Goal: Contribute content: Add original content to the website for others to see

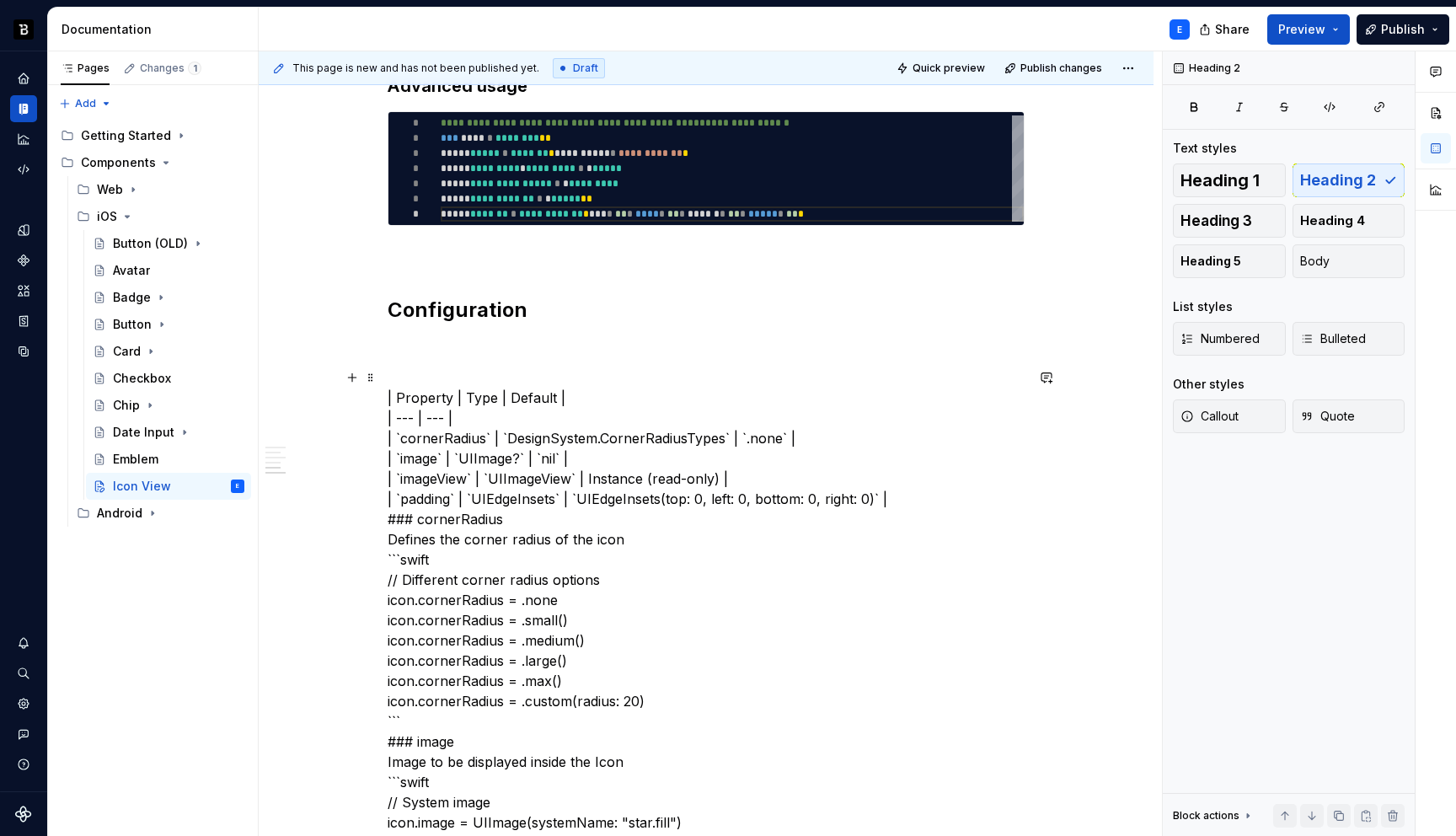
scroll to position [91, 419]
type textarea "*"
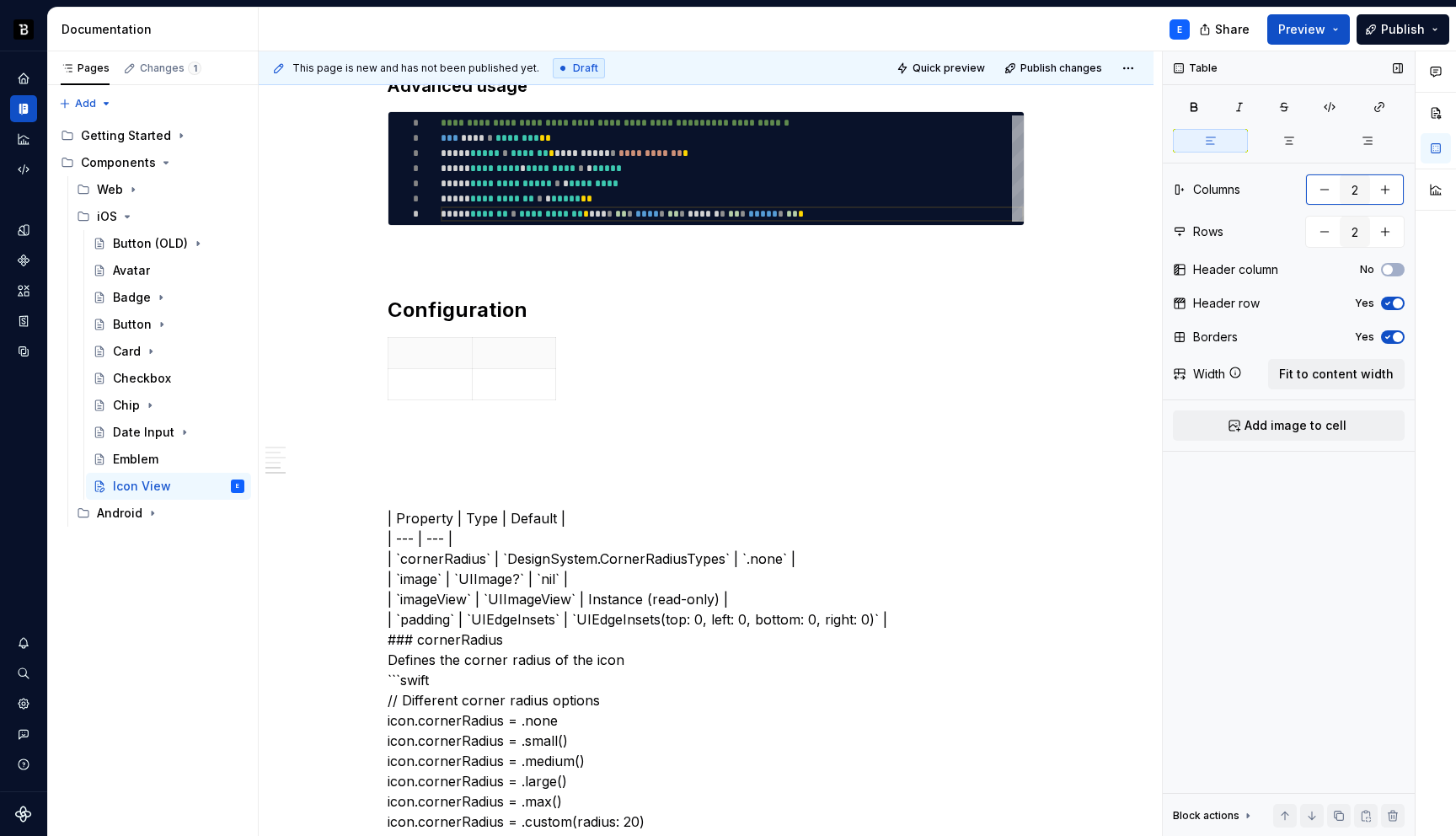
click at [1389, 185] on button "button" at bounding box center [1385, 189] width 30 height 30
type input "3"
click at [1392, 234] on button "button" at bounding box center [1385, 231] width 30 height 30
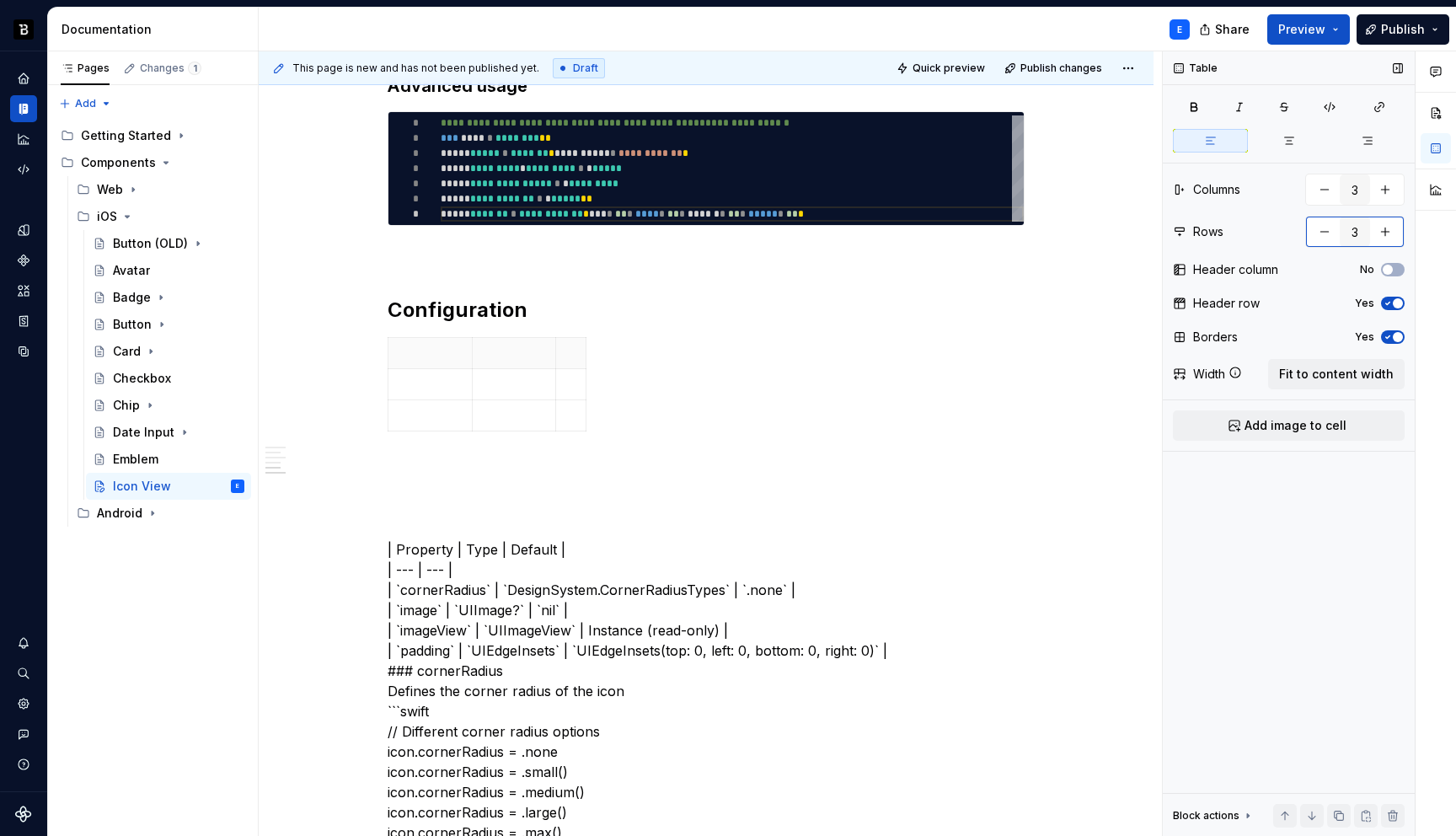
click at [1392, 234] on button "button" at bounding box center [1385, 231] width 30 height 30
type input "5"
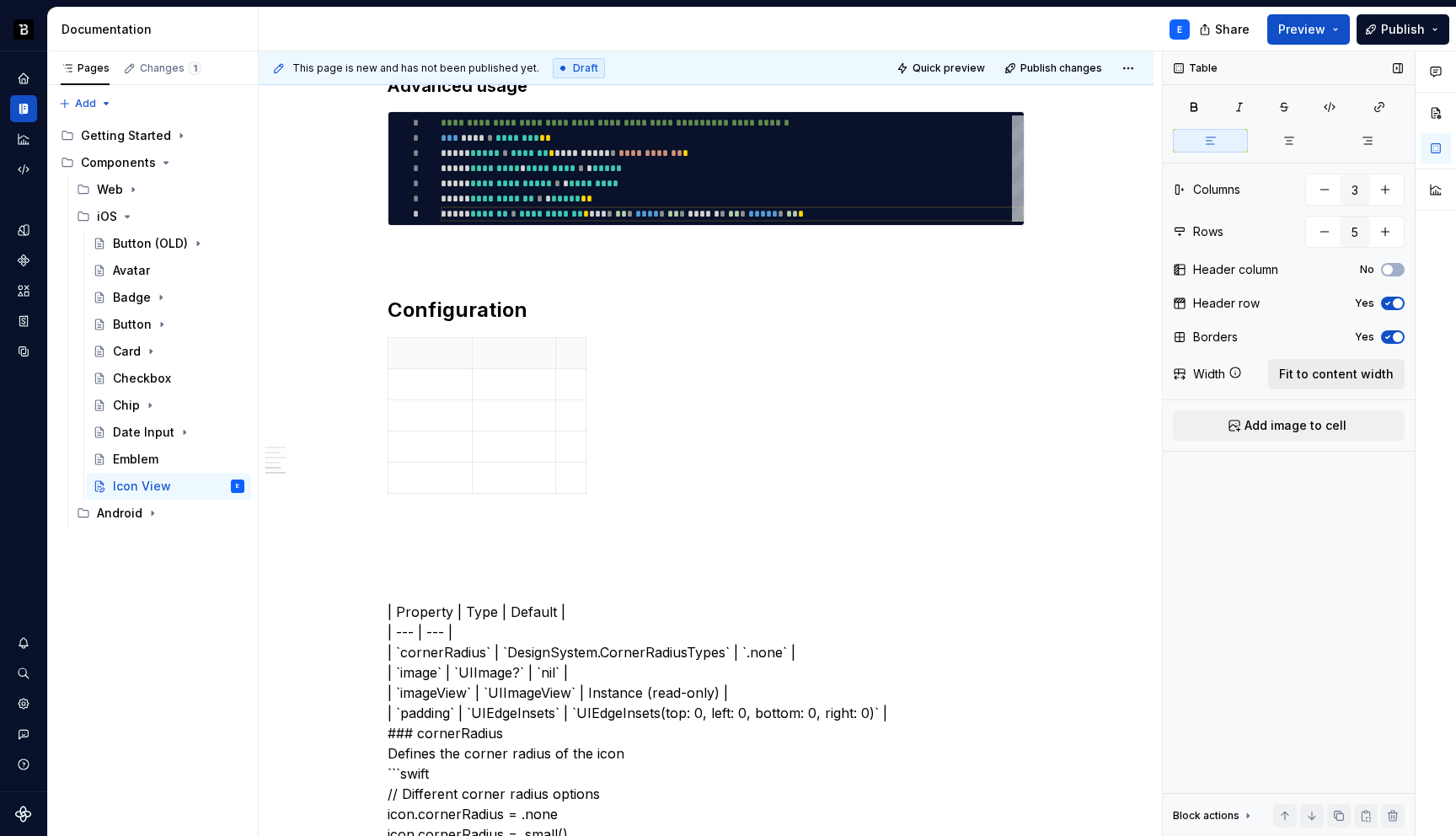
click at [1369, 375] on span "Fit to content width" at bounding box center [1337, 373] width 114 height 16
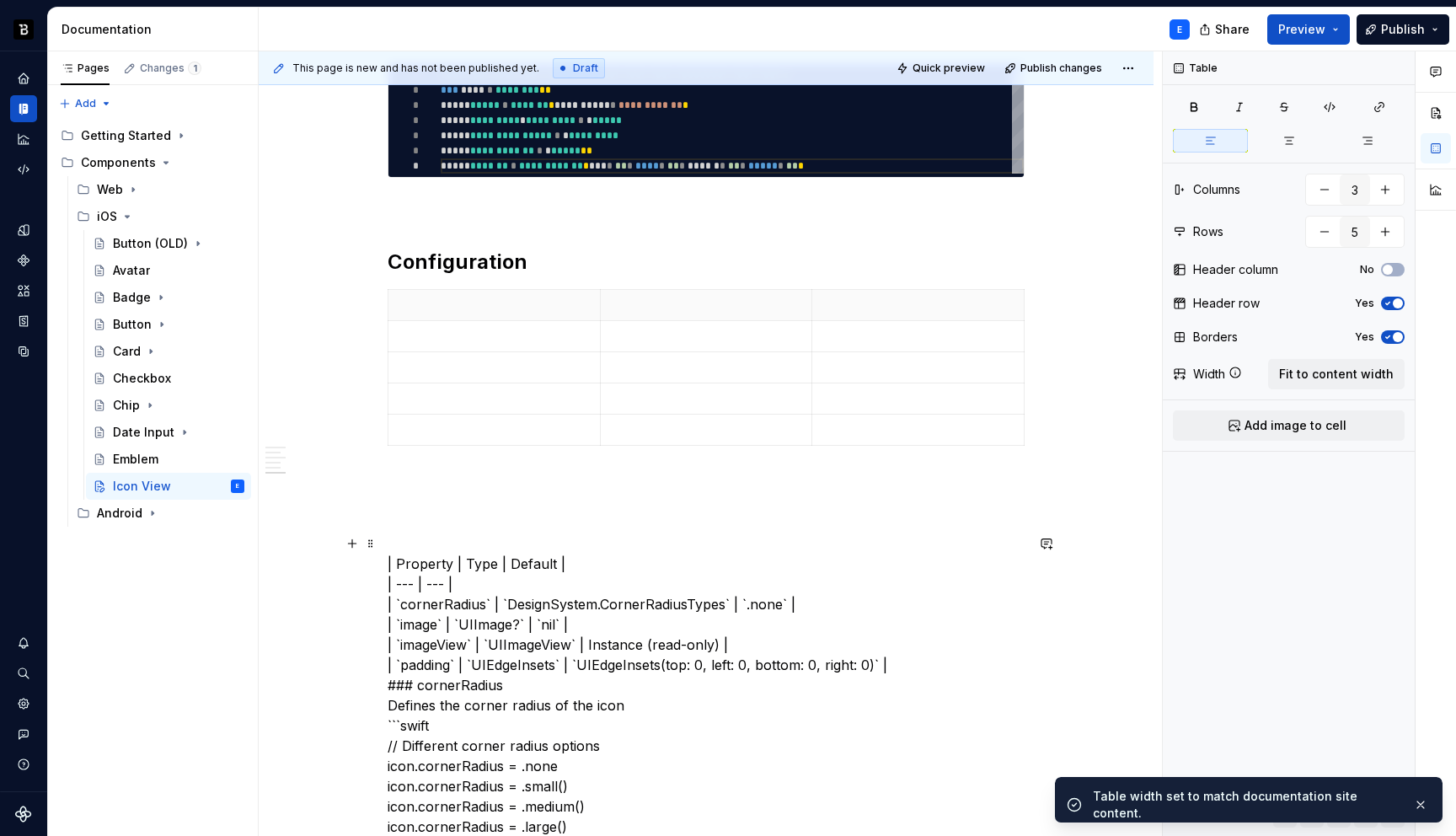
scroll to position [1176, 0]
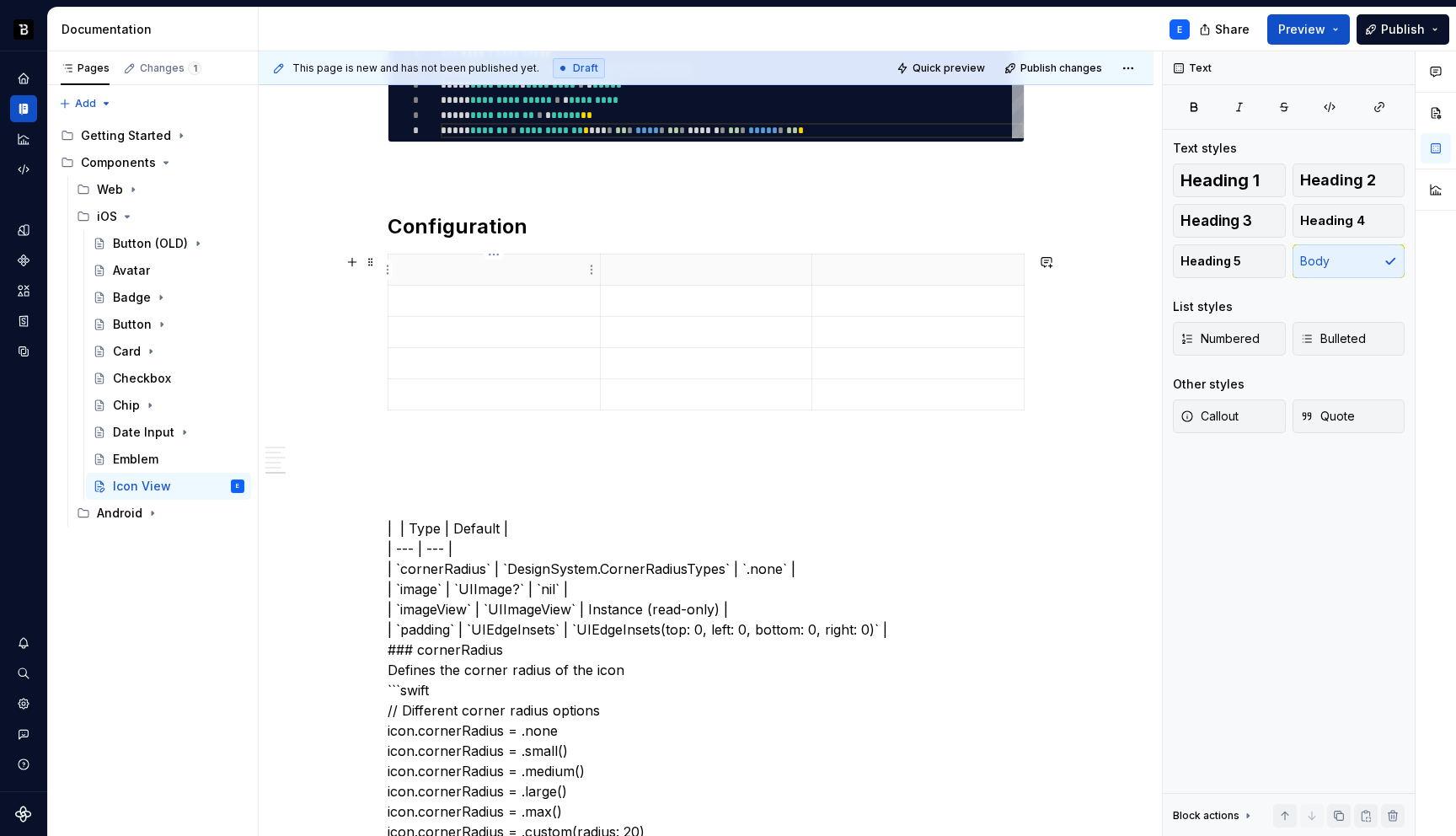
click at [471, 266] on p at bounding box center [493, 270] width 191 height 16
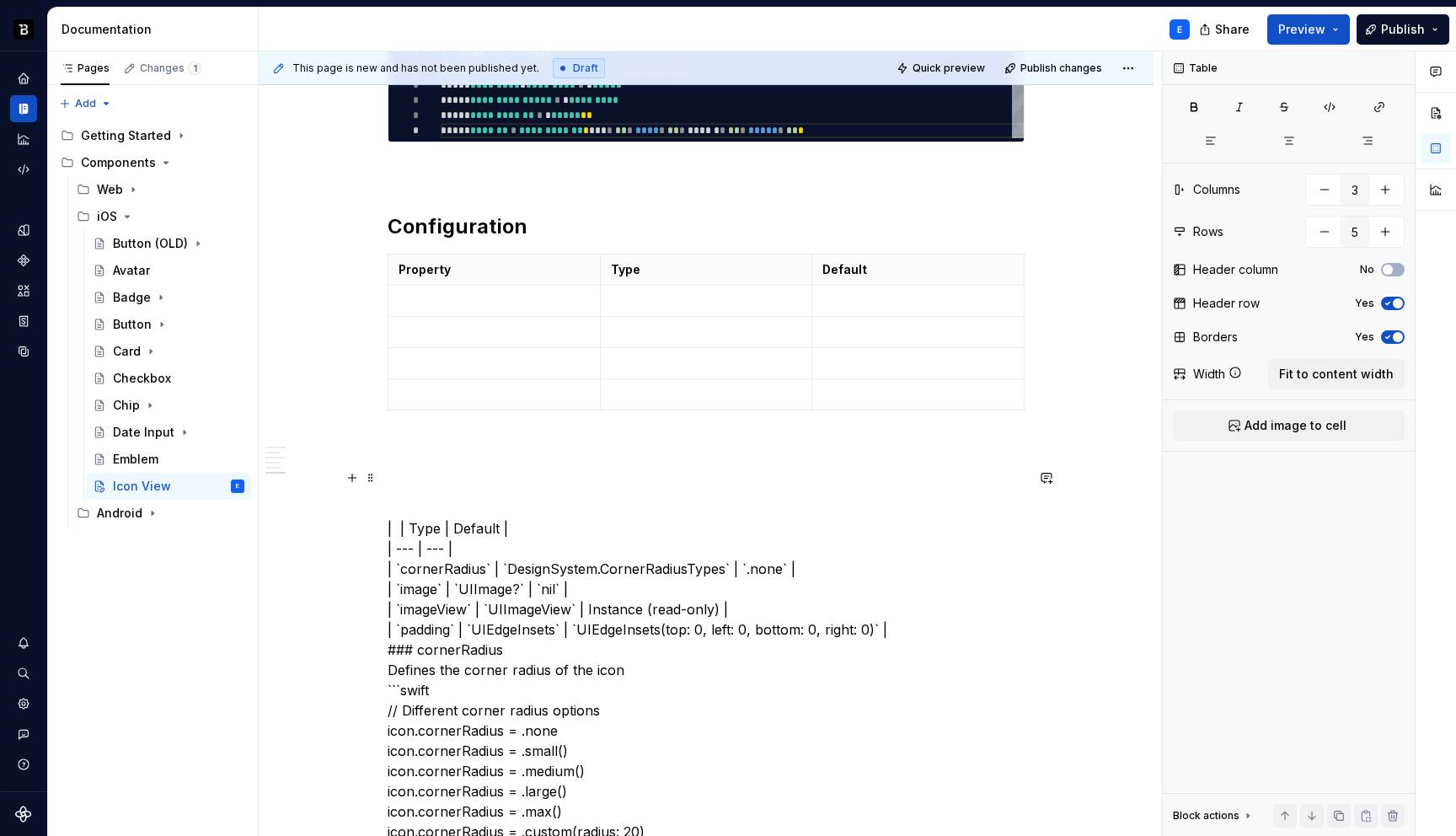
click at [469, 481] on p at bounding box center [706, 478] width 637 height 20
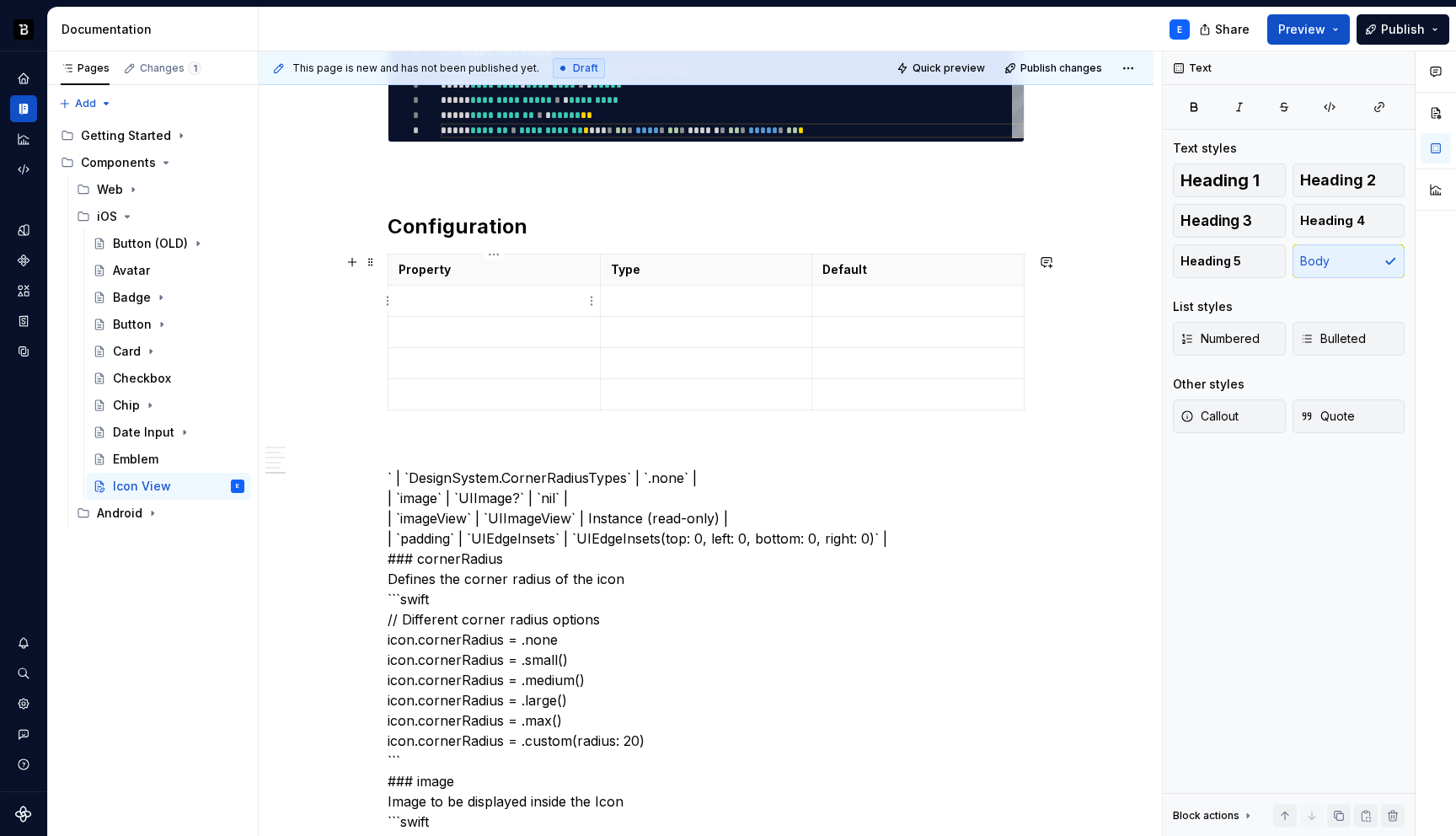
click at [455, 301] on p at bounding box center [493, 301] width 191 height 16
click at [640, 294] on p at bounding box center [706, 301] width 191 height 16
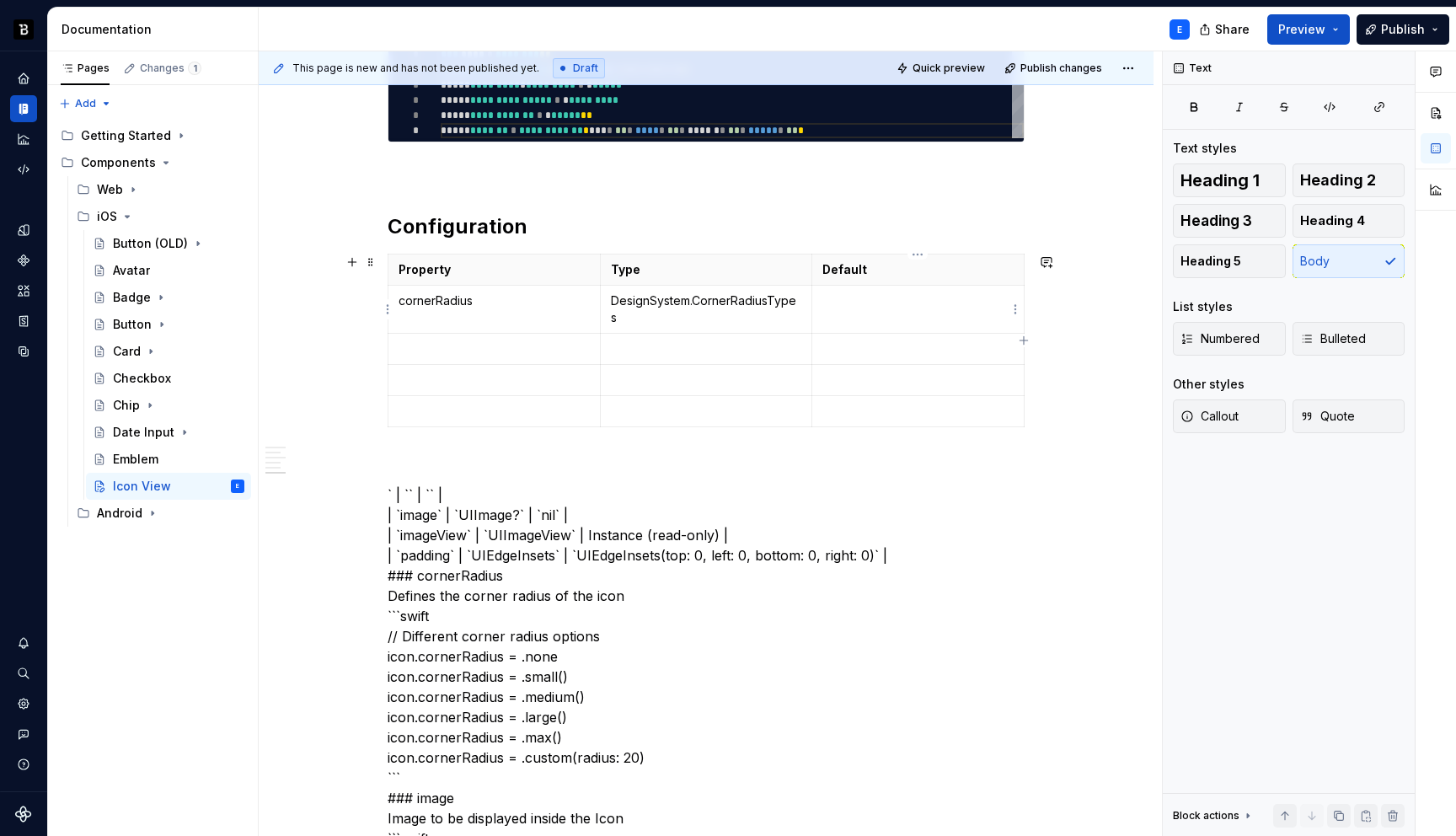
click at [890, 320] on td at bounding box center [918, 310] width 212 height 48
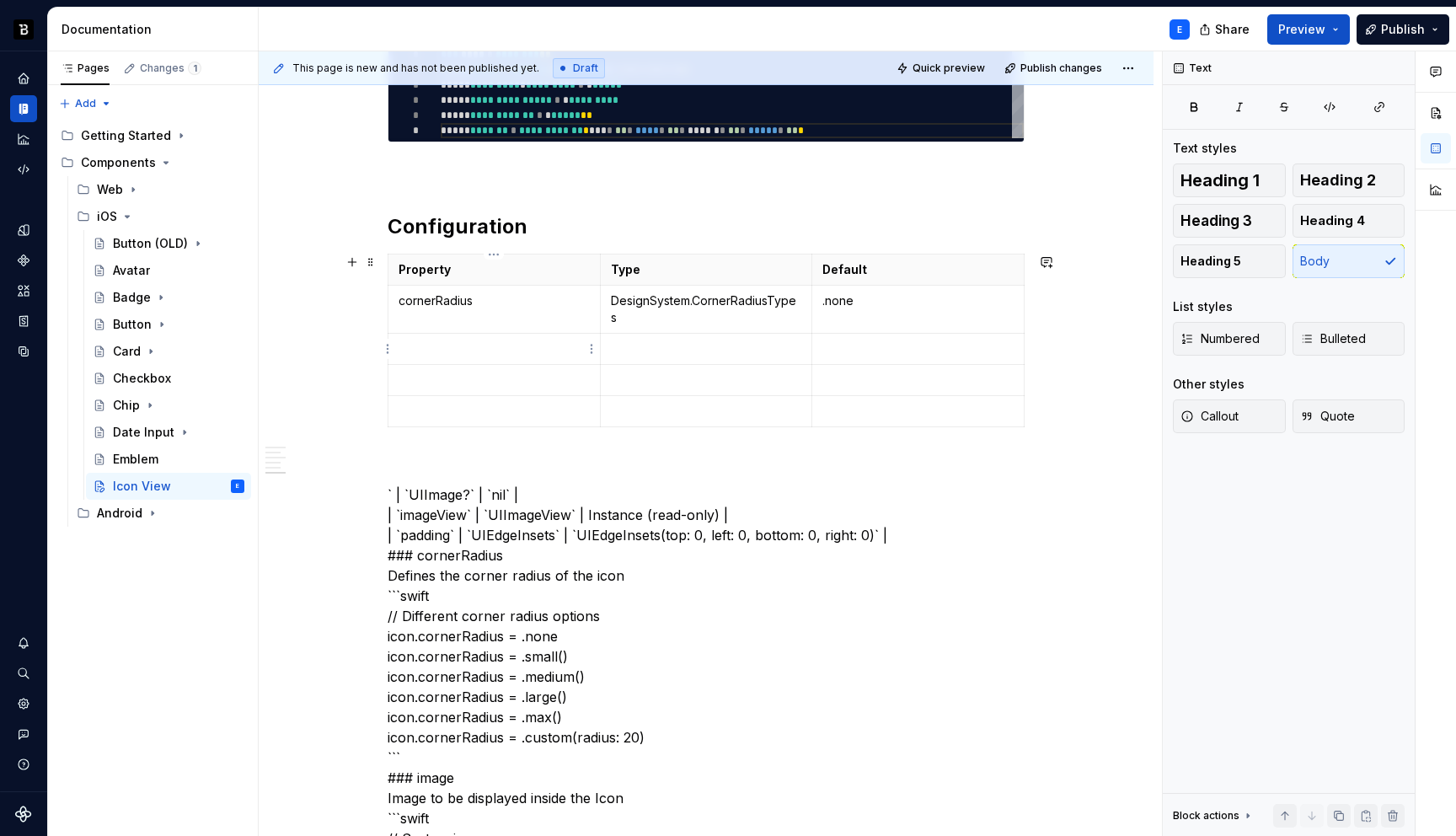
click at [556, 343] on p at bounding box center [493, 348] width 191 height 16
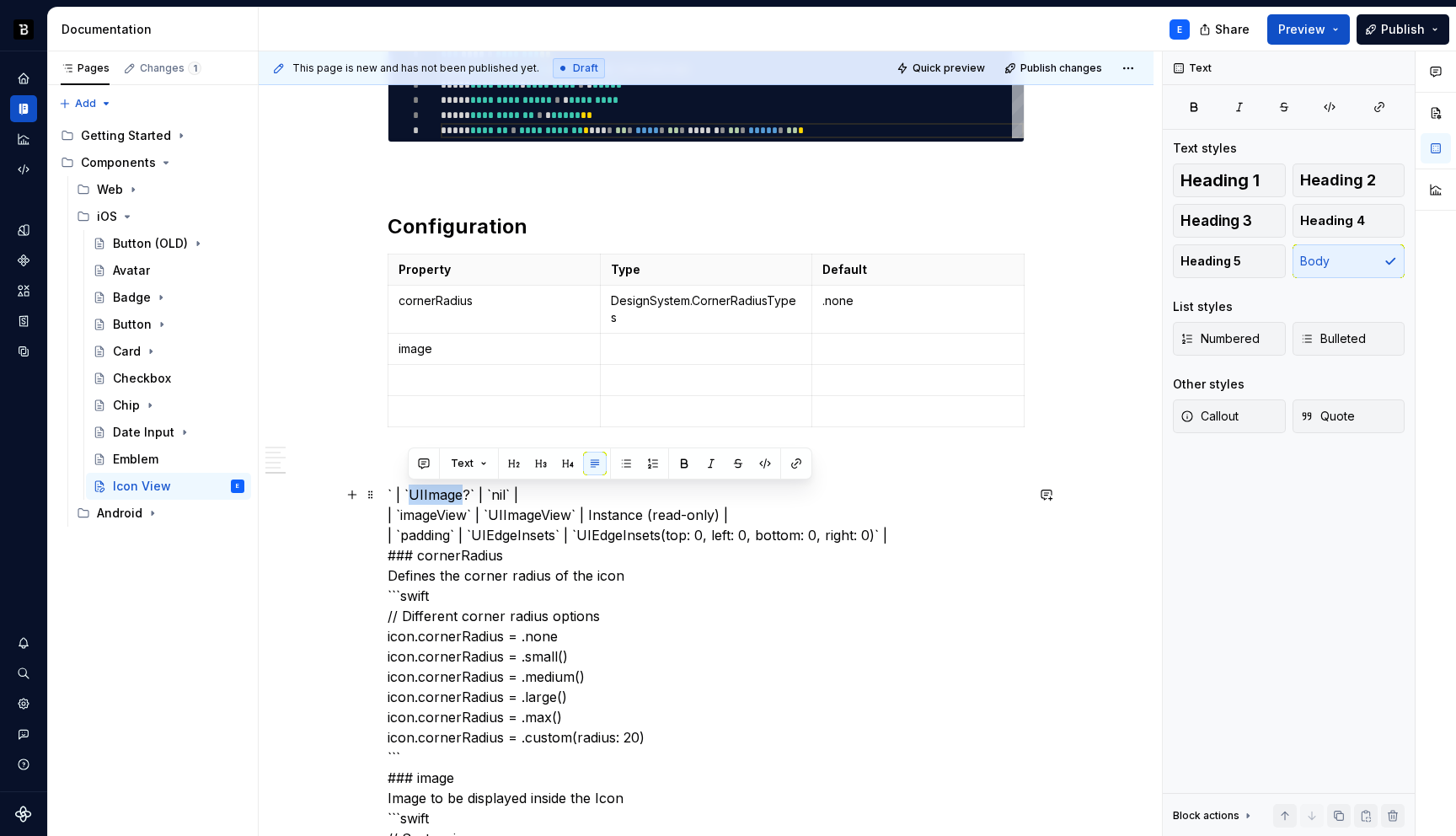
click at [654, 352] on p at bounding box center [706, 348] width 191 height 16
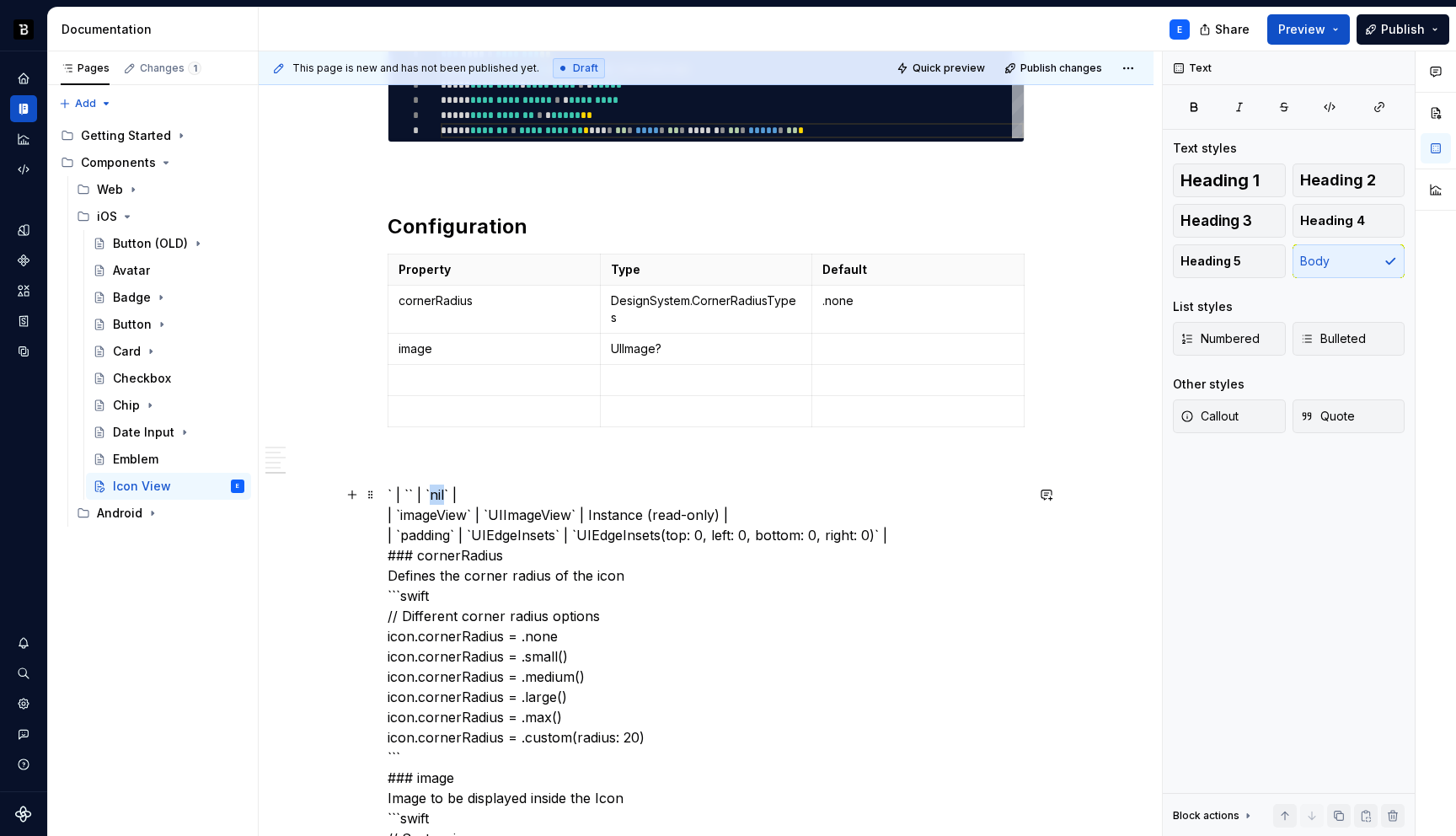
click at [862, 340] on p at bounding box center [918, 348] width 191 height 16
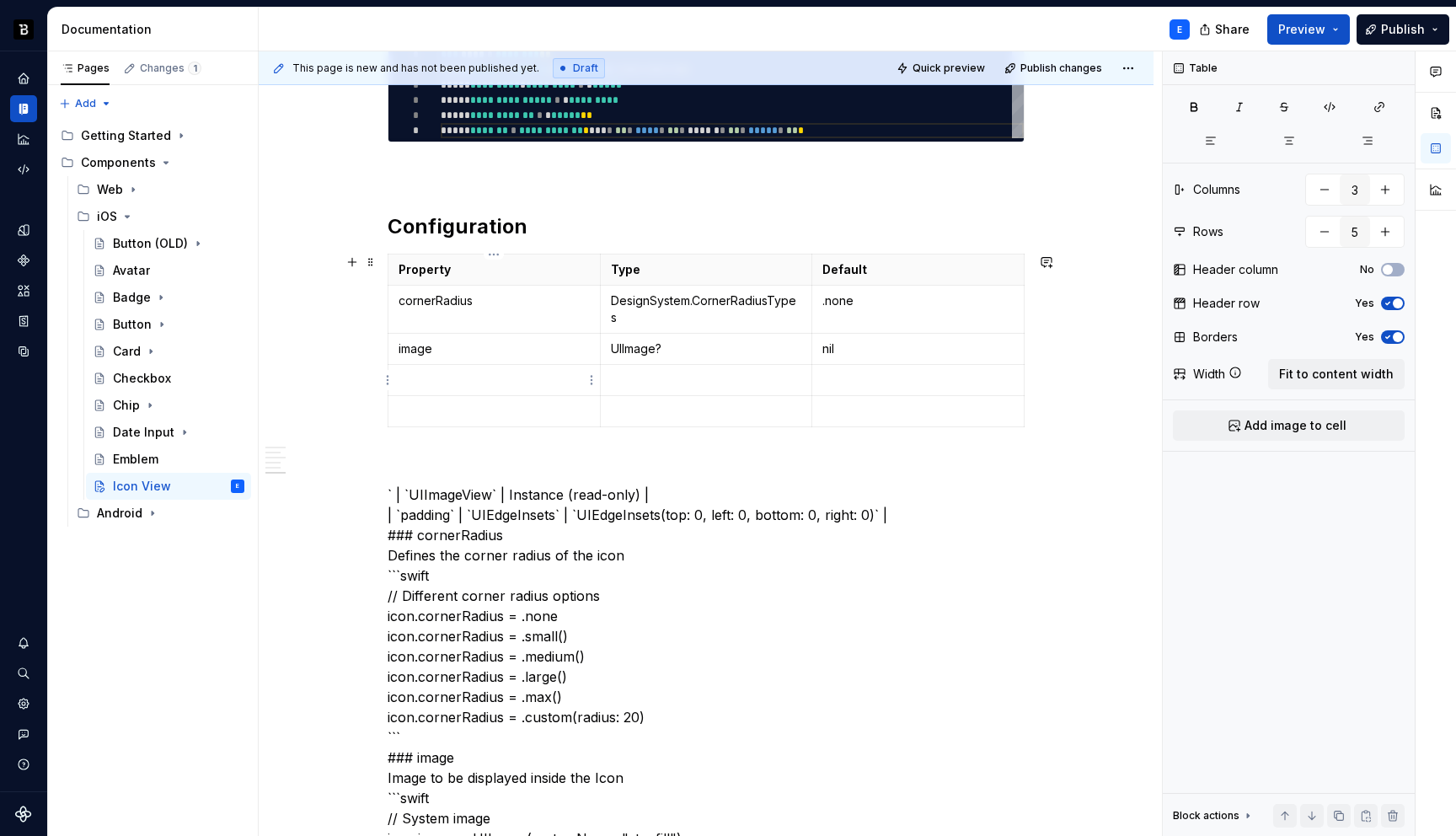
click at [463, 375] on p at bounding box center [493, 379] width 191 height 16
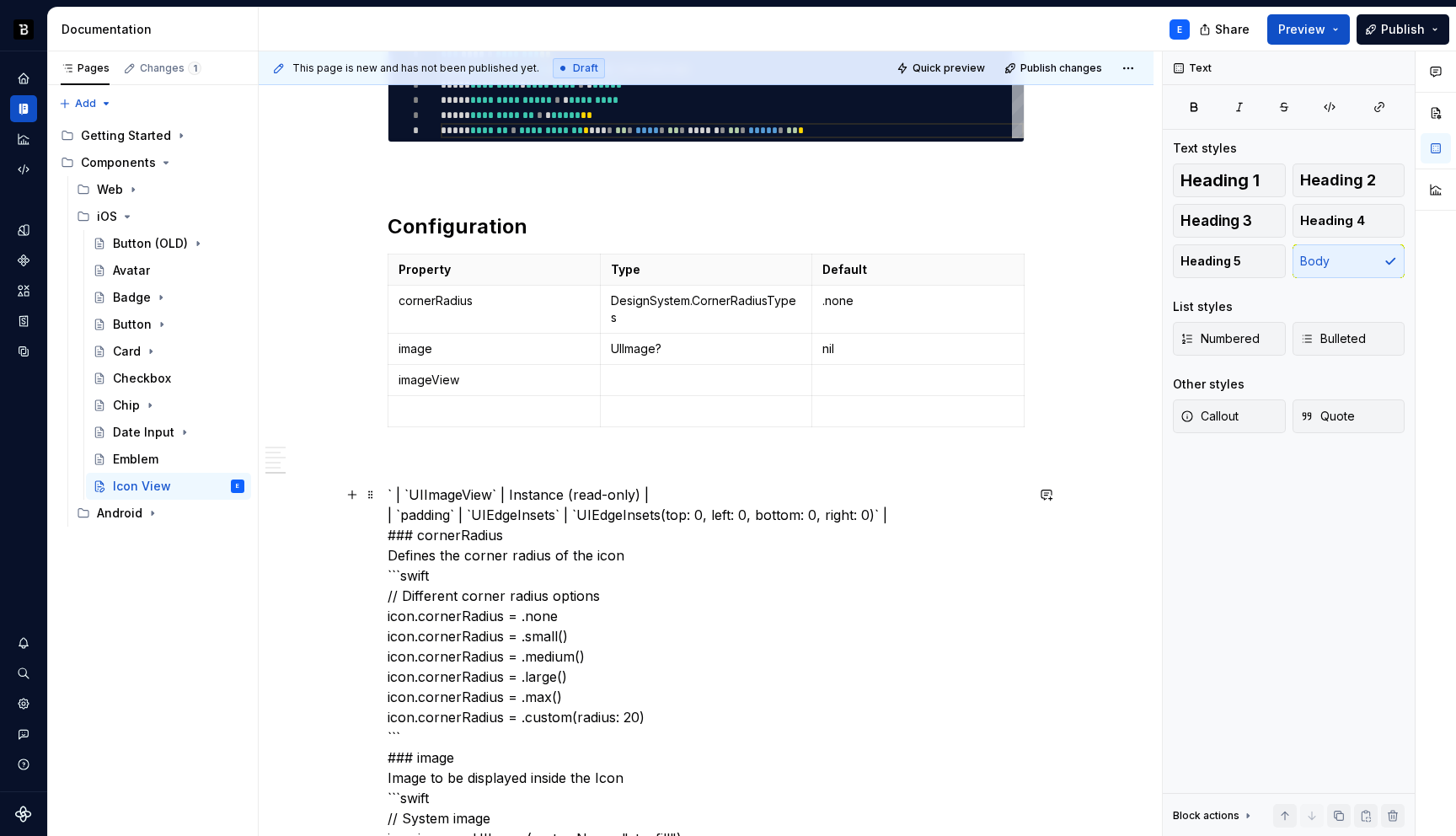
click at [639, 380] on p at bounding box center [706, 379] width 191 height 16
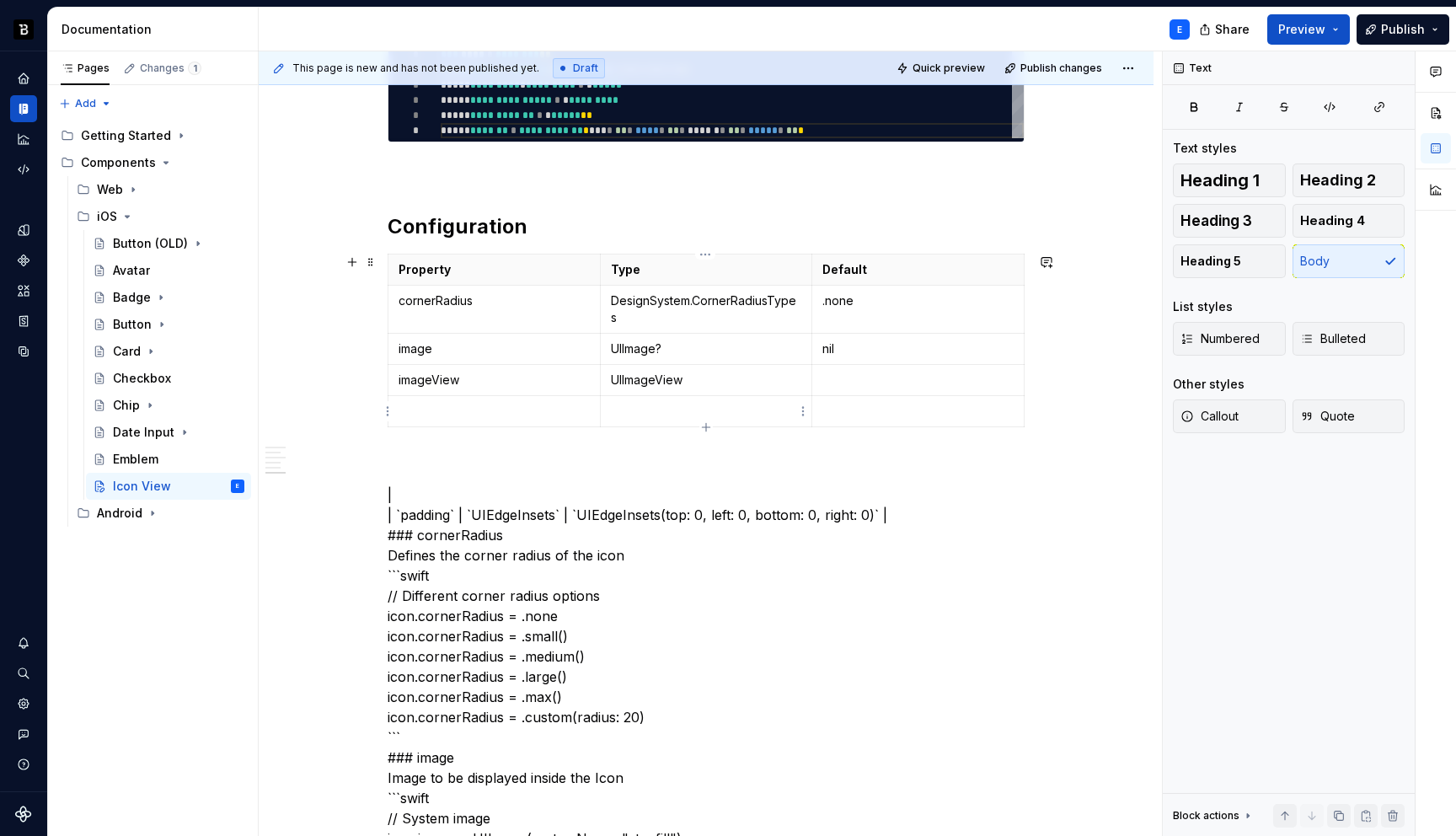
click at [832, 380] on p at bounding box center [918, 379] width 191 height 16
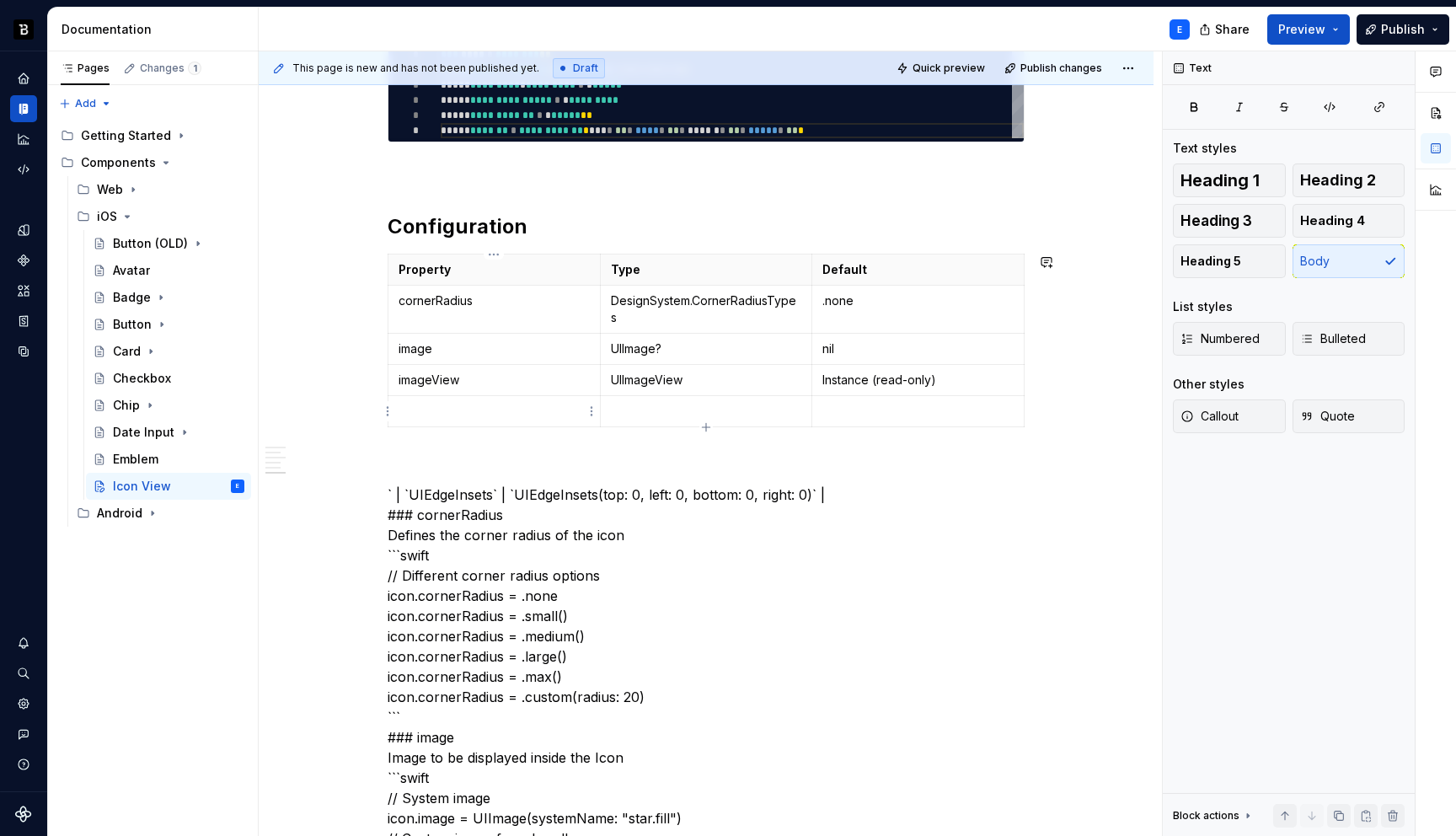
click at [507, 410] on p at bounding box center [493, 411] width 191 height 16
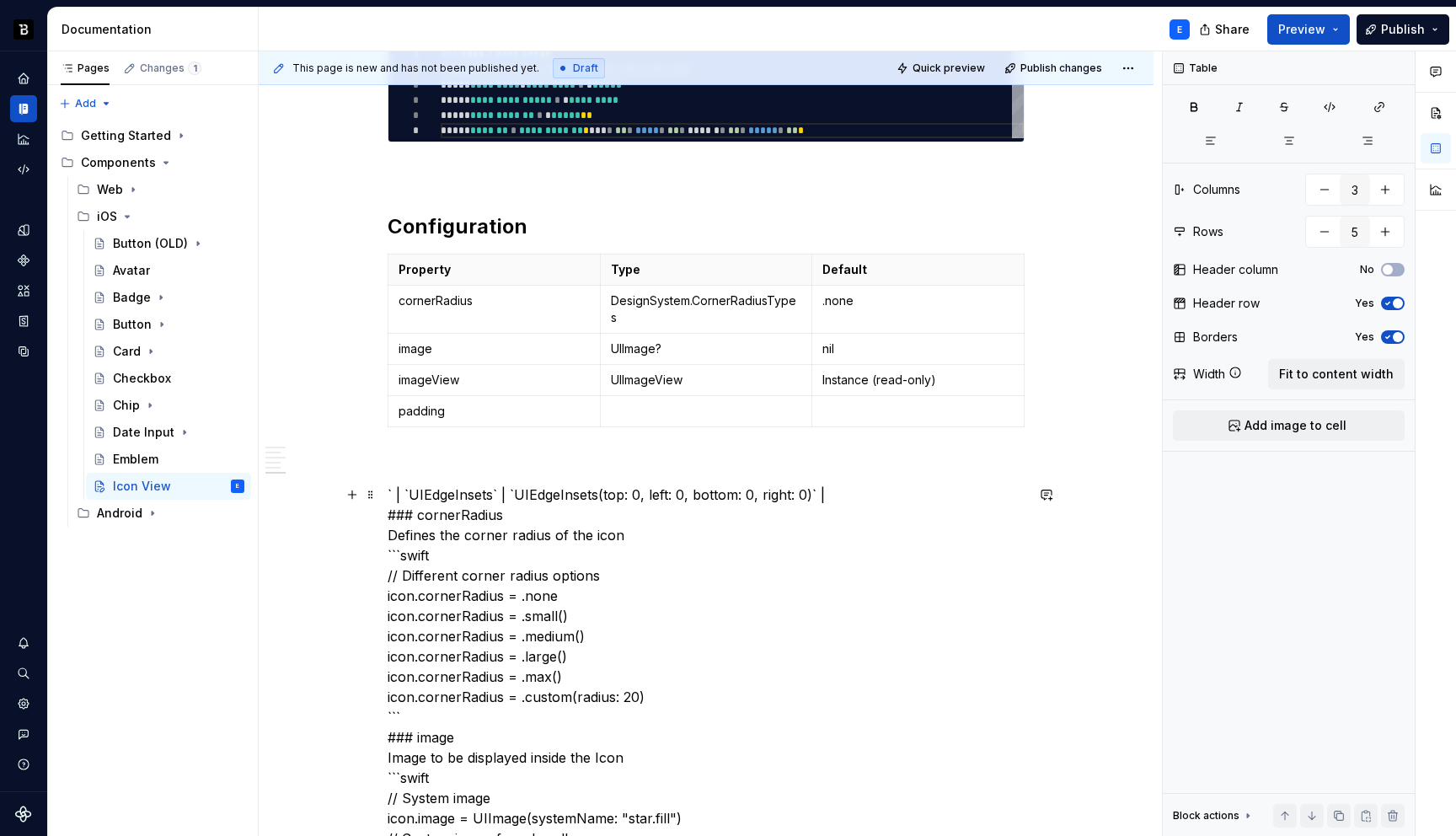
click at [737, 410] on p at bounding box center [706, 411] width 191 height 16
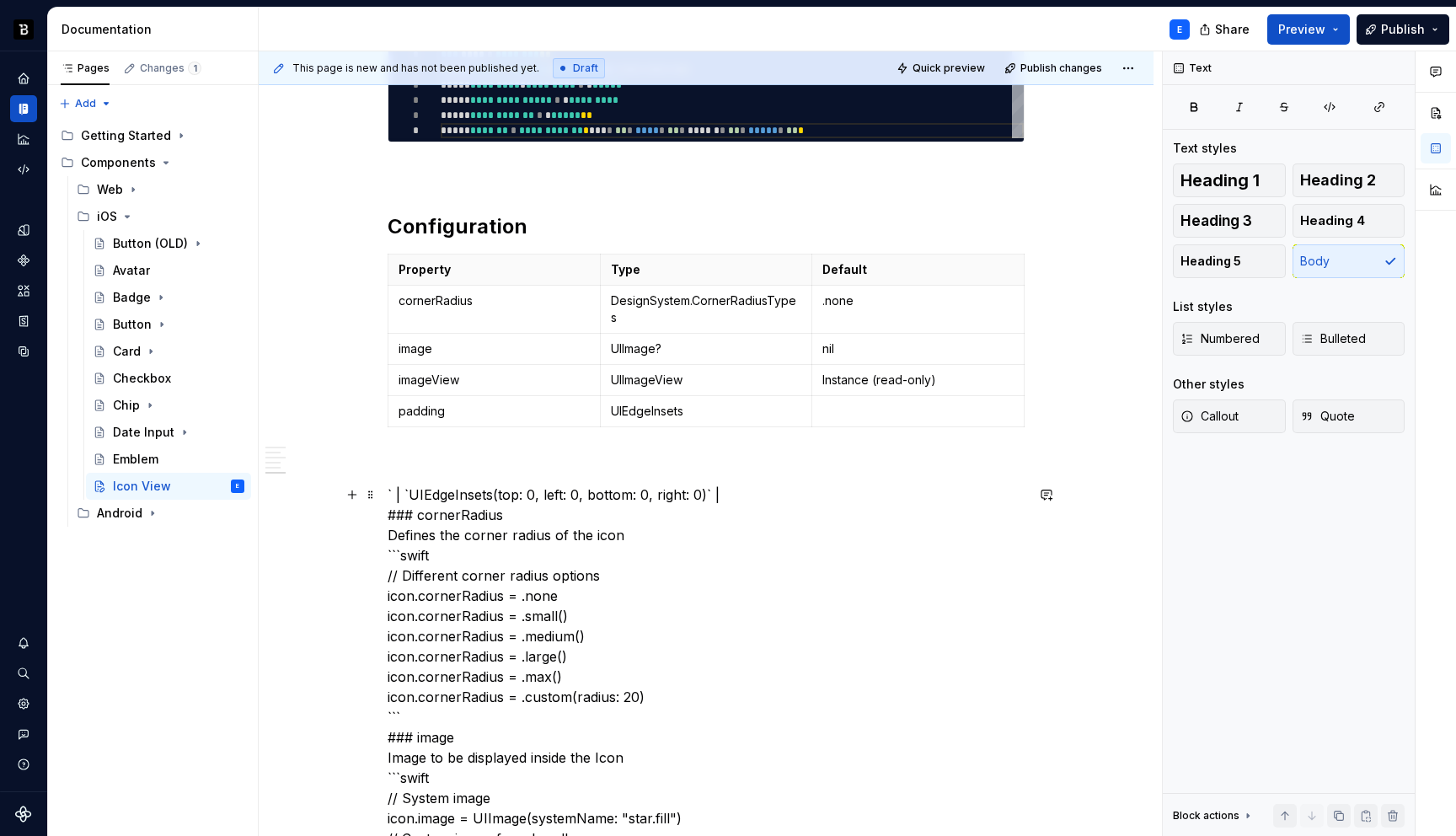
click at [842, 407] on p at bounding box center [918, 411] width 191 height 16
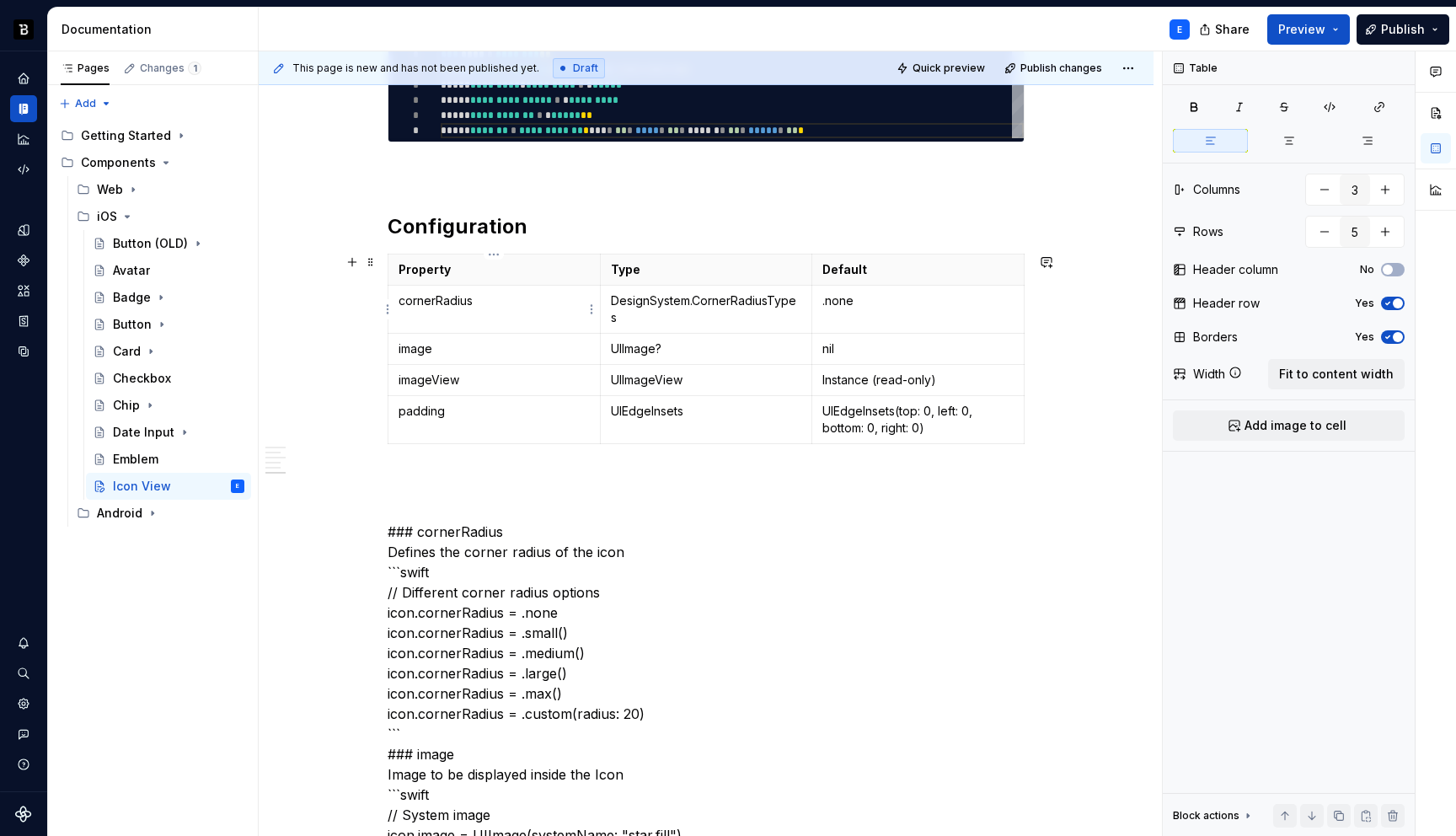
click at [531, 308] on p "cornerRadius" at bounding box center [493, 301] width 191 height 16
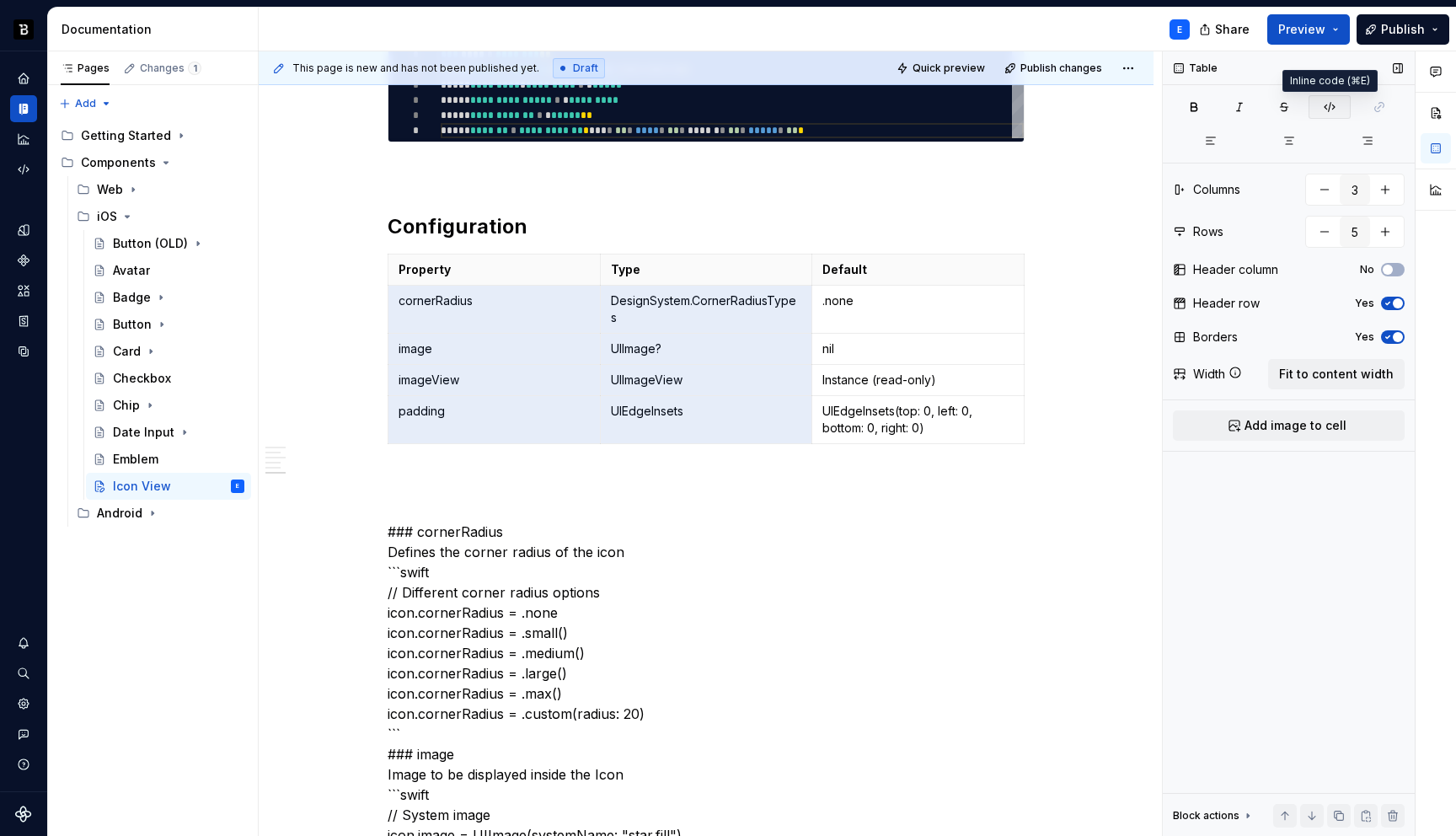
click at [1326, 102] on icon "button" at bounding box center [1330, 107] width 14 height 14
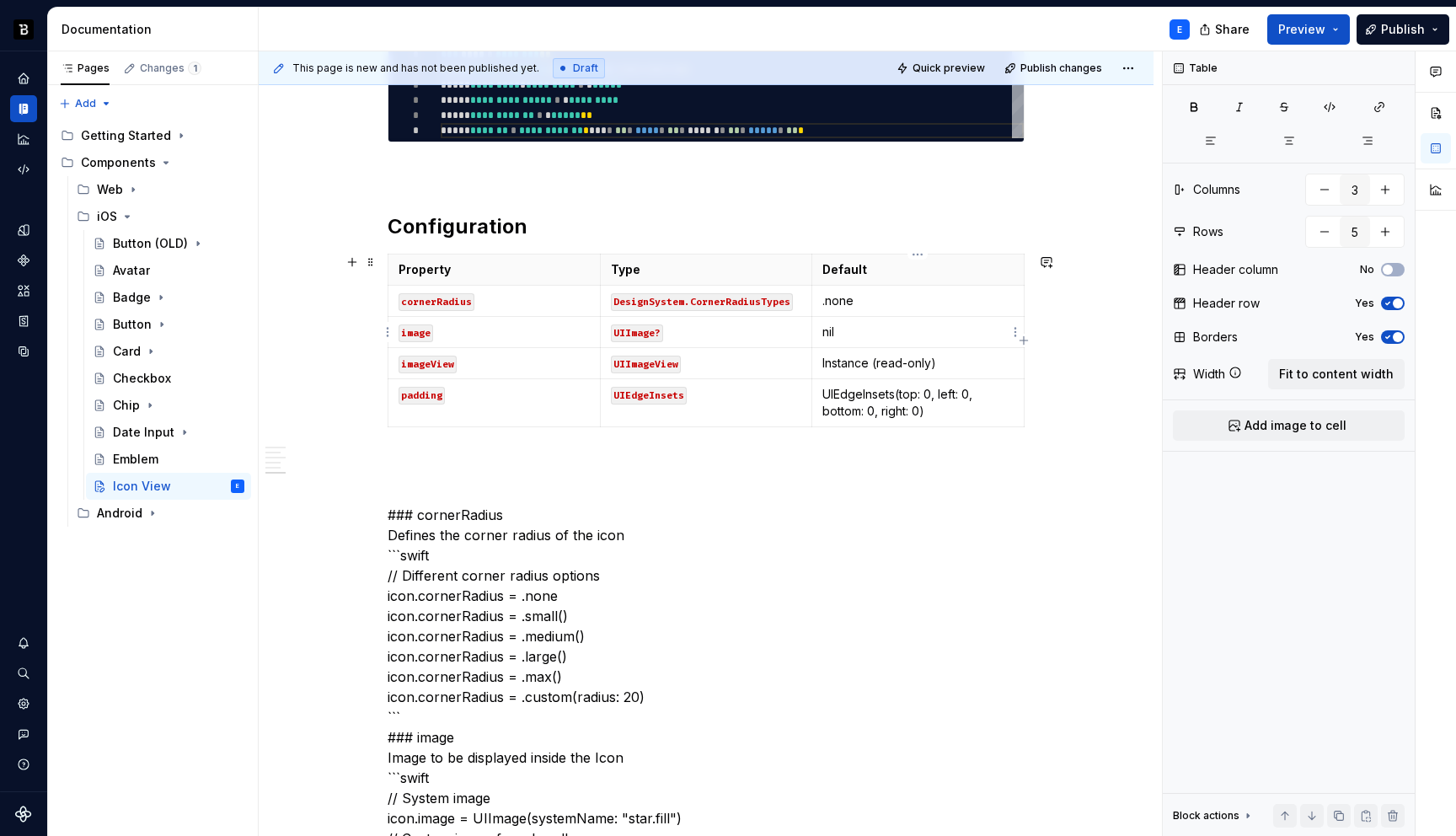
click at [885, 330] on p "nil" at bounding box center [918, 332] width 191 height 16
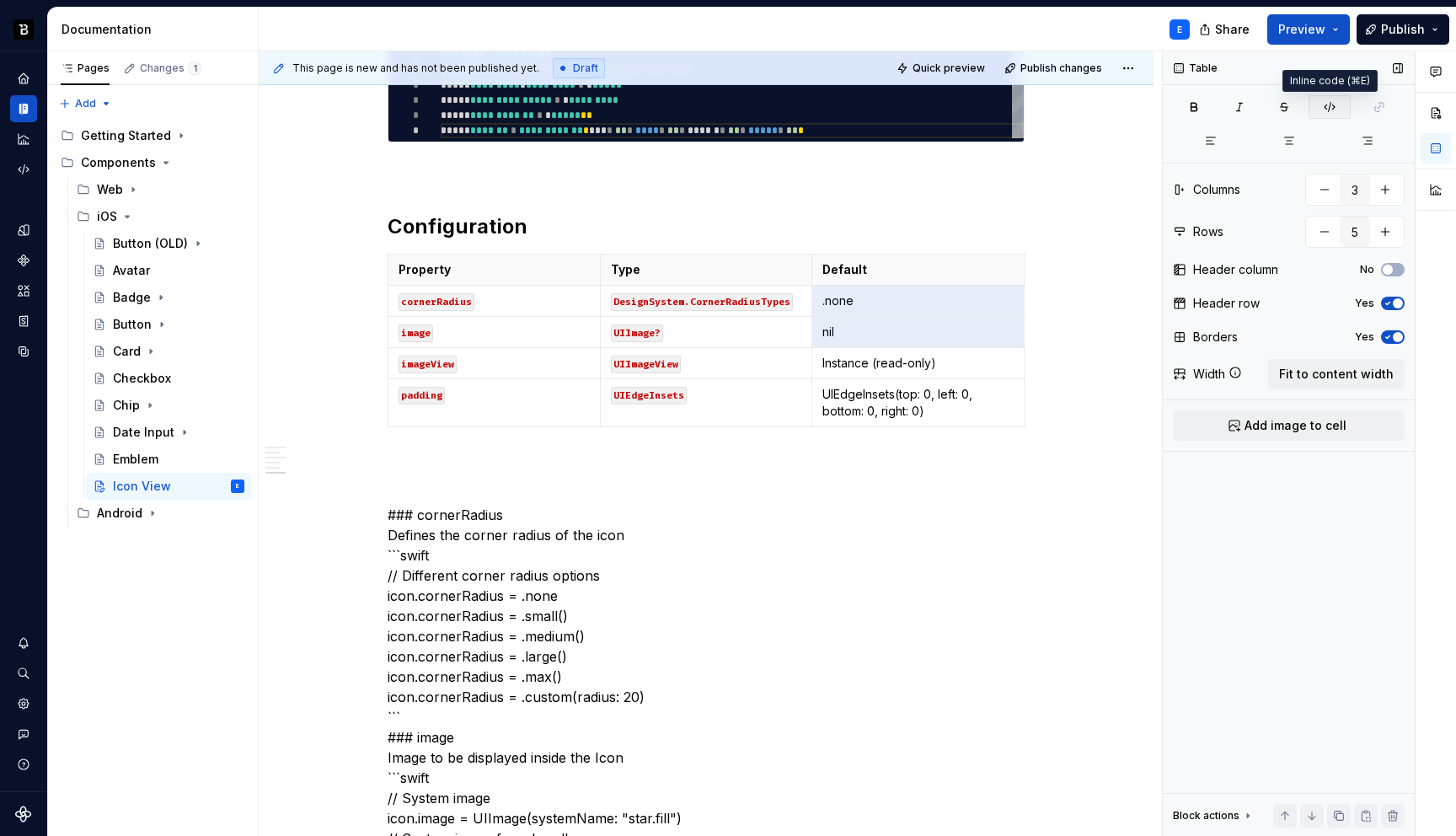
click at [1327, 103] on icon "button" at bounding box center [1330, 107] width 14 height 14
click at [857, 394] on p "UIEdgeInsets(top: 0, left: 0, bottom: 0, right: 0)" at bounding box center [918, 402] width 191 height 34
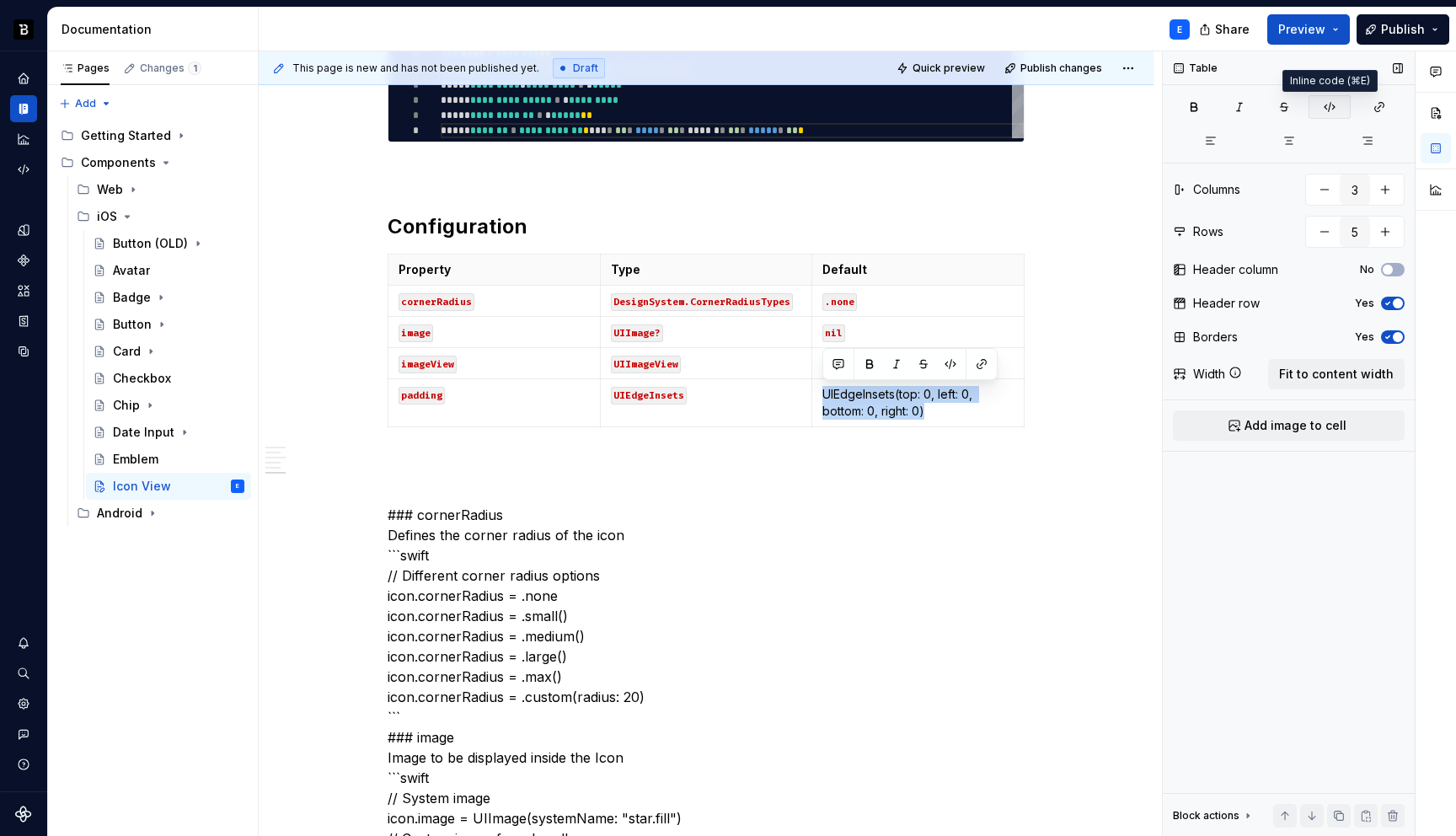
click at [1334, 100] on icon "button" at bounding box center [1330, 107] width 14 height 14
click at [442, 456] on p at bounding box center [706, 465] width 637 height 20
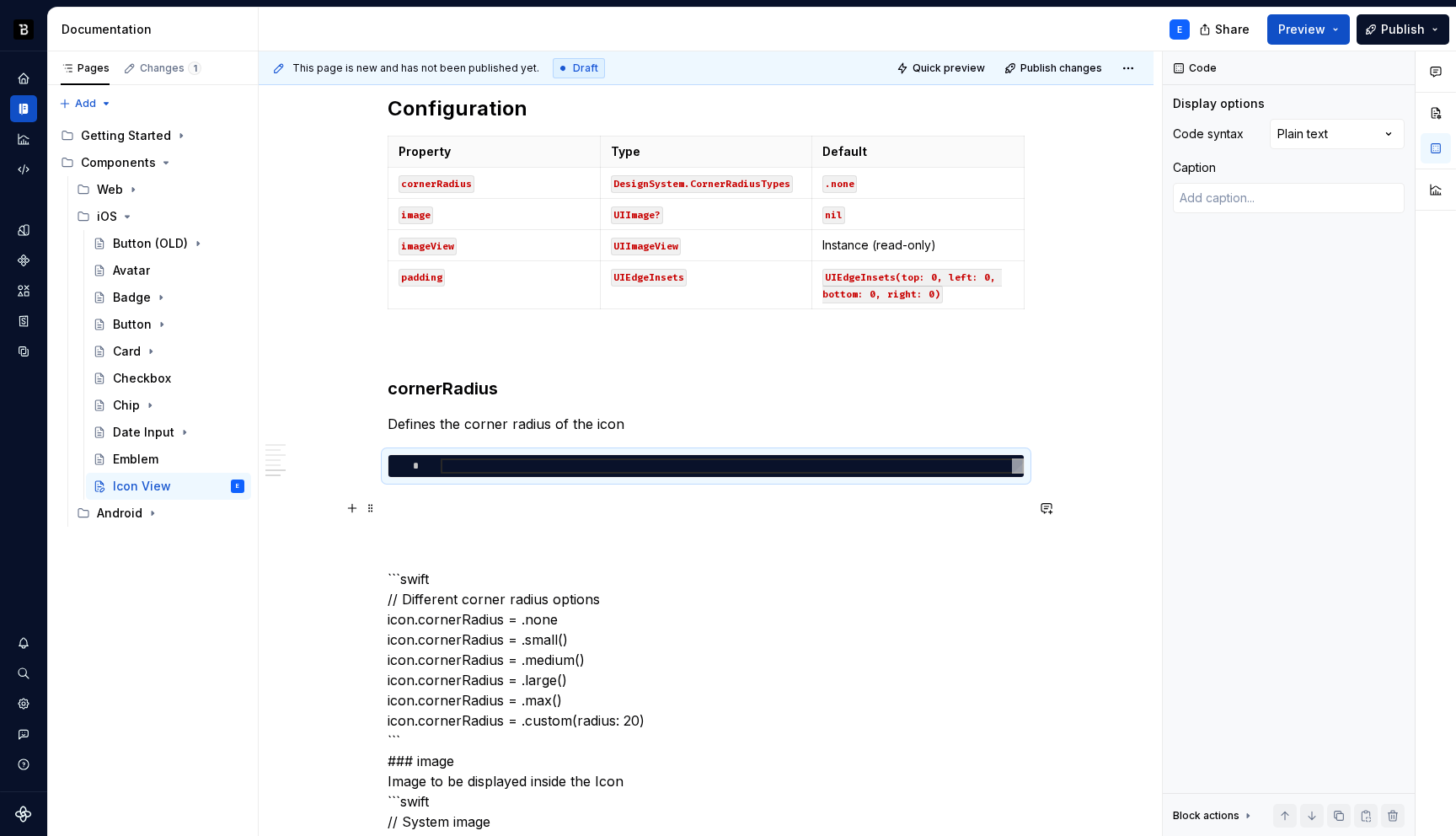
scroll to position [1379, 0]
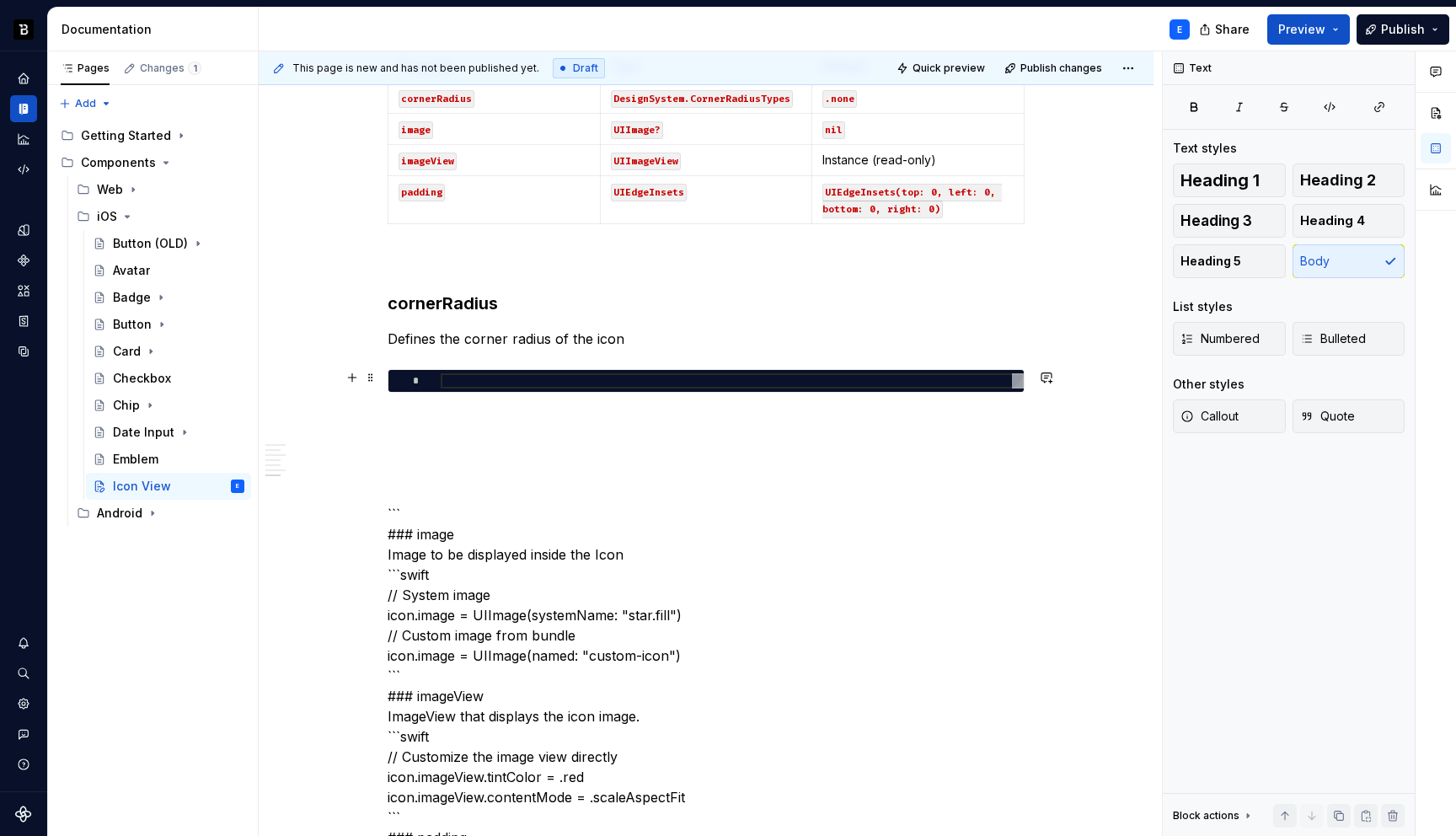
click at [522, 377] on div at bounding box center [733, 381] width 584 height 16
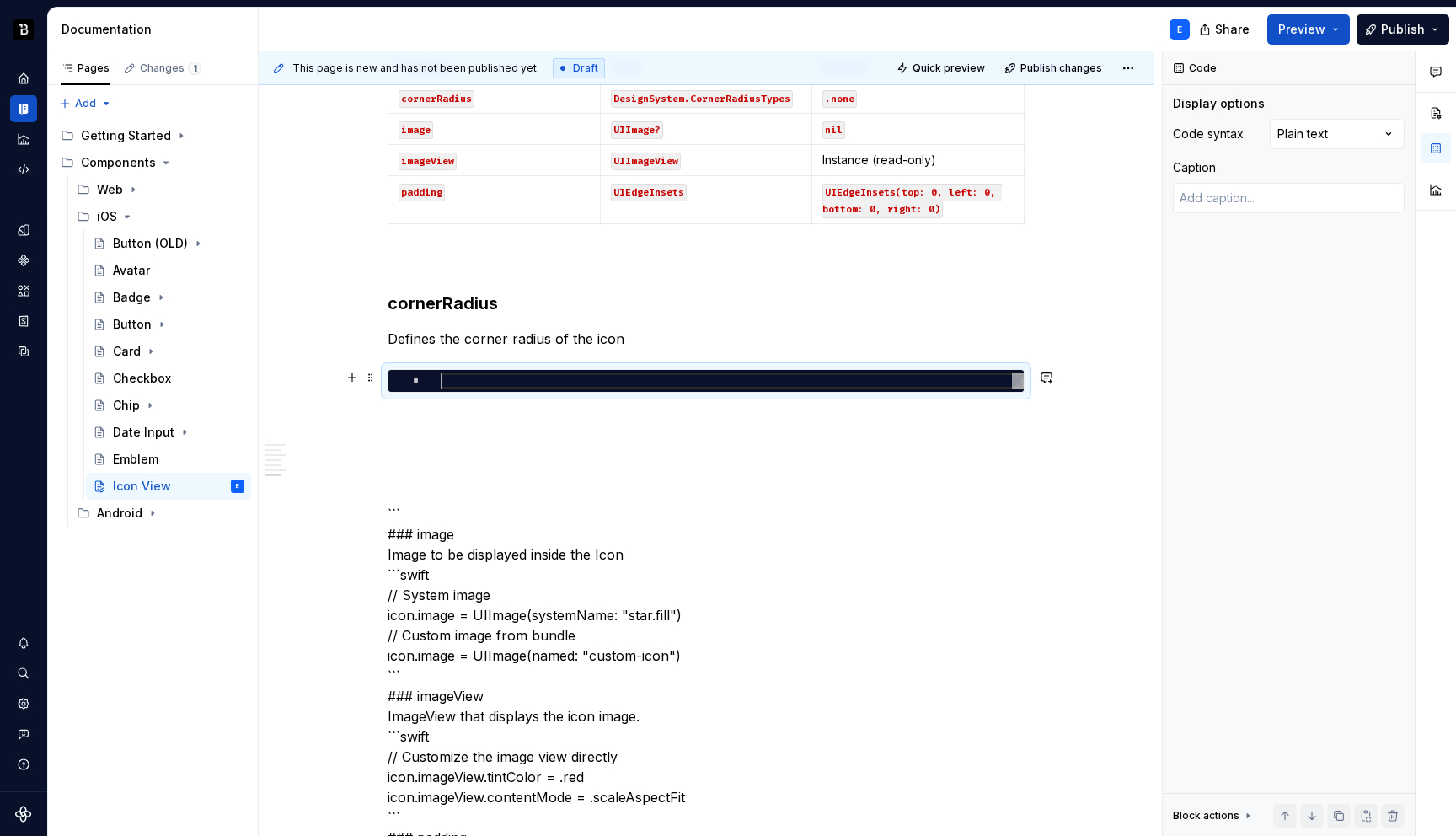
type textarea "*"
type textarea "**********"
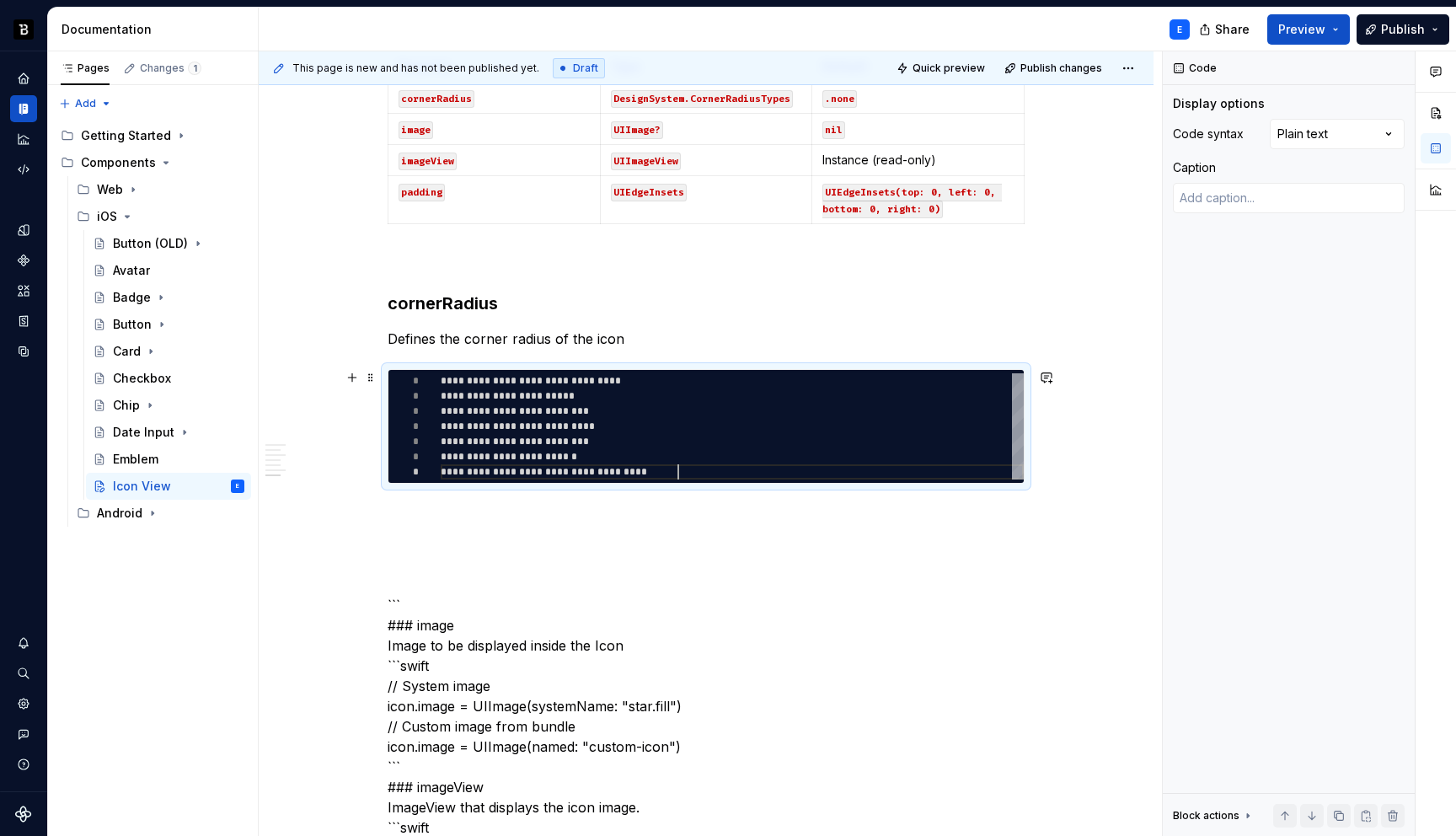
scroll to position [91, 237]
click at [1298, 135] on div "Comments Open comments No comments yet Select ‘Comment’ from the block context …" at bounding box center [1310, 444] width 294 height 786
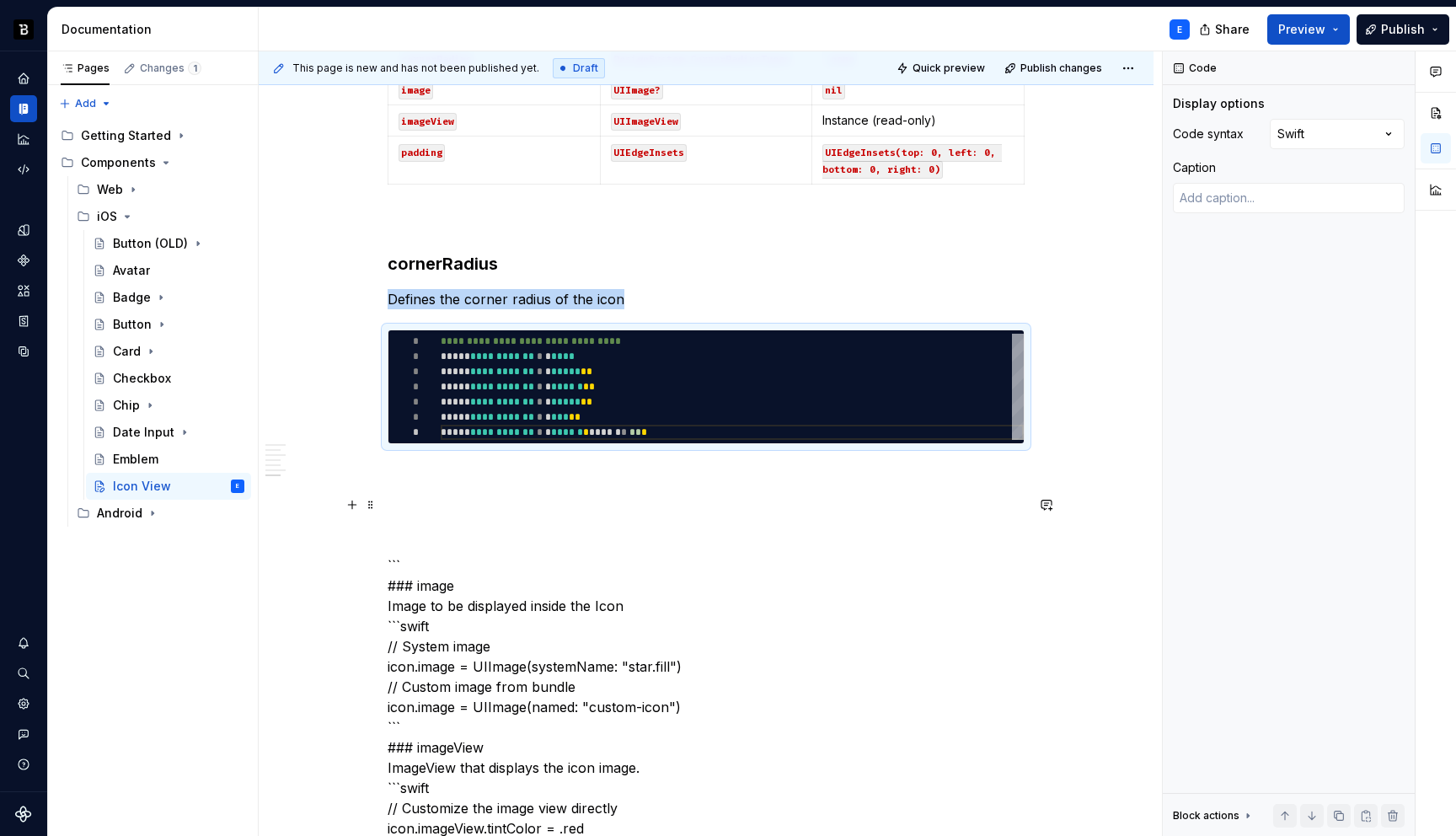
scroll to position [1455, 0]
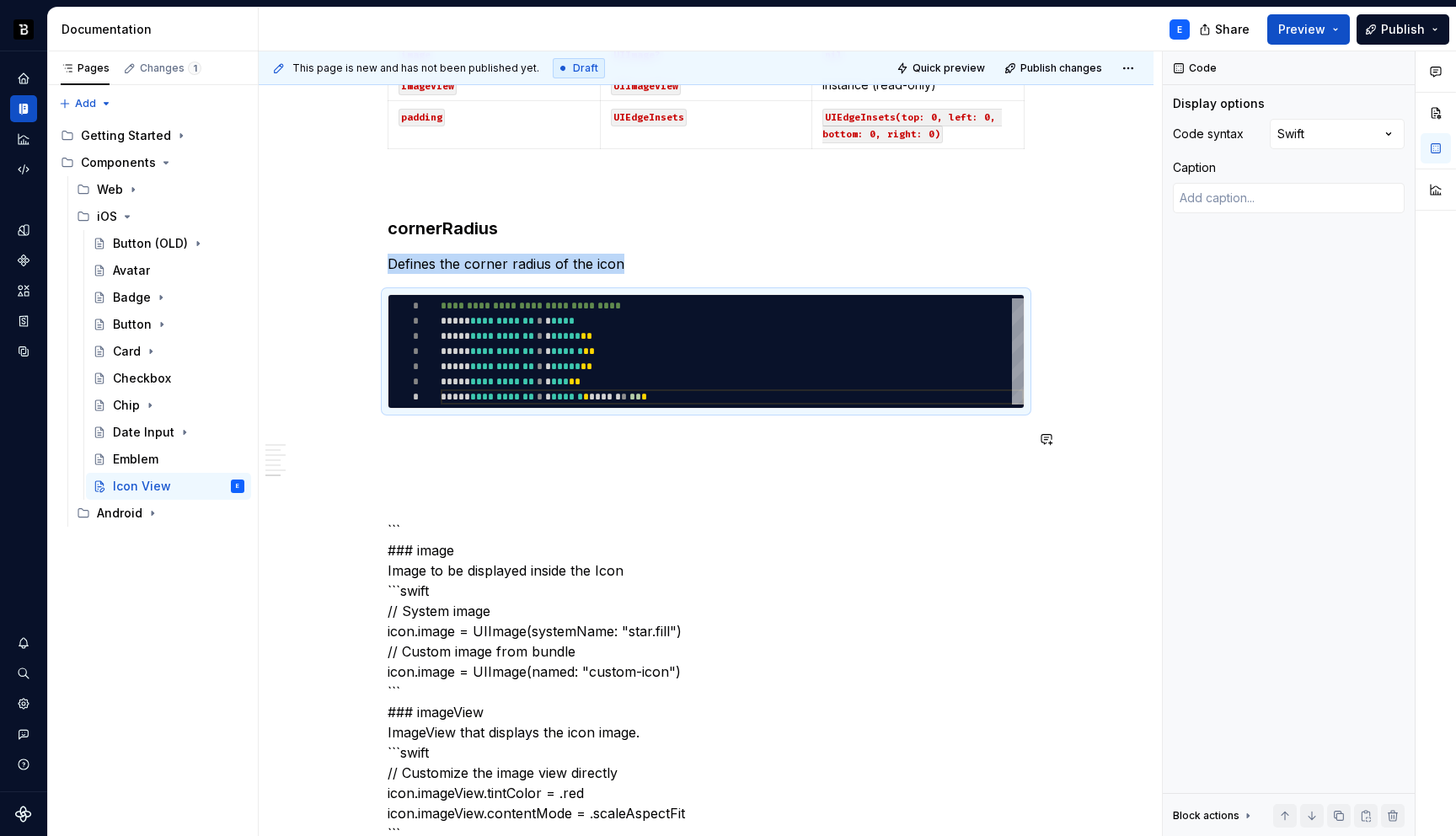
click at [532, 424] on div "**********" at bounding box center [706, 287] width 637 height 2652
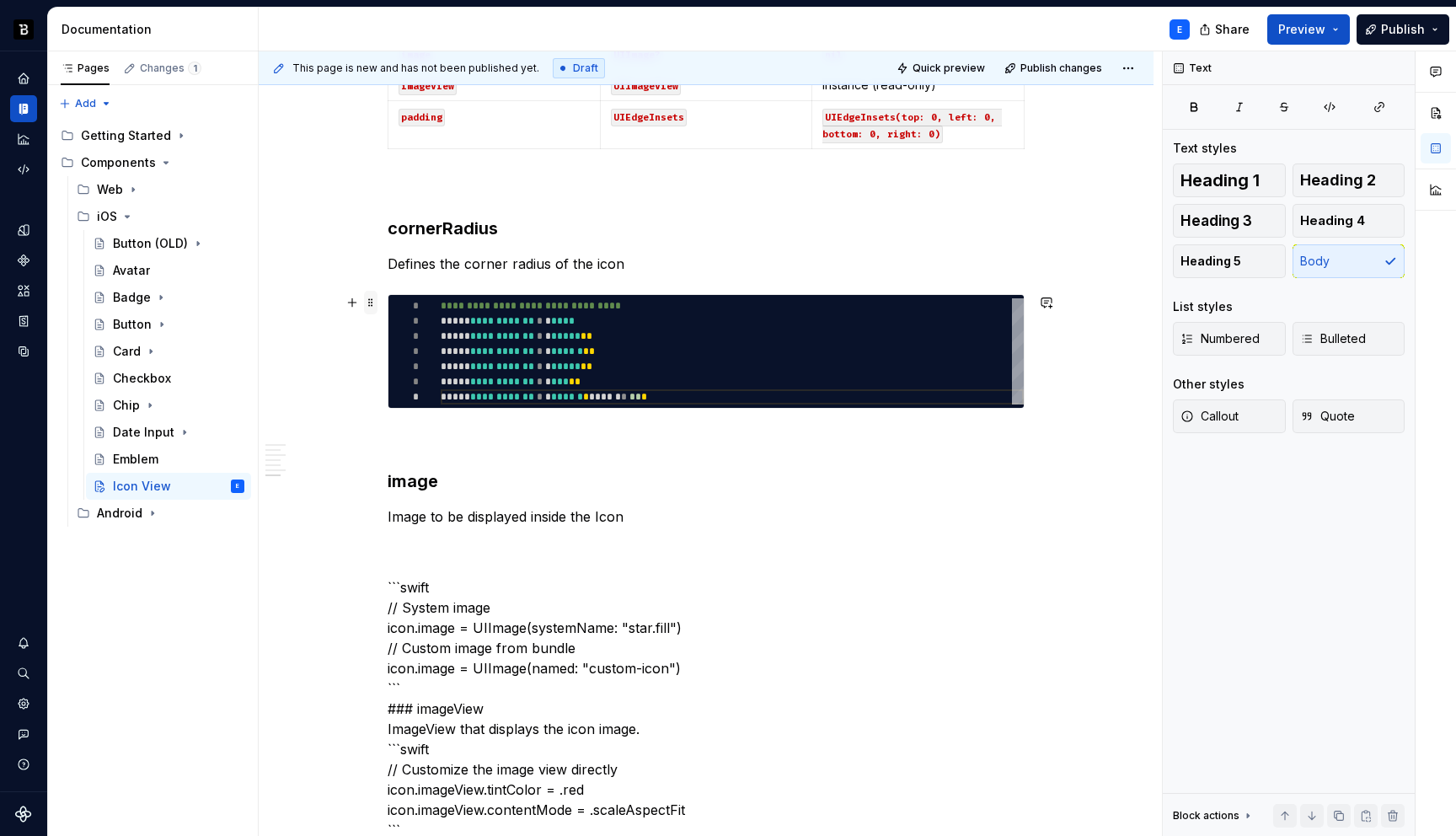
click at [371, 301] on span at bounding box center [371, 303] width 14 height 23
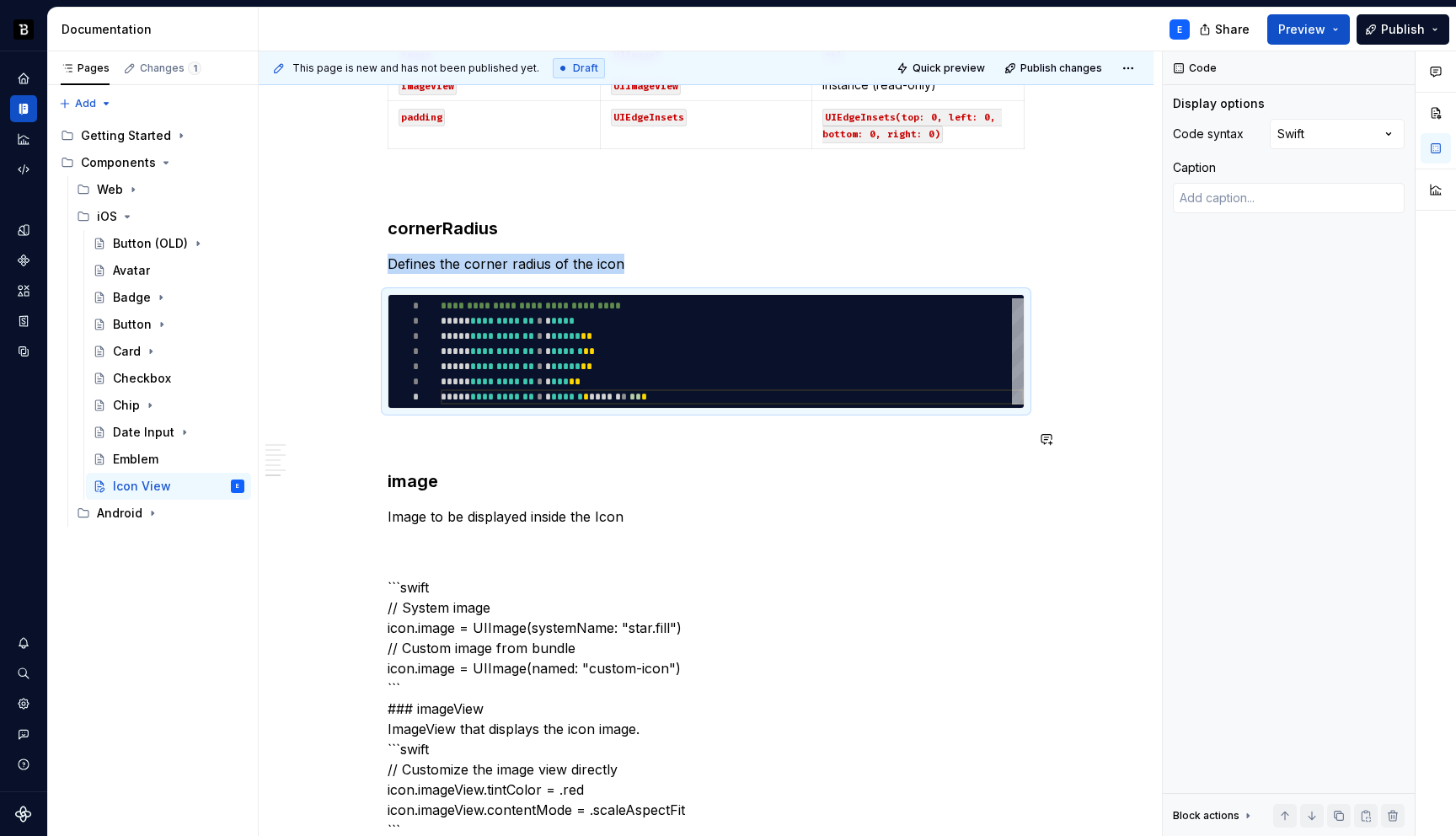
copy p "Defines the corner radius of the icon"
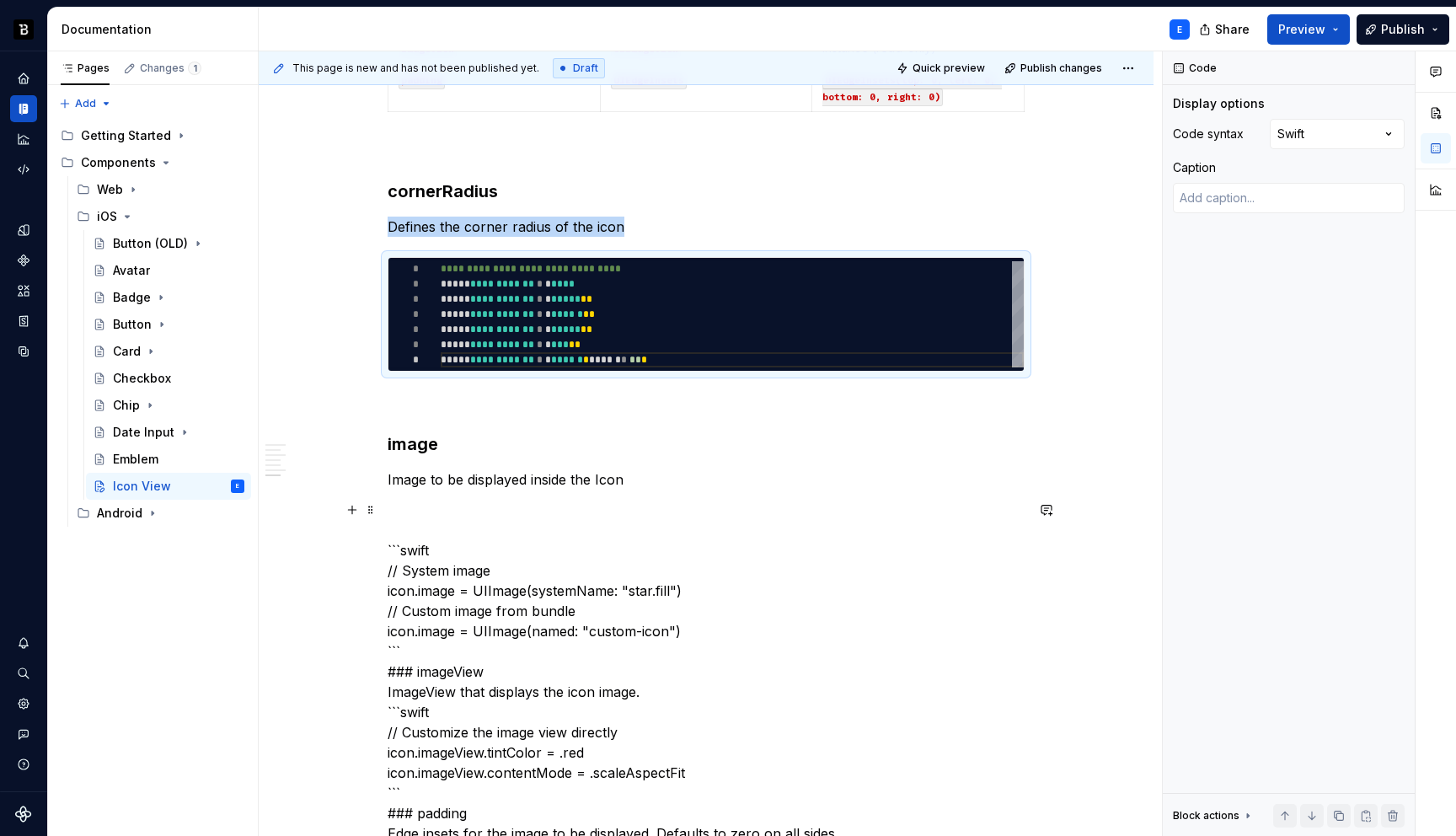
scroll to position [1507, 0]
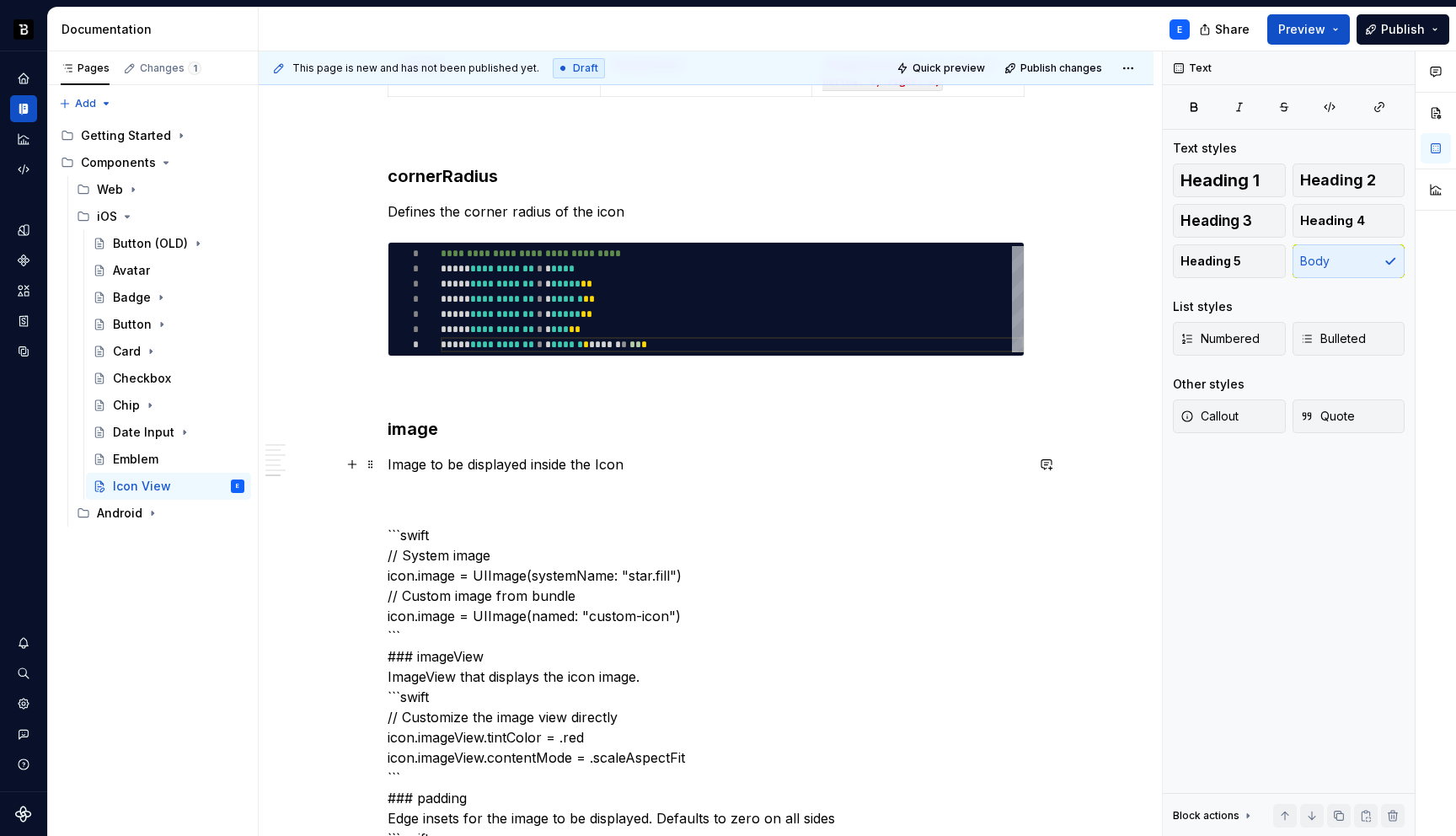
click at [661, 462] on p "Image to be displayed inside the Icon" at bounding box center [706, 465] width 637 height 20
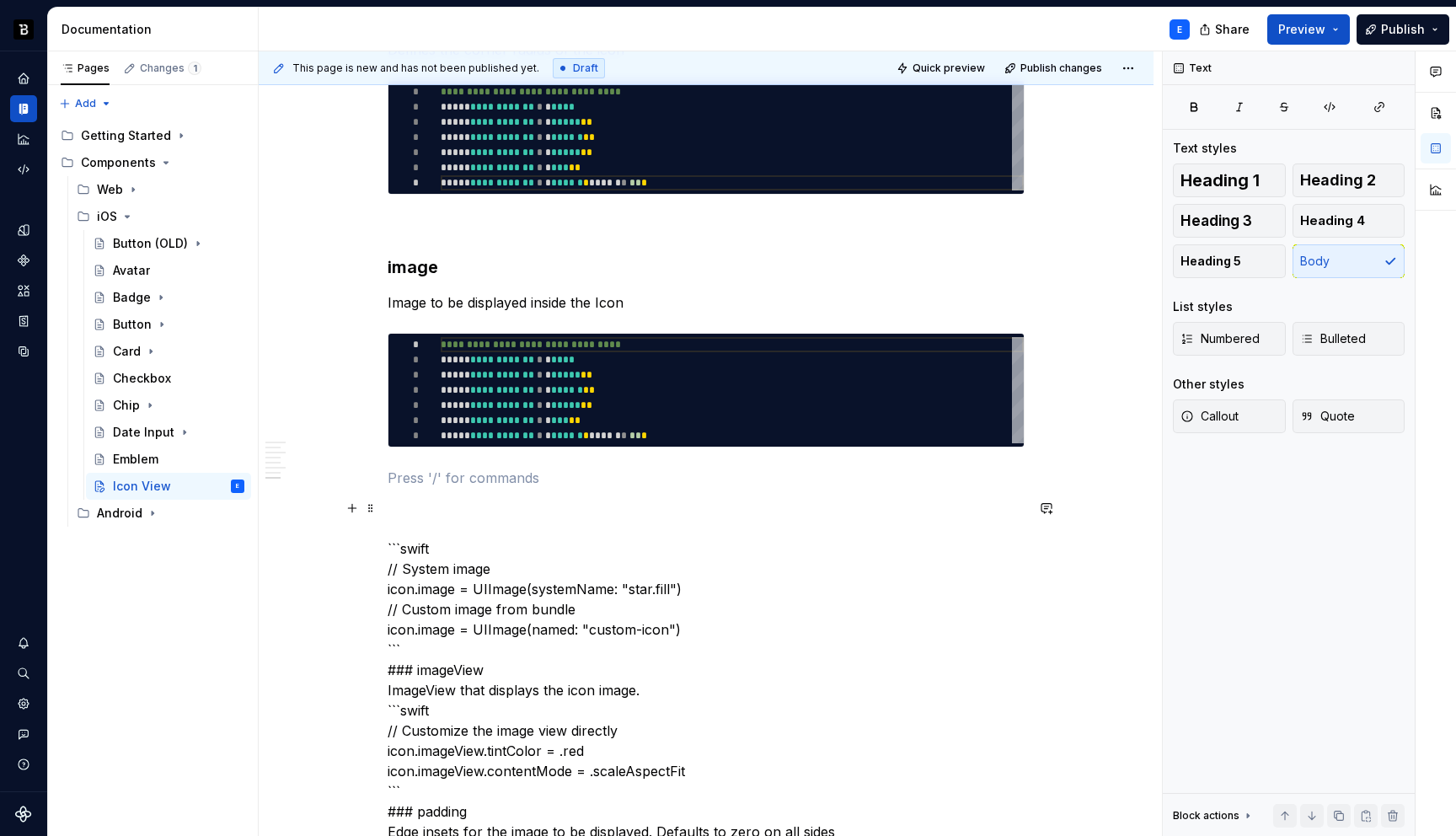
scroll to position [1758, 0]
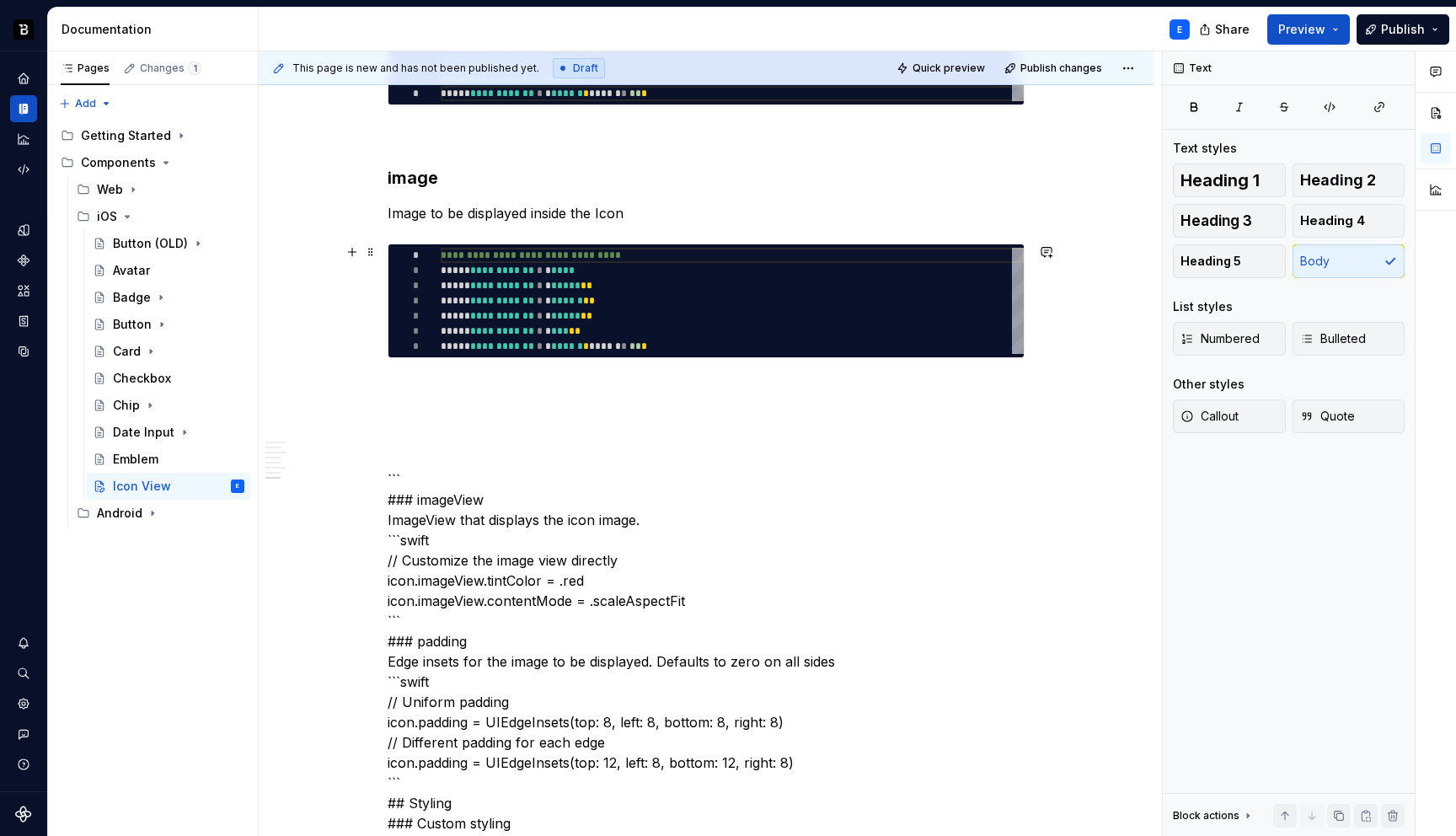
click at [536, 294] on div "**********" at bounding box center [733, 302] width 584 height 107
type textarea "*"
type textarea "**********"
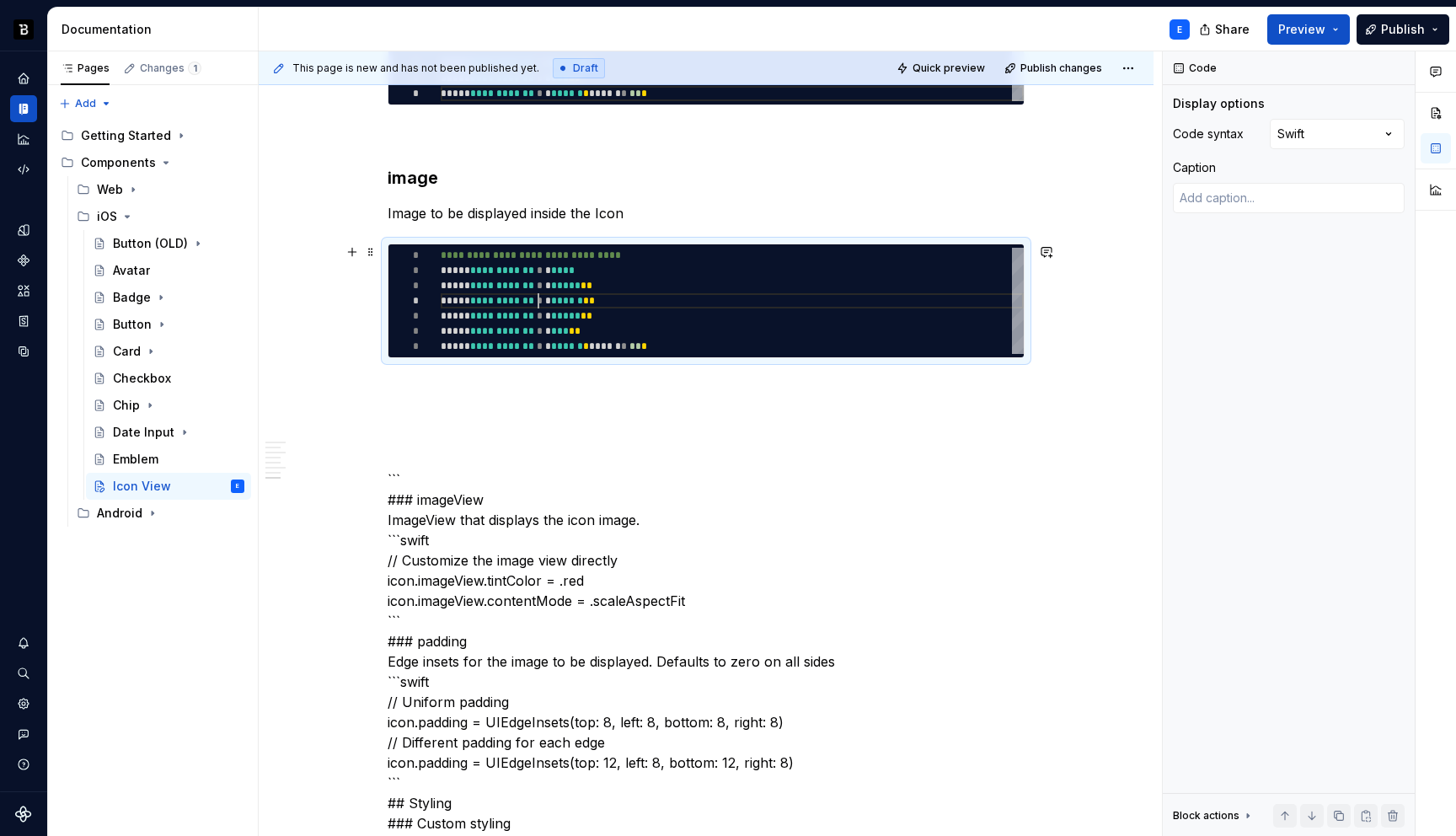
scroll to position [0, 237]
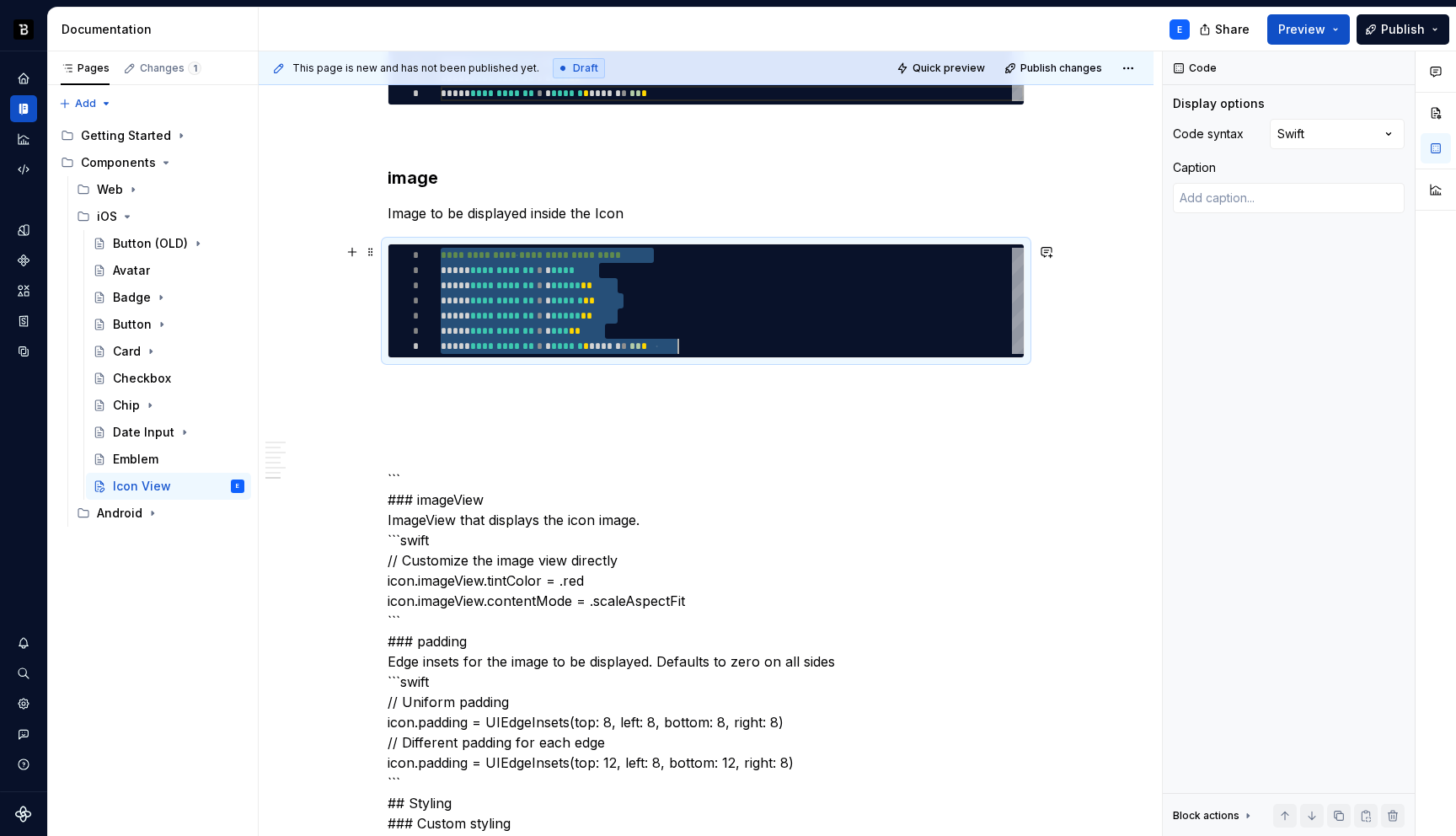
type textarea "*"
type textarea "**********"
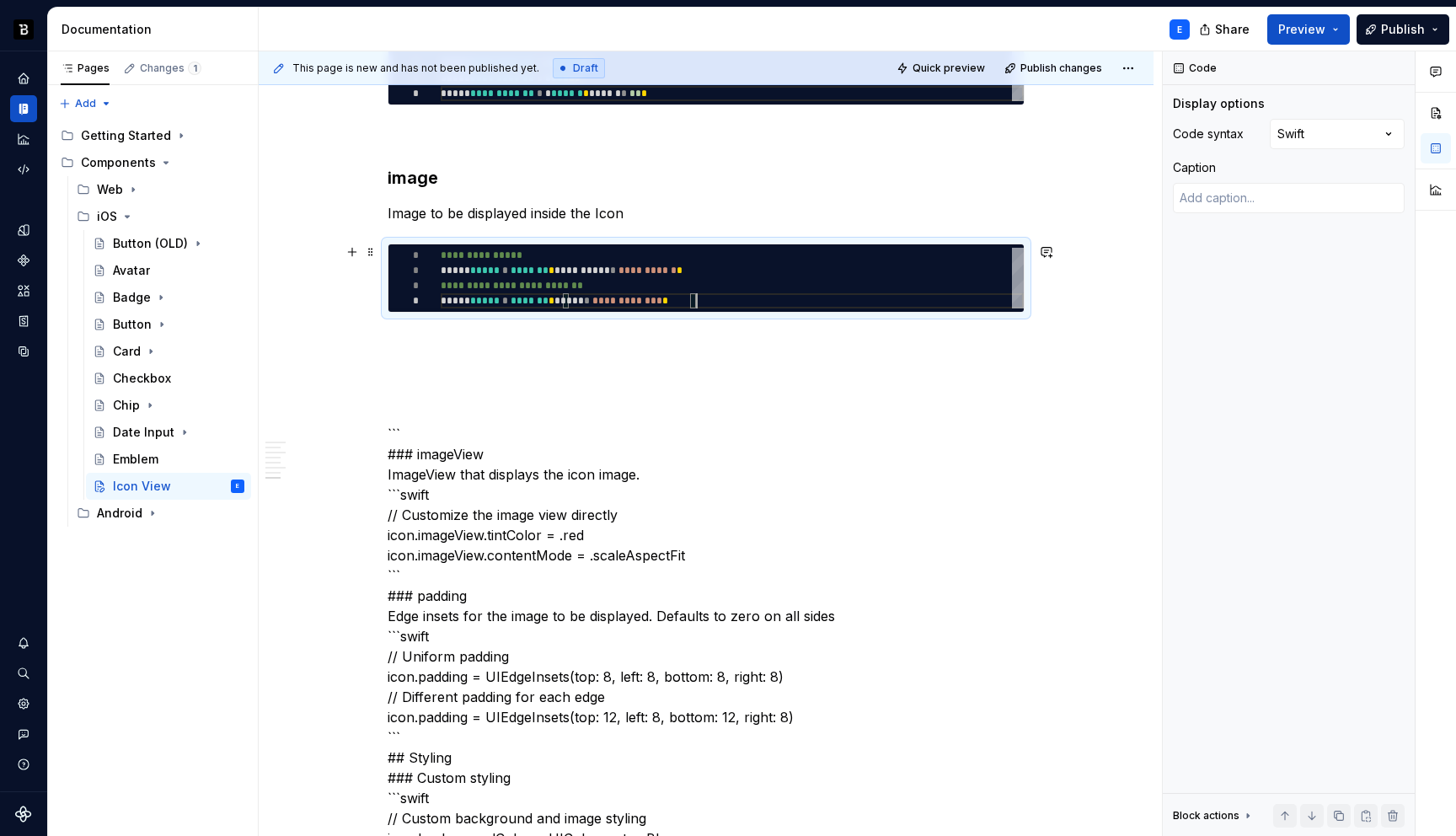
scroll to position [46, 256]
click at [514, 339] on p at bounding box center [706, 342] width 637 height 20
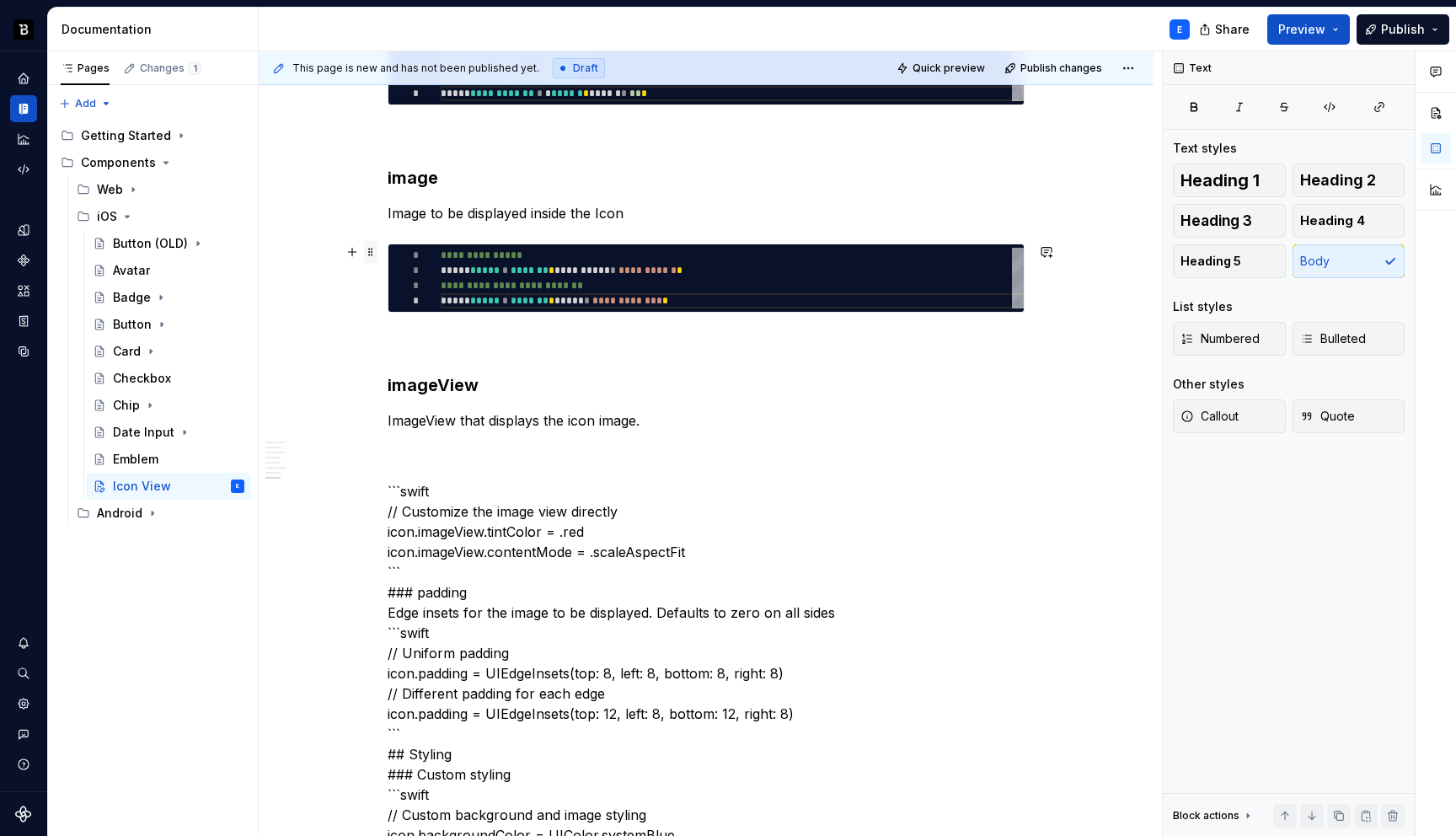
click at [364, 249] on span at bounding box center [371, 252] width 14 height 23
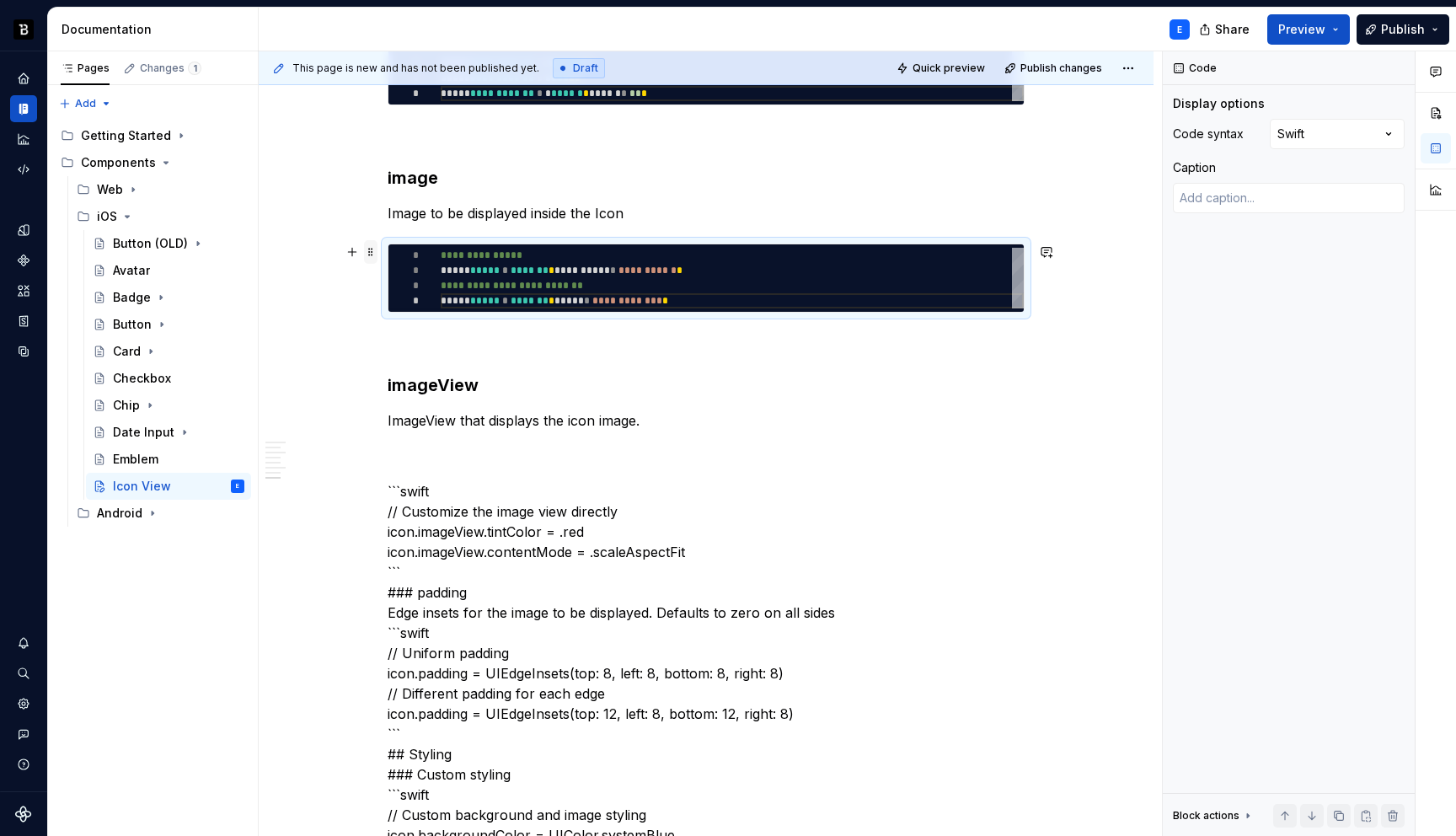
click at [364, 249] on span at bounding box center [371, 252] width 14 height 23
copy p "Image to be displayed inside the Icon"
click at [660, 420] on p "ImageView that displays the icon image." at bounding box center [706, 420] width 637 height 20
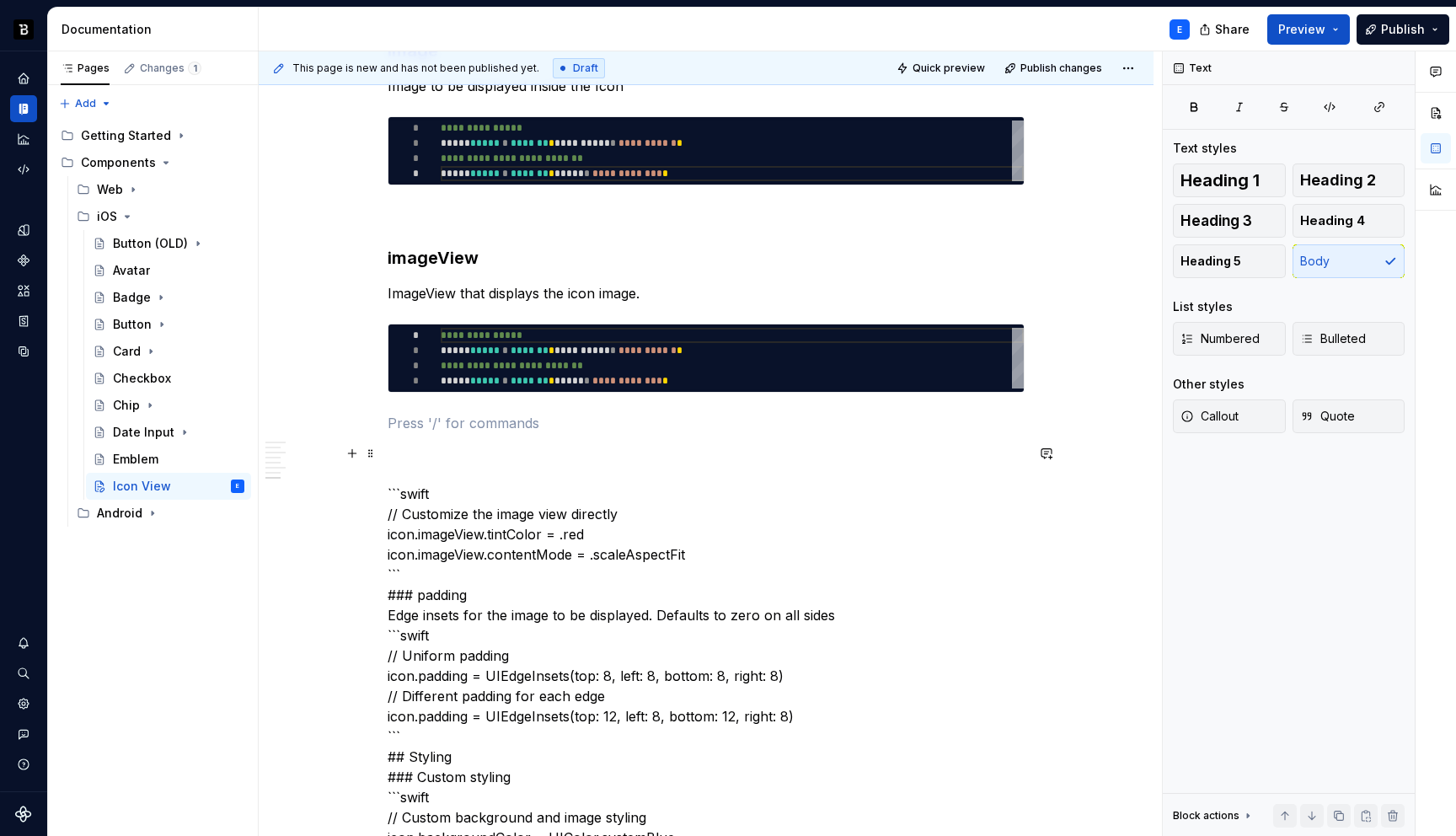
scroll to position [1935, 0]
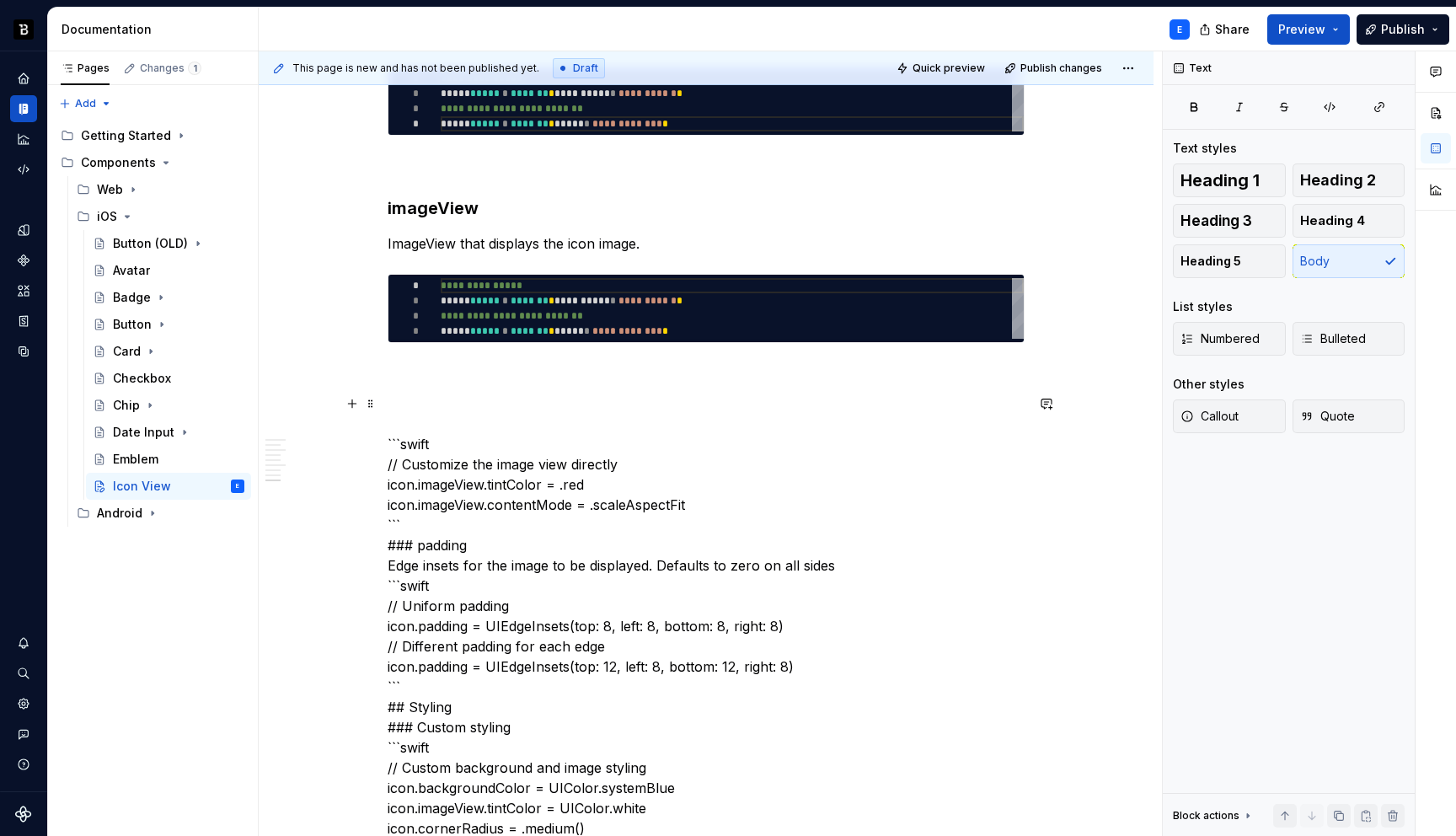
click at [481, 453] on p "```swift // Customize the image view directly icon.imageView.tintColor = .red i…" at bounding box center [706, 849] width 637 height 911
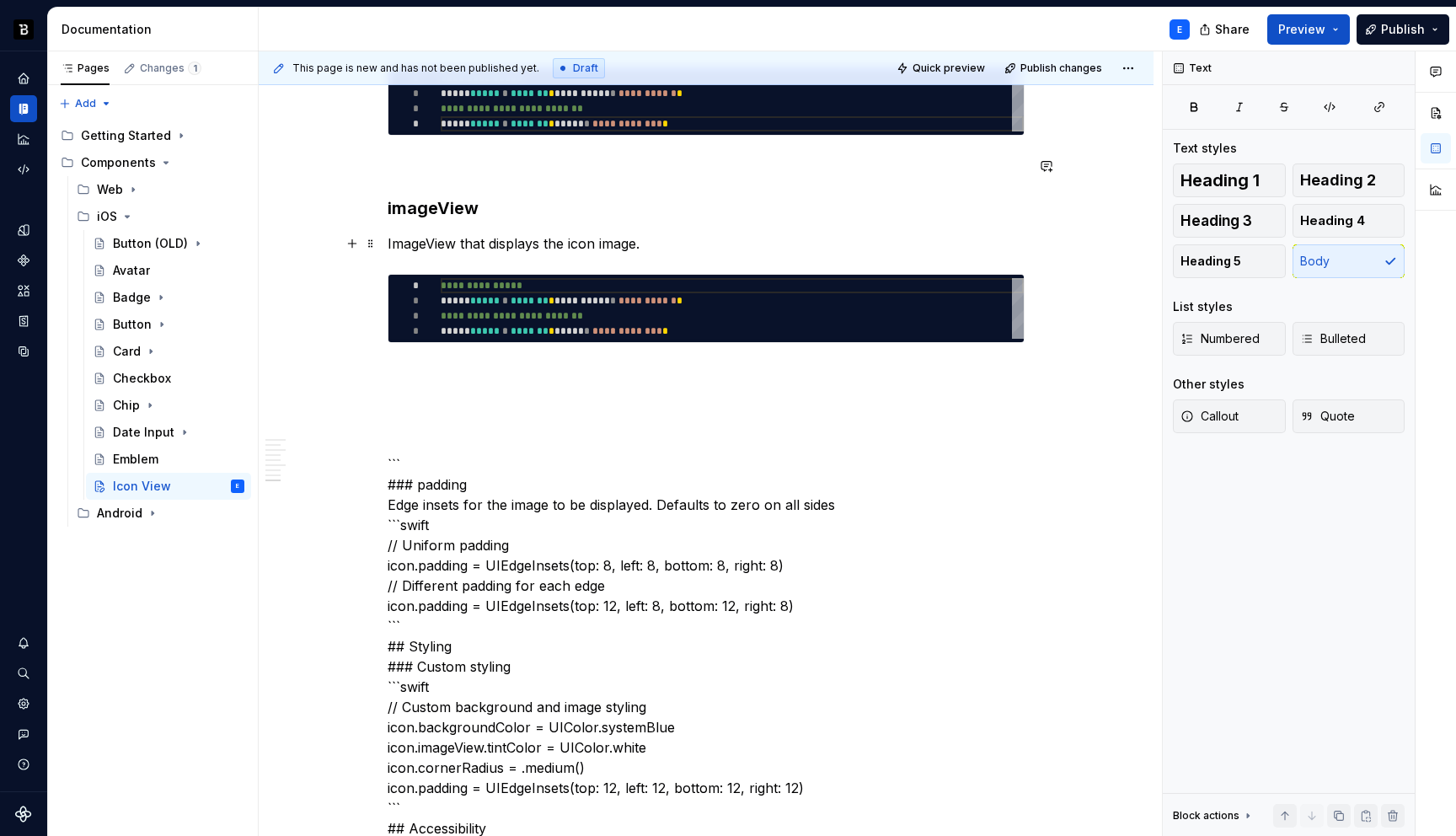
type textarea "*"
type textarea "**********"
click at [532, 289] on div "**********" at bounding box center [733, 308] width 584 height 61
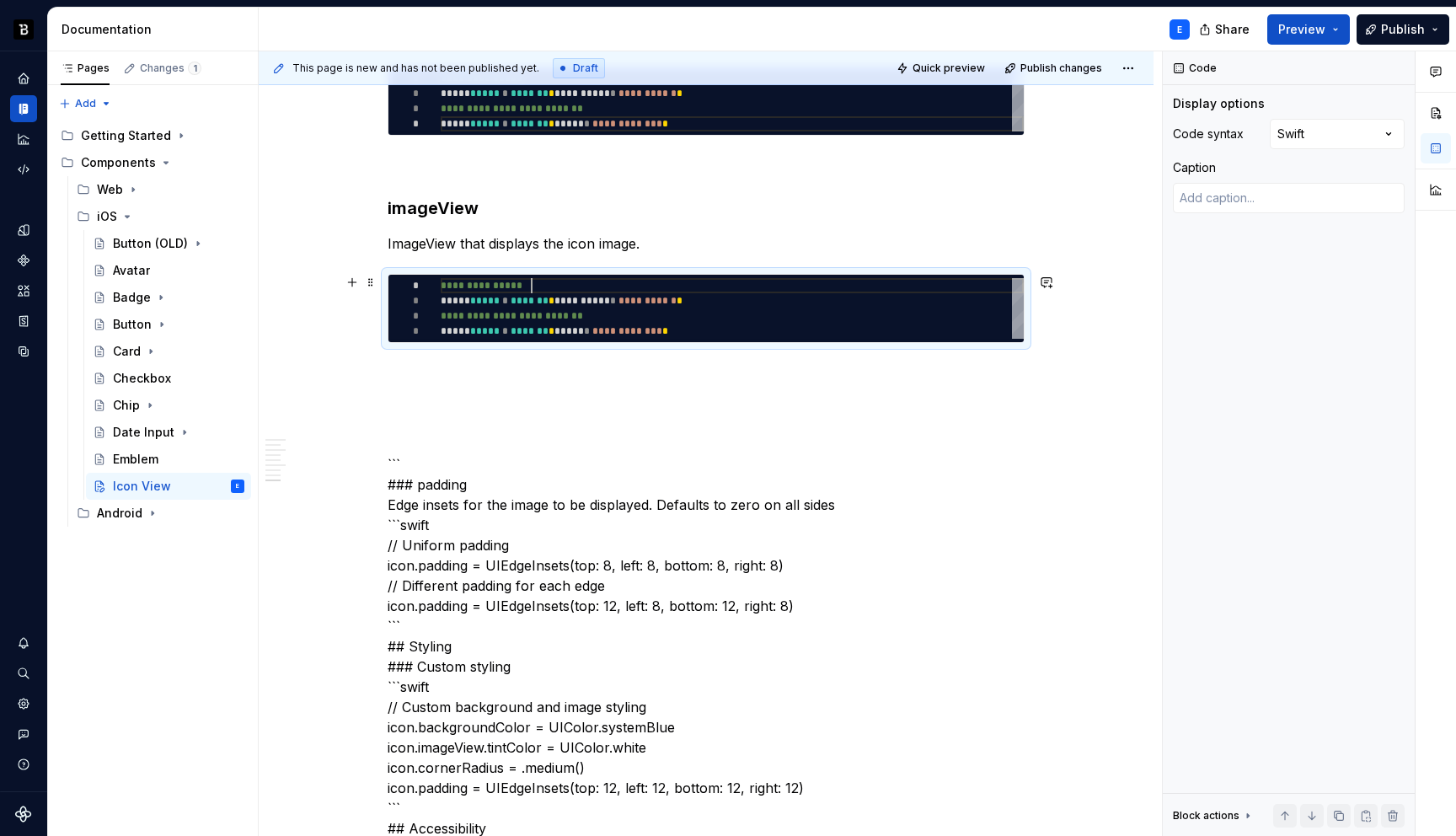
scroll to position [0, 256]
type textarea "*"
type textarea "**********"
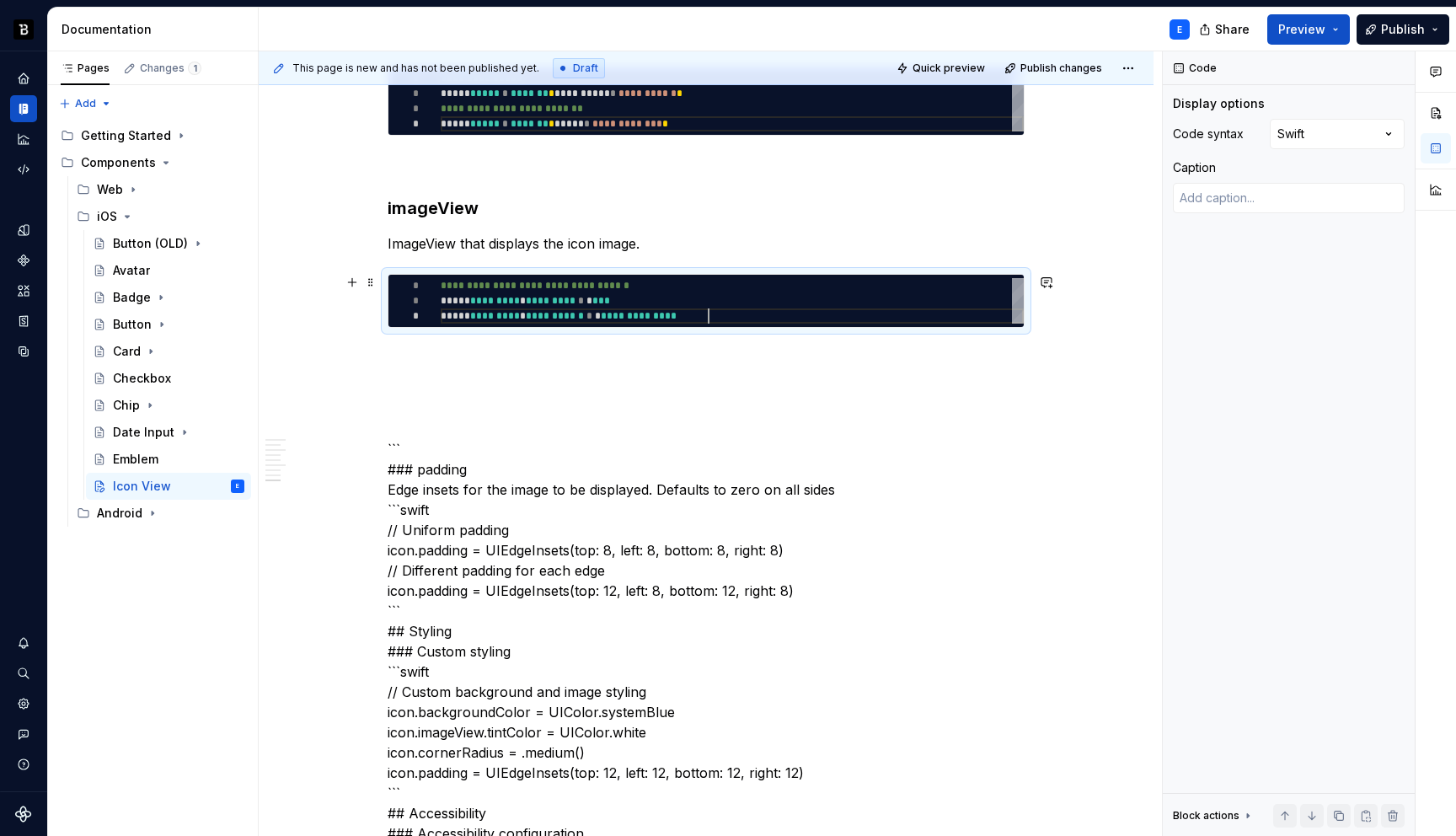
scroll to position [30, 268]
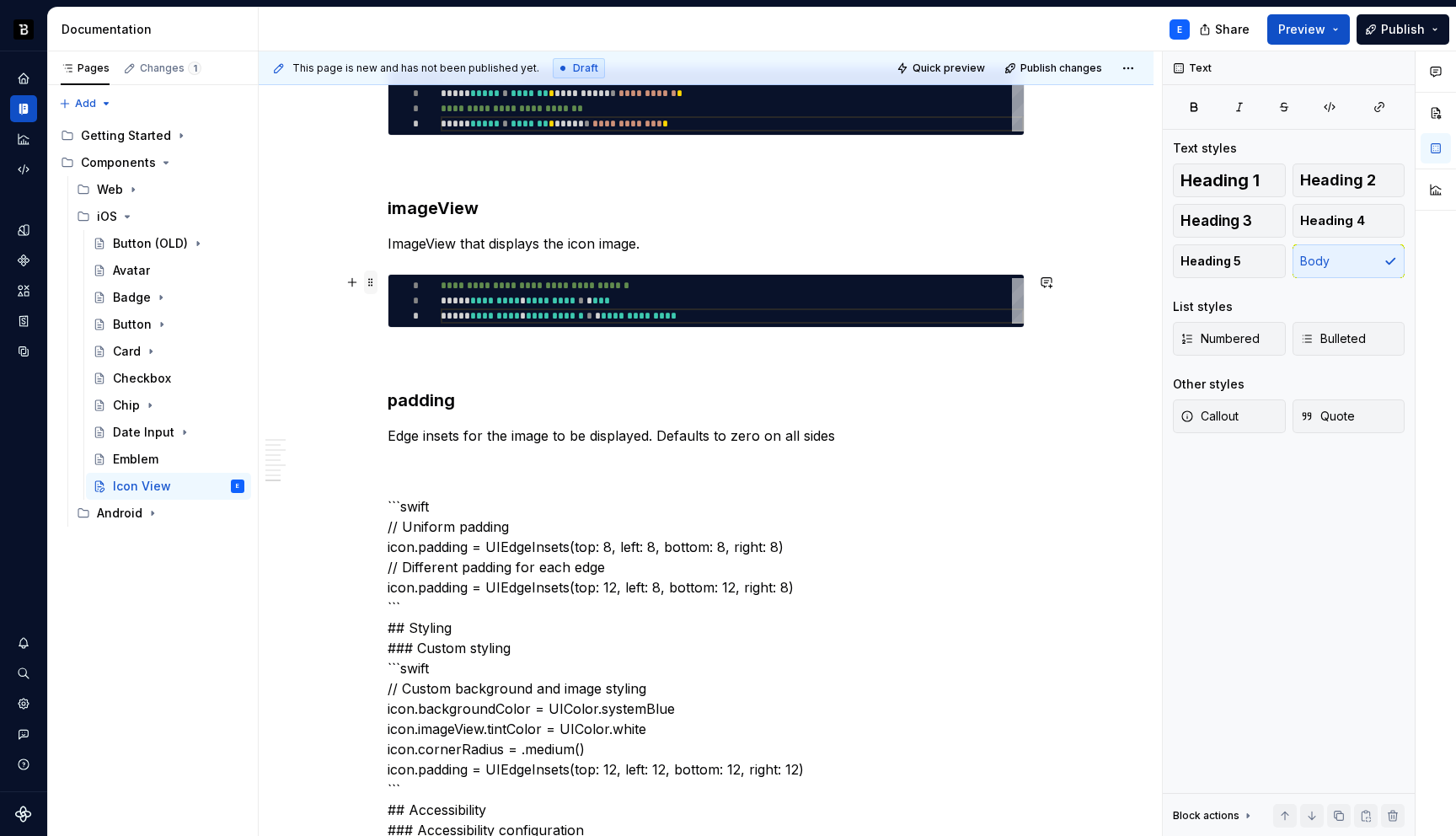
click at [371, 283] on span at bounding box center [371, 282] width 14 height 23
type textarea "*"
click at [371, 283] on span at bounding box center [371, 282] width 14 height 23
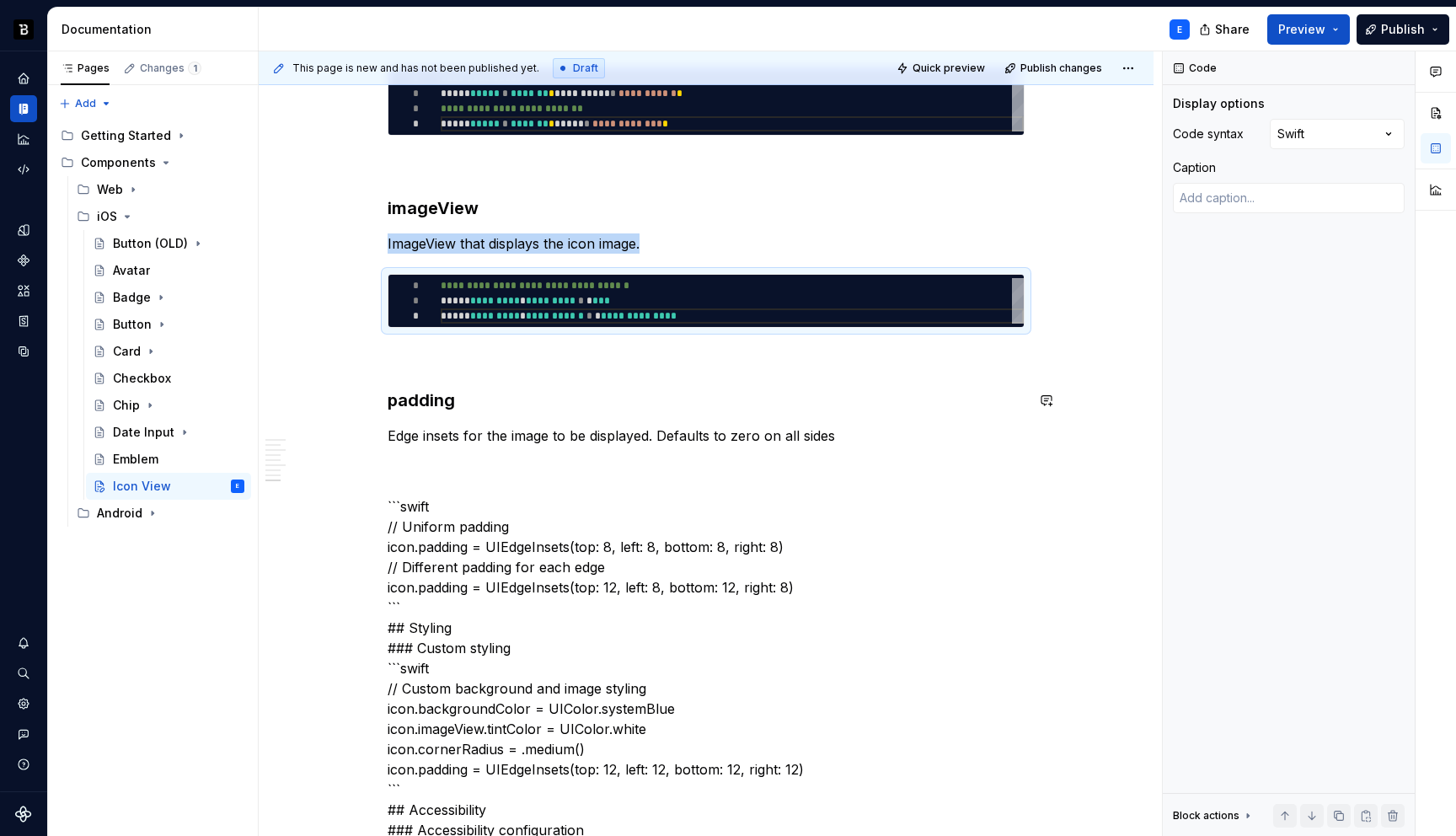
copy p "ImageView that displays the icon image."
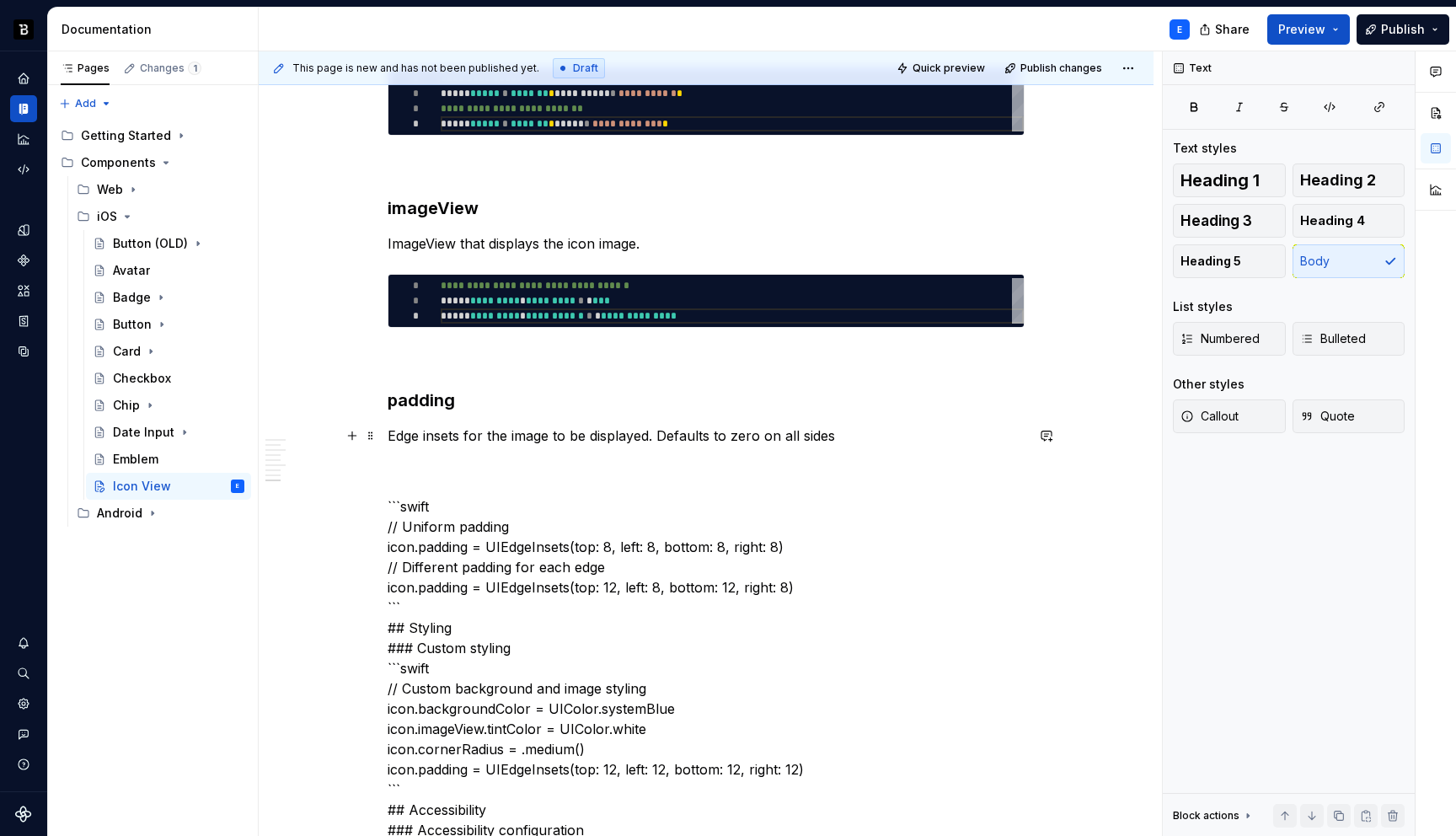
click at [832, 438] on p "Edge insets for the image to be displayed. Defaults to zero on all sides" at bounding box center [706, 435] width 637 height 20
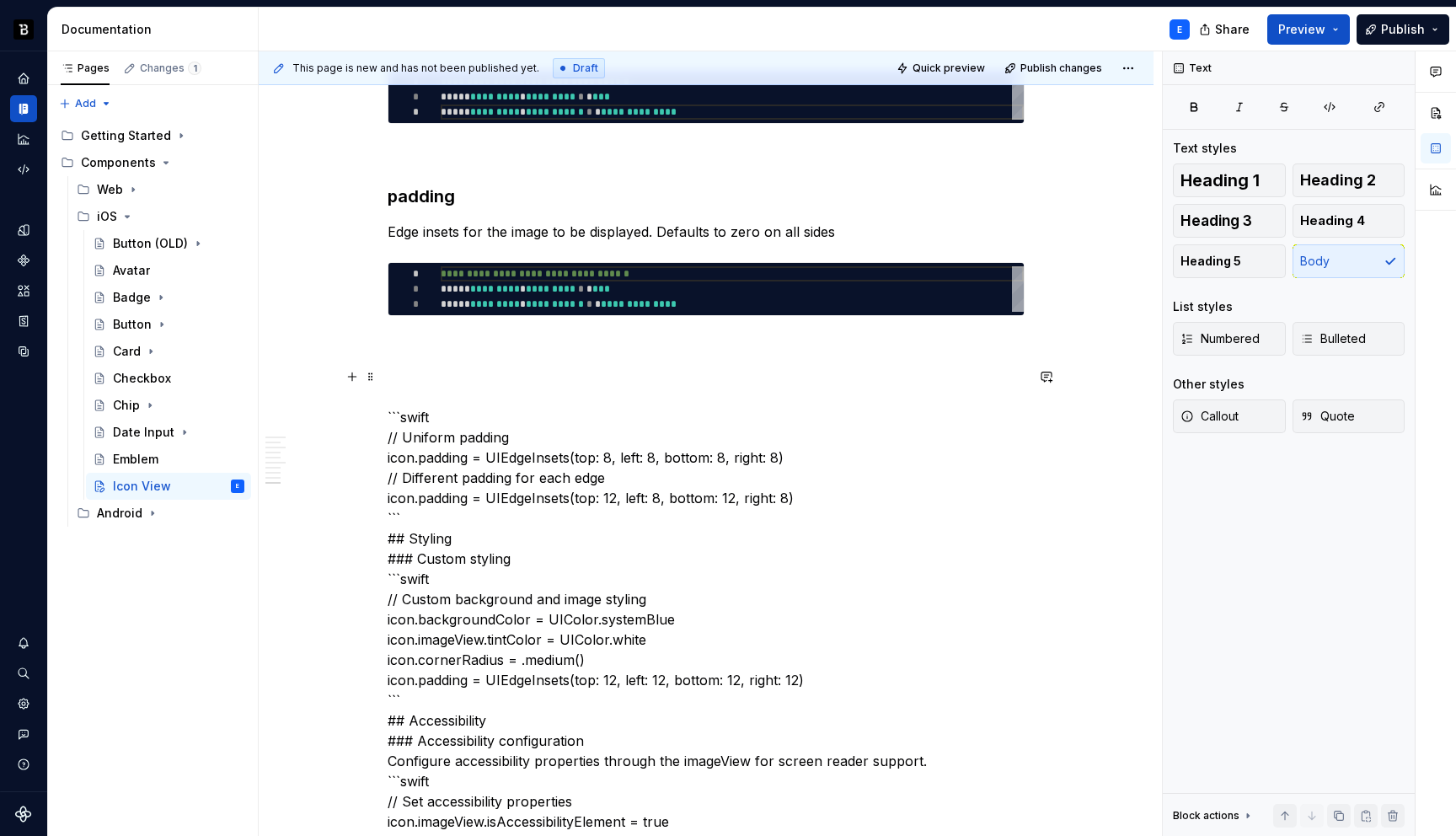
scroll to position [2140, 0]
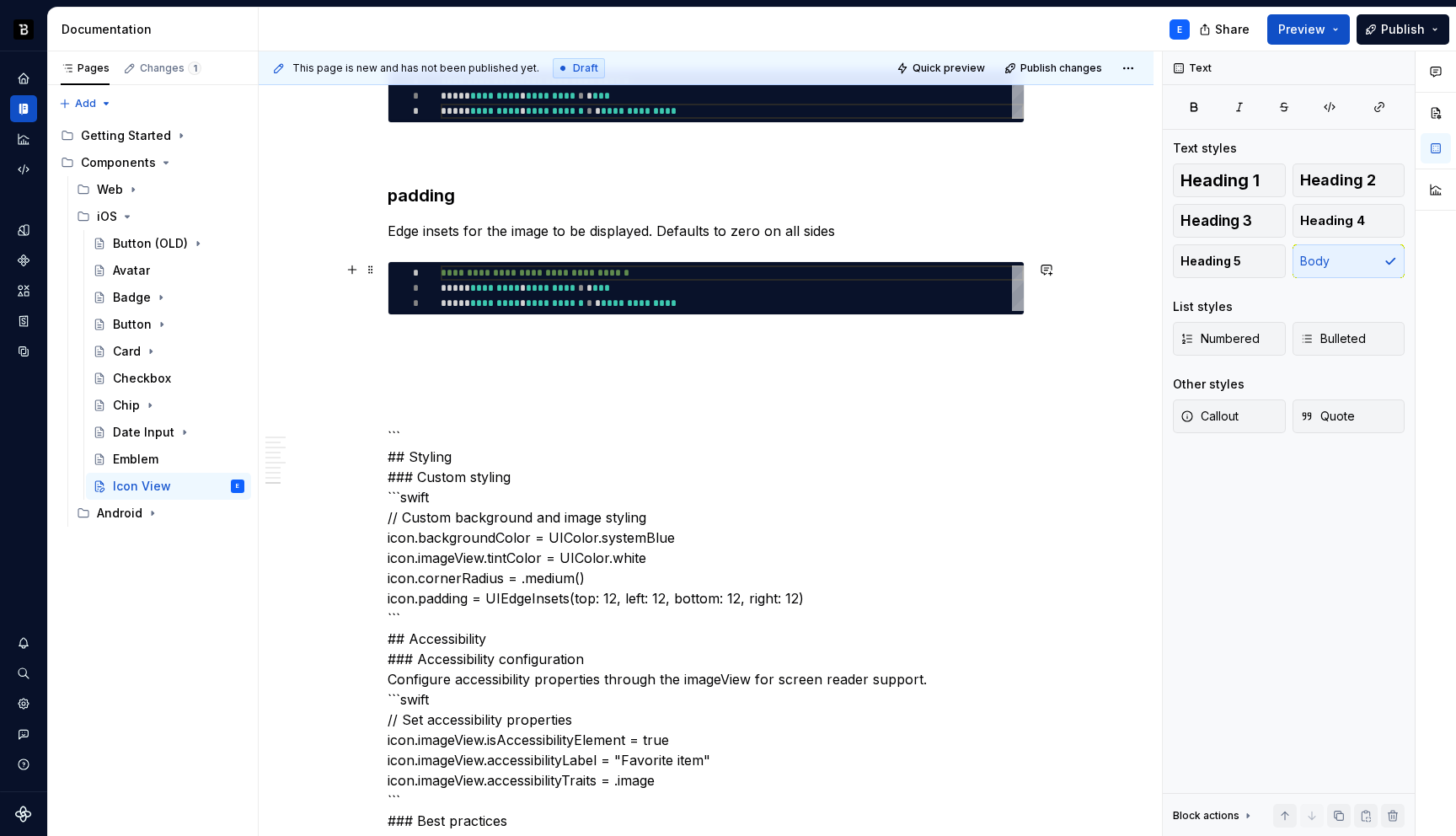
type textarea "**********"
click at [573, 268] on div "**********" at bounding box center [733, 288] width 584 height 46
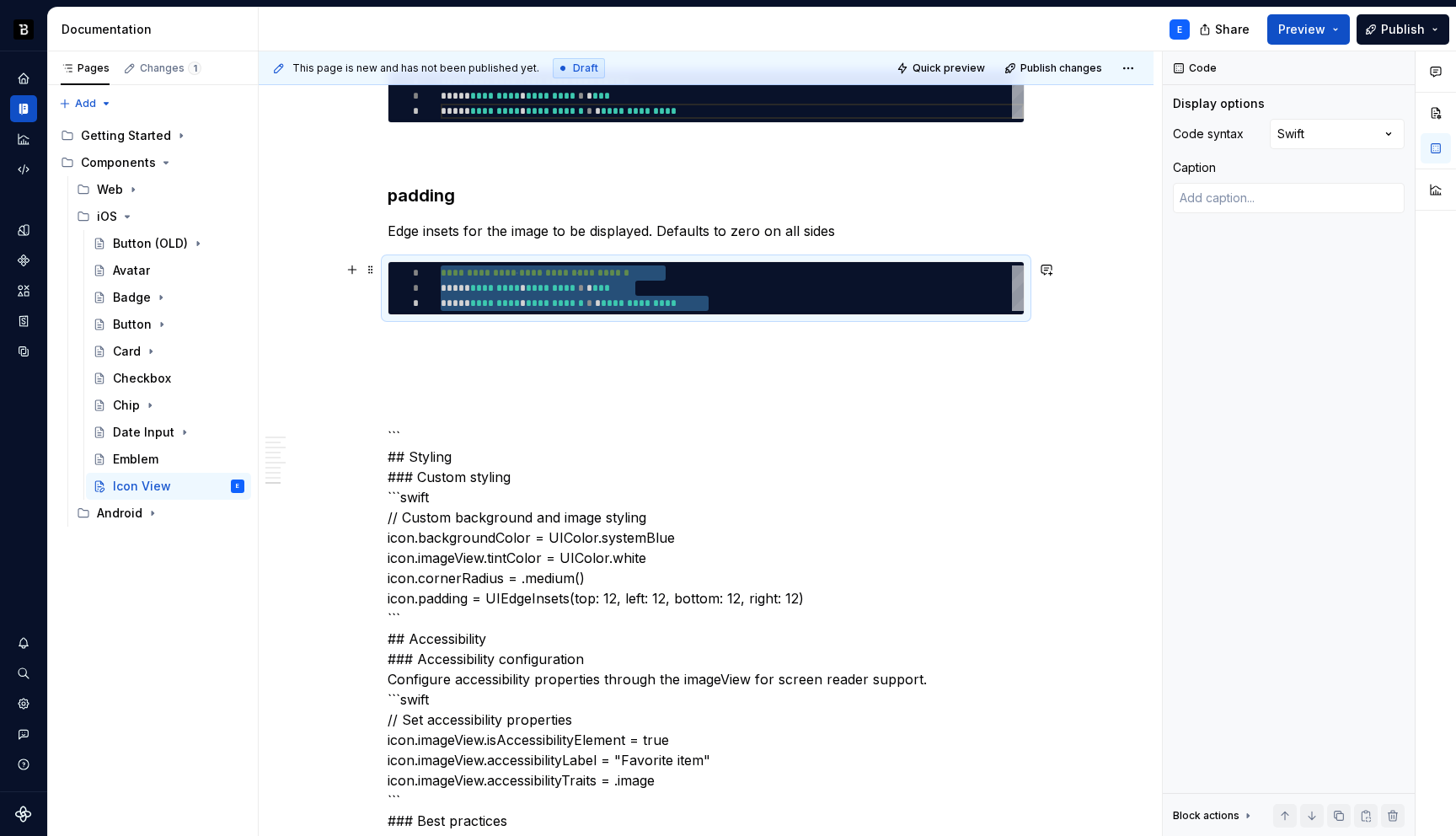
type textarea "*"
type textarea "**********"
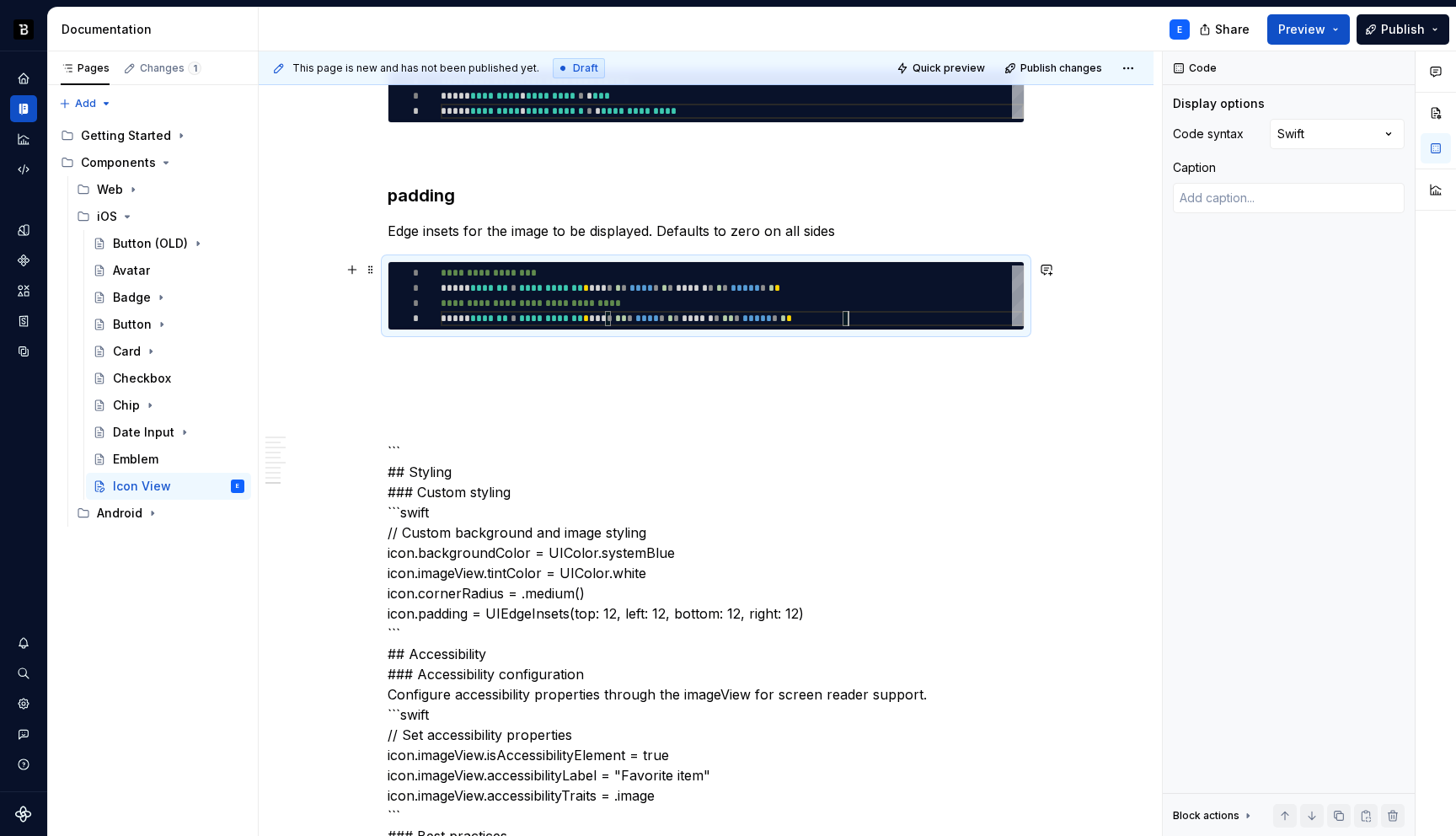
scroll to position [46, 407]
click at [498, 359] on p at bounding box center [706, 361] width 637 height 20
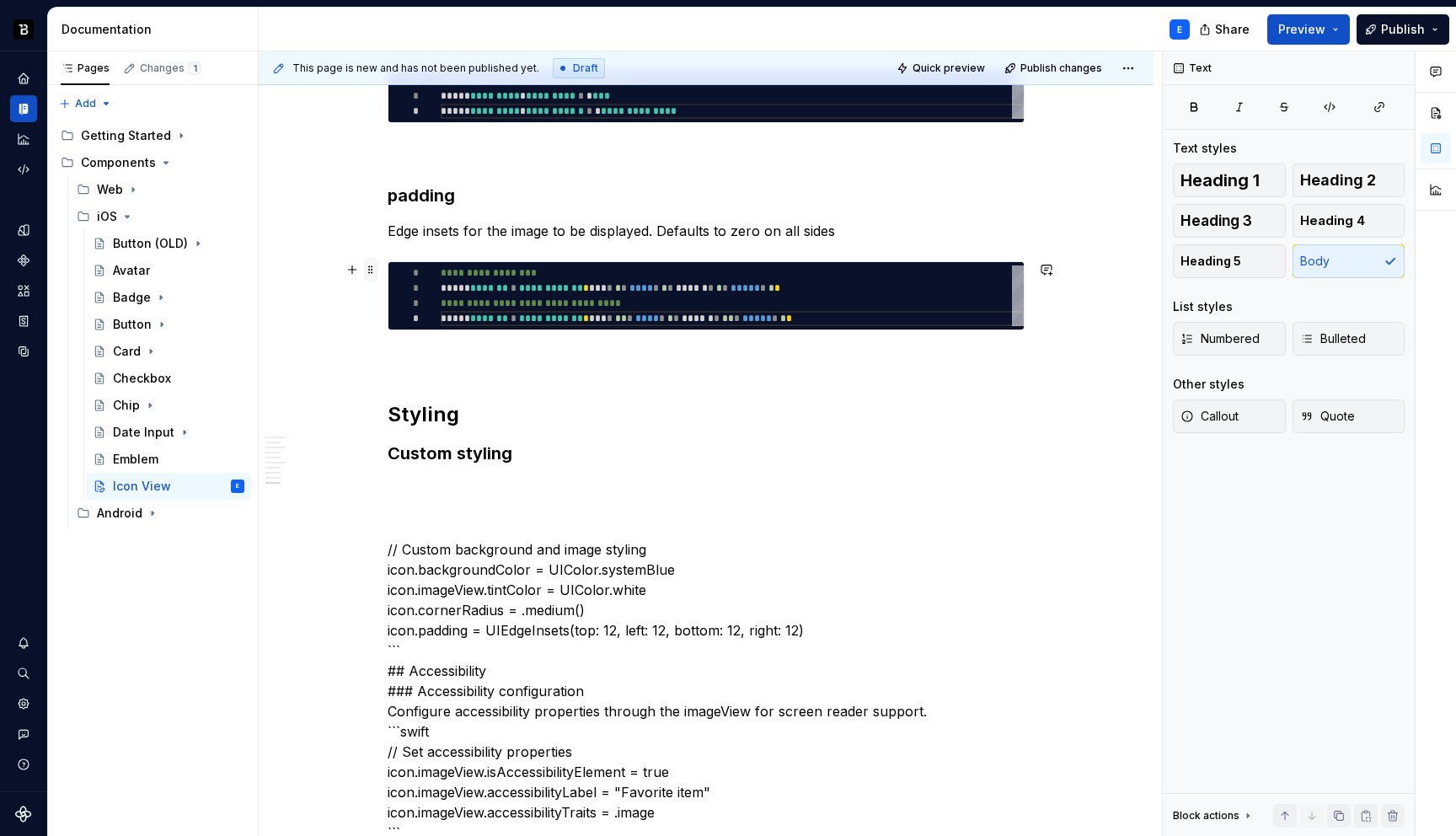
click at [369, 272] on span at bounding box center [371, 270] width 14 height 23
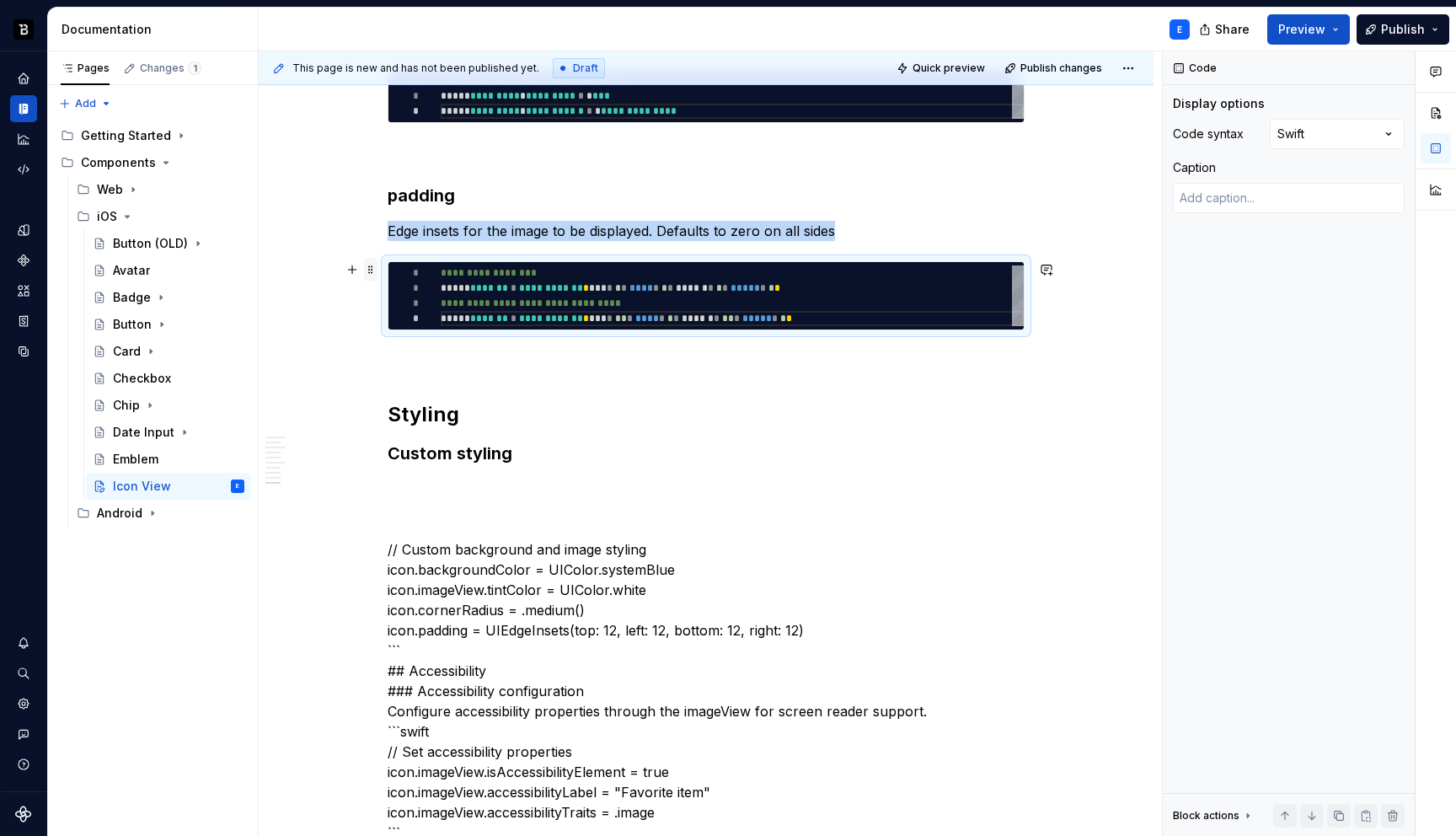
click at [369, 272] on span at bounding box center [371, 270] width 14 height 23
copy p "Edge insets for the image to be displayed. Defaults to zero on all sides"
click at [534, 456] on h3 "Custom styling" at bounding box center [706, 454] width 637 height 23
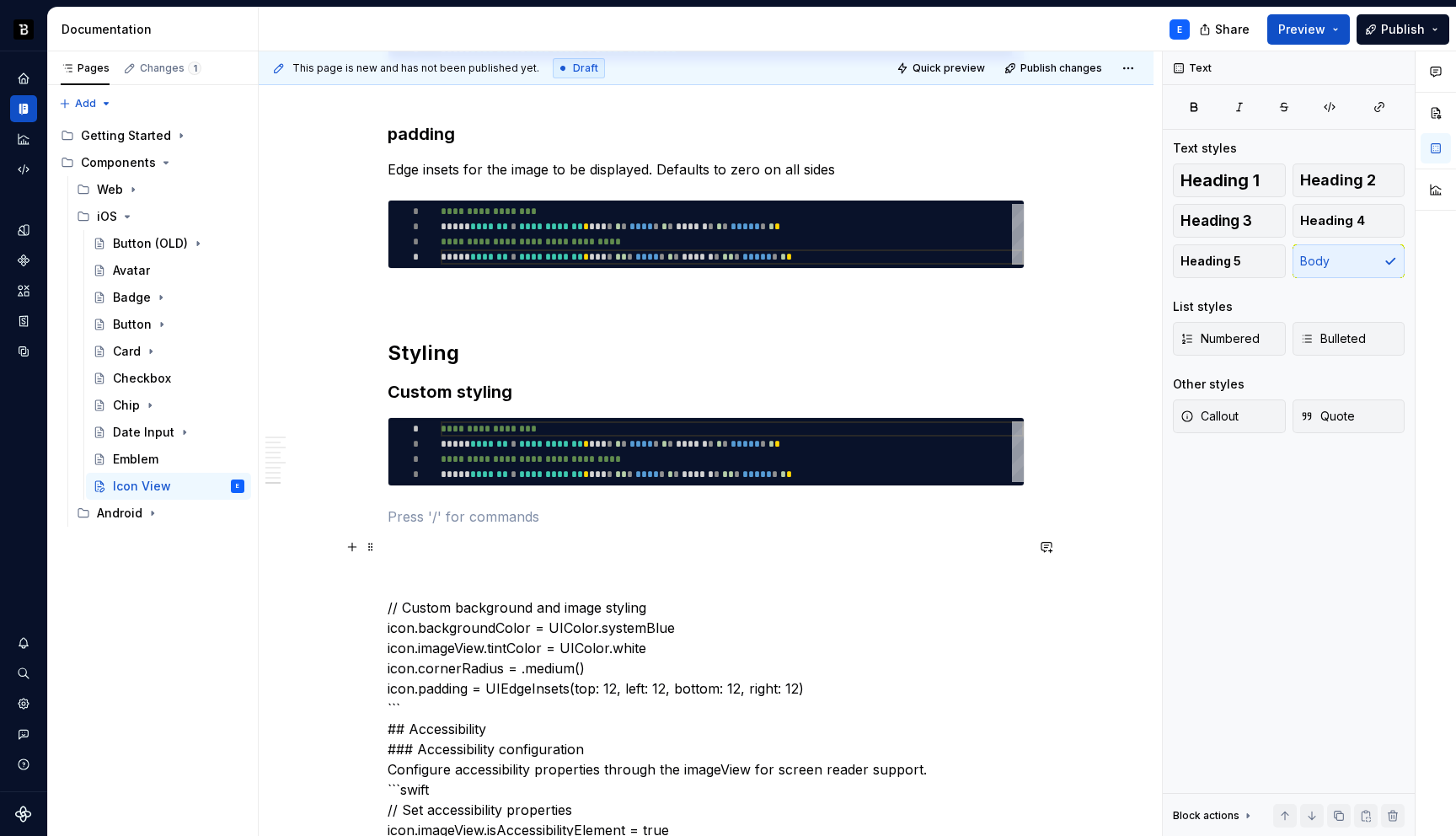
scroll to position [2228, 0]
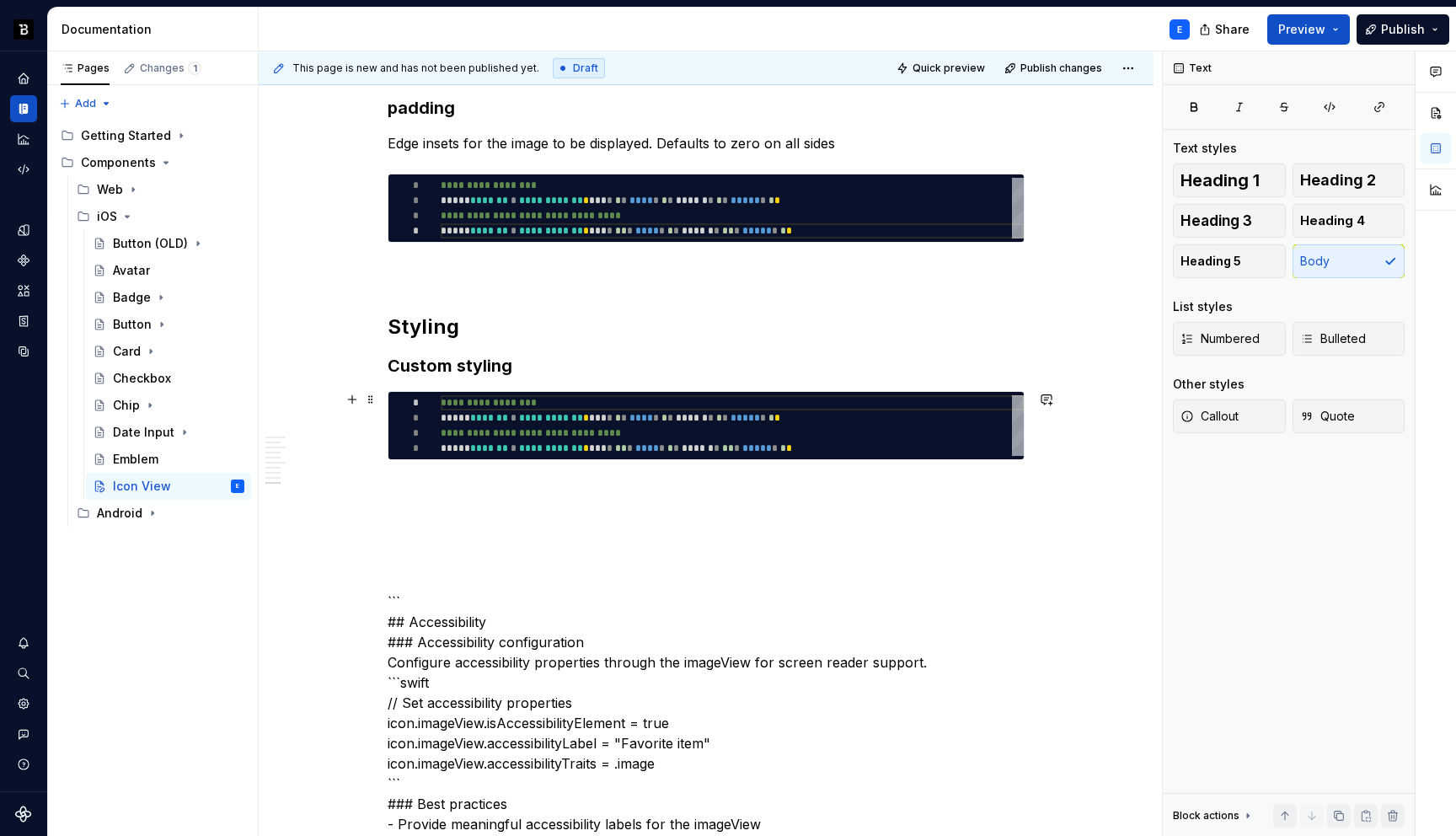
type textarea "*"
type textarea "**********"
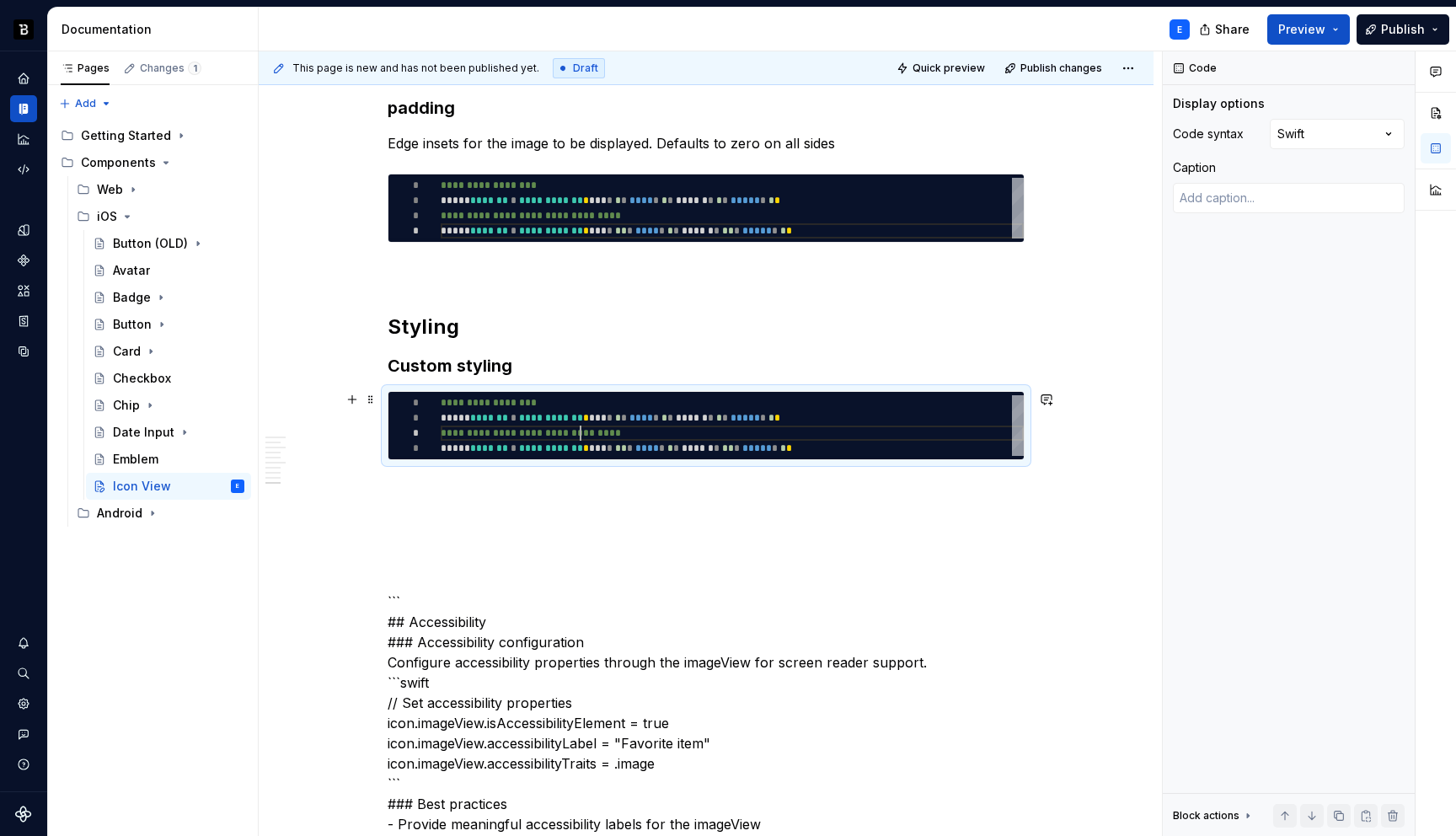
click at [581, 429] on div "**********" at bounding box center [733, 426] width 584 height 61
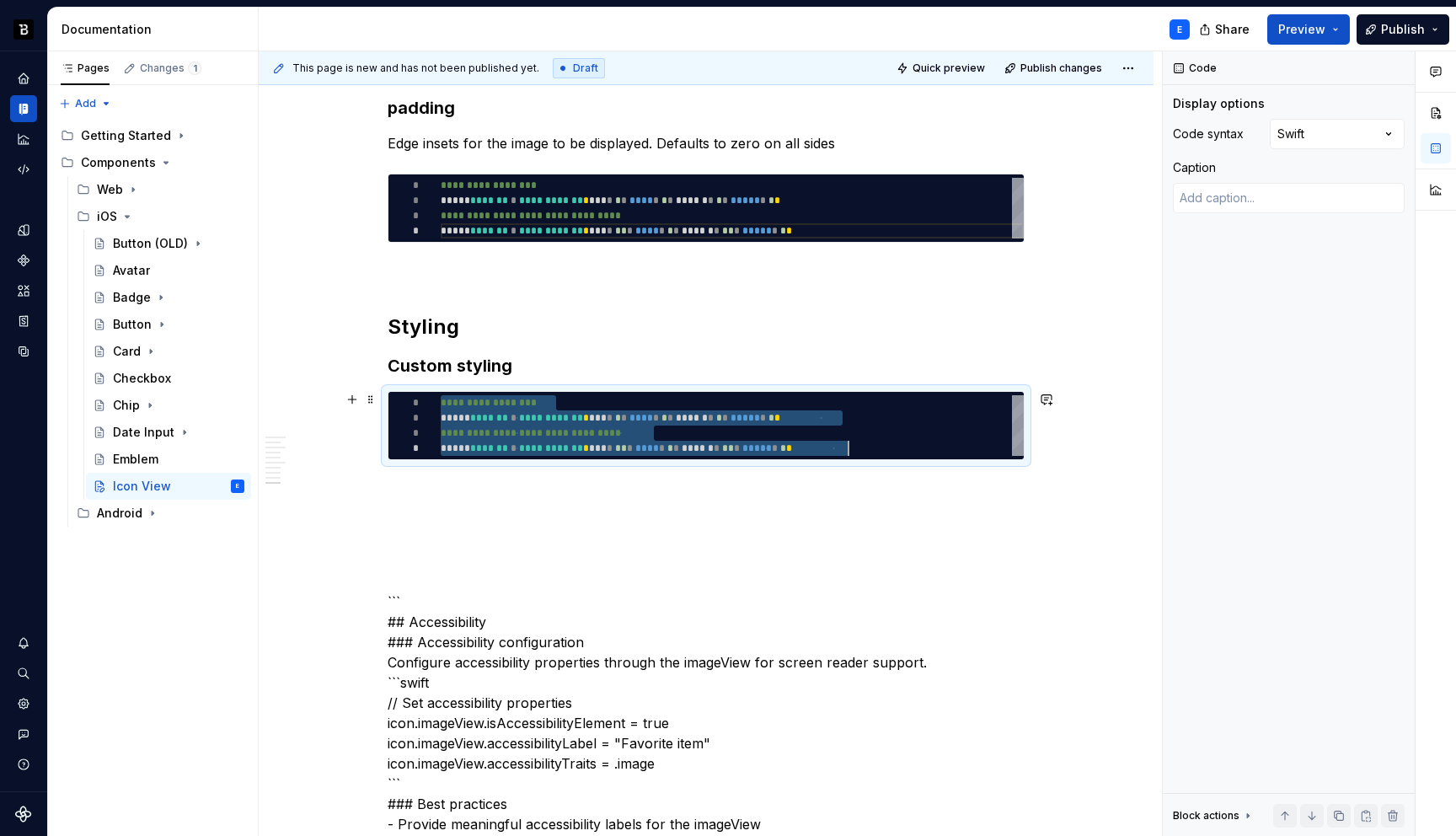
type textarea "*"
type textarea "**********"
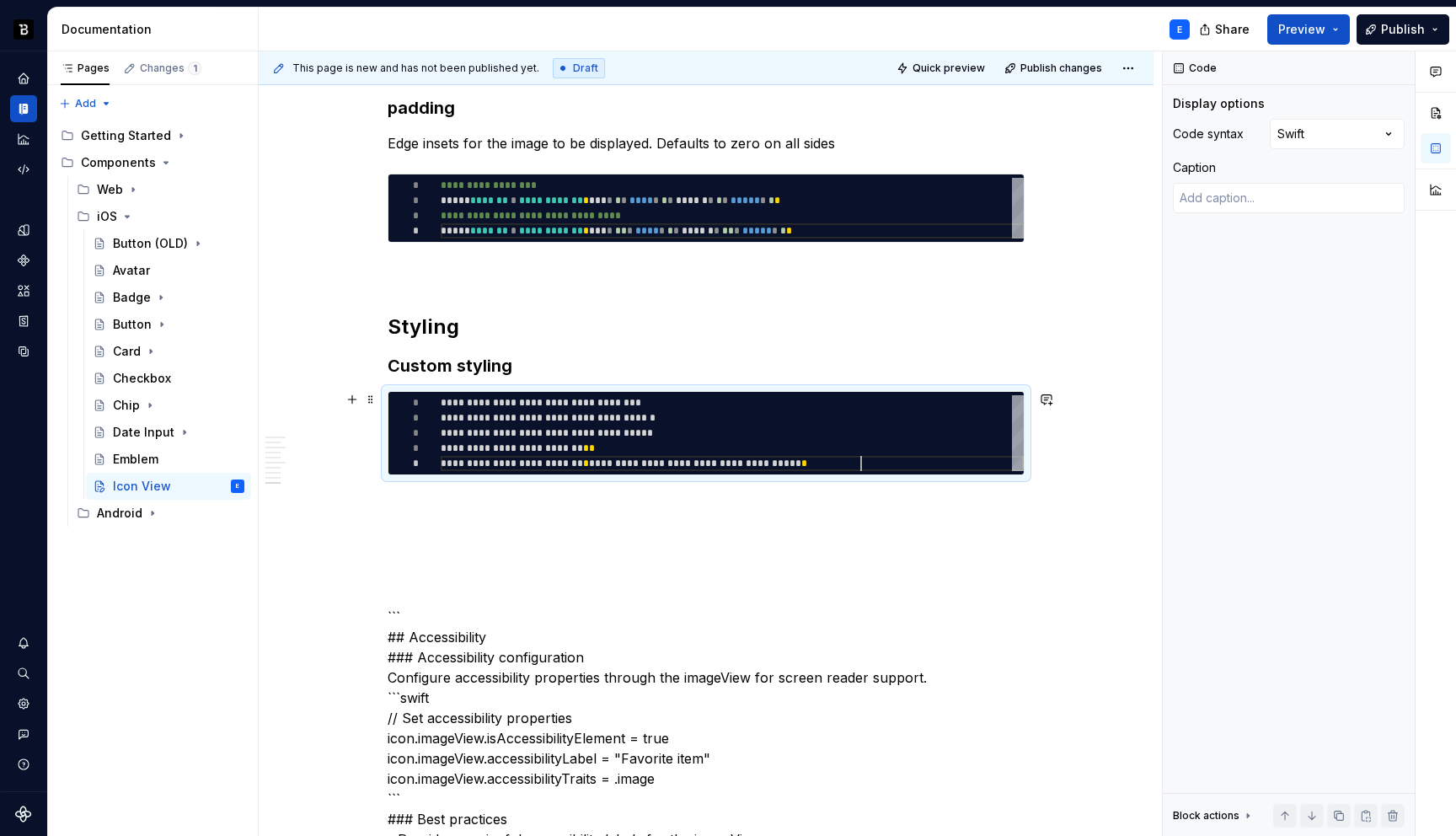
scroll to position [61, 420]
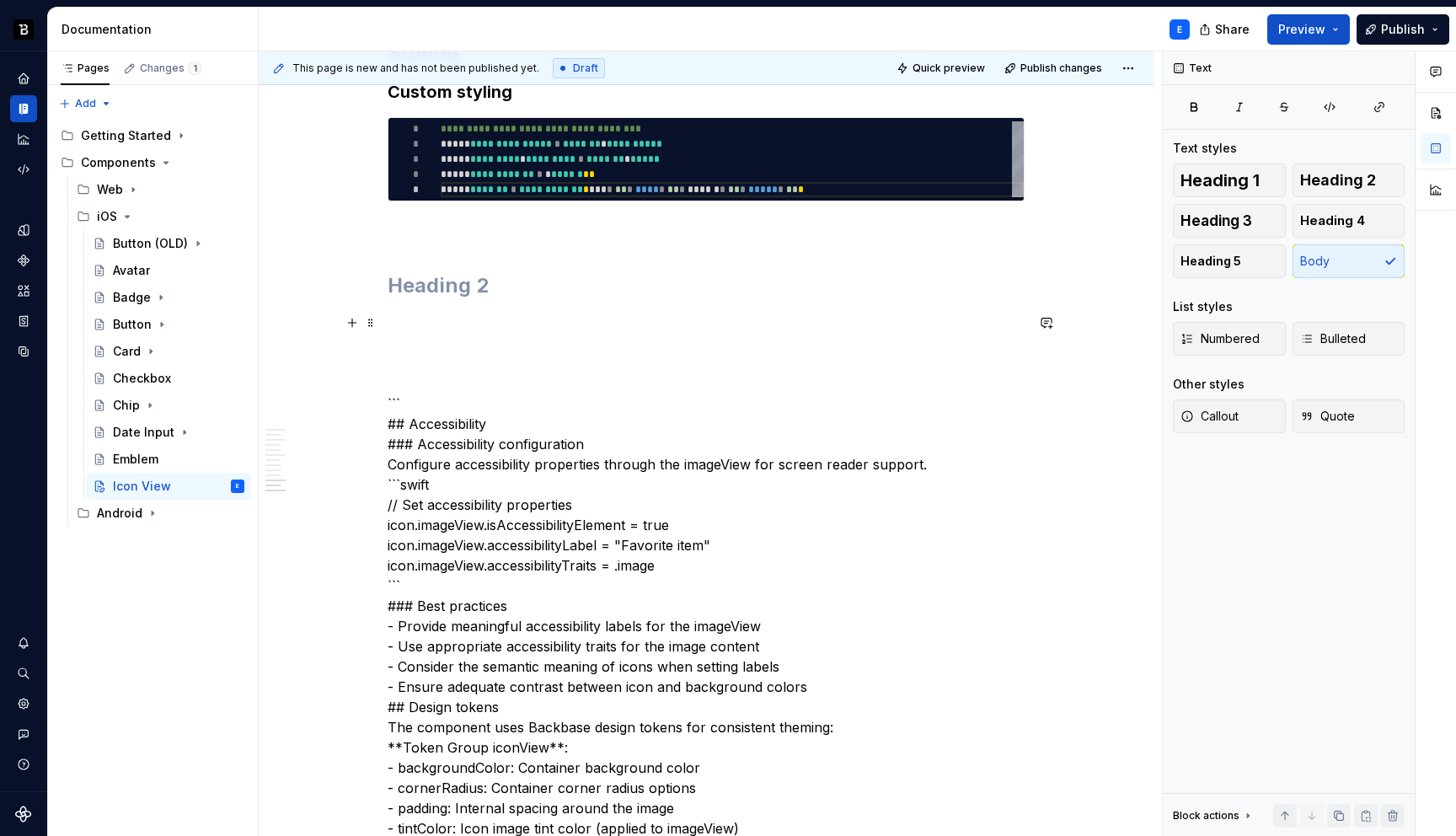
scroll to position [2506, 0]
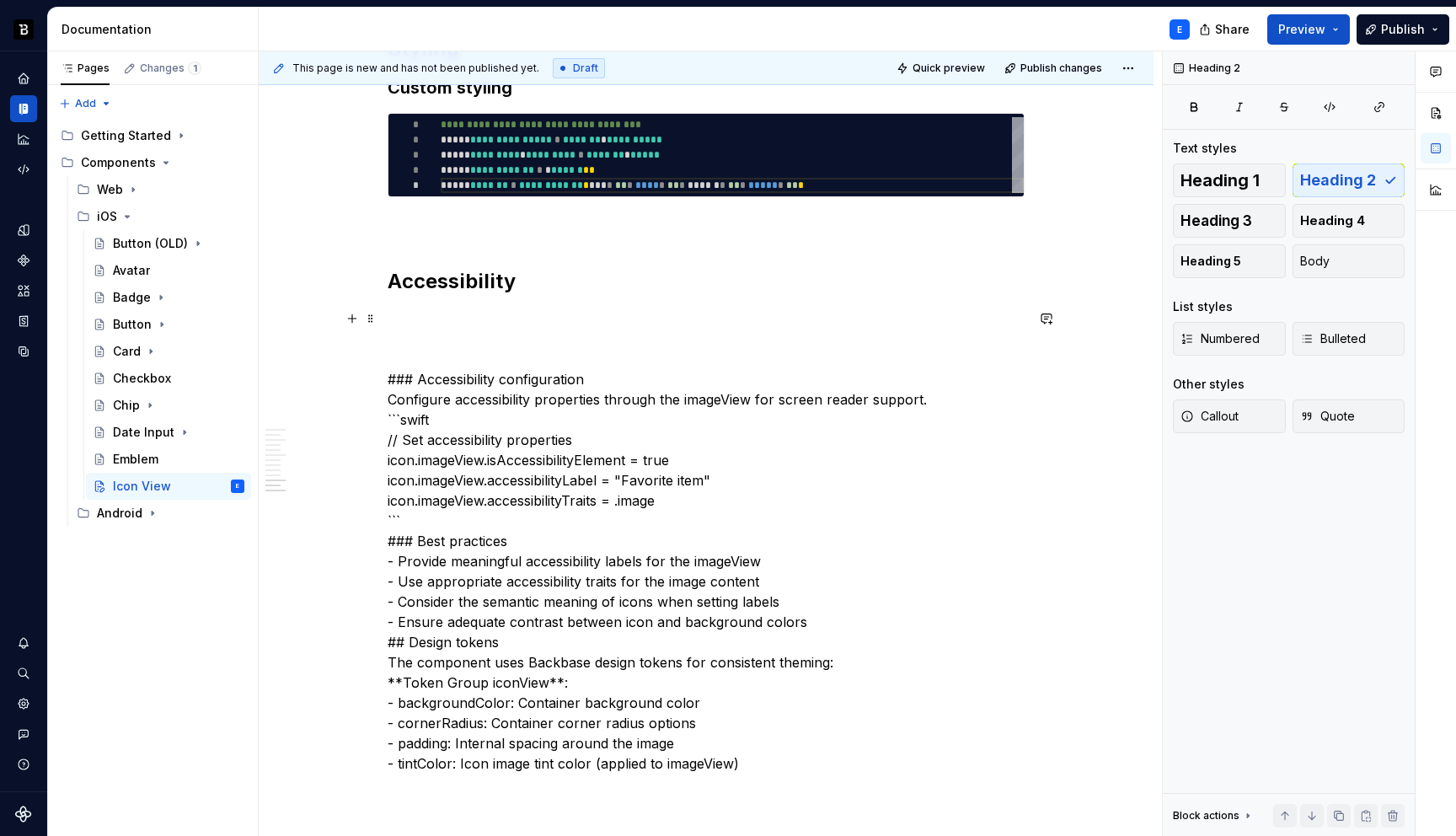
click at [513, 383] on p "### Accessibility configuration Configure accessibility properties through the …" at bounding box center [706, 541] width 637 height 466
click at [617, 374] on p "### Accessibility configuration Configure accessibility properties through the …" at bounding box center [706, 541] width 637 height 466
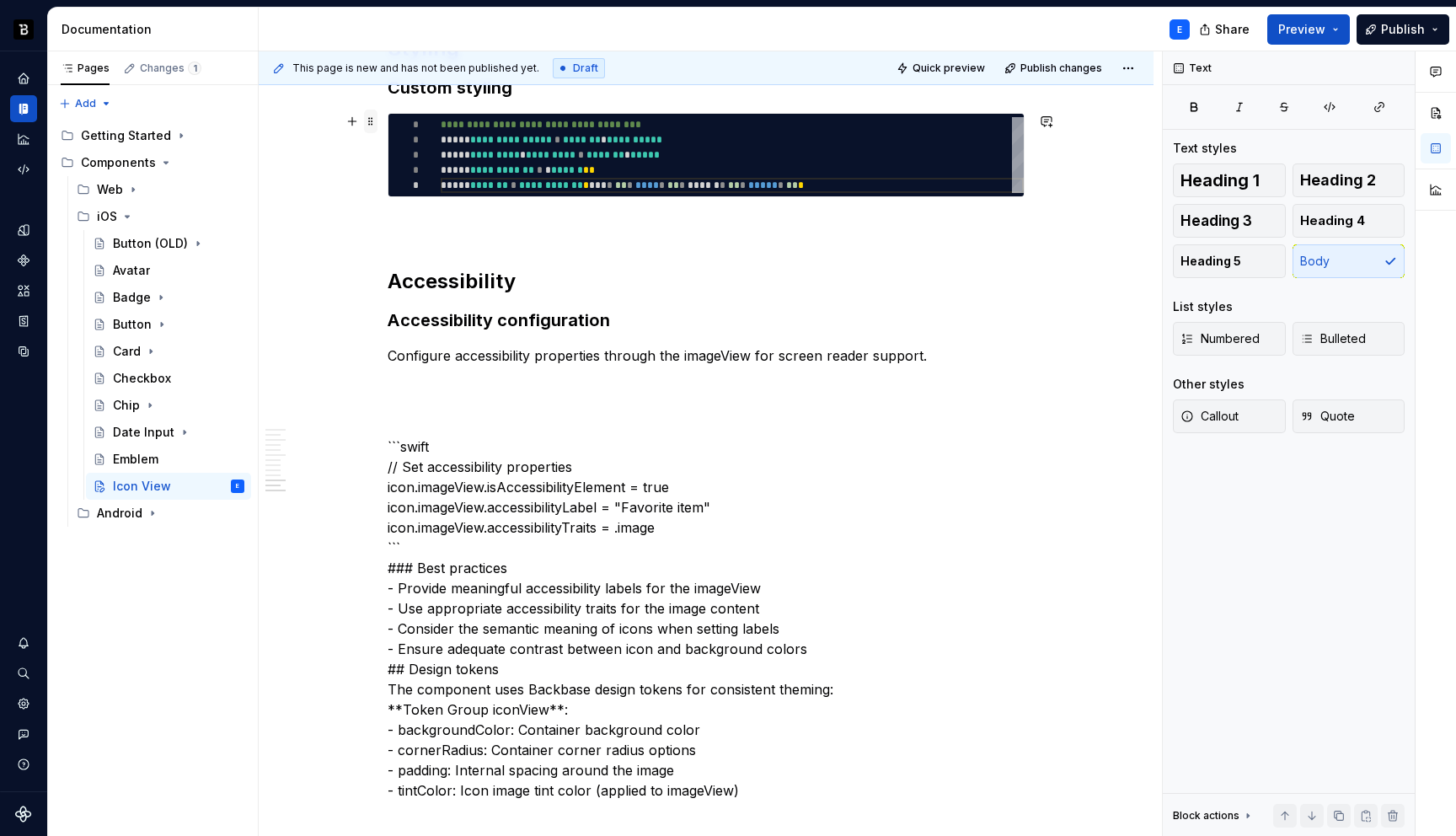
click at [371, 120] on span at bounding box center [371, 121] width 14 height 23
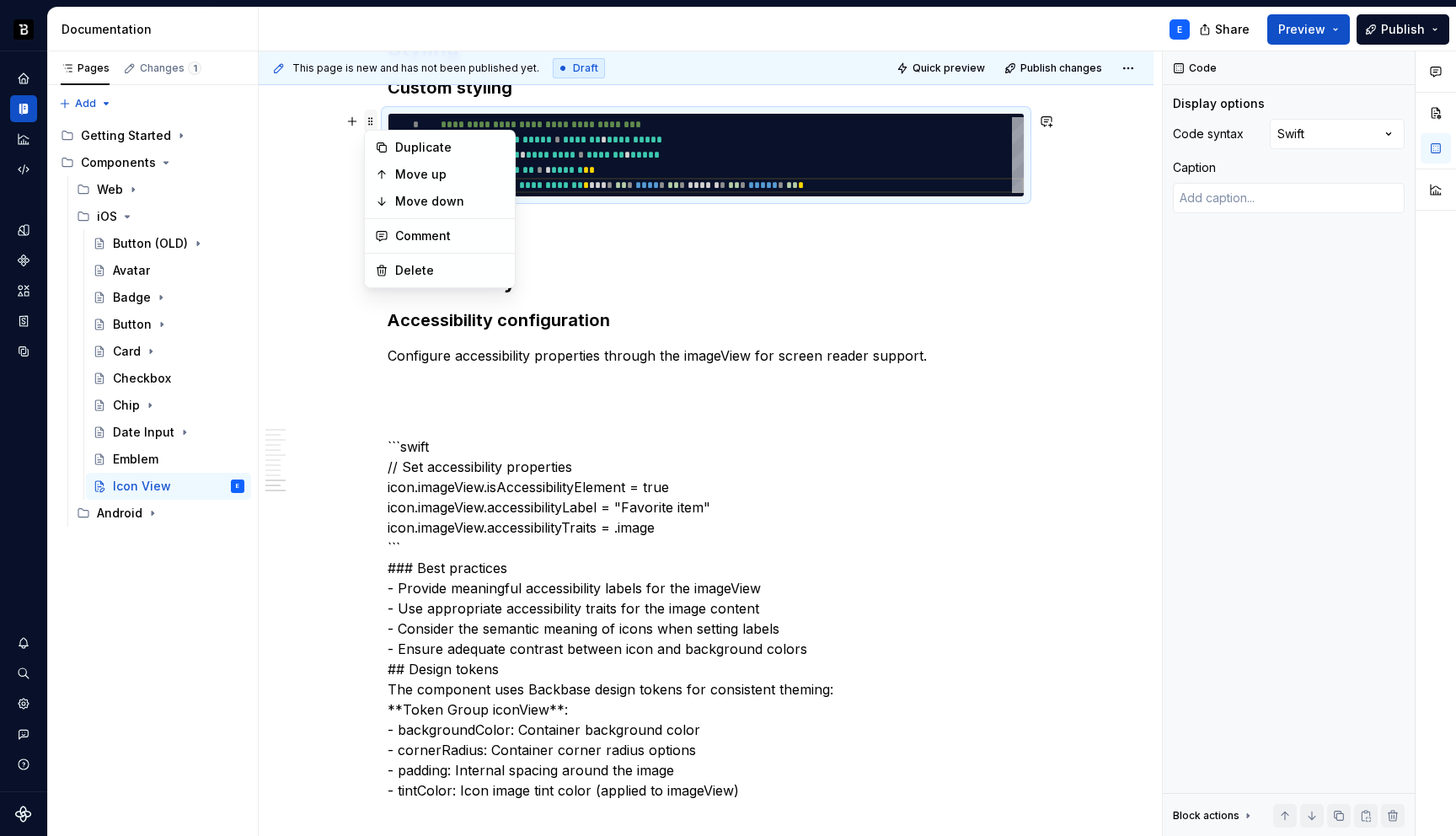
click at [371, 120] on span at bounding box center [371, 121] width 14 height 23
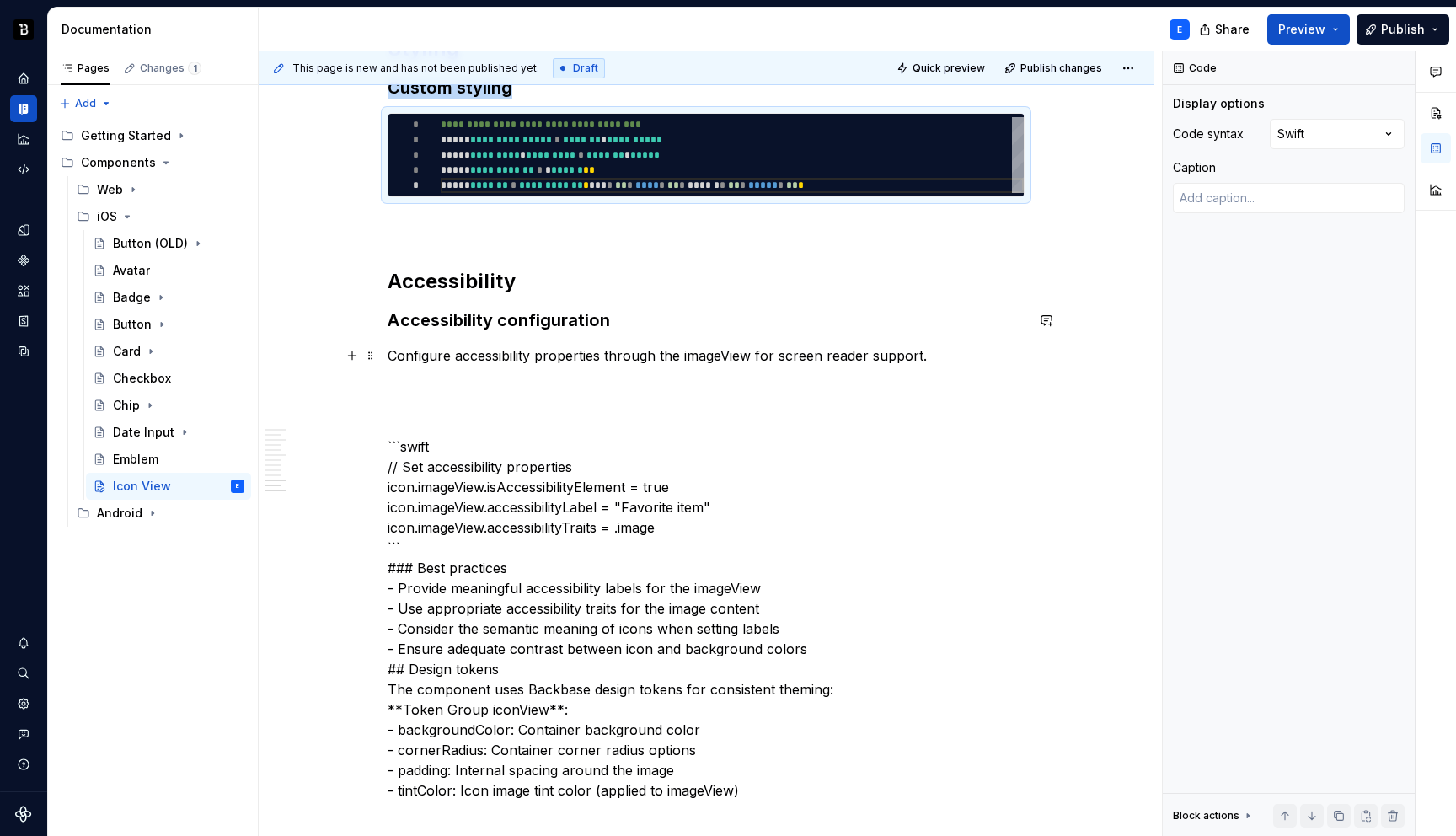
copy h3 "Custom styling"
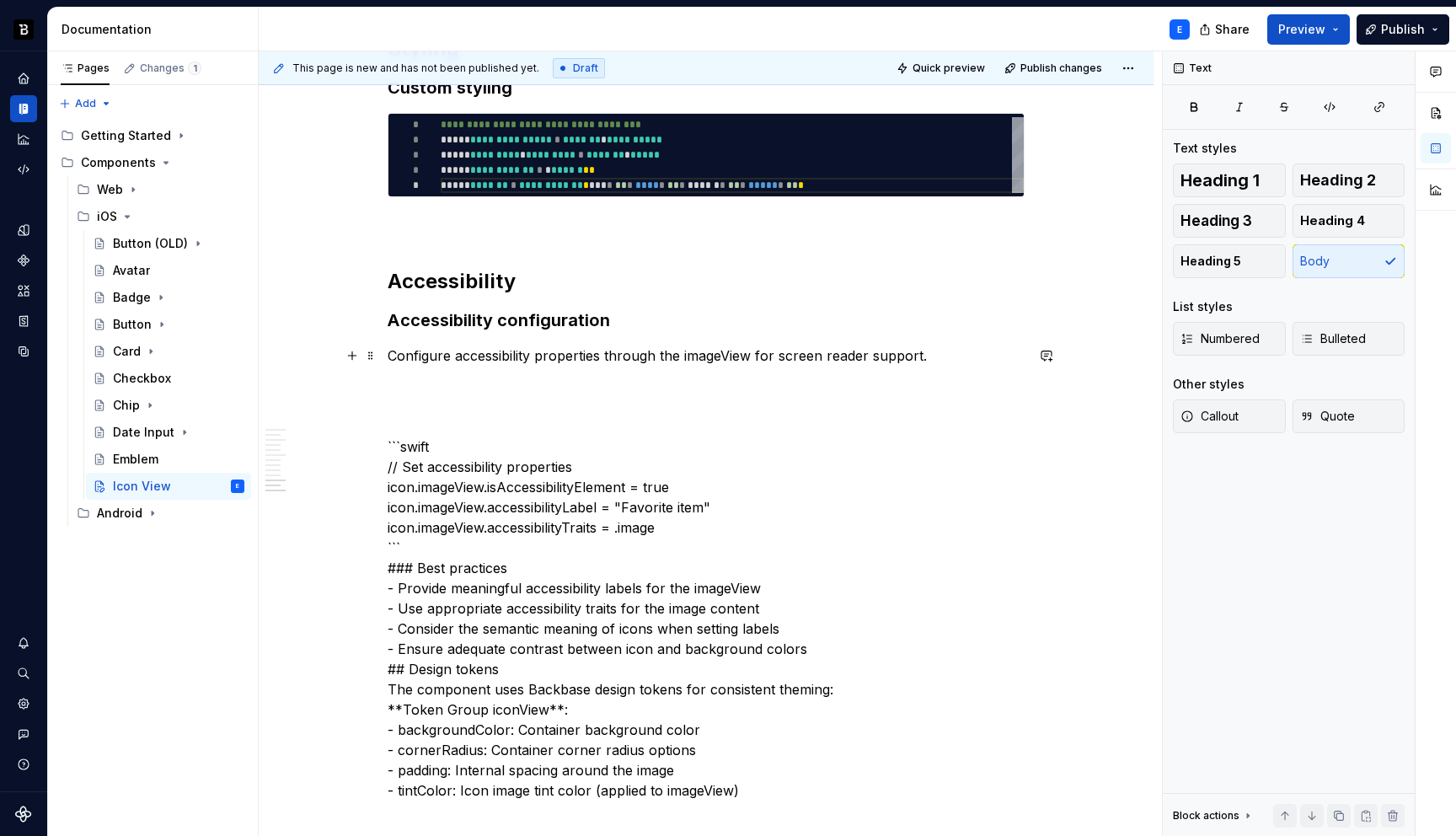
click at [939, 351] on p "Configure accessibility properties through the imageView for screen reader supp…" at bounding box center [706, 355] width 637 height 20
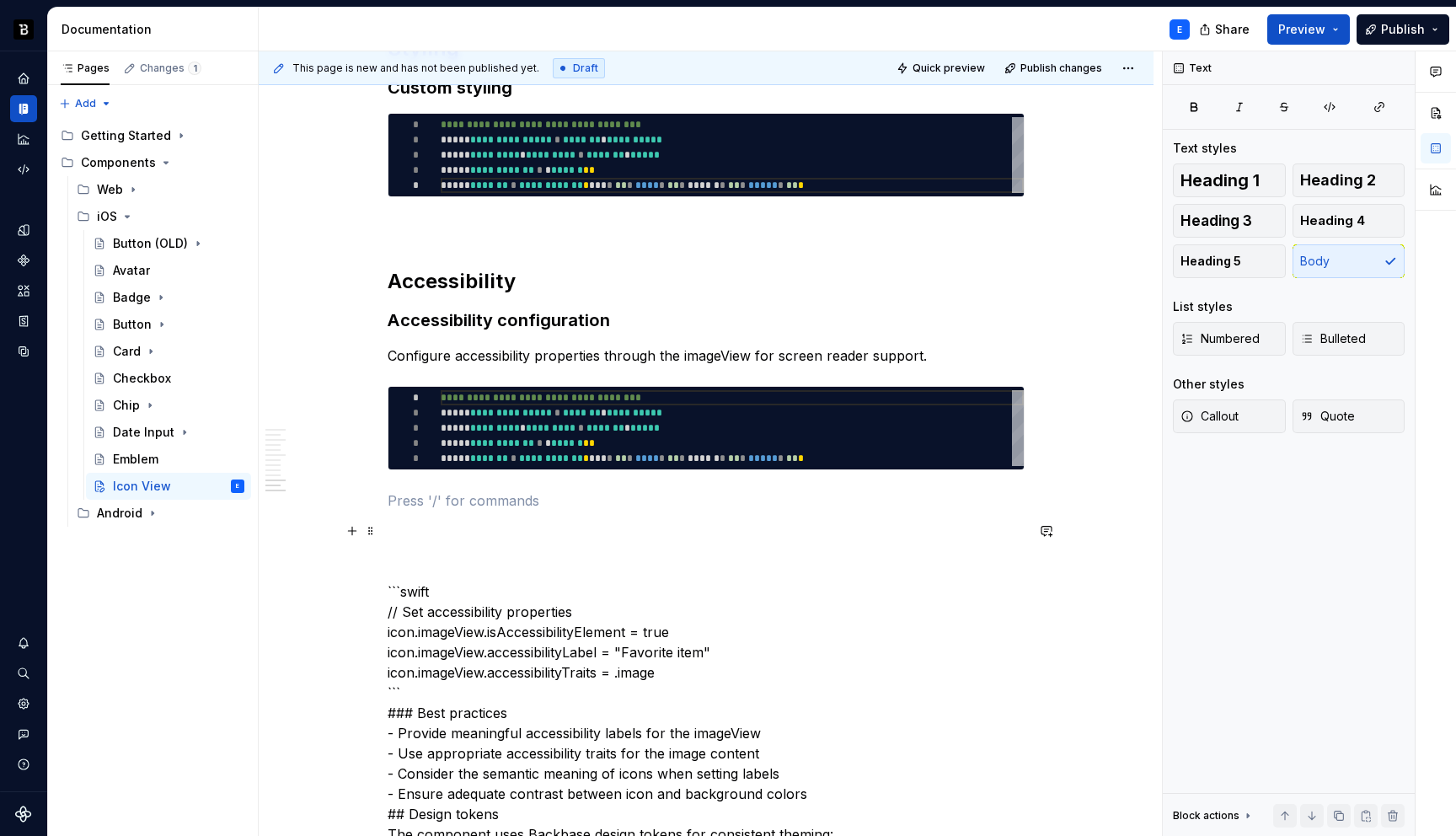
click at [507, 594] on p "```swift // Set accessibility properties icon.imageView.isAccessibilityElement …" at bounding box center [706, 733] width 637 height 425
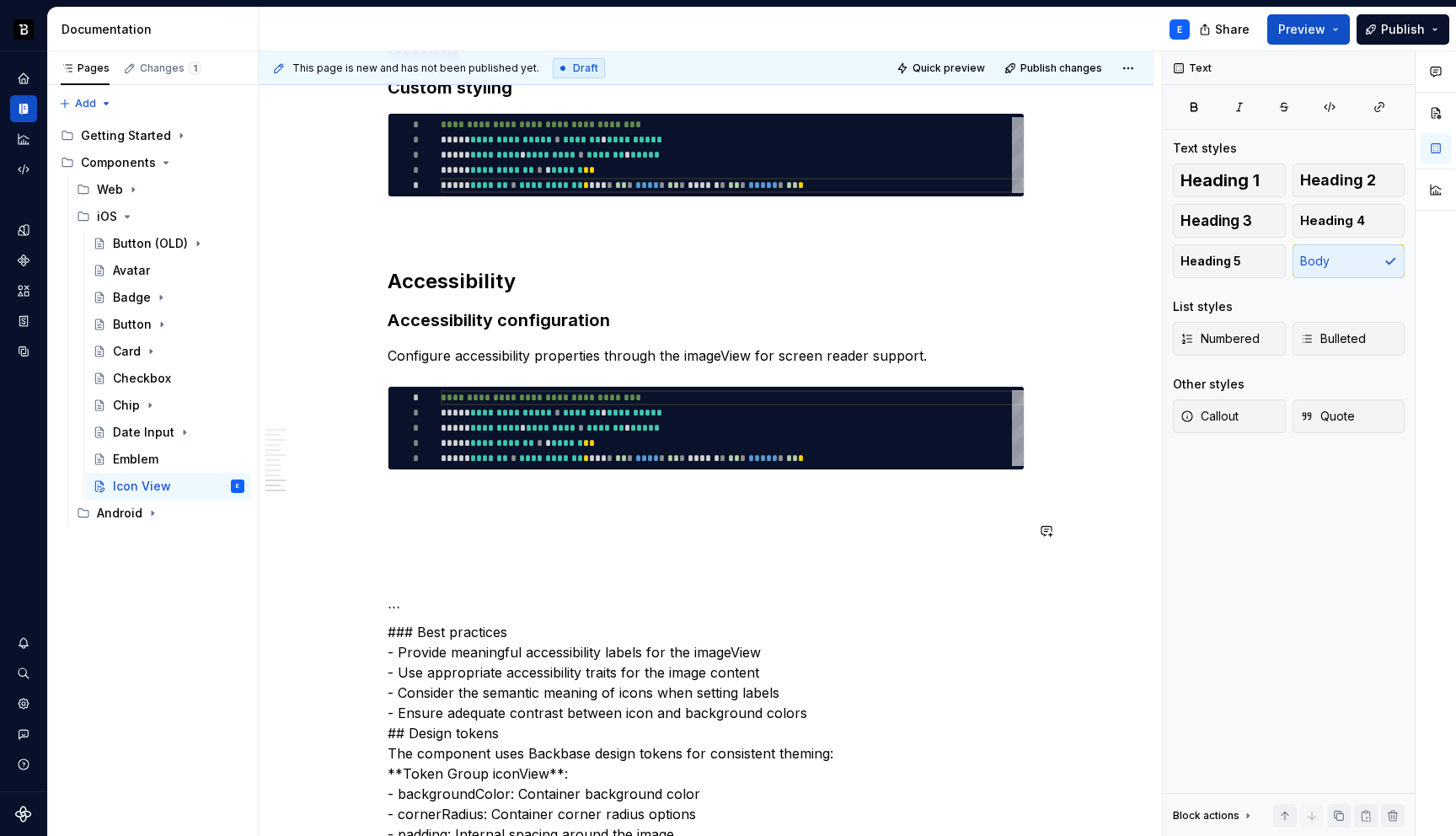
type textarea "*"
type textarea "**********"
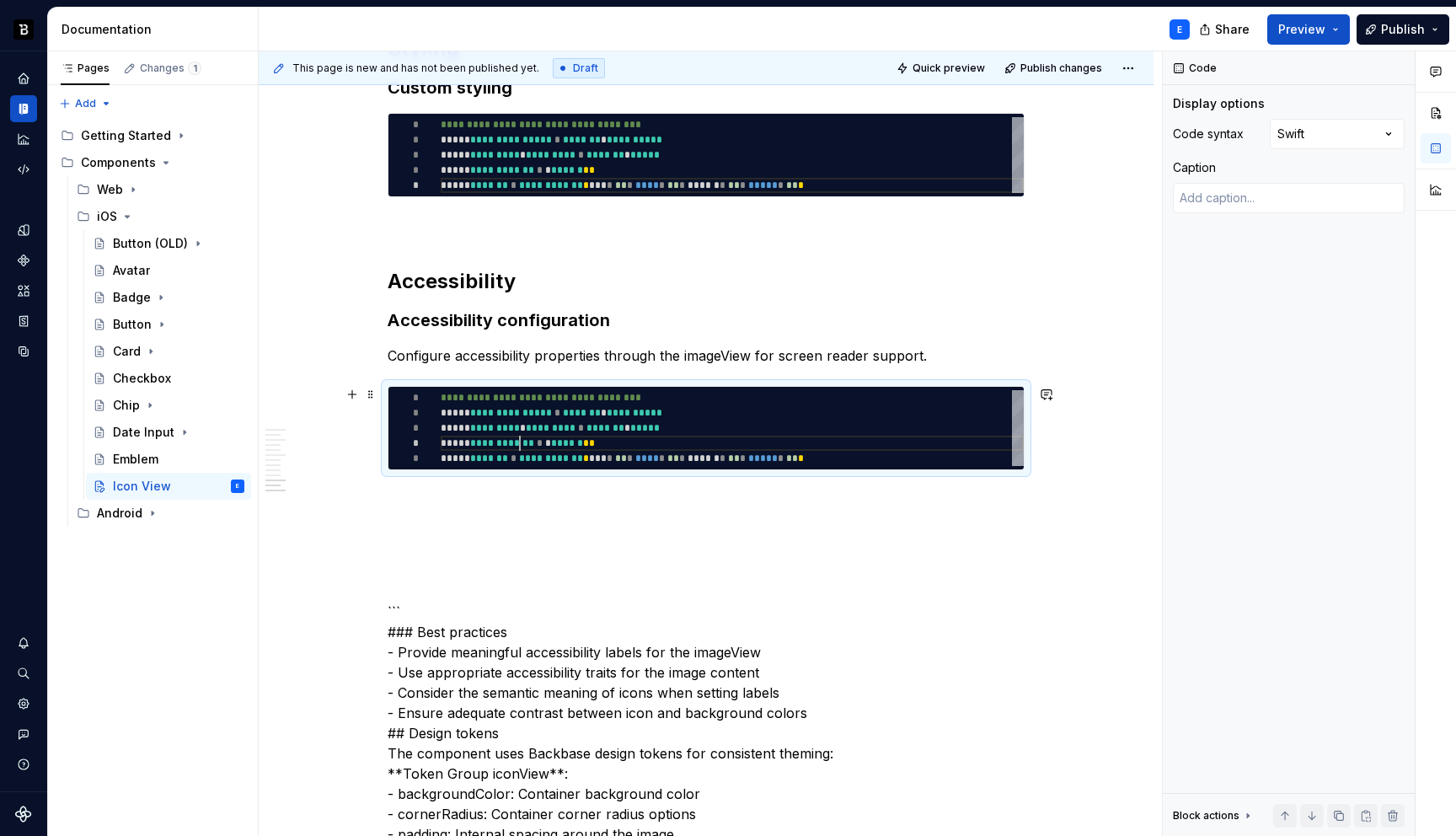
click at [519, 442] on div "**********" at bounding box center [733, 429] width 584 height 76
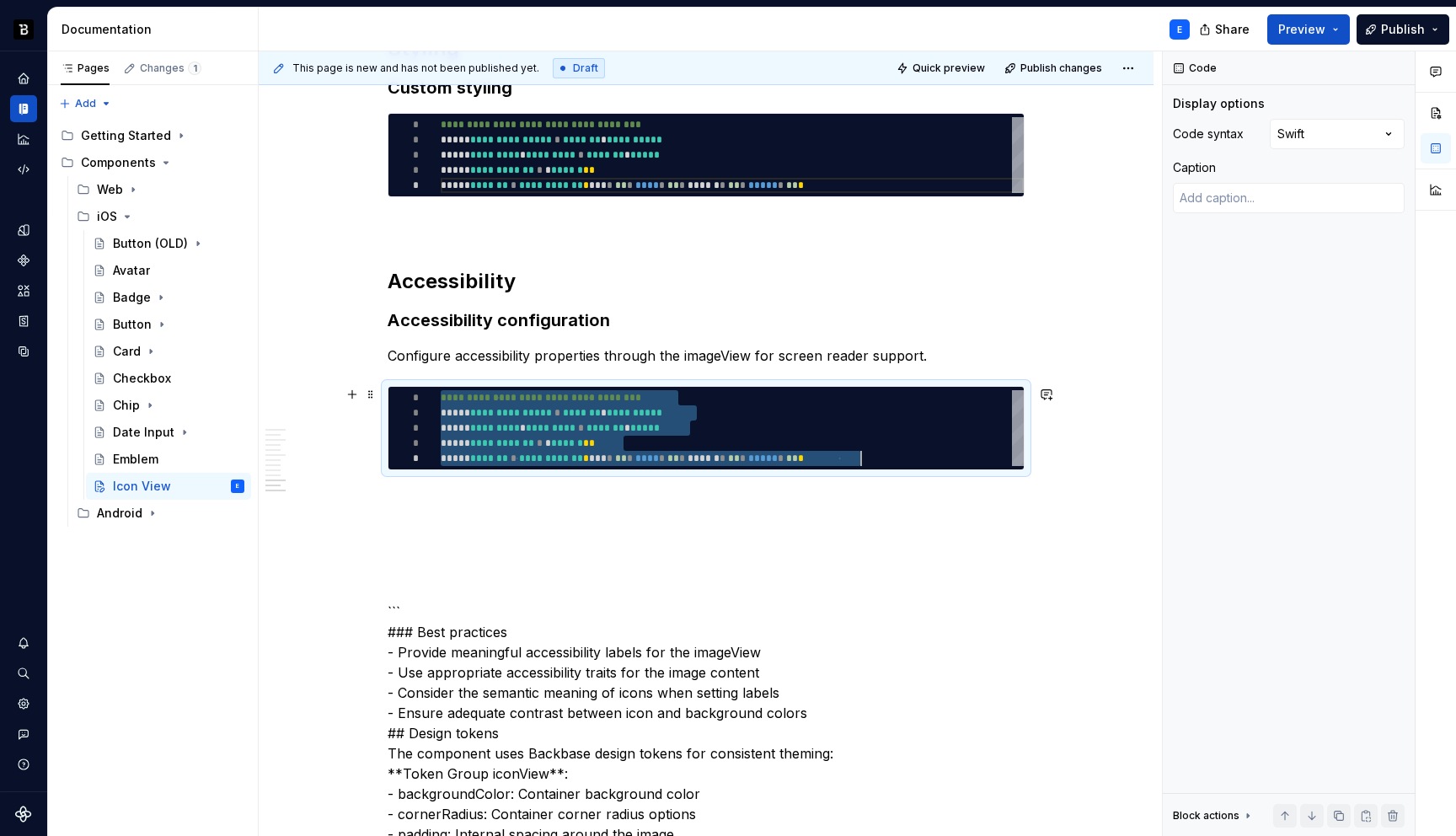
scroll to position [0, 420]
type textarea "*"
type textarea "**********"
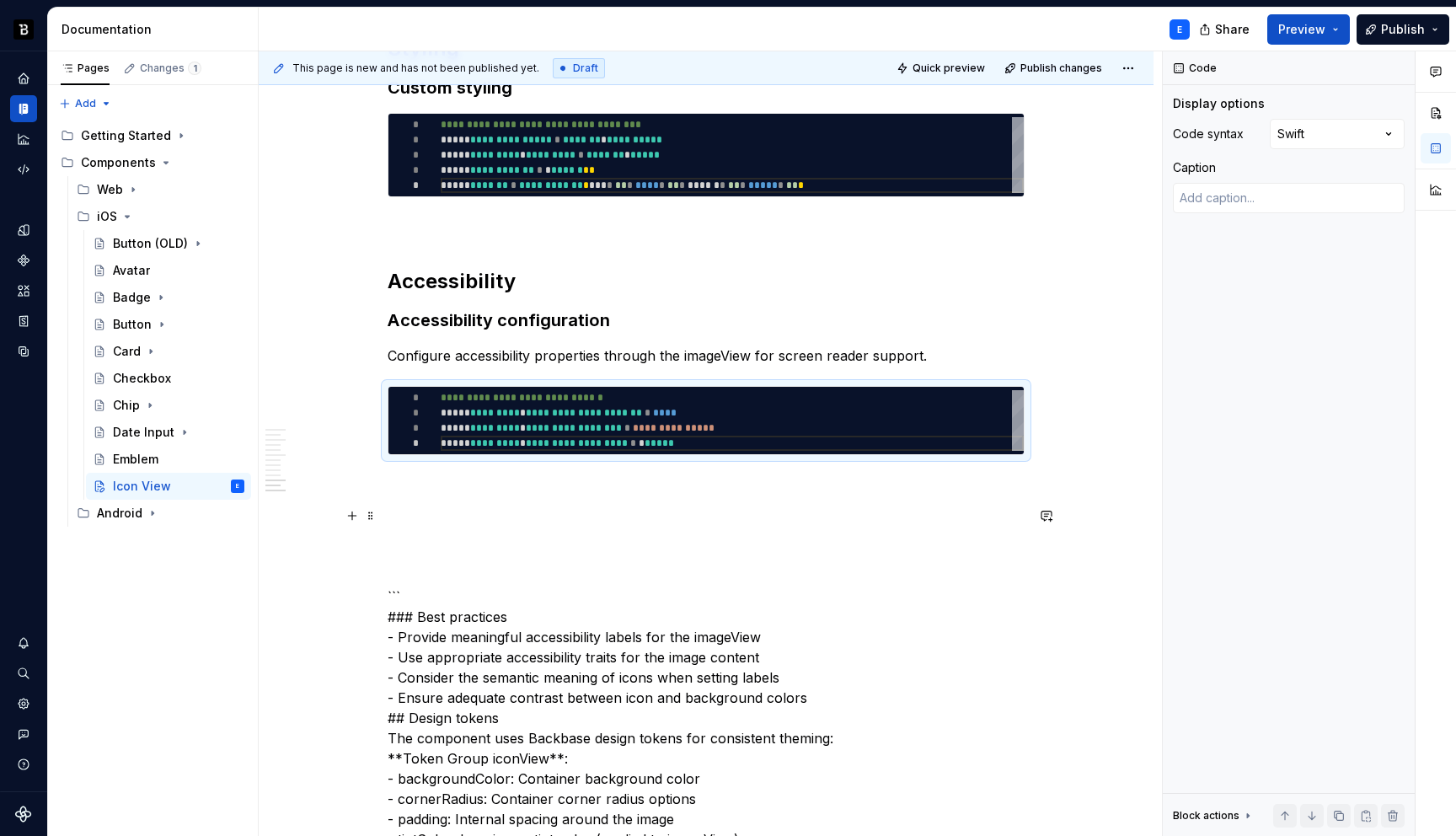
click at [513, 508] on p "``` ### Best practices - Provide meaningful accessibility labels for the imageV…" at bounding box center [706, 678] width 637 height 344
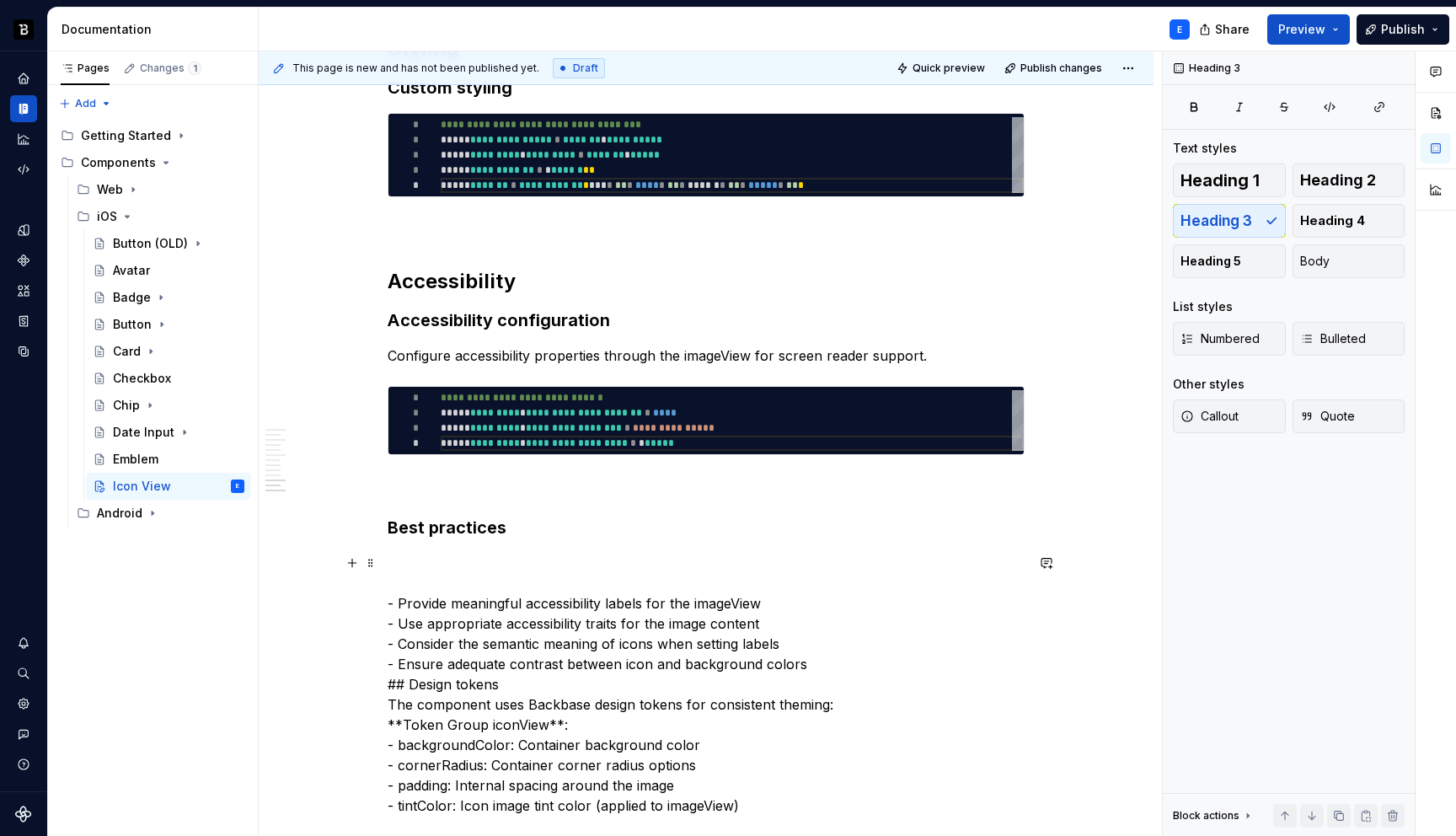
click at [506, 609] on p "- Provide meaningful accessibility labels for the imageView - Use appropriate a…" at bounding box center [706, 684] width 637 height 263
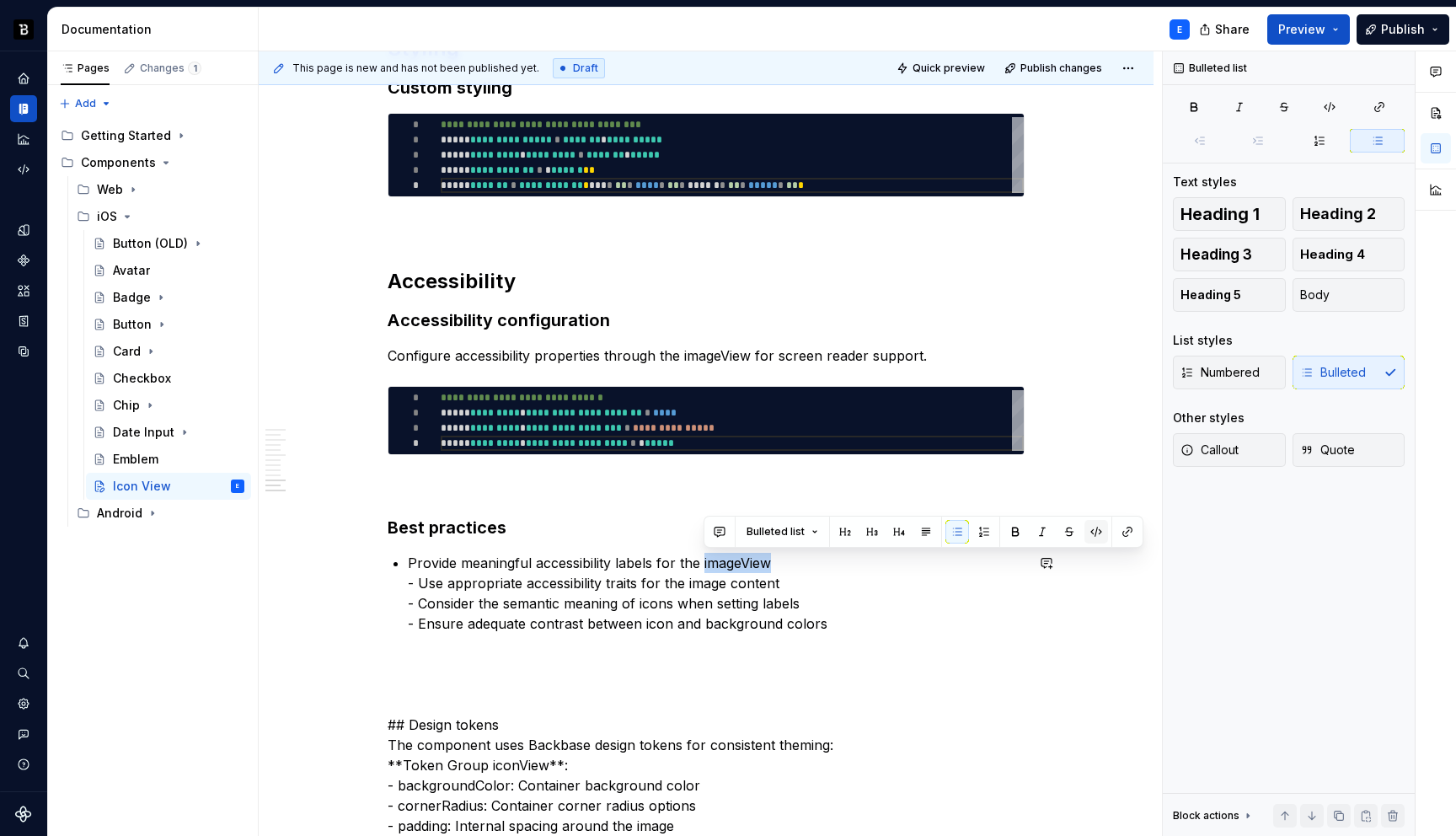
click at [1092, 531] on button "button" at bounding box center [1096, 531] width 23 height 23
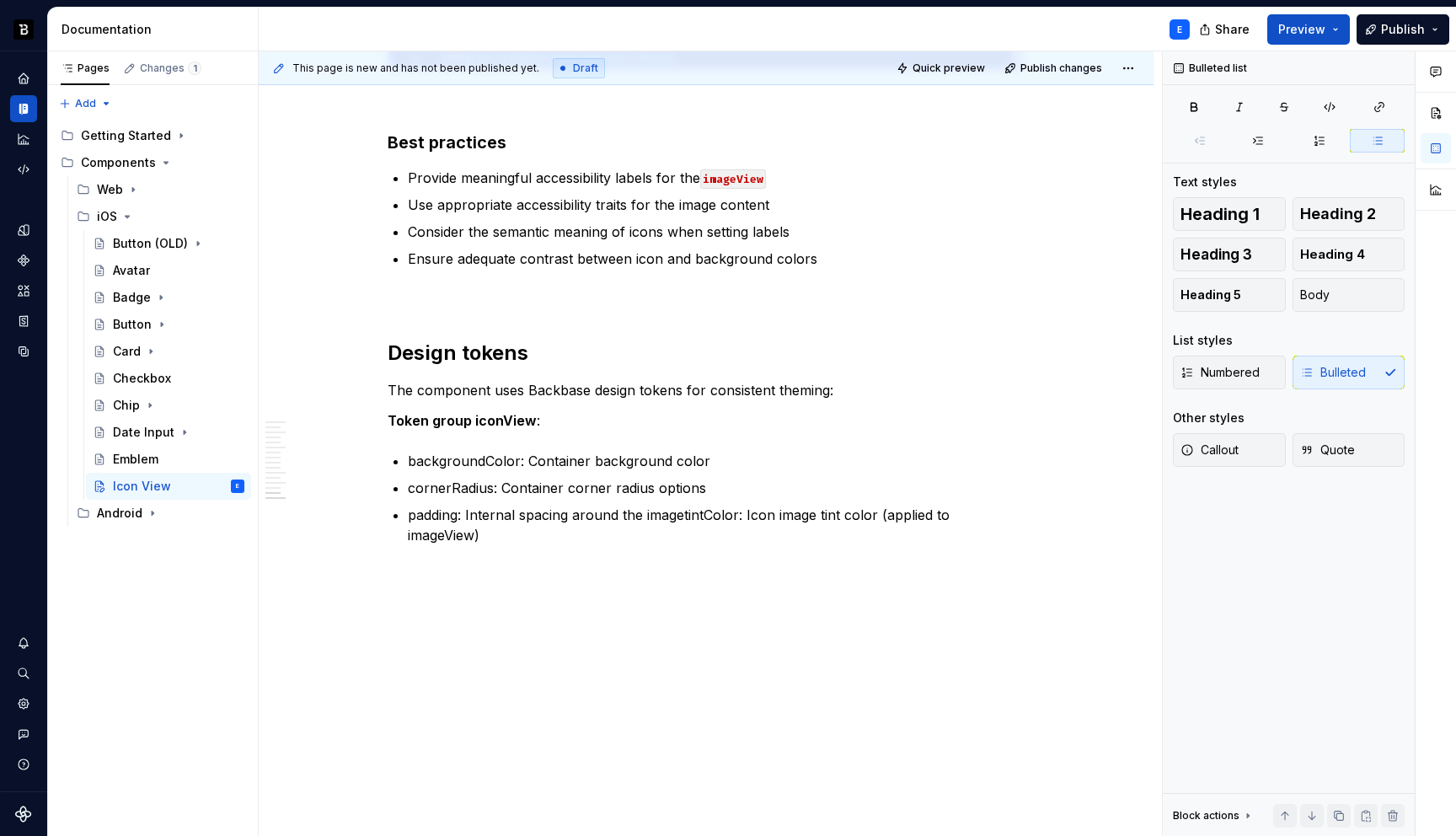
scroll to position [2909, 0]
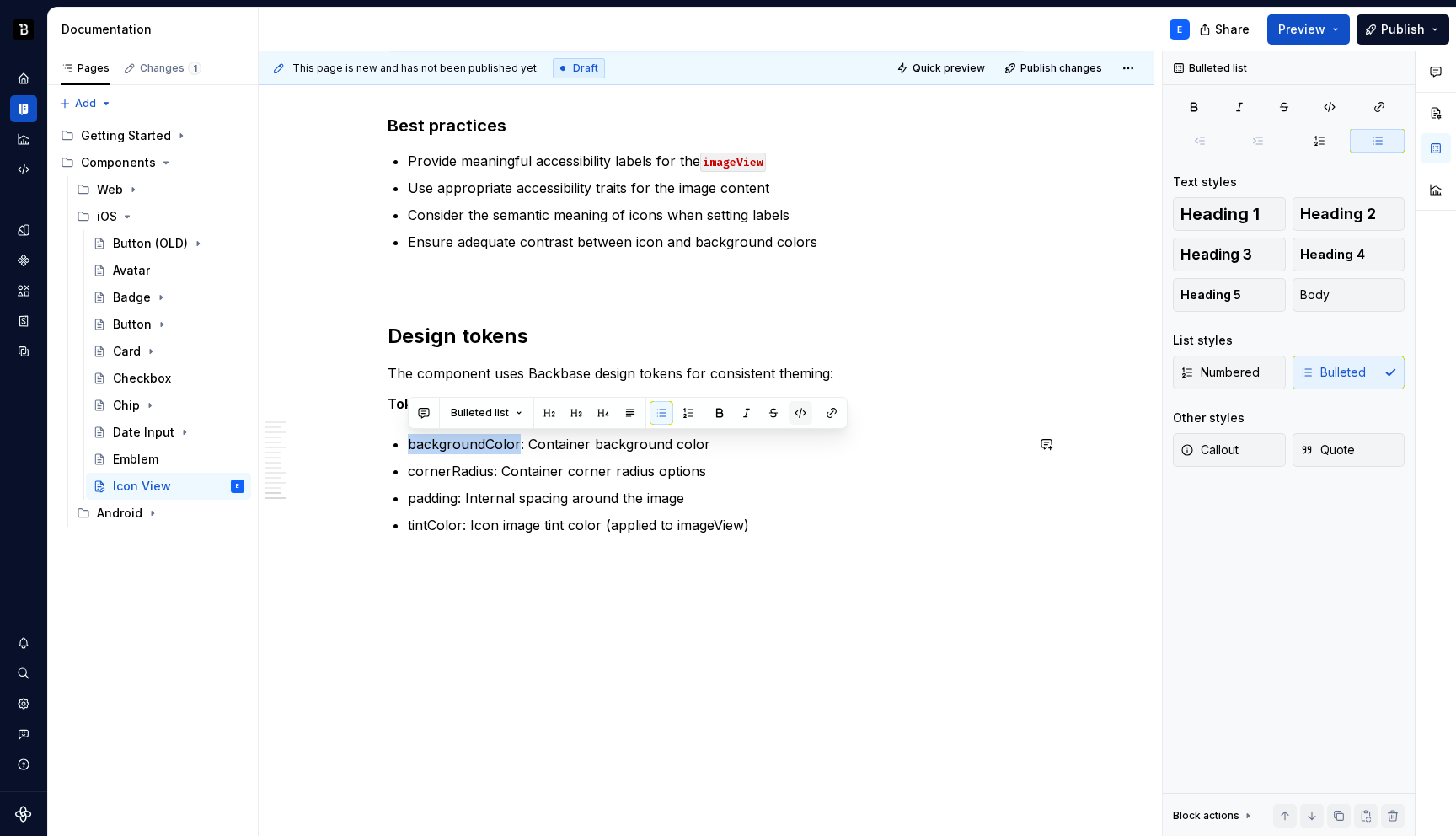
click at [789, 413] on button "button" at bounding box center [801, 413] width 23 height 23
click at [460, 469] on p "cornerRadius: Container corner radius options" at bounding box center [716, 471] width 617 height 20
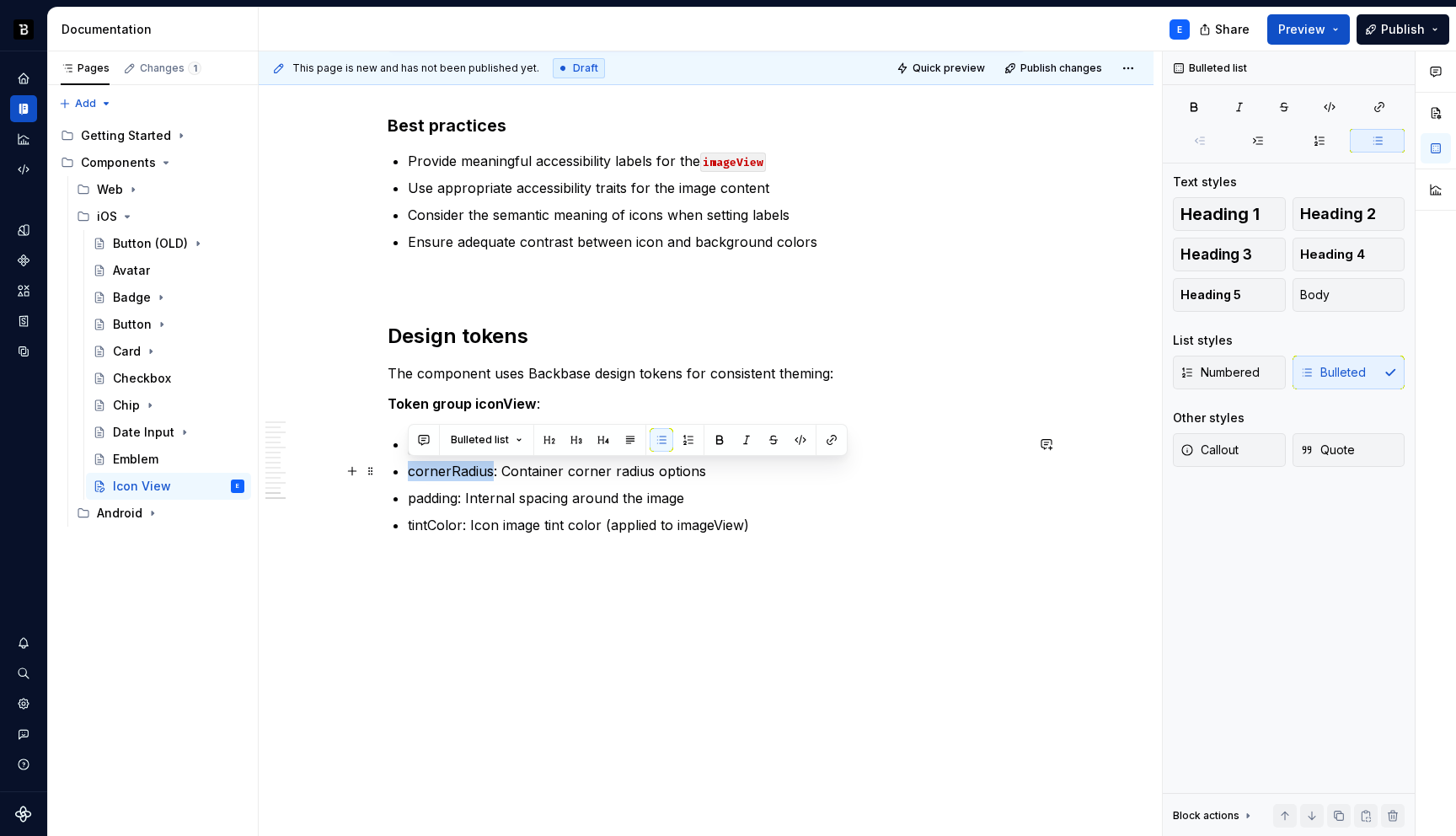
click at [460, 469] on p "cornerRadius: Container corner radius options" at bounding box center [716, 471] width 617 height 20
click at [797, 439] on button "button" at bounding box center [801, 440] width 23 height 23
click at [427, 501] on p "padding: Internal spacing around the image" at bounding box center [716, 498] width 617 height 20
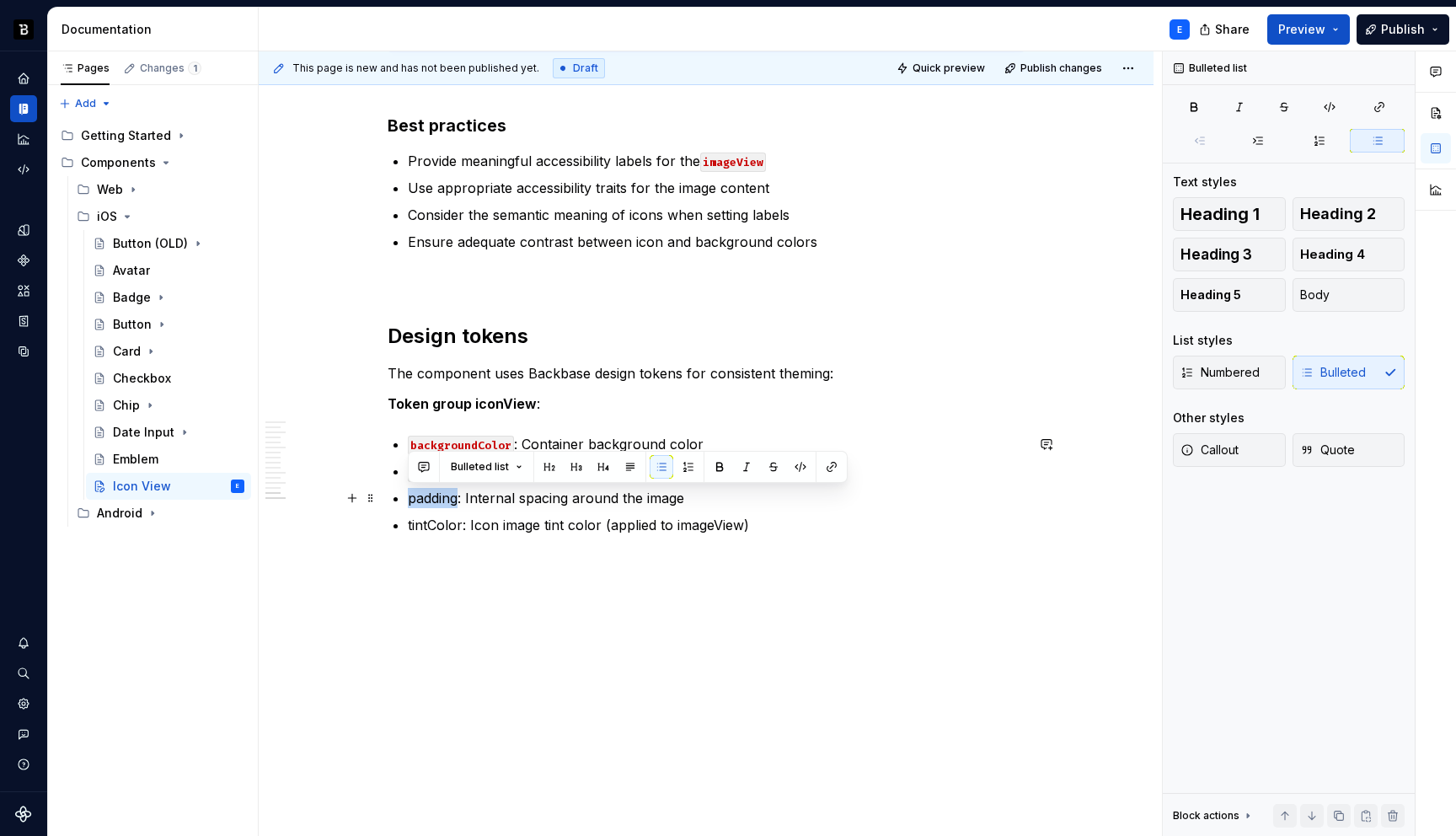
click at [427, 501] on p "padding: Internal spacing around the image" at bounding box center [716, 498] width 617 height 20
click at [798, 472] on button "button" at bounding box center [801, 466] width 23 height 23
click at [444, 526] on p "tintColor: Icon image tint color (applied to imageView)" at bounding box center [716, 525] width 617 height 20
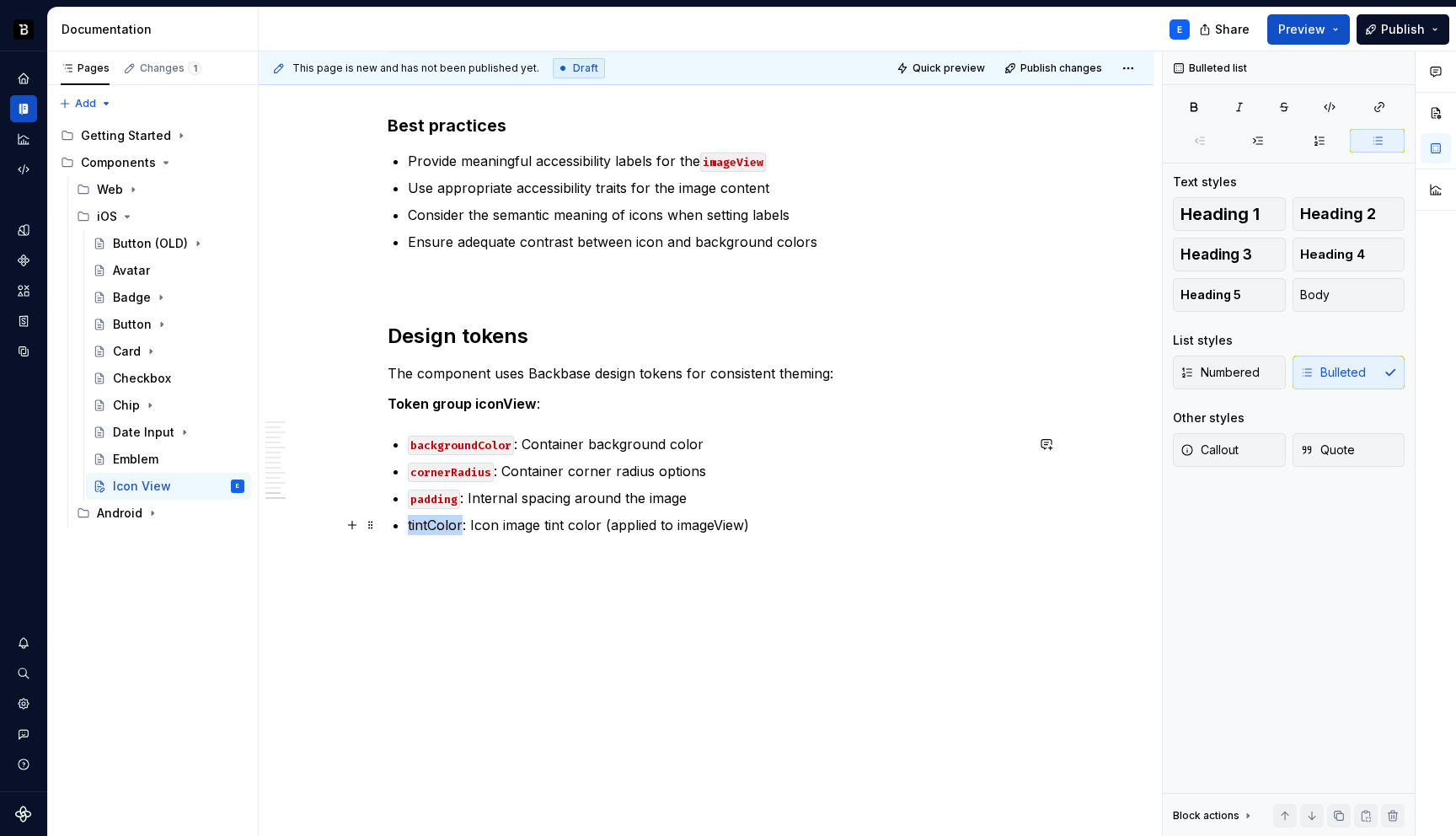
click at [444, 526] on p "tintColor: Icon image tint color (applied to imageView)" at bounding box center [716, 525] width 617 height 20
click at [797, 498] on button "button" at bounding box center [801, 494] width 23 height 23
click at [776, 532] on p "tintColor : Icon image tint color (applied to imageView)" at bounding box center [716, 525] width 617 height 20
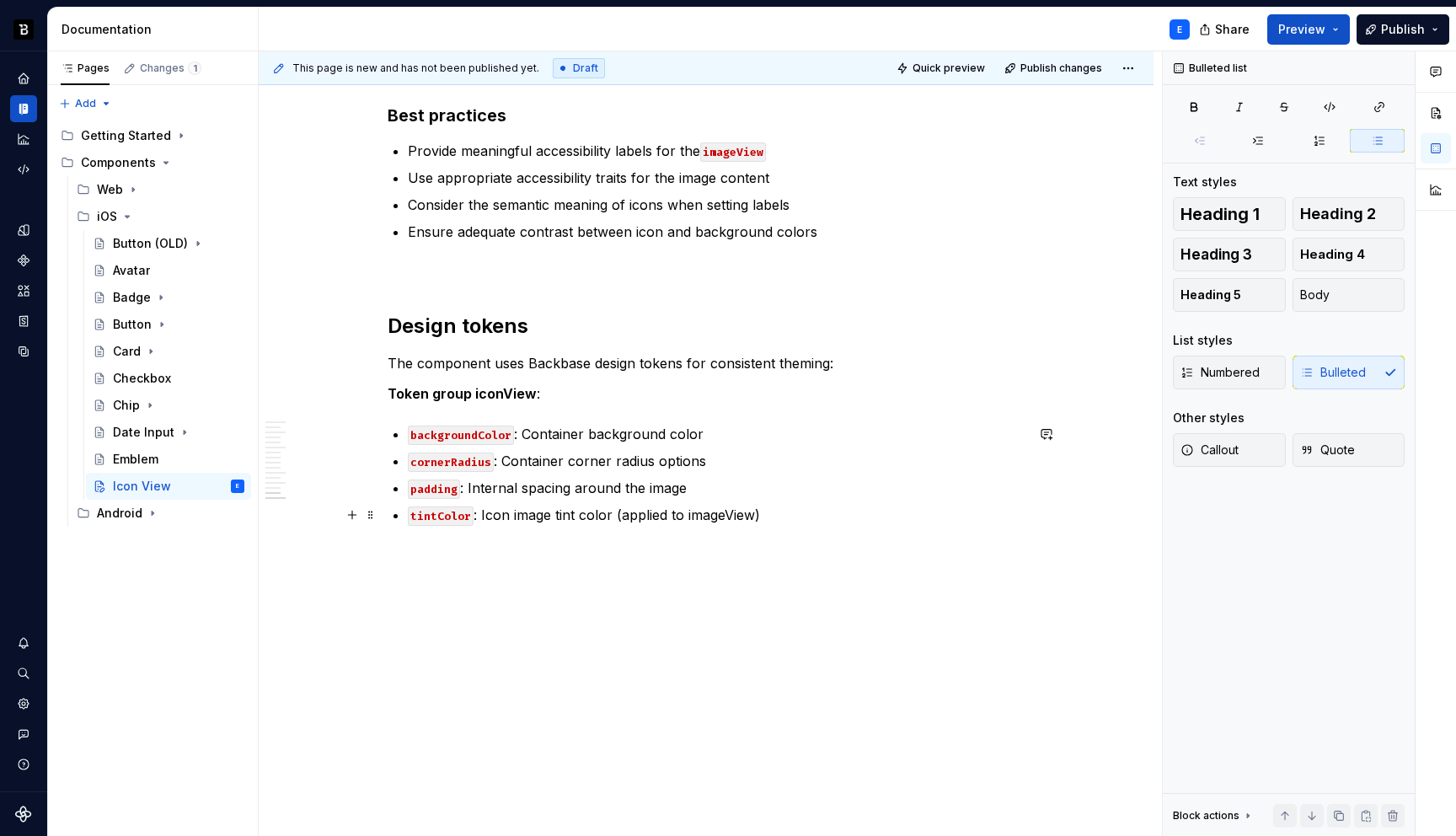
click at [719, 519] on p "tintColor : Icon image tint color (applied to imageView)" at bounding box center [716, 515] width 617 height 20
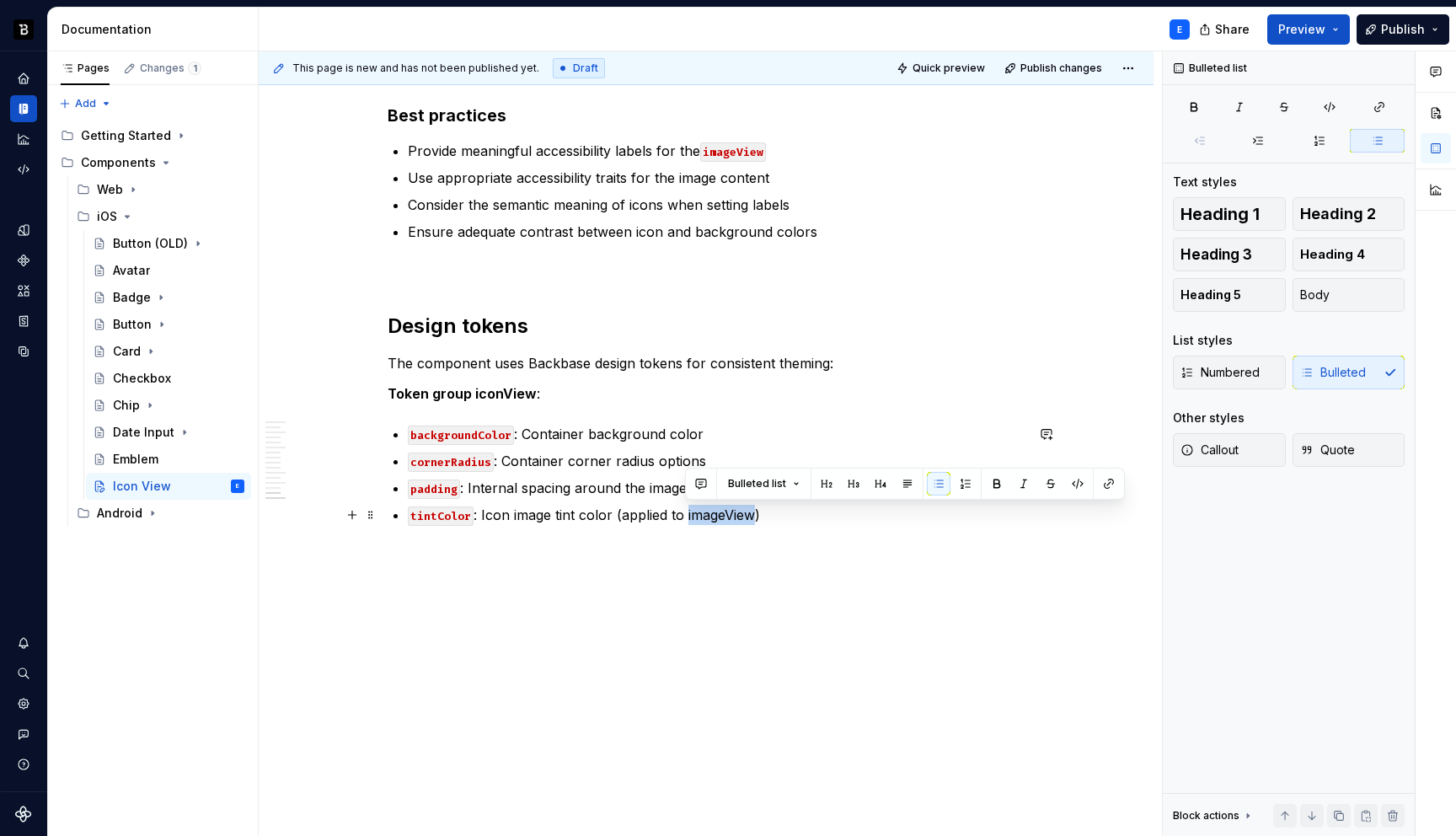
click at [719, 519] on p "tintColor : Icon image tint color (applied to imageView)" at bounding box center [716, 515] width 617 height 20
click at [1073, 479] on button "button" at bounding box center [1078, 484] width 23 height 23
click at [838, 516] on p "tintColor : Icon image tint color (applied to imageView )" at bounding box center [716, 515] width 617 height 20
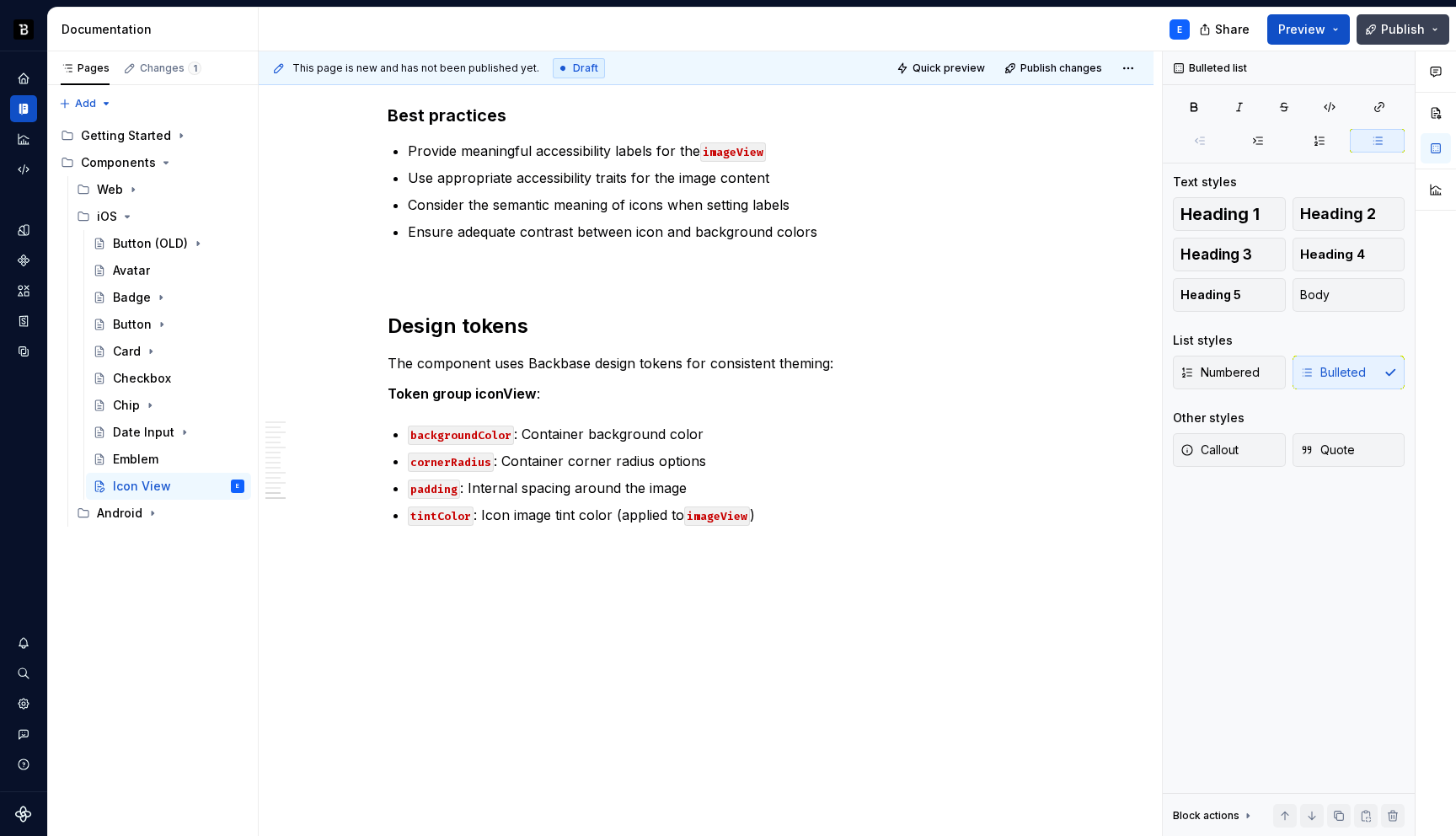
click at [1406, 23] on span "Publish" at bounding box center [1403, 29] width 44 height 16
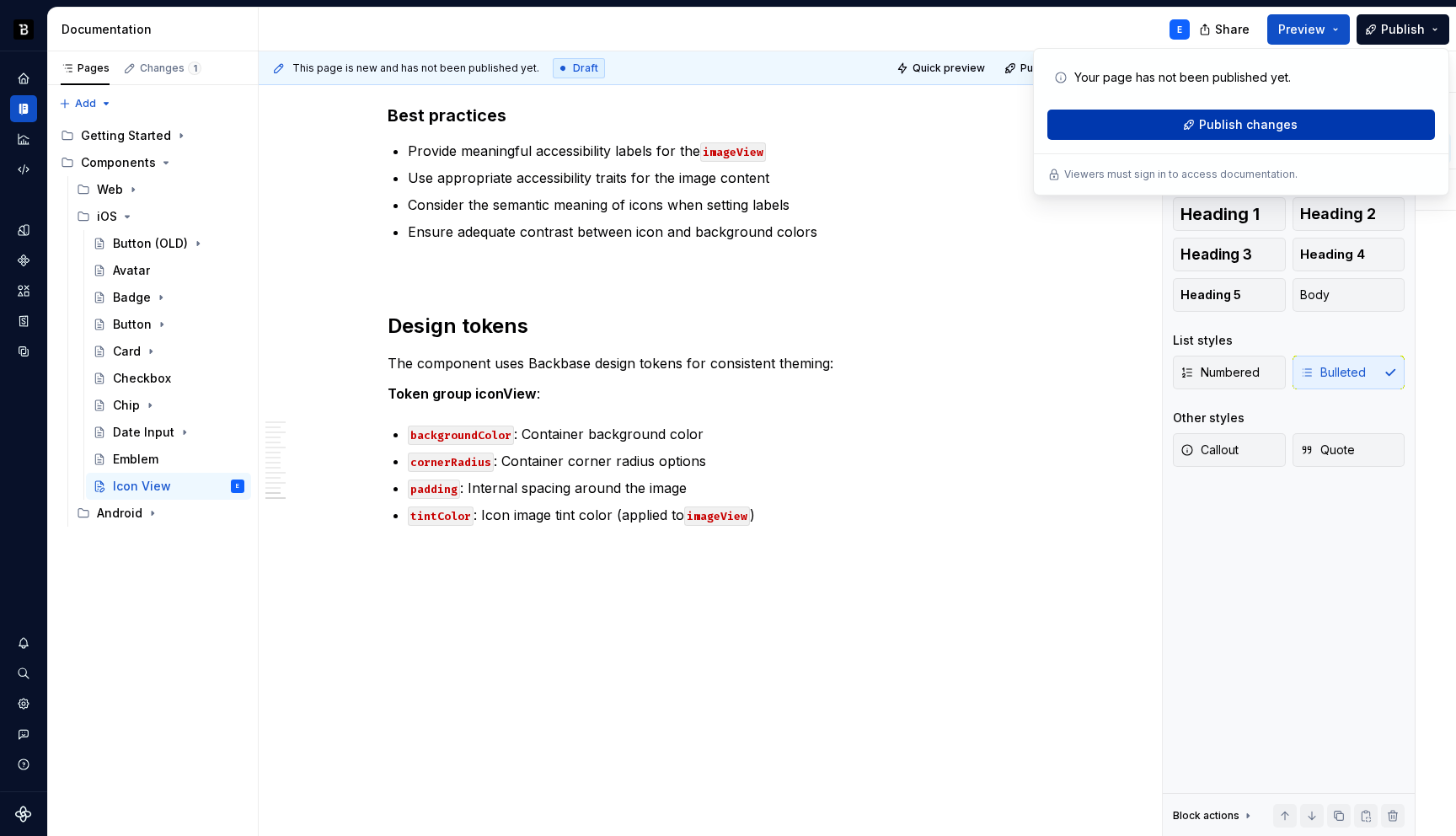
click at [1204, 120] on span "Publish changes" at bounding box center [1249, 124] width 99 height 16
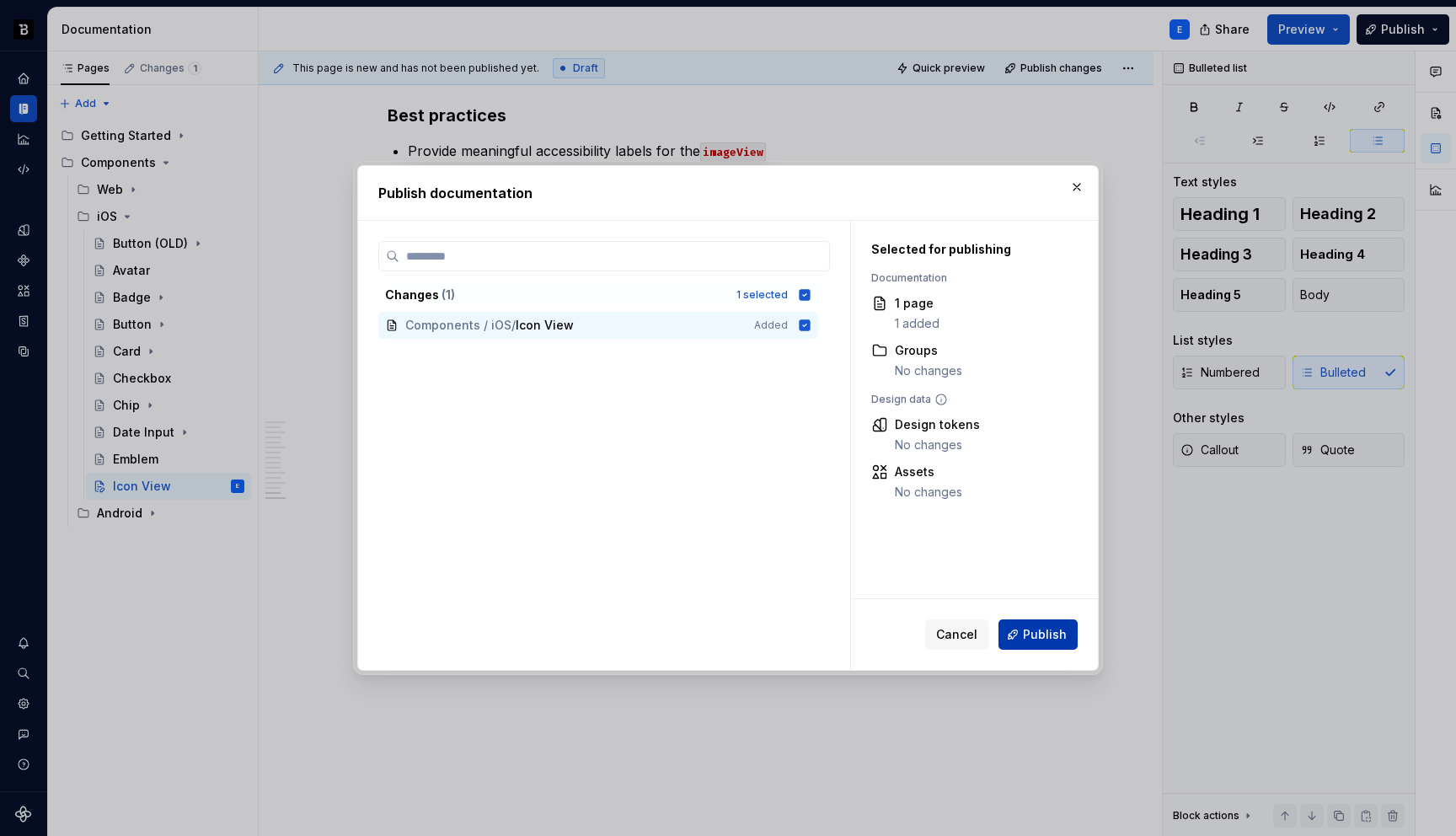
click at [1021, 639] on button "Publish" at bounding box center [1038, 634] width 79 height 30
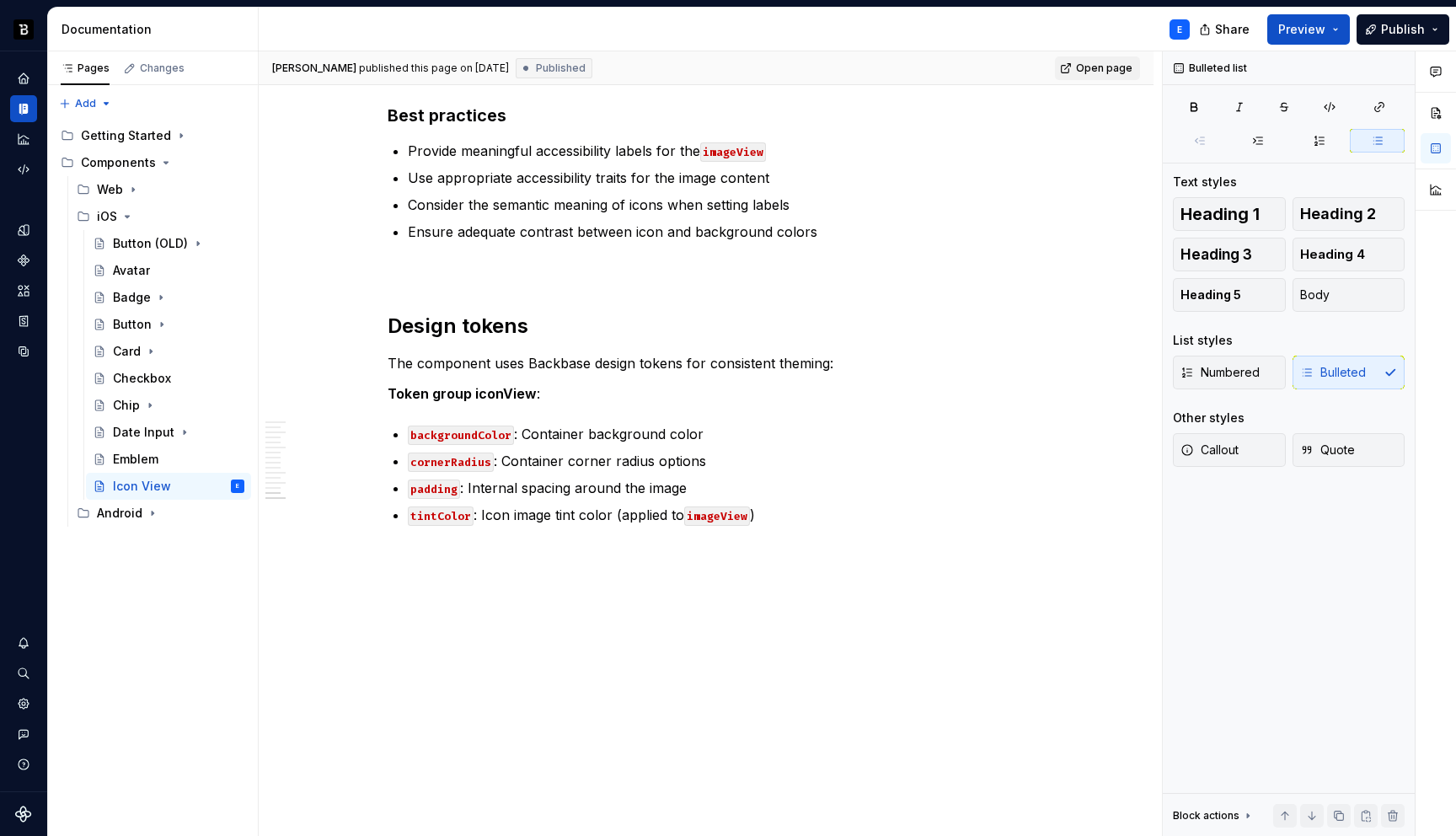
click at [1102, 75] on link "Open page" at bounding box center [1098, 68] width 85 height 23
click at [151, 513] on icon "Page tree" at bounding box center [152, 514] width 2 height 4
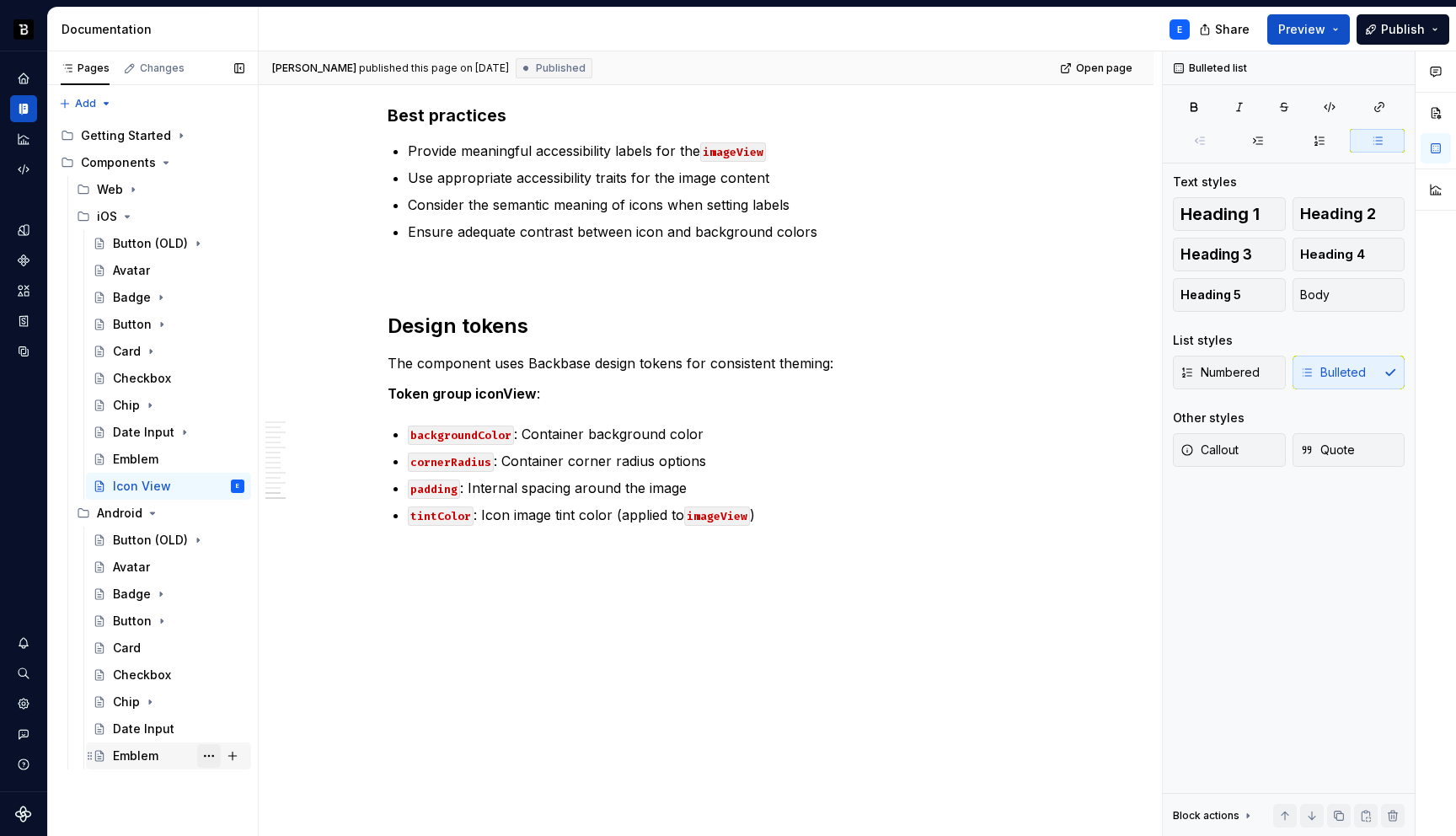
click at [211, 753] on button "Page tree" at bounding box center [208, 756] width 23 height 23
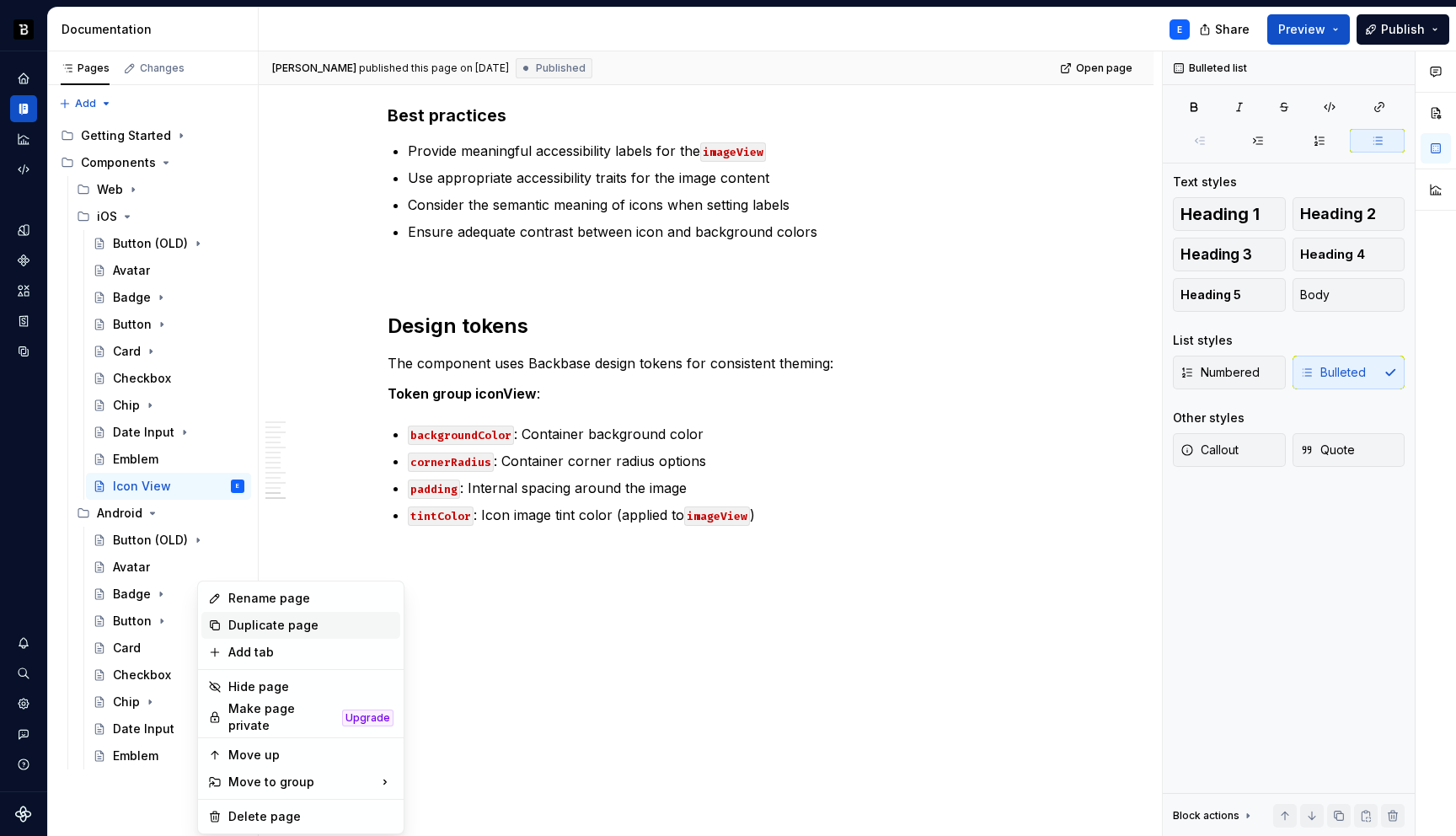
click at [252, 627] on div "Duplicate page" at bounding box center [311, 625] width 165 height 16
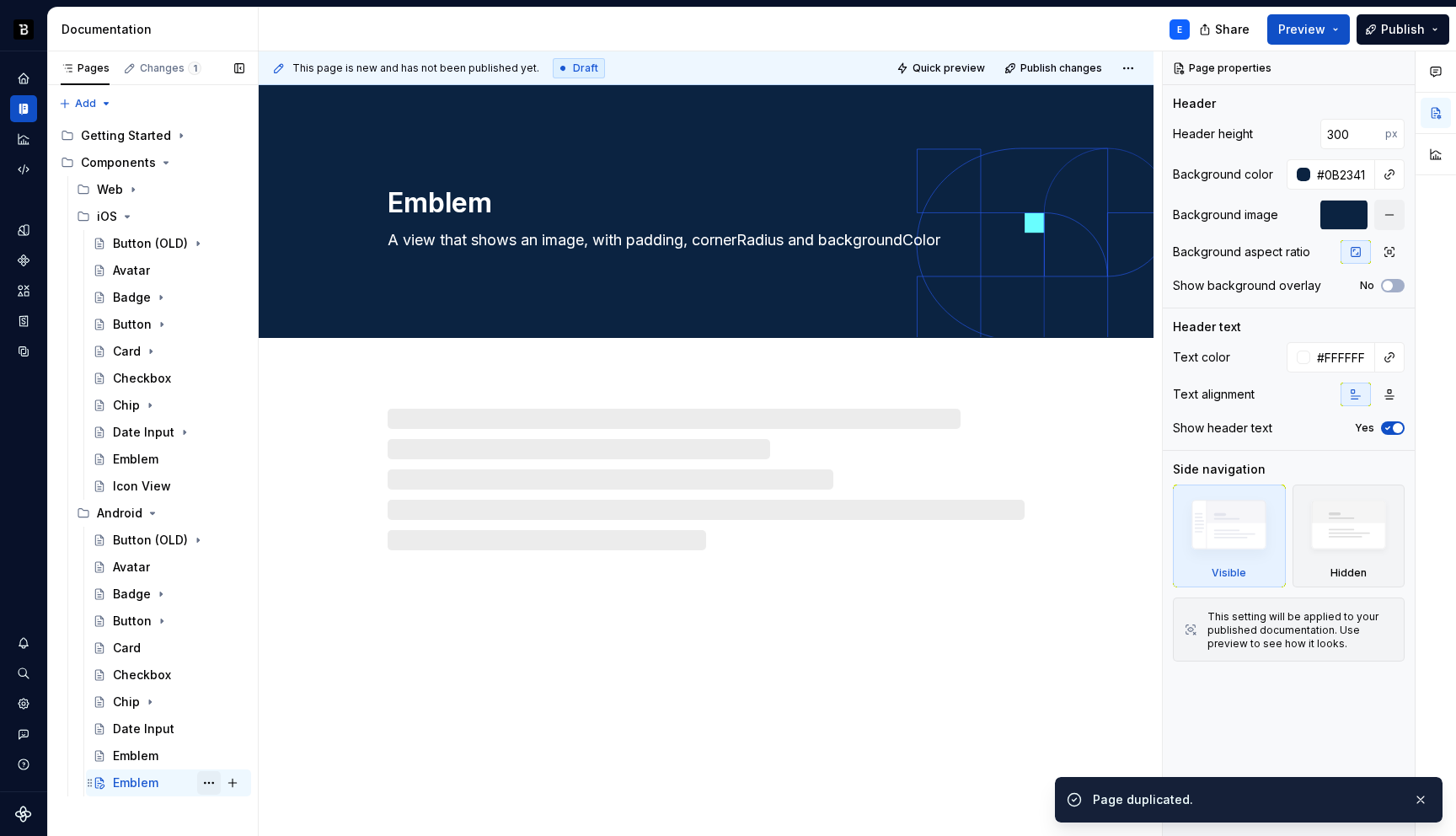
click at [211, 784] on button "Page tree" at bounding box center [208, 784] width 23 height 23
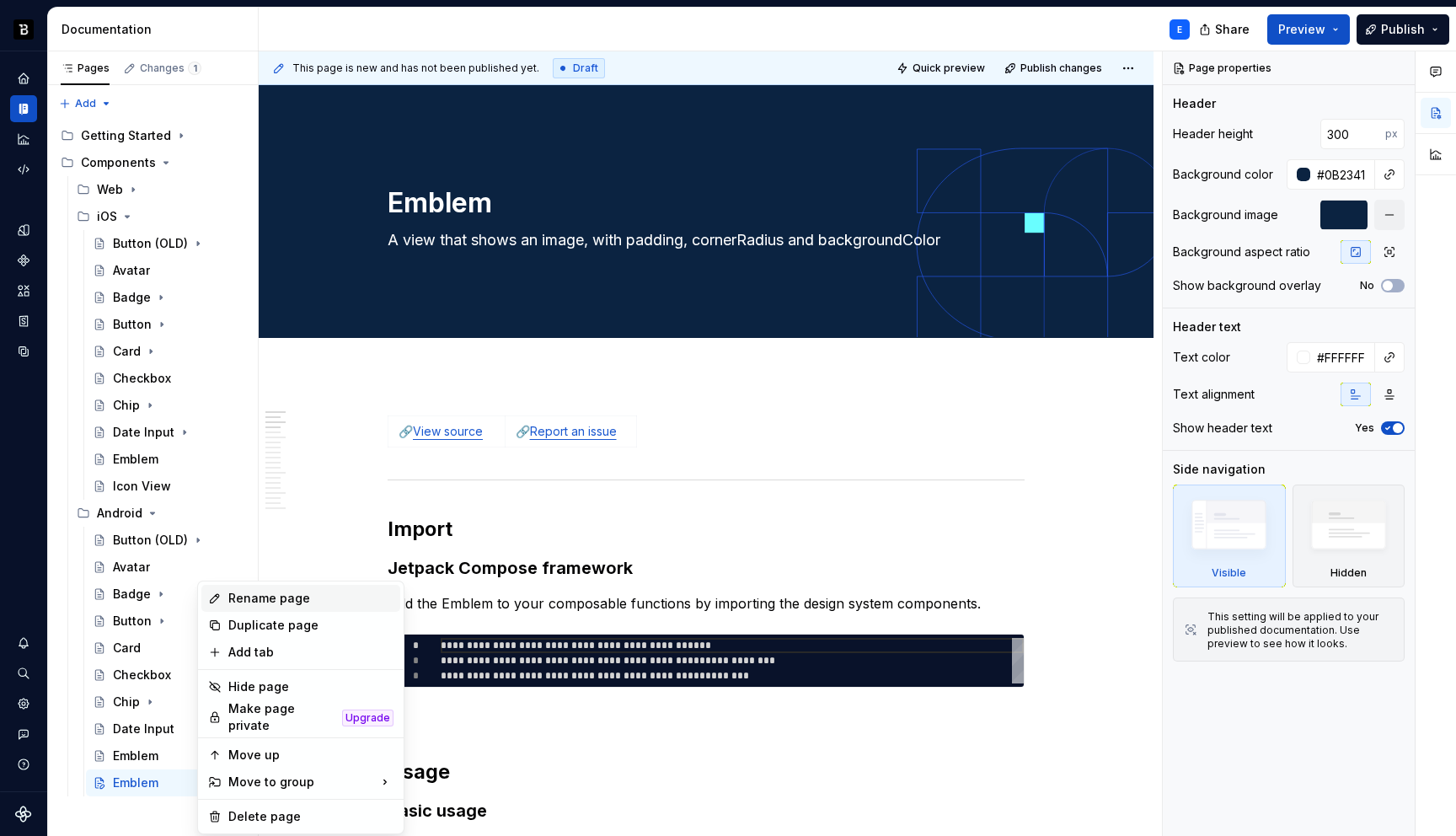
click at [255, 594] on div "Rename page" at bounding box center [311, 598] width 165 height 16
type textarea "*"
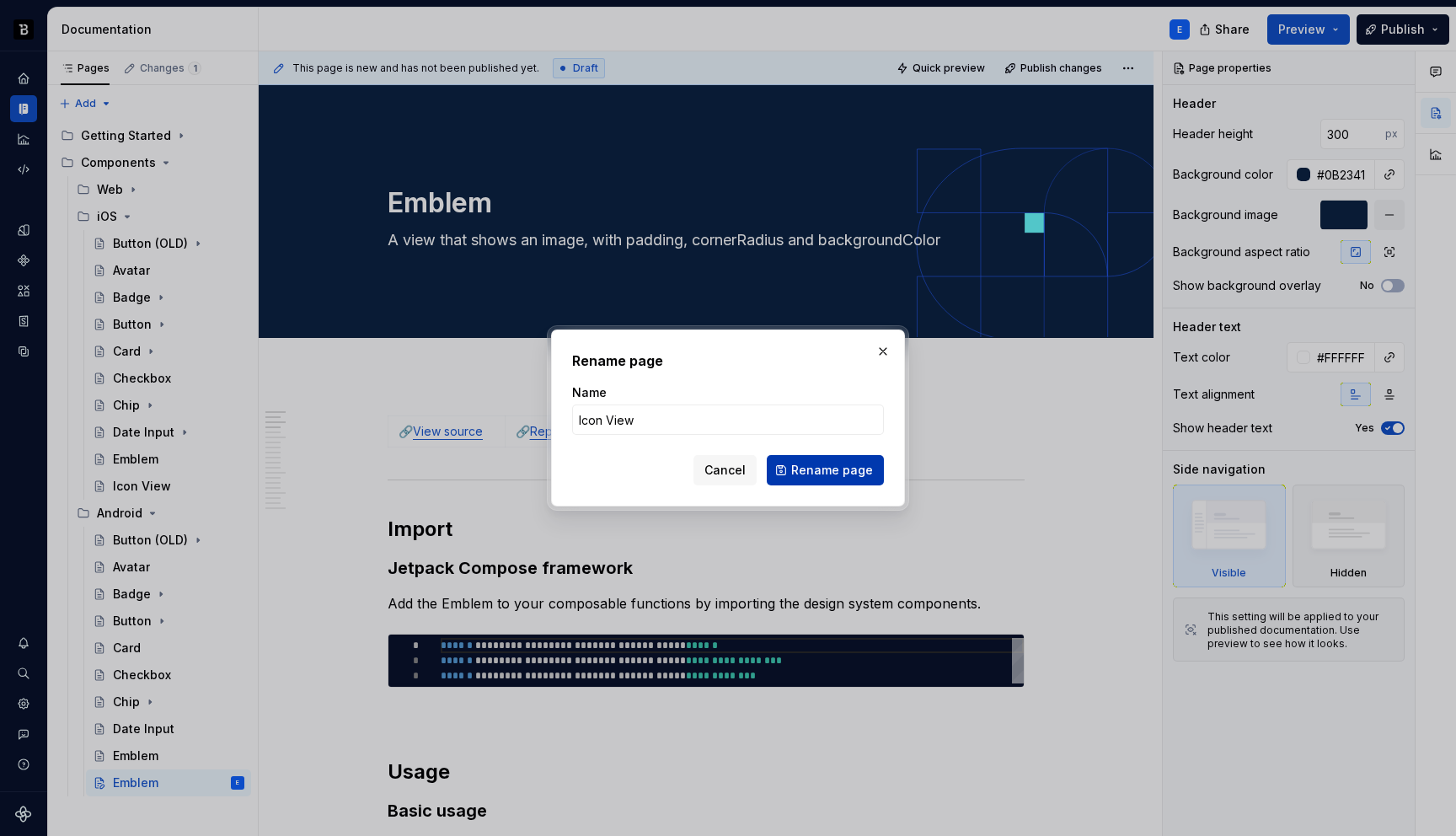
type input "Icon View"
click at [810, 468] on span "Rename page" at bounding box center [832, 469] width 81 height 16
type textarea "*"
type textarea "Icon View"
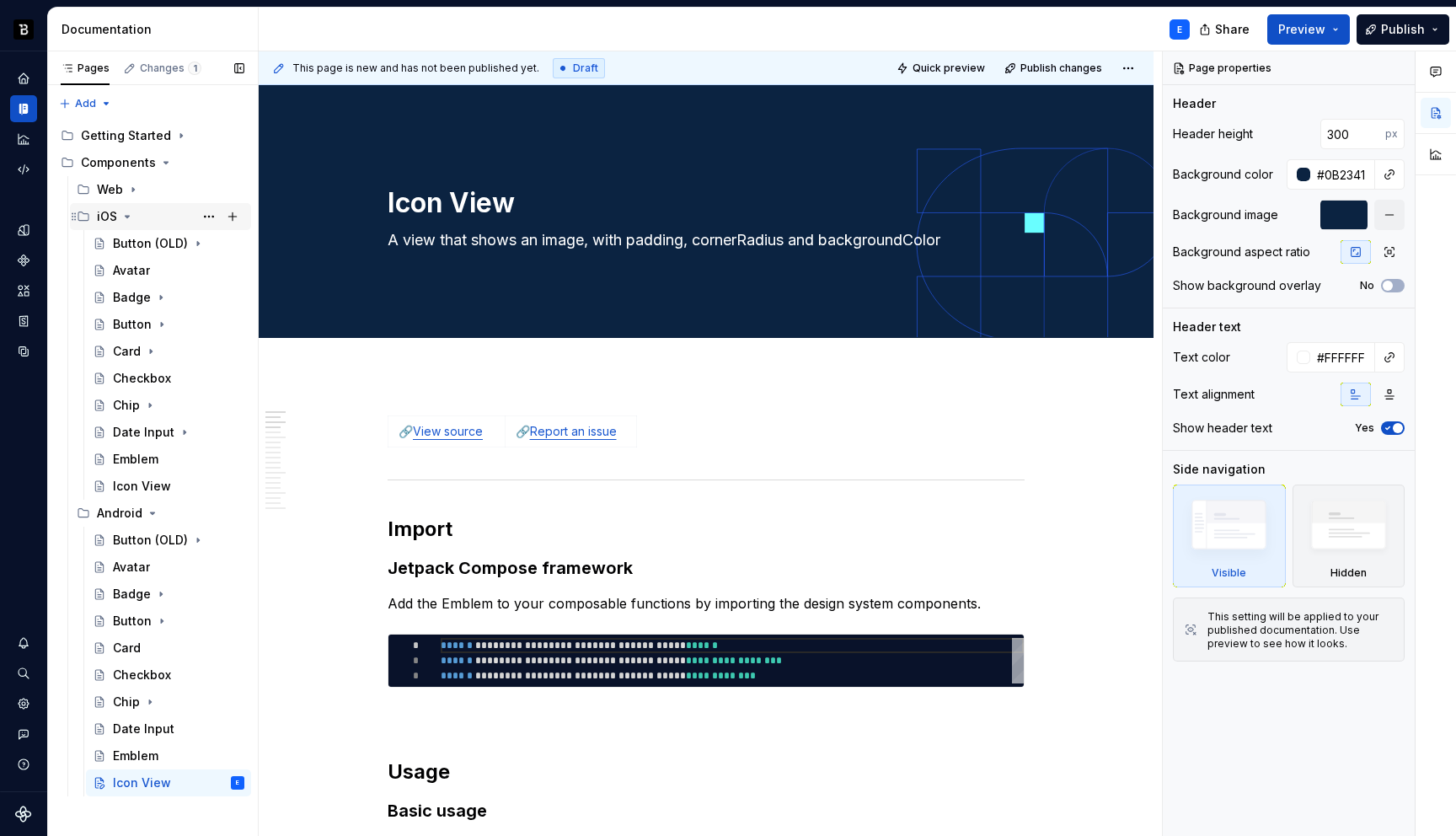
click at [130, 215] on icon "Page tree" at bounding box center [127, 216] width 14 height 14
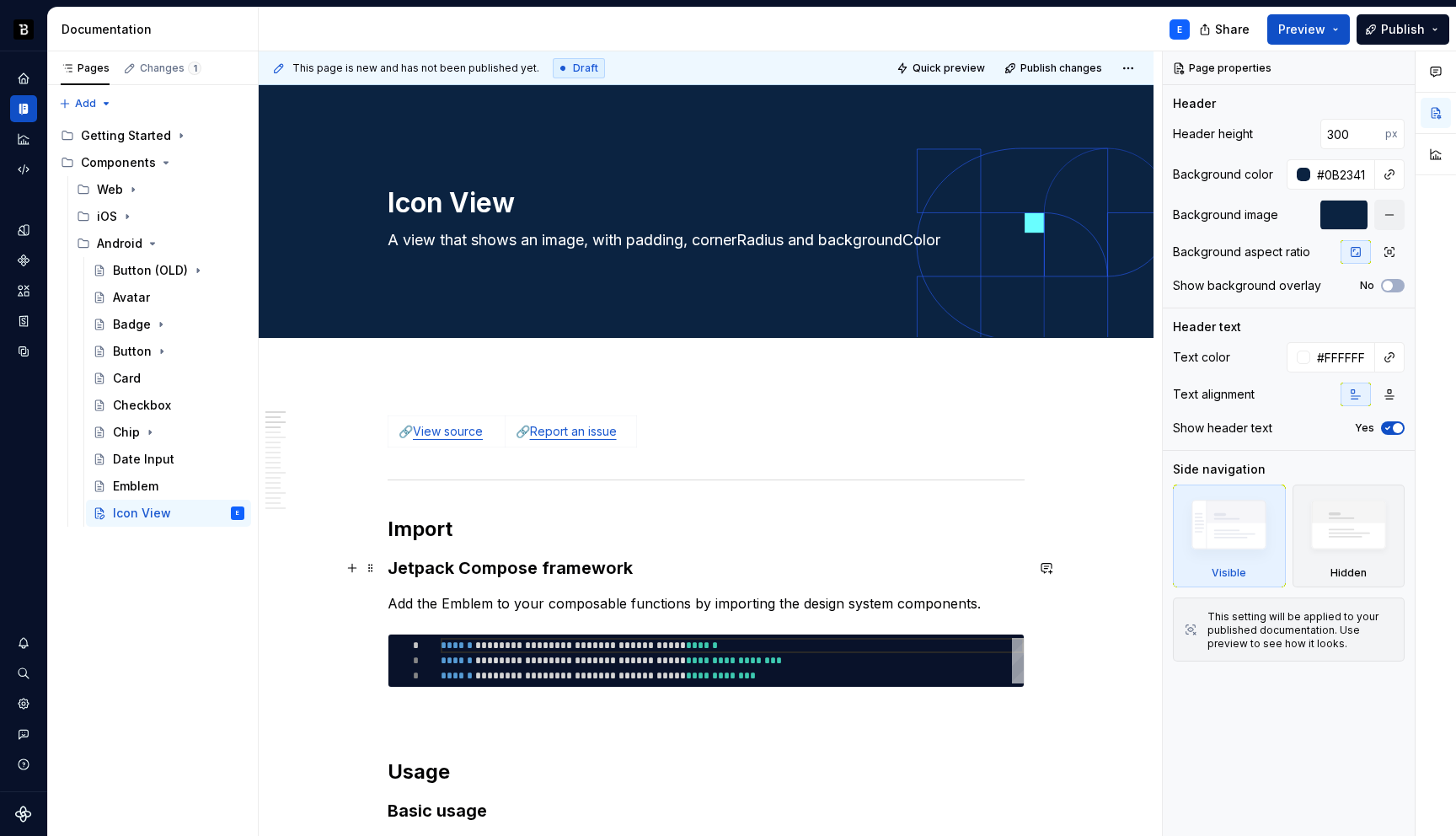
click at [527, 565] on h3 "Jetpack Compose framework" at bounding box center [706, 568] width 637 height 23
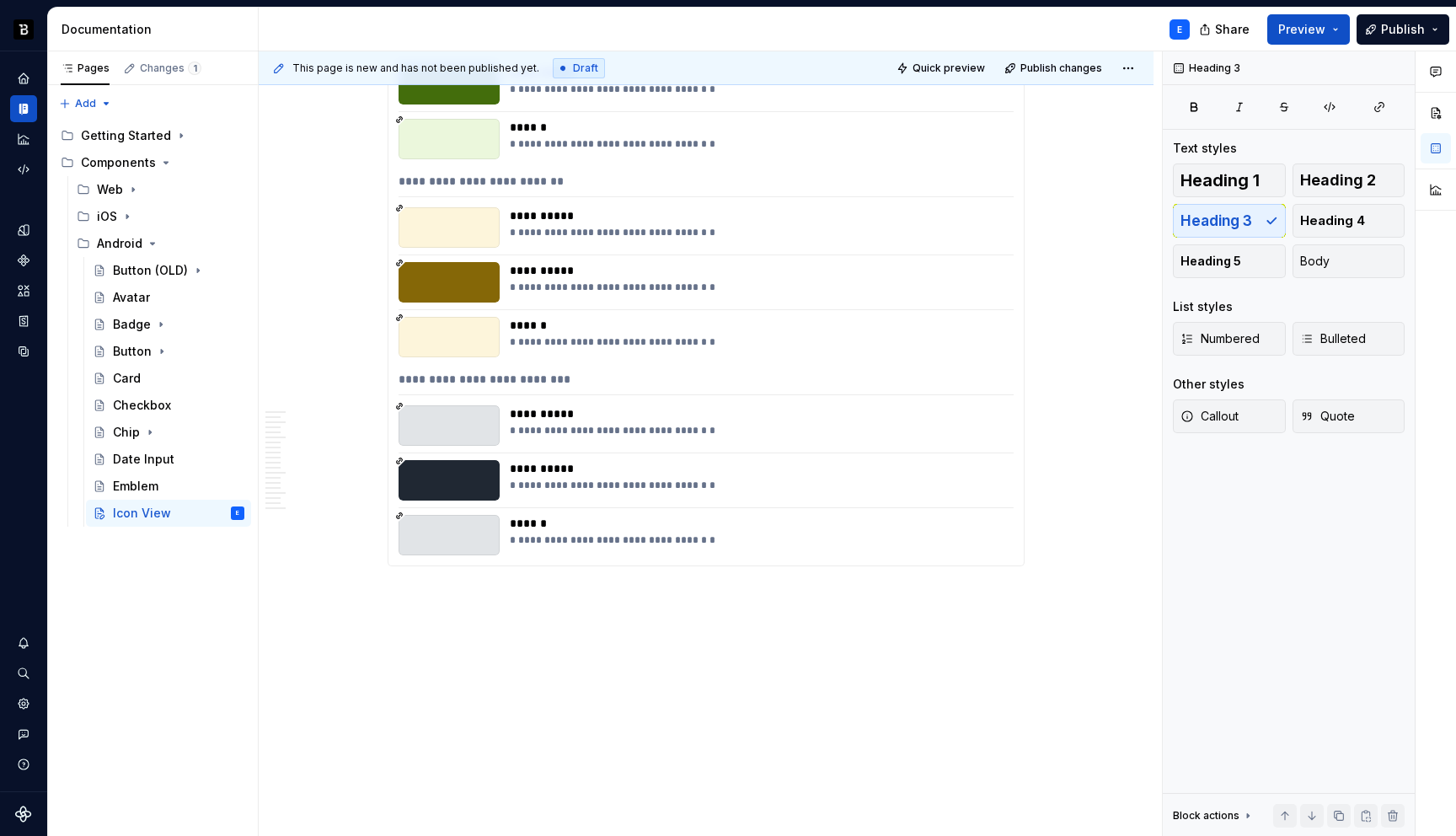
scroll to position [8491, 0]
click at [817, 466] on div "**********" at bounding box center [756, 467] width 493 height 16
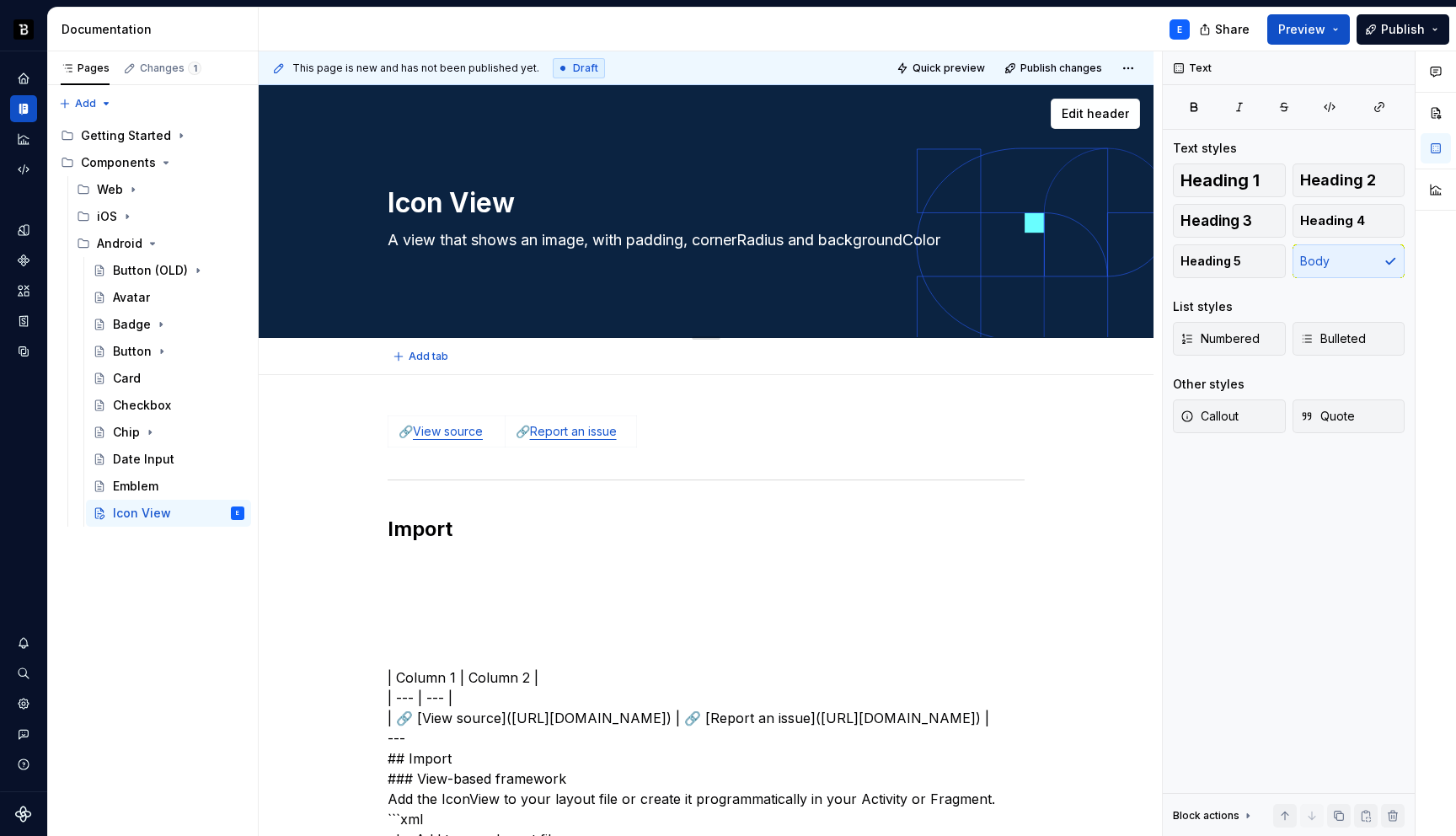
click at [564, 240] on textarea "A view that shows an image, with padding, cornerRadius and backgroundColor" at bounding box center [702, 241] width 637 height 27
paste textarea "FrameLayout that displays drawable resources with support for vector and bitmap…"
type textarea "*"
type textarea "A FrameLayout that displays drawable resources with support for vector and bitm…"
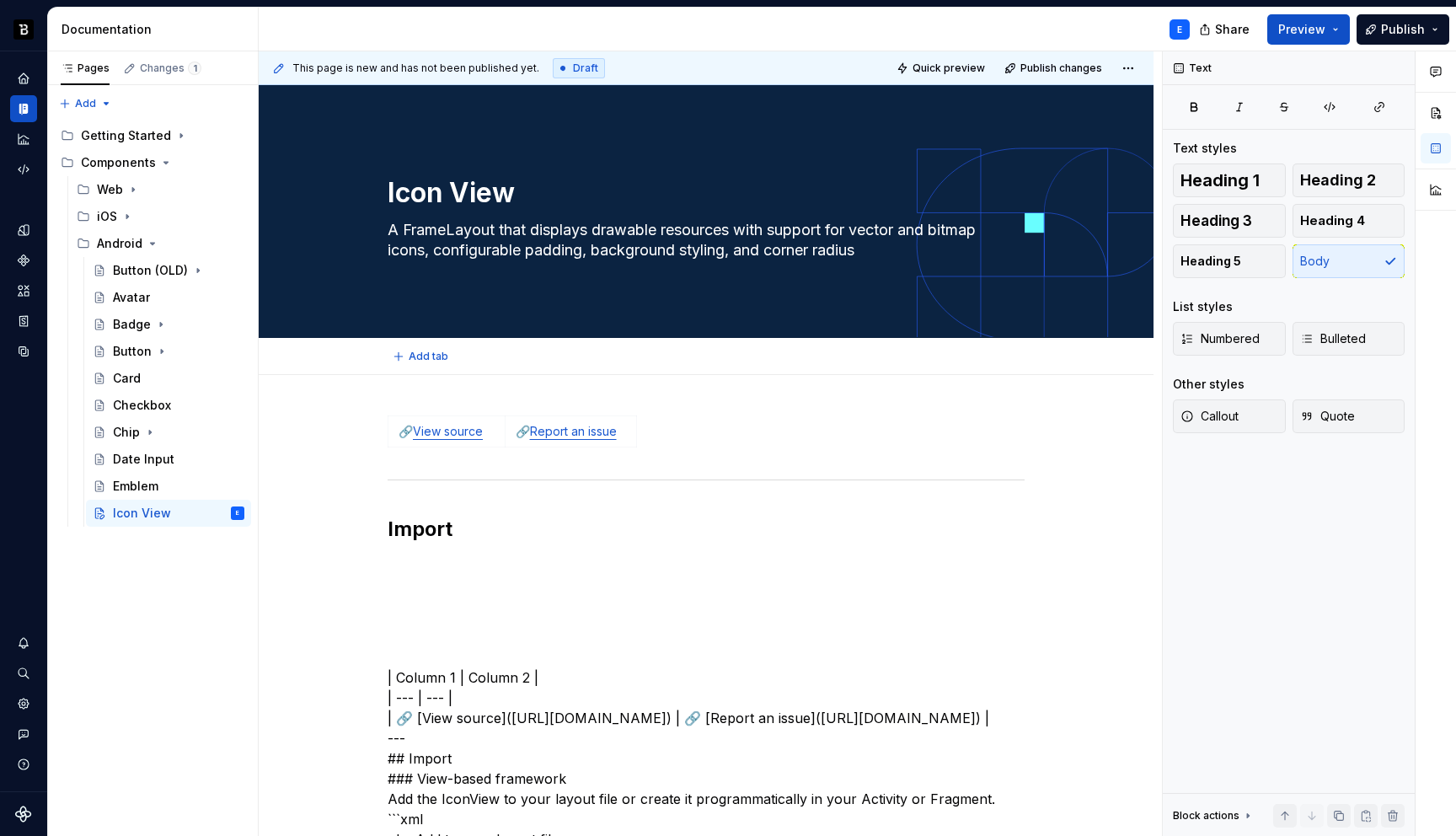
type textarea "*"
type textarea "A FrameLayout that displays drawable resources with support for vector and bitm…"
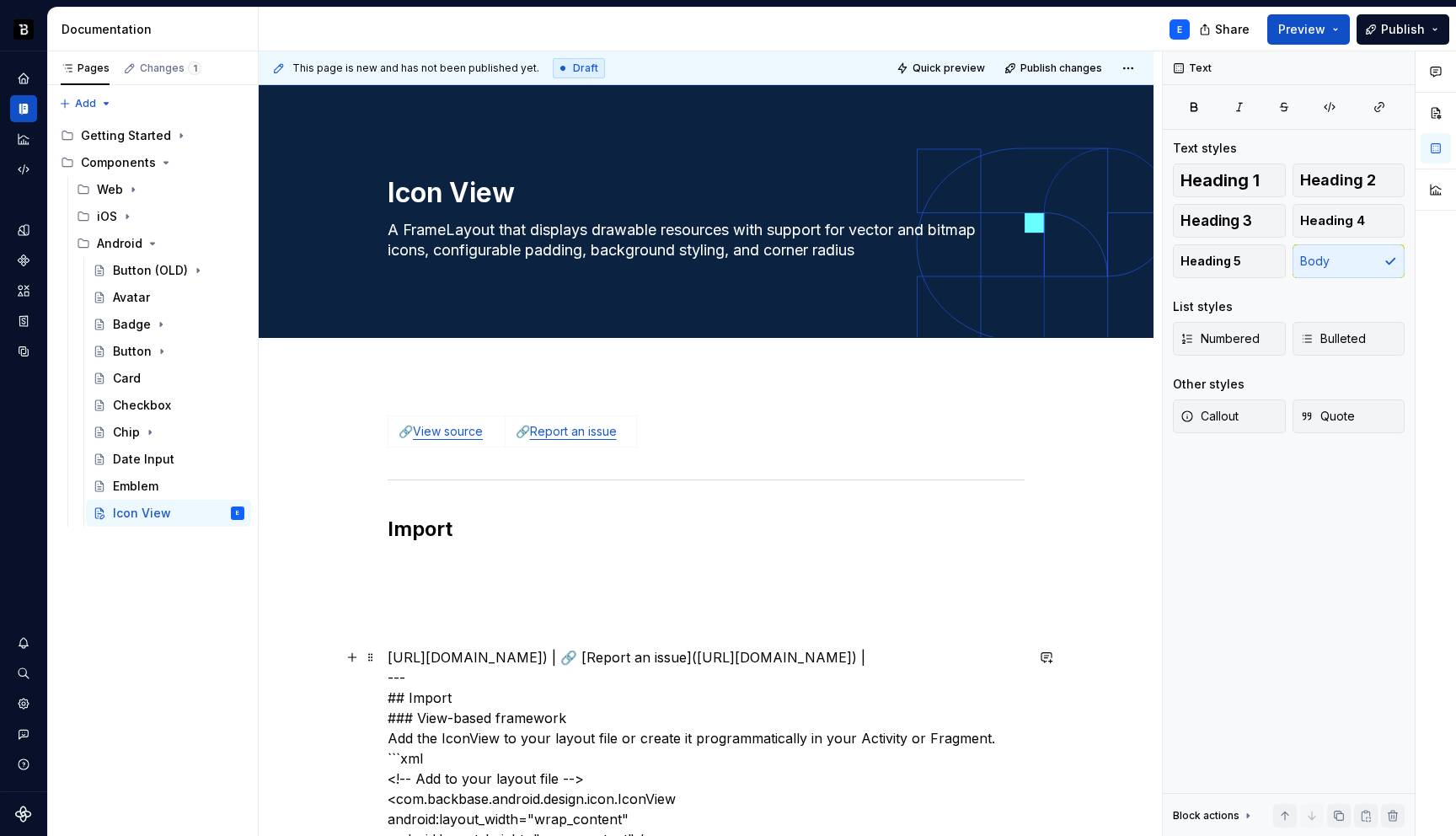
click at [463, 436] on link "View source" at bounding box center [448, 431] width 70 height 15
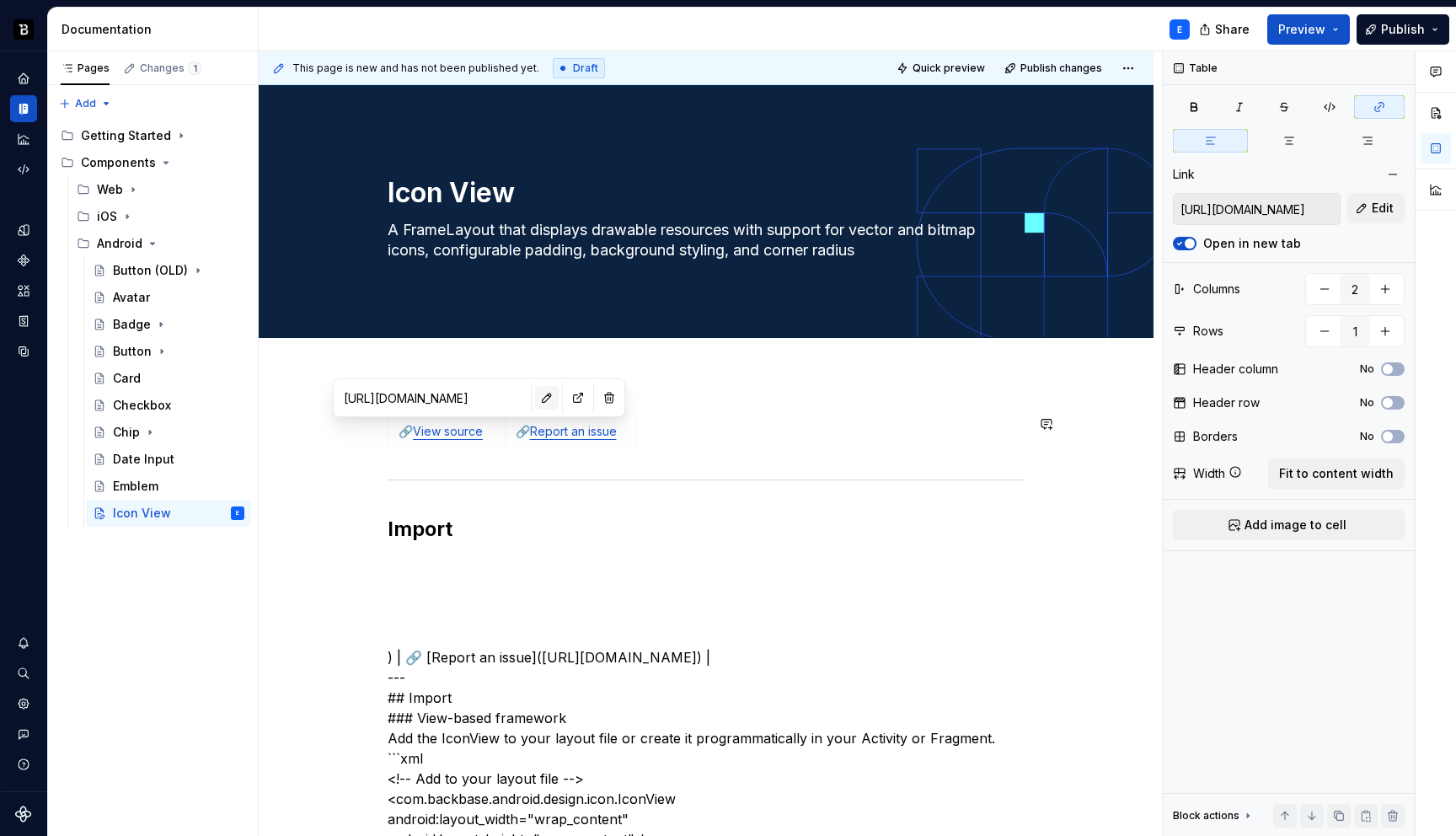
click at [535, 394] on button "button" at bounding box center [547, 398] width 23 height 23
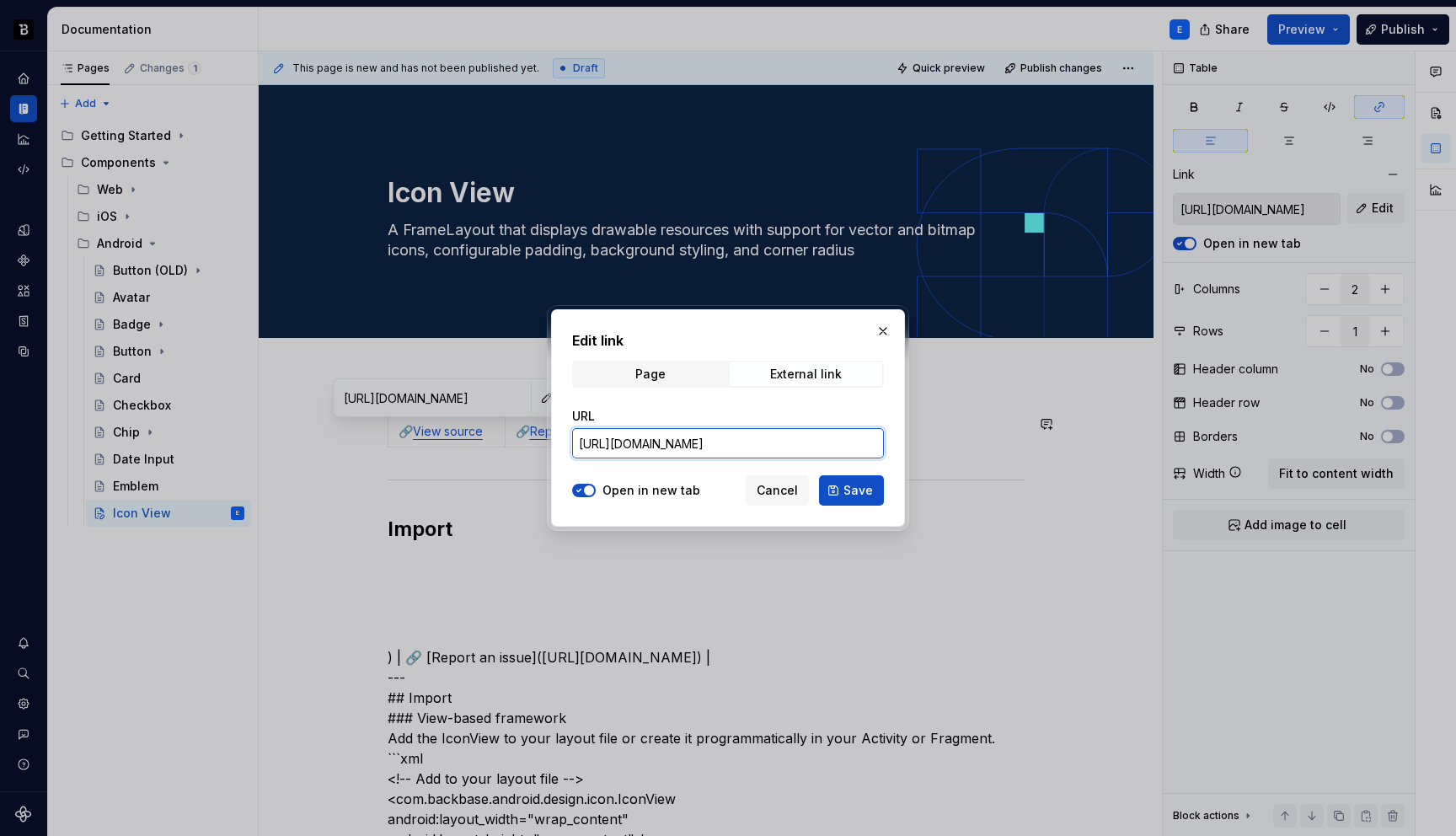
click at [617, 441] on input "[URL][DOMAIN_NAME]" at bounding box center [728, 443] width 312 height 30
paste input "icon/IconView"
type input "[URL][DOMAIN_NAME]"
click at [874, 494] on button "Save" at bounding box center [851, 490] width 65 height 30
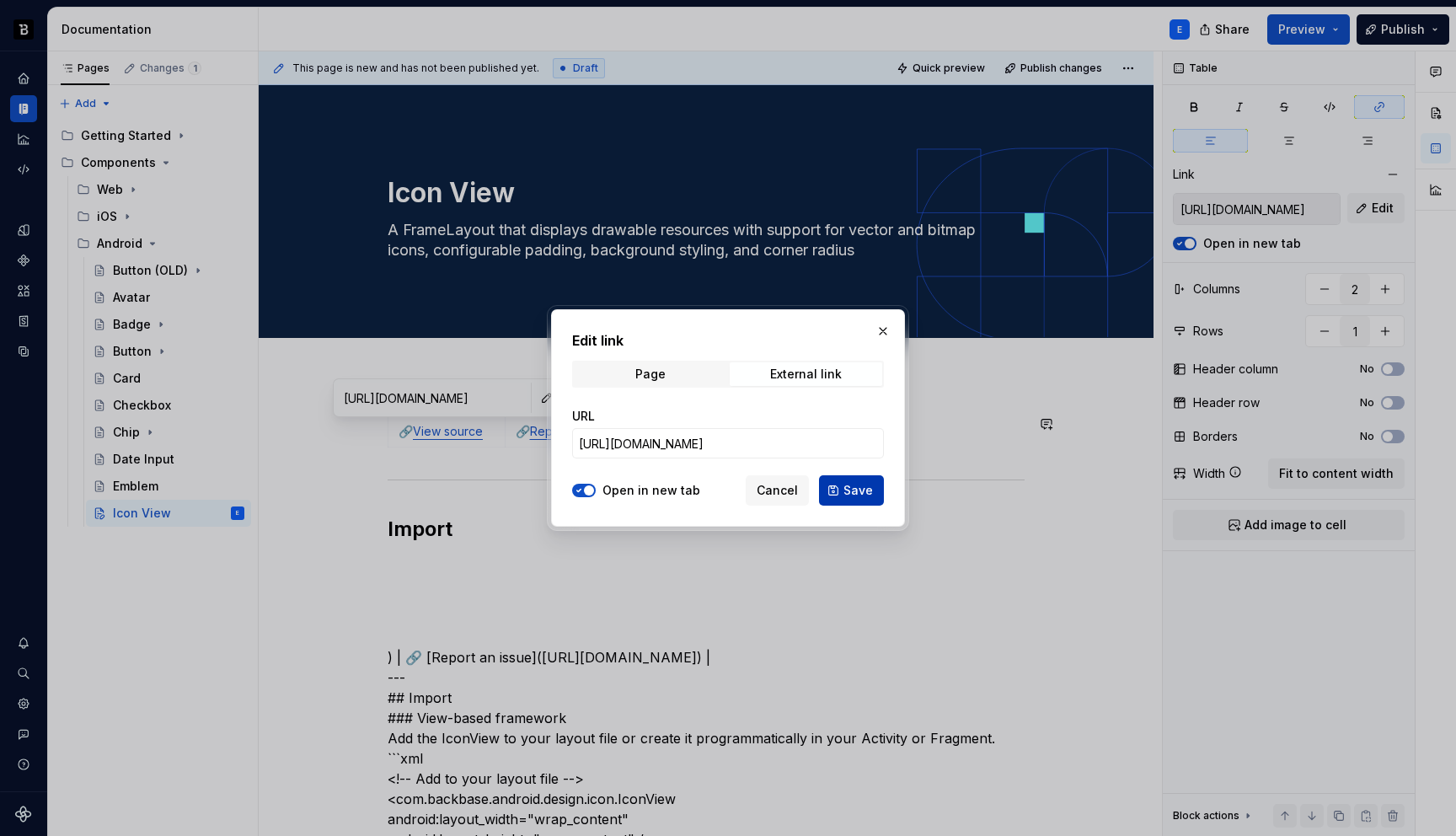
type input "[URL][DOMAIN_NAME]"
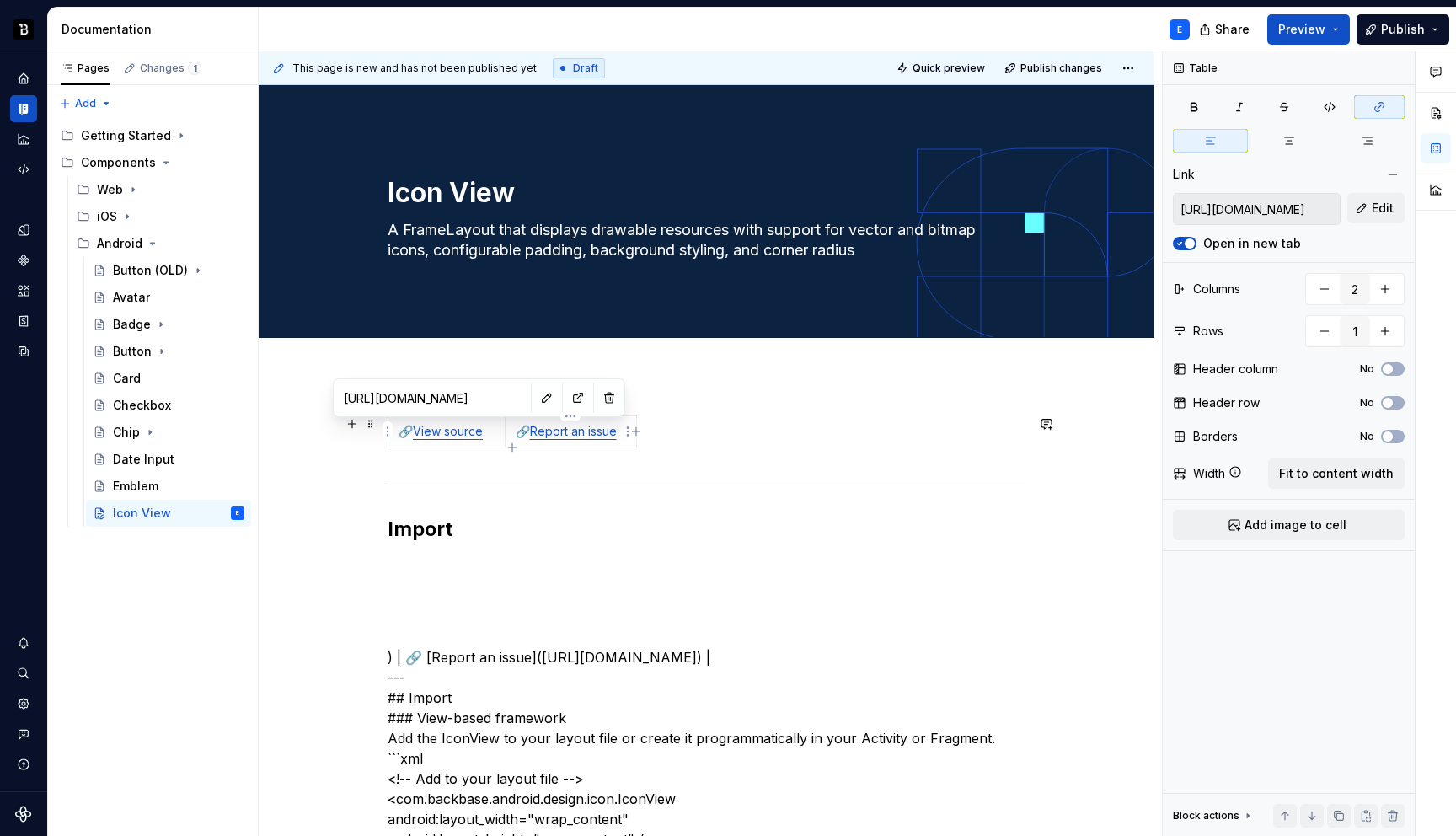
type input "[URL][DOMAIN_NAME]"
click at [566, 433] on link "Report an issue" at bounding box center [574, 431] width 87 height 15
click at [642, 395] on button "button" at bounding box center [653, 398] width 23 height 23
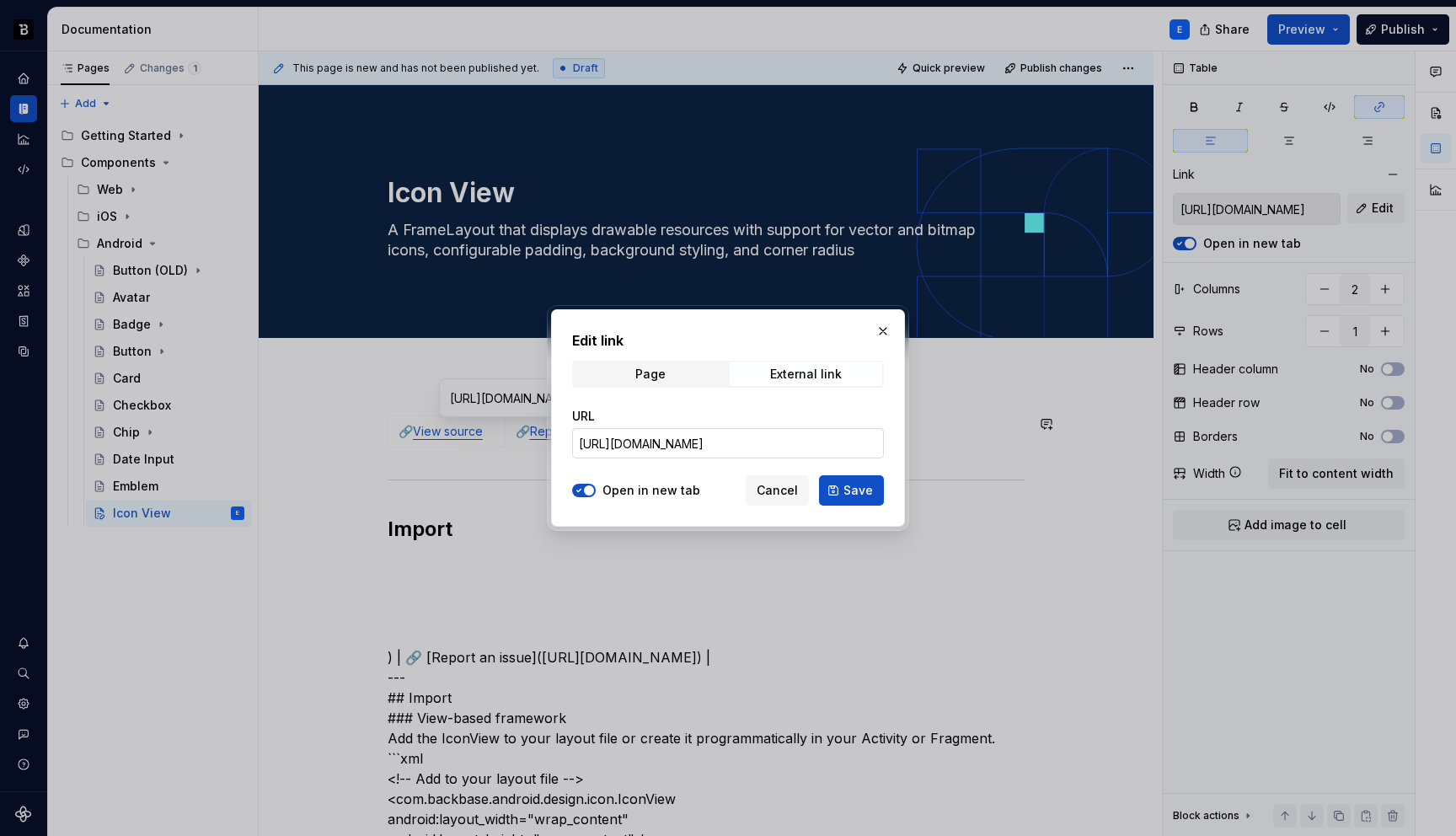
click at [733, 443] on input "[URL][DOMAIN_NAME]" at bounding box center [728, 443] width 312 height 30
paste input "icon/IconView"
type input "[URL][DOMAIN_NAME]"
click at [849, 488] on span "Save" at bounding box center [858, 490] width 29 height 16
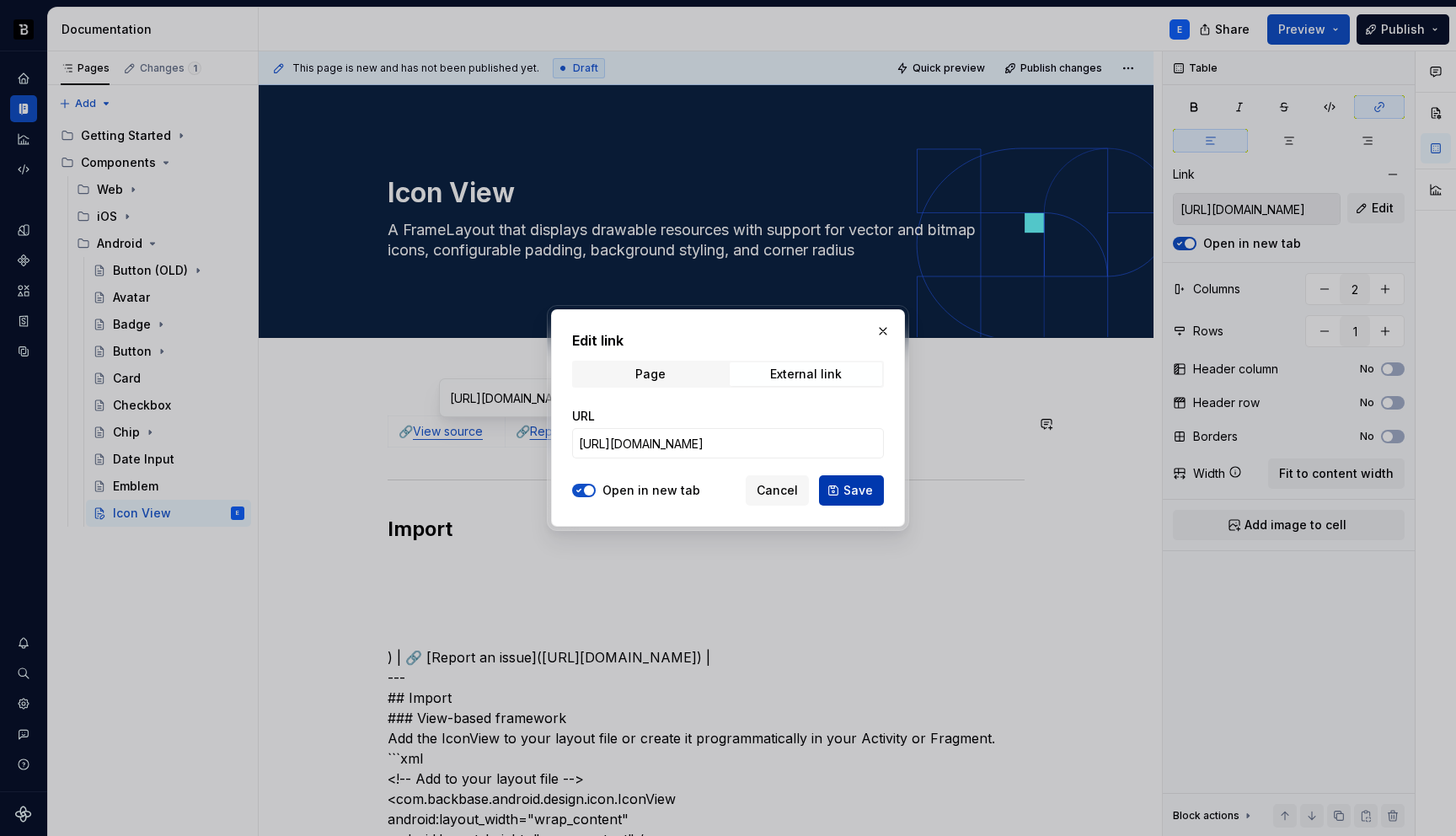
type input "[URL][DOMAIN_NAME]"
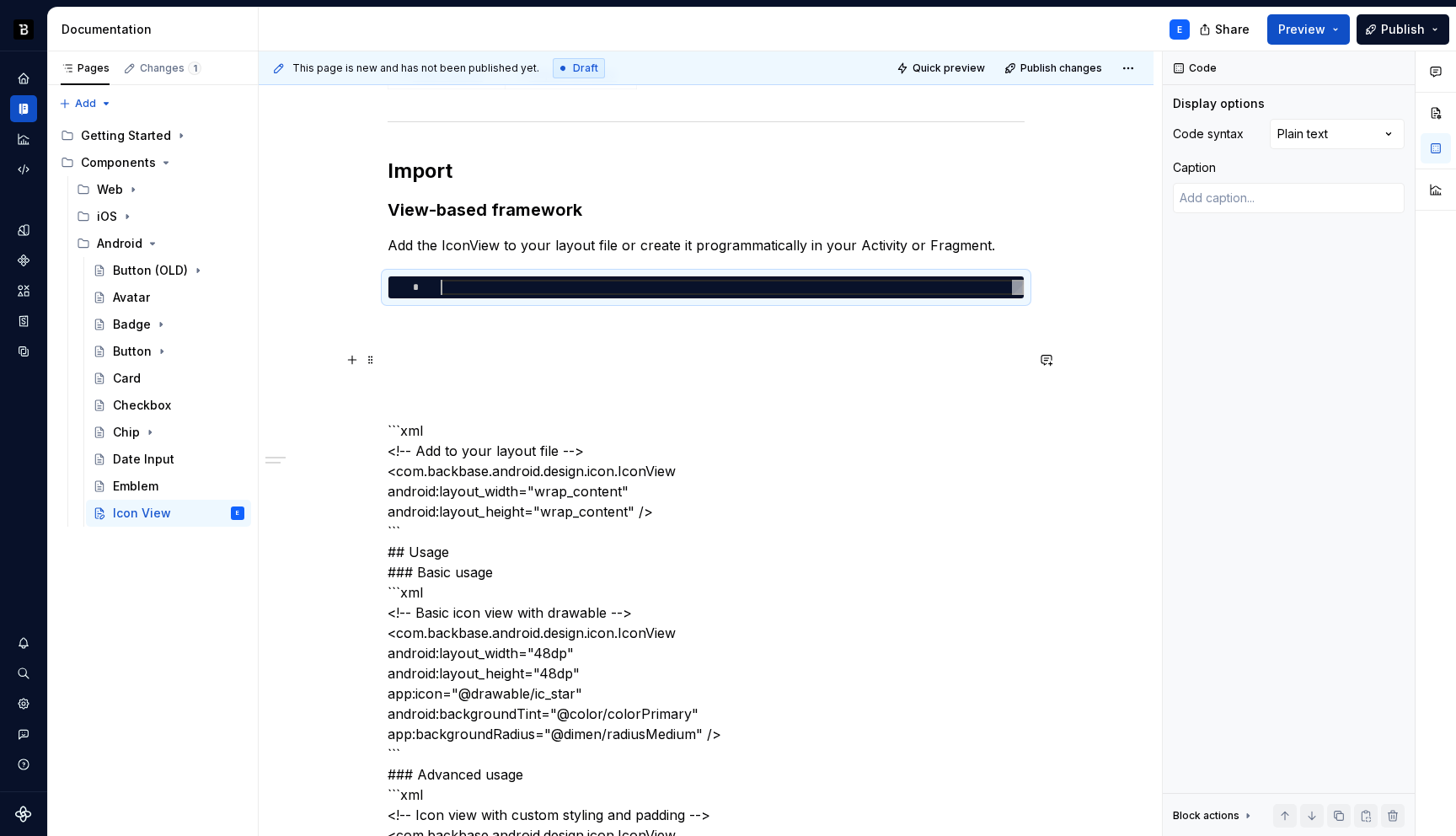
scroll to position [452, 0]
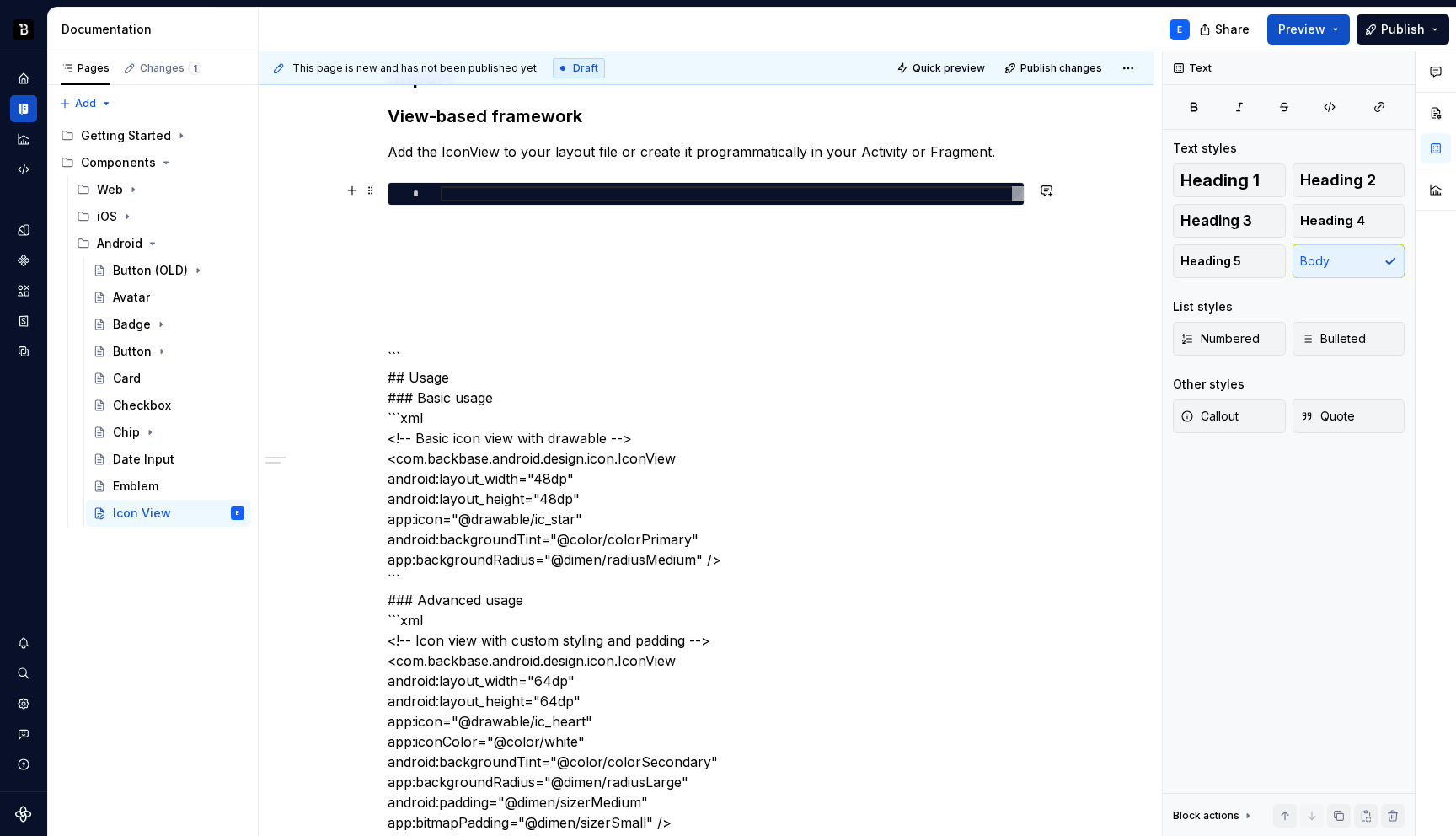
click at [546, 194] on div at bounding box center [733, 194] width 584 height 16
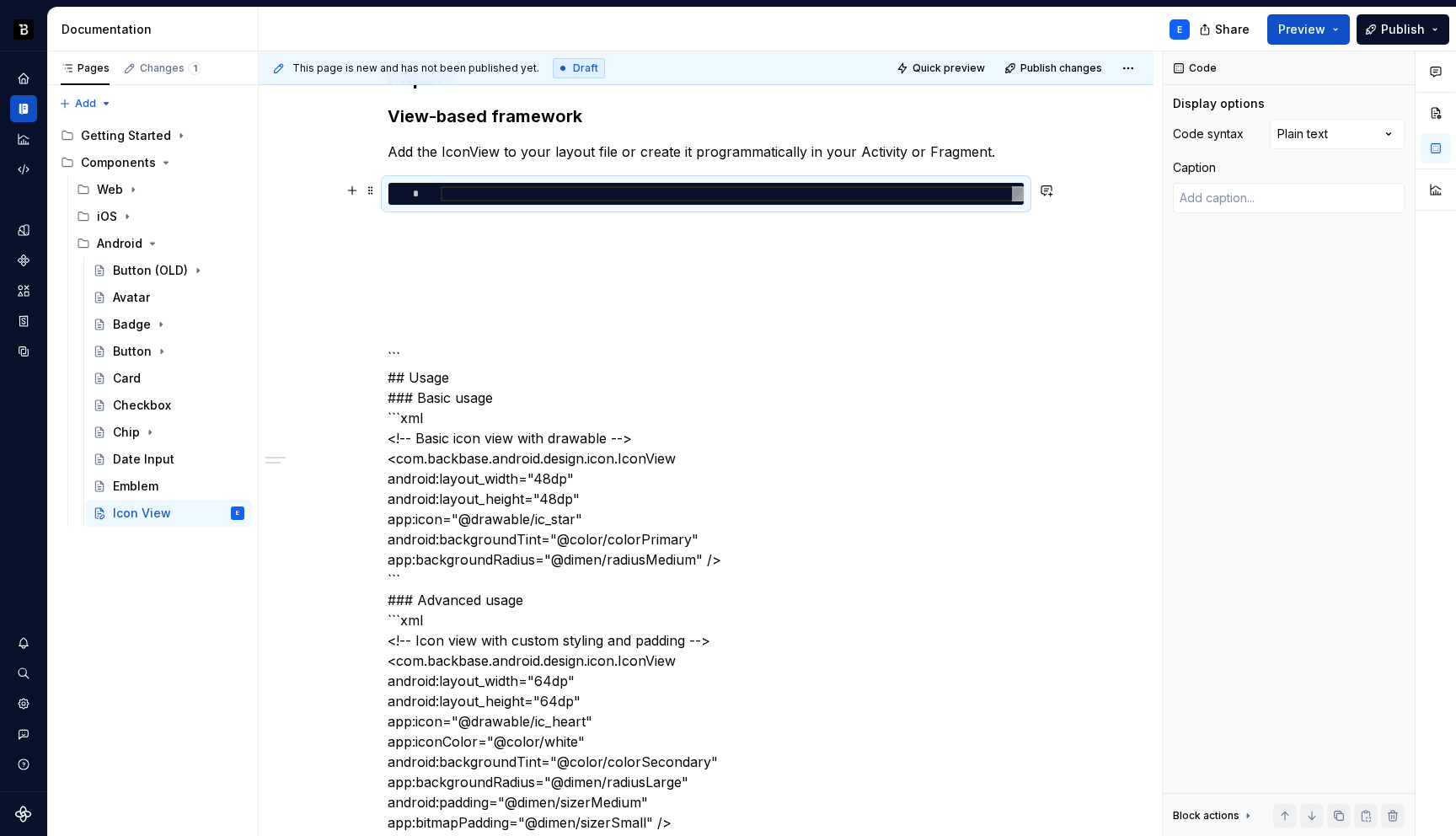
type textarea "*"
type textarea "**********"
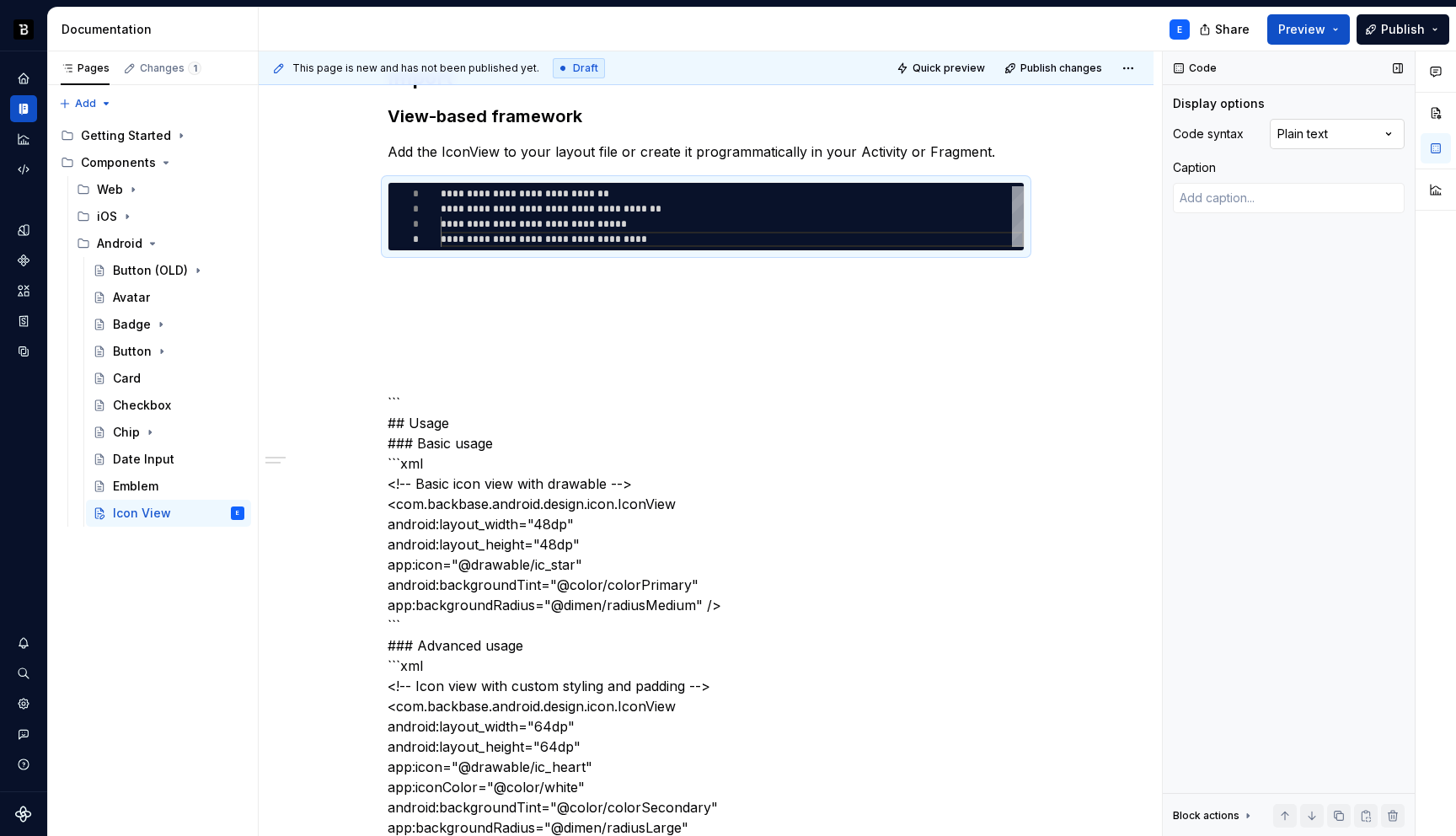
click at [1352, 126] on div "Comments Open comments No comments yet Select ‘Comment’ from the block context …" at bounding box center [1310, 444] width 294 height 786
click at [559, 277] on p at bounding box center [706, 281] width 637 height 20
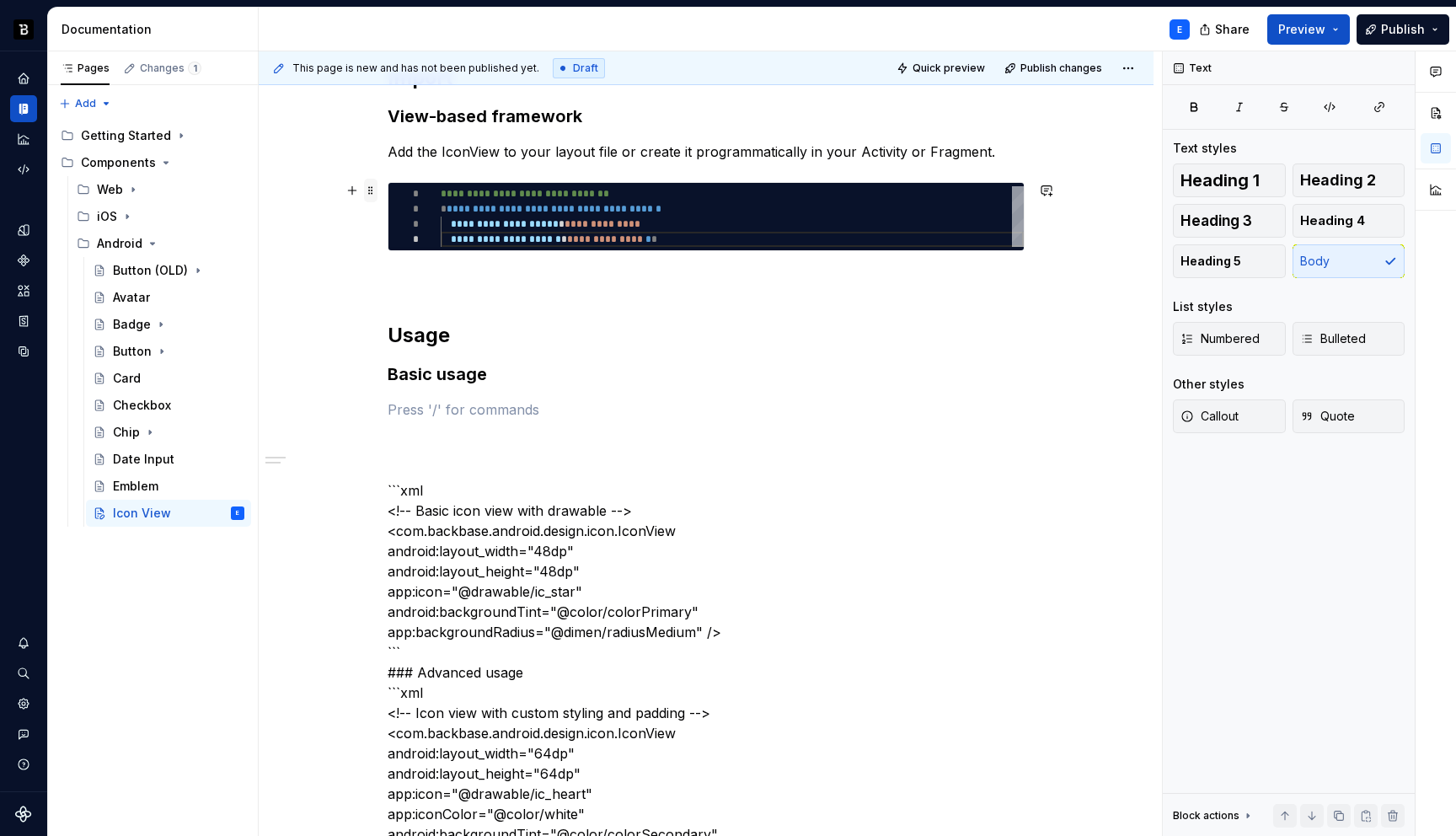
click at [371, 186] on span at bounding box center [371, 190] width 14 height 23
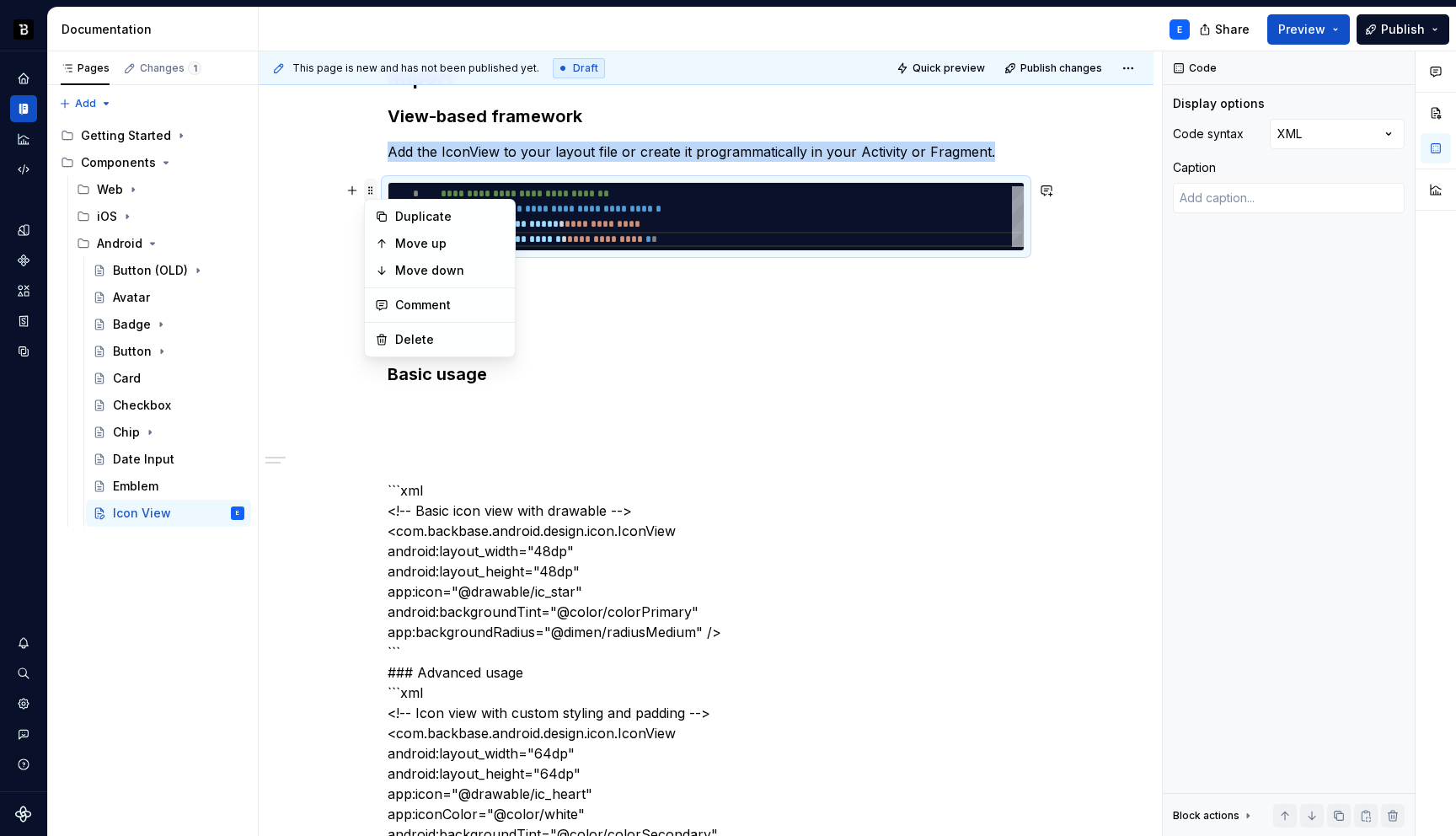
click at [371, 186] on span at bounding box center [371, 190] width 14 height 23
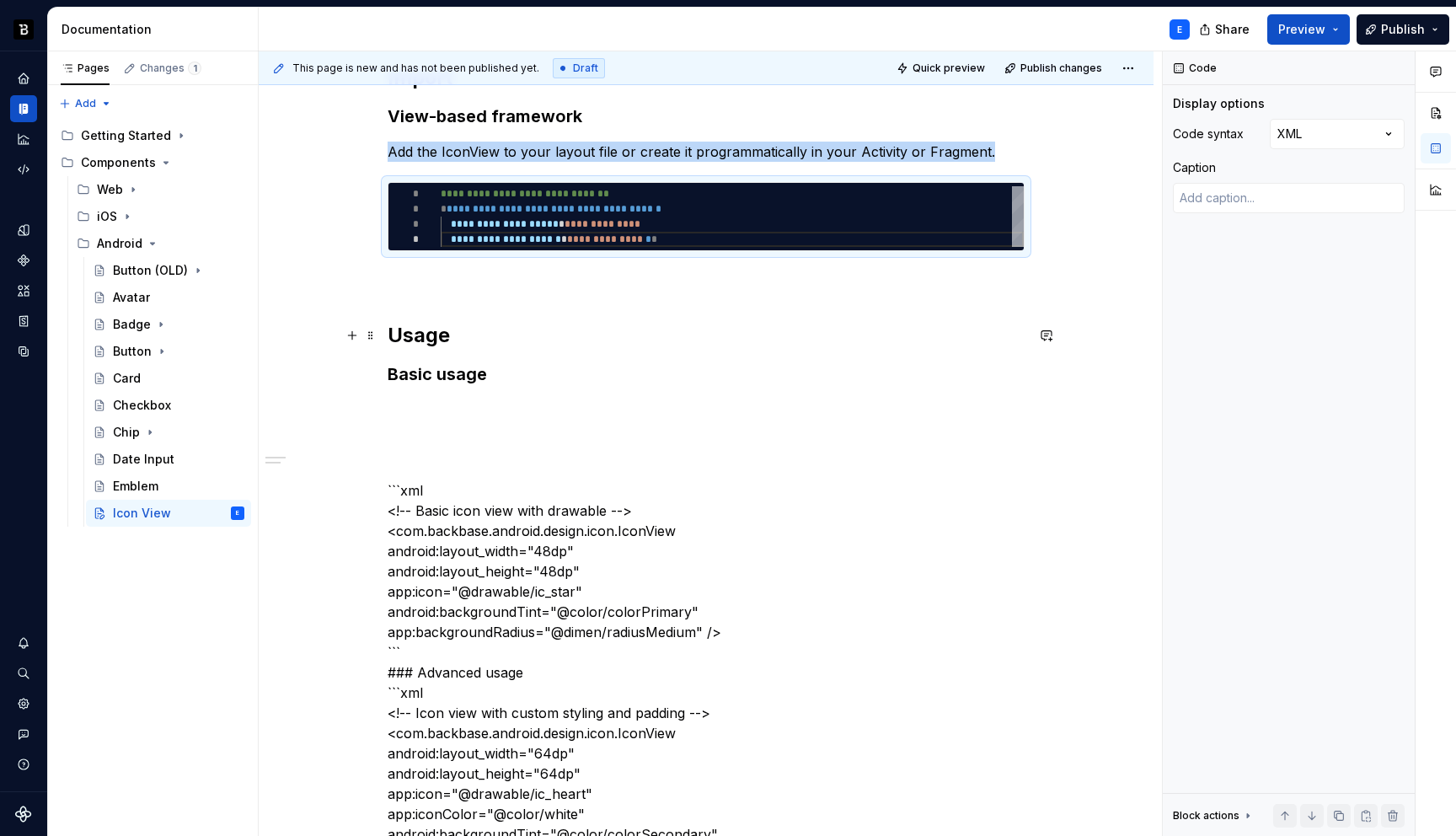
copy p "Add the IconView to your layout file or create it programmatically in your Acti…"
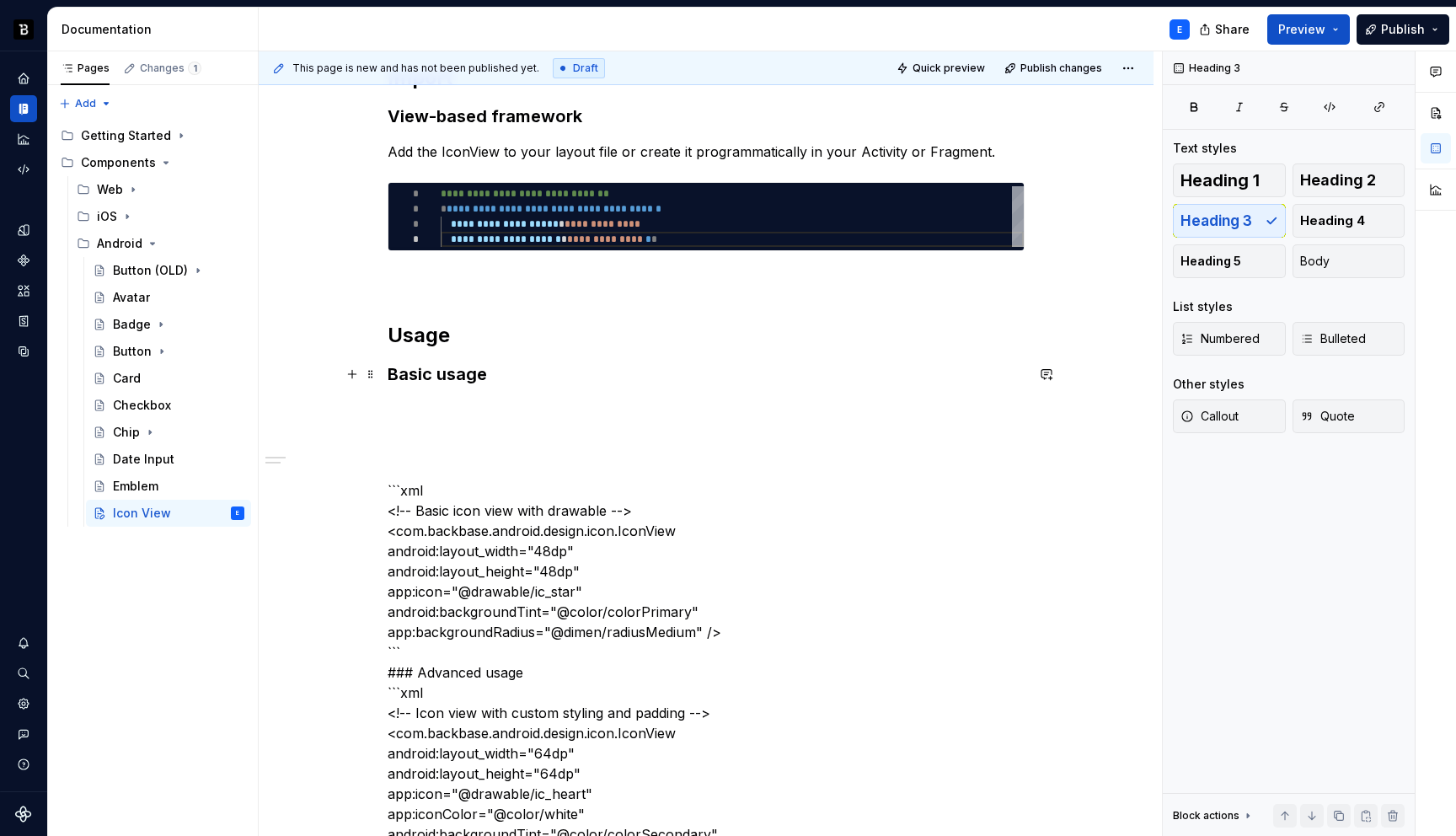
click at [519, 370] on h3 "Basic usage" at bounding box center [706, 374] width 637 height 23
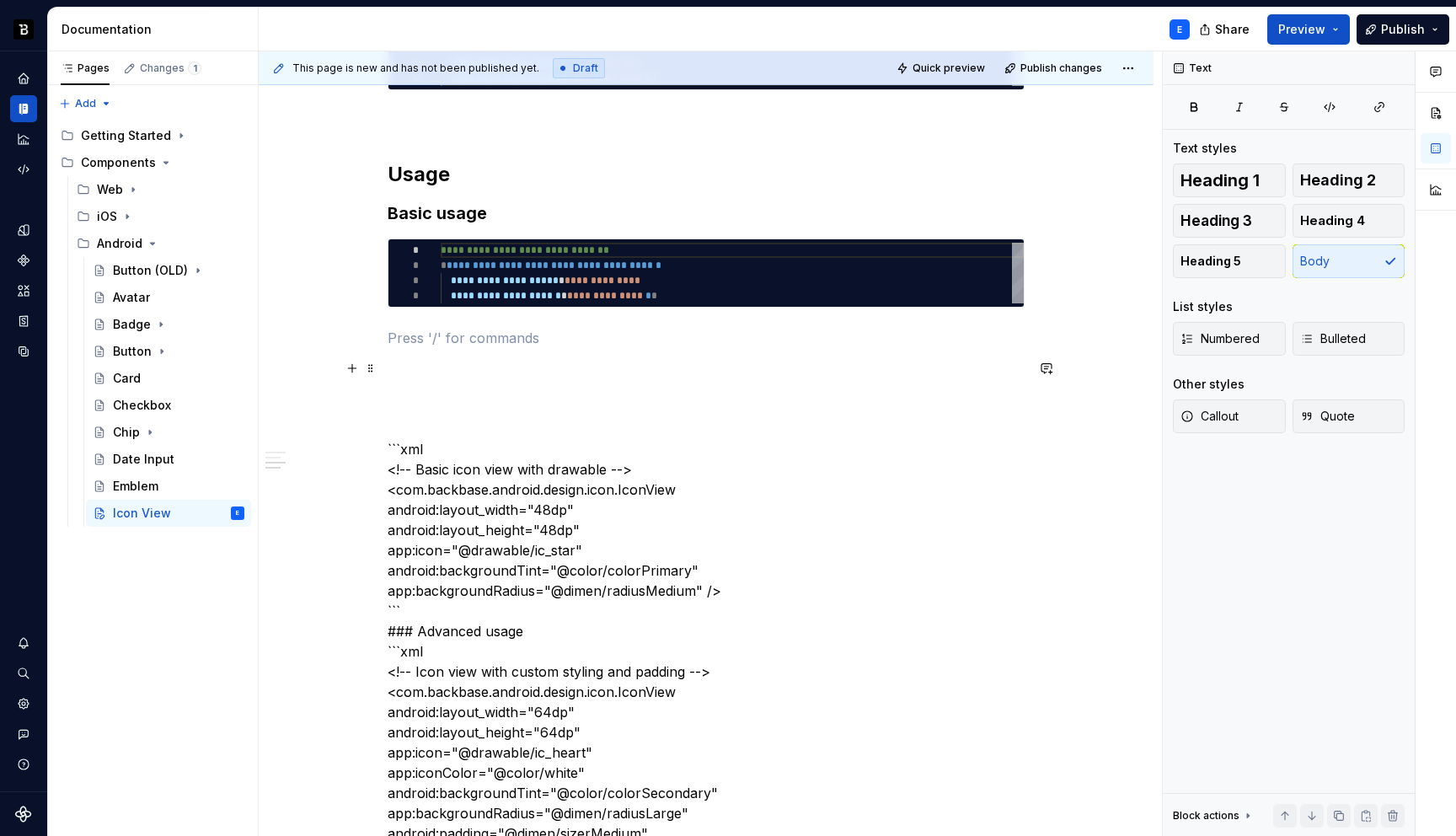
scroll to position [625, 0]
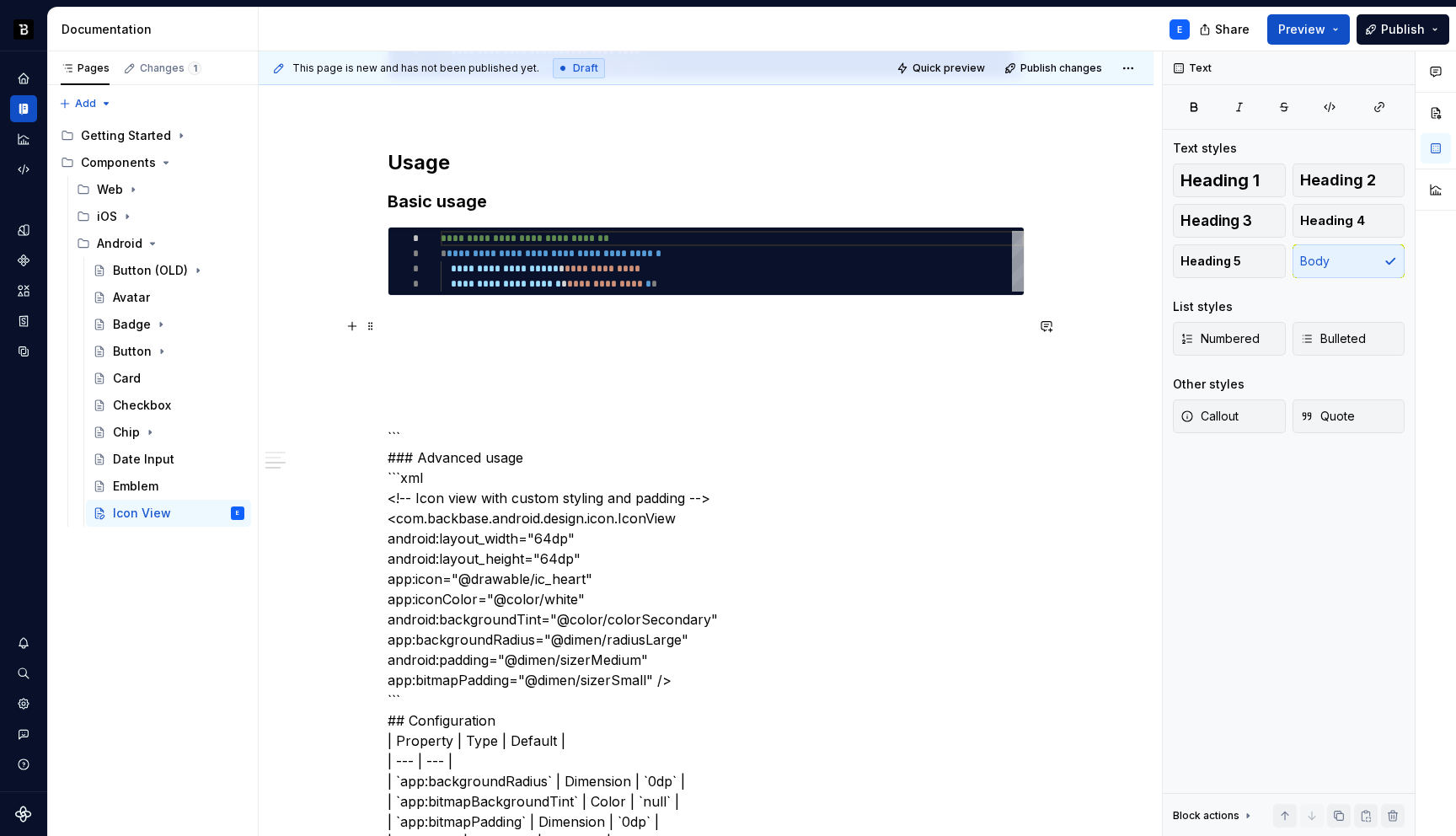
type textarea "*"
type textarea "**********"
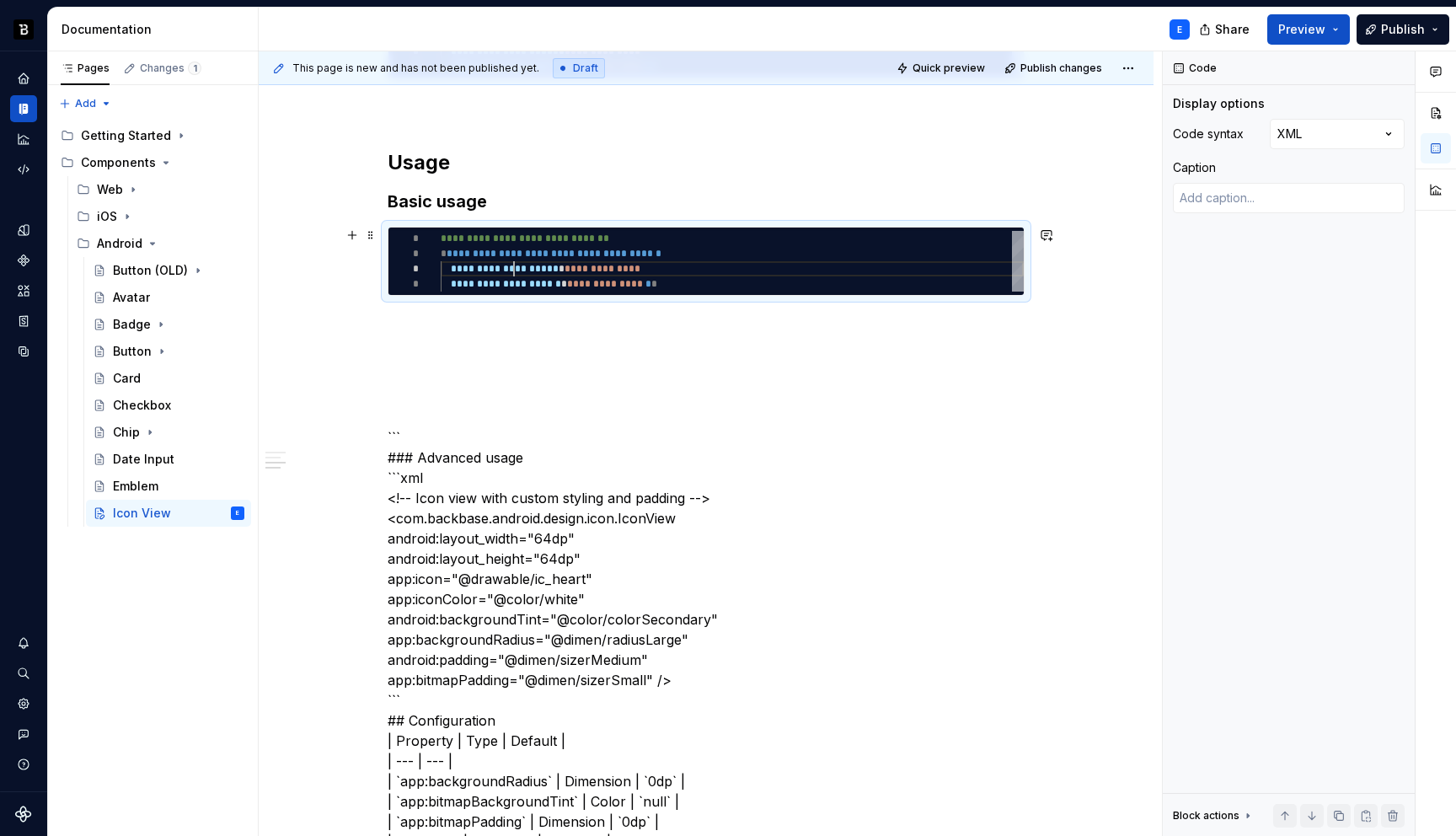
click at [512, 274] on div "**********" at bounding box center [733, 261] width 584 height 61
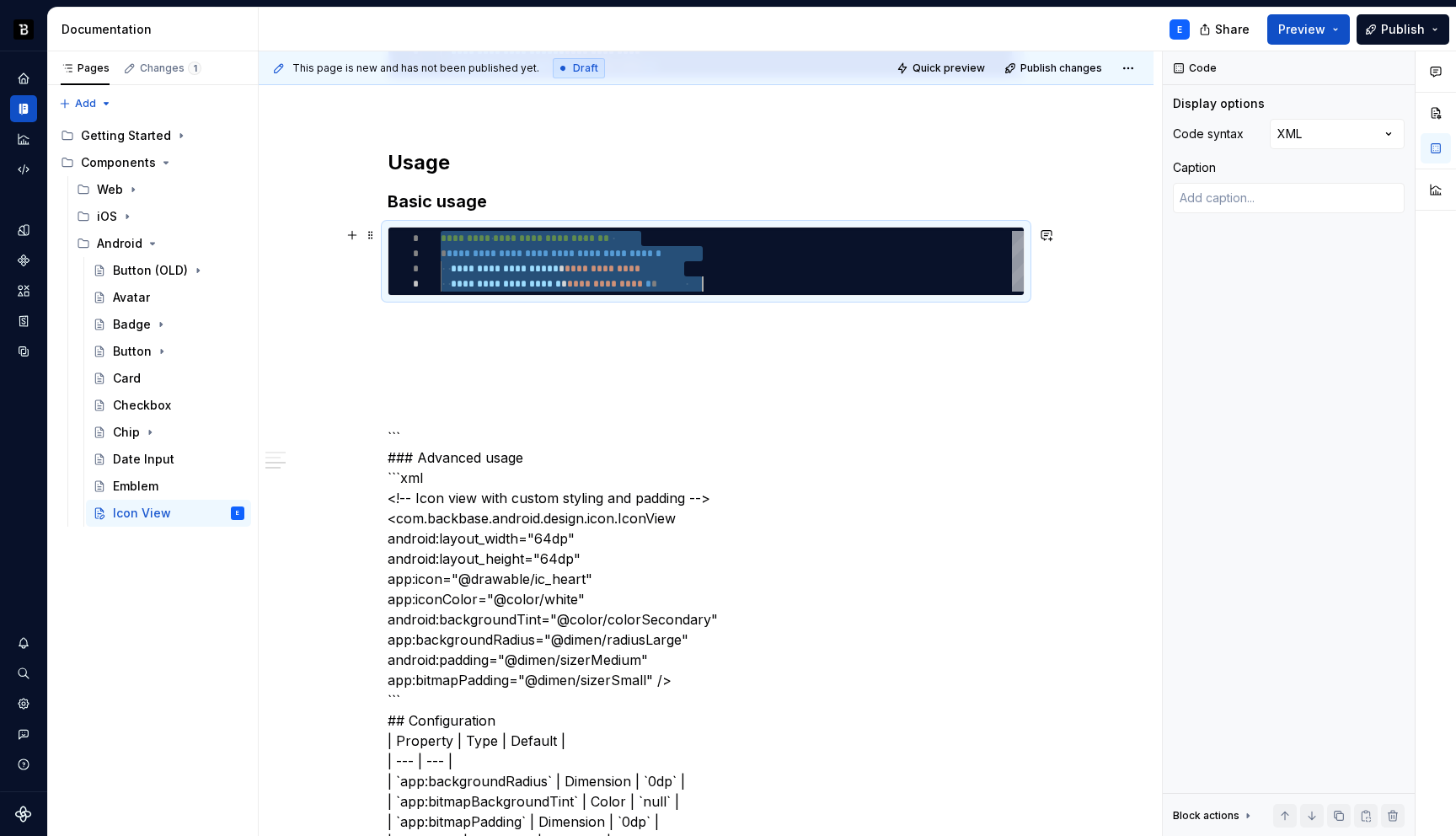
type textarea "*"
type textarea "**********"
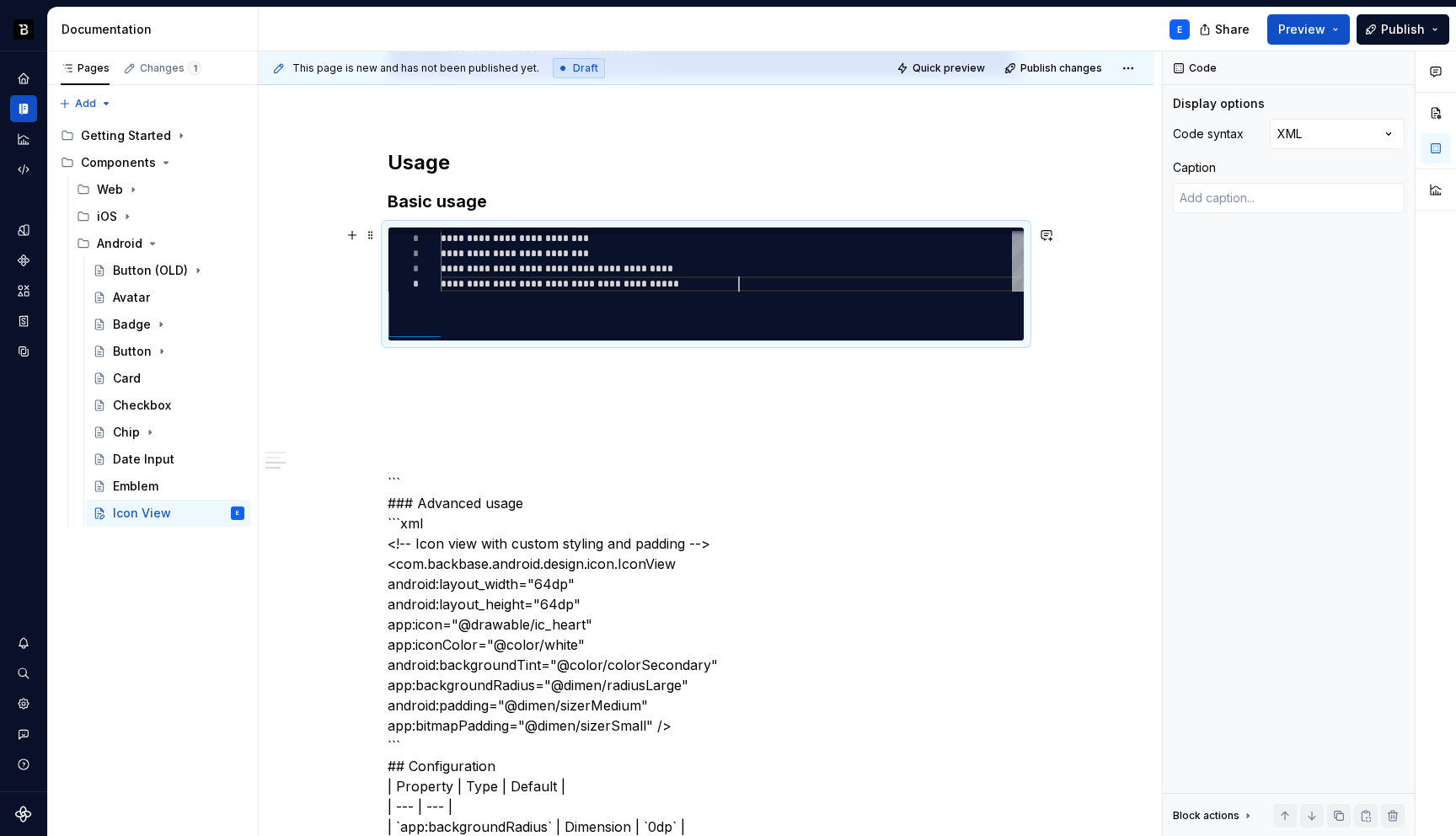
scroll to position [91, 298]
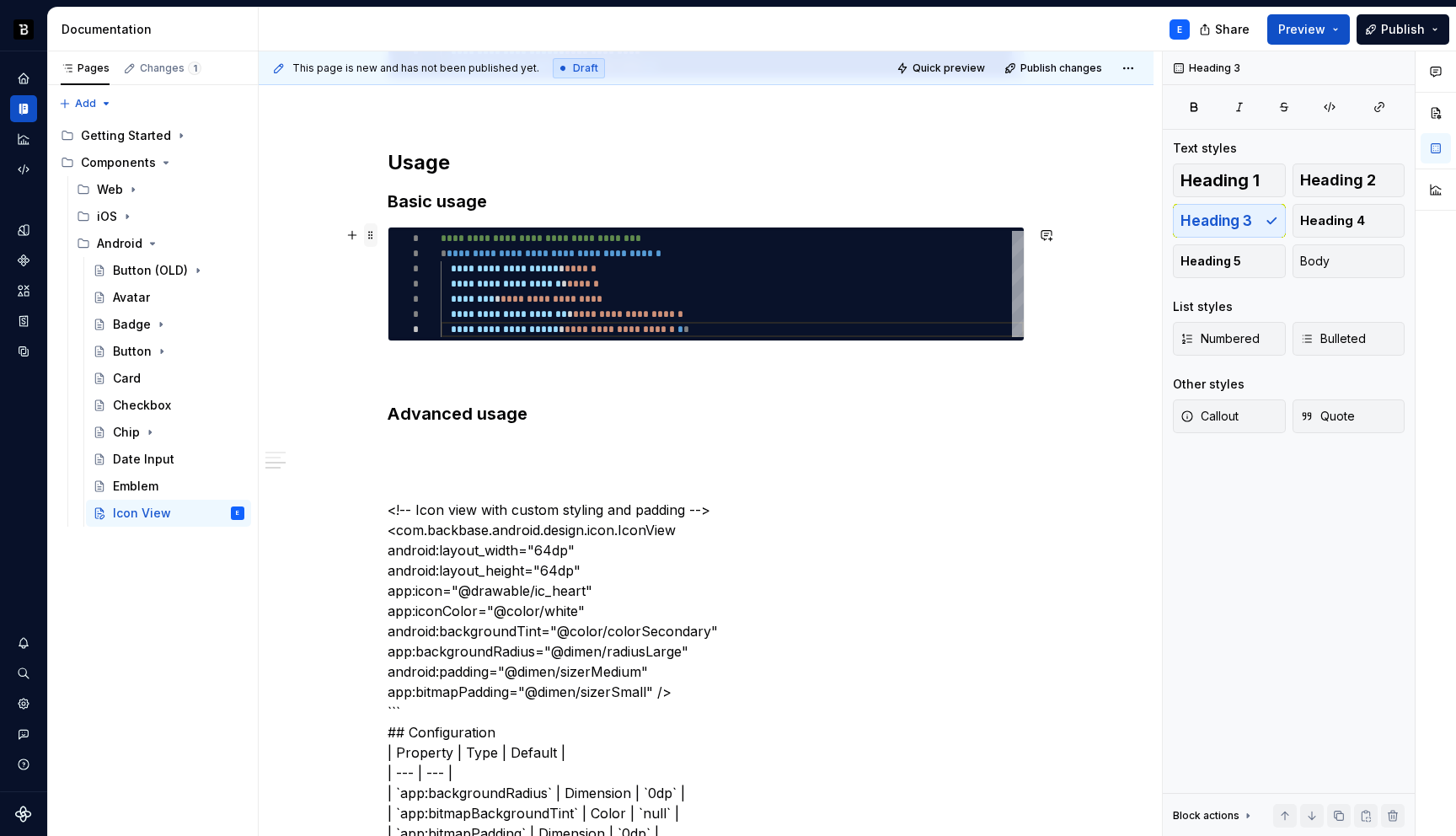
click at [372, 236] on span at bounding box center [371, 235] width 14 height 23
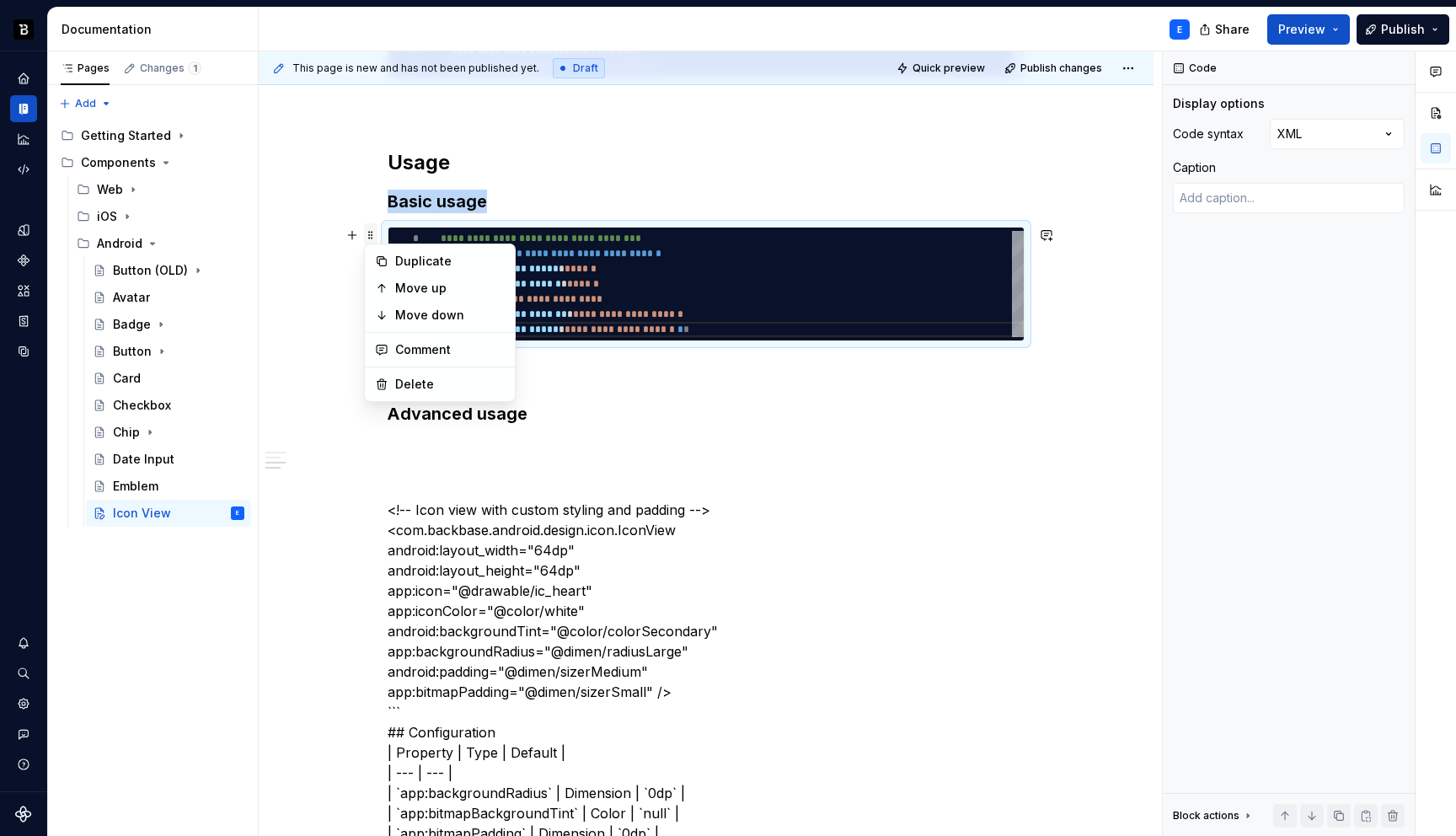
click at [372, 236] on span at bounding box center [371, 235] width 14 height 23
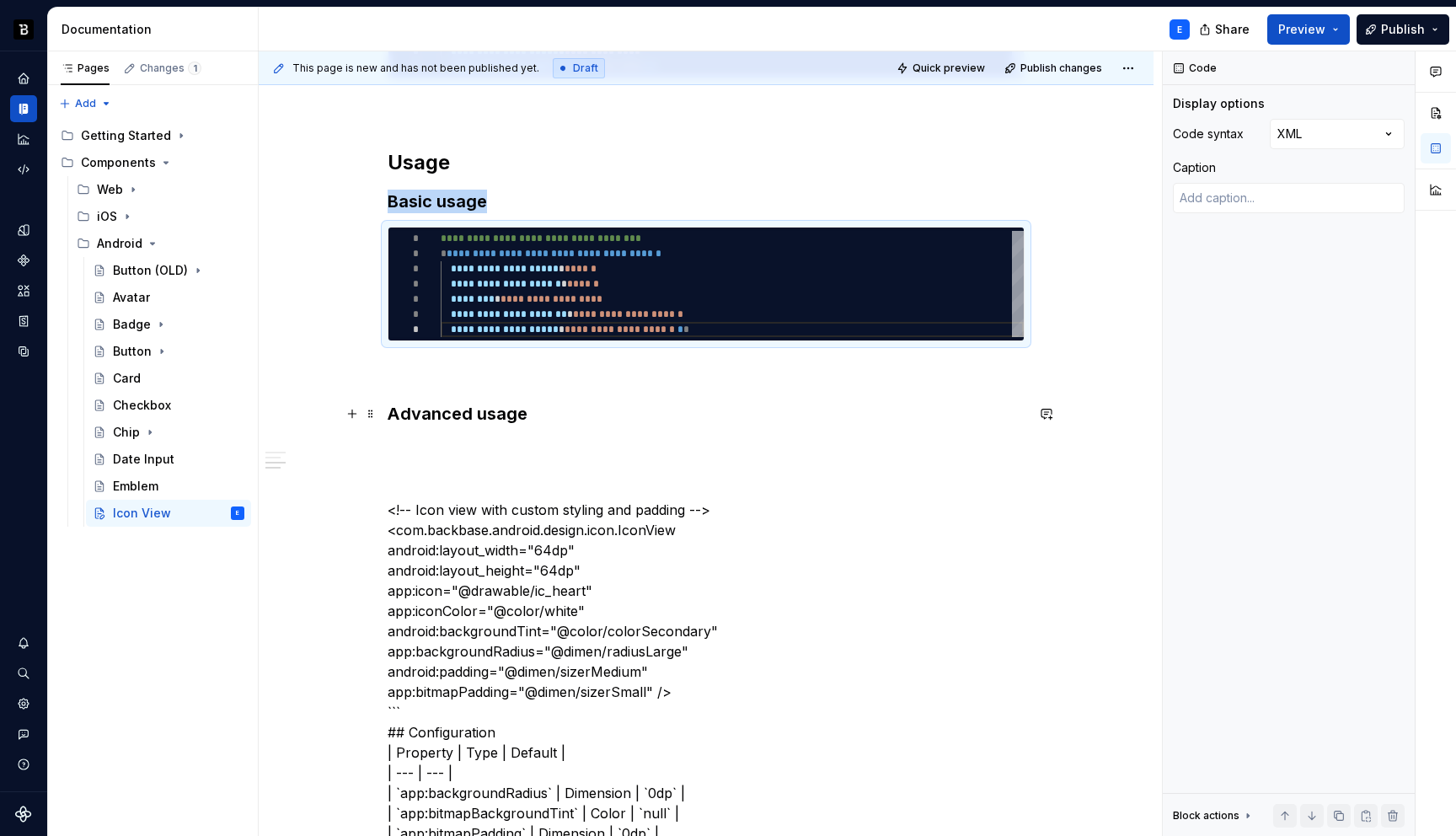
copy h3 "Basic usage"
click at [568, 417] on h3 "Advanced usage" at bounding box center [706, 414] width 637 height 23
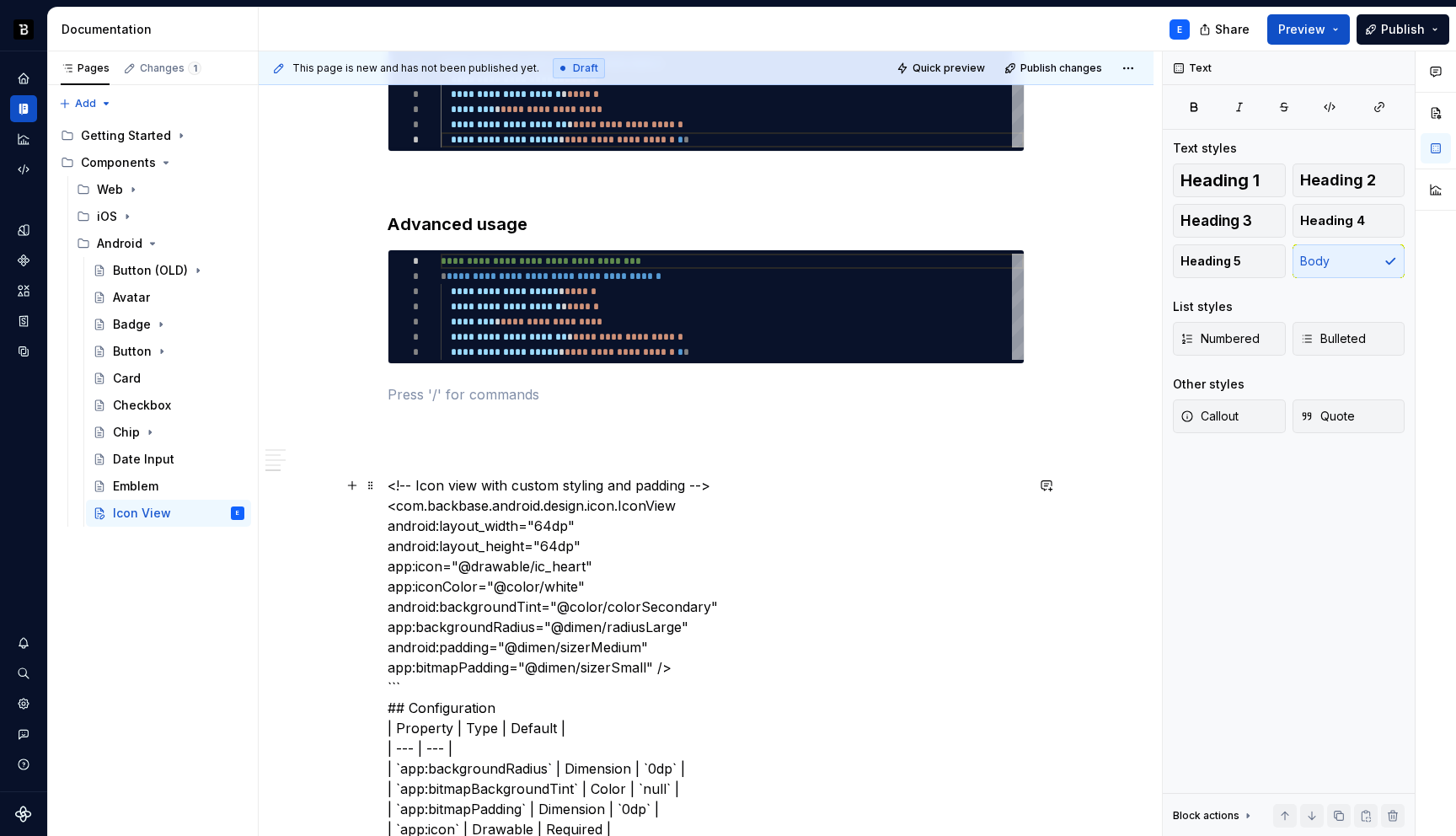
scroll to position [893, 0]
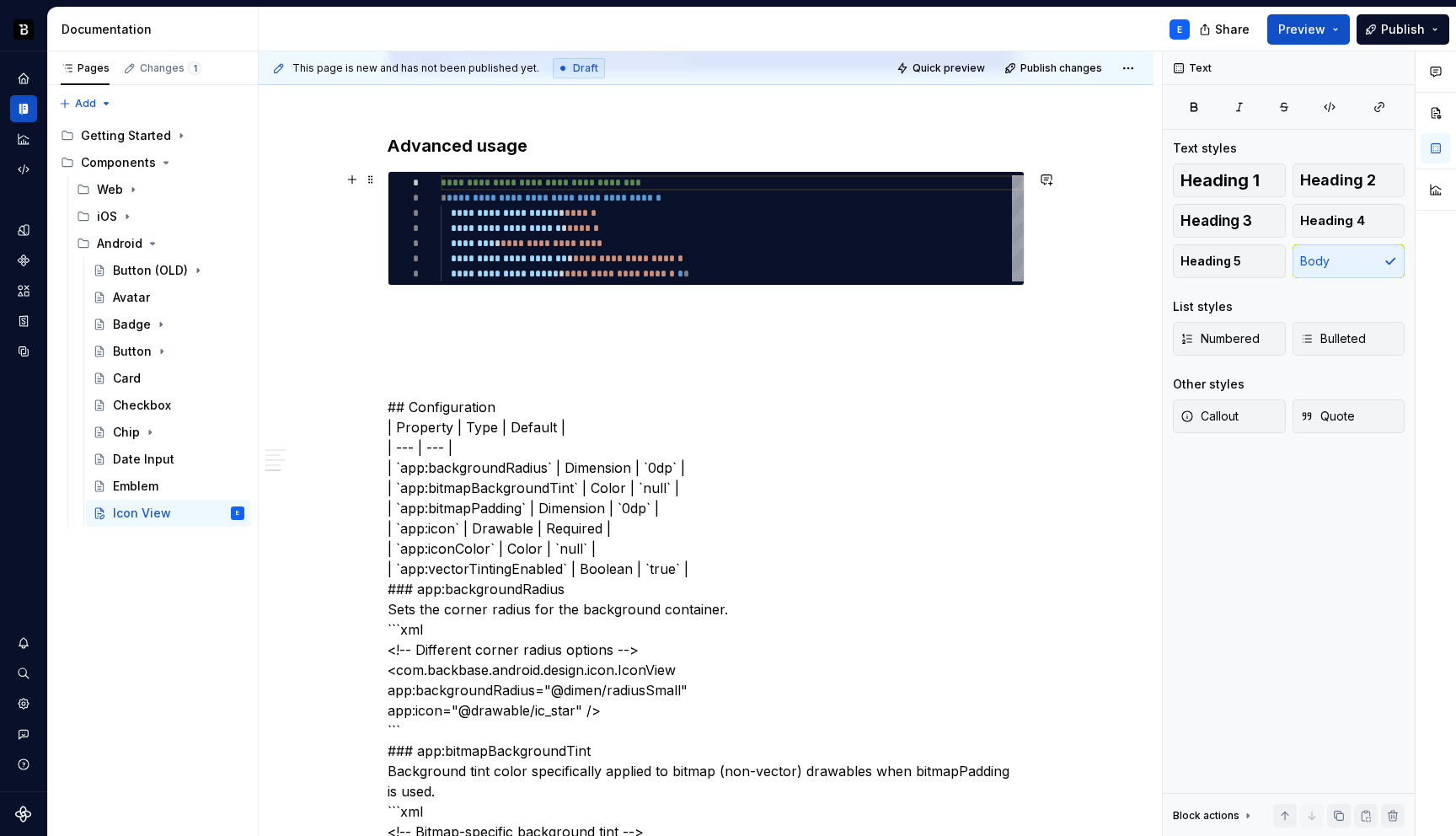
type textarea "*"
type textarea "**********"
click at [533, 209] on div "**********" at bounding box center [733, 229] width 584 height 107
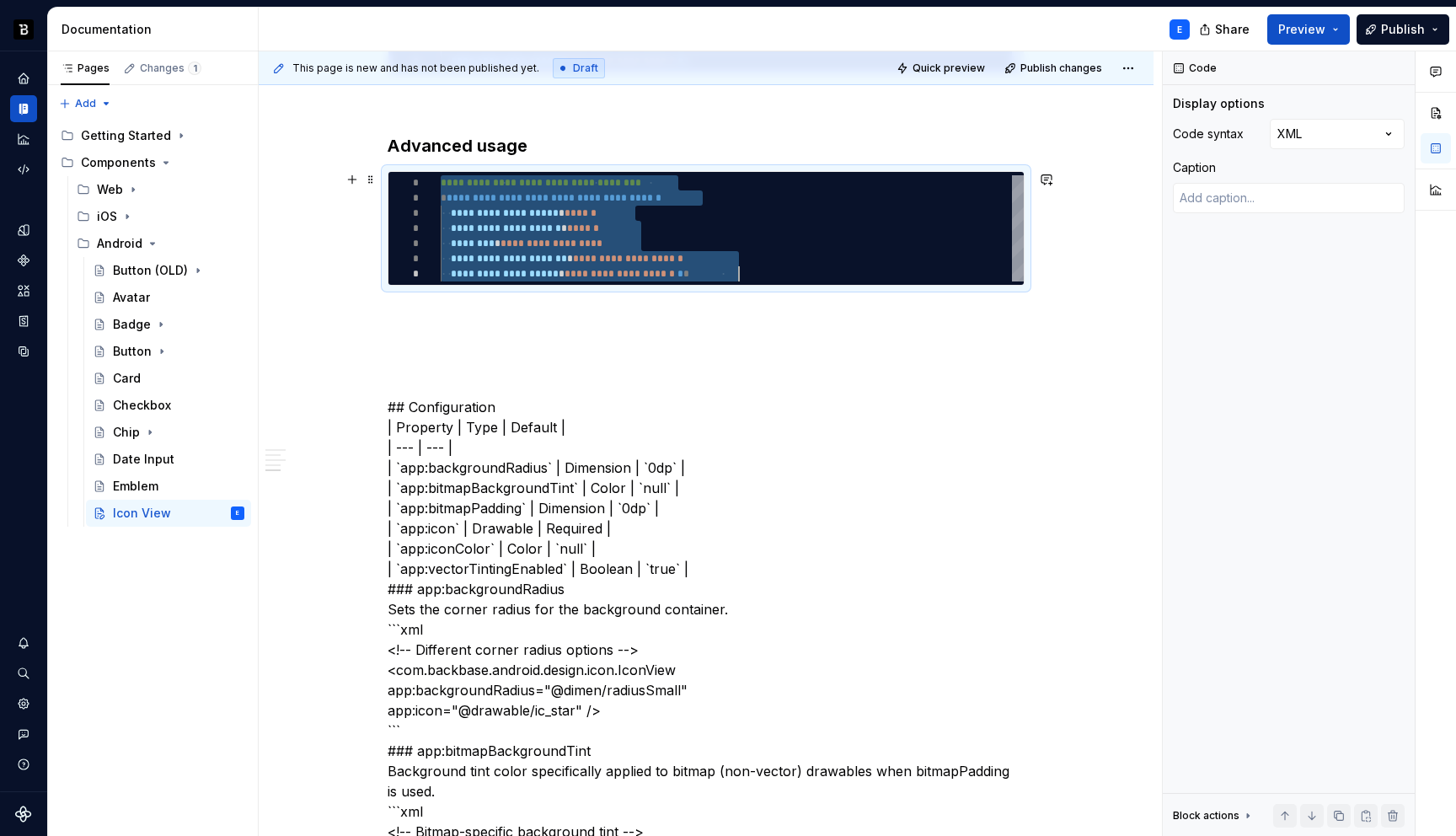
scroll to position [0, 298]
type textarea "*"
type textarea "**********"
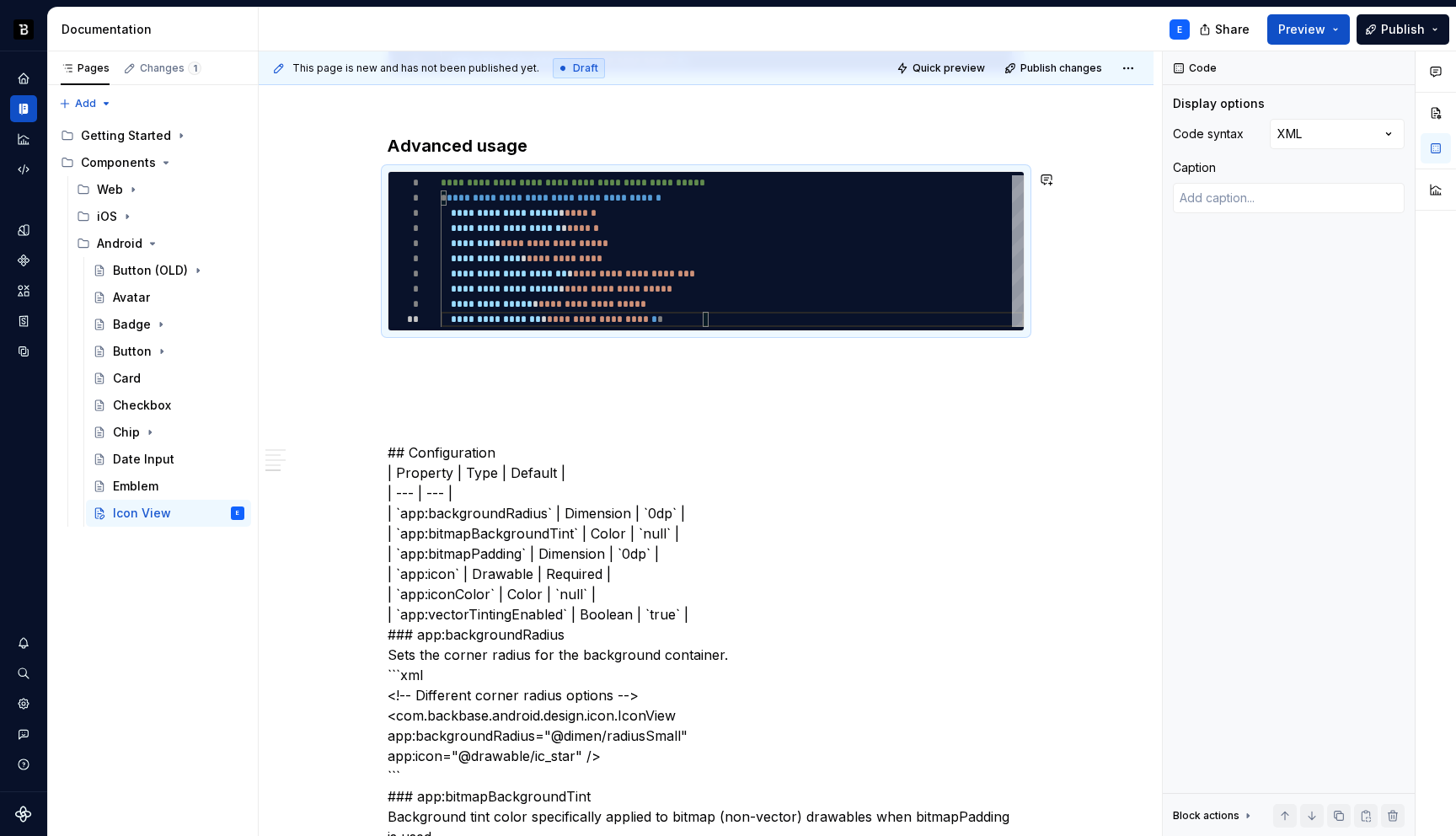
click at [515, 352] on p at bounding box center [706, 362] width 637 height 20
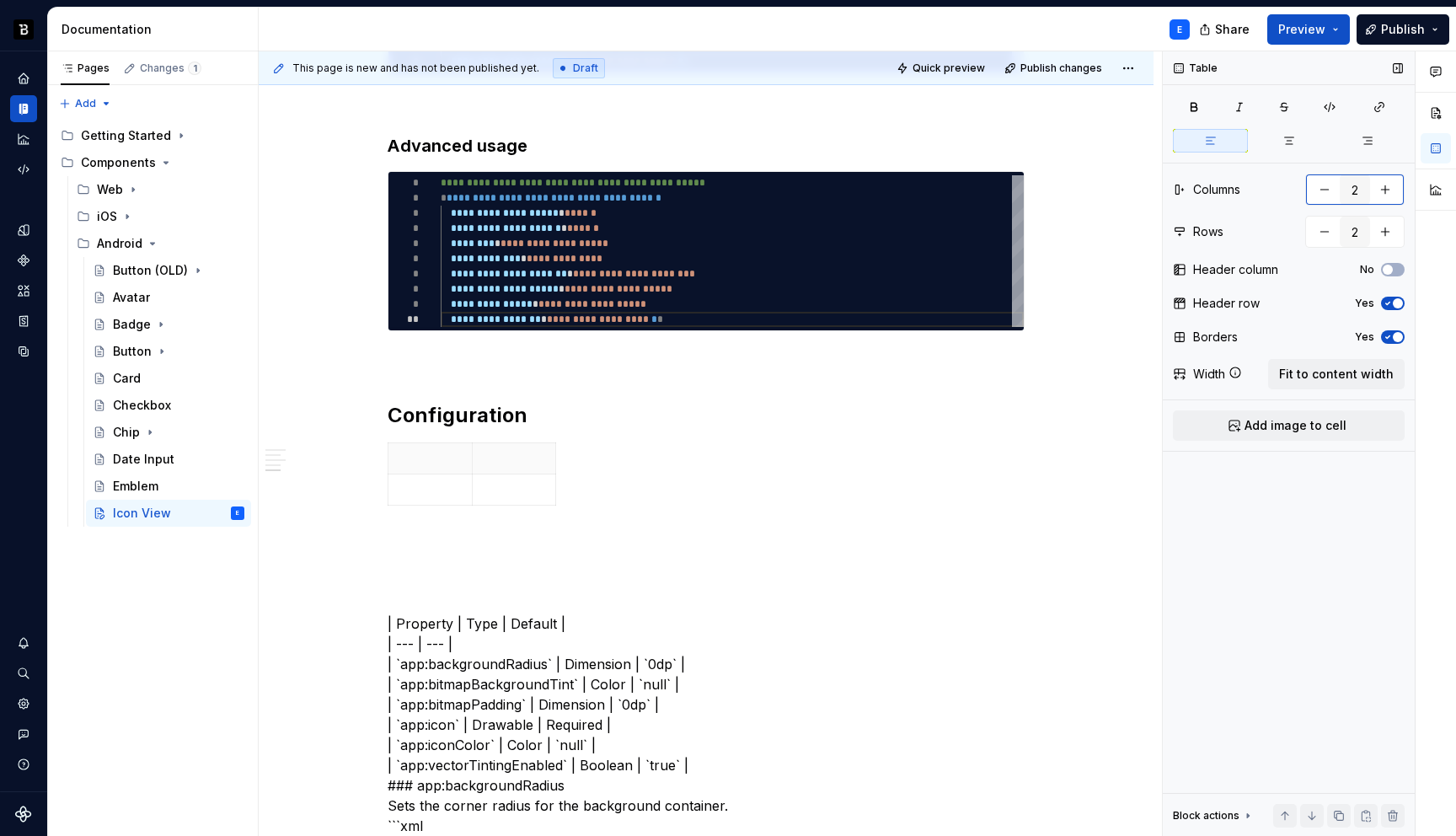
click at [1385, 186] on button "button" at bounding box center [1385, 189] width 30 height 30
type input "3"
click at [1385, 230] on button "button" at bounding box center [1385, 231] width 30 height 30
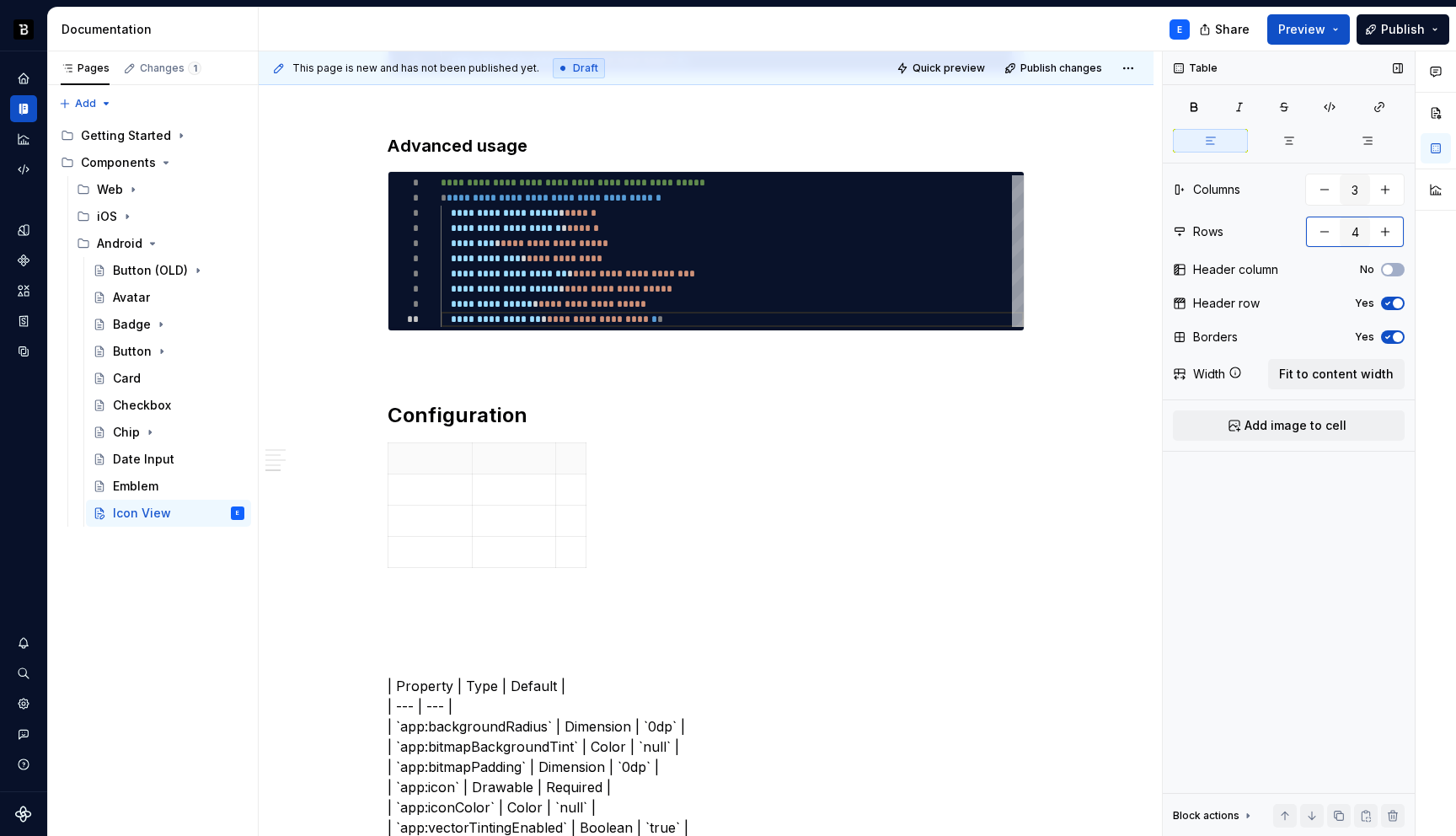
click at [1385, 230] on button "button" at bounding box center [1385, 231] width 30 height 30
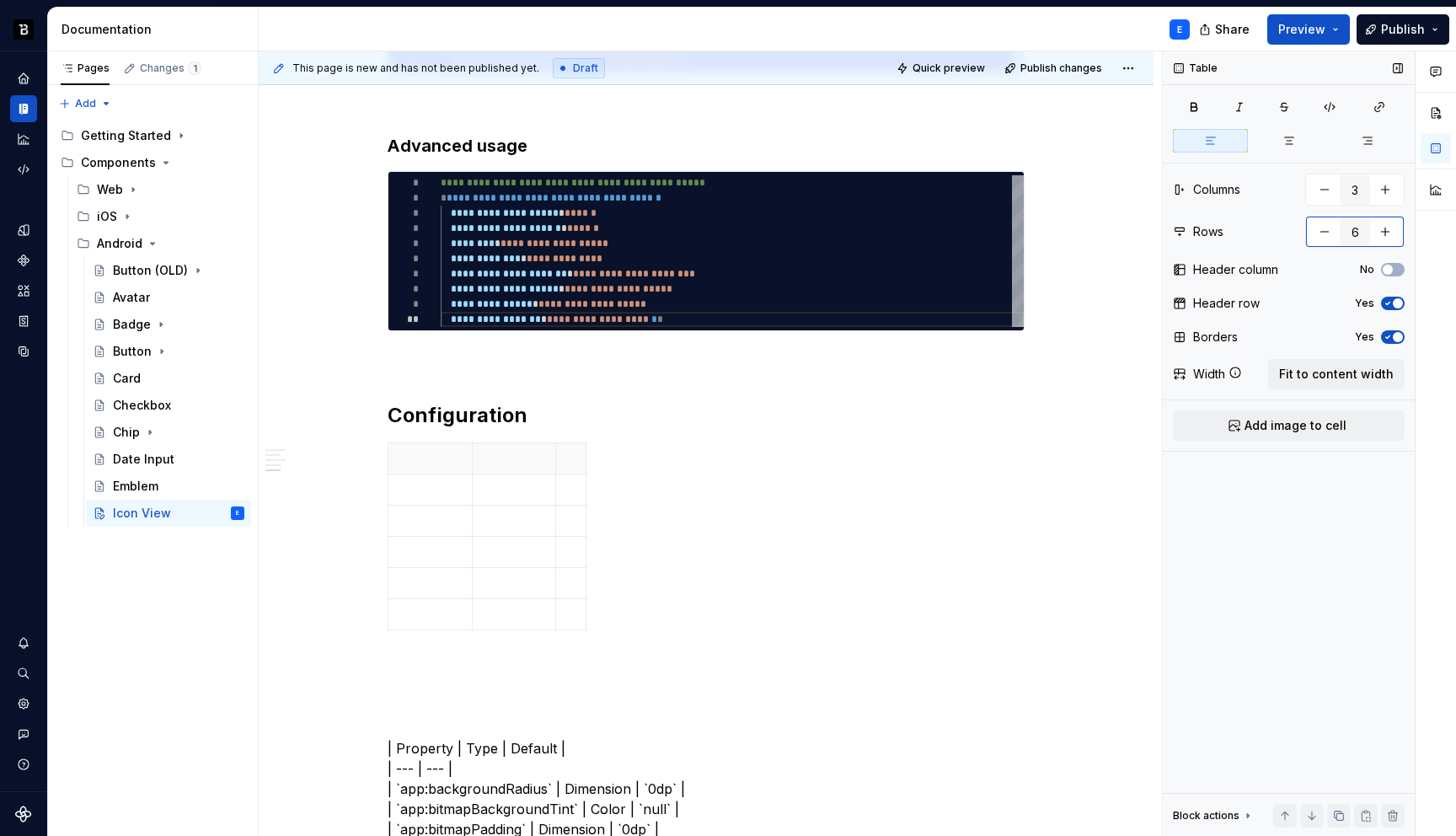
click at [1385, 230] on button "button" at bounding box center [1385, 231] width 30 height 30
type input "7"
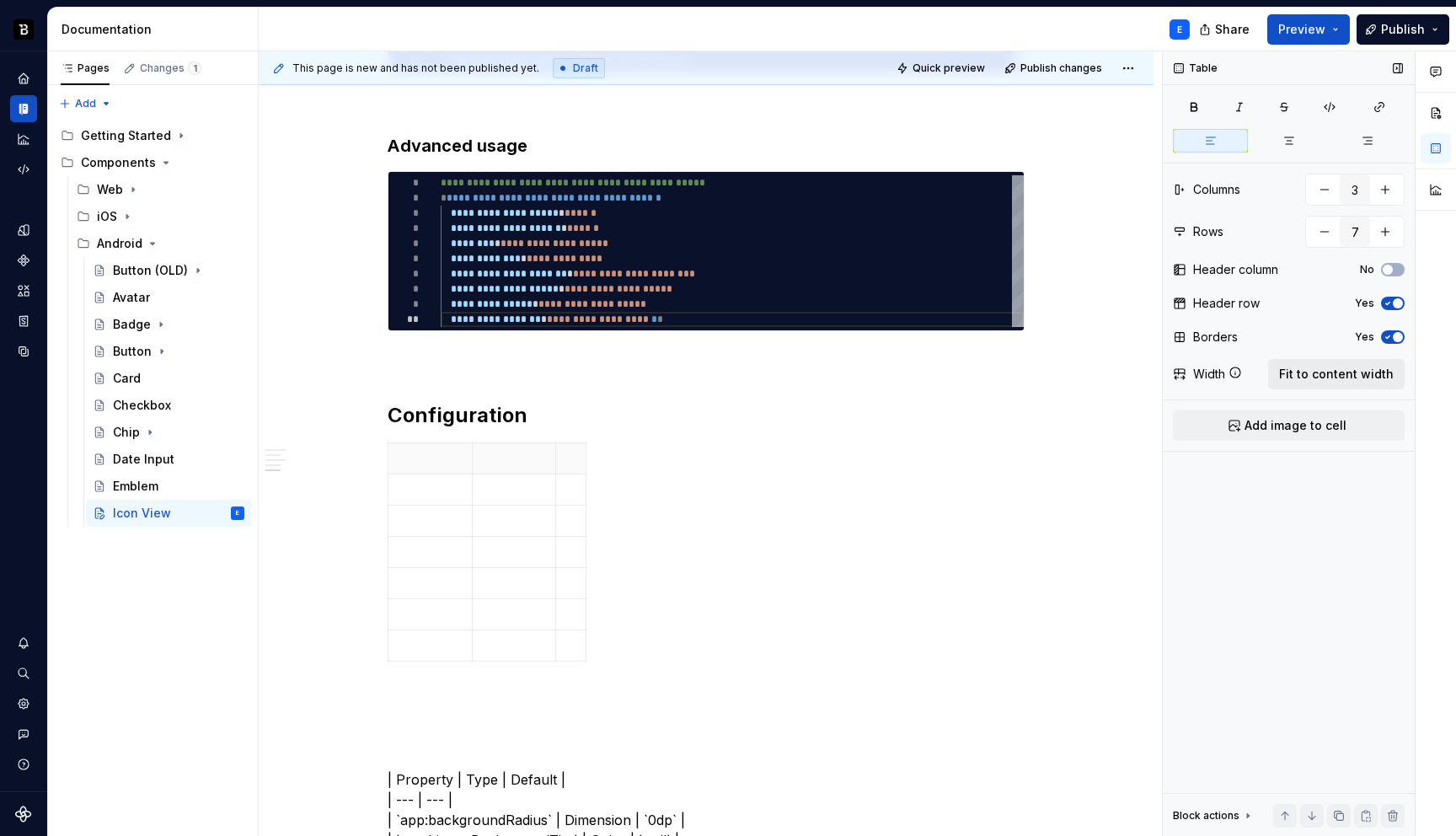
click at [1340, 377] on span "Fit to content width" at bounding box center [1337, 373] width 114 height 16
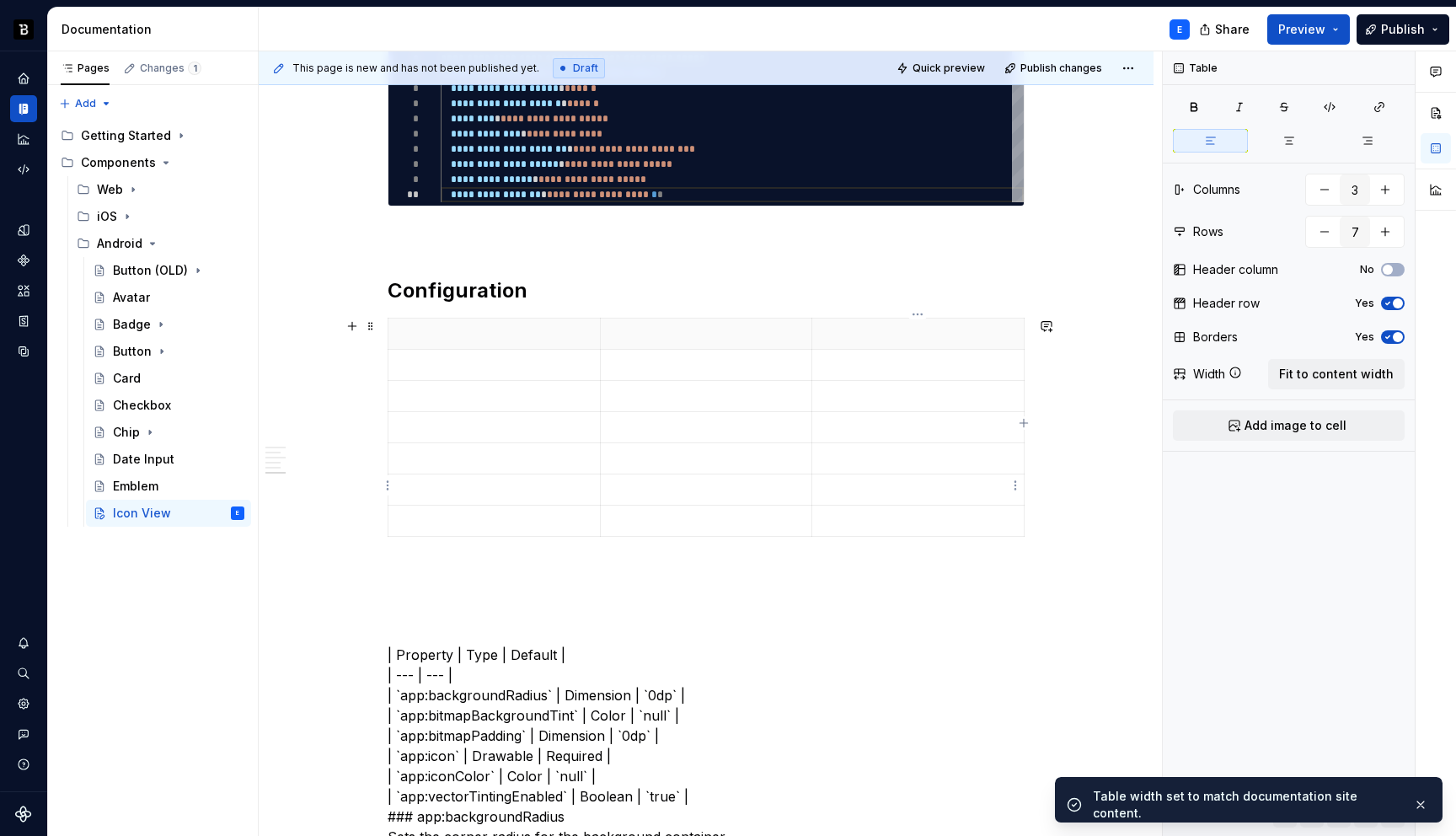
scroll to position [1022, 0]
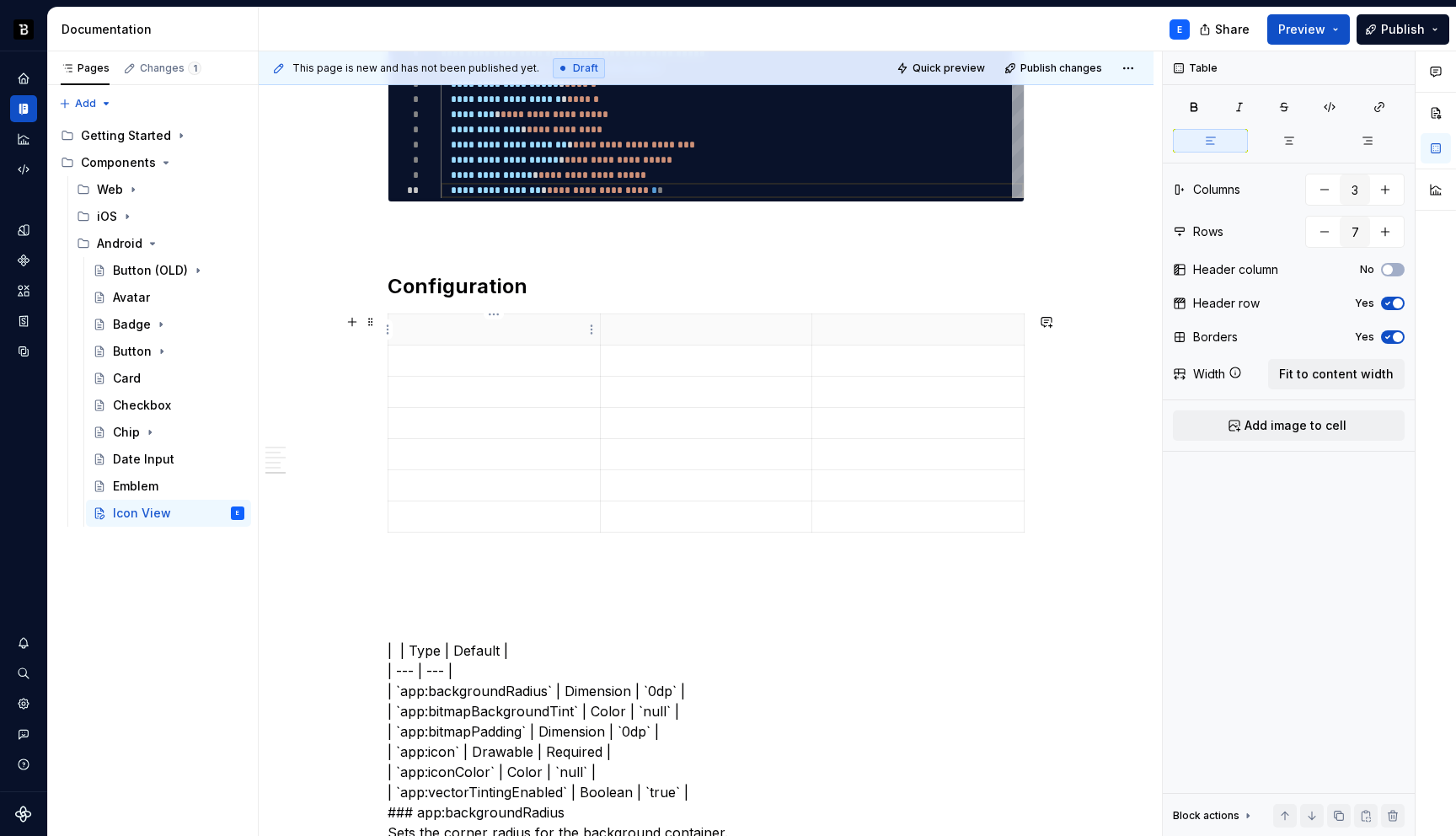
click at [463, 338] on p at bounding box center [493, 329] width 191 height 16
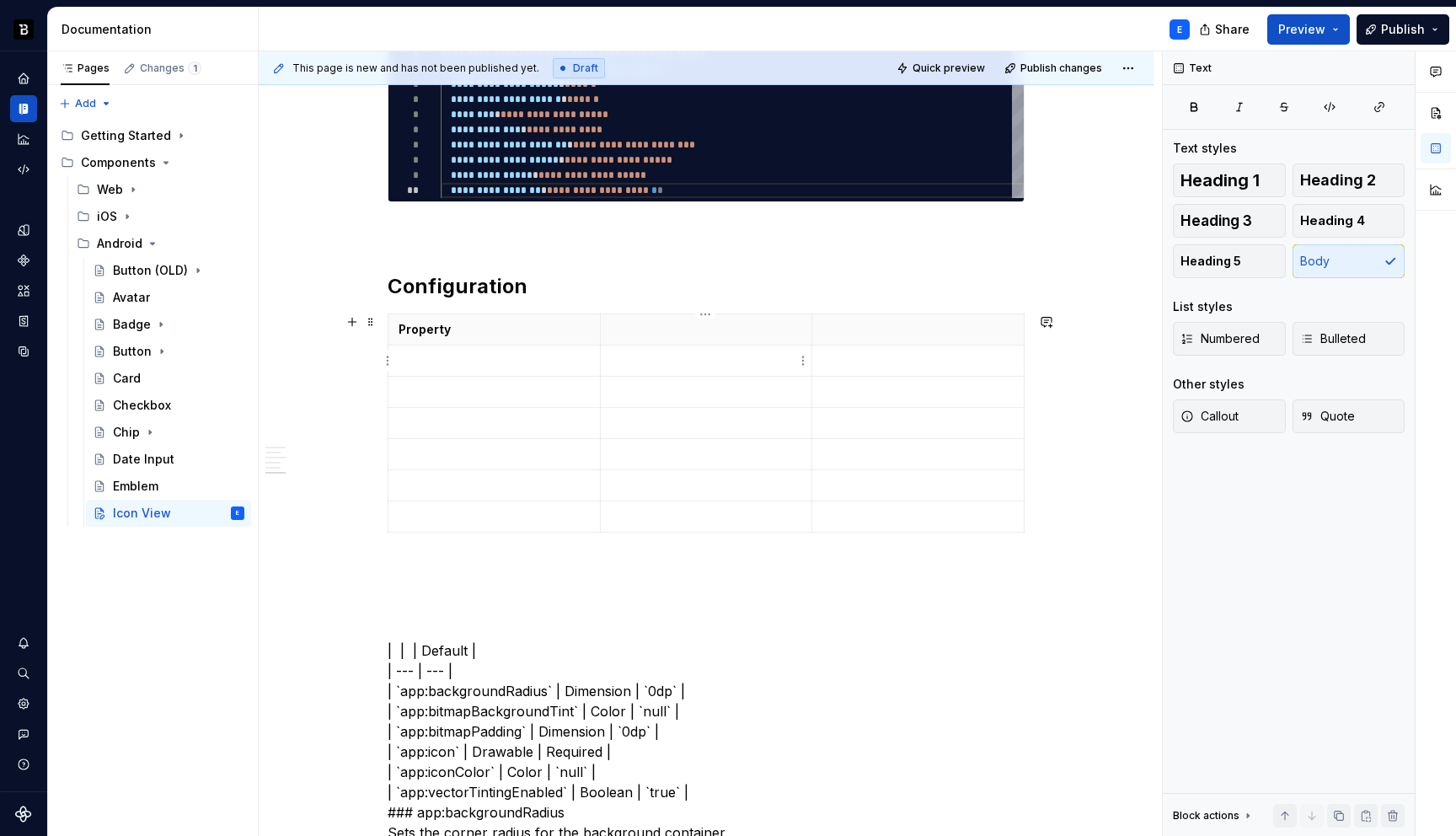
click at [639, 317] on th at bounding box center [706, 330] width 212 height 31
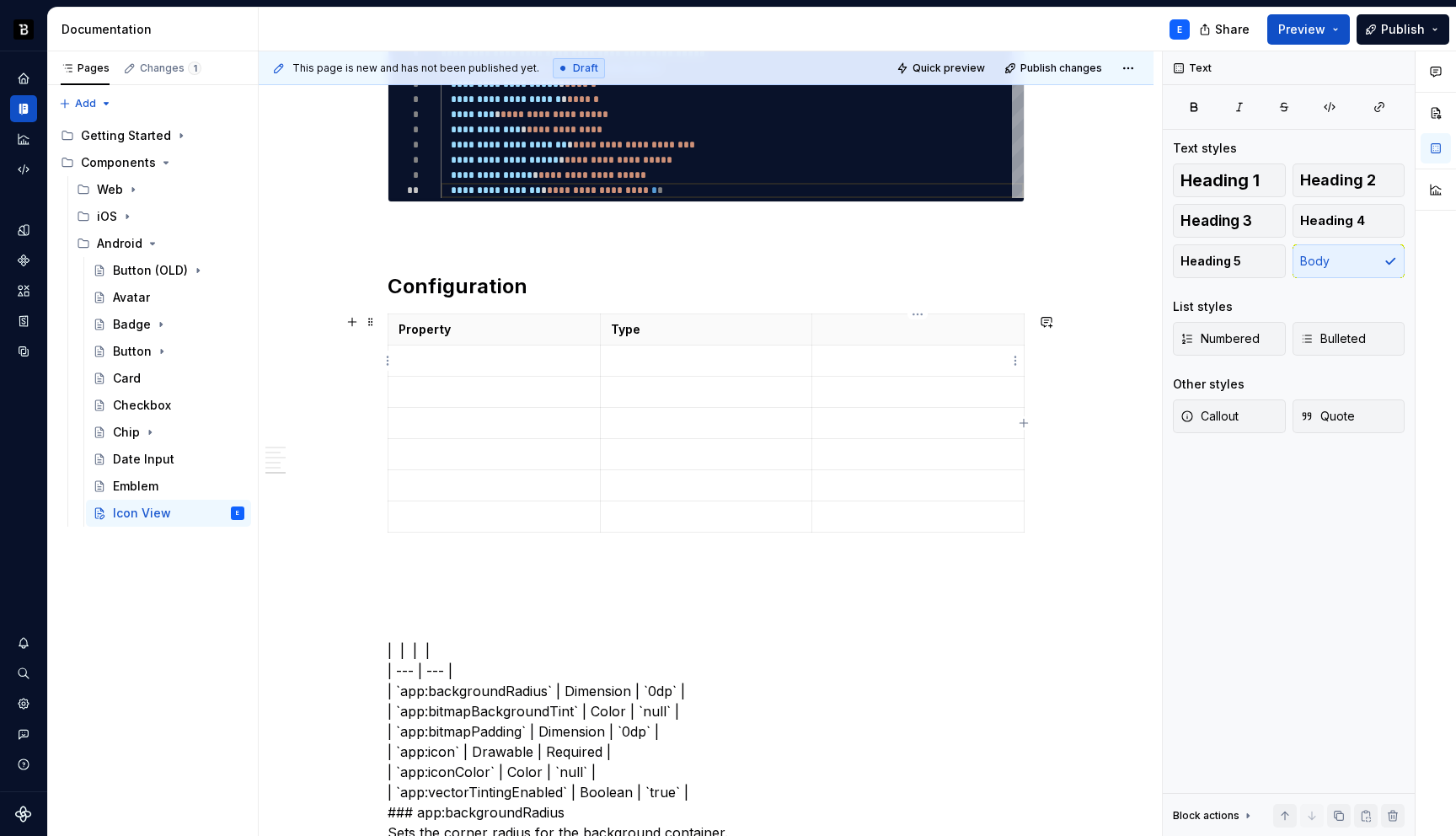
click at [820, 333] on th at bounding box center [918, 330] width 212 height 31
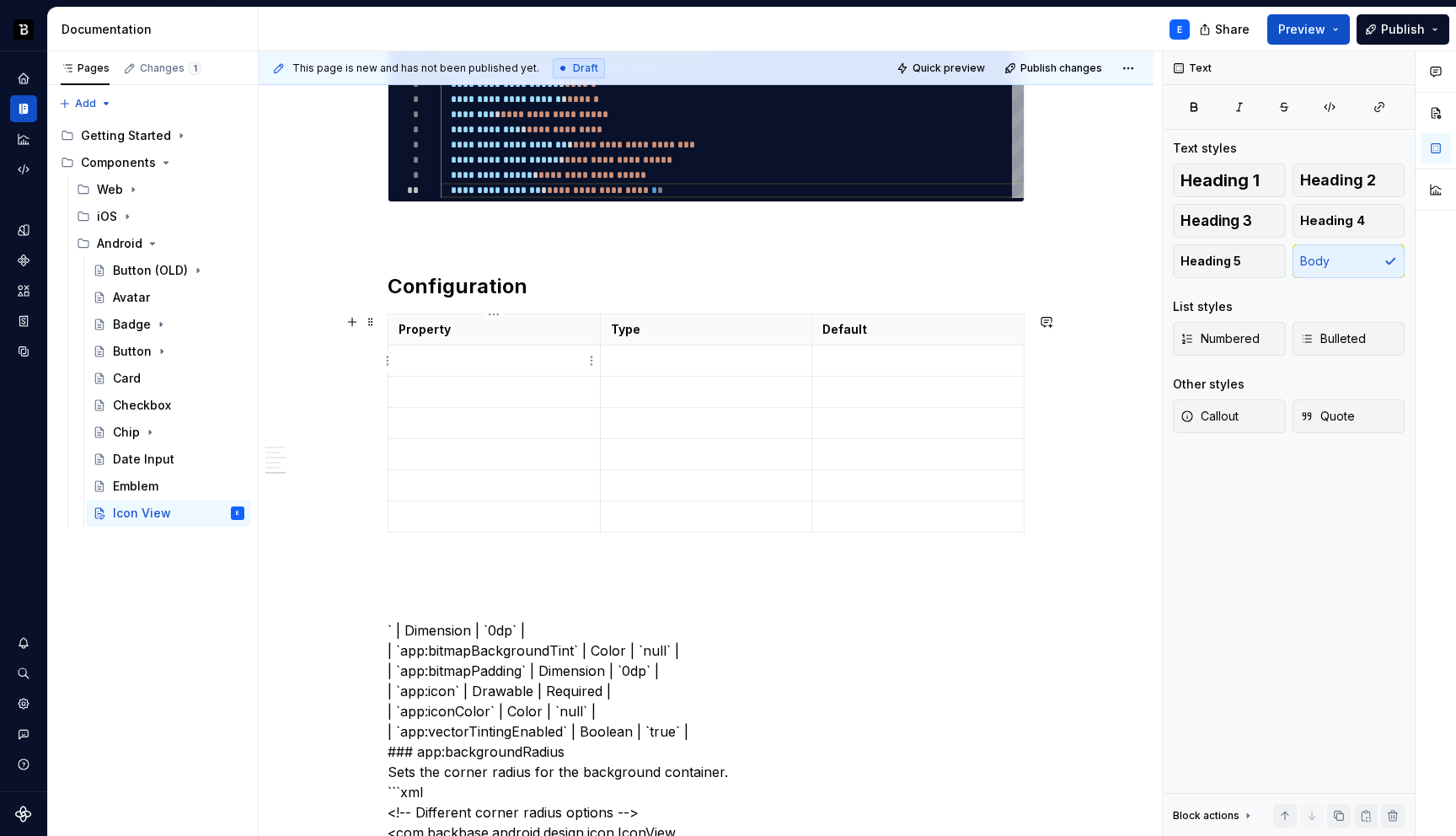
click at [475, 356] on p at bounding box center [493, 360] width 191 height 16
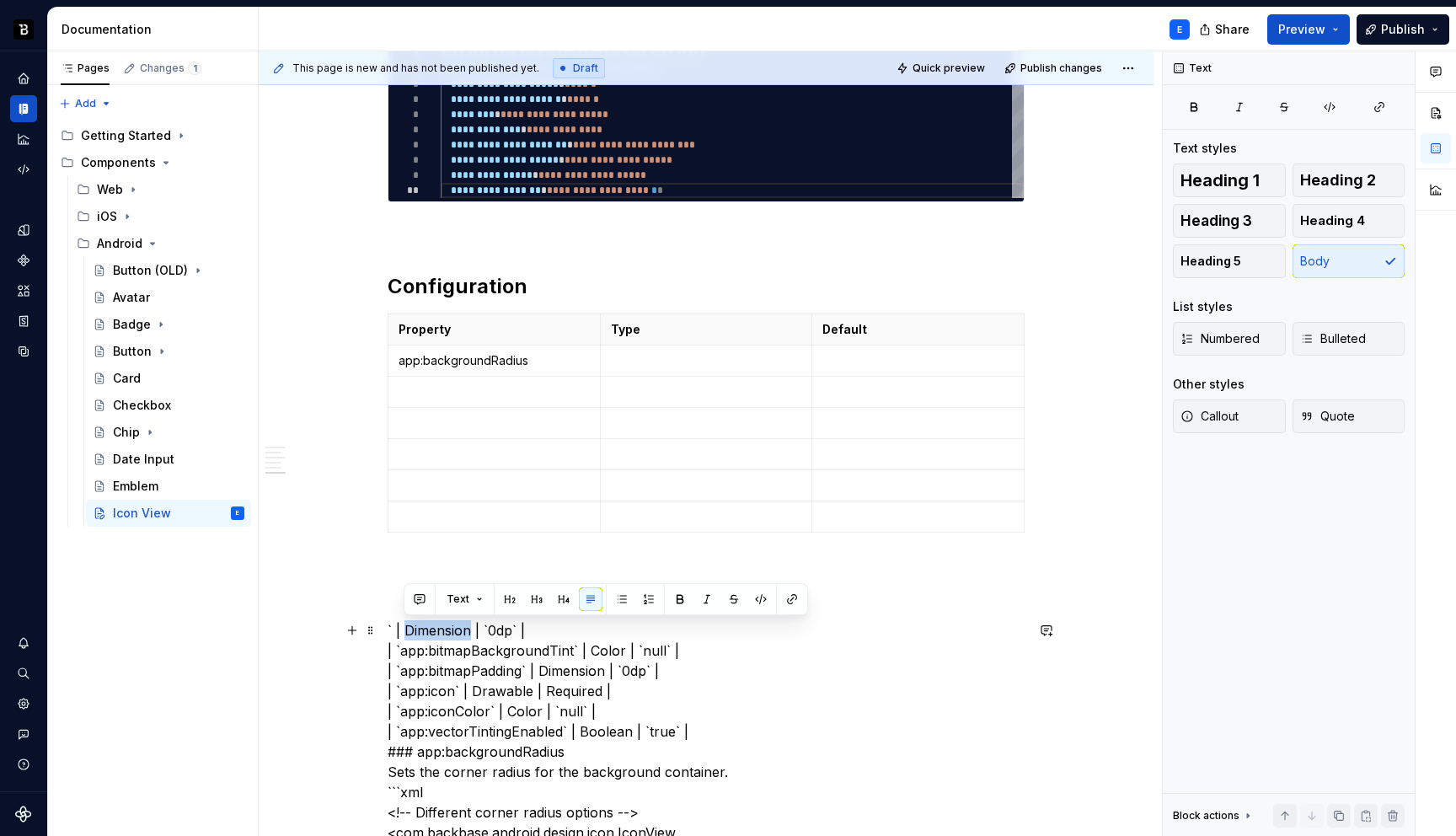
click at [630, 363] on p at bounding box center [706, 360] width 191 height 16
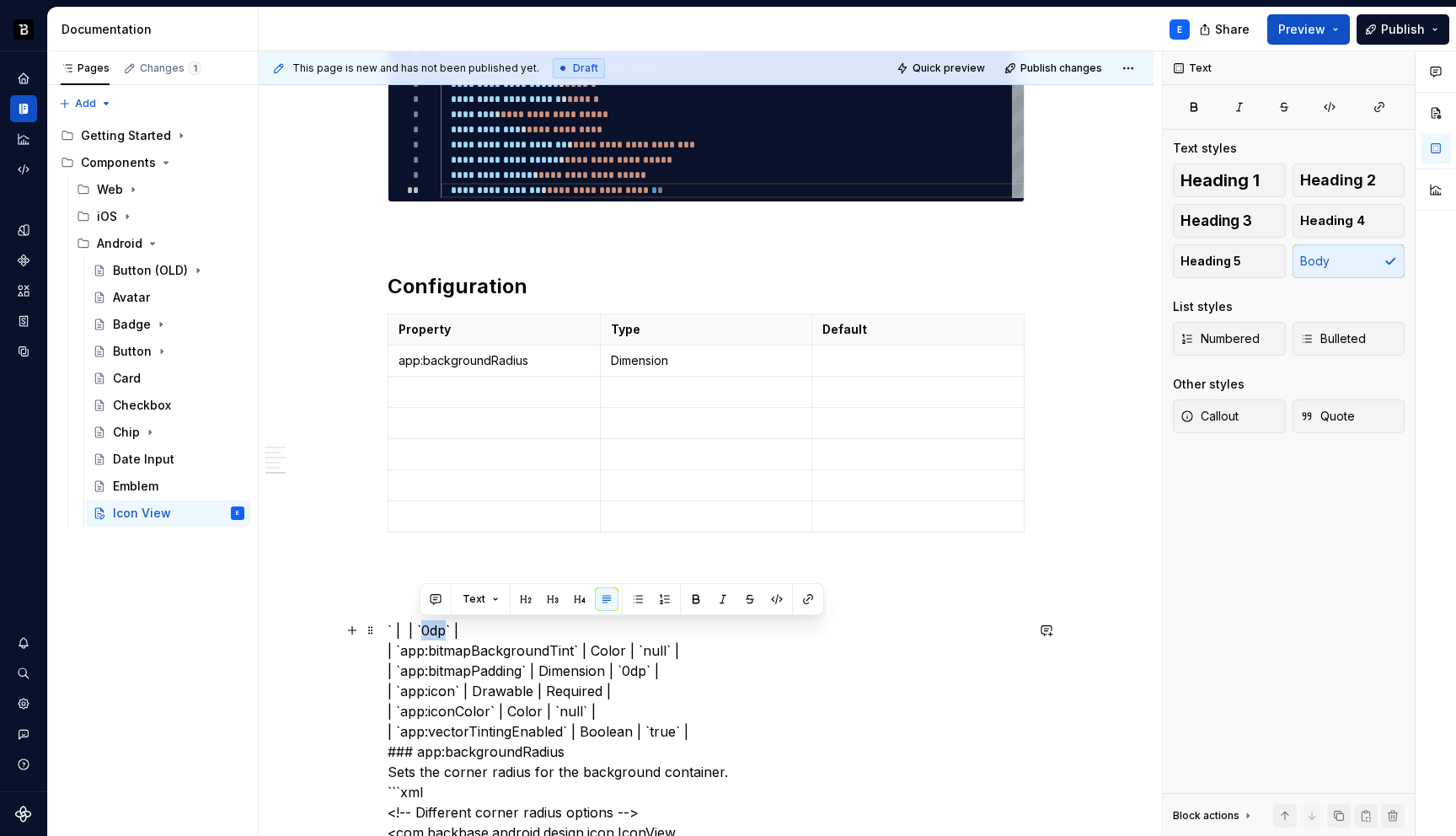
click at [827, 368] on p at bounding box center [918, 360] width 191 height 16
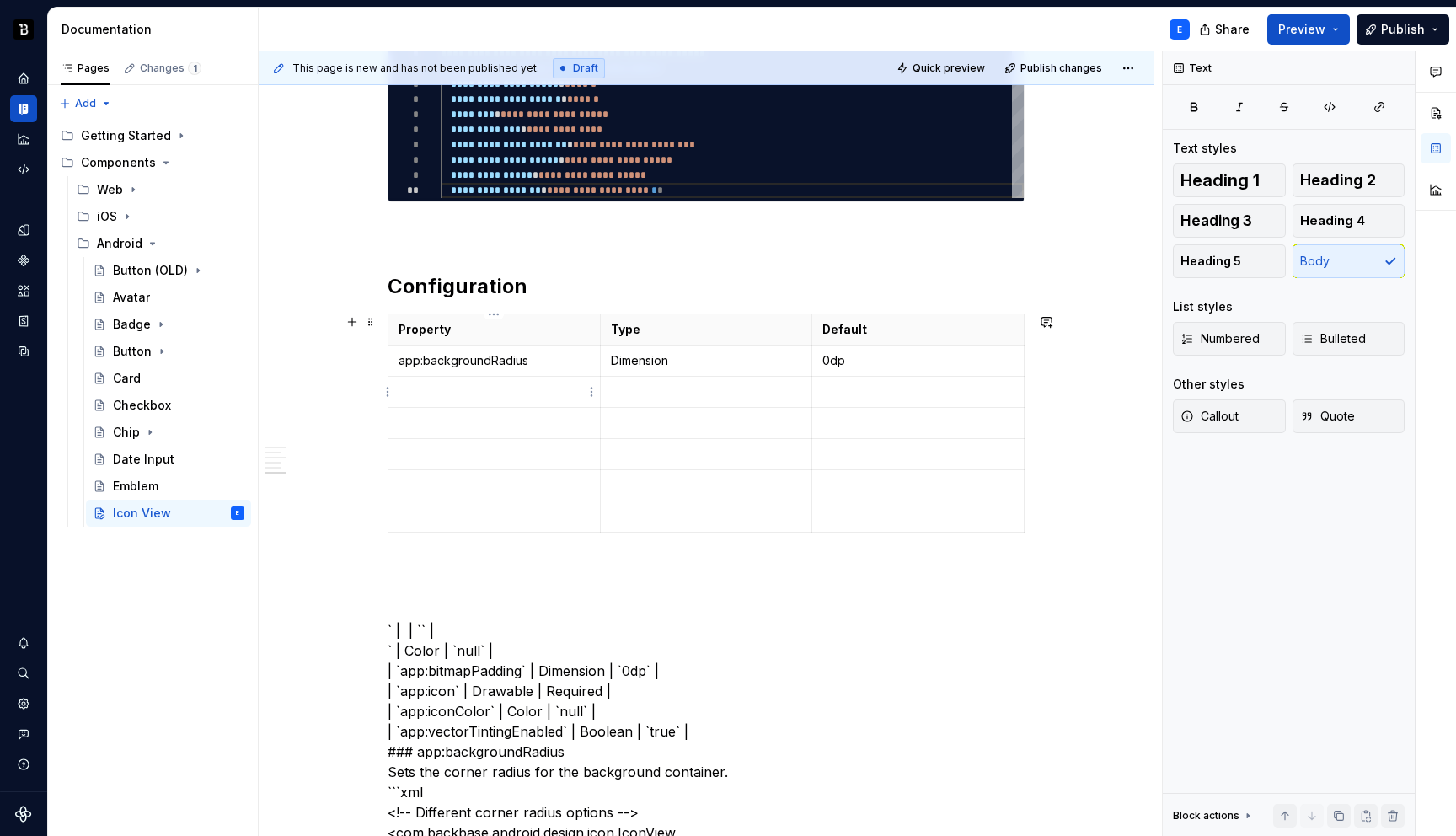
click at [482, 394] on p at bounding box center [493, 392] width 191 height 16
click at [675, 386] on p at bounding box center [706, 392] width 191 height 16
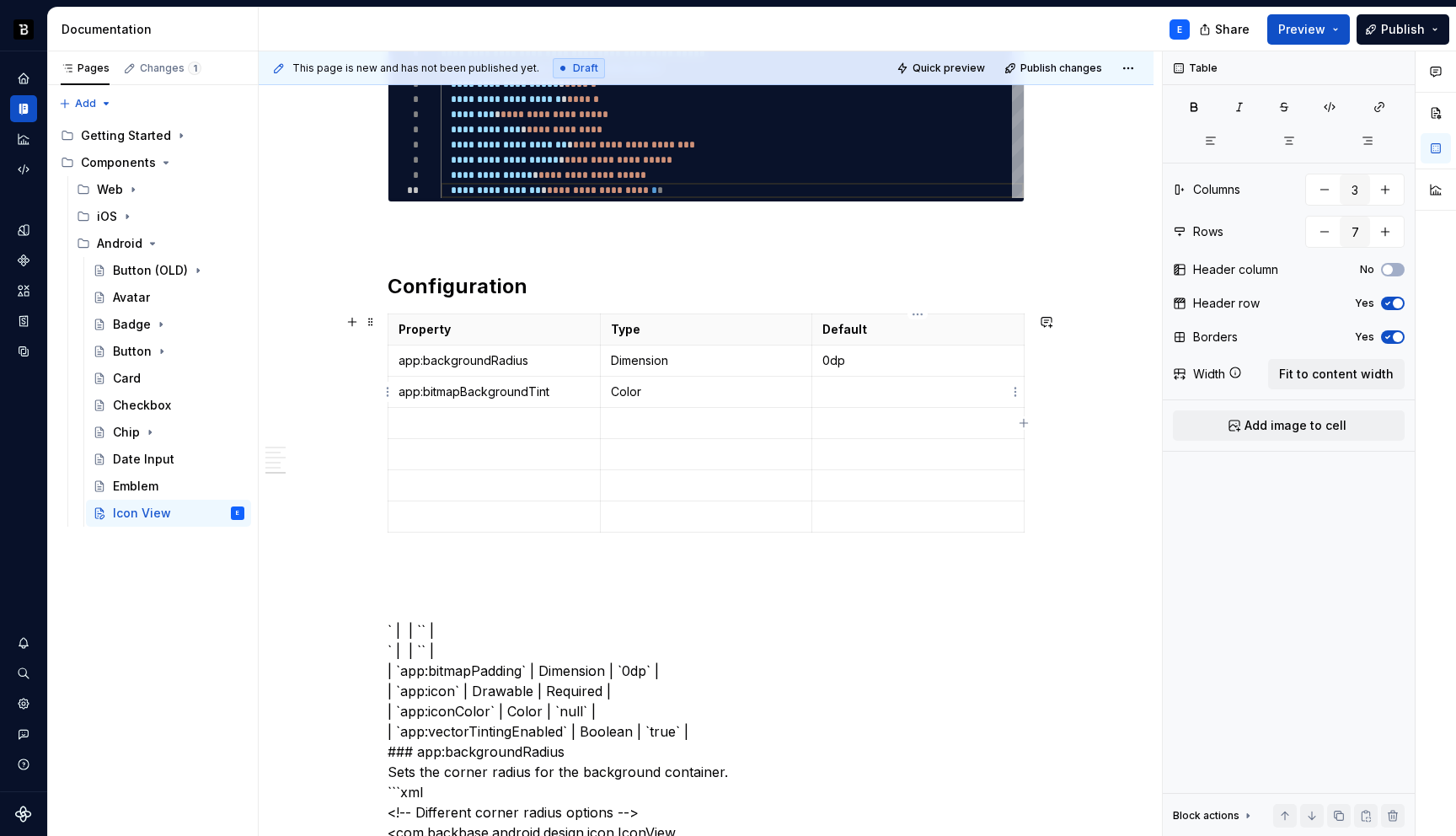
click at [839, 391] on p at bounding box center [918, 392] width 191 height 16
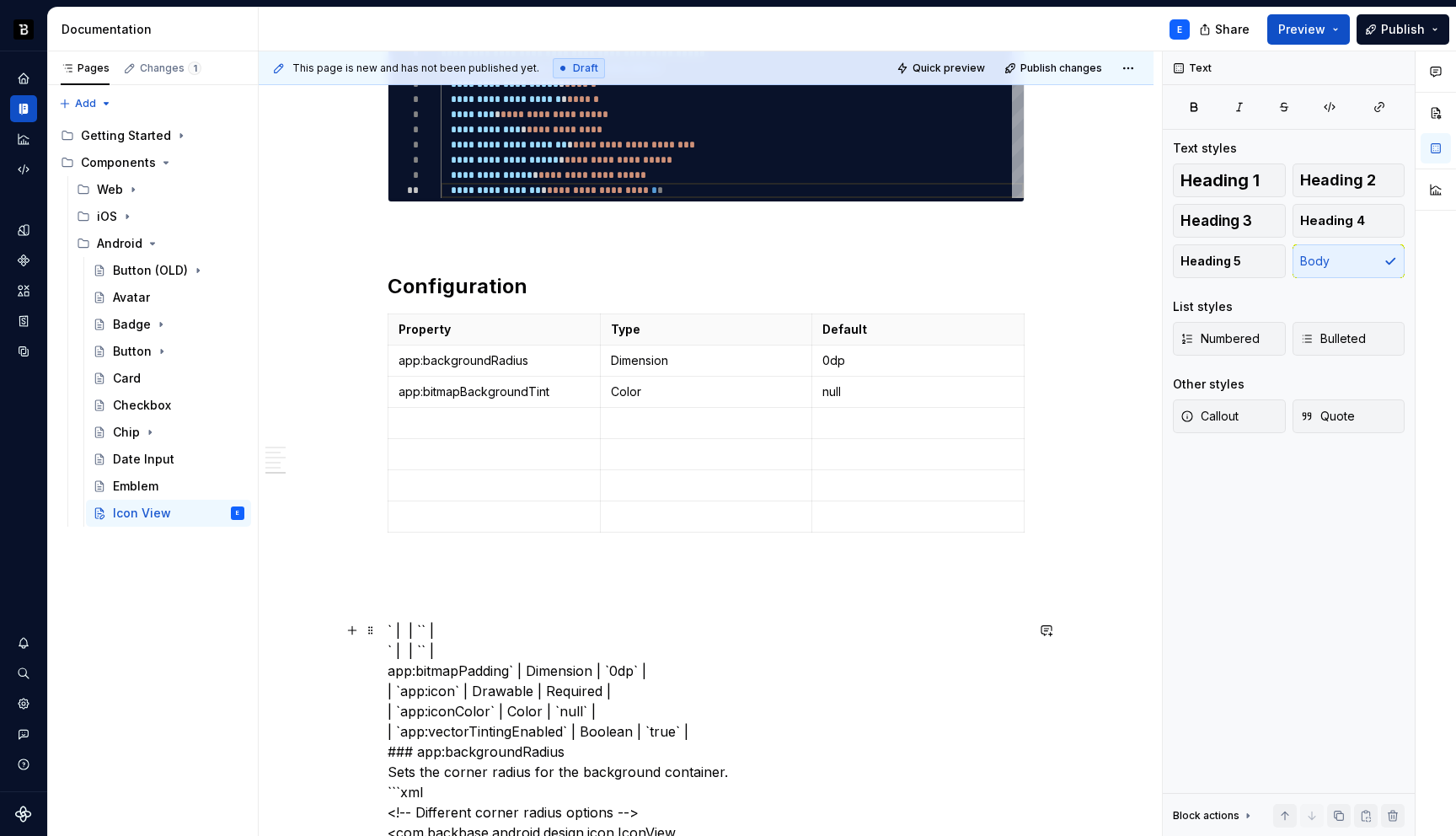
click at [520, 416] on p at bounding box center [493, 423] width 191 height 16
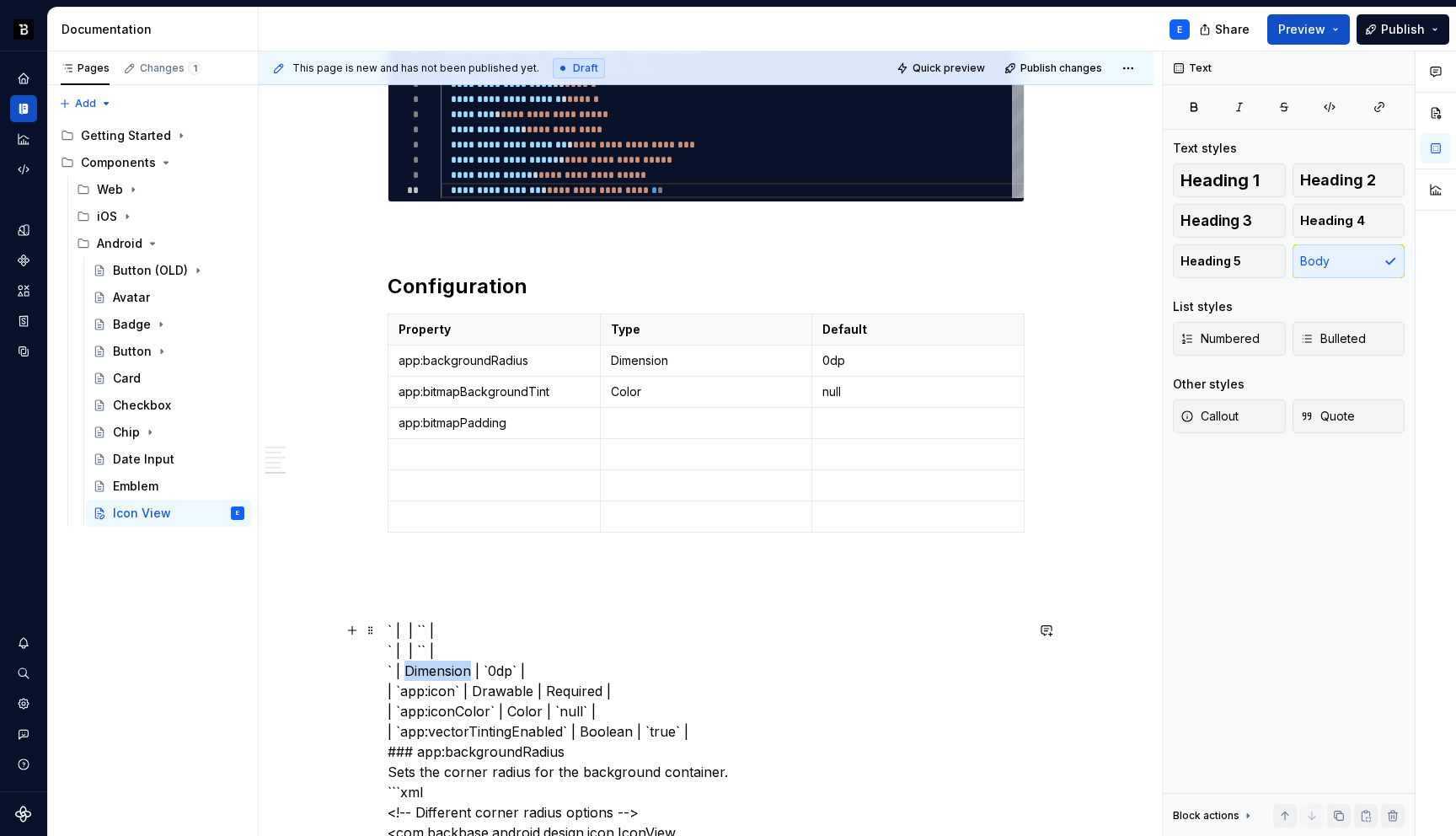
click at [638, 427] on p at bounding box center [706, 423] width 191 height 16
click at [839, 425] on p at bounding box center [918, 423] width 191 height 16
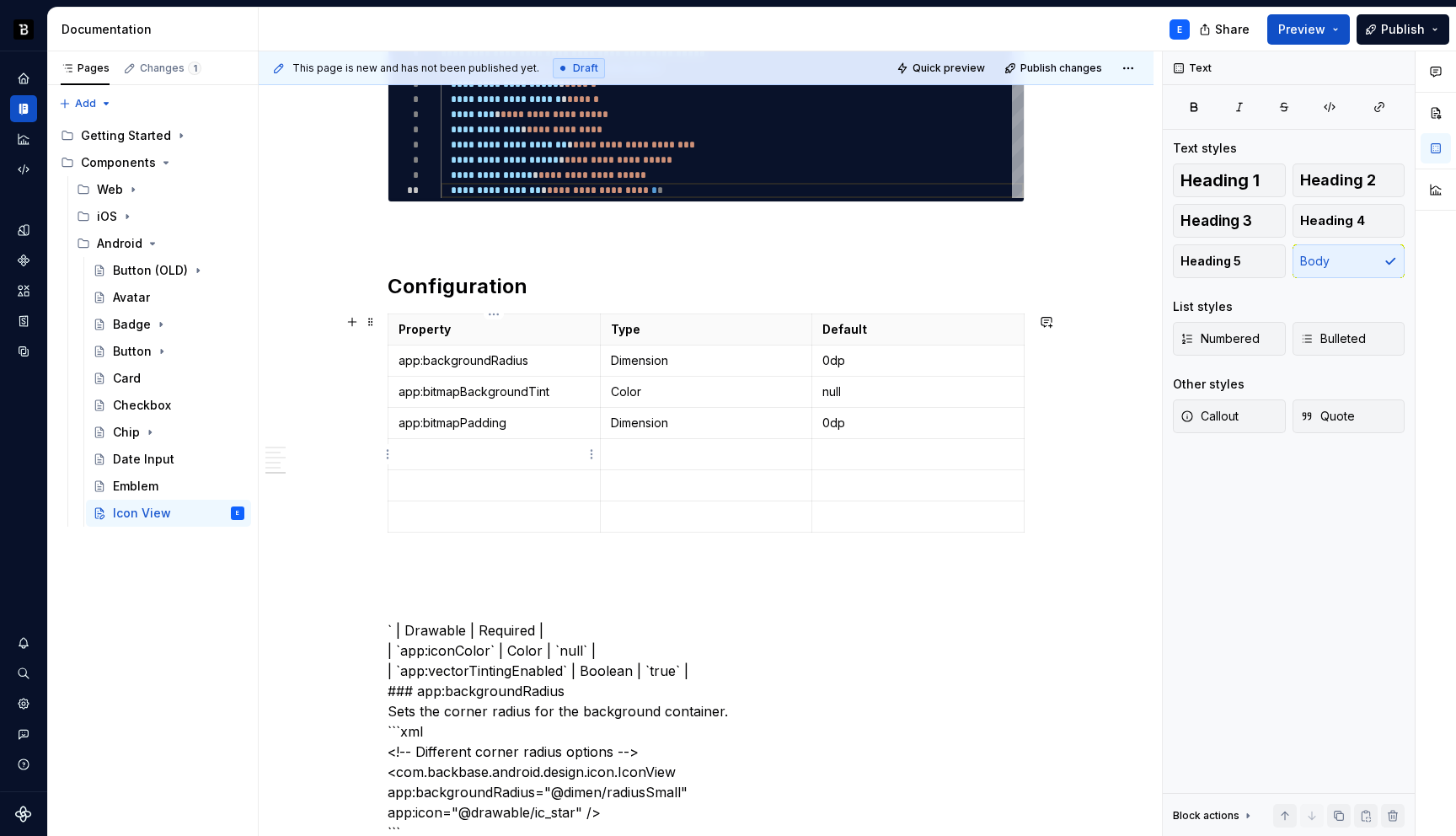
click at [474, 453] on p at bounding box center [493, 454] width 191 height 16
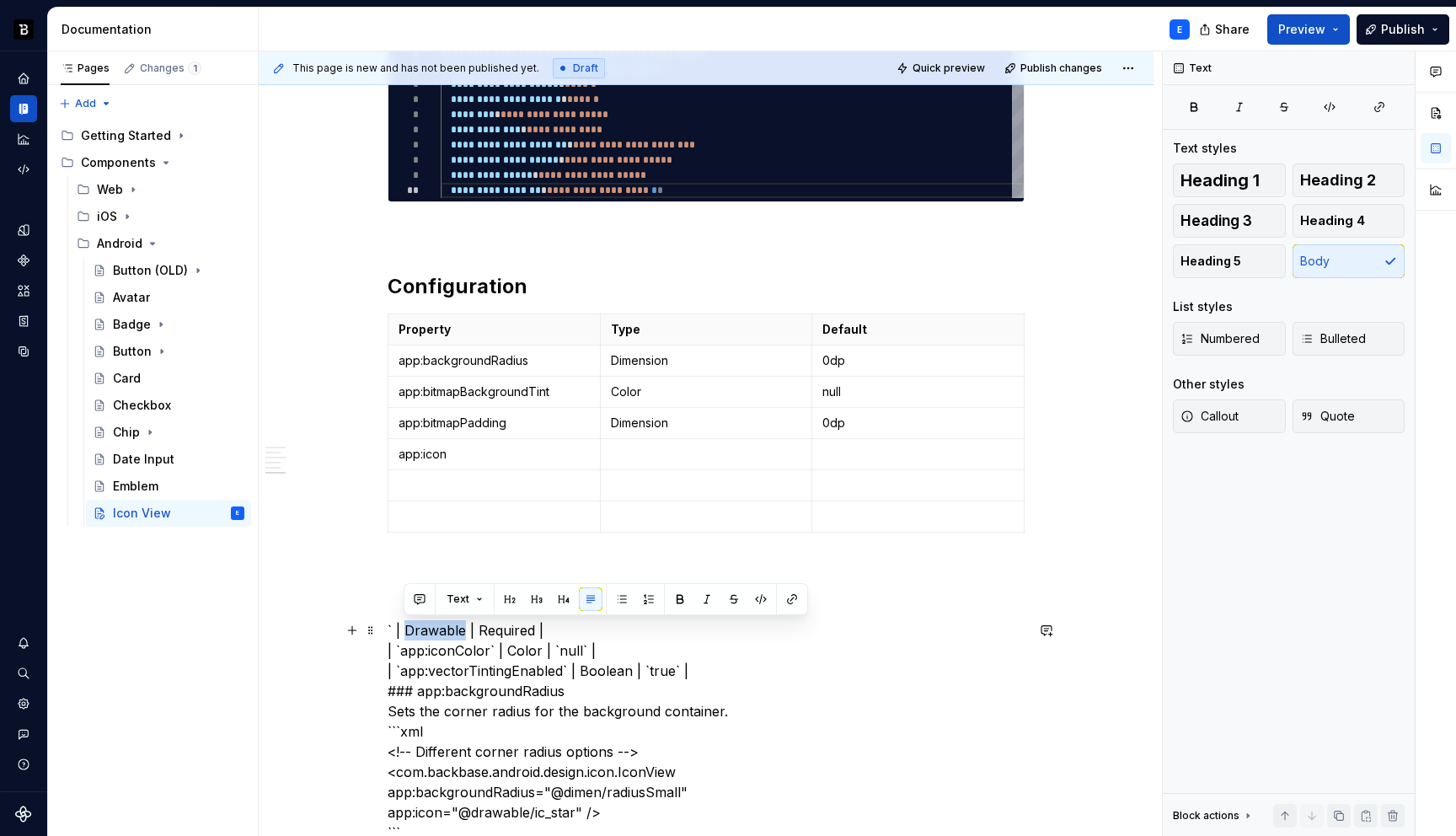
click at [659, 446] on p at bounding box center [706, 454] width 191 height 16
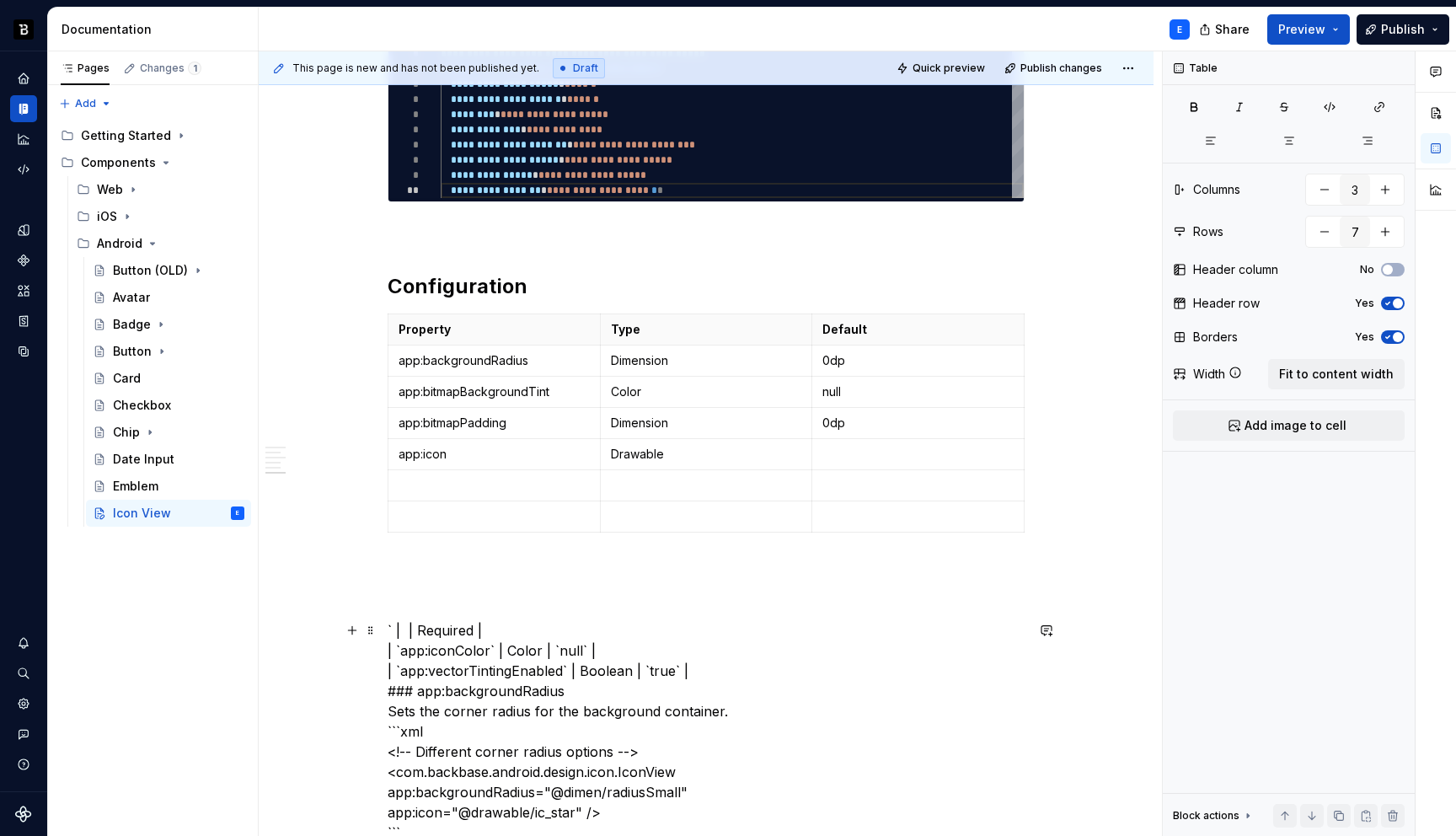
click at [836, 452] on p at bounding box center [918, 454] width 191 height 16
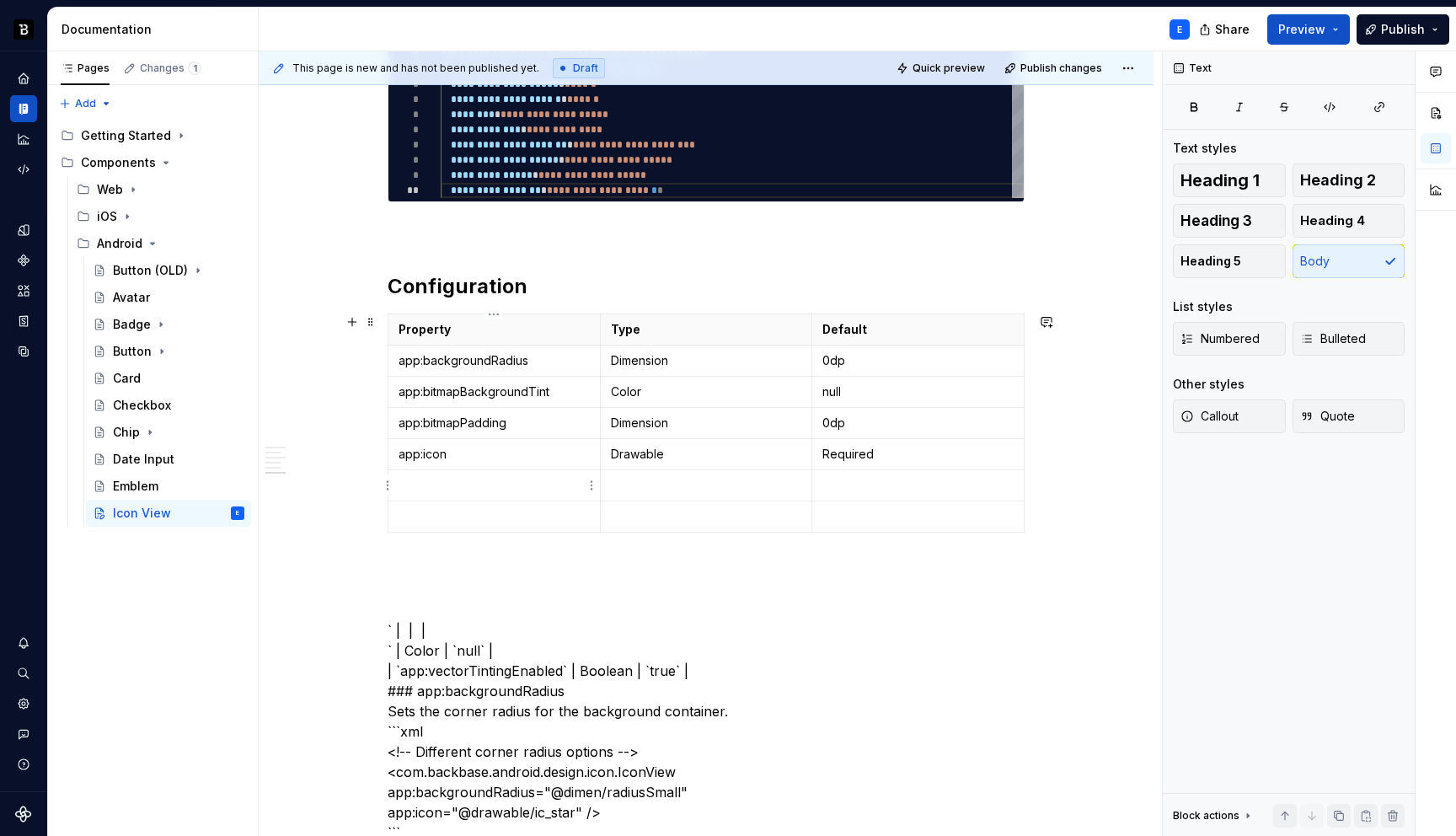
click at [488, 477] on p at bounding box center [493, 485] width 191 height 16
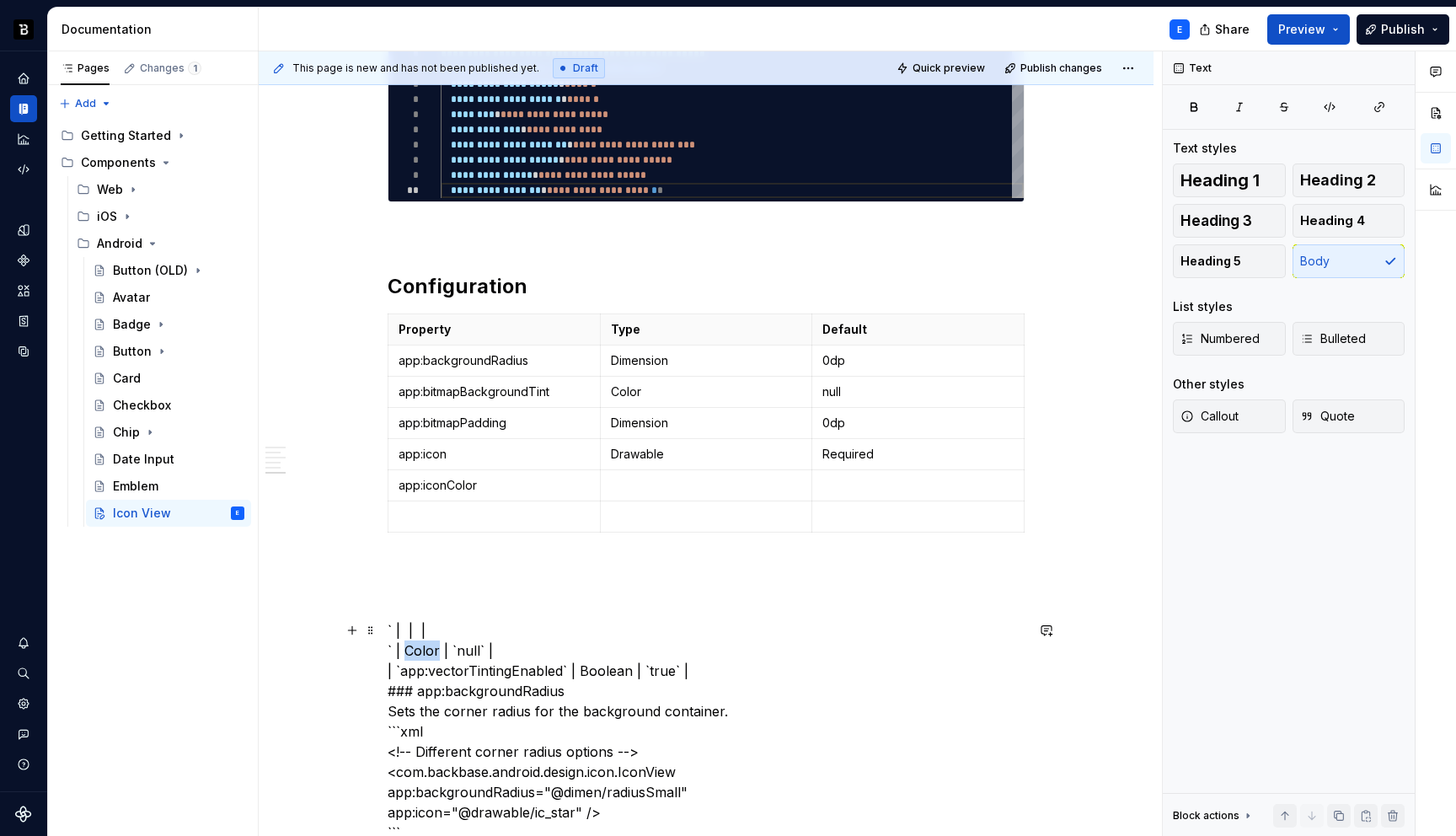
click at [651, 487] on p at bounding box center [706, 485] width 191 height 16
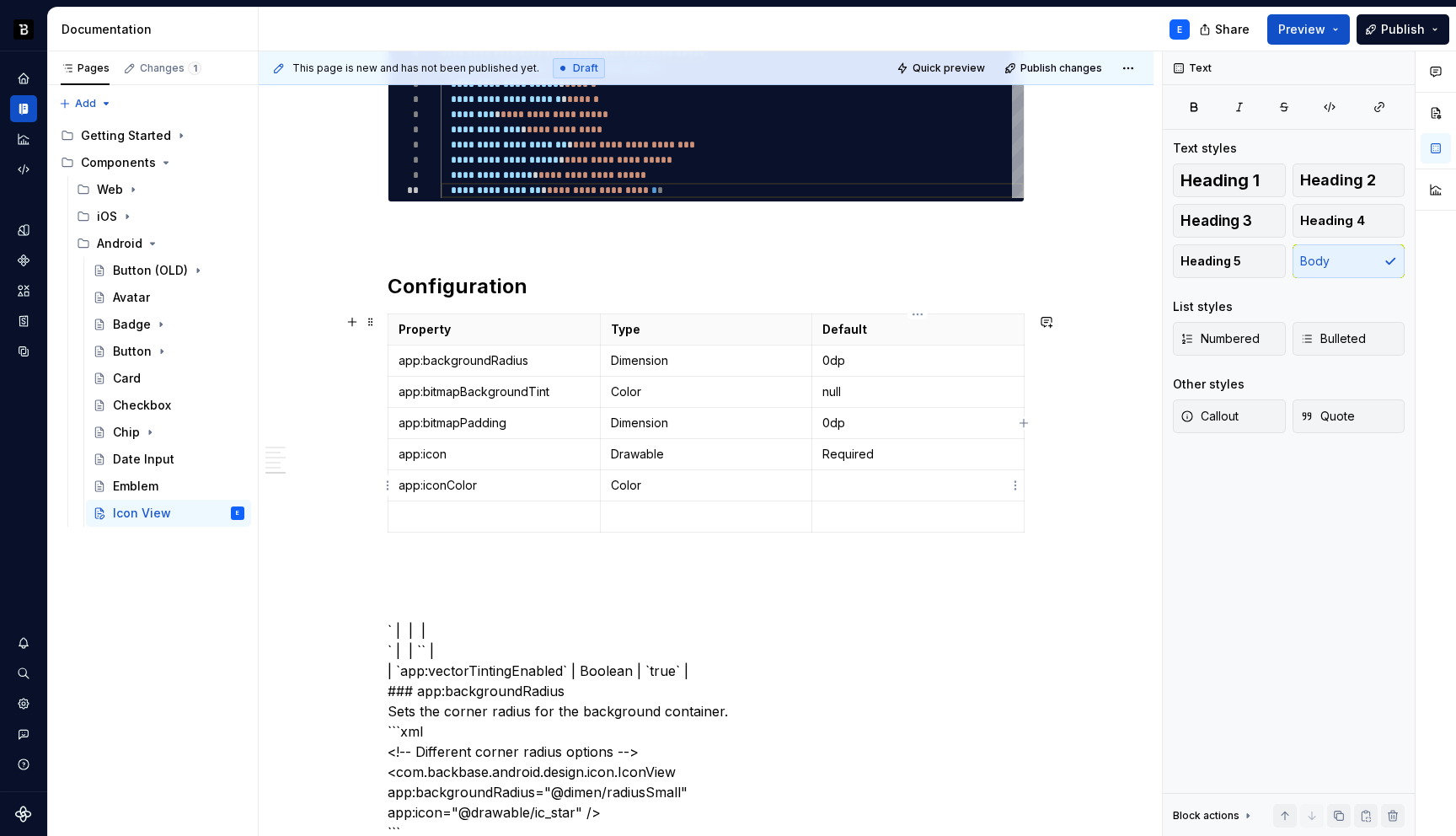
click at [828, 482] on p at bounding box center [918, 485] width 191 height 16
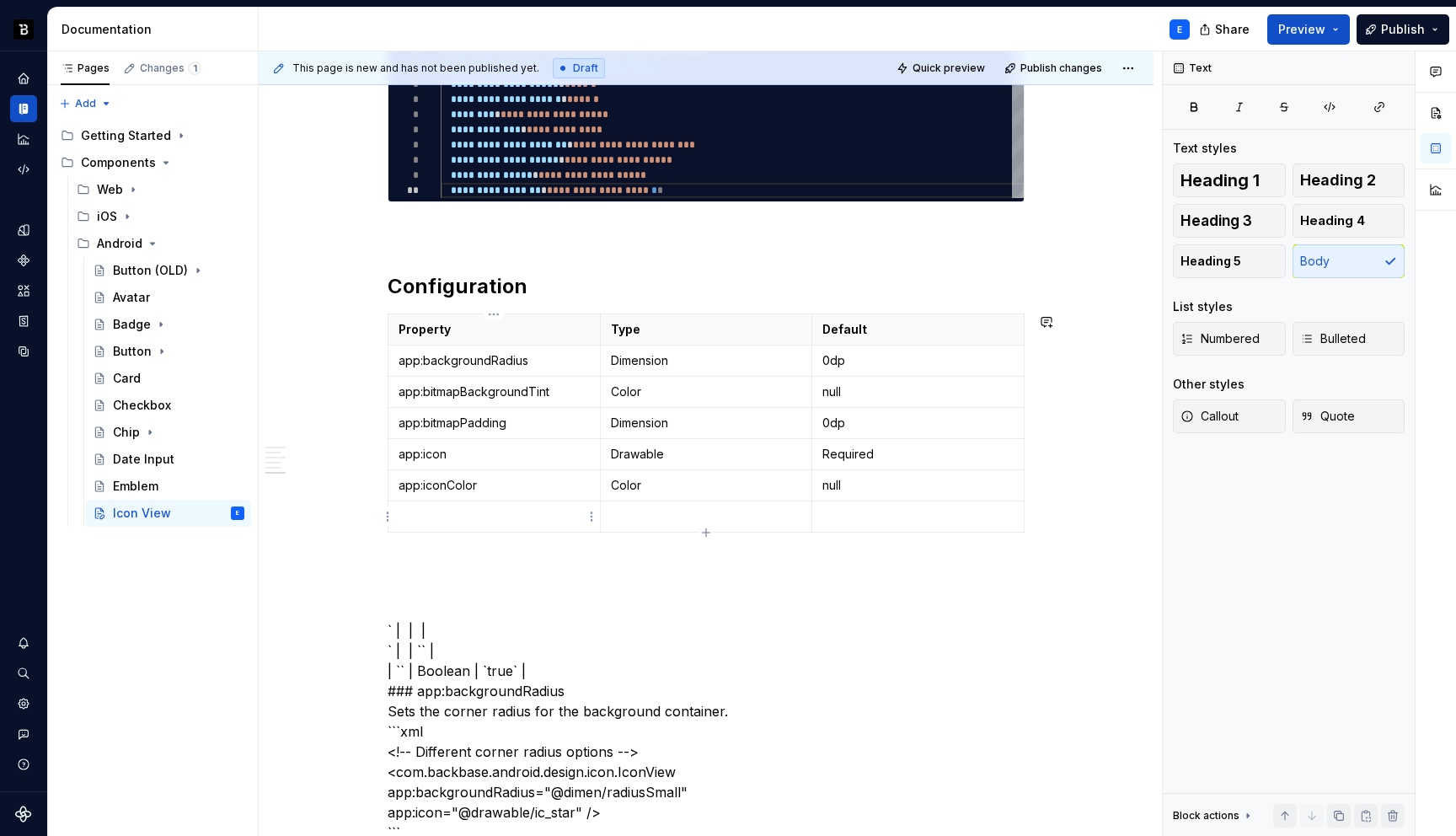
click at [523, 520] on p at bounding box center [493, 516] width 191 height 16
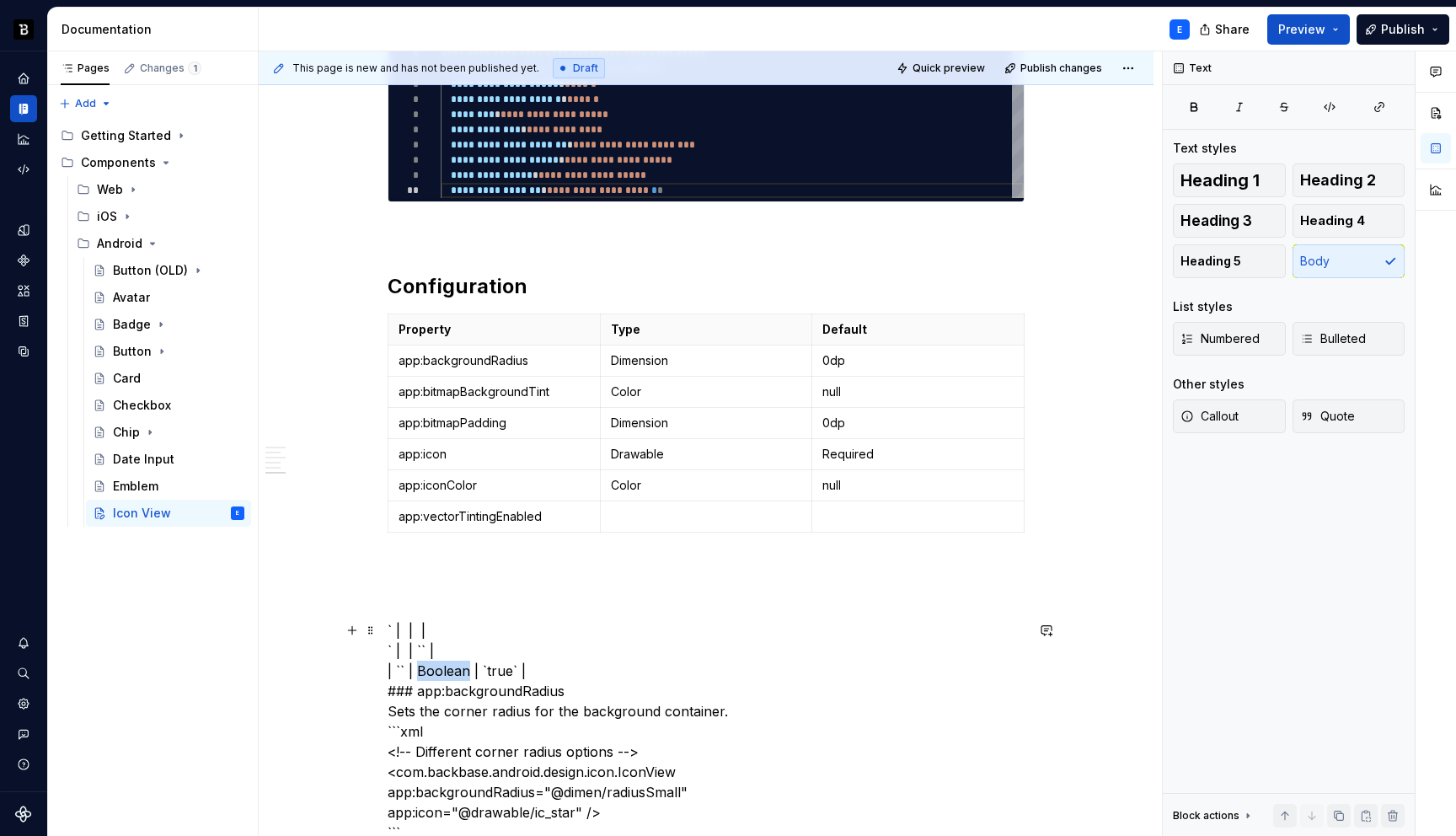
click at [622, 513] on p at bounding box center [706, 516] width 191 height 16
click at [862, 525] on p at bounding box center [918, 516] width 191 height 16
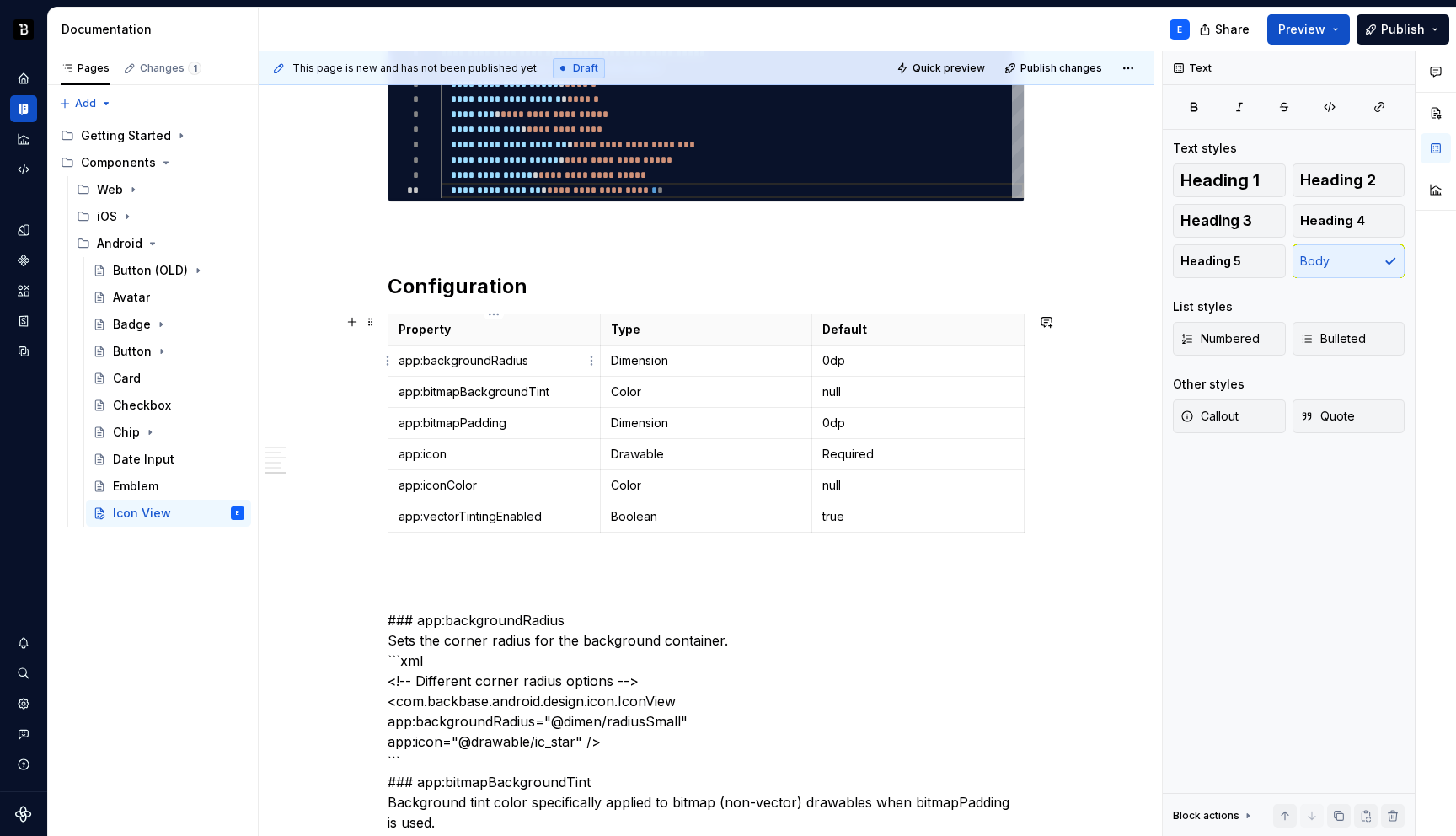
click at [500, 361] on p "app:backgroundRadius" at bounding box center [493, 360] width 191 height 16
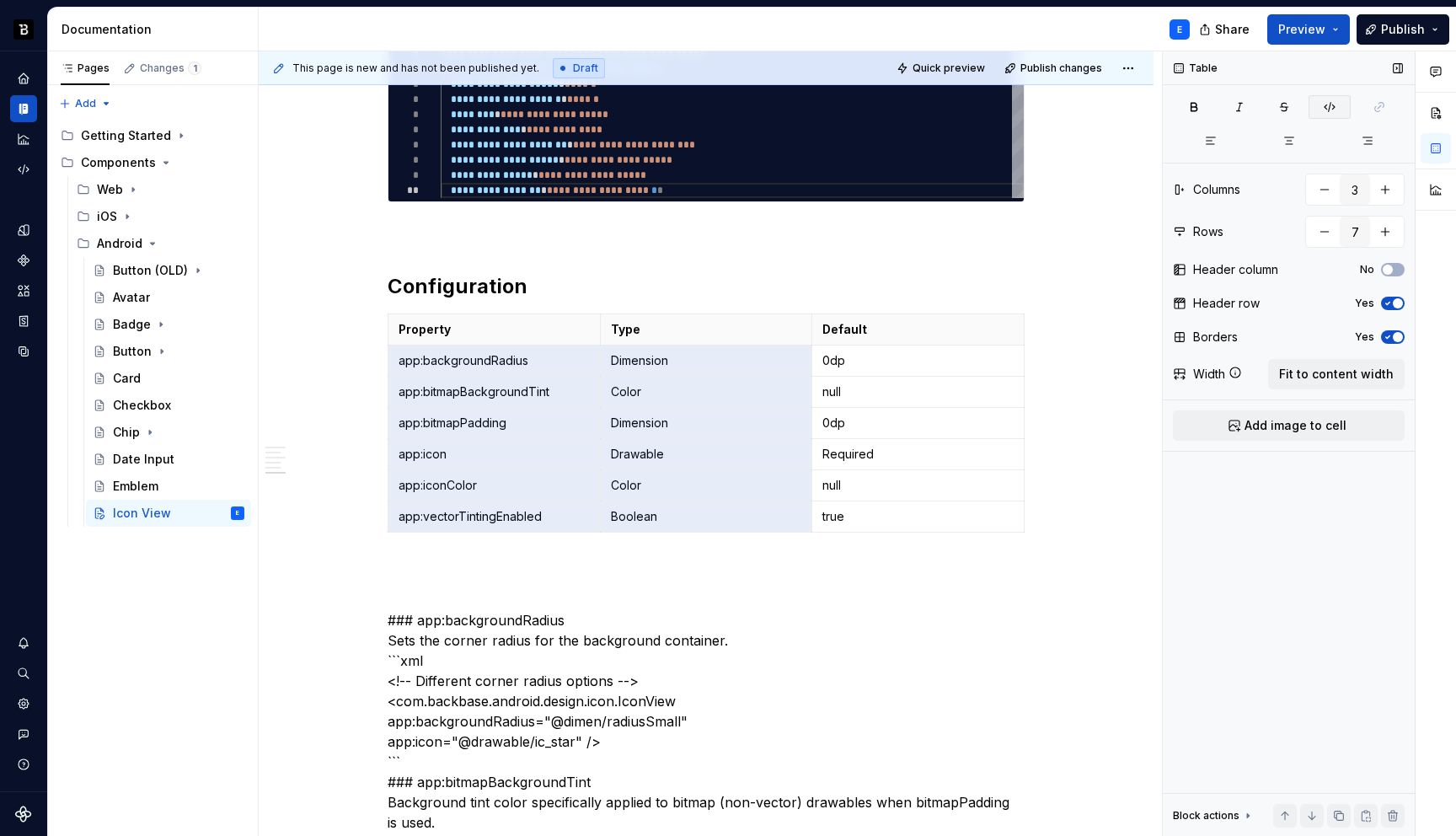
click at [1327, 104] on icon "button" at bounding box center [1330, 107] width 14 height 14
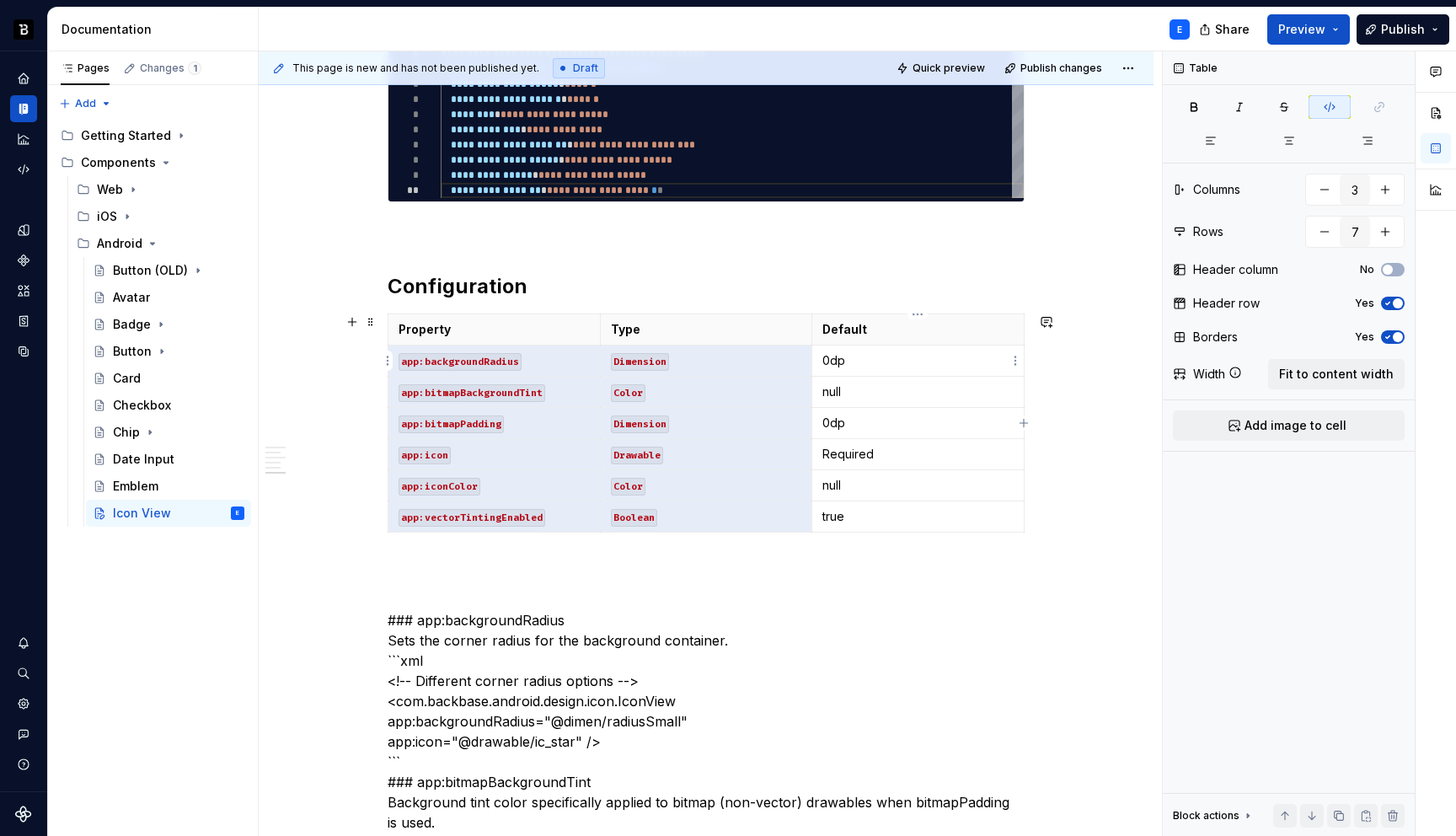
click at [880, 367] on p "0dp" at bounding box center [918, 360] width 191 height 16
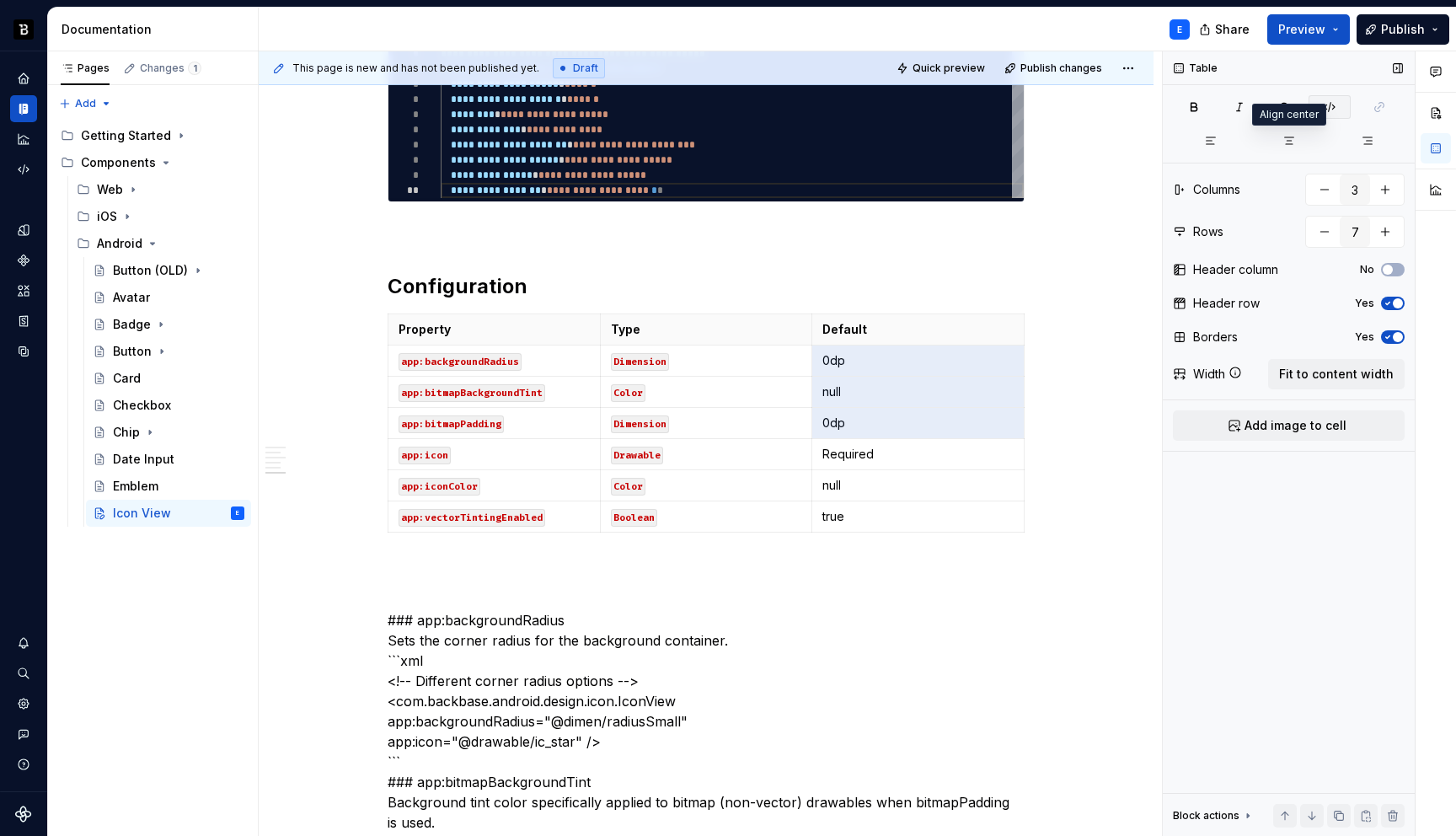
click at [1326, 113] on icon "button" at bounding box center [1330, 107] width 14 height 14
click at [894, 453] on p "Required" at bounding box center [918, 454] width 191 height 16
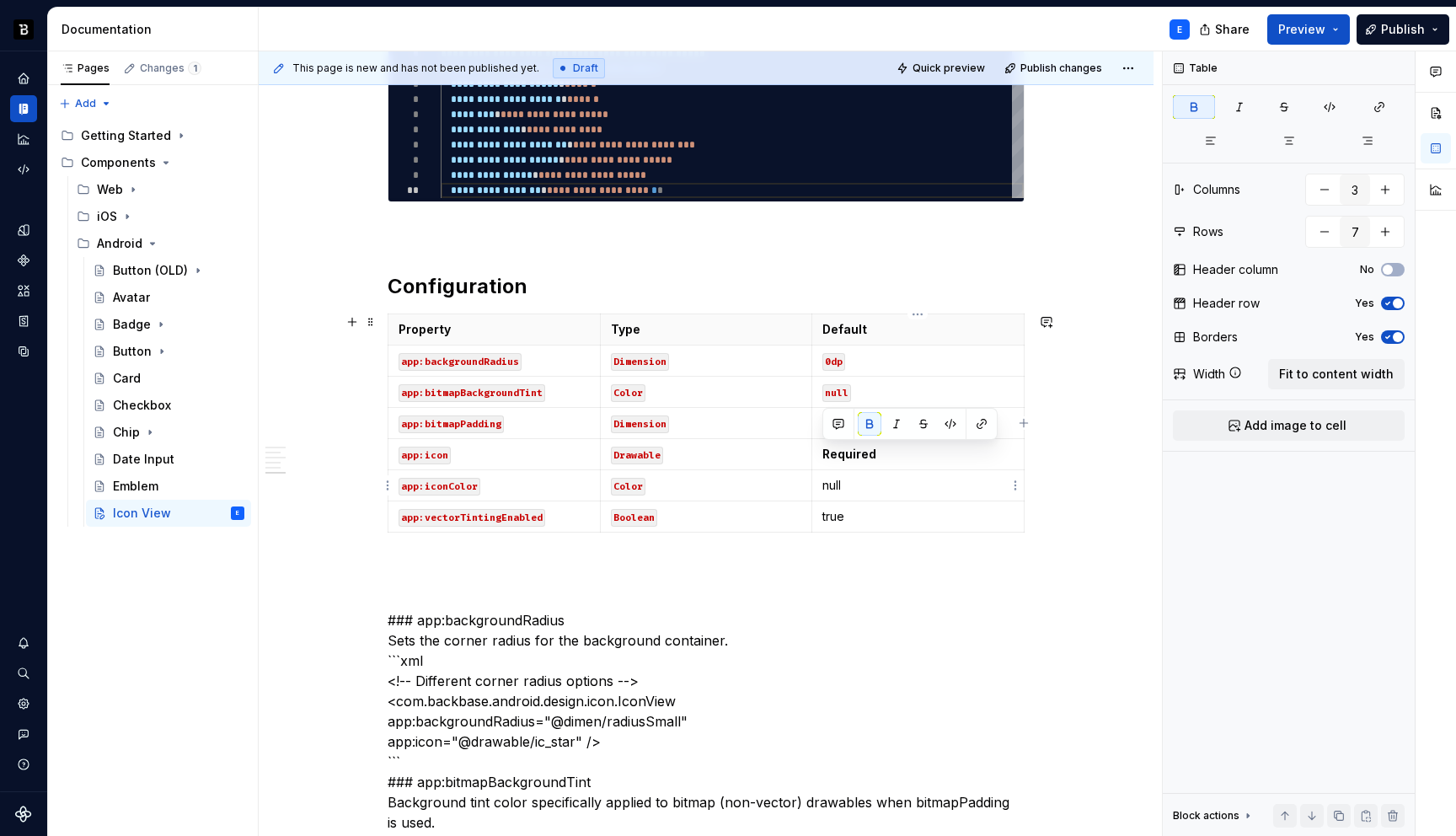
click at [874, 493] on p "null" at bounding box center [918, 485] width 191 height 16
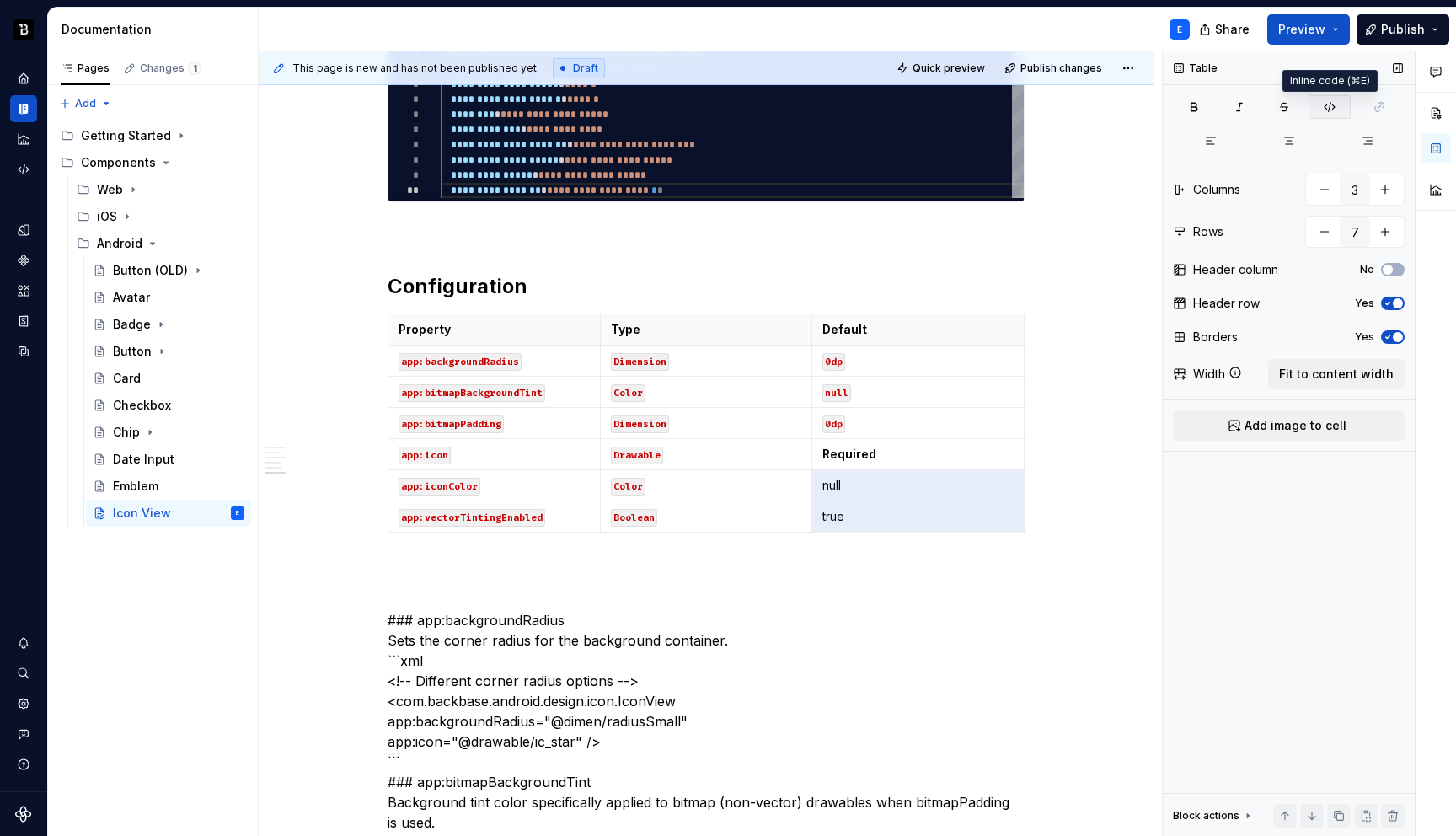
click at [1332, 100] on icon "button" at bounding box center [1330, 107] width 14 height 14
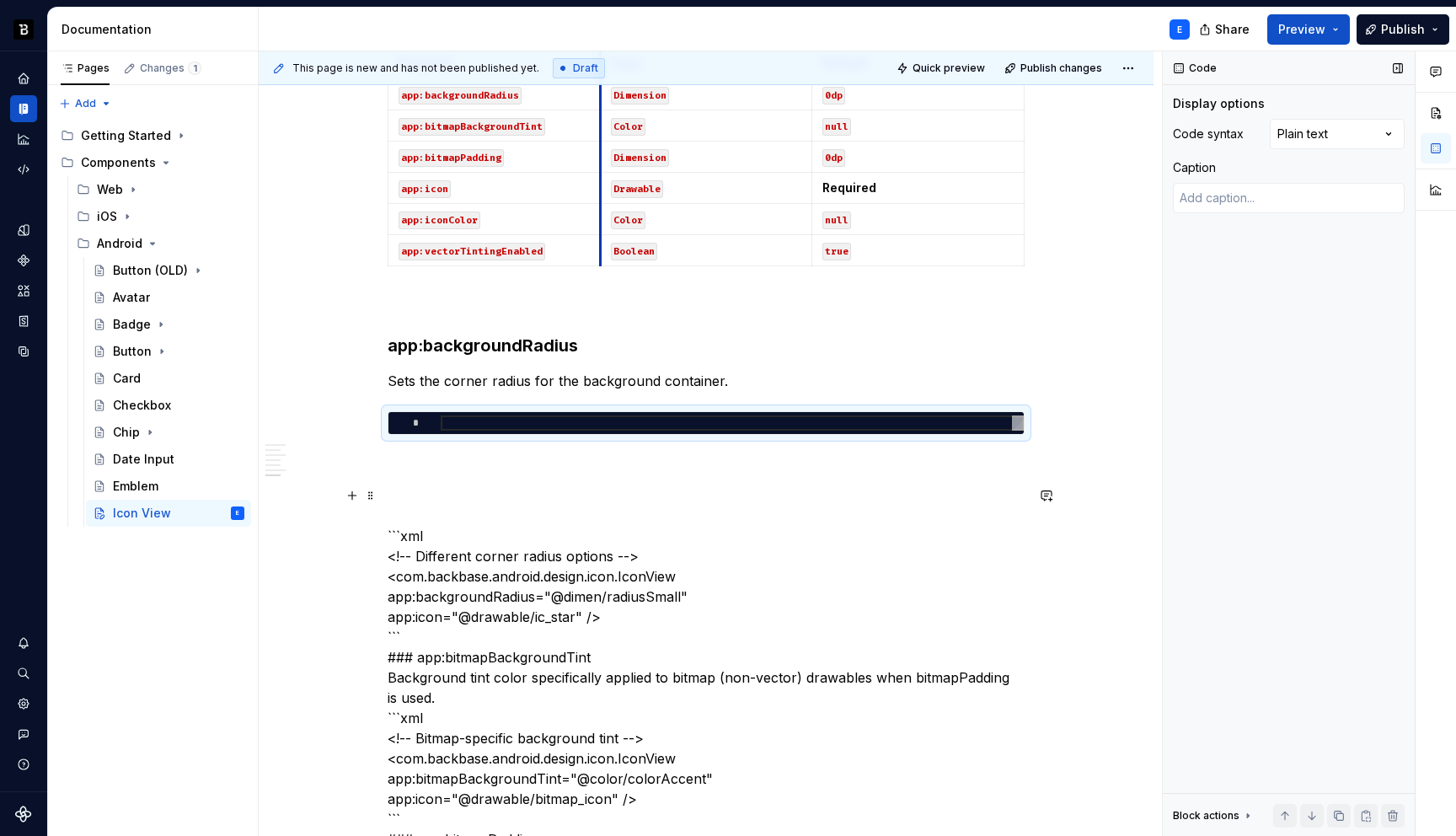
scroll to position [1360, 0]
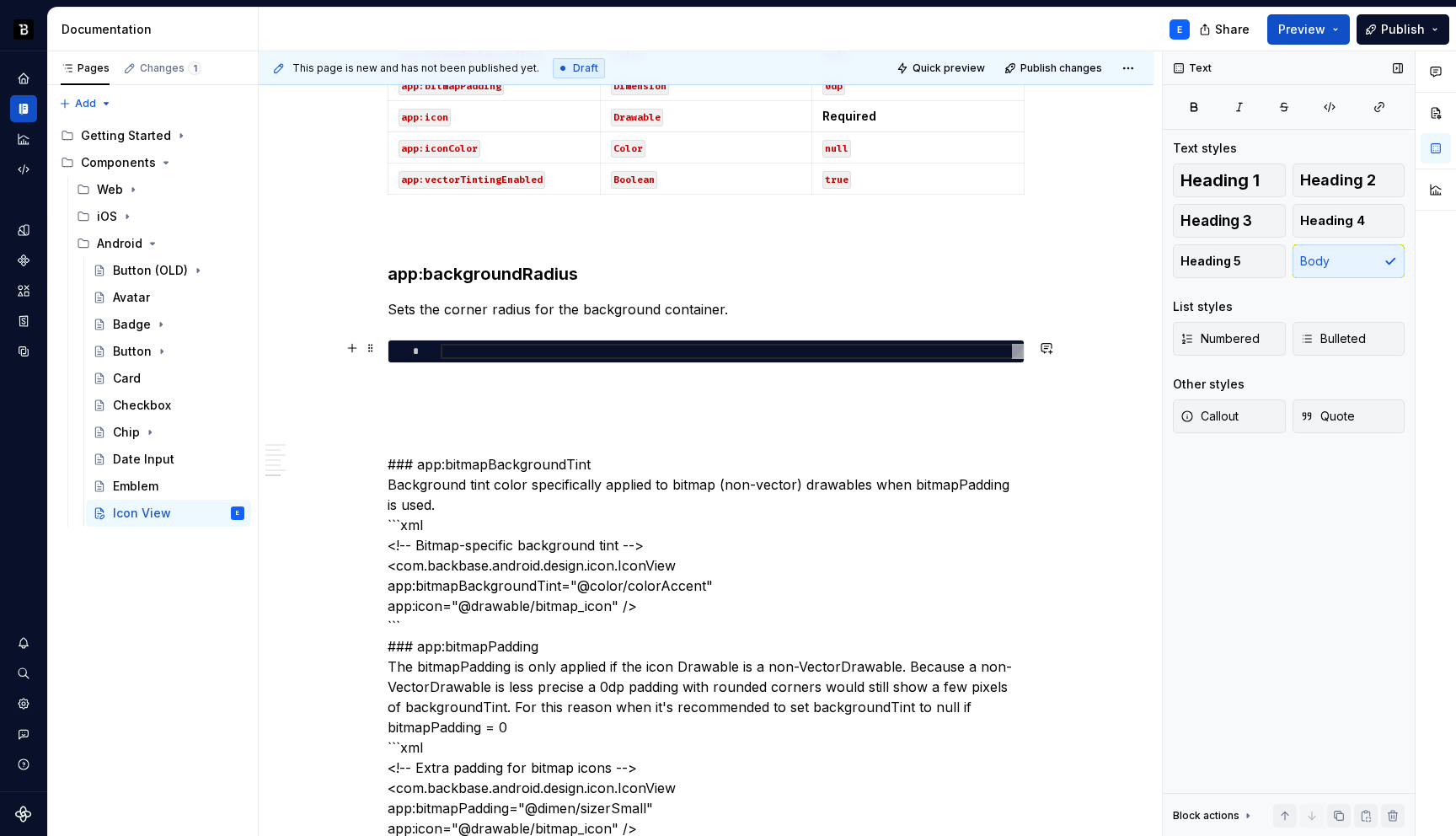
click at [468, 352] on div at bounding box center [733, 352] width 584 height 16
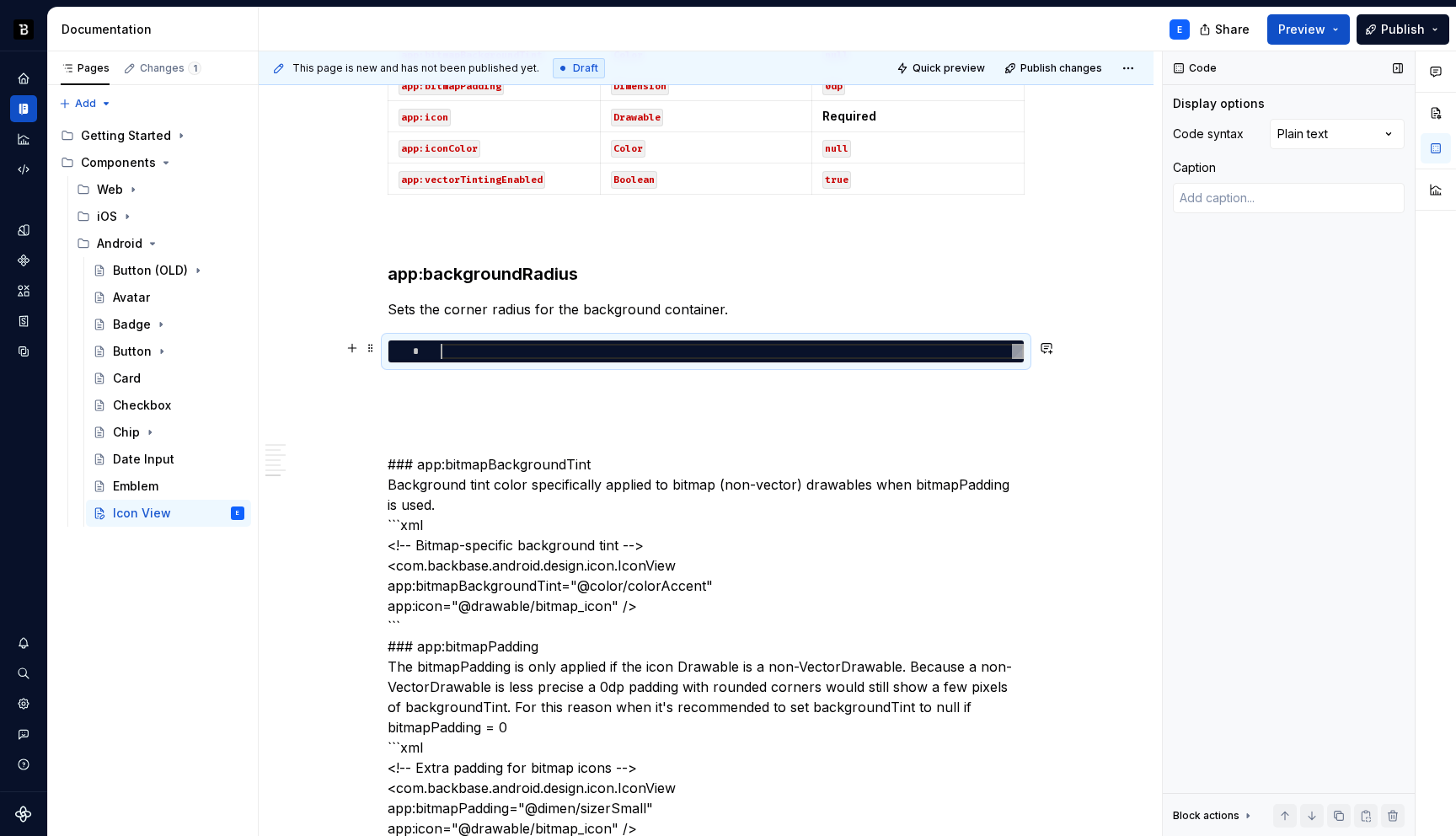
type textarea "*"
type textarea "**********"
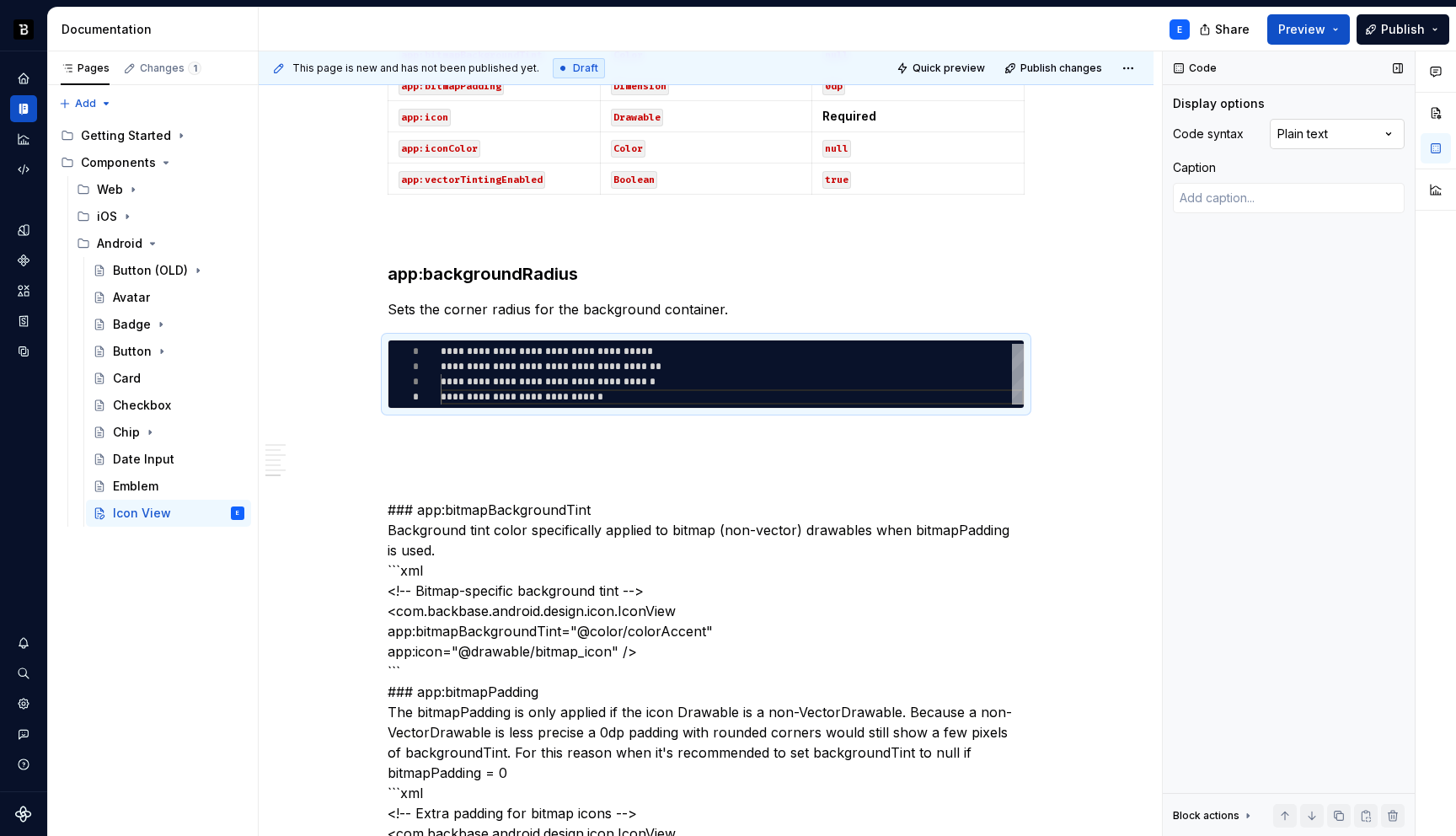
click at [1320, 124] on div "Comments Open comments No comments yet Select ‘Comment’ from the block context …" at bounding box center [1310, 444] width 294 height 786
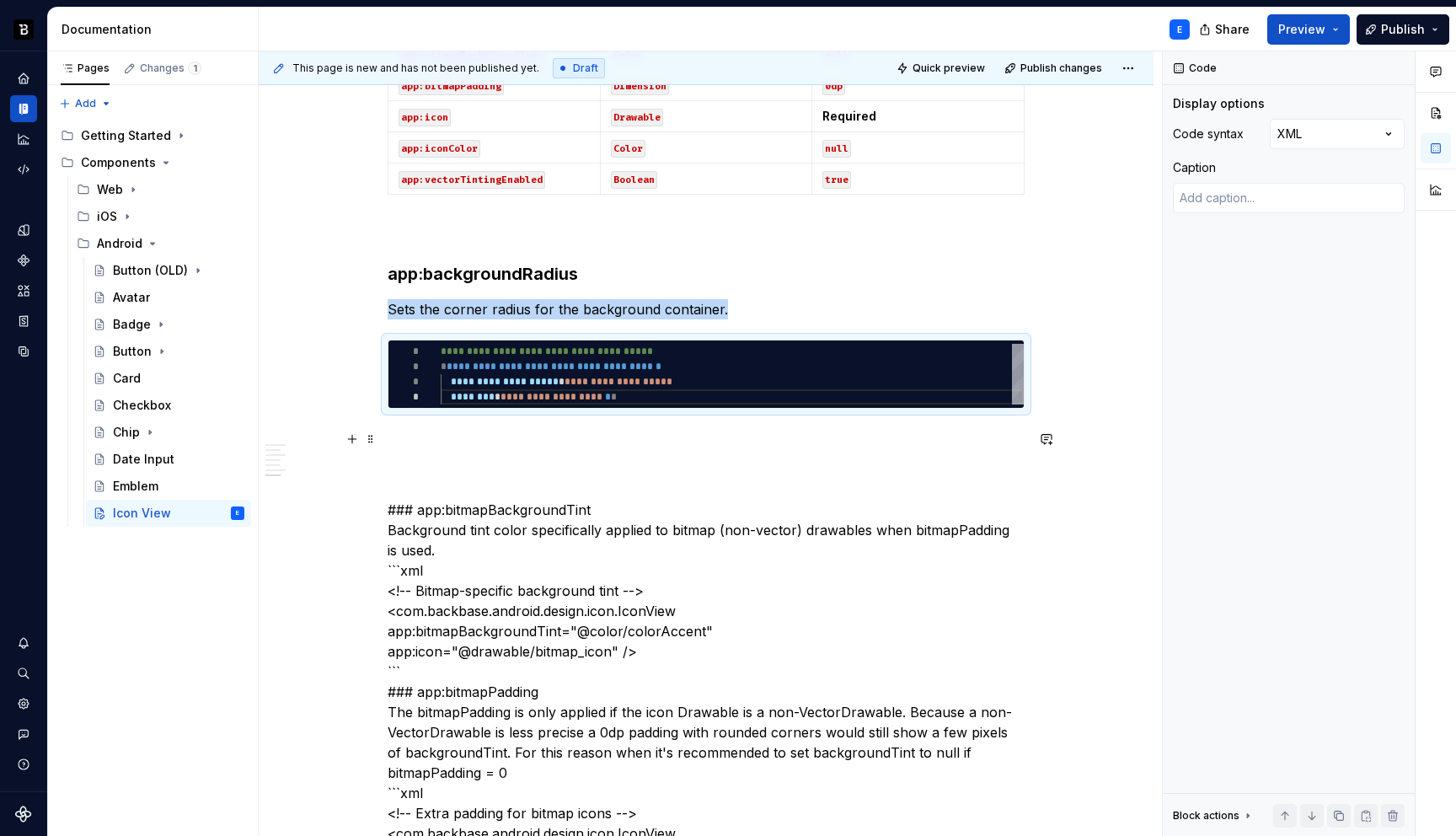
click at [756, 435] on p at bounding box center [706, 439] width 637 height 20
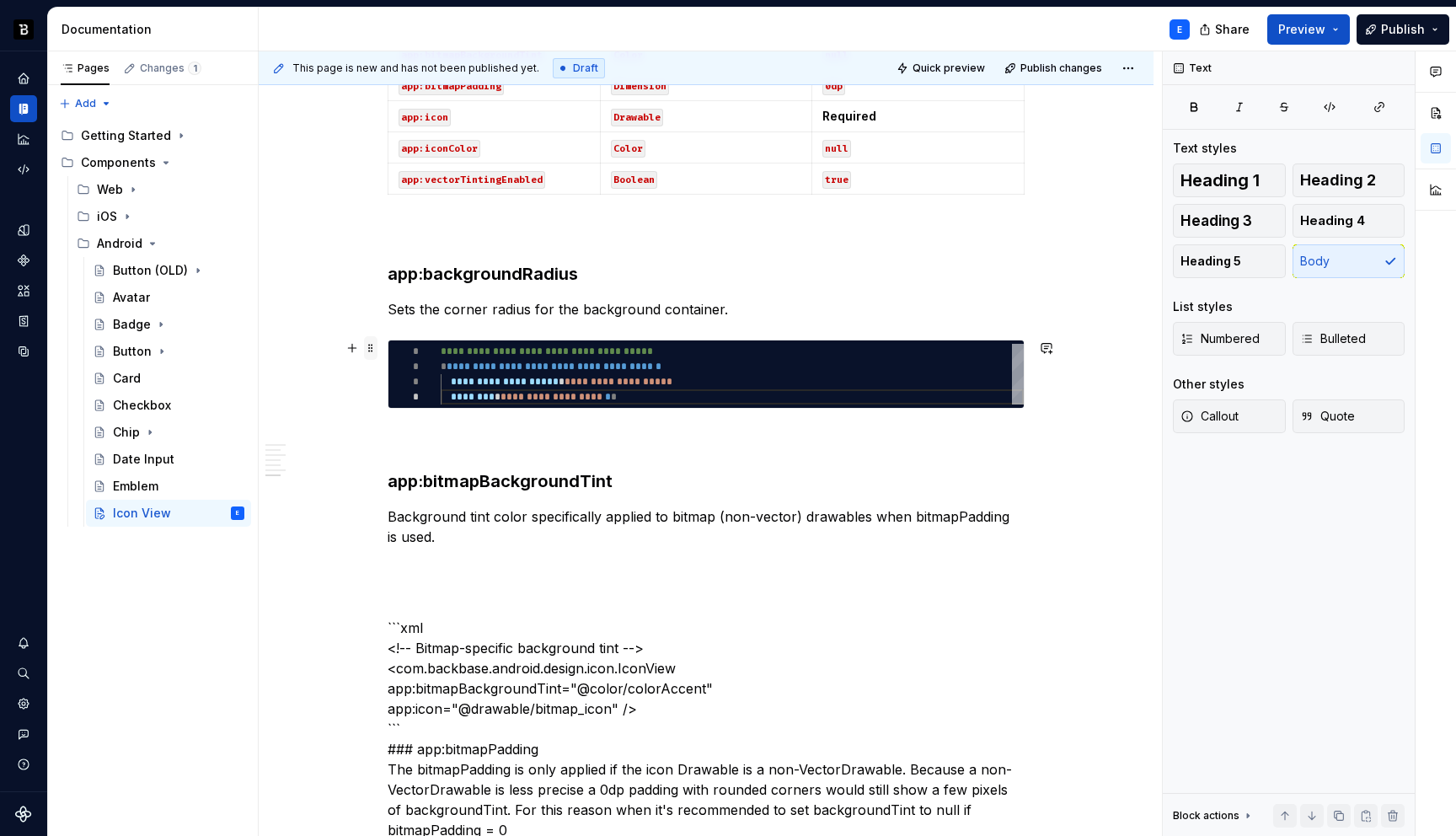
click at [372, 349] on span at bounding box center [371, 348] width 14 height 23
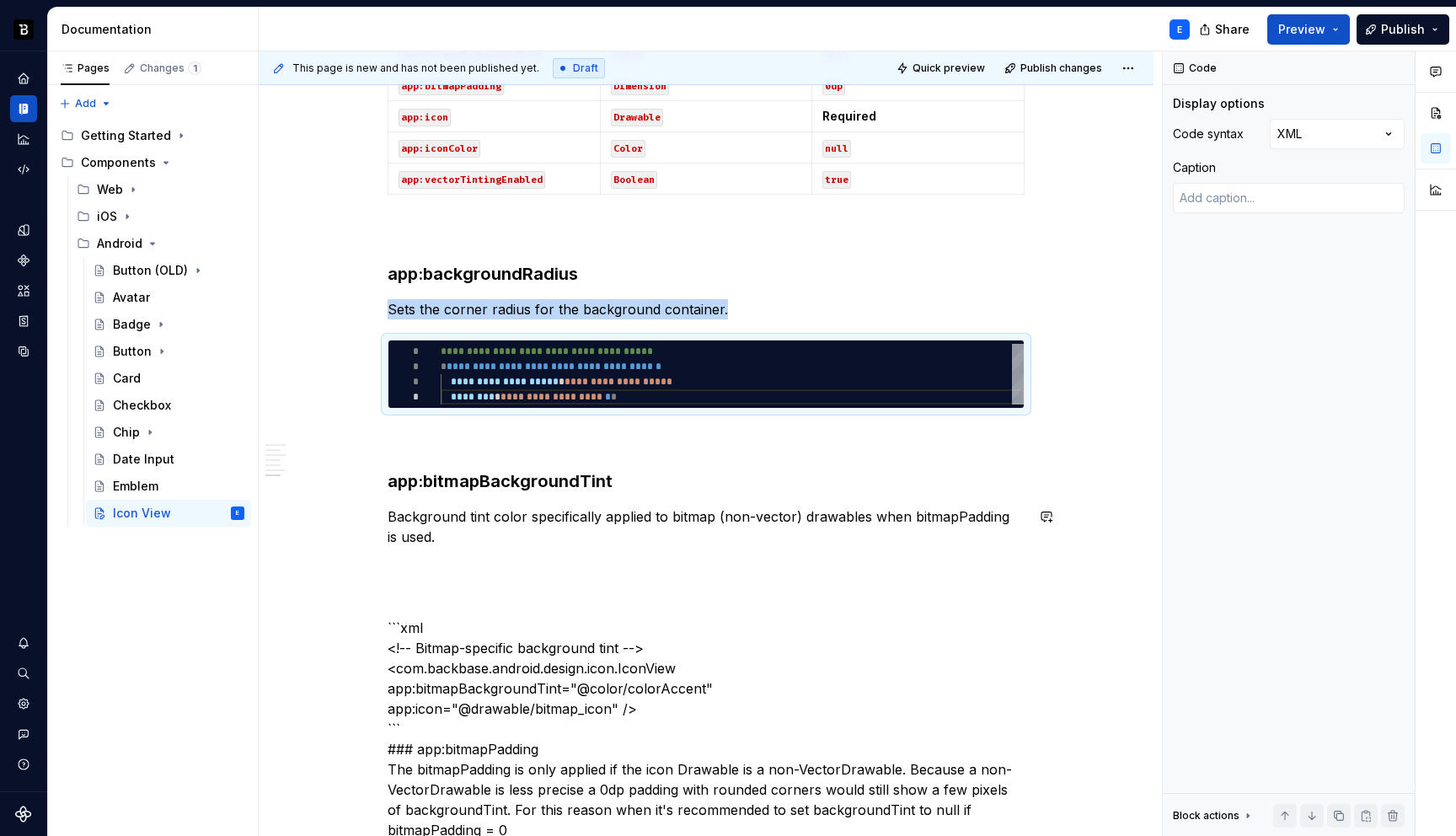
copy p "Sets the corner radius for the background container."
click at [499, 532] on p "Background tint color specifically applied to bitmap (non-vector) drawables whe…" at bounding box center [706, 528] width 637 height 41
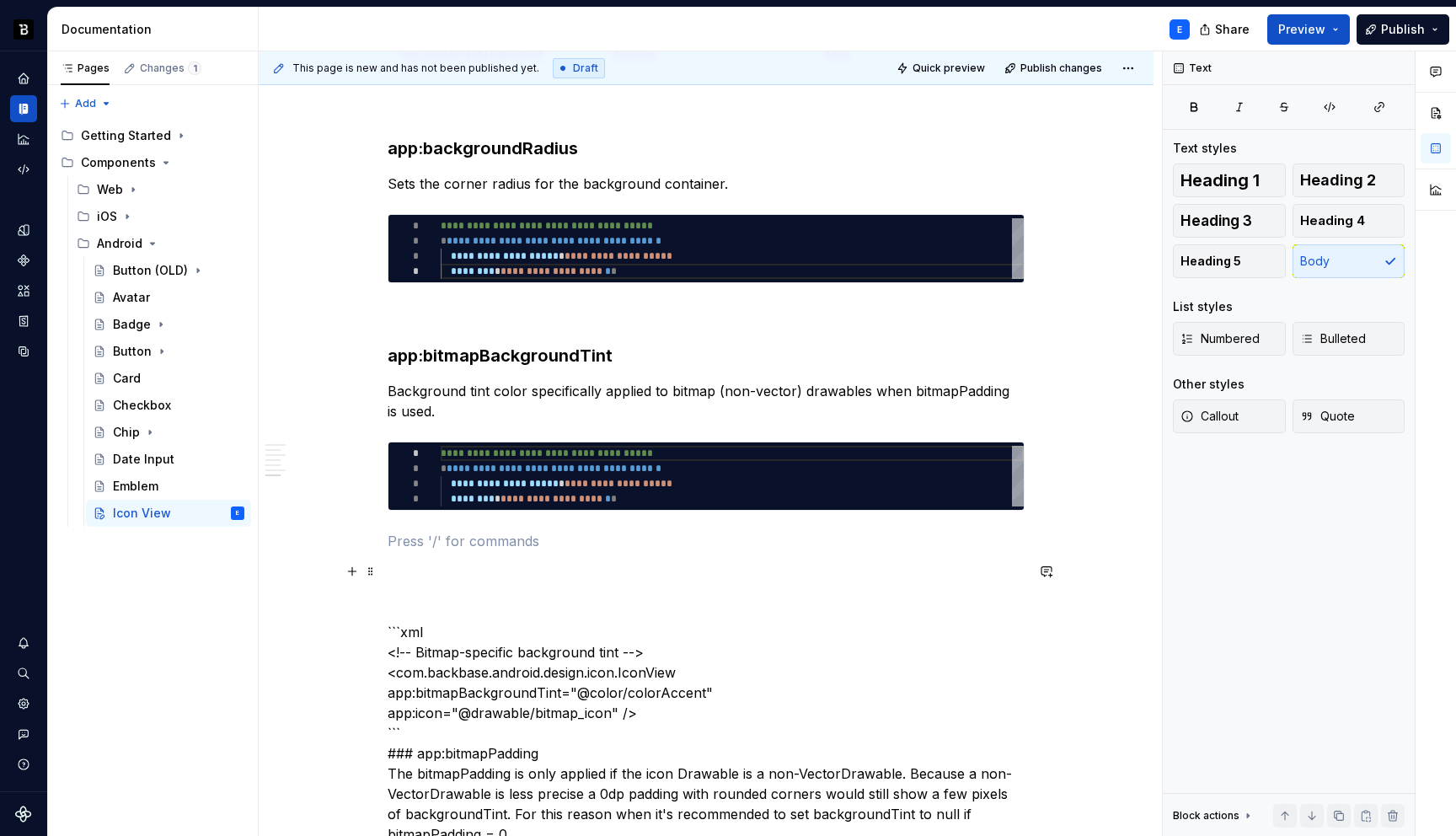
scroll to position [1500, 0]
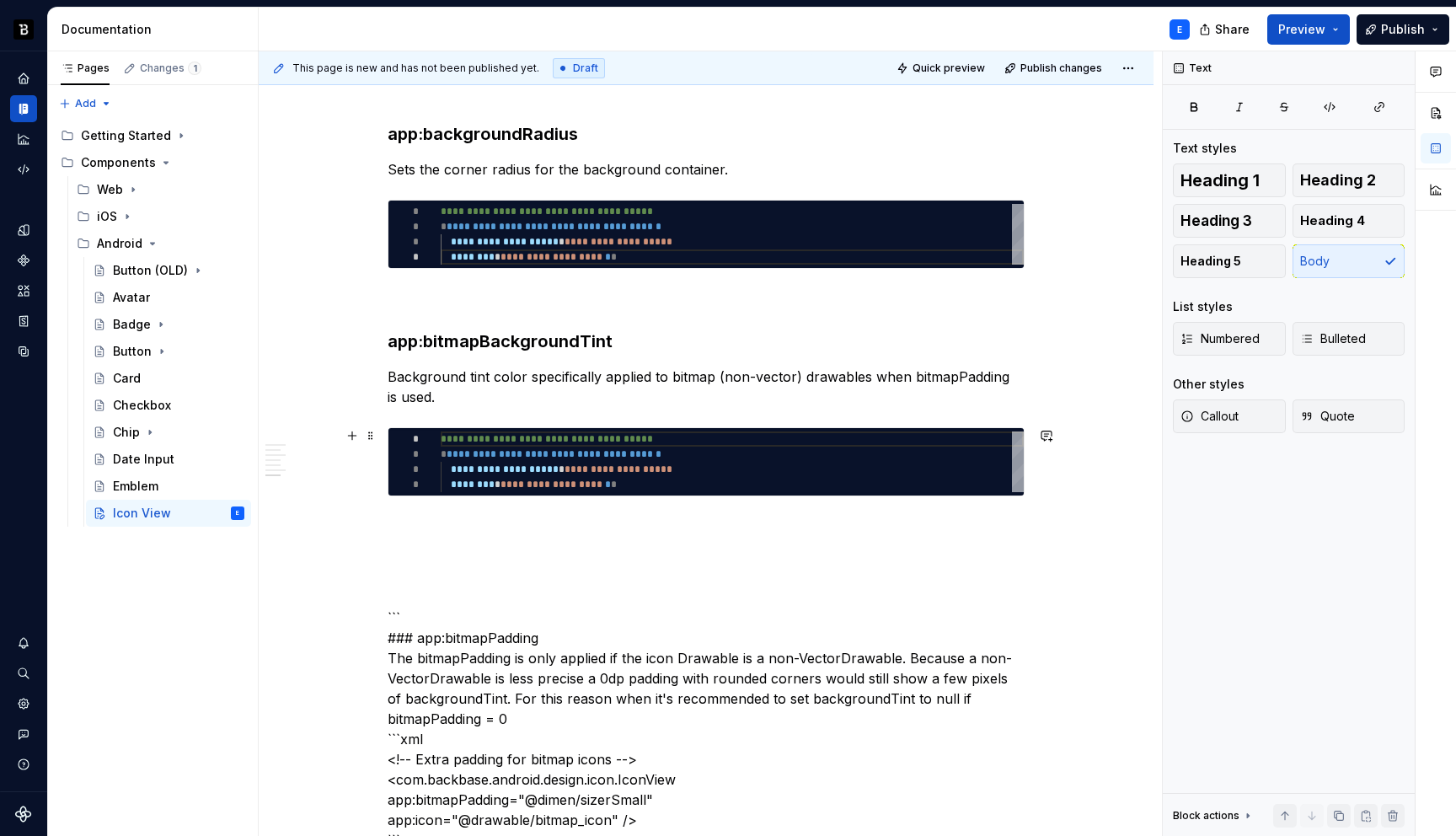
type textarea "*"
type textarea "**********"
click at [507, 468] on div "**********" at bounding box center [733, 462] width 584 height 61
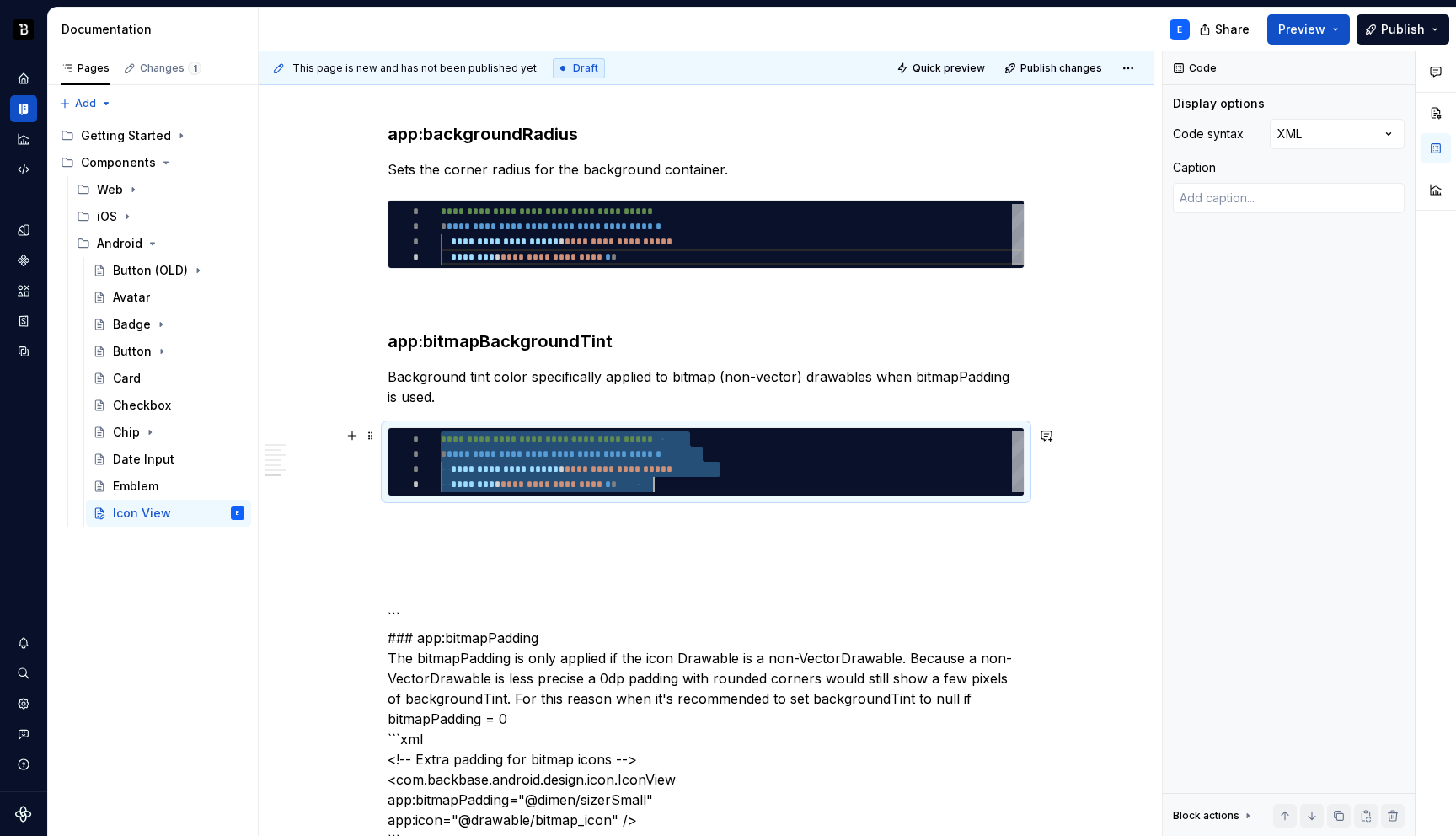
scroll to position [0, 213]
type textarea "*"
type textarea "**********"
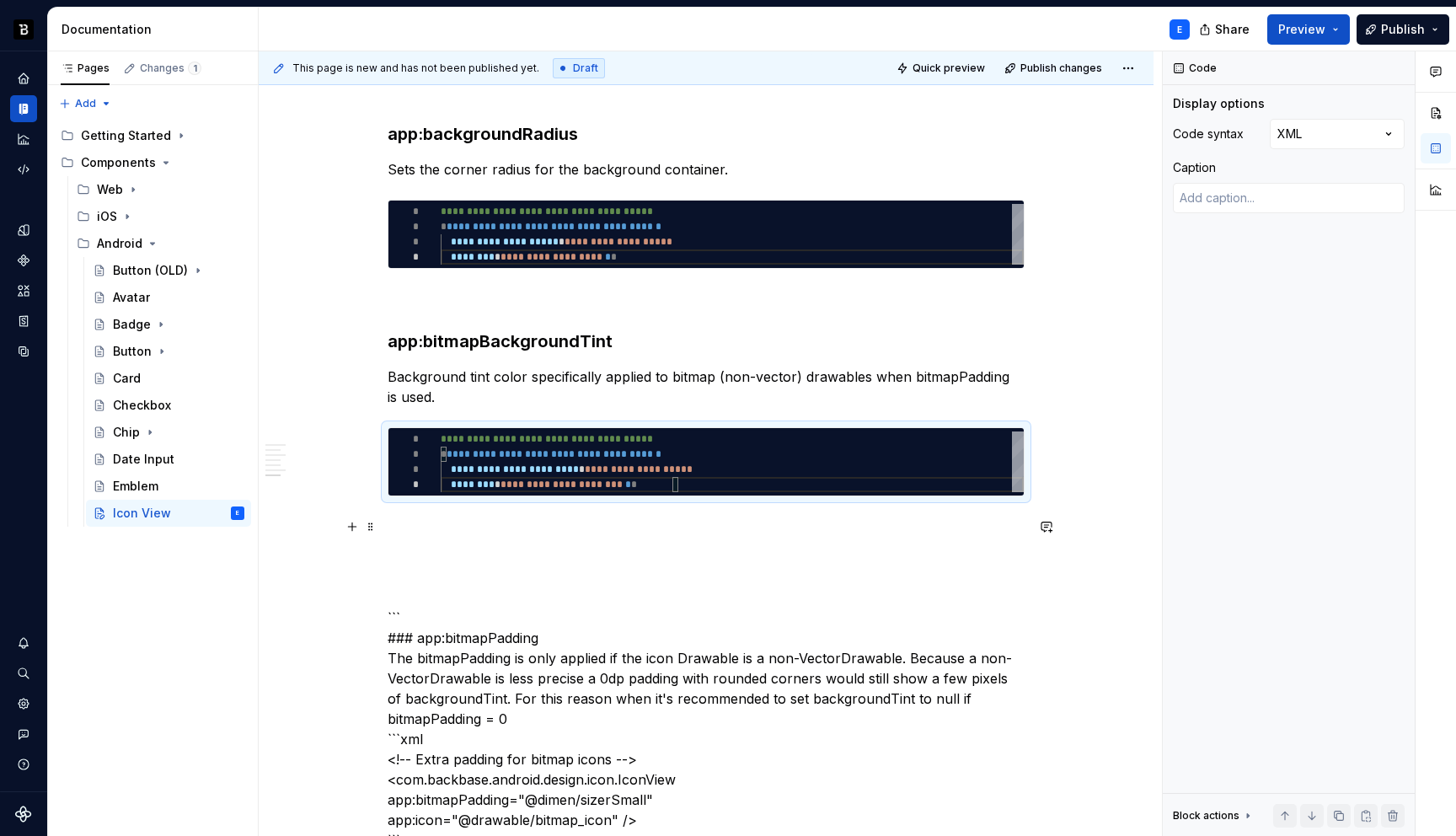
click at [492, 519] on p at bounding box center [706, 527] width 637 height 20
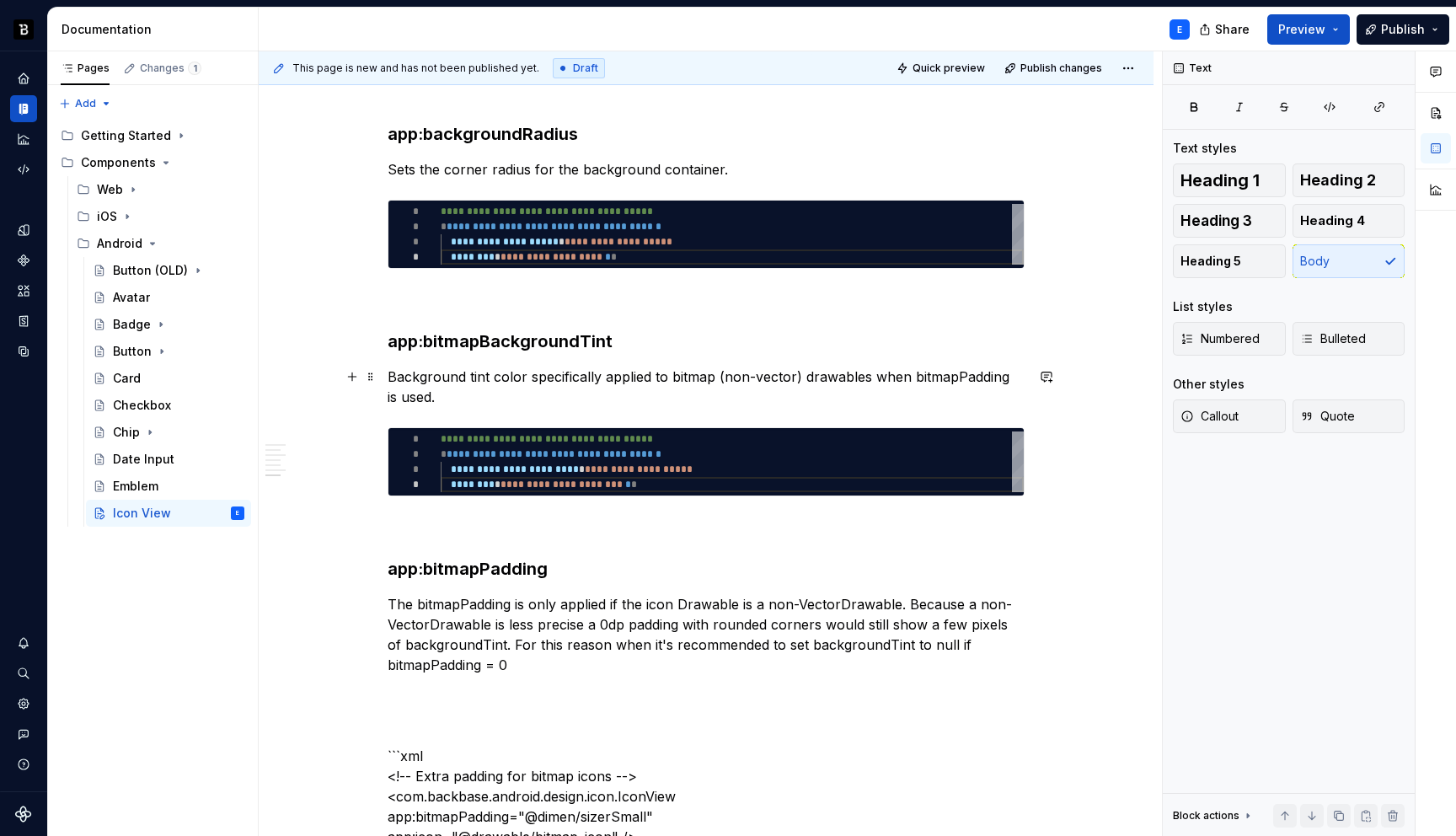
click at [929, 372] on p "Background tint color specifically applied to bitmap (non-vector) drawables whe…" at bounding box center [706, 387] width 637 height 41
click at [1266, 339] on button "button" at bounding box center [1267, 345] width 23 height 23
click at [450, 610] on p "The bitmapPadding is only applied if the icon Drawable is a non-VectorDrawable.…" at bounding box center [706, 634] width 637 height 80
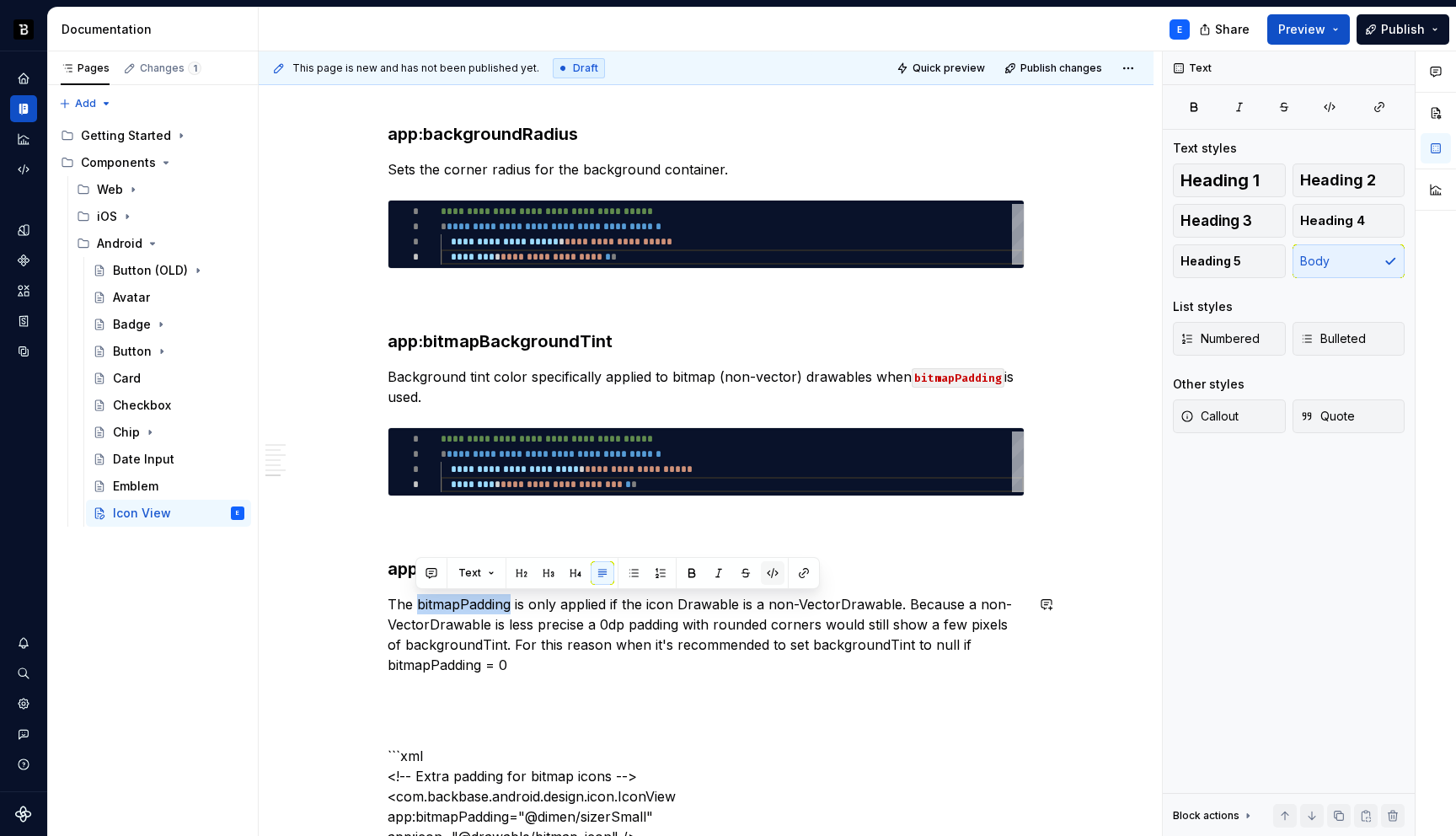
click at [772, 573] on button "button" at bounding box center [773, 573] width 23 height 23
click at [458, 645] on p "The bitmapPadding is only applied if the icon Drawable is a non-VectorDrawable.…" at bounding box center [706, 634] width 637 height 80
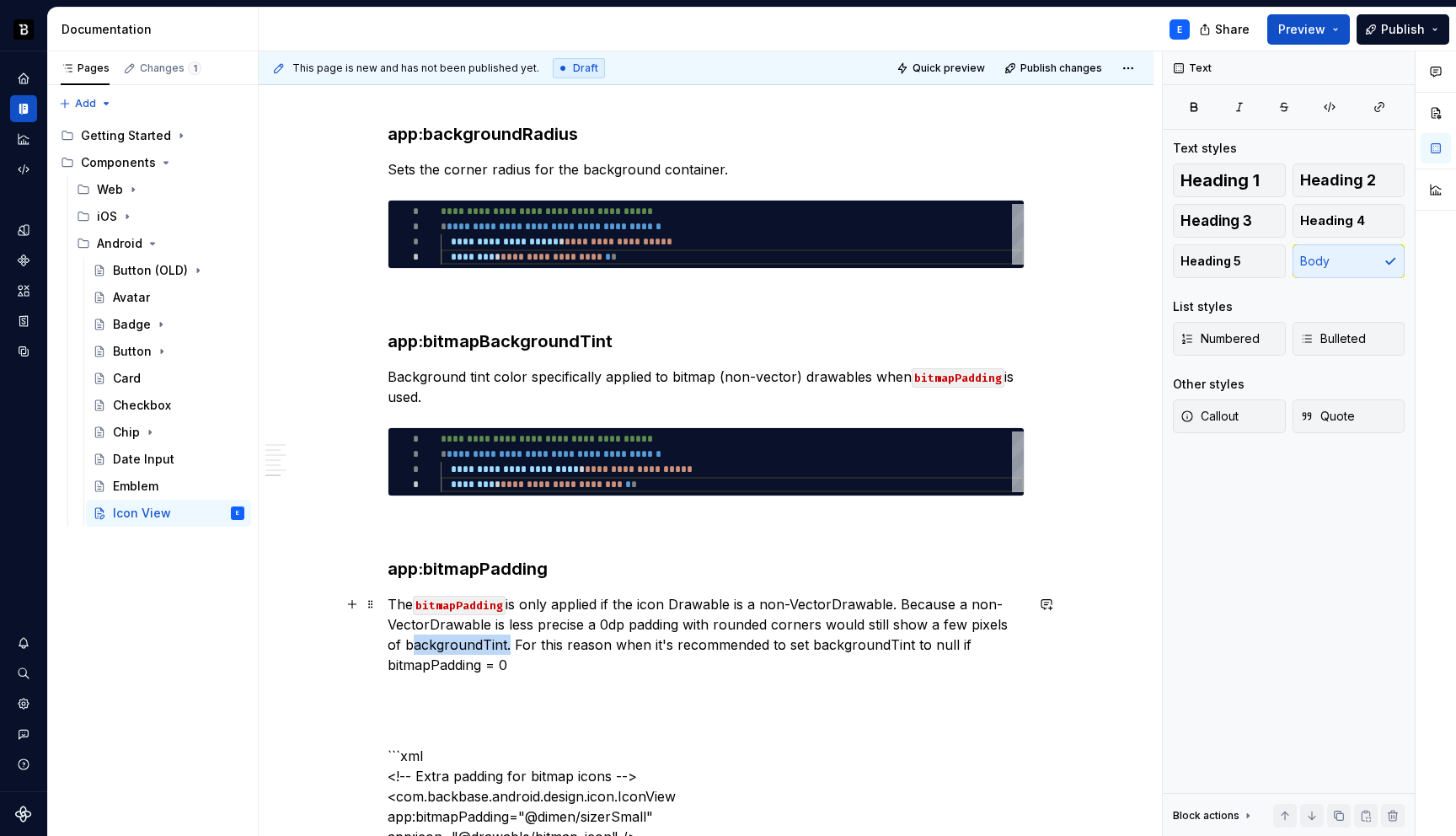
click at [458, 645] on p "The bitmapPadding is only applied if the icon Drawable is a non-VectorDrawable.…" at bounding box center [706, 634] width 637 height 80
click at [761, 614] on button "button" at bounding box center [762, 614] width 23 height 23
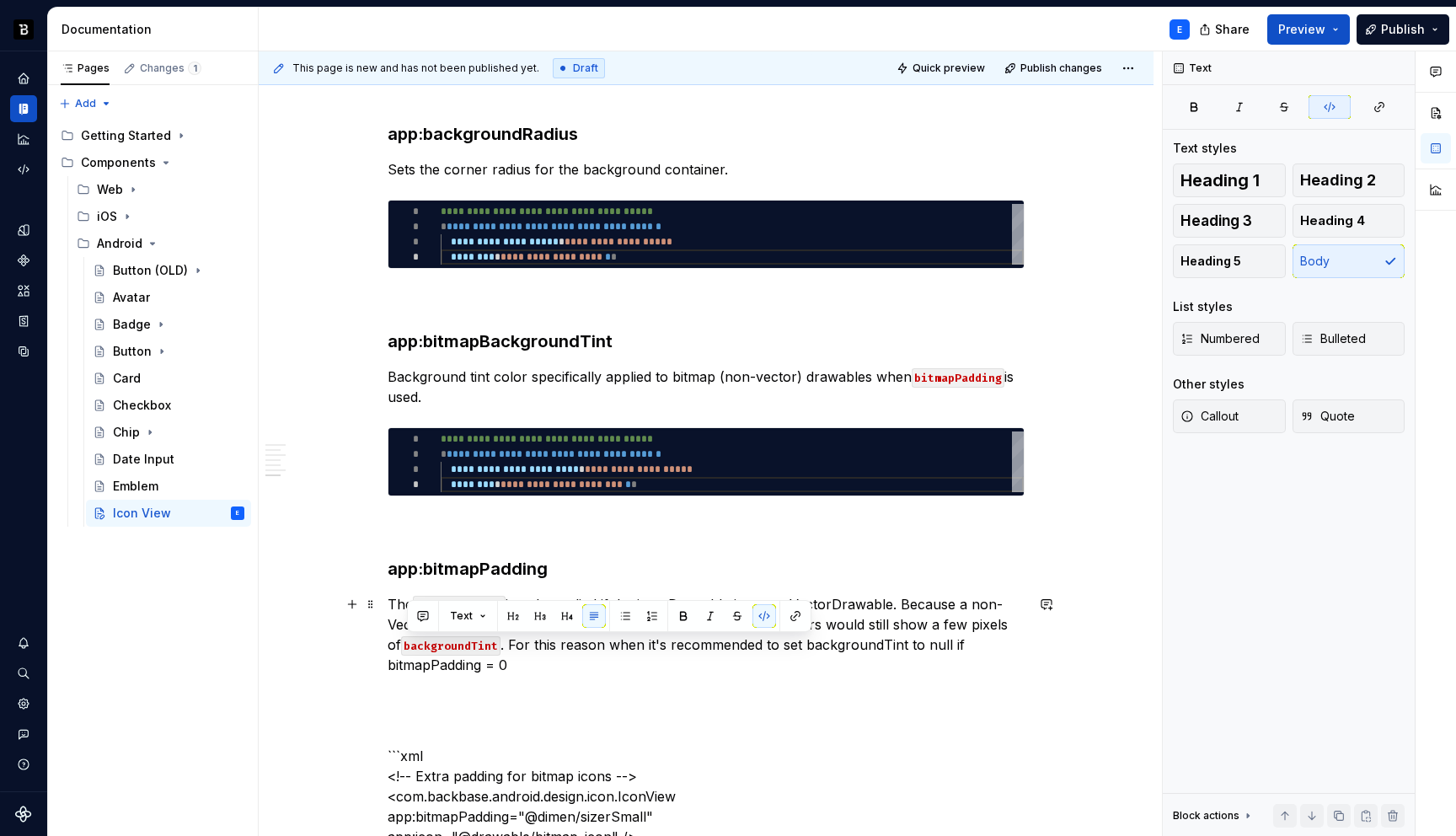
click at [839, 646] on p "The bitmapPadding is only applied if the icon Drawable is a non-VectorDrawable.…" at bounding box center [706, 634] width 637 height 80
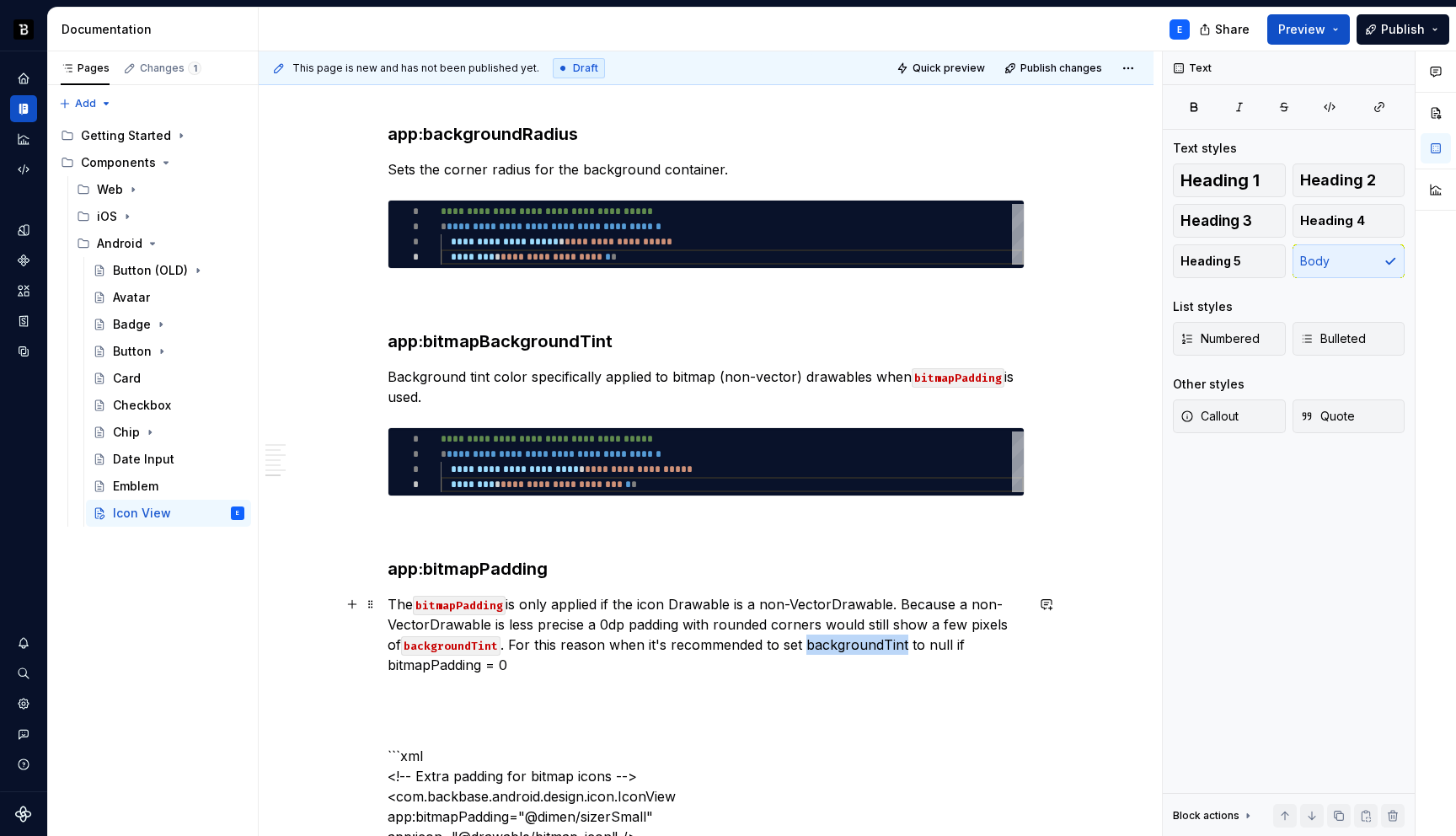
click at [839, 646] on p "The bitmapPadding is only applied if the icon Drawable is a non-VectorDrawable.…" at bounding box center [706, 634] width 637 height 80
click at [1165, 611] on button "button" at bounding box center [1163, 614] width 23 height 23
click at [929, 644] on p "The bitmapPadding is only applied if the icon Drawable is a non-VectorDrawable.…" at bounding box center [706, 634] width 637 height 80
click at [1277, 610] on button "button" at bounding box center [1281, 614] width 23 height 23
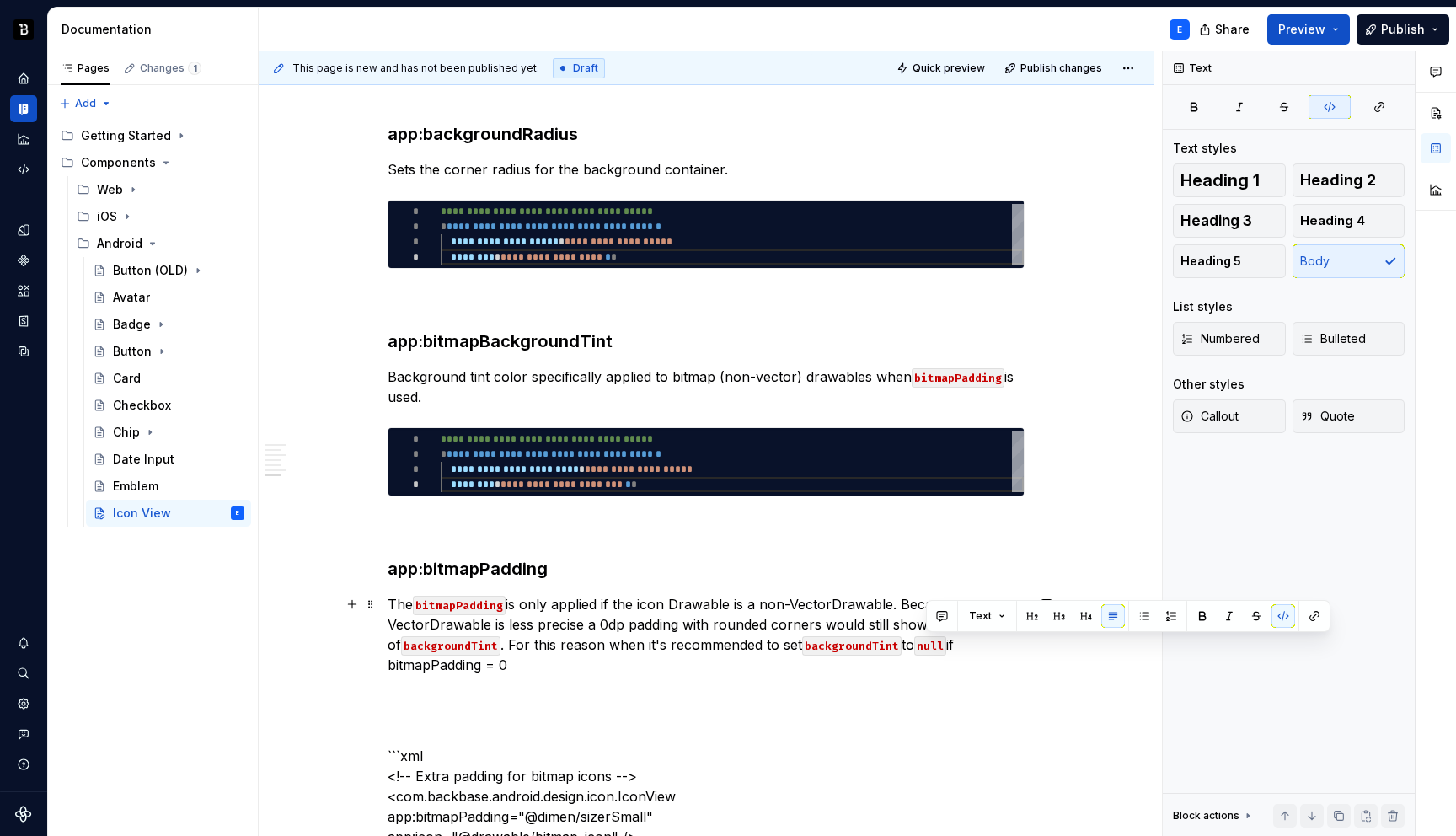
click at [444, 665] on p "The bitmapPadding is only applied if the icon Drawable is a non-VectorDrawable.…" at bounding box center [706, 634] width 637 height 80
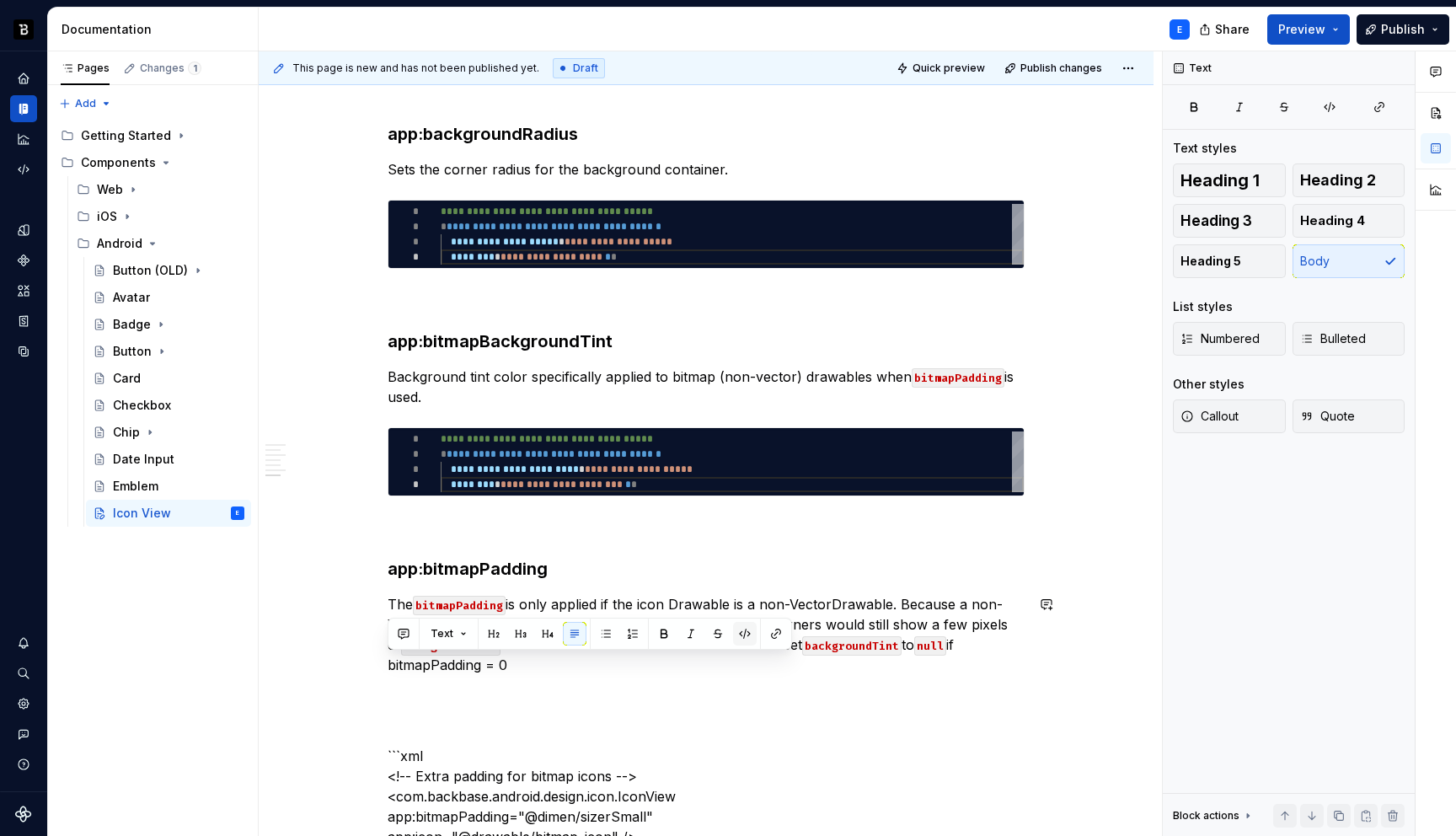
click at [744, 629] on button "button" at bounding box center [744, 634] width 23 height 23
click at [629, 665] on p "The bitmapPadding is only applied if the icon Drawable is a non-VectorDrawable.…" at bounding box center [706, 634] width 637 height 80
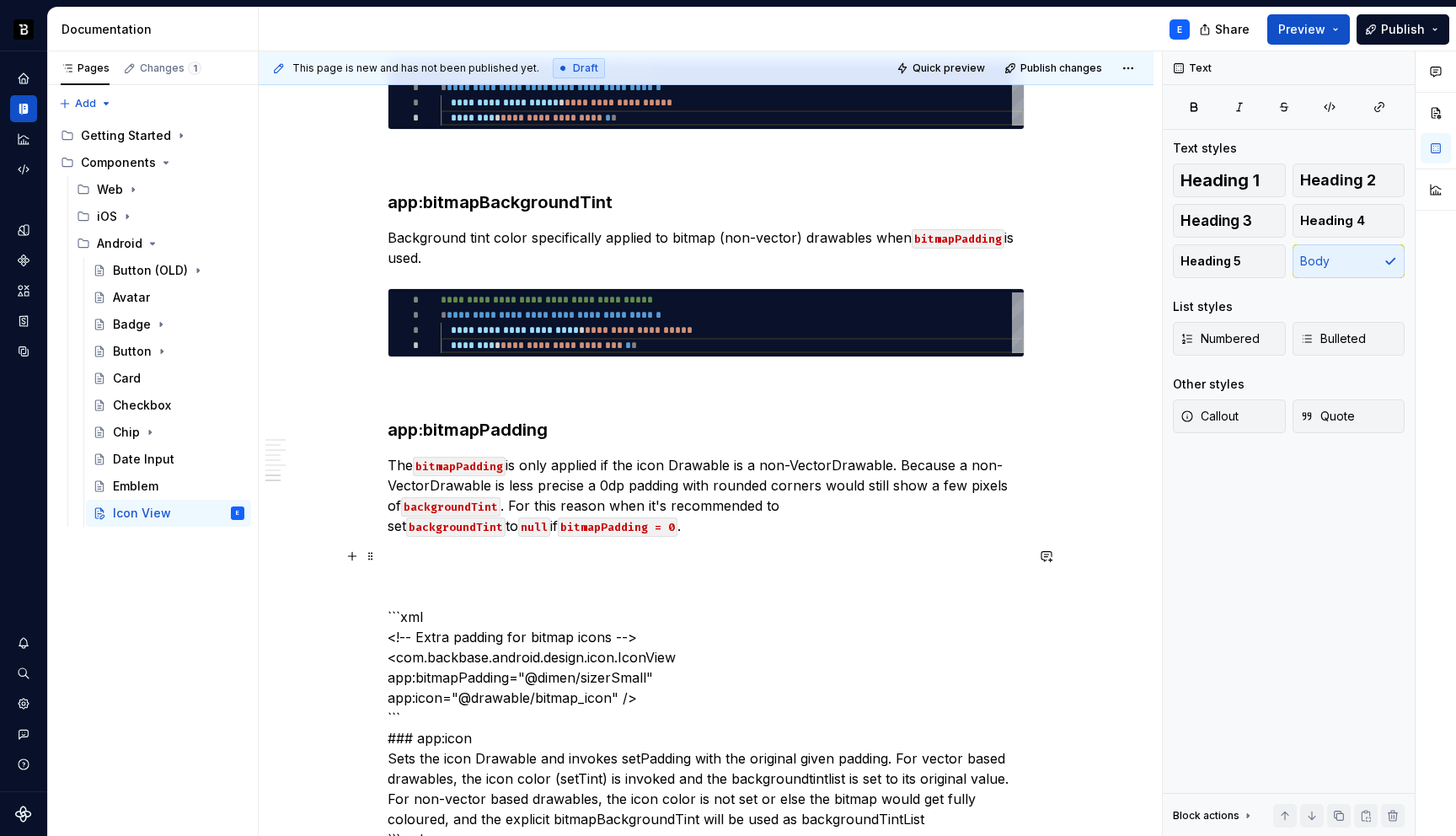
scroll to position [1641, 0]
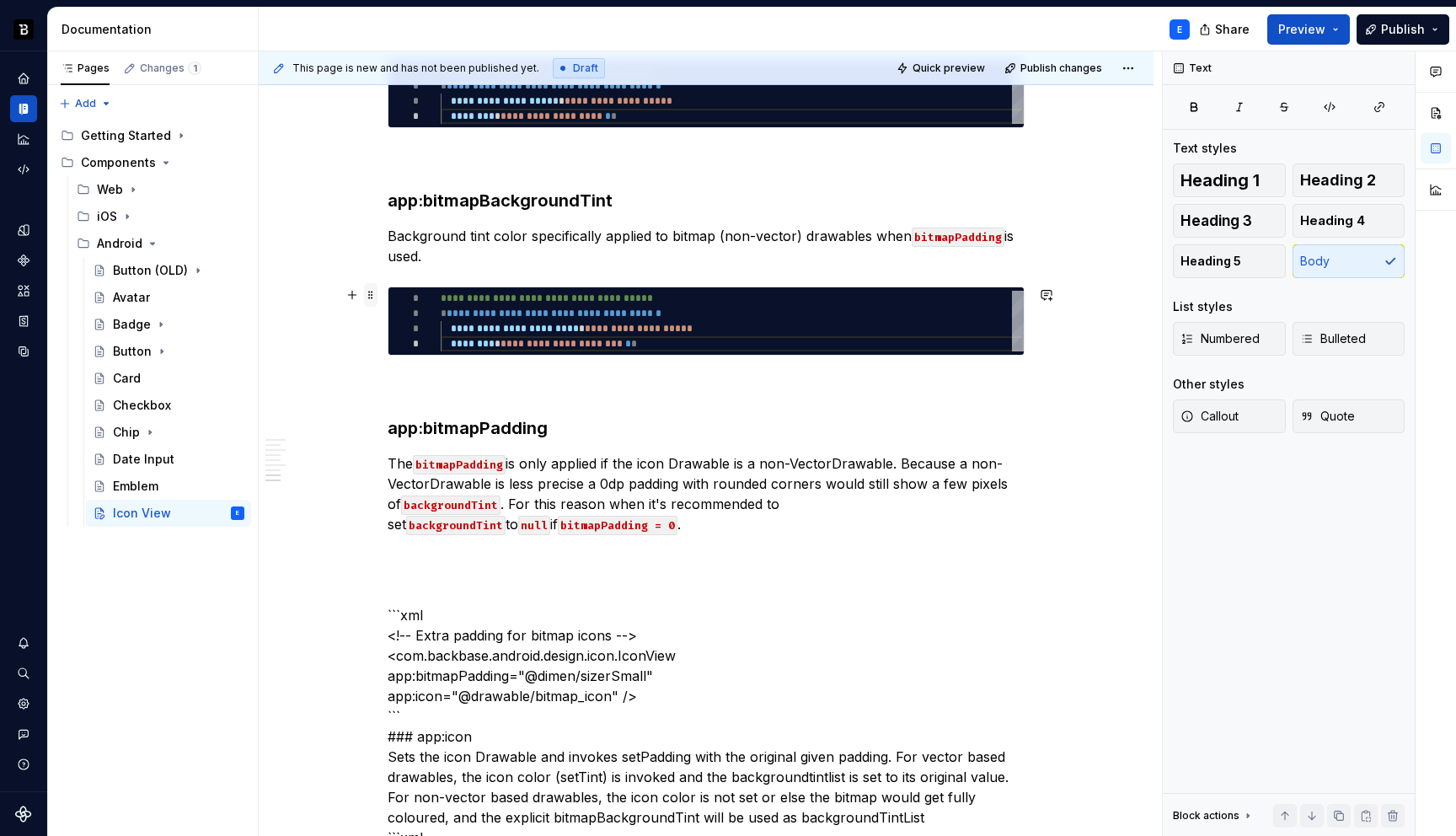
click at [370, 299] on span at bounding box center [371, 295] width 14 height 23
type textarea "*"
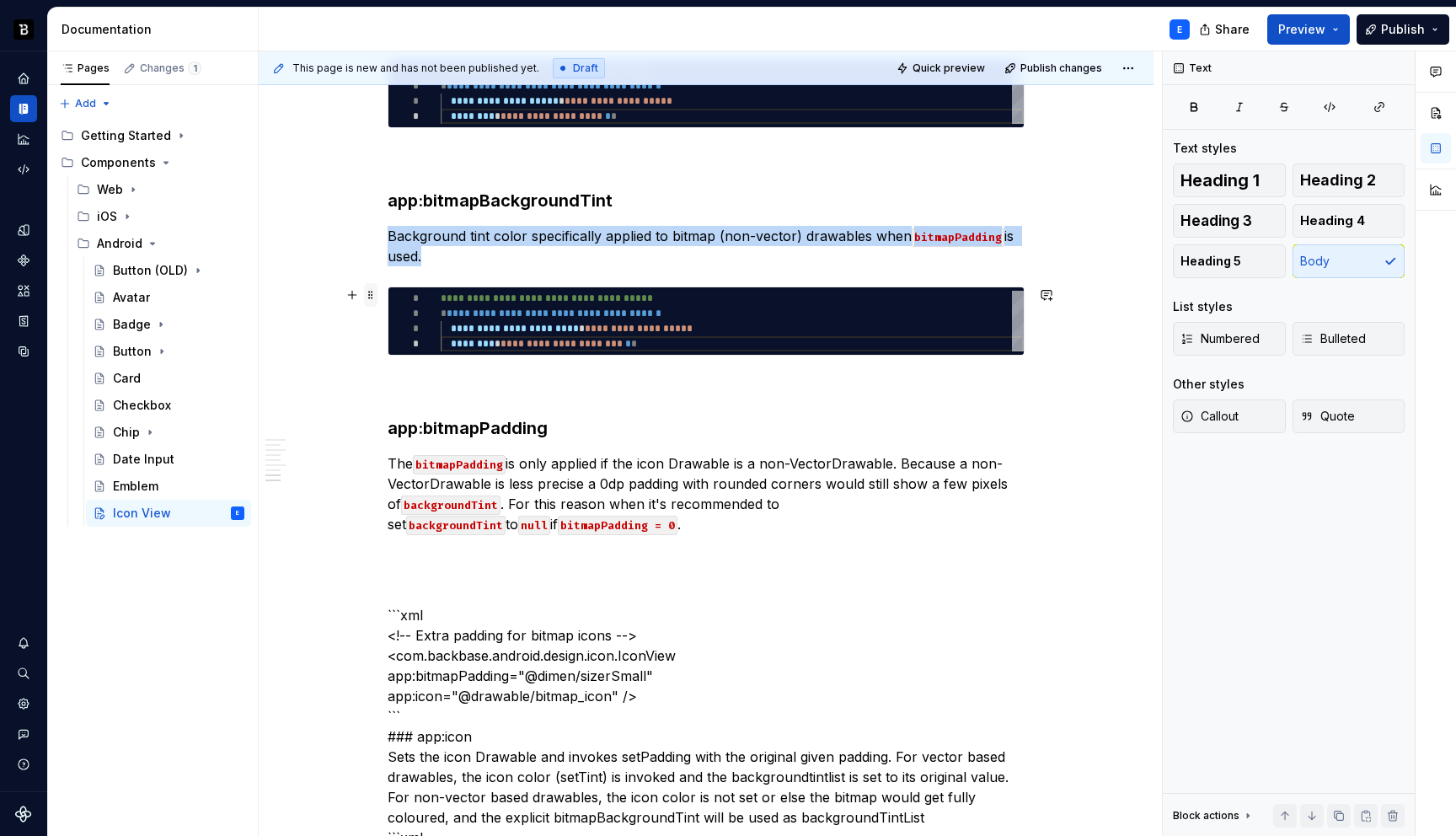
click at [370, 299] on span at bounding box center [371, 295] width 14 height 23
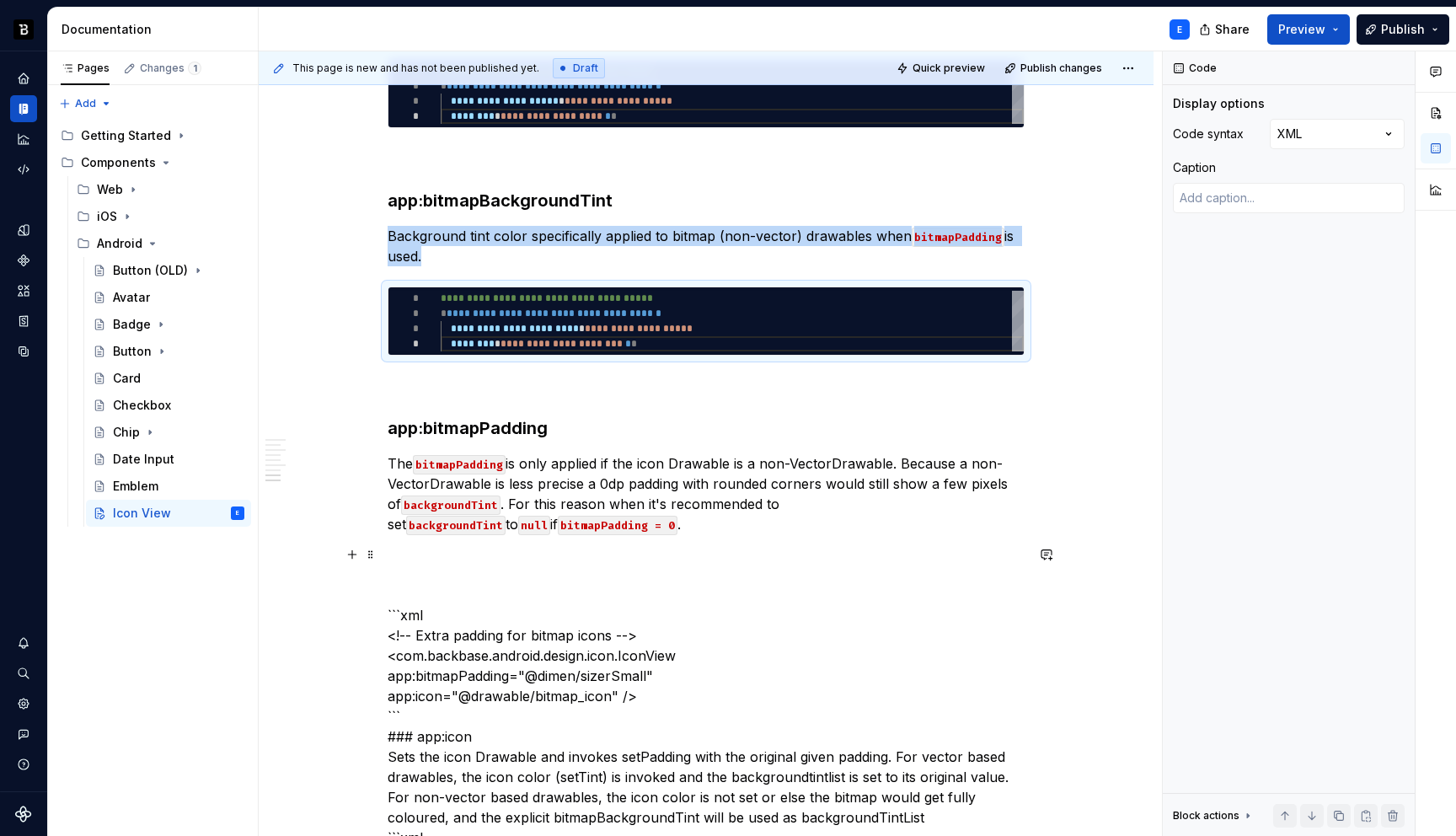
copy p "Background tint color specifically applied to bitmap (non-vector) drawables whe…"
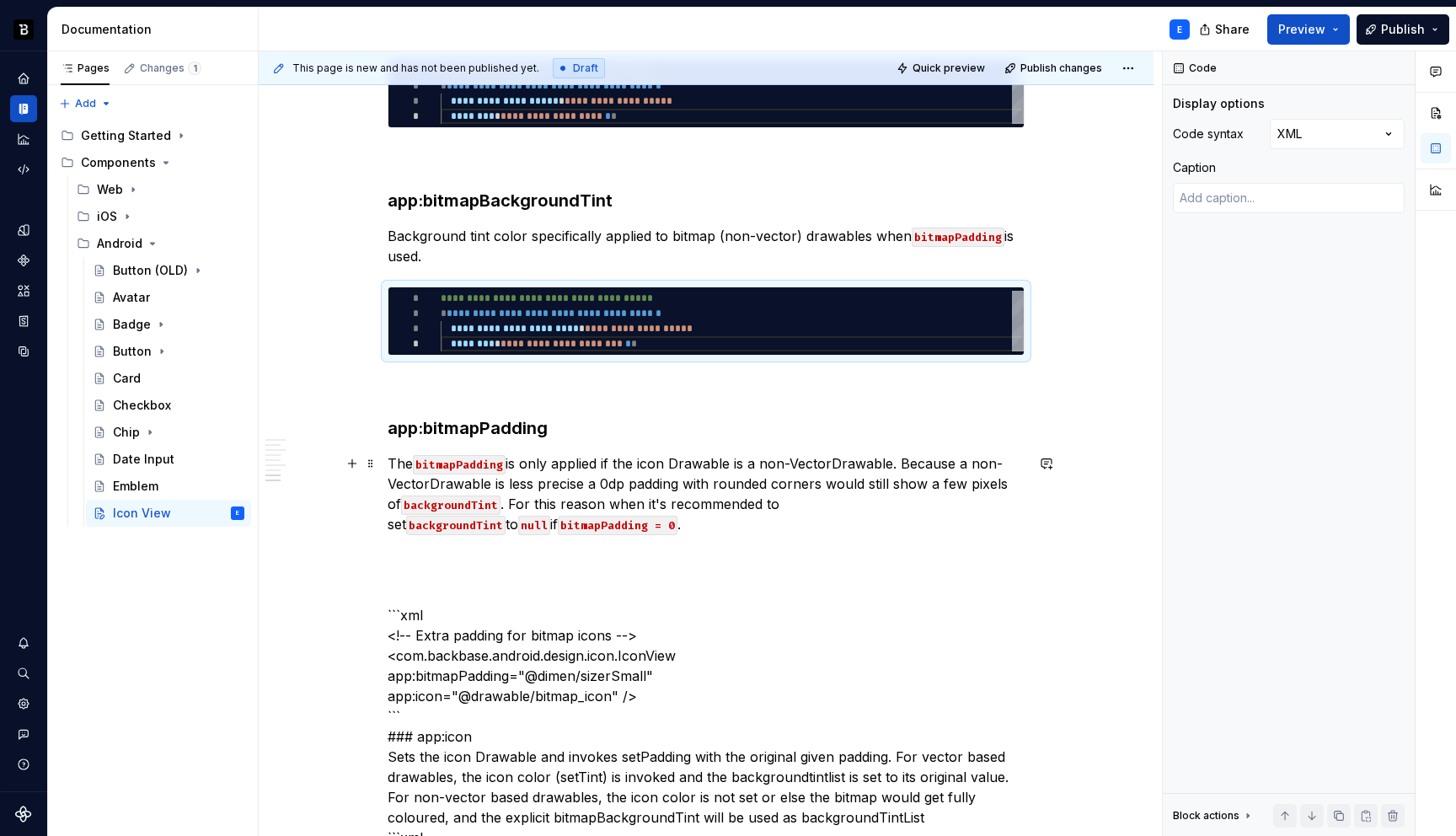
click at [536, 531] on p "The bitmapPadding is only applied if the icon Drawable is a non-VectorDrawable.…" at bounding box center [706, 494] width 637 height 80
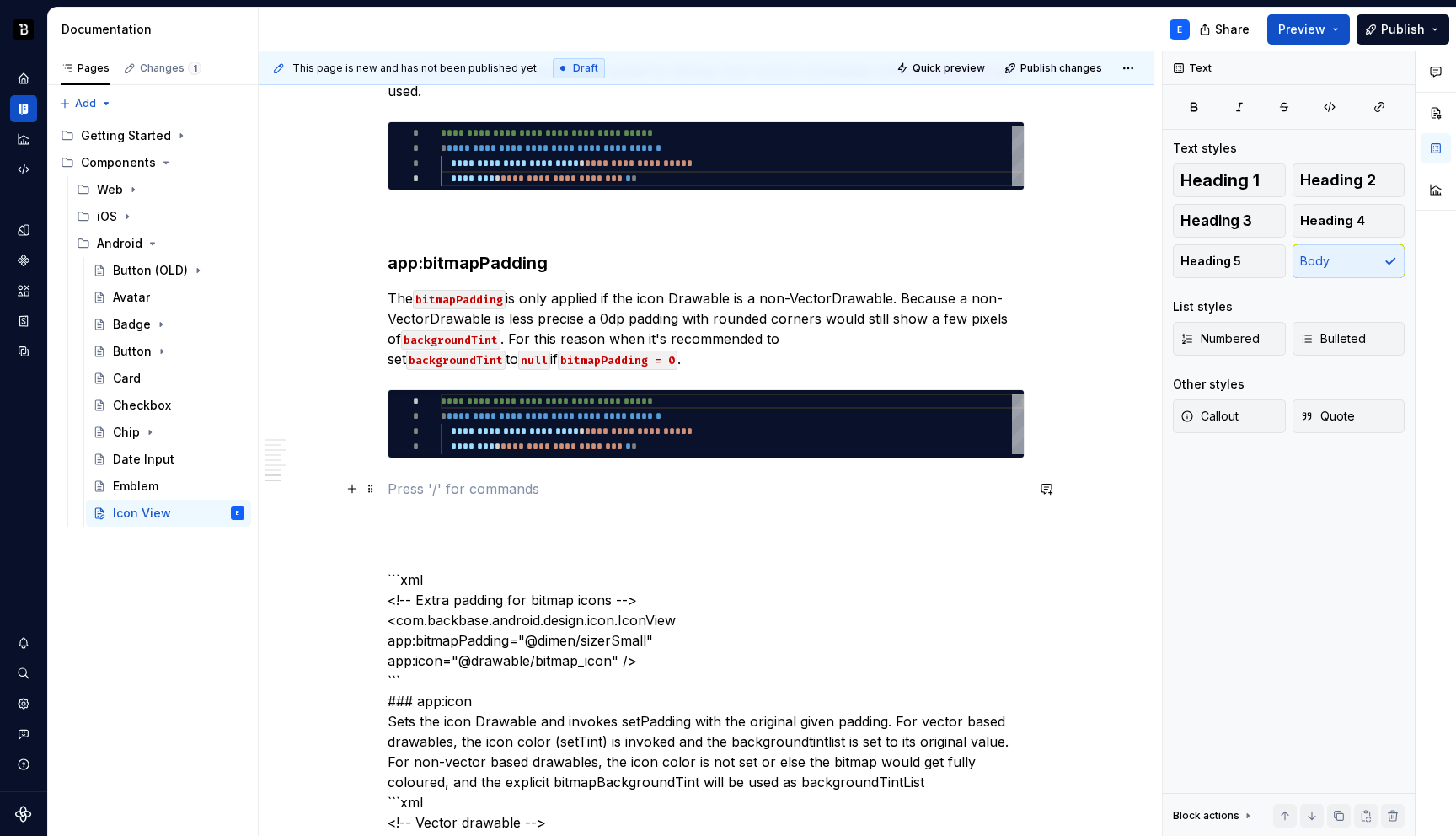
scroll to position [1858, 0]
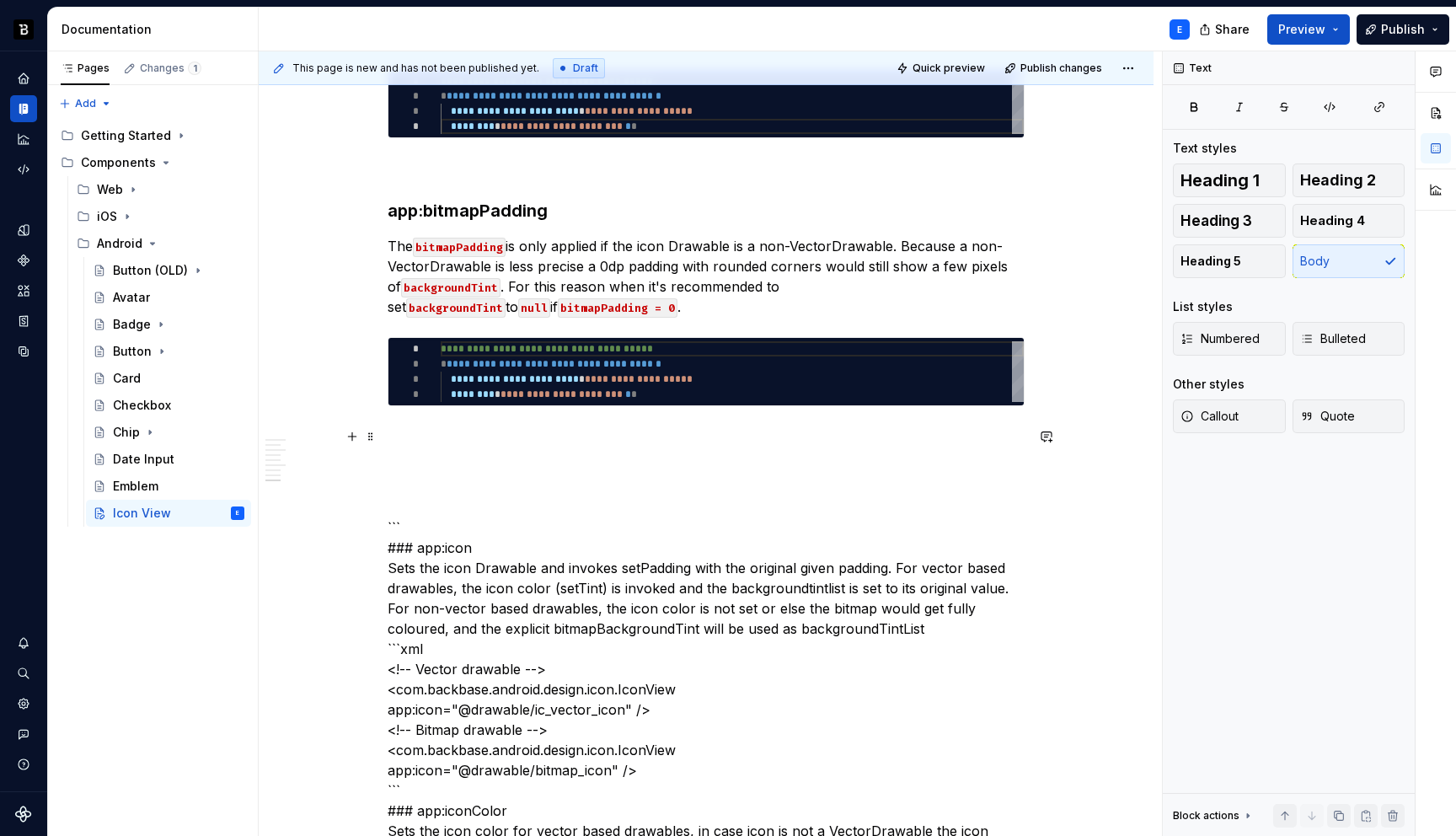
type textarea "**********"
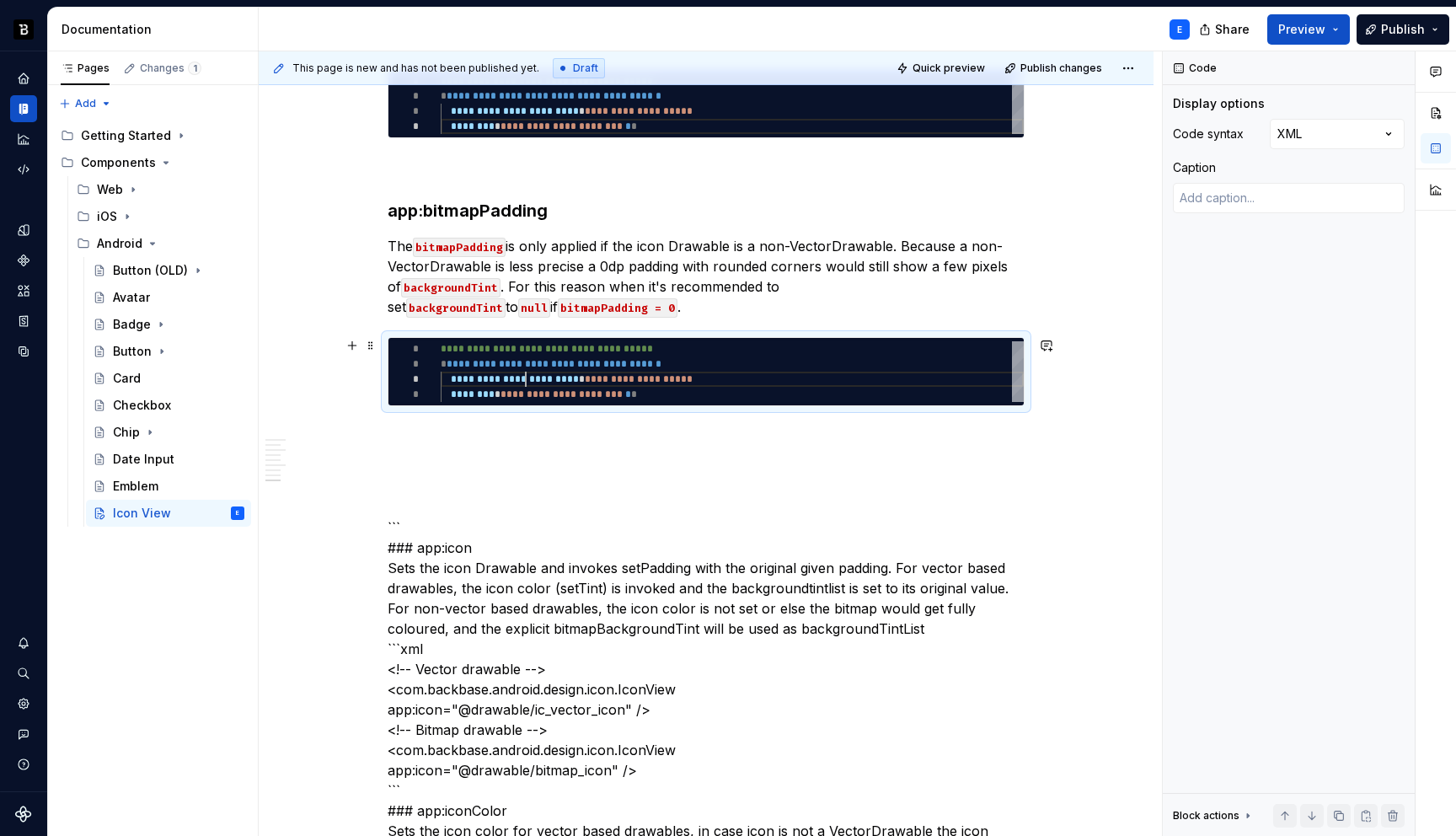
click at [526, 382] on div "**********" at bounding box center [733, 371] width 584 height 61
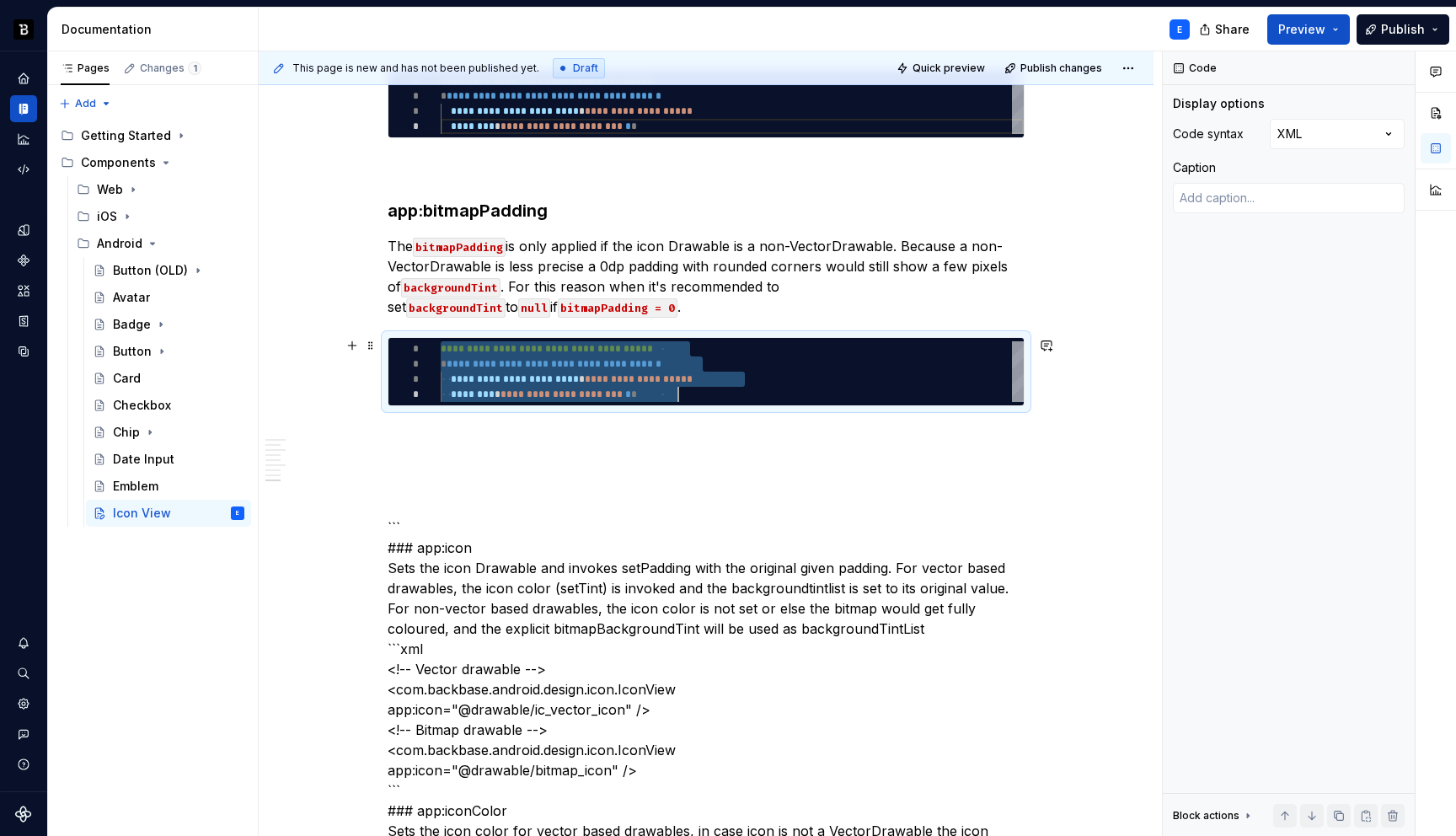
type textarea "*"
type textarea "**********"
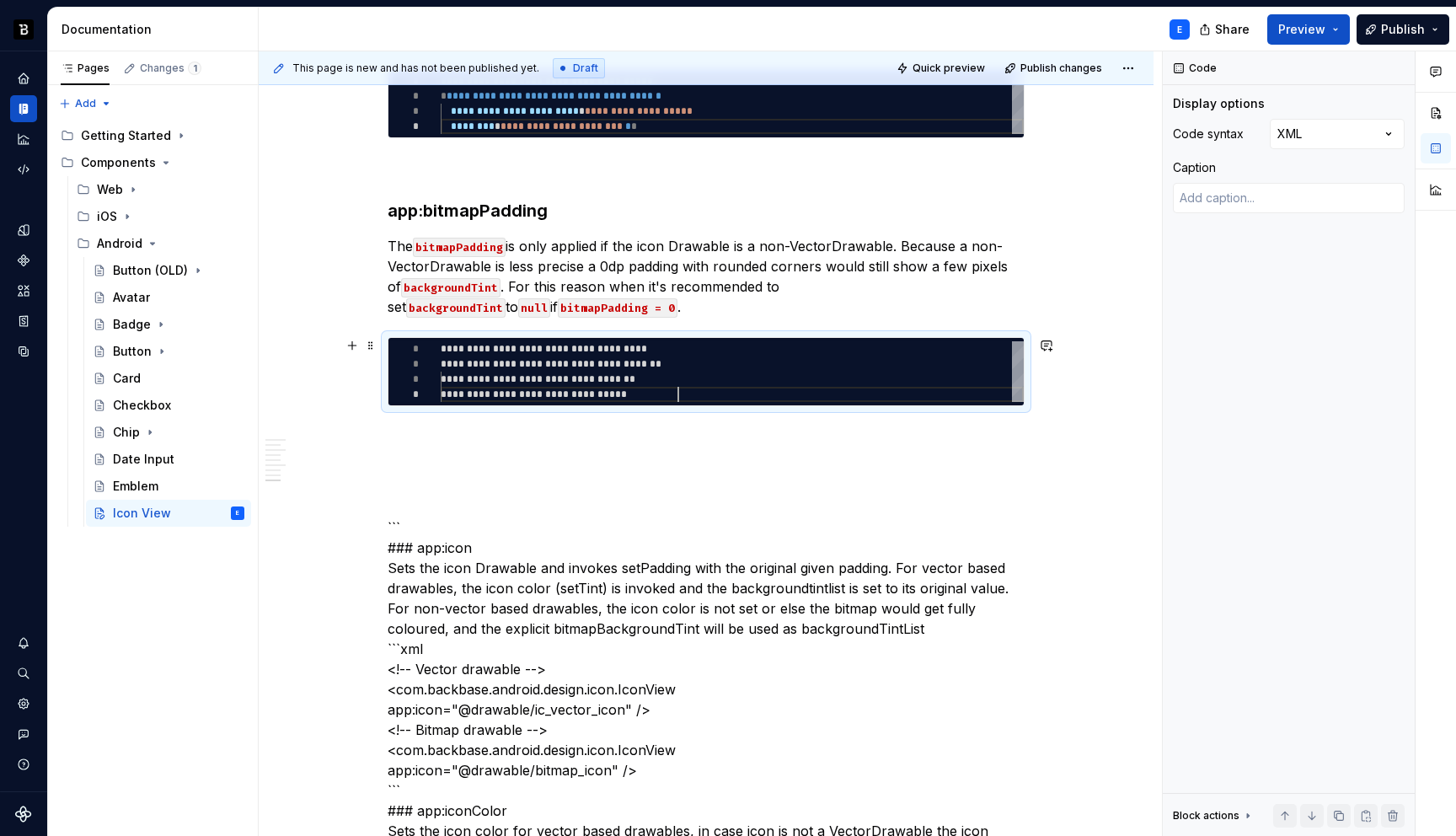
scroll to position [46, 237]
click at [508, 431] on p at bounding box center [706, 436] width 637 height 20
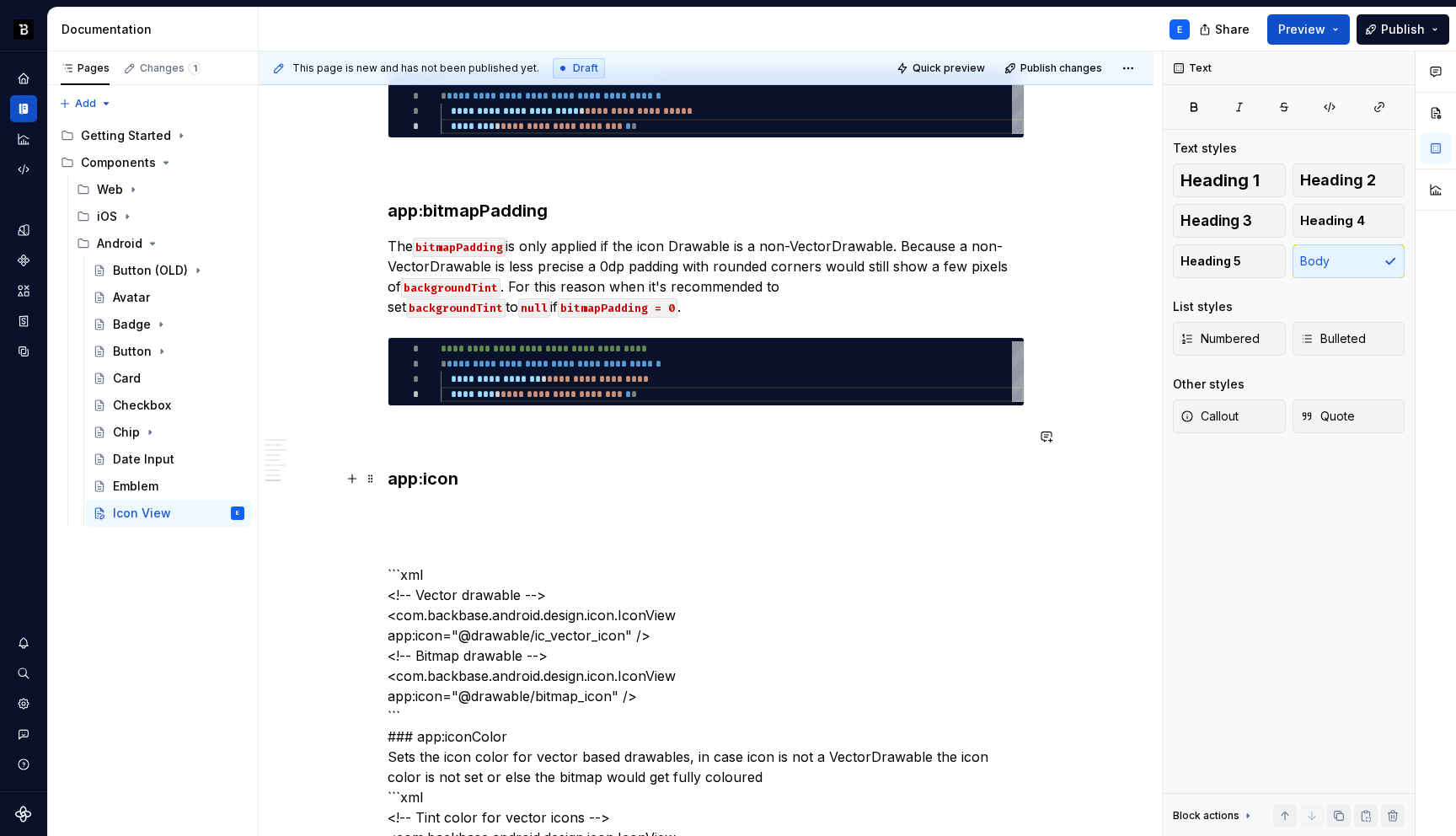
click at [485, 472] on h3 "app:icon" at bounding box center [706, 479] width 637 height 23
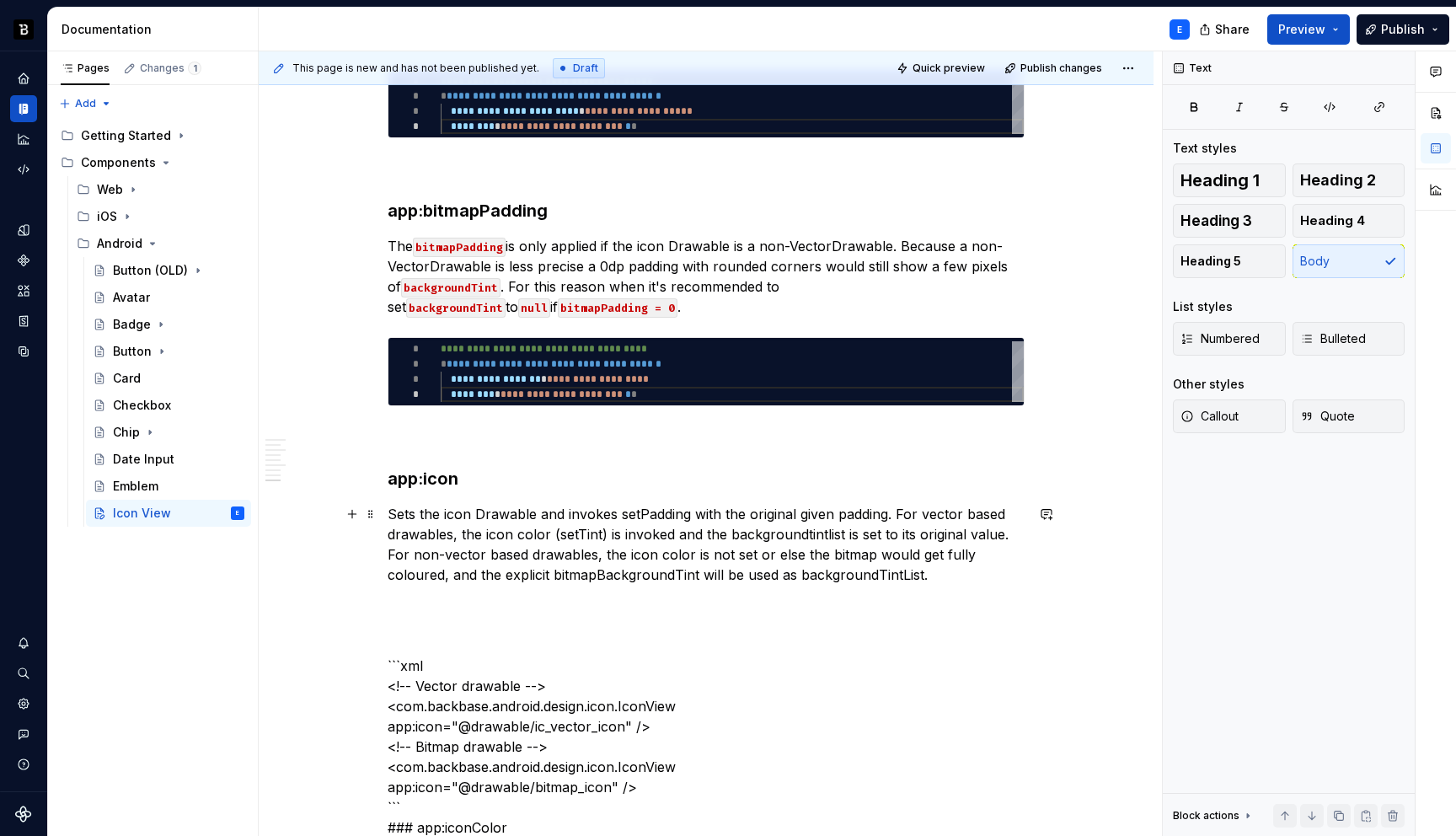
click at [637, 514] on p "Sets the icon Drawable and invokes setPadding with the original given padding. …" at bounding box center [706, 544] width 637 height 80
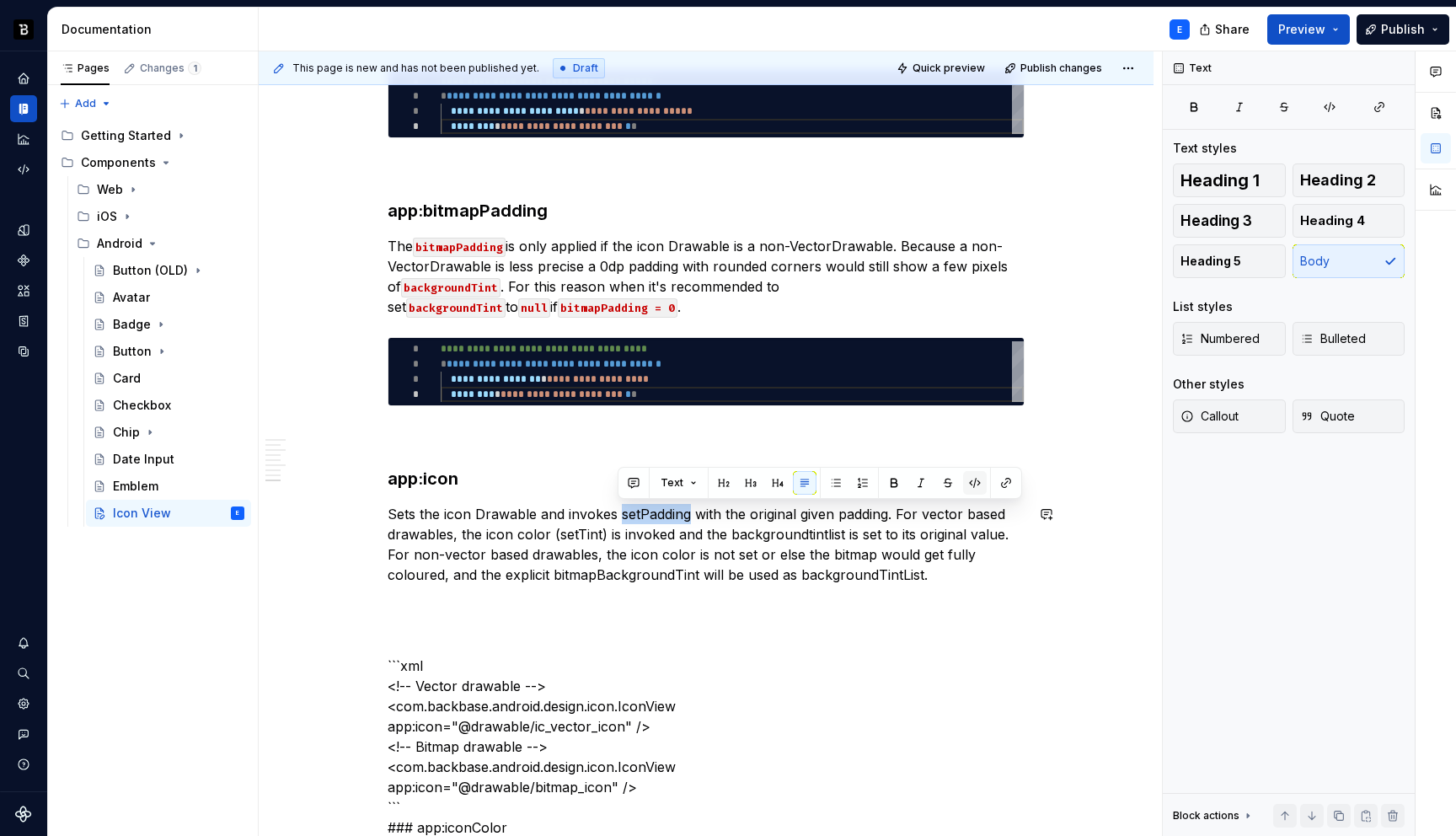
click at [971, 478] on button "button" at bounding box center [975, 483] width 23 height 23
click at [584, 539] on p "Sets the icon Drawable and invokes setPadding with the original given padding. …" at bounding box center [706, 544] width 637 height 80
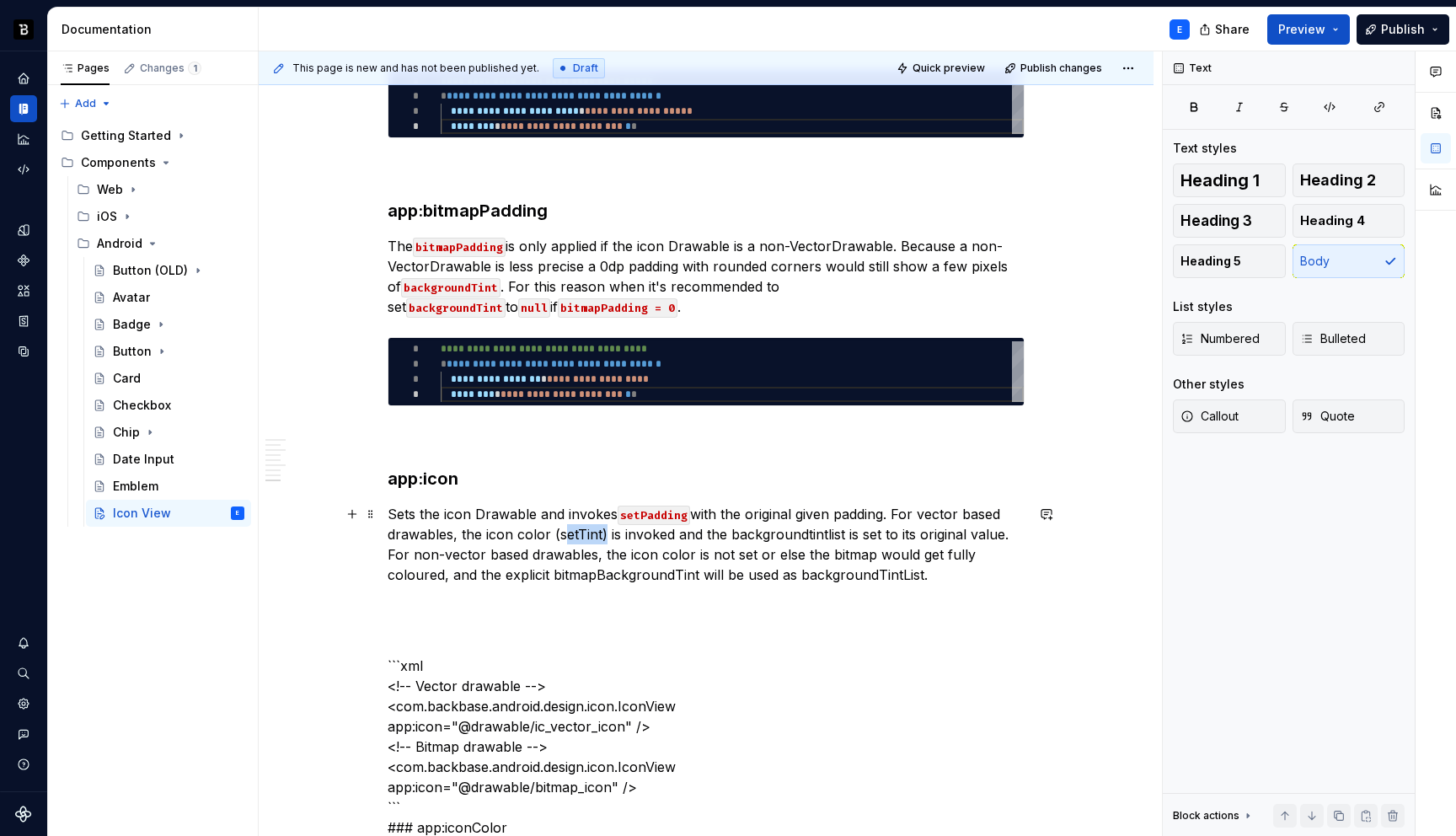
click at [584, 539] on p "Sets the icon Drawable and invokes setPadding with the original given padding. …" at bounding box center [706, 544] width 637 height 80
click at [914, 502] on button "button" at bounding box center [914, 503] width 23 height 23
click at [810, 533] on p "Sets the icon Drawable and invokes setPadding with the original given padding. …" at bounding box center [706, 544] width 637 height 80
click at [1090, 502] on button "button" at bounding box center [1093, 503] width 23 height 23
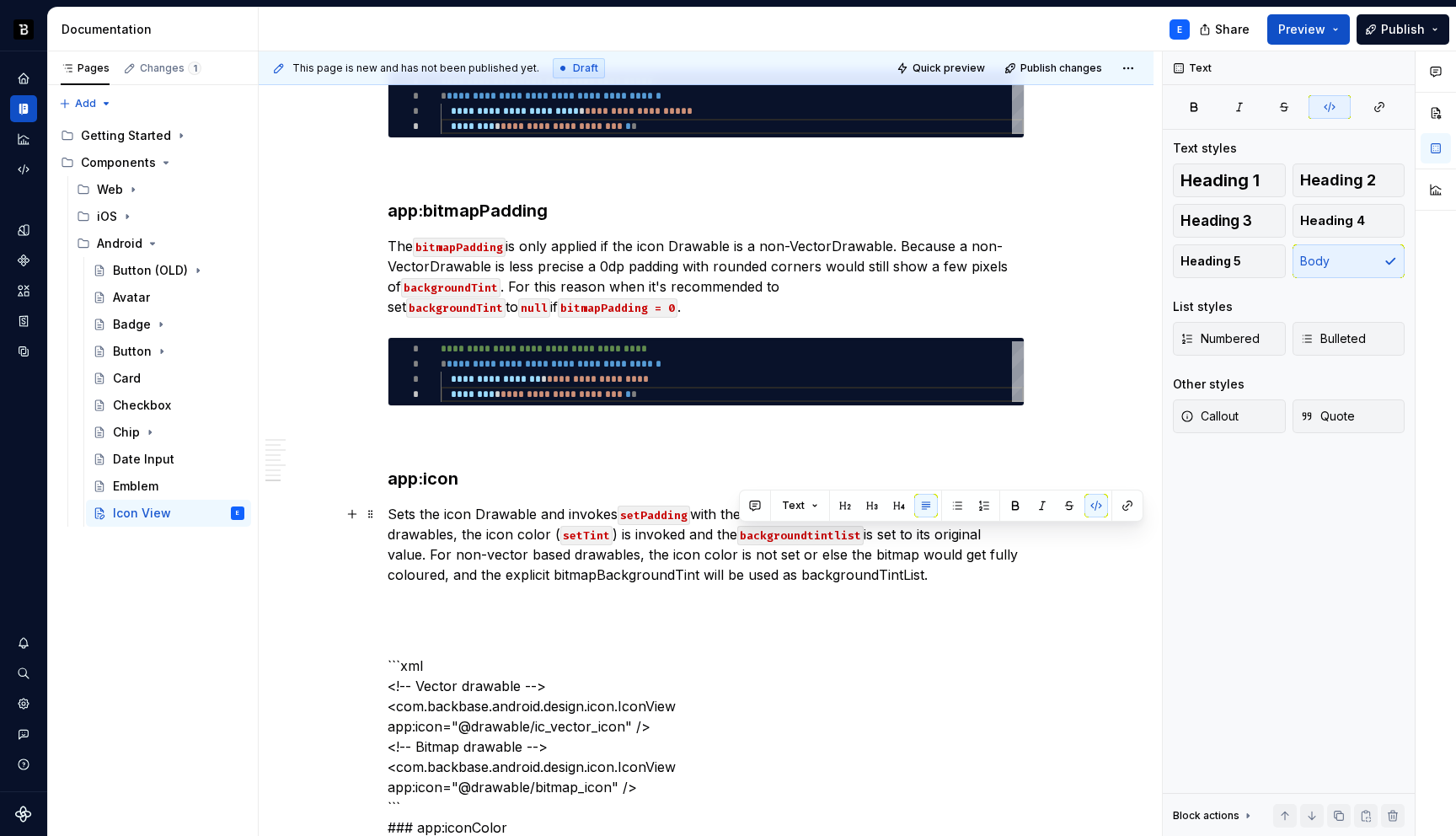
click at [636, 574] on p "Sets the icon Drawable and invokes setPadding with the original given padding. …" at bounding box center [706, 544] width 637 height 80
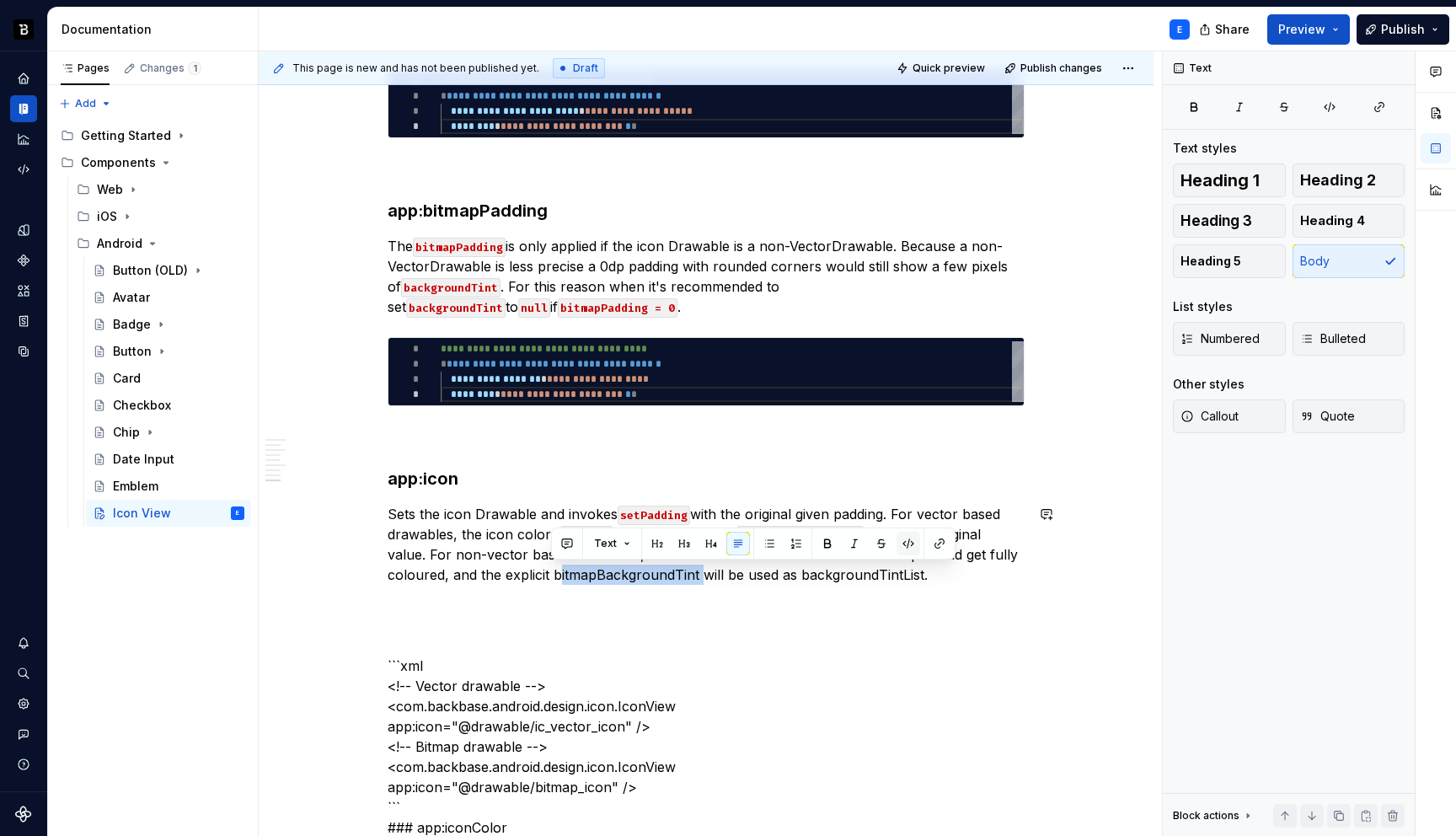
click at [909, 543] on button "button" at bounding box center [908, 544] width 23 height 23
click at [865, 578] on p "Sets the icon Drawable and invokes setPadding with the original given padding. …" at bounding box center [706, 544] width 637 height 80
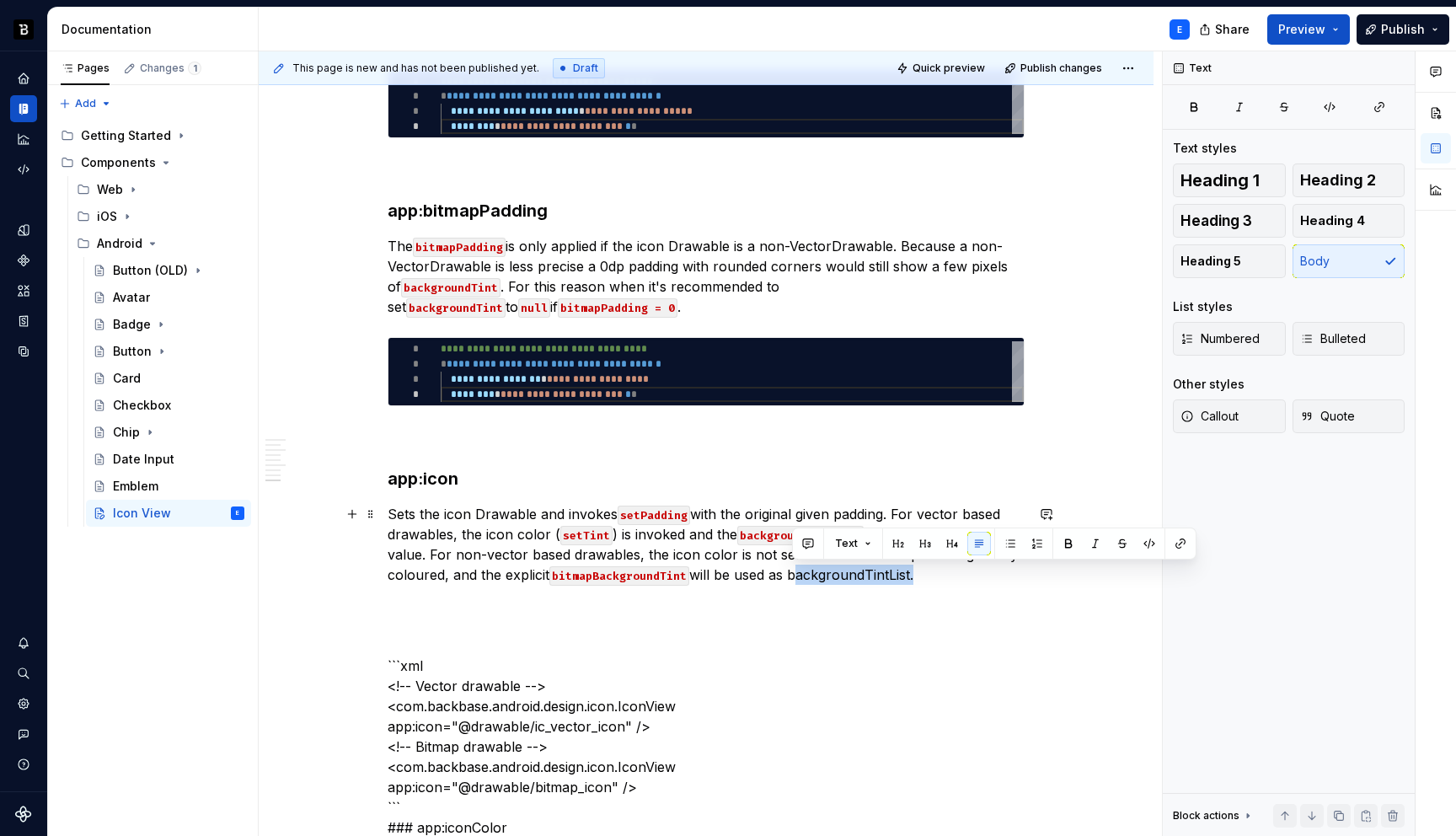
click at [865, 578] on p "Sets the icon Drawable and invokes setPadding with the original given padding. …" at bounding box center [706, 544] width 637 height 80
click at [1149, 550] on button "button" at bounding box center [1150, 544] width 23 height 23
click at [369, 346] on span at bounding box center [371, 345] width 14 height 23
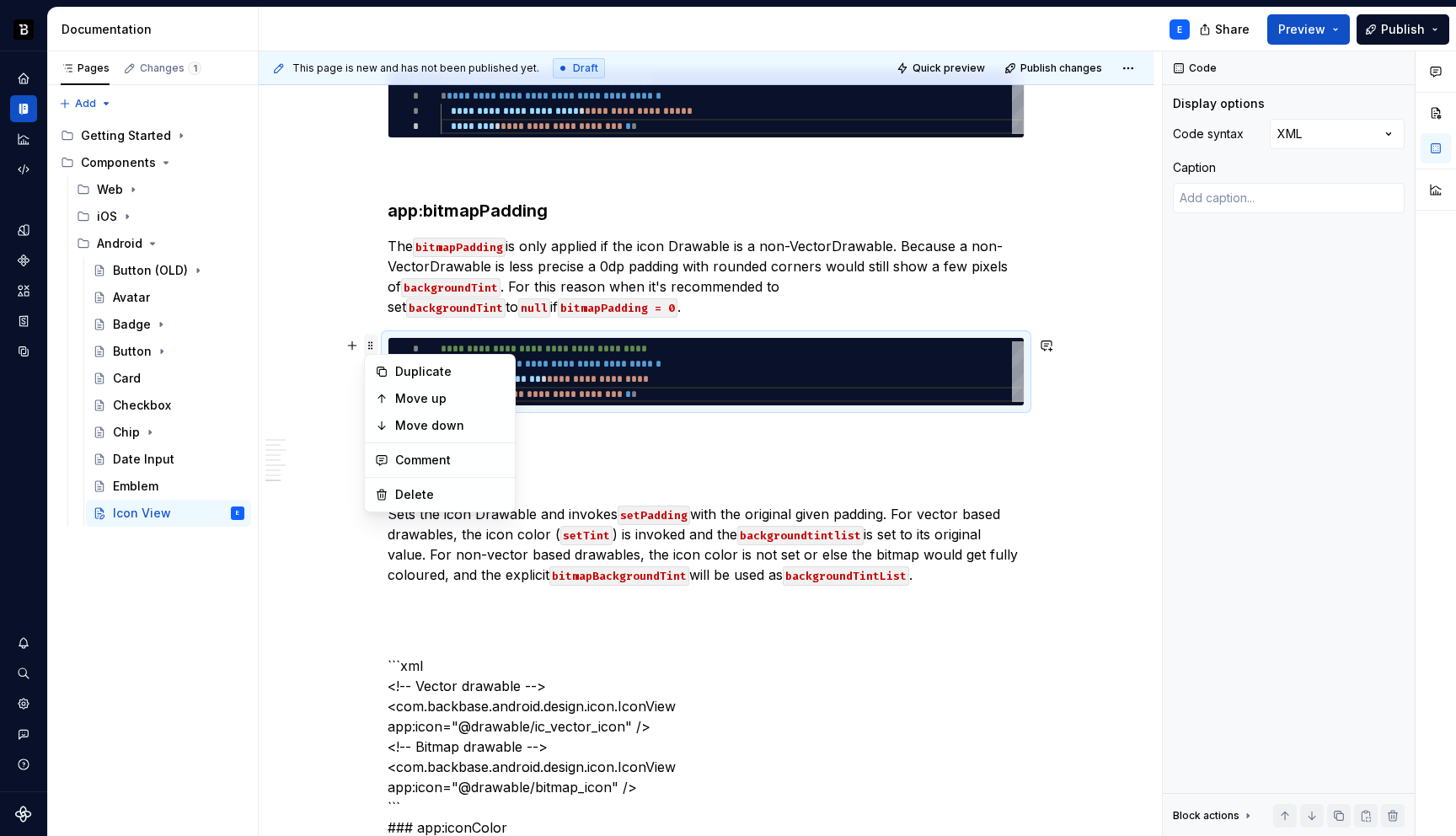
click at [369, 346] on span at bounding box center [371, 345] width 14 height 23
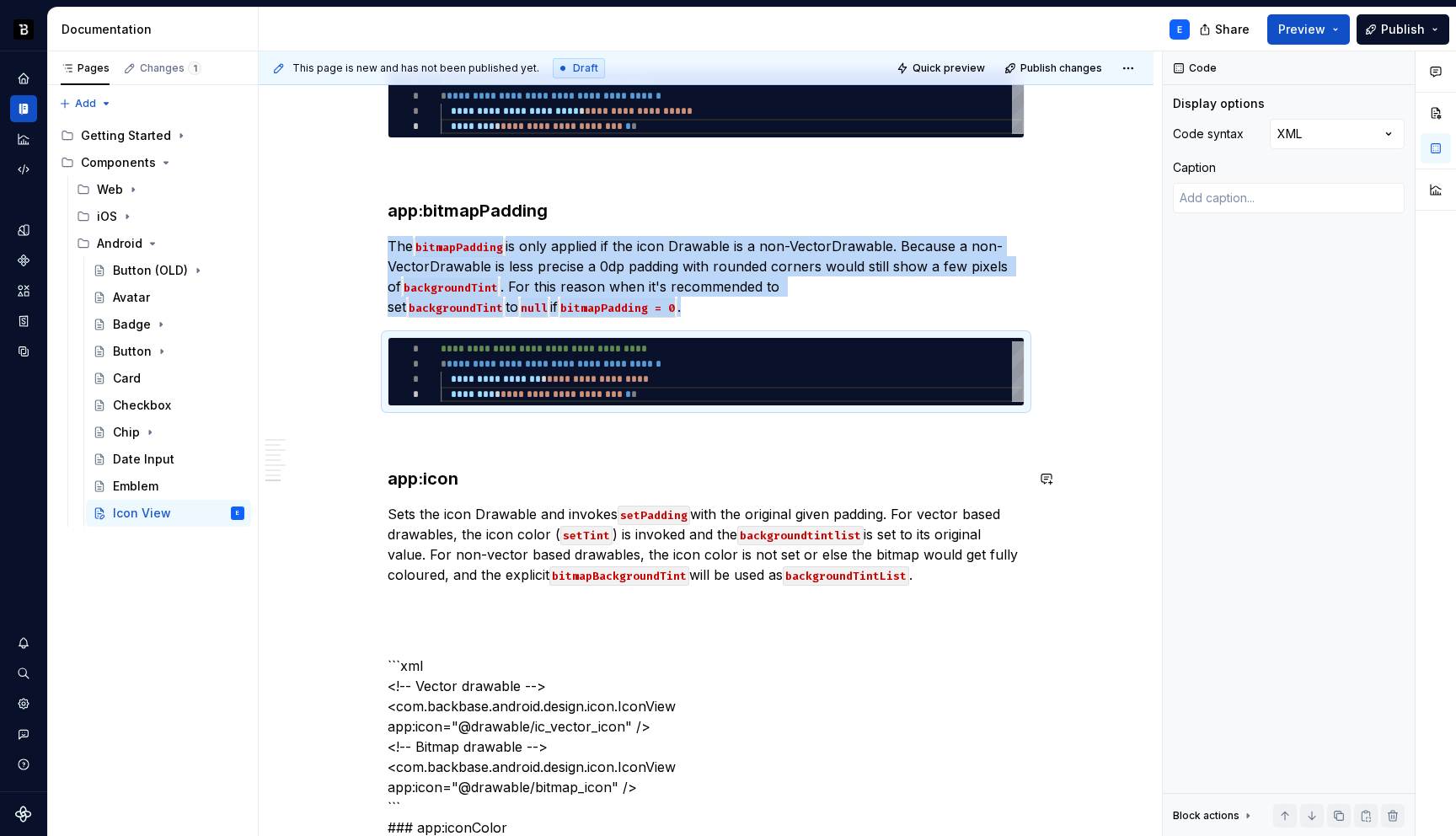
copy p "The bitmapPadding is only applied if the icon Drawable is a non-VectorDrawable.…"
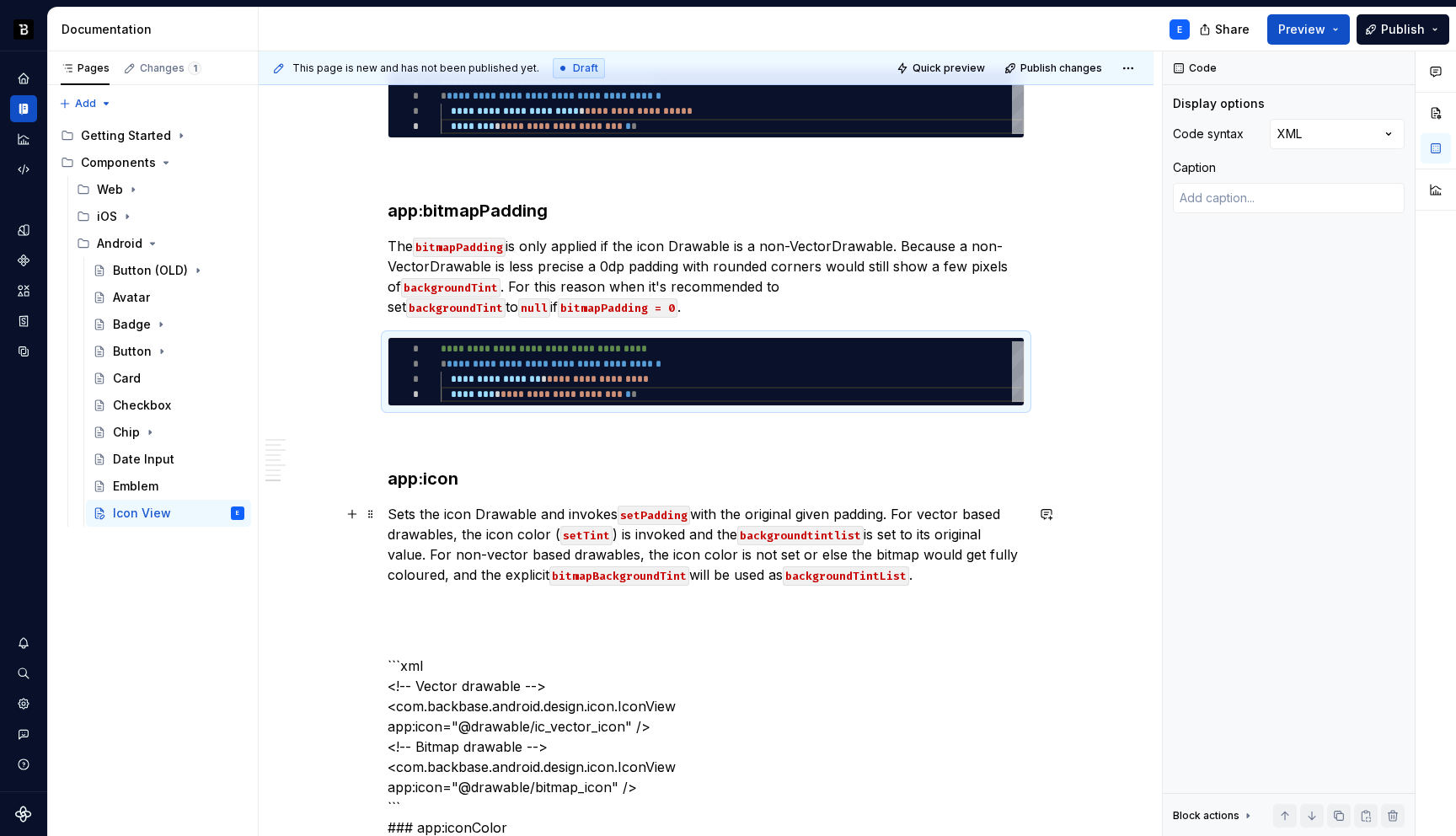
click at [950, 571] on p "Sets the icon Drawable and invokes setPadding with the original given padding. …" at bounding box center [706, 544] width 637 height 80
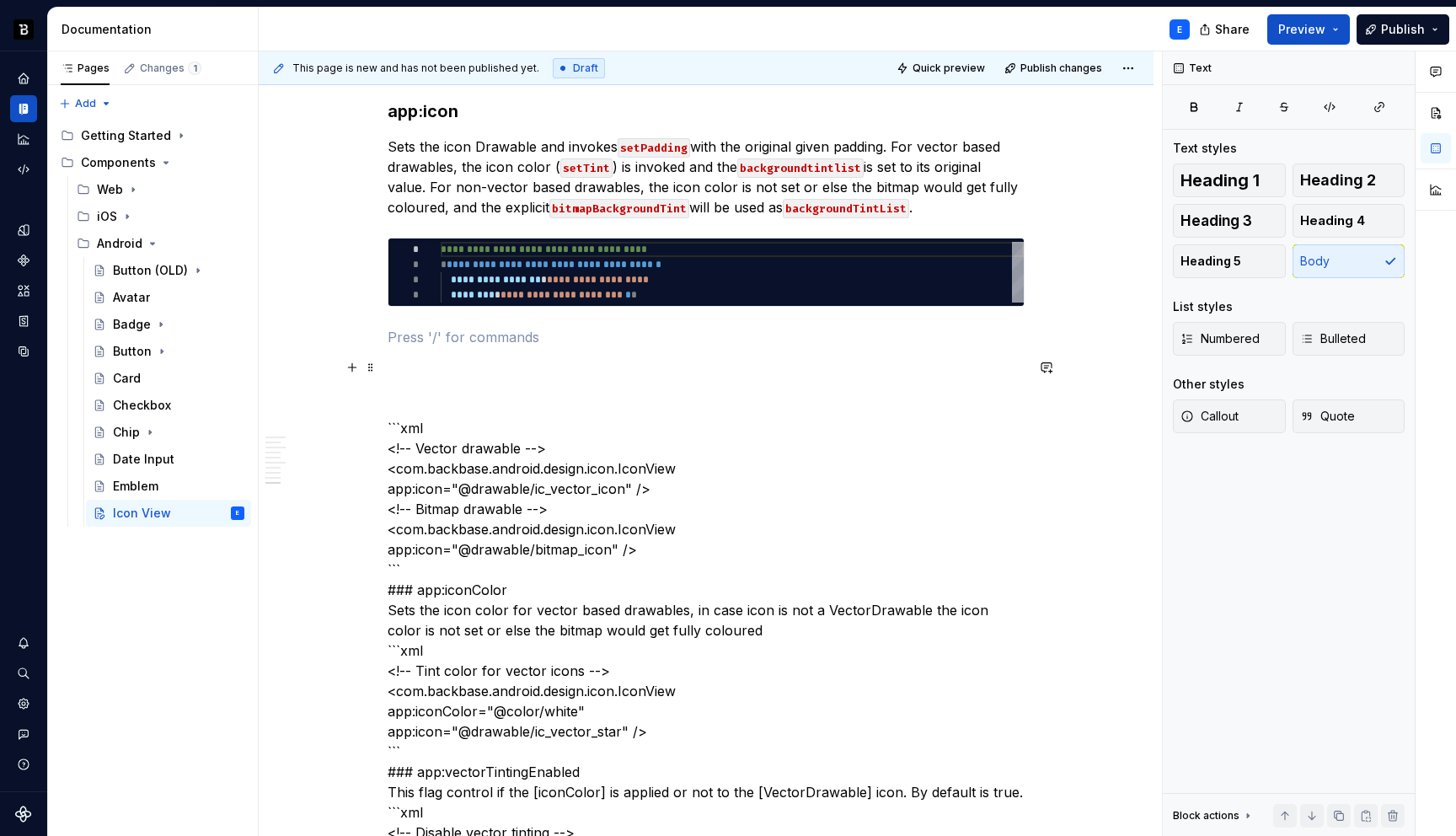
scroll to position [2231, 0]
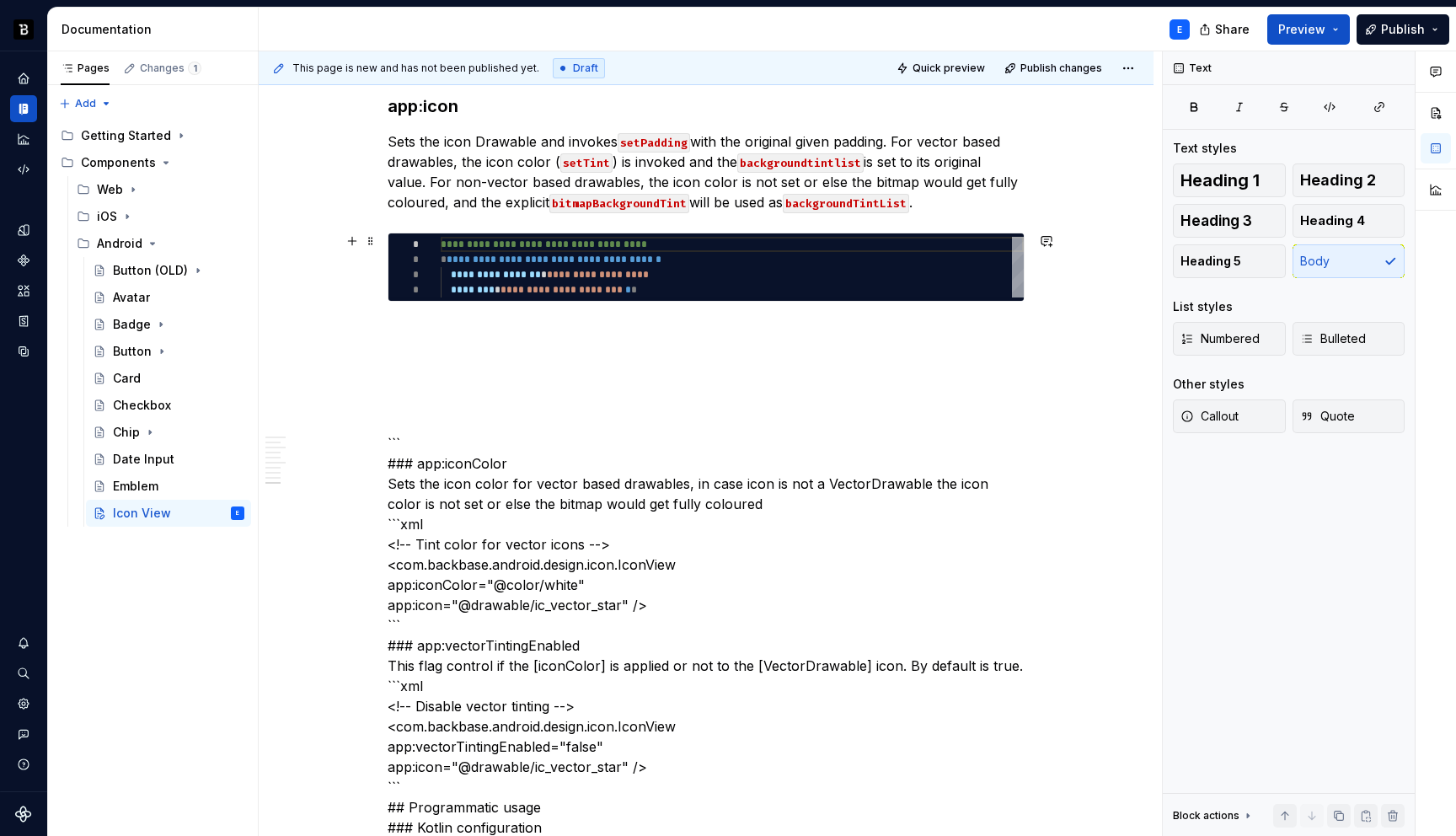
type textarea "*"
type textarea "**********"
click at [533, 264] on div "**********" at bounding box center [733, 267] width 584 height 61
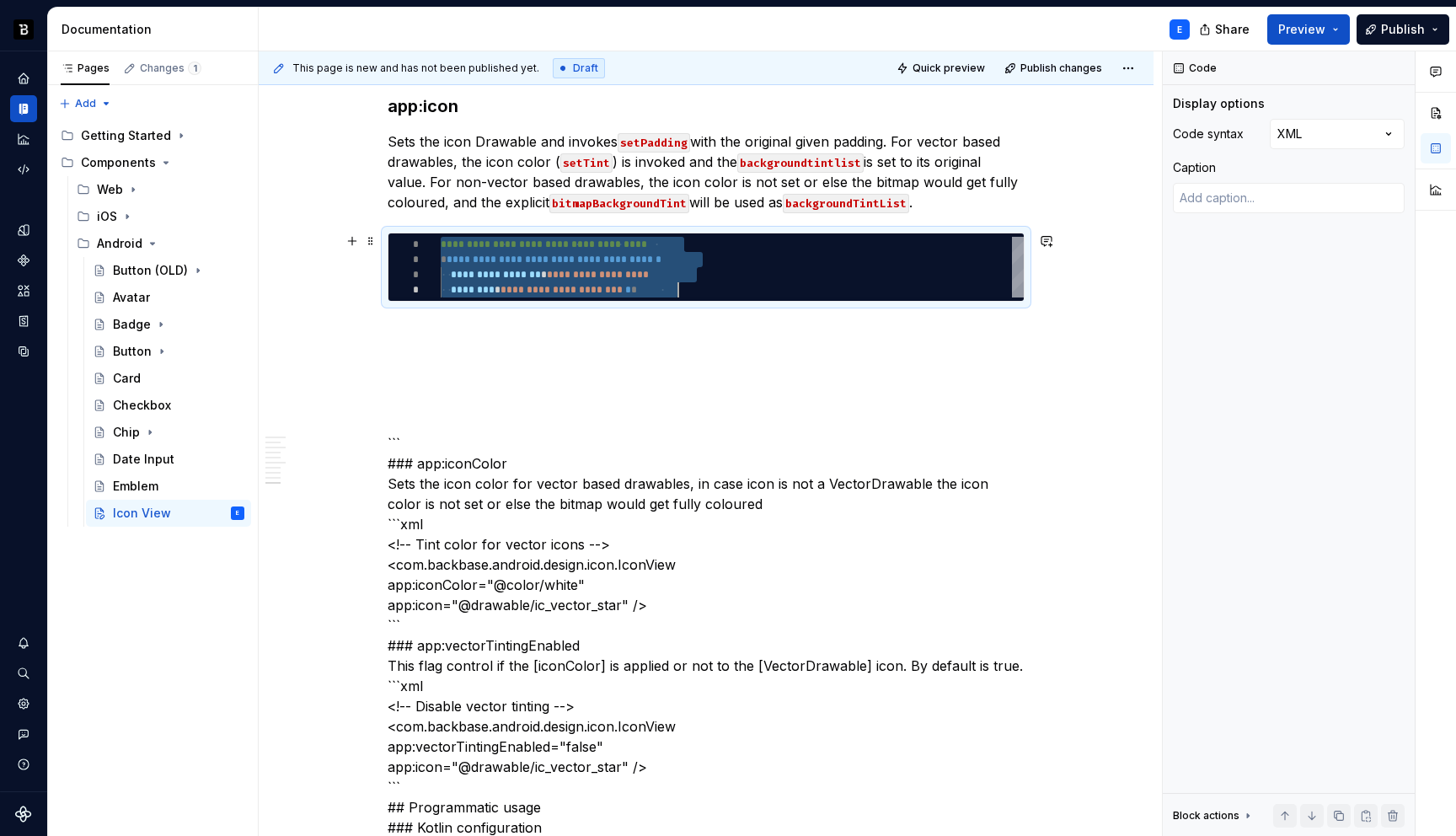
scroll to position [0, 237]
type textarea "*"
type textarea "**********"
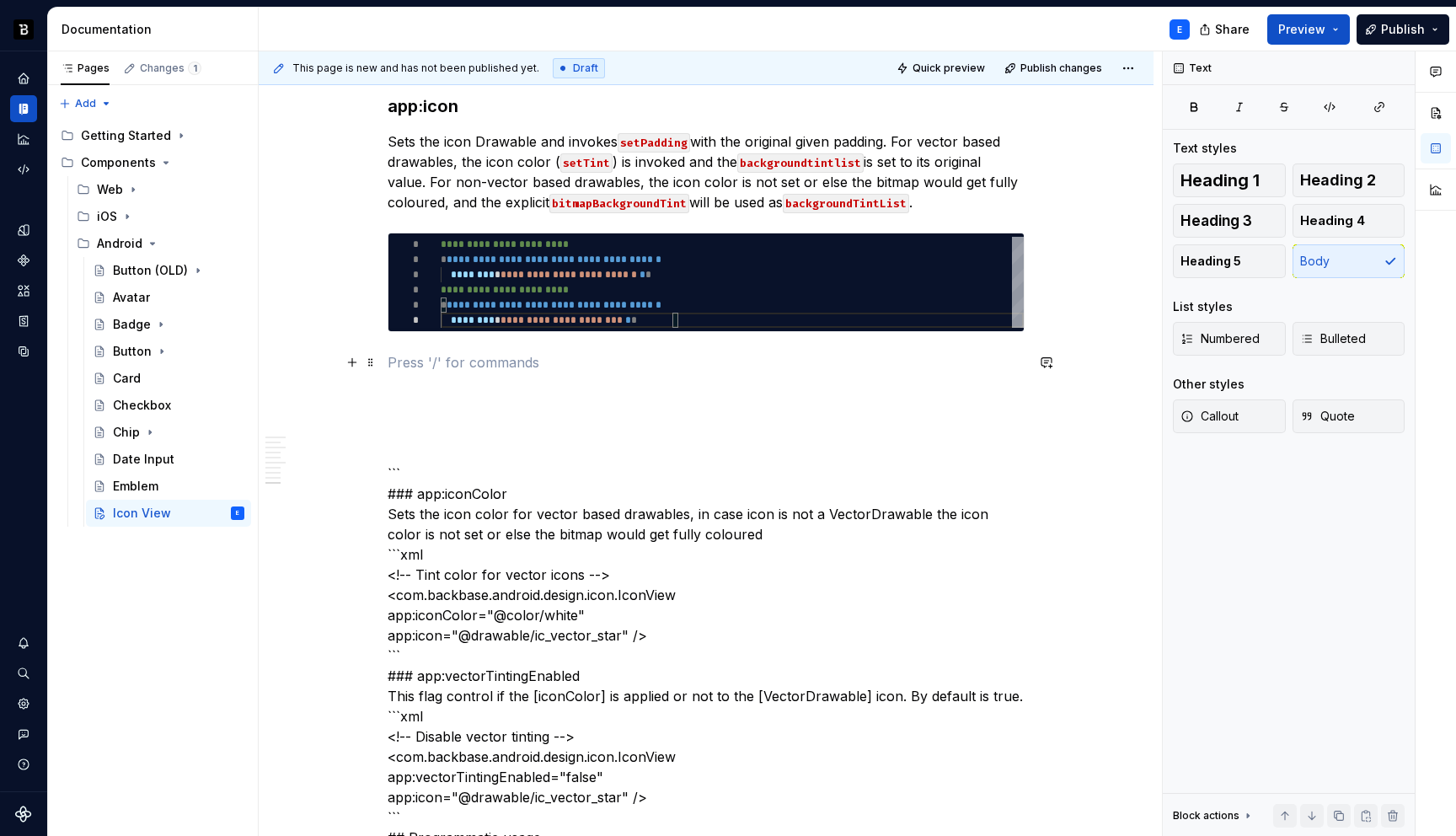
click at [499, 354] on p at bounding box center [706, 362] width 637 height 20
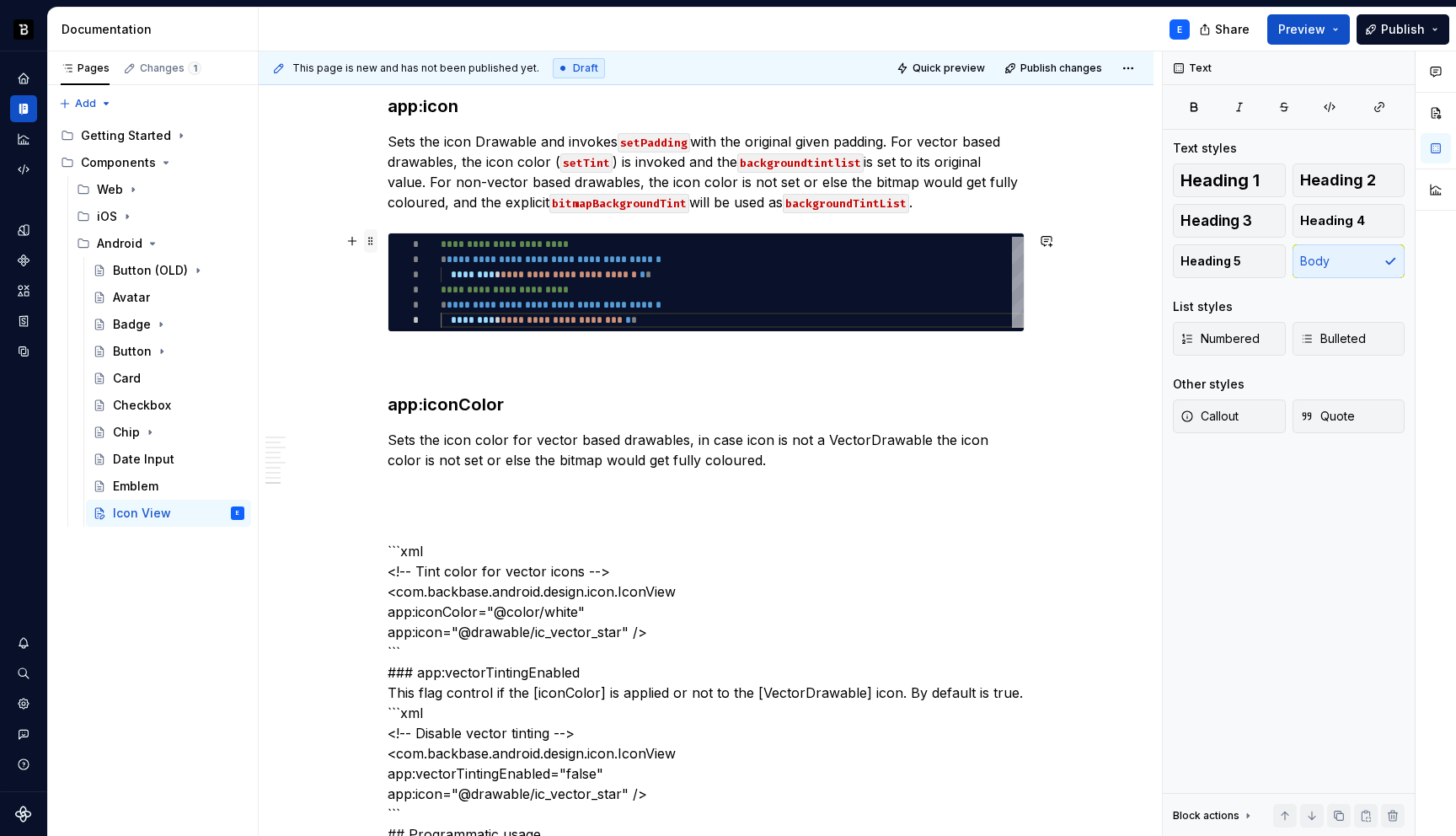
click at [372, 242] on span at bounding box center [371, 241] width 14 height 23
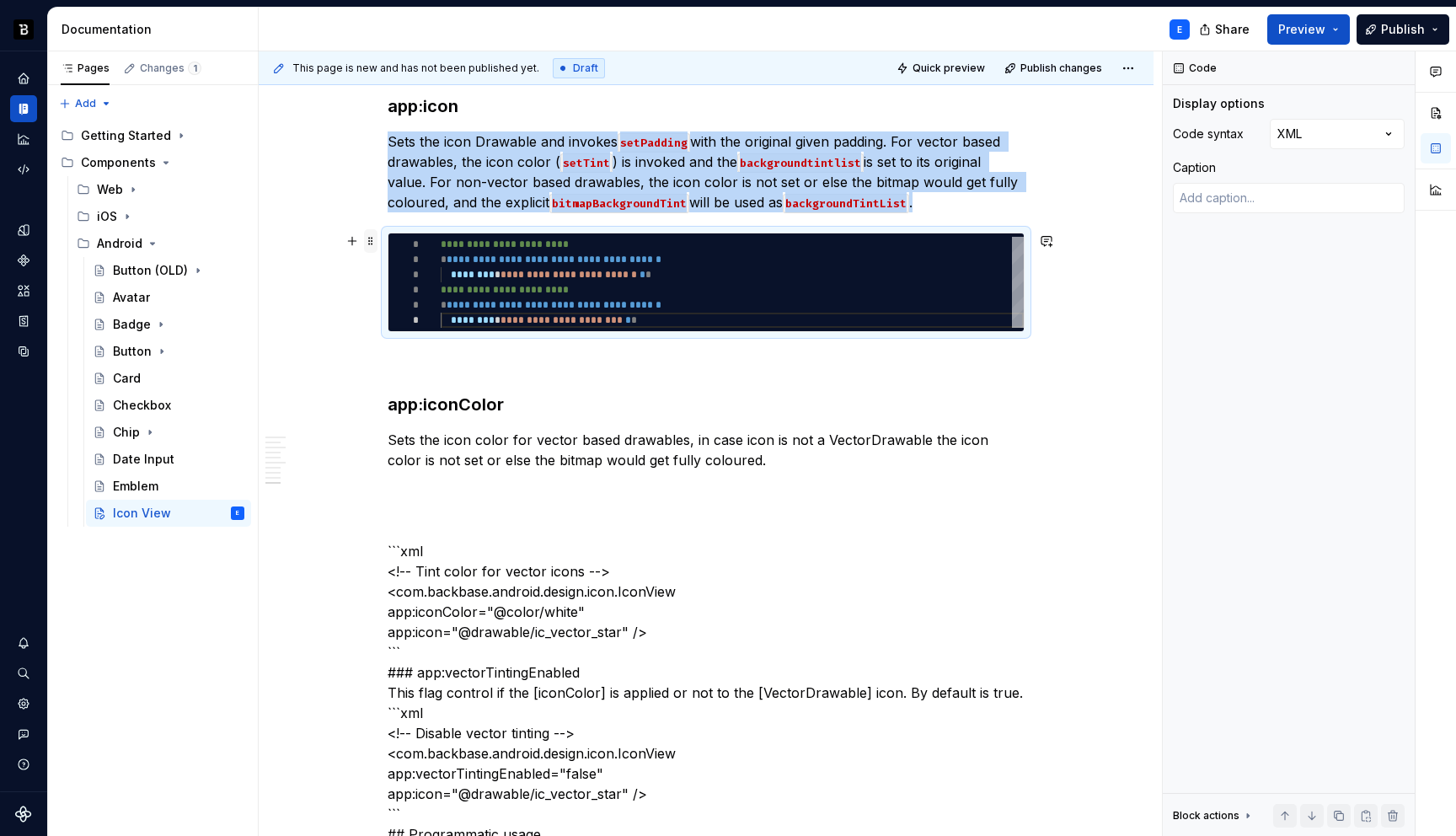
click at [372, 242] on span at bounding box center [371, 241] width 14 height 23
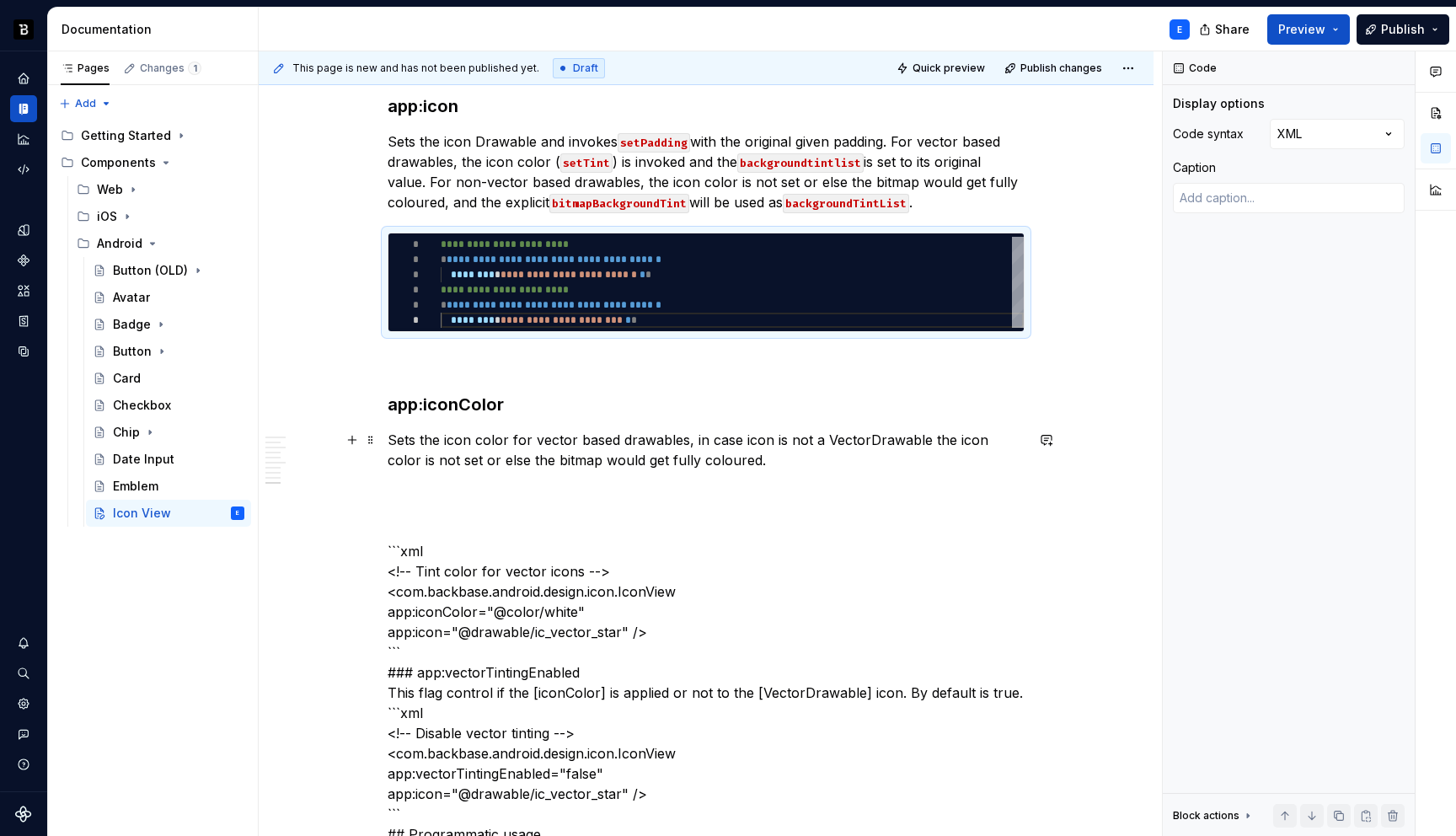
click at [763, 461] on p "Sets the icon color for vector based drawables, in case icon is not a VectorDra…" at bounding box center [706, 450] width 637 height 41
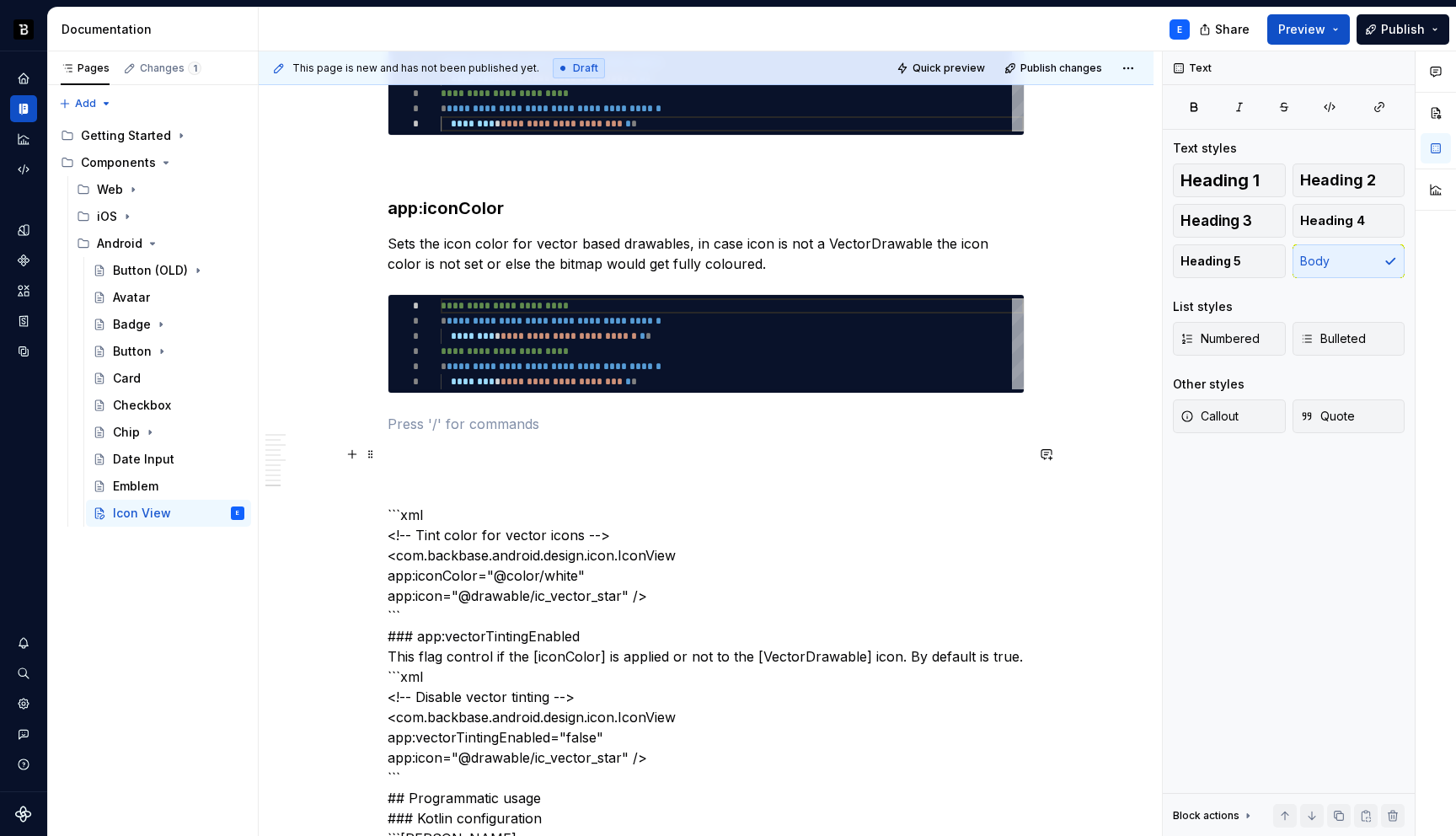
scroll to position [2527, 0]
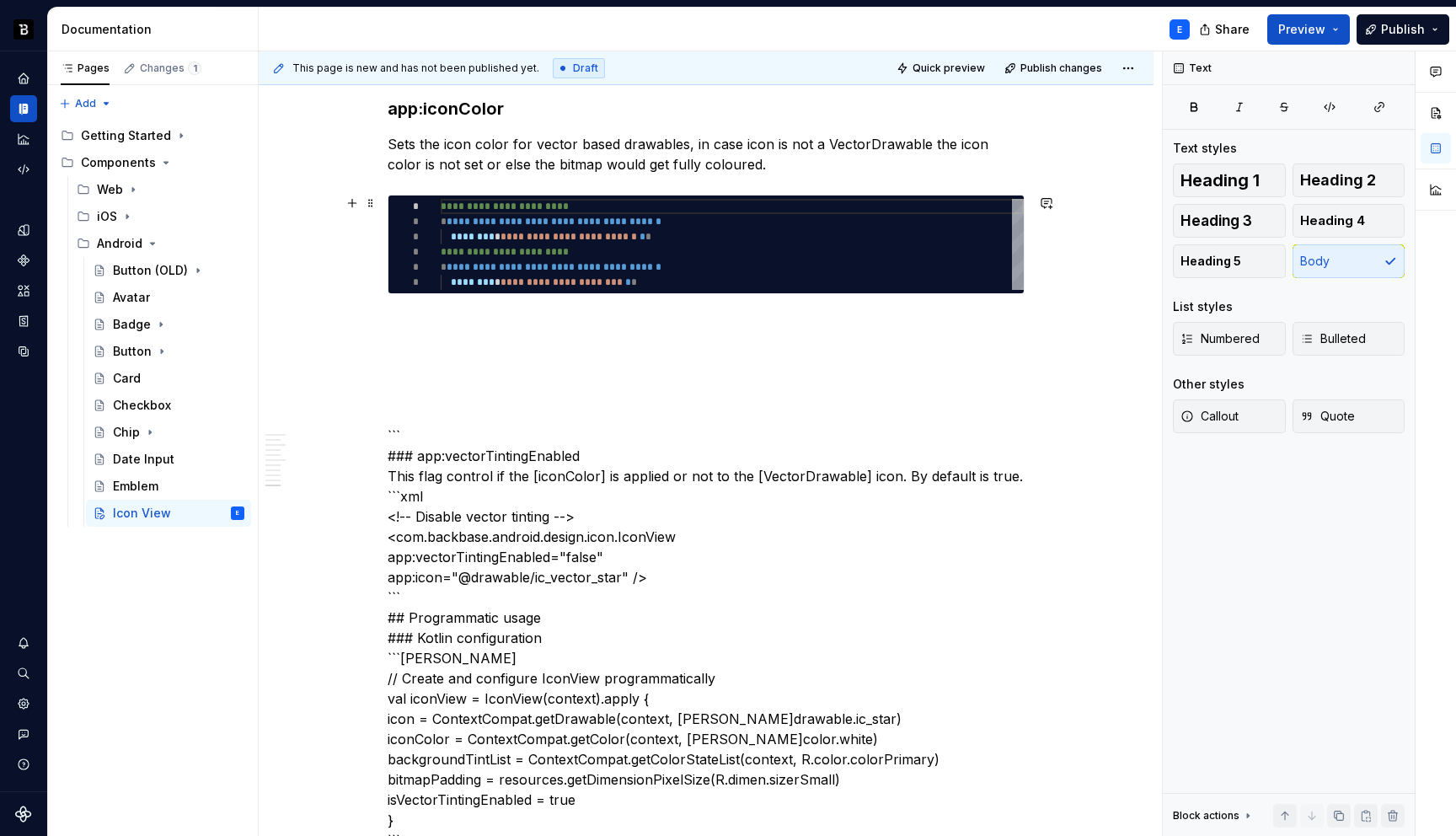
type textarea "*"
type textarea "**********"
click at [546, 272] on div "**********" at bounding box center [733, 244] width 584 height 91
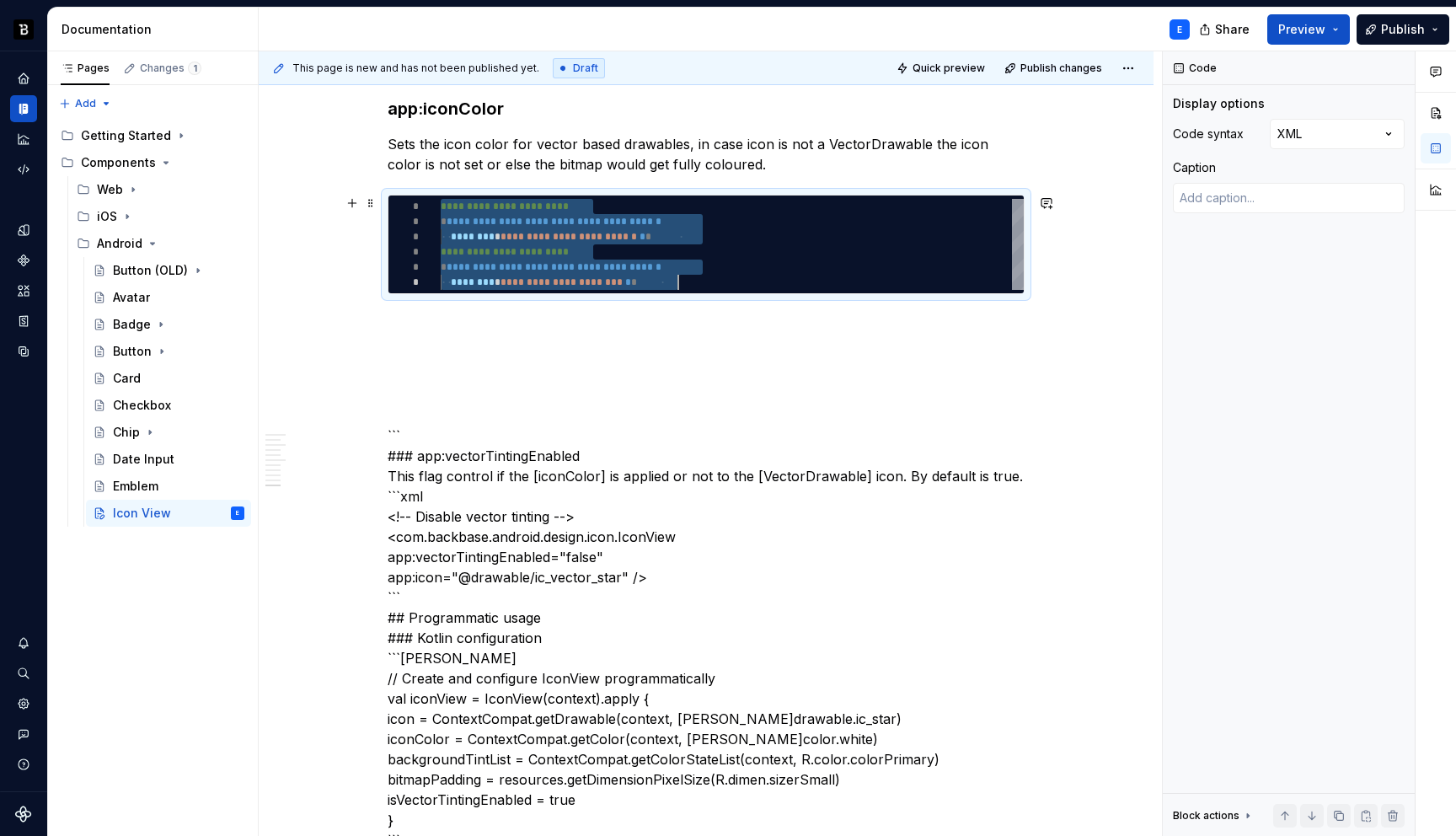
scroll to position [0, 237]
type textarea "*"
type textarea "**********"
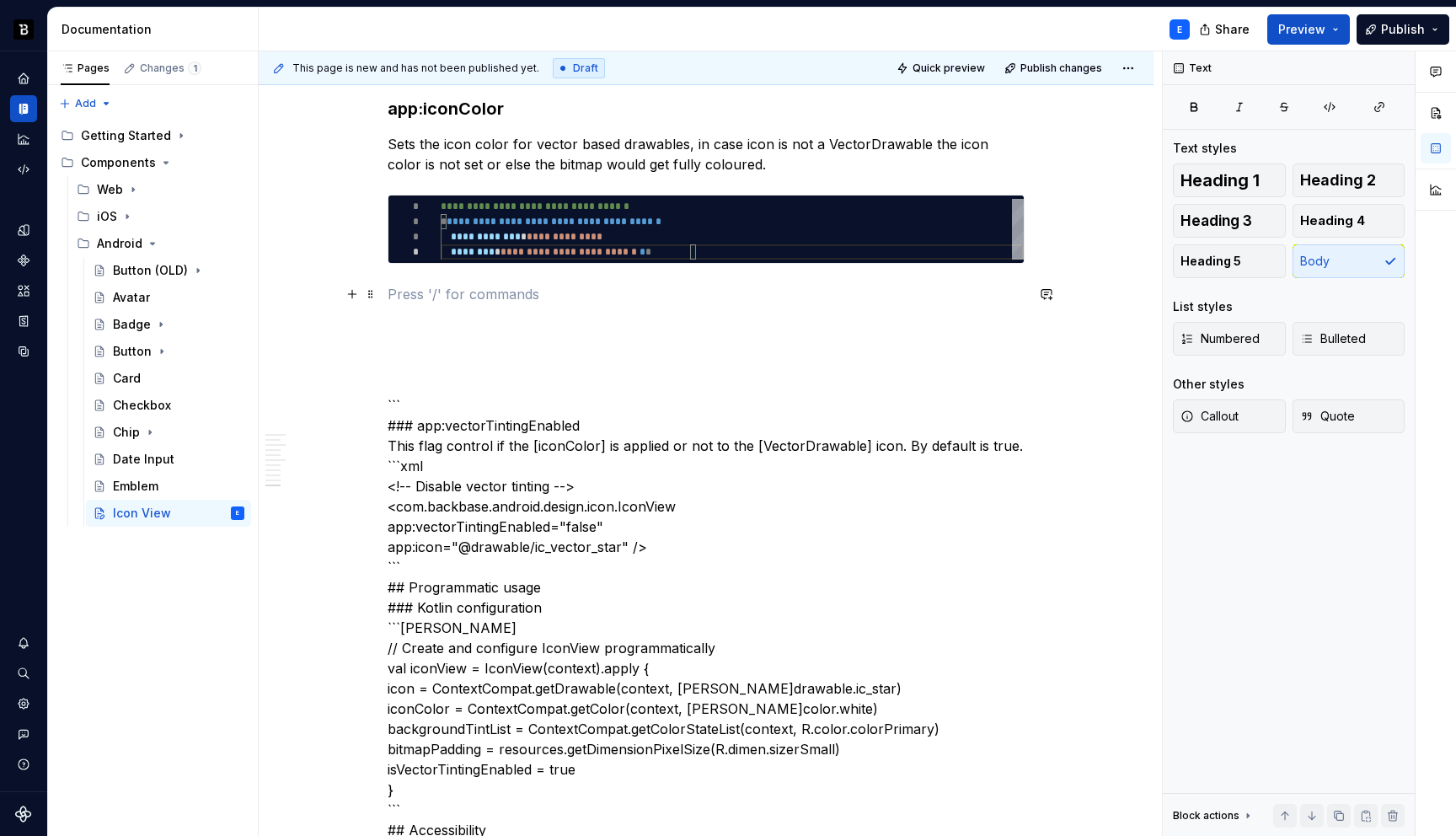
click at [510, 299] on p at bounding box center [706, 294] width 637 height 20
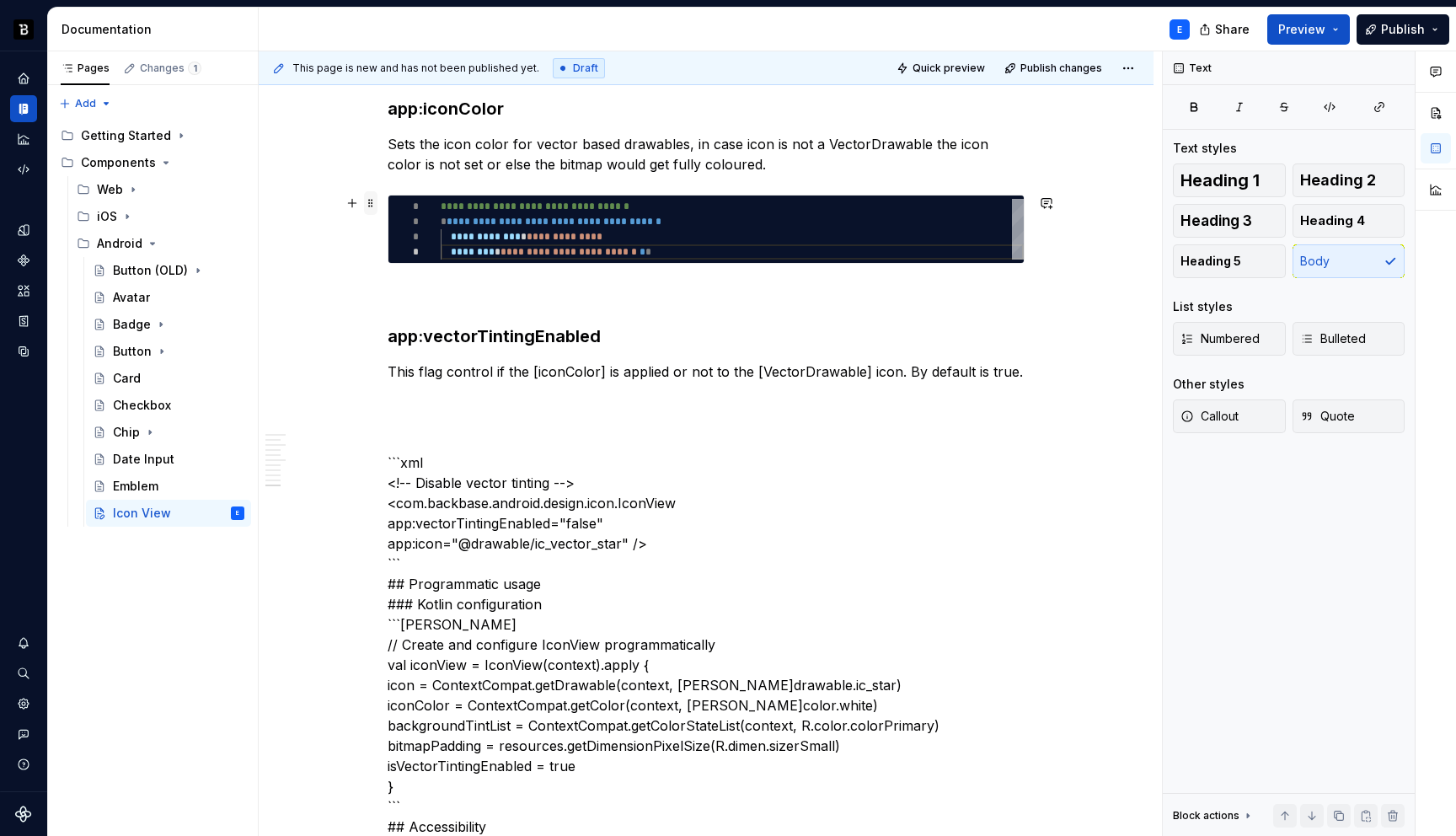
click at [370, 207] on span at bounding box center [371, 203] width 14 height 23
type textarea "*"
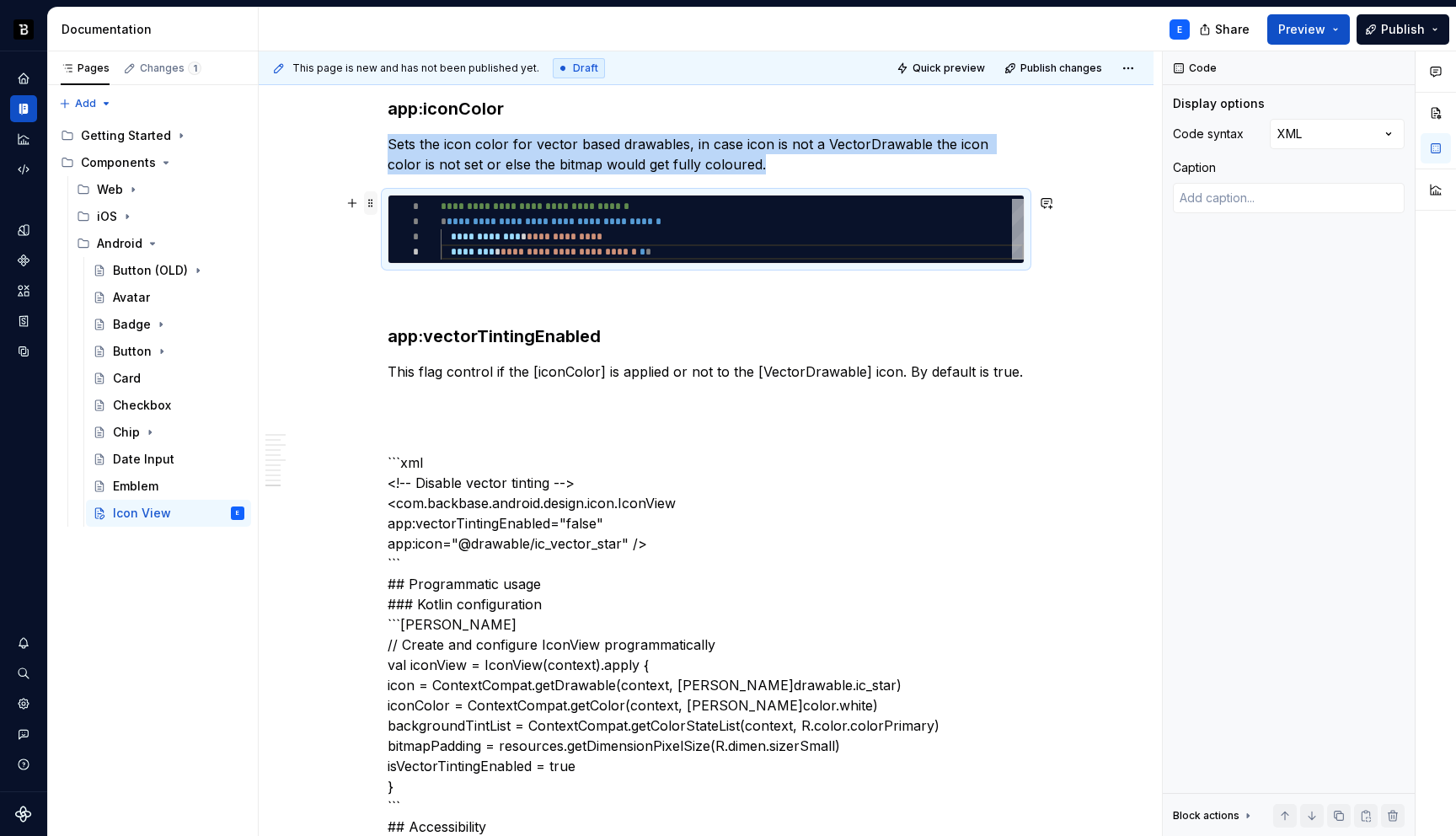
click at [370, 207] on span at bounding box center [371, 203] width 14 height 23
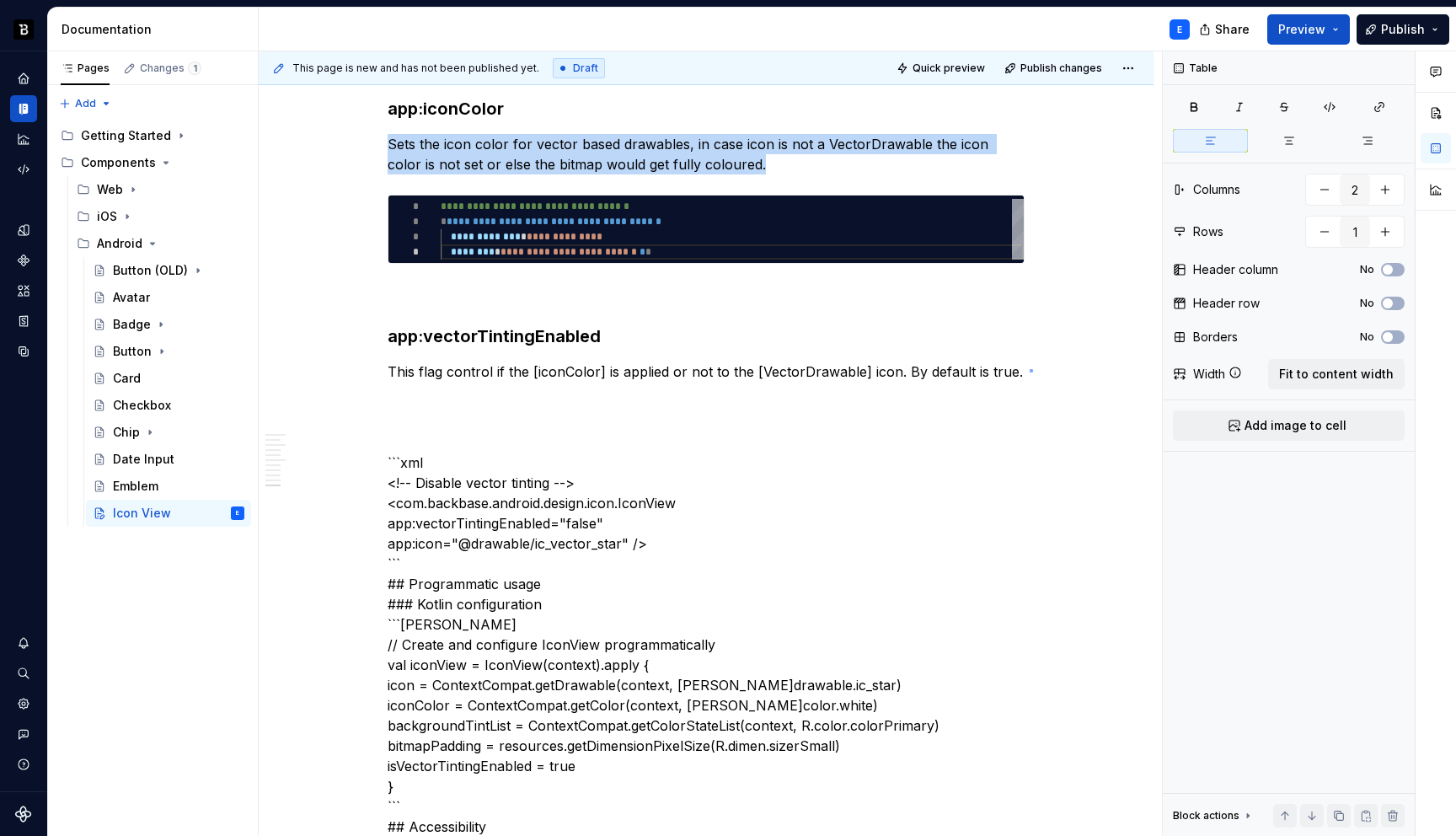
click at [1029, 370] on div "**********" at bounding box center [711, 444] width 903 height 786
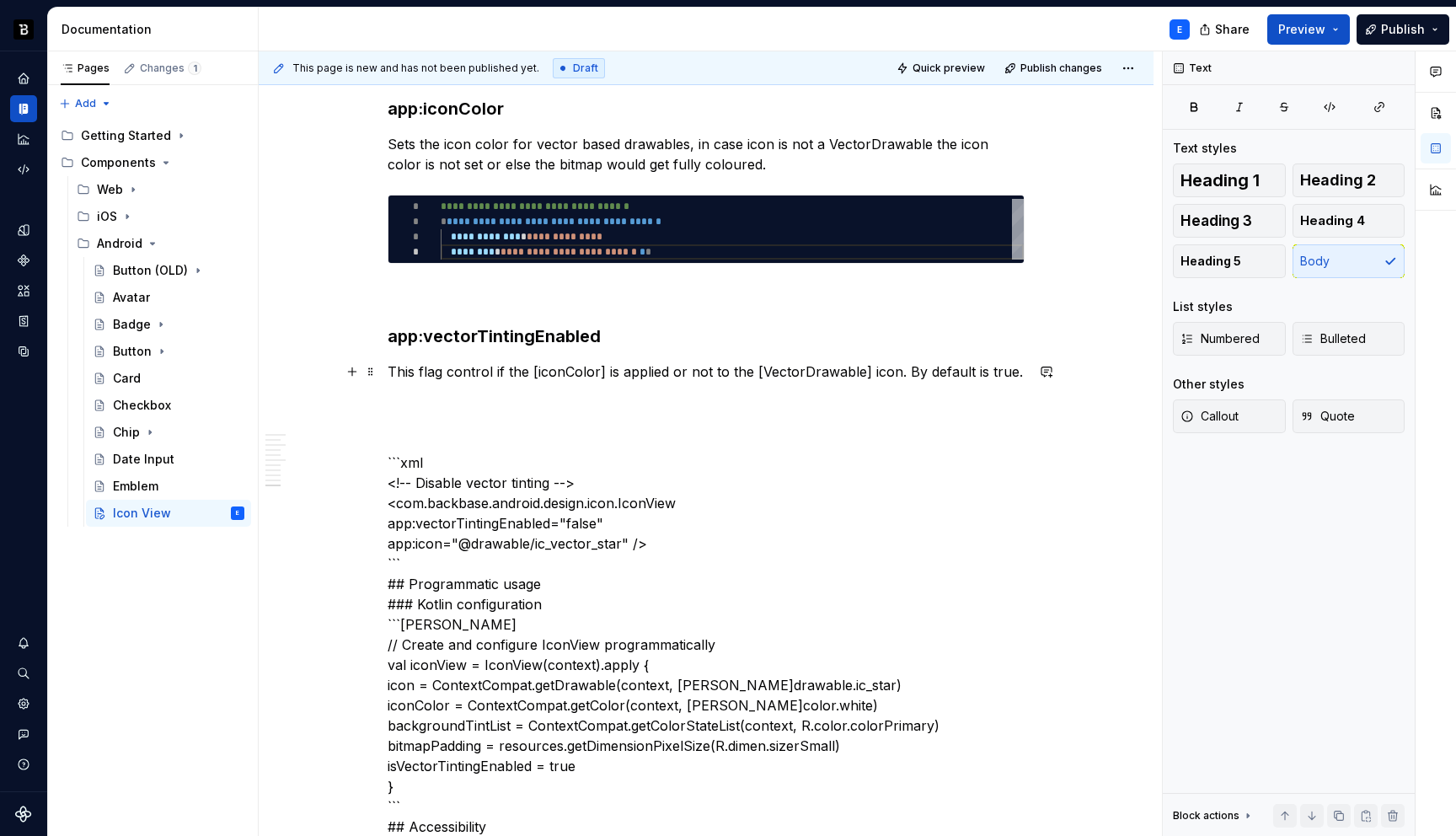
click at [1023, 371] on p "This flag control if the [iconColor] is applied or not to the [VectorDrawable] …" at bounding box center [706, 371] width 637 height 20
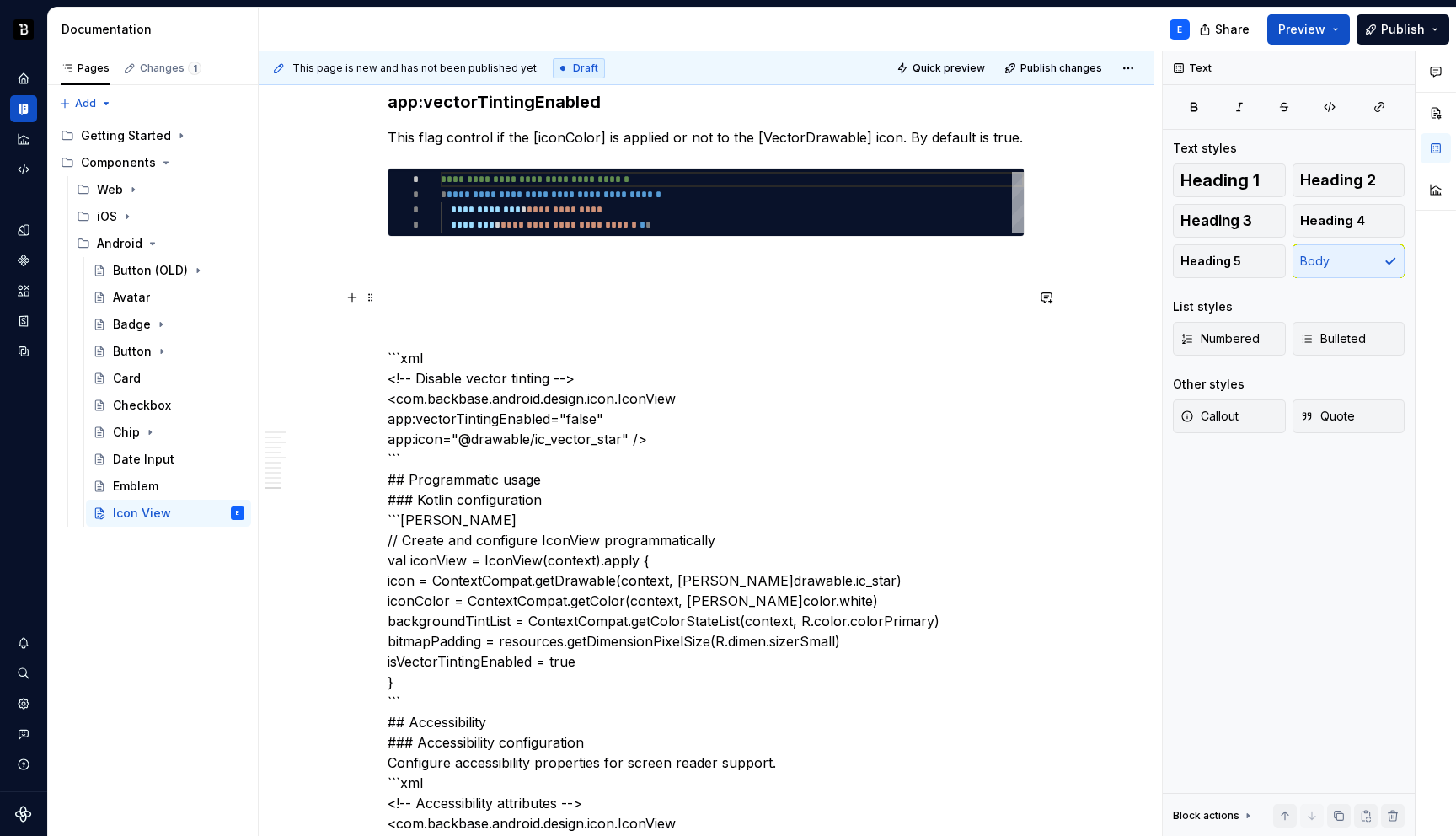
scroll to position [2764, 0]
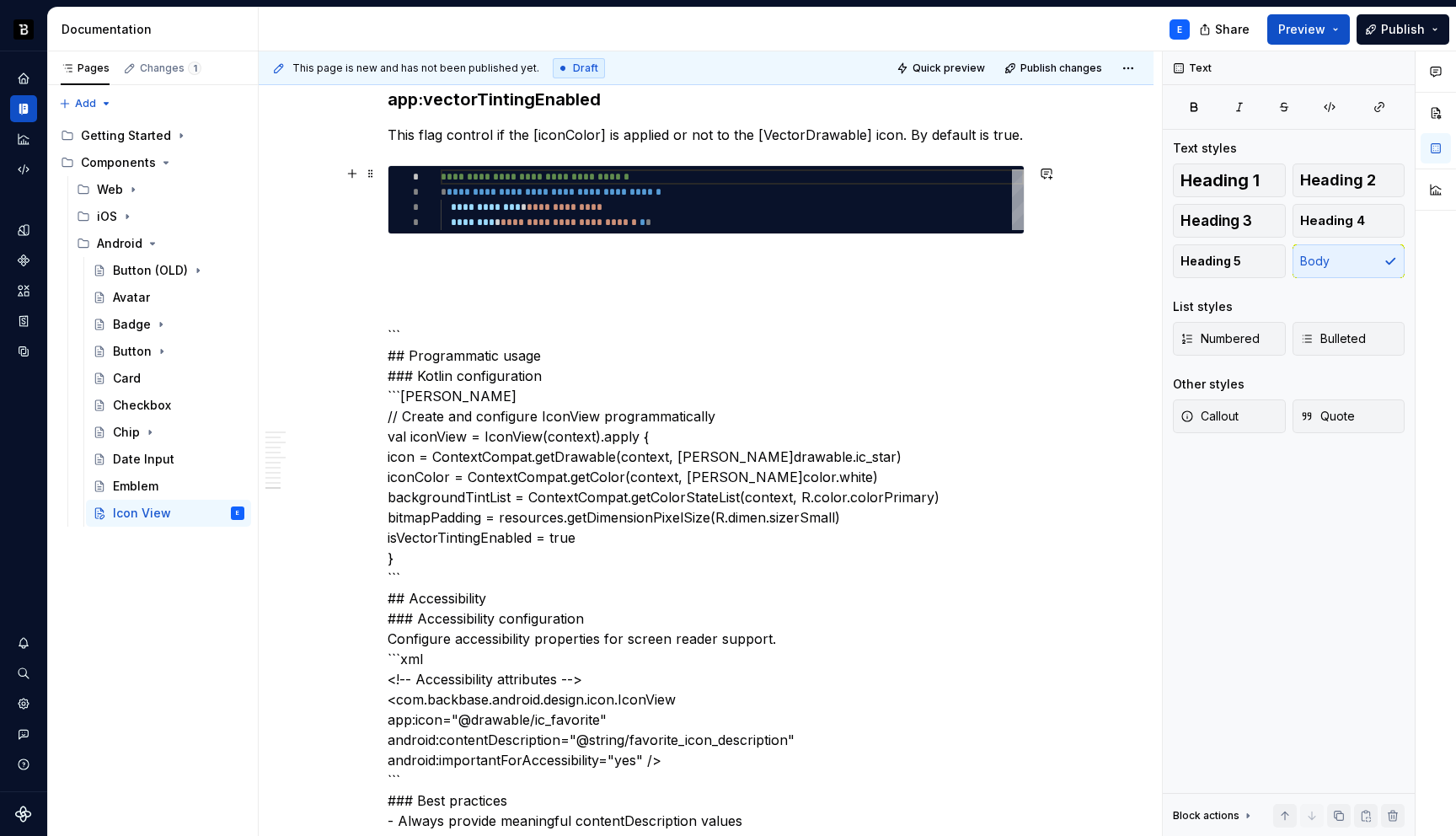
type textarea "**********"
click at [598, 199] on div "**********" at bounding box center [733, 200] width 584 height 61
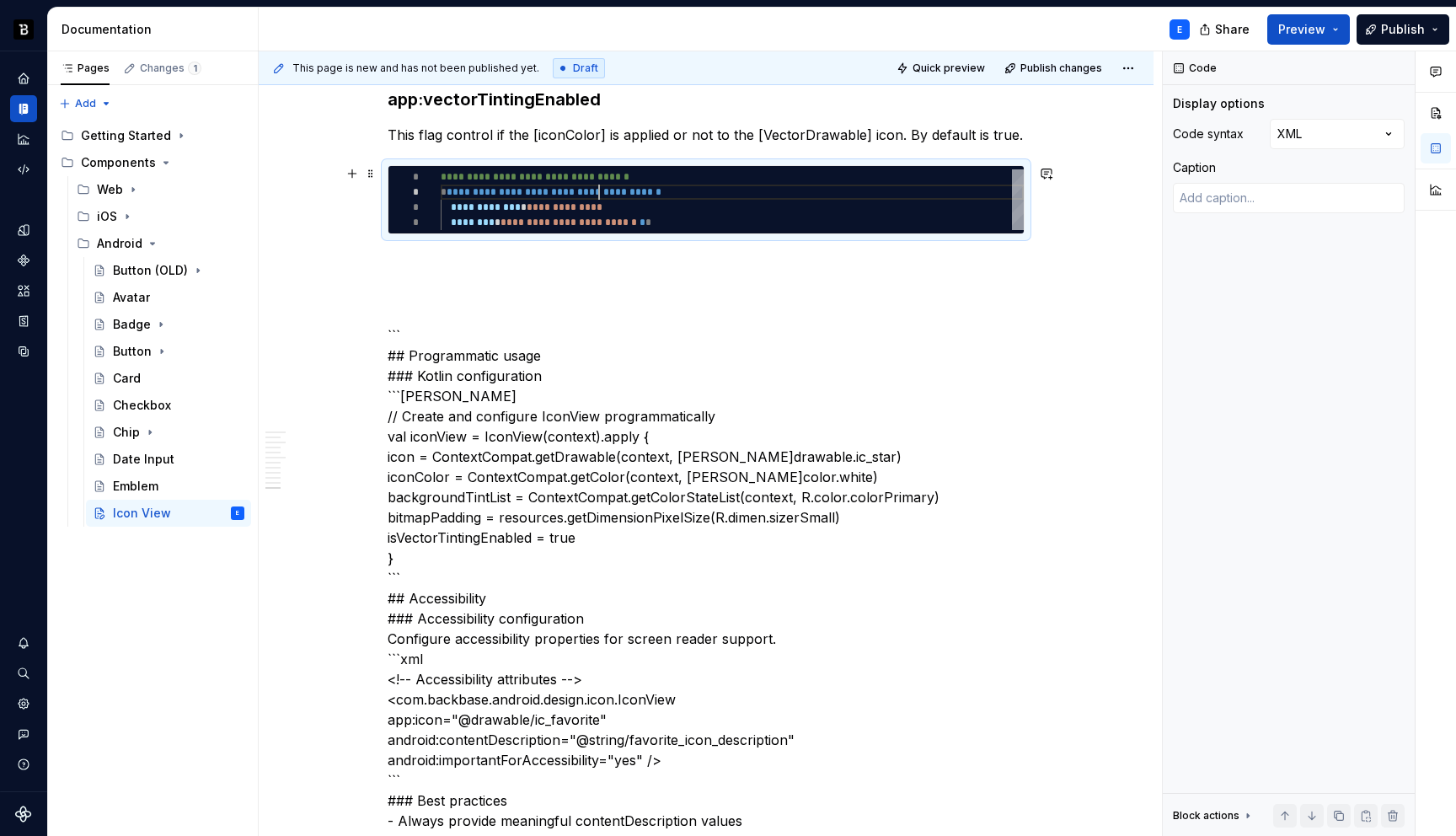
scroll to position [0, 255]
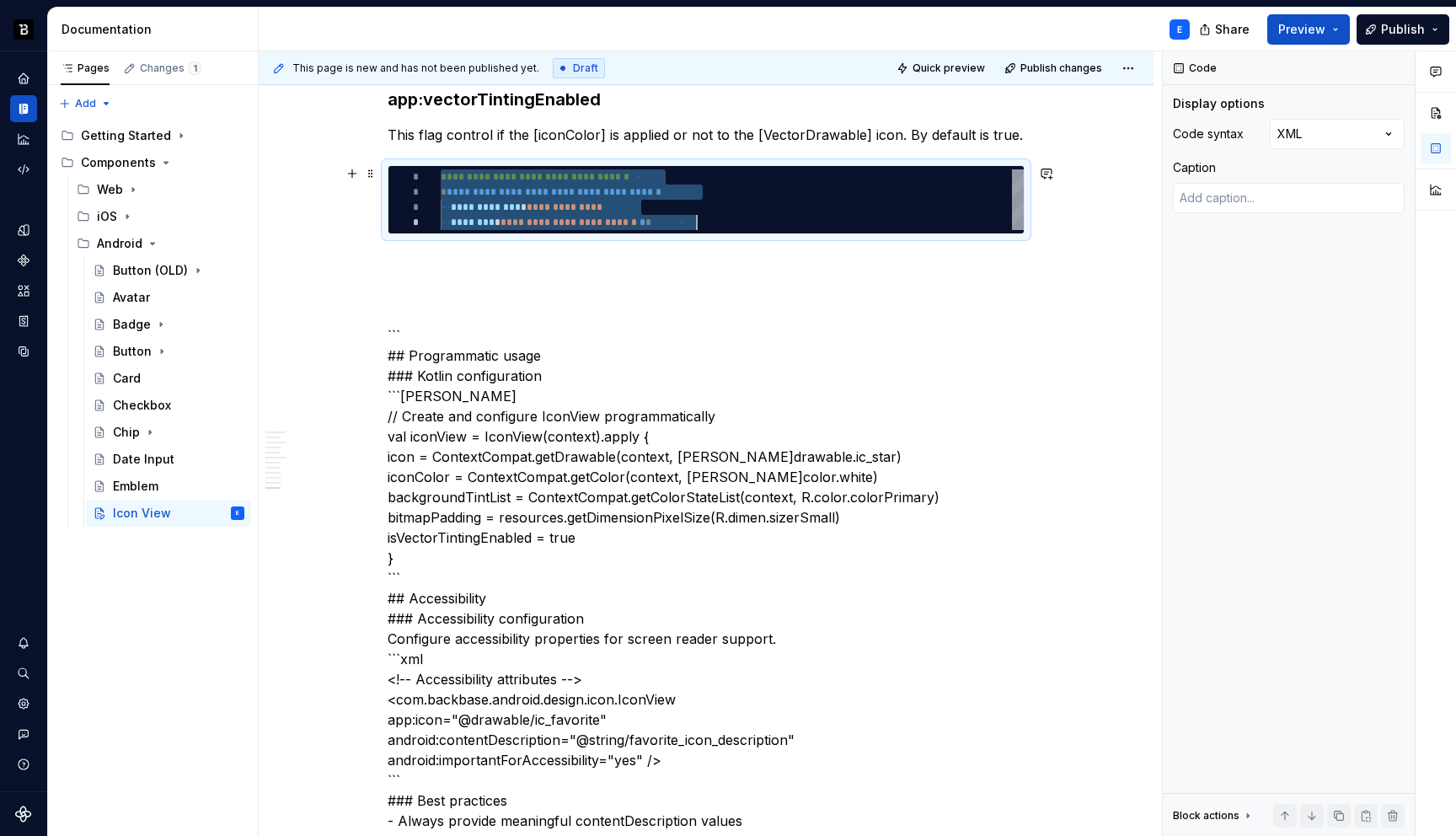
type textarea "*"
type textarea "**********"
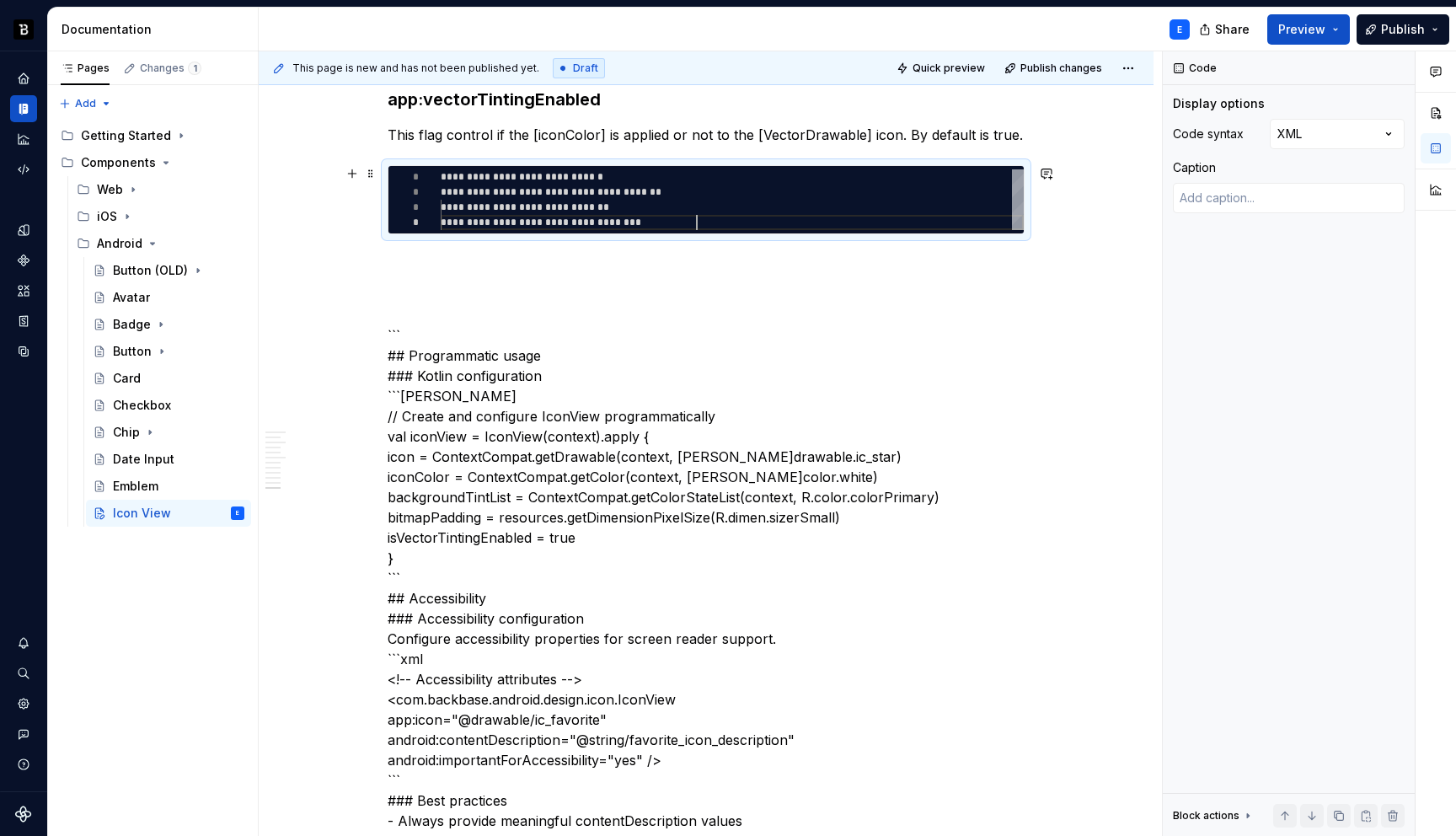
scroll to position [46, 255]
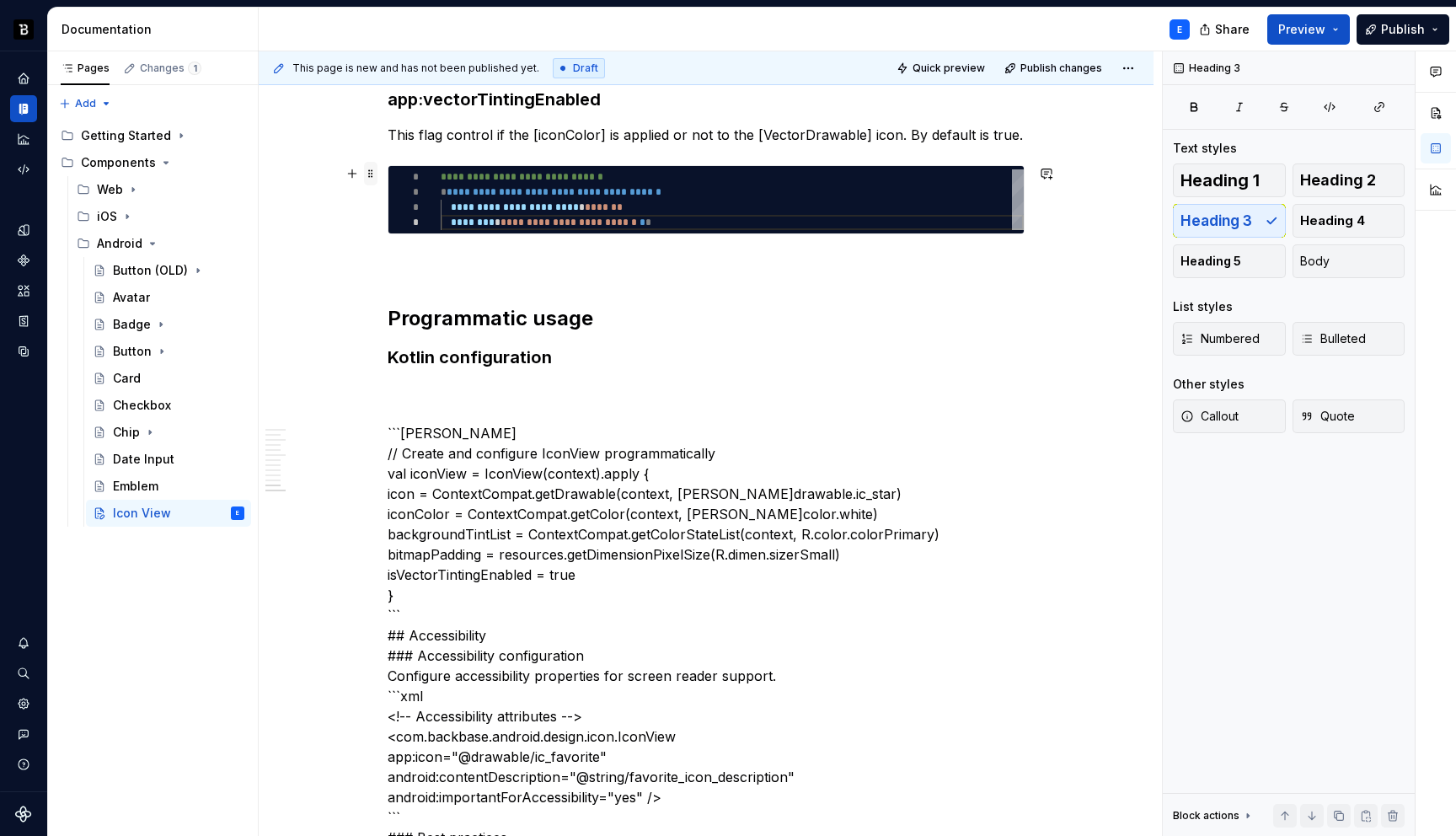
click at [371, 175] on span at bounding box center [371, 174] width 14 height 23
type textarea "*"
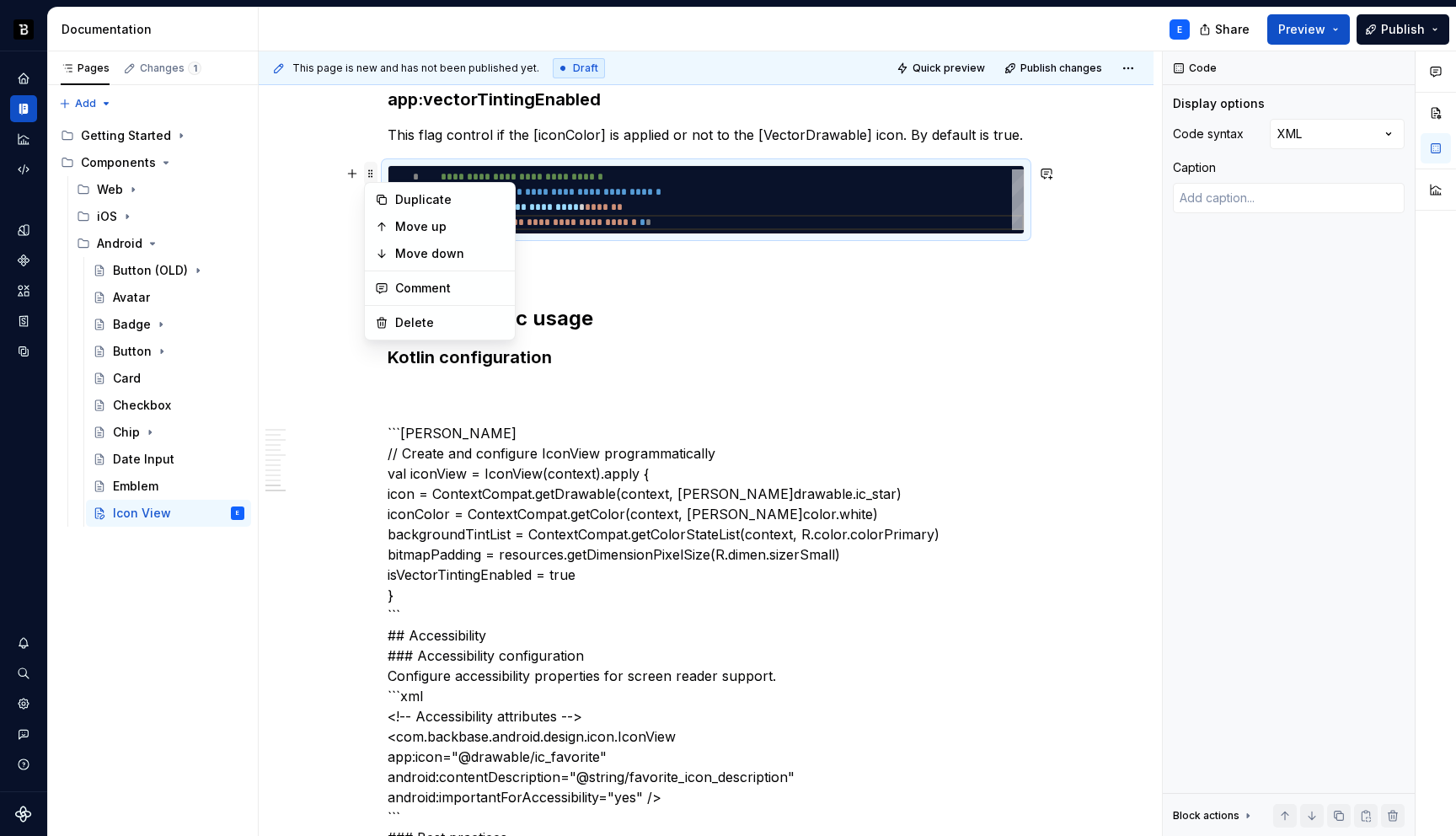
click at [371, 175] on span at bounding box center [371, 174] width 14 height 23
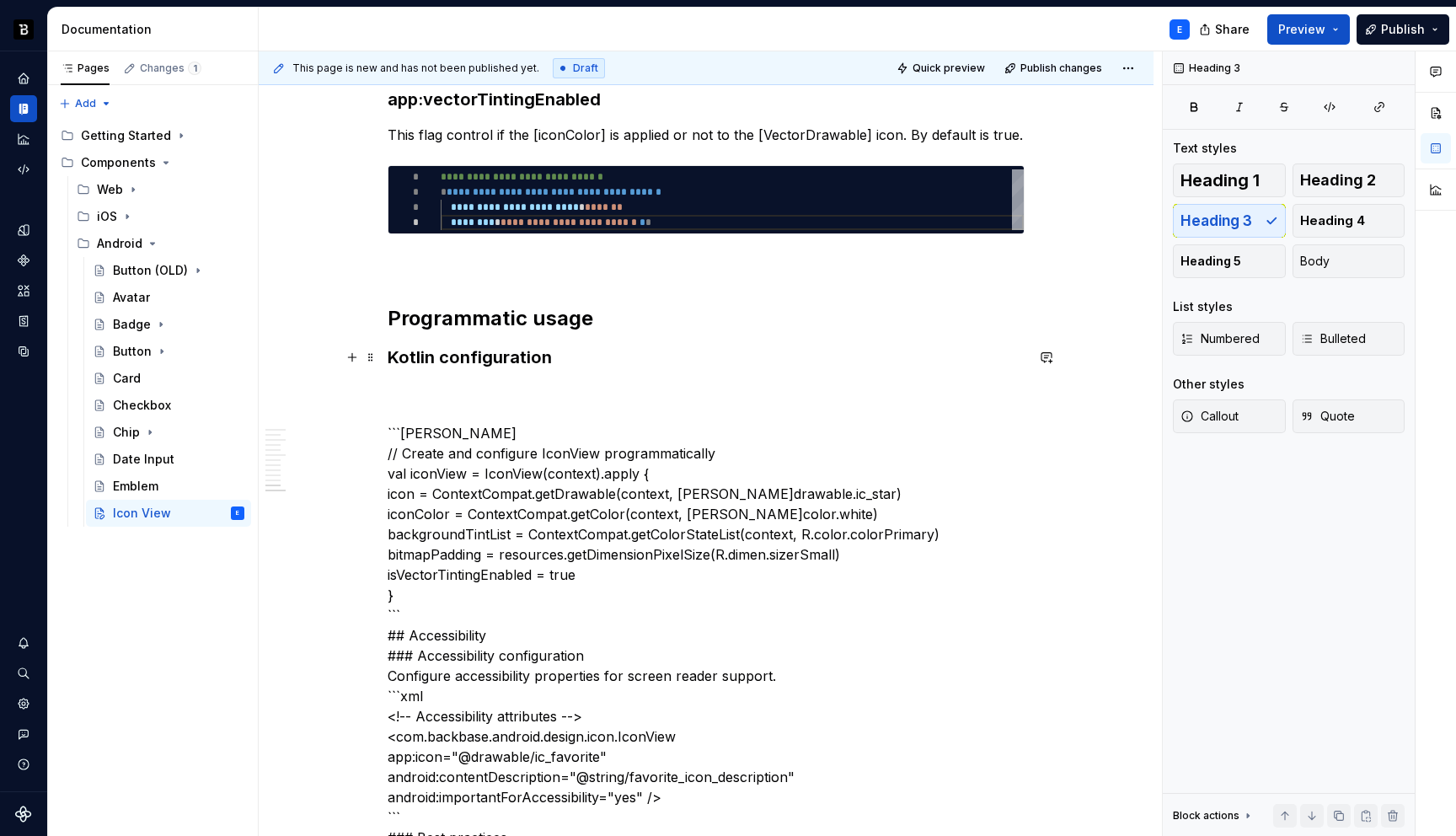
click at [584, 353] on h3 "Kotlin configuration" at bounding box center [706, 357] width 637 height 23
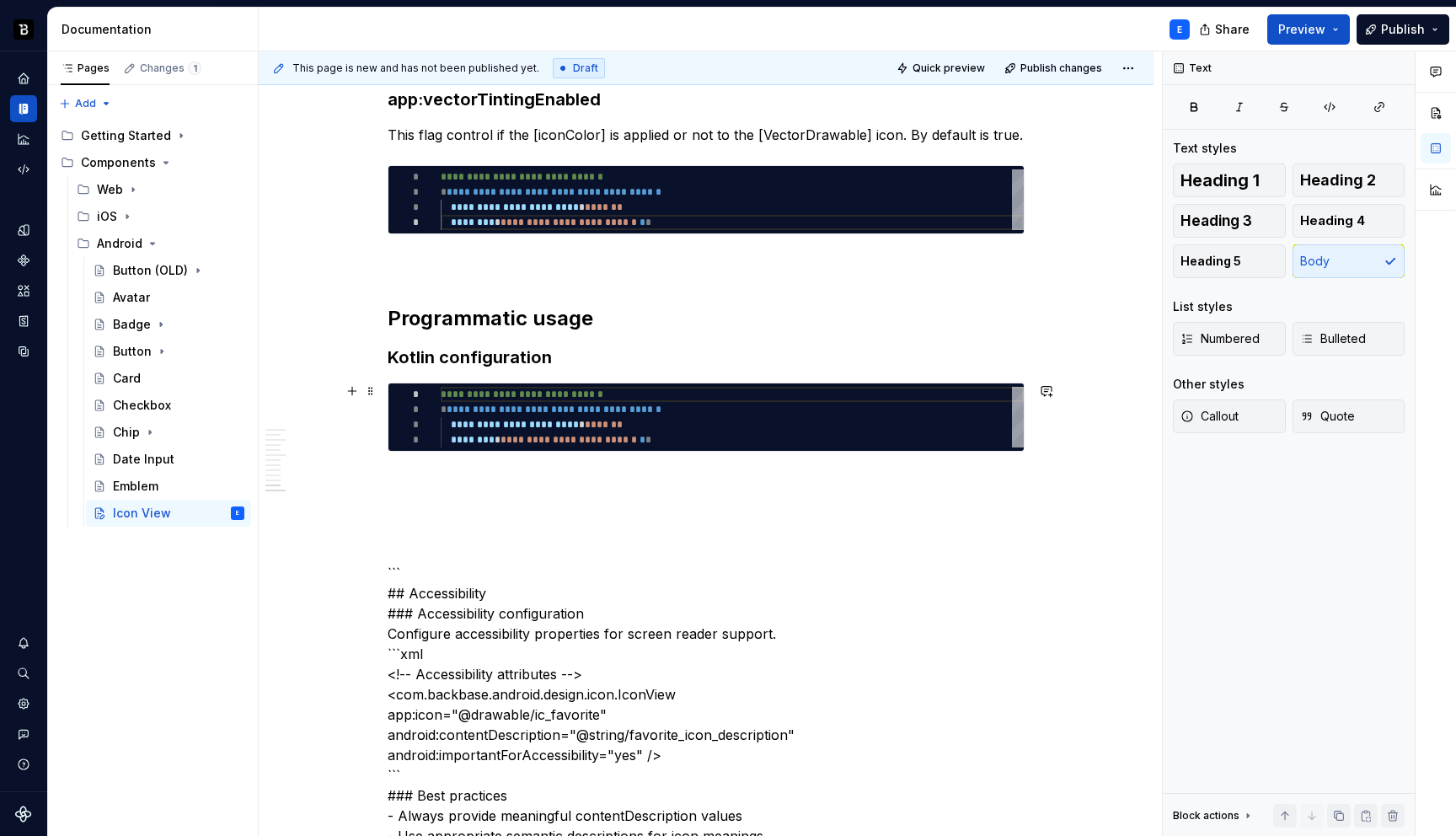
type textarea "**********"
click at [510, 416] on div "**********" at bounding box center [733, 417] width 584 height 61
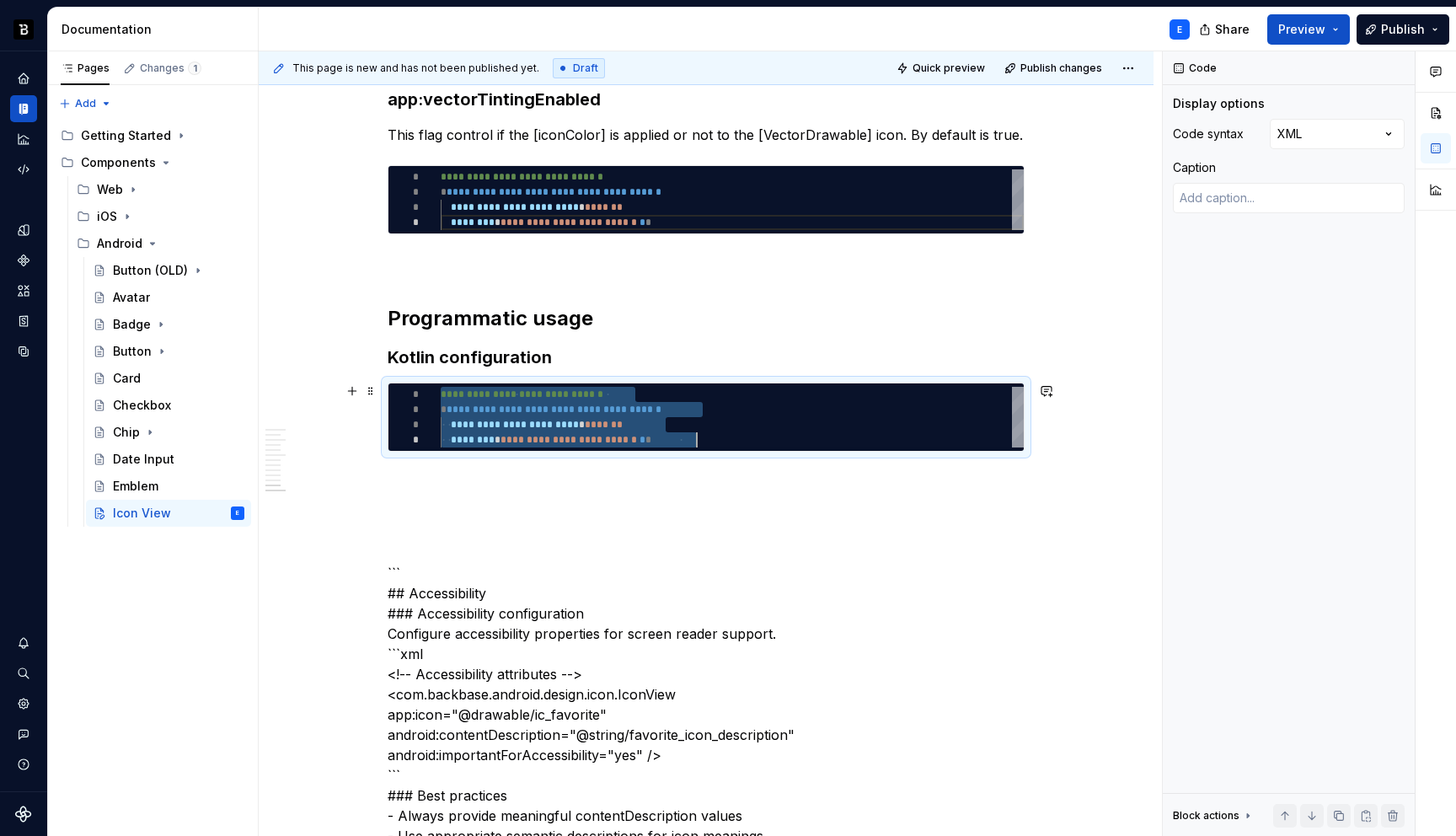
scroll to position [0, 255]
type textarea "*"
type textarea "**********"
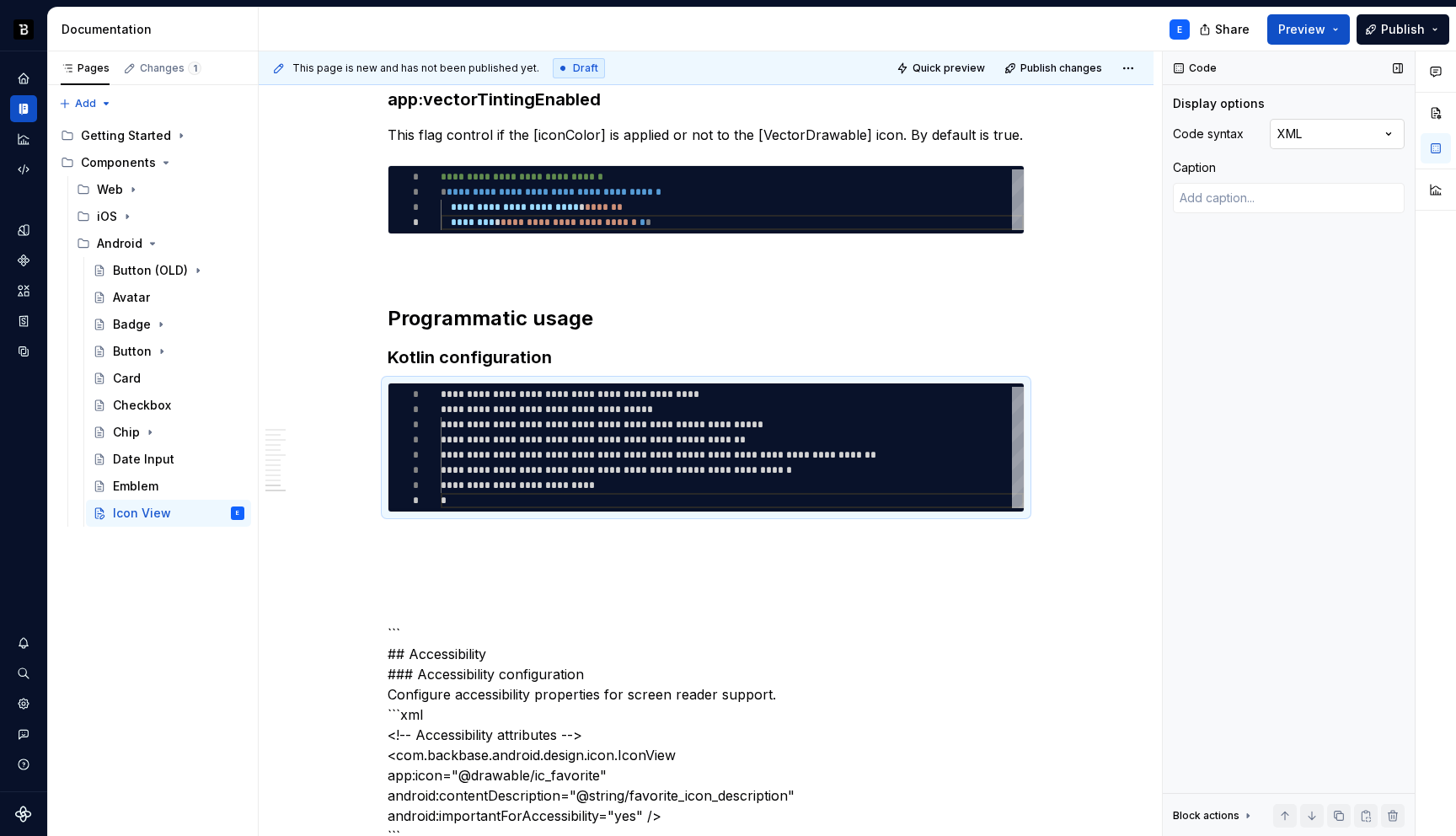
click at [1338, 132] on div "Comments Open comments No comments yet Select ‘Comment’ from the block context …" at bounding box center [1310, 444] width 294 height 786
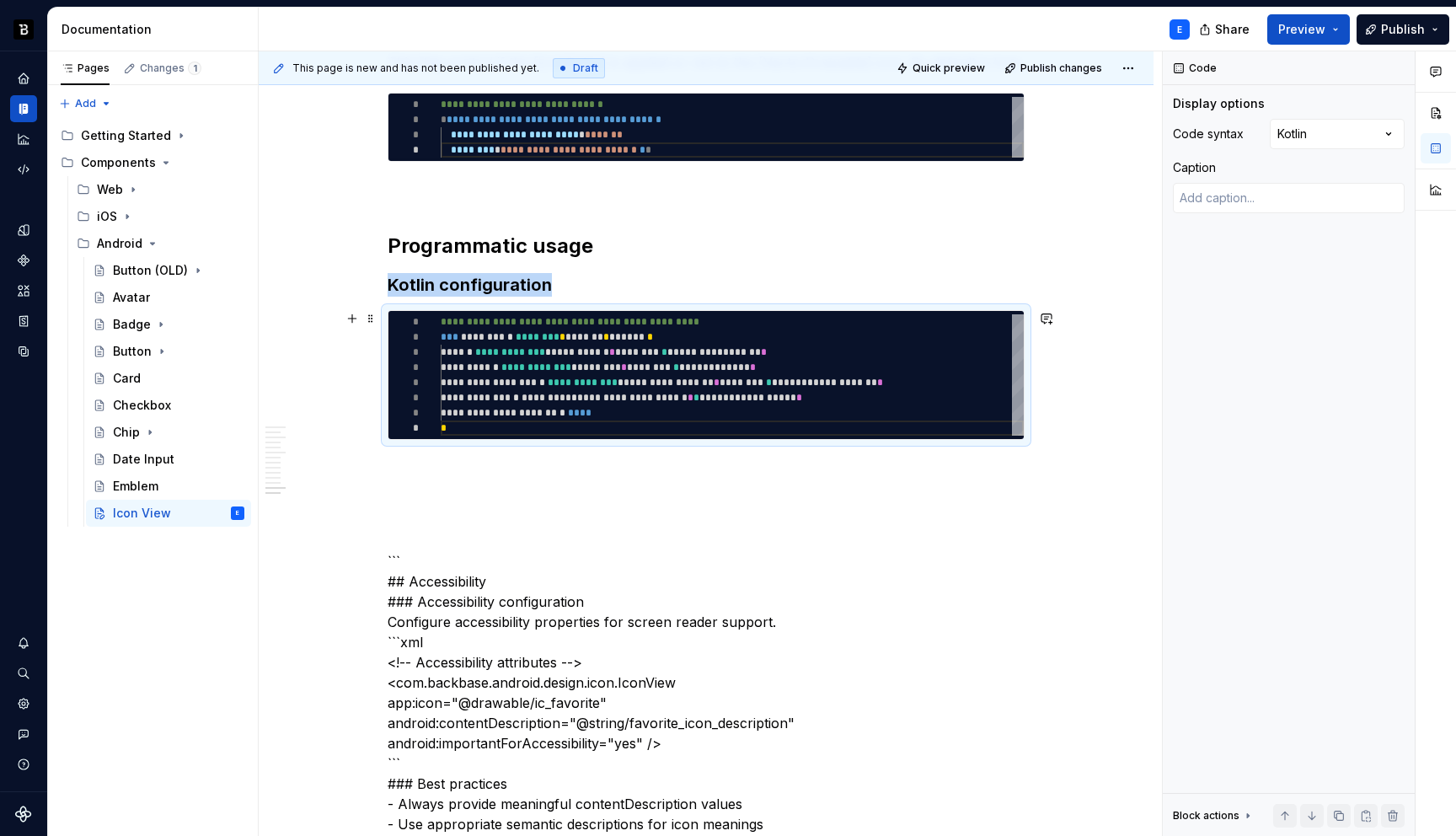
scroll to position [2861, 0]
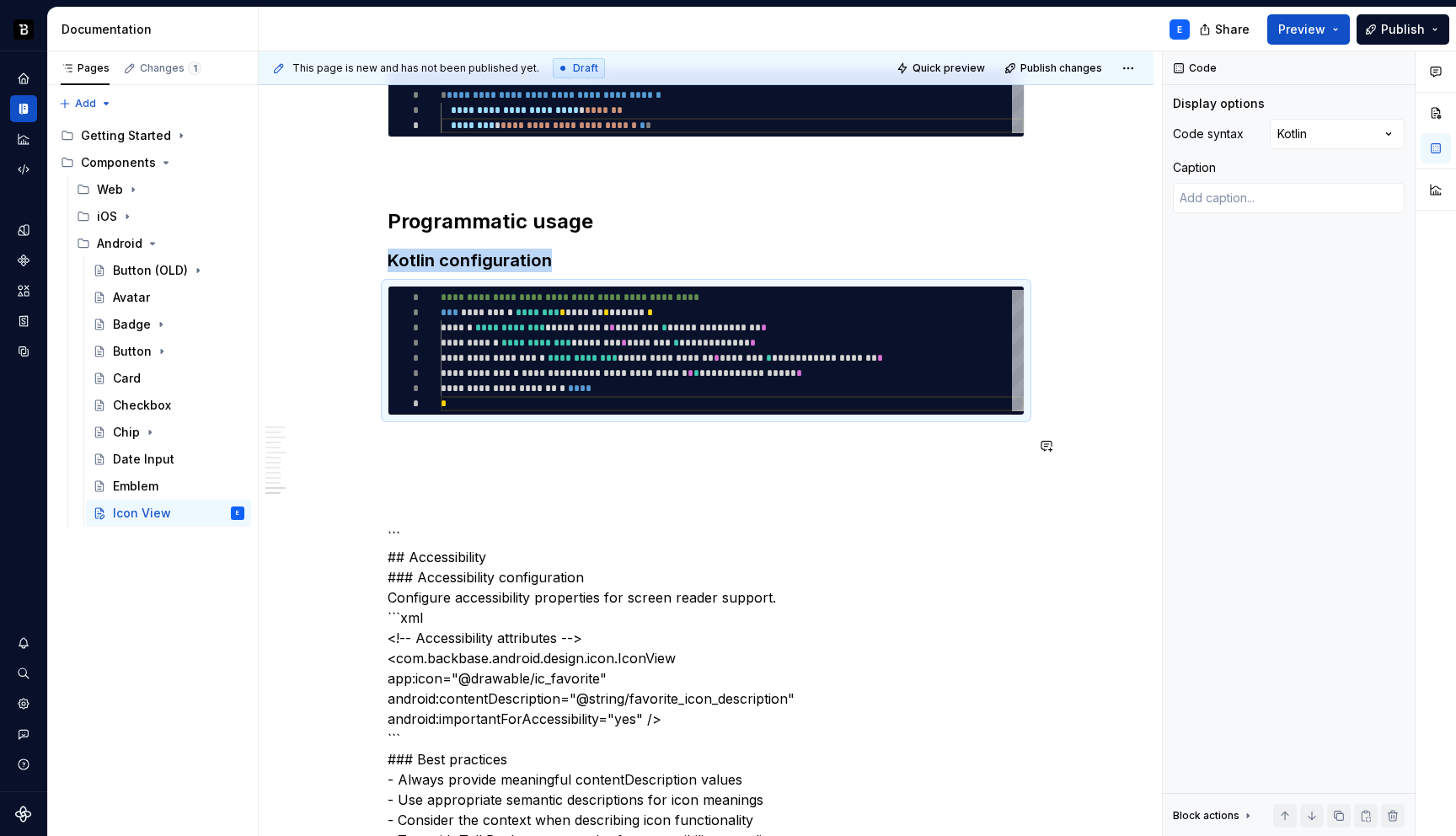
click at [655, 440] on p at bounding box center [706, 445] width 637 height 20
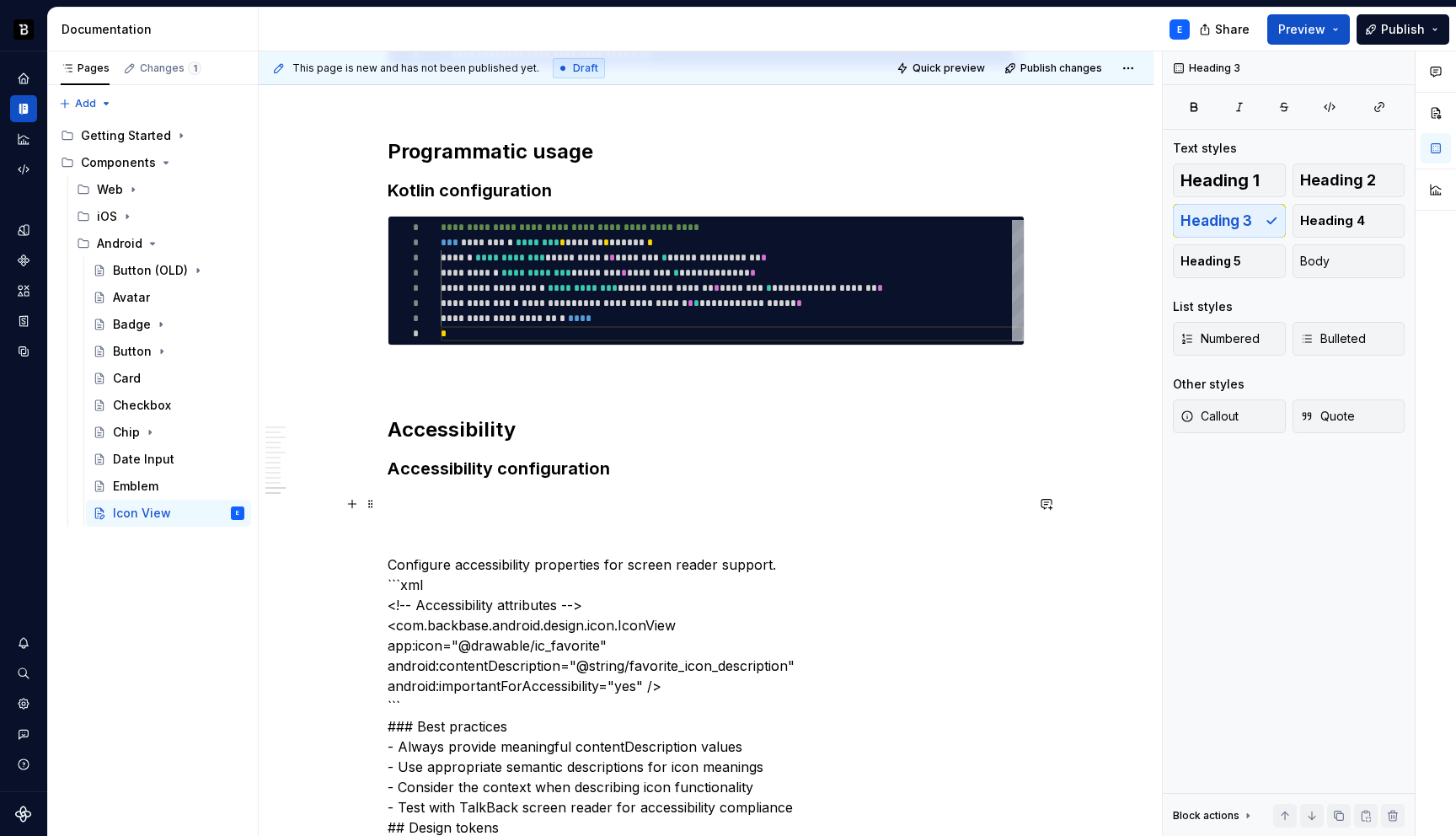
scroll to position [2954, 0]
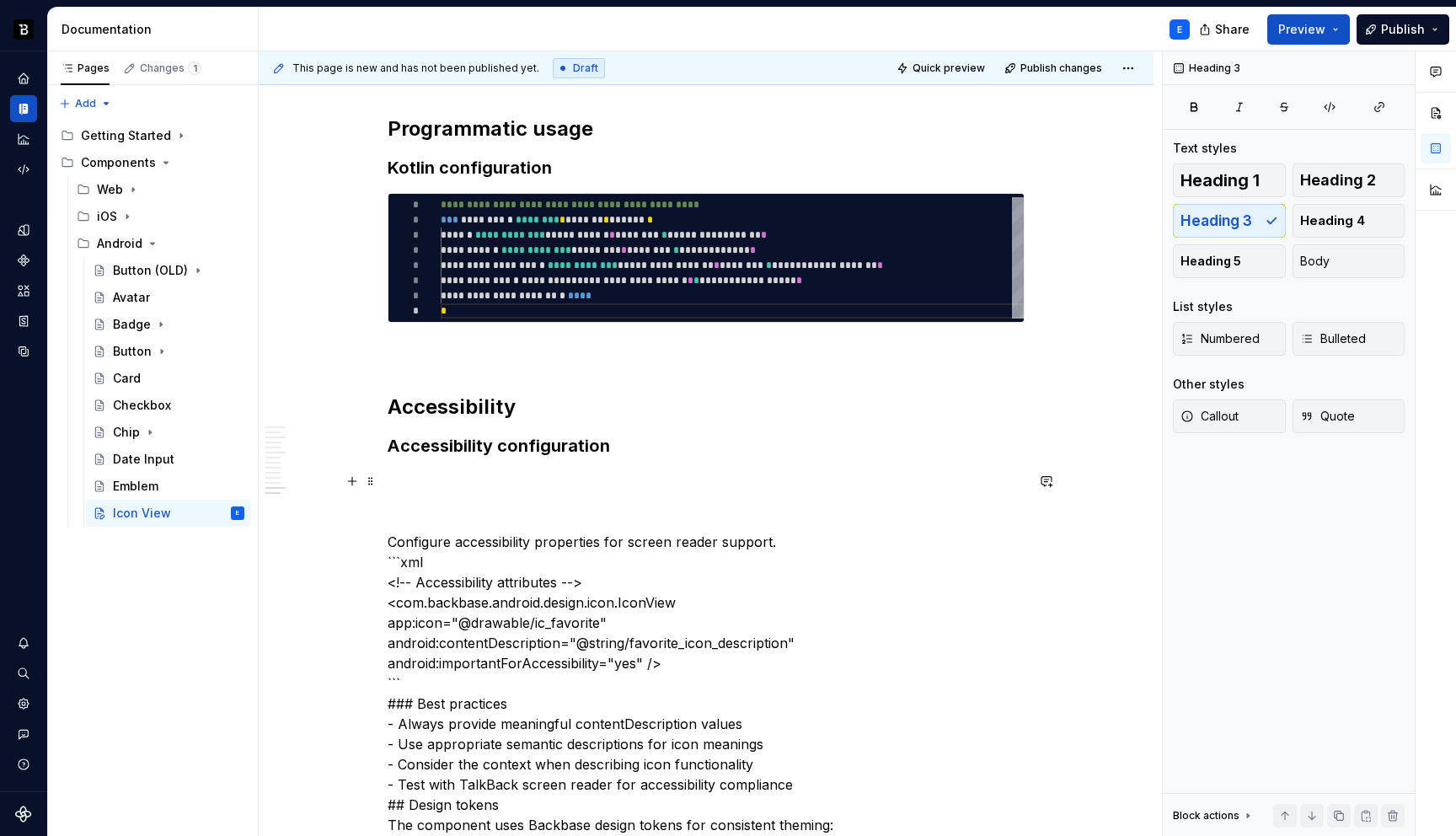
click at [677, 543] on p "Configure accessibility properties for screen reader support. ```xml <!-- Acces…" at bounding box center [706, 724] width 637 height 506
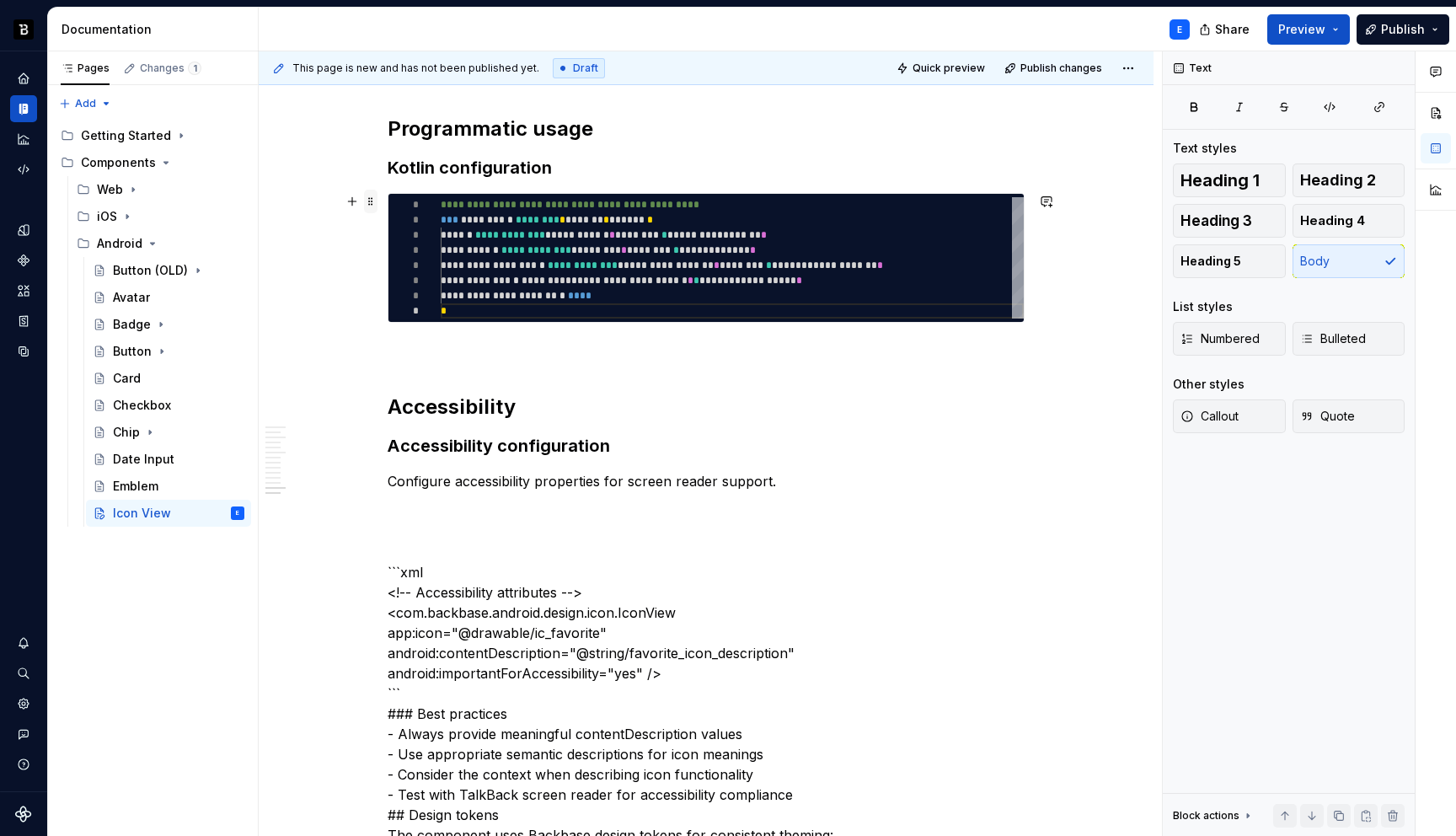
click at [371, 205] on span at bounding box center [371, 202] width 14 height 23
type textarea "*"
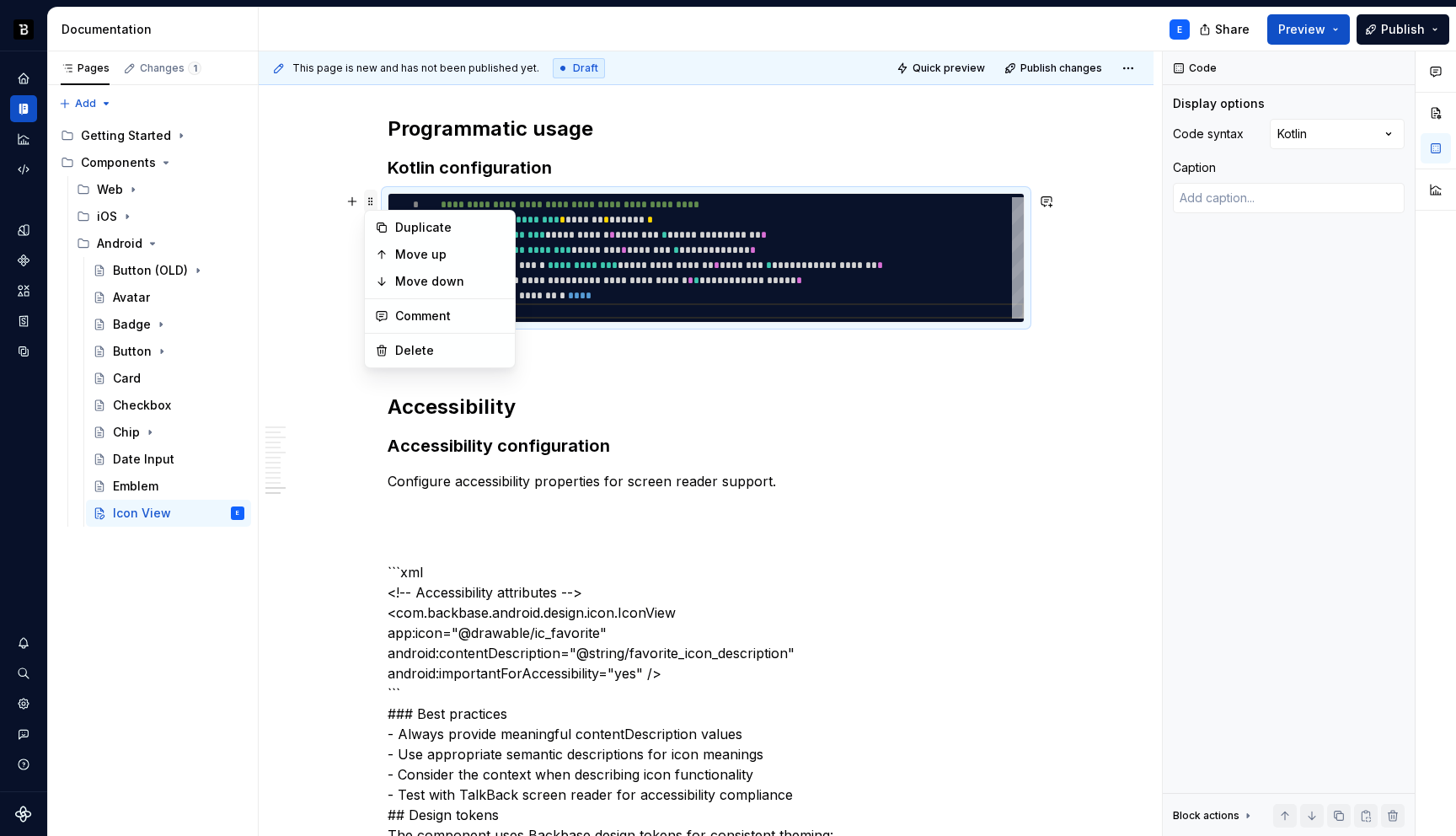
click at [371, 205] on span at bounding box center [371, 202] width 14 height 23
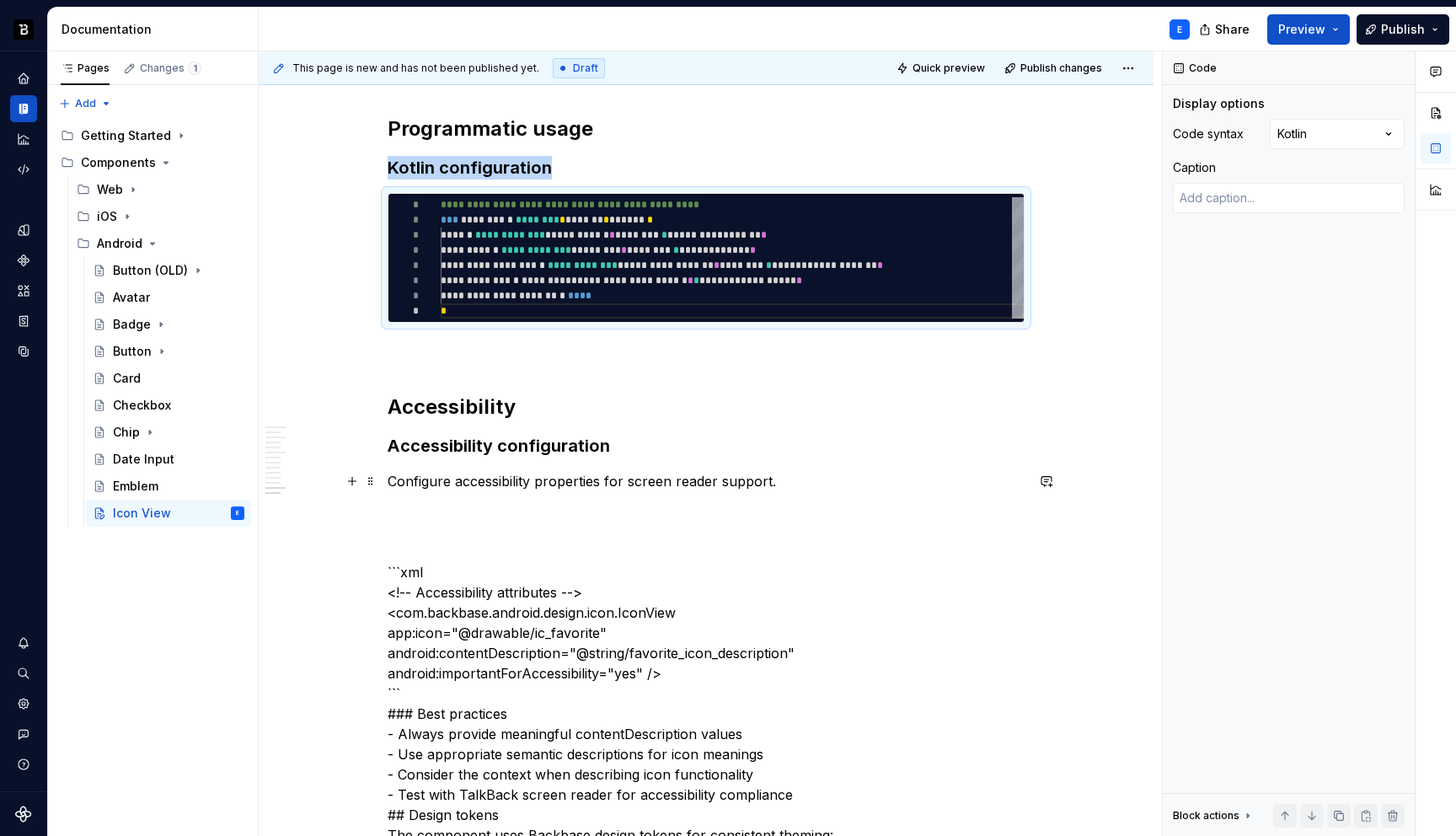
click at [790, 484] on p "Configure accessibility properties for screen reader support." at bounding box center [706, 481] width 637 height 20
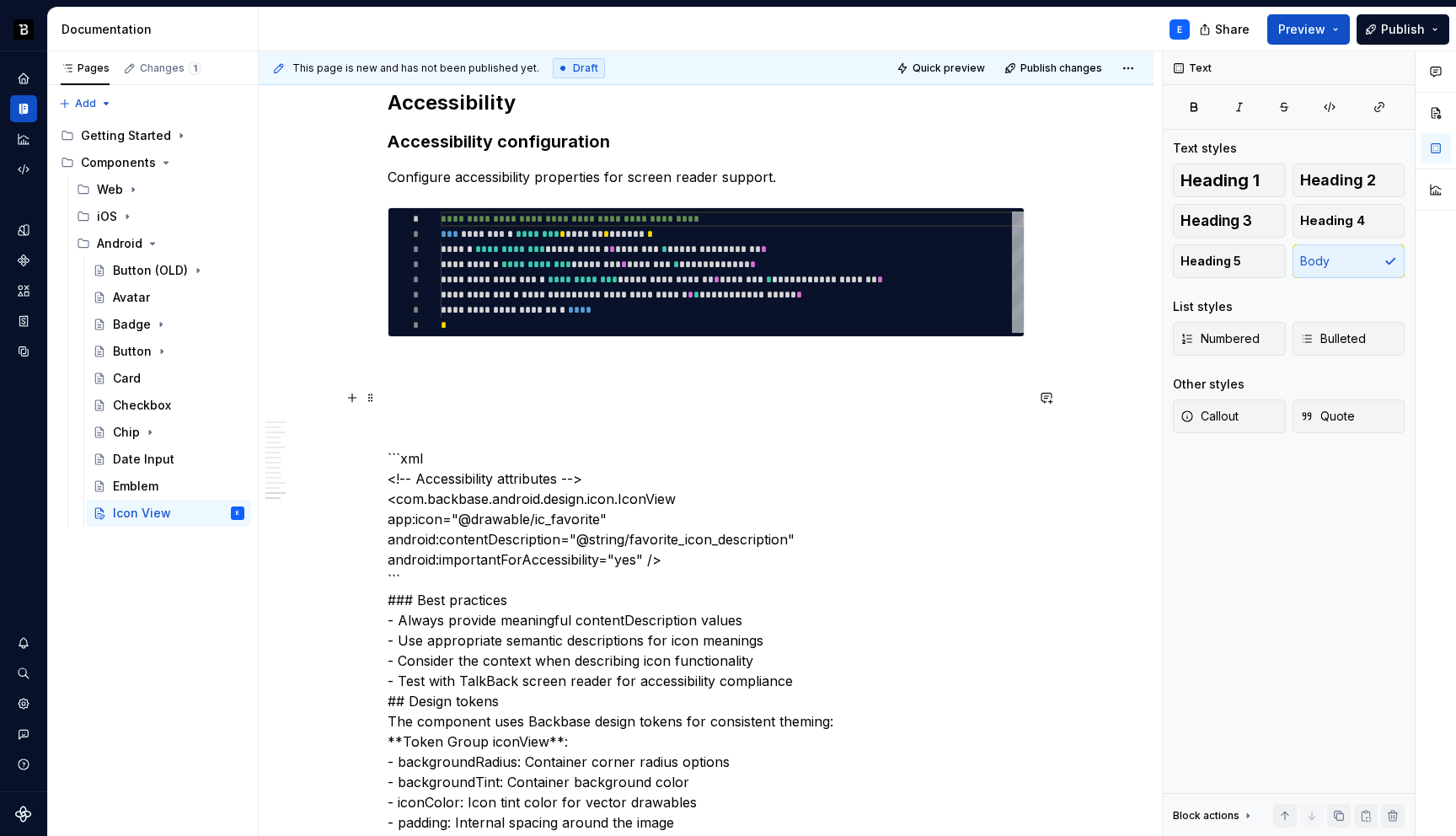
scroll to position [3263, 0]
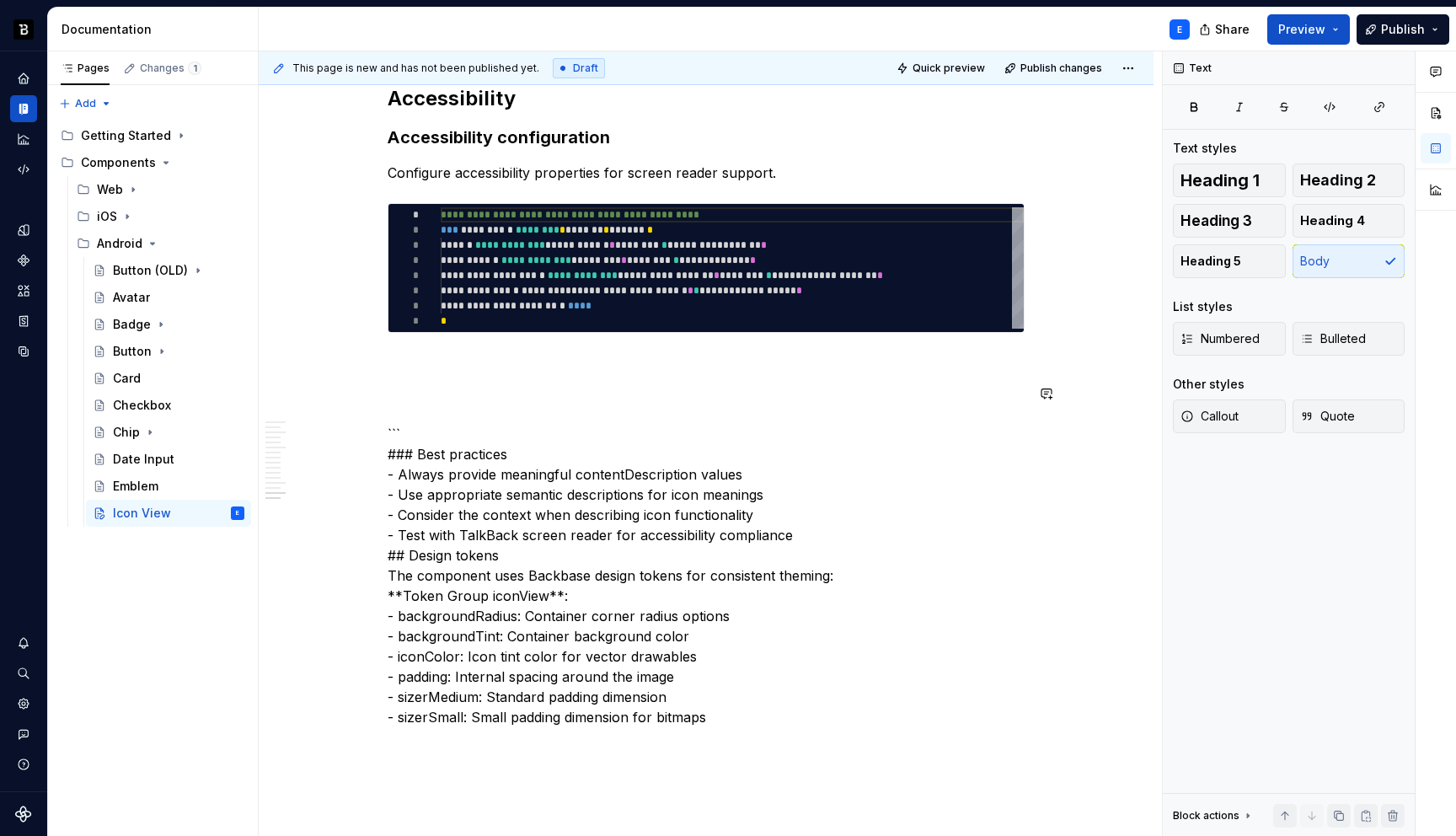
type textarea "**********"
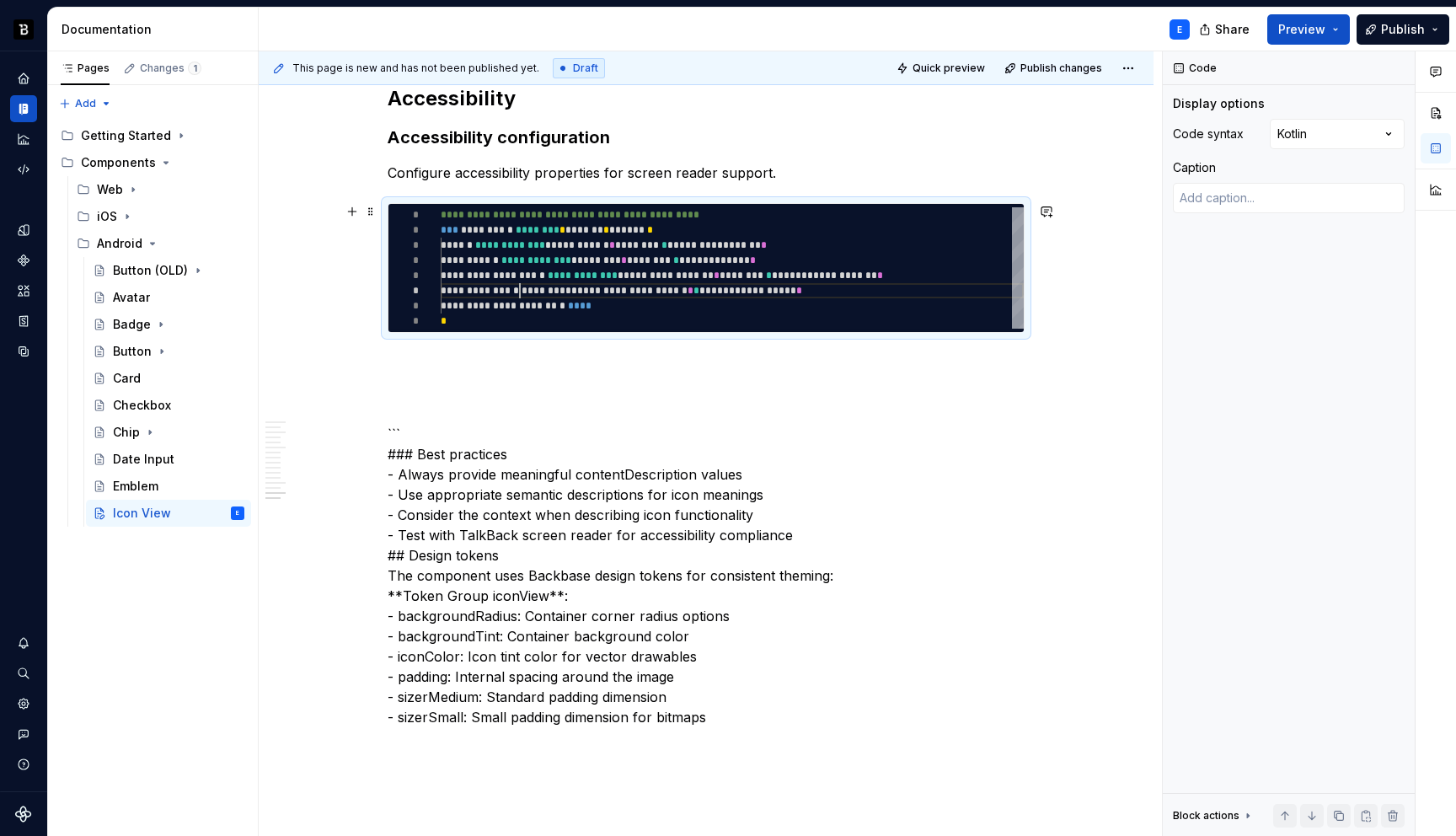
click at [517, 288] on div "**********" at bounding box center [733, 268] width 584 height 121
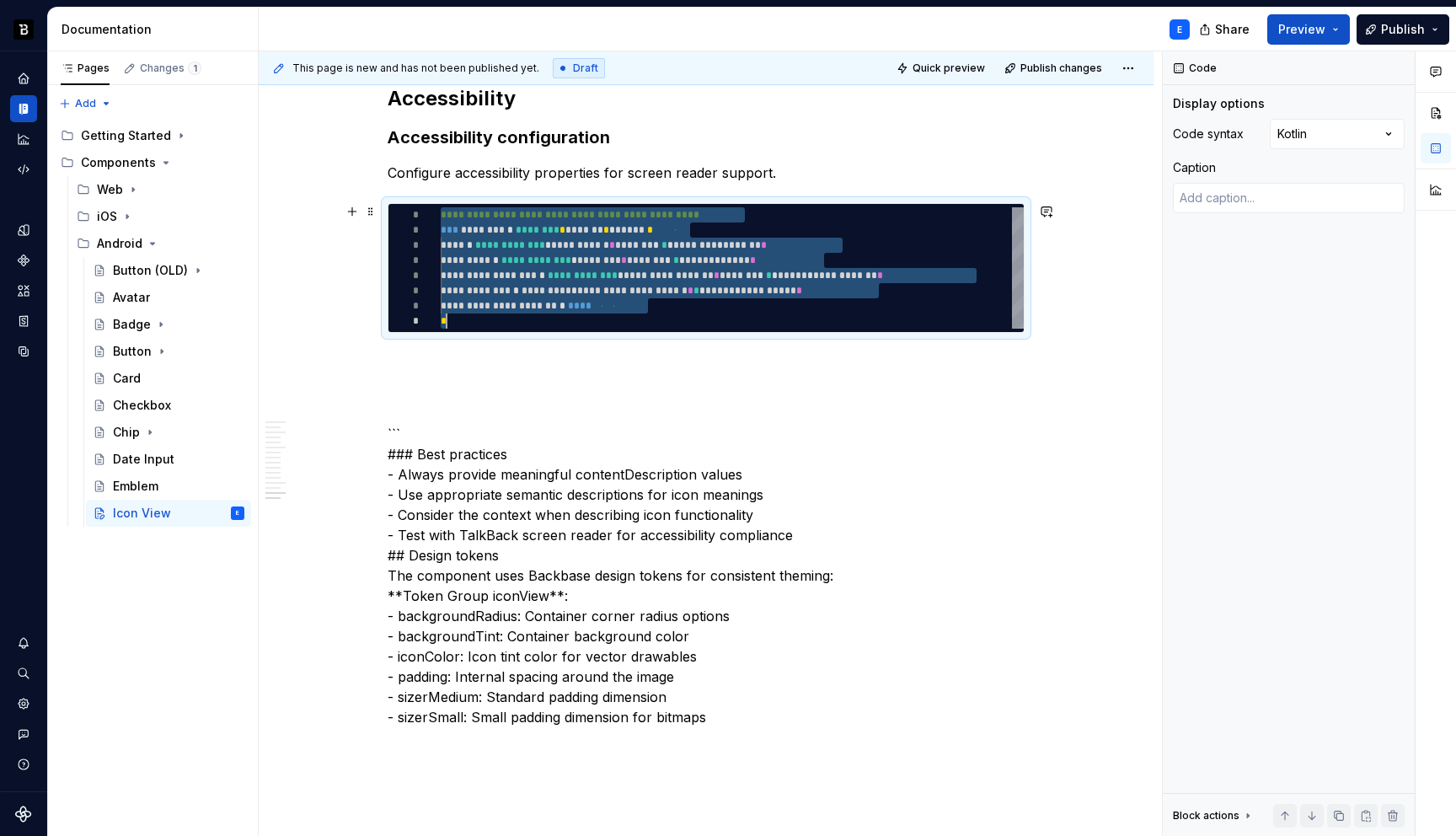
type textarea "*"
type textarea "**********"
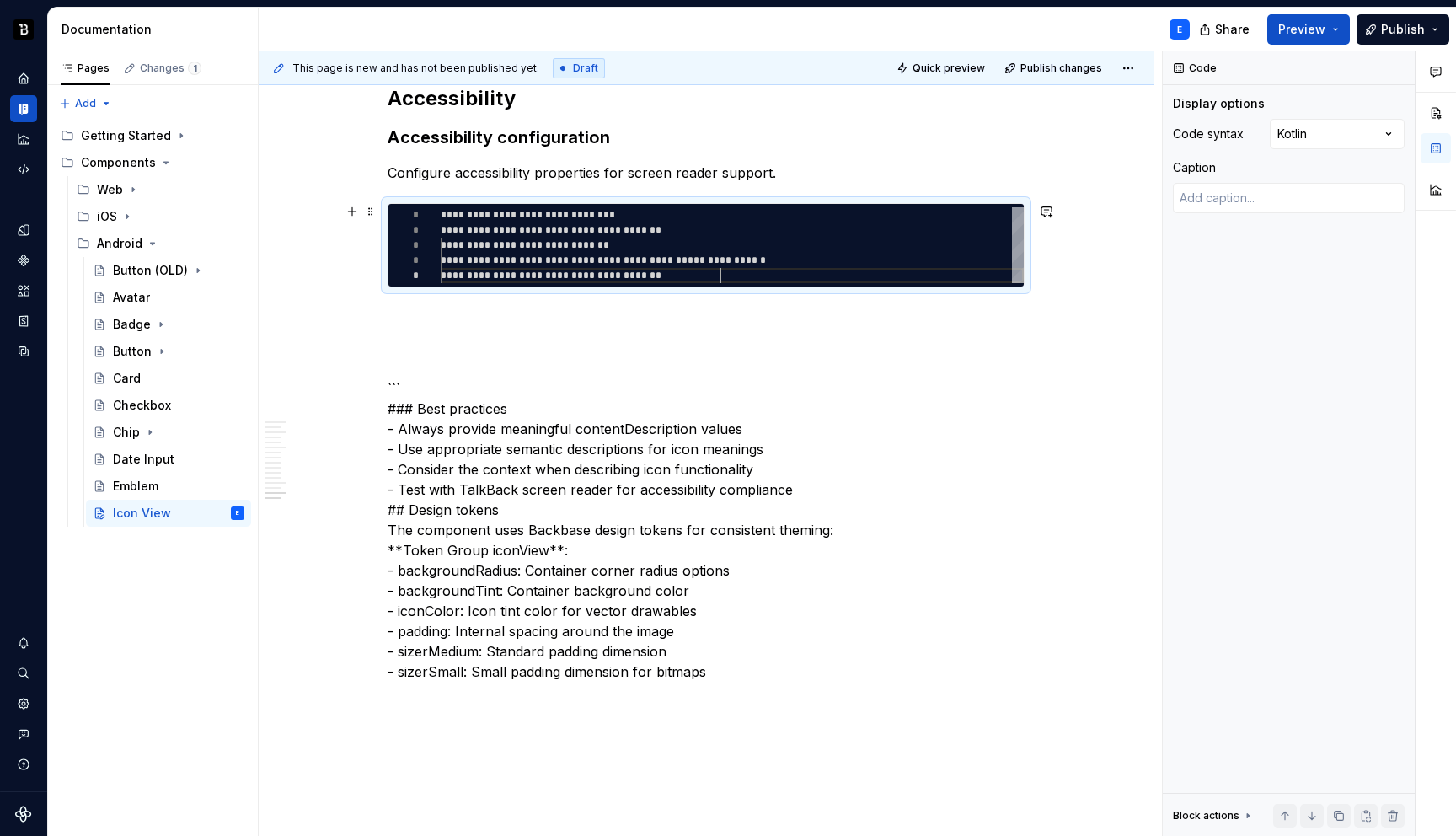
scroll to position [61, 280]
click at [482, 307] on p at bounding box center [706, 317] width 637 height 20
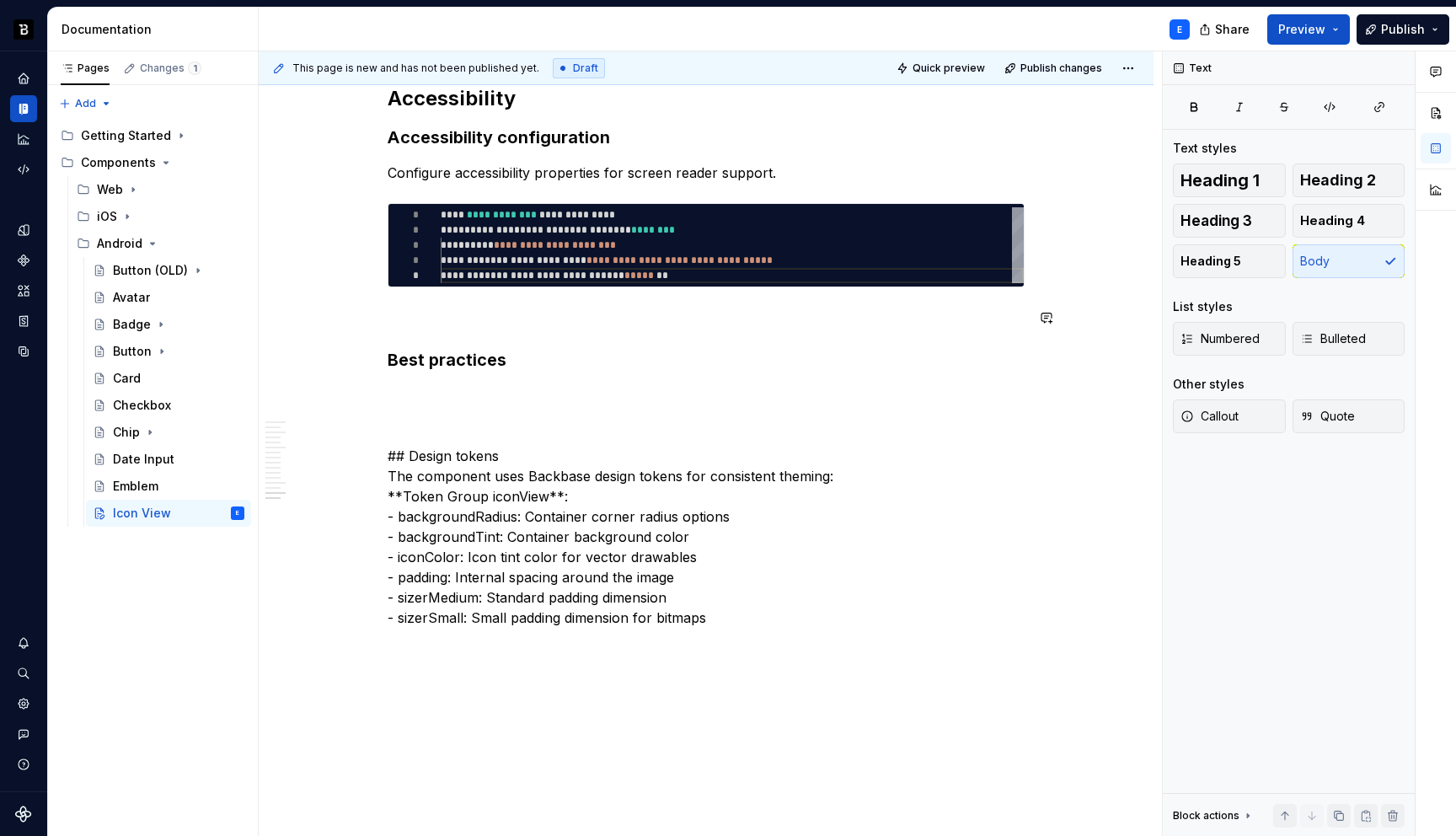
click at [534, 349] on h3 "Best practices" at bounding box center [706, 360] width 637 height 23
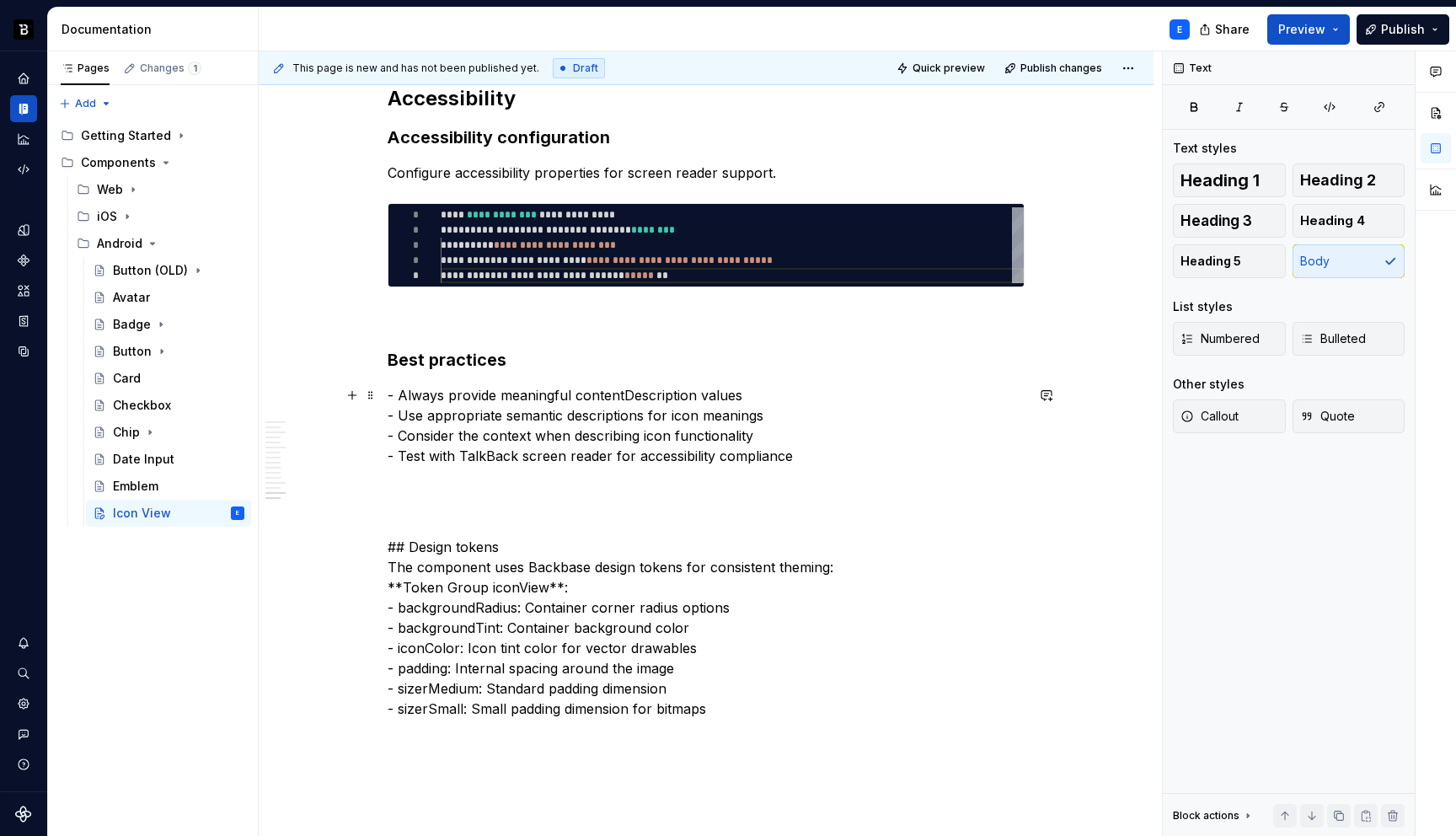
click at [531, 397] on p "- Always provide meaningful contentDescription values - Use appropriate semanti…" at bounding box center [706, 425] width 637 height 80
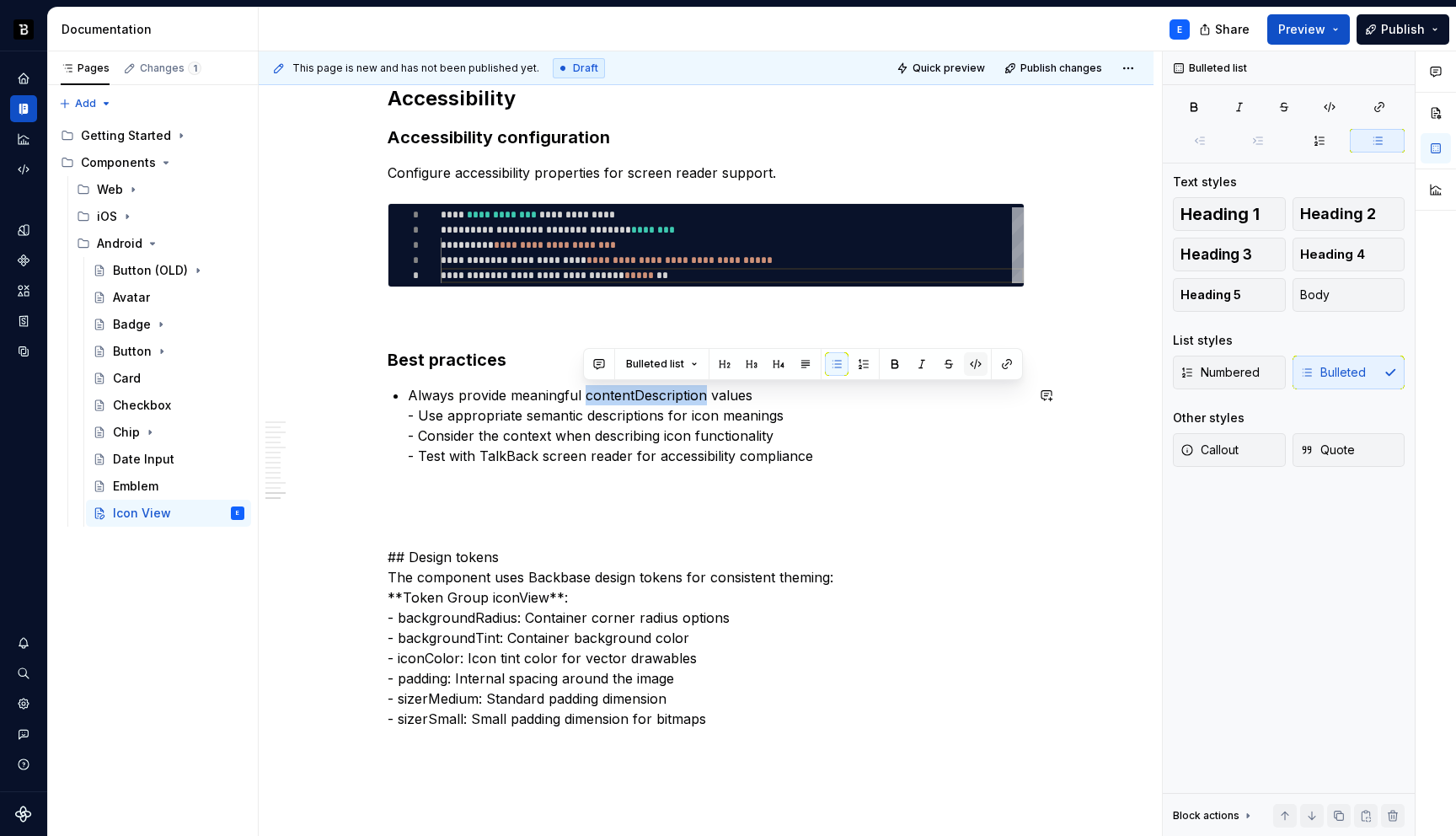
click at [979, 360] on button "button" at bounding box center [976, 364] width 23 height 23
click at [777, 399] on p "Always provide meaningful contentDescription values - Use appropriate semantic …" at bounding box center [716, 425] width 617 height 80
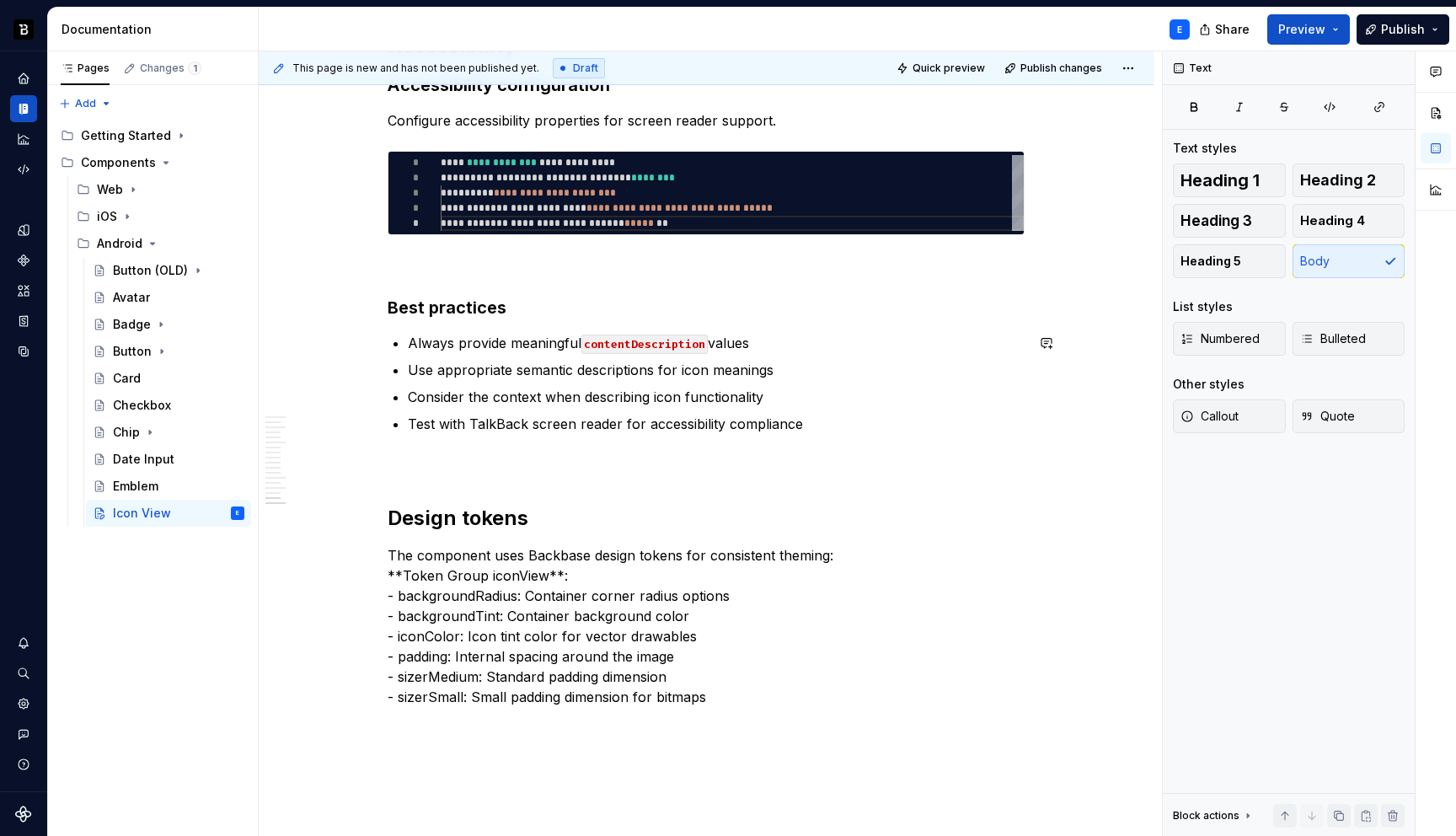
scroll to position [3457, 0]
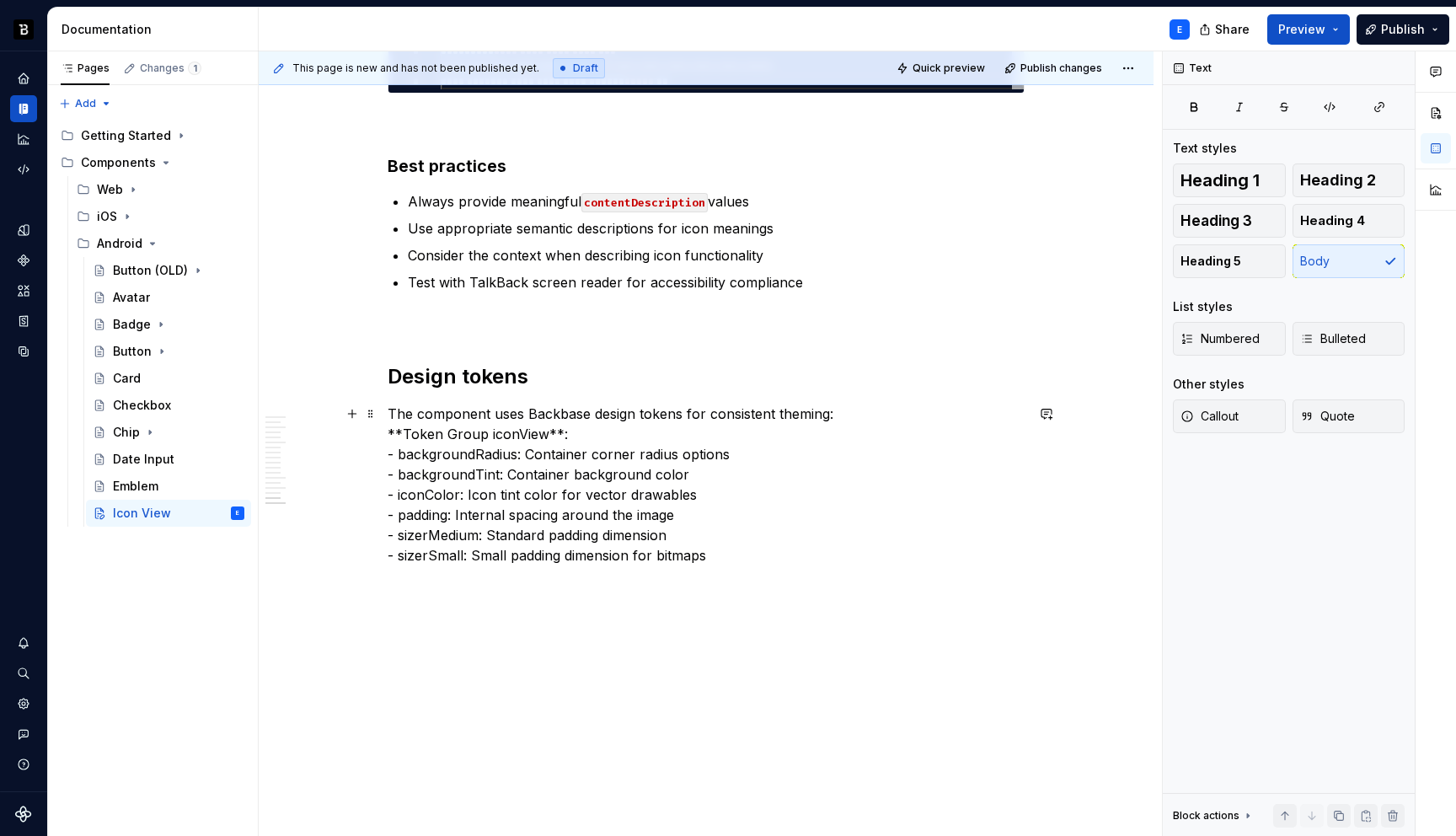
click at [726, 415] on p "The component uses Backbase design tokens for consistent theming: **Token Group…" at bounding box center [706, 484] width 637 height 162
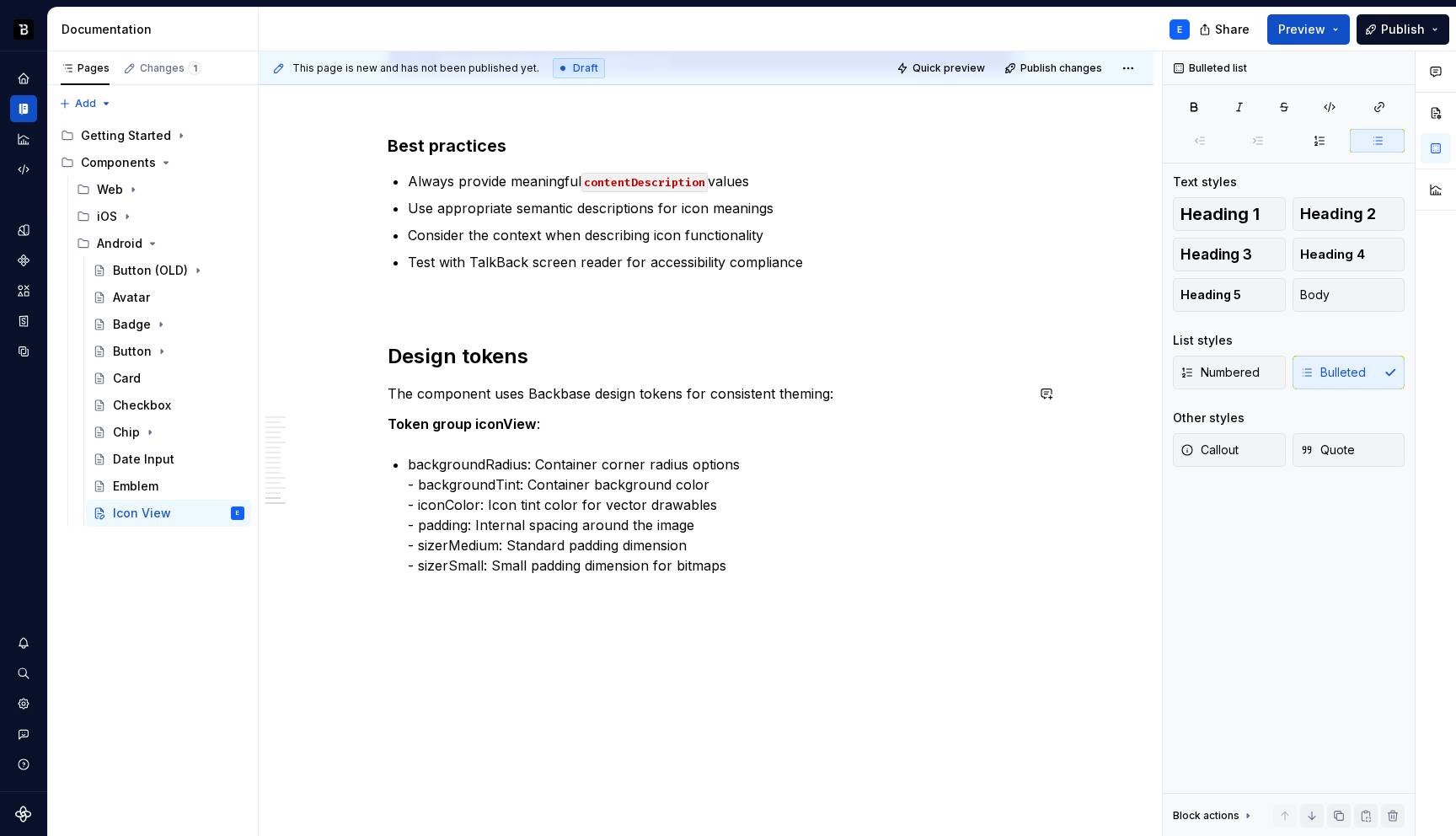
scroll to position [3487, 0]
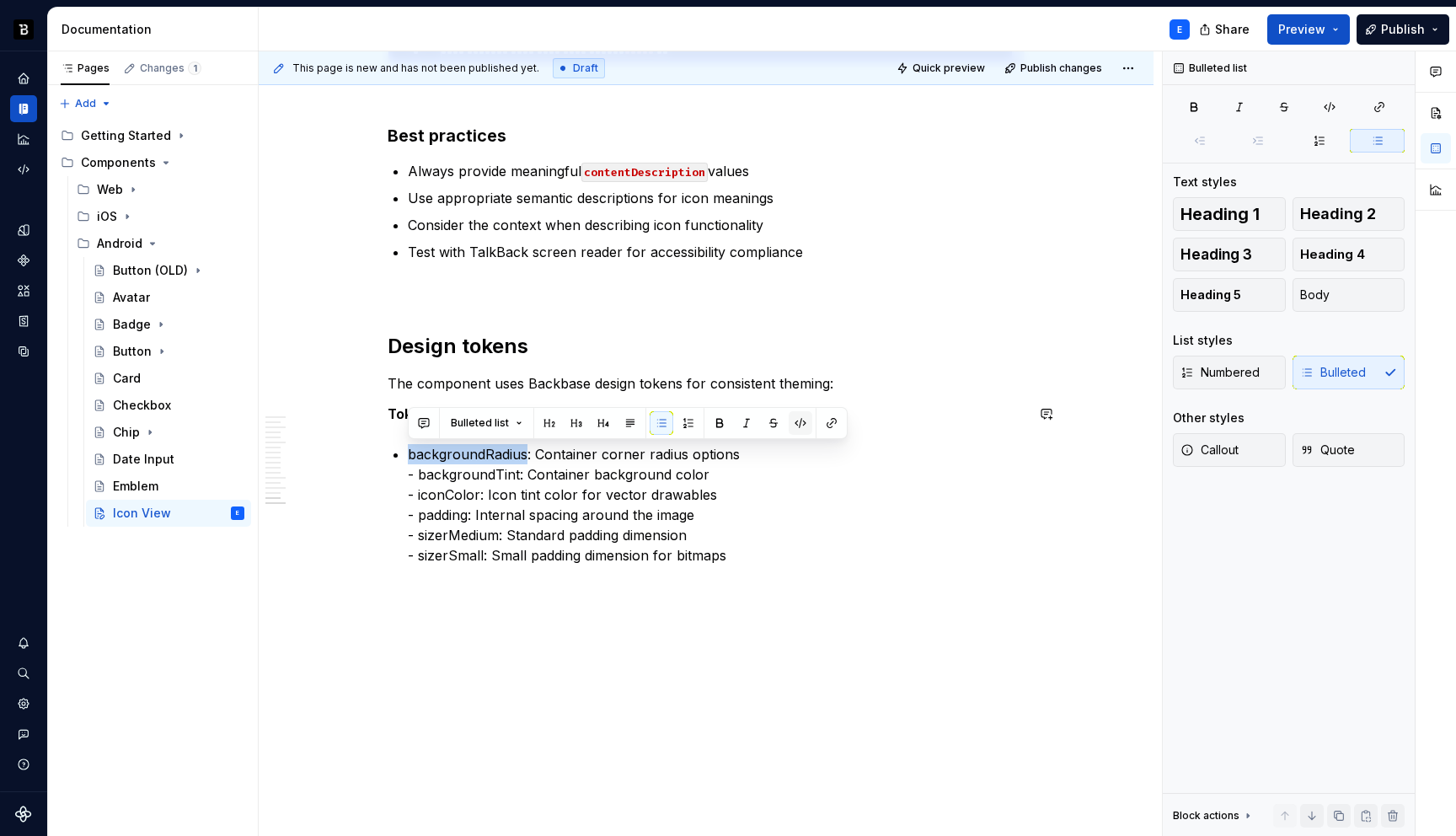
click at [801, 424] on button "button" at bounding box center [801, 423] width 23 height 23
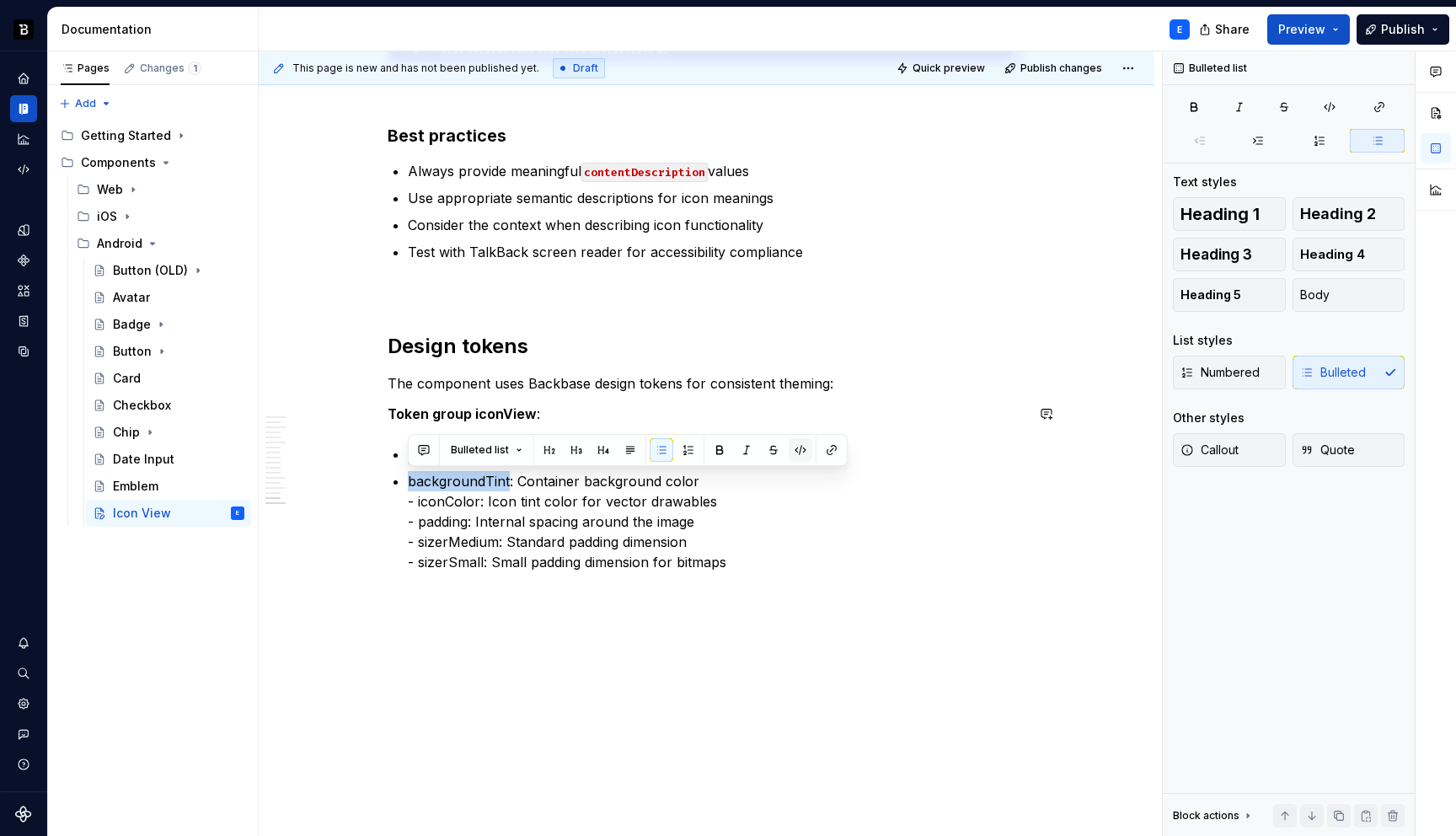
click at [797, 454] on button "button" at bounding box center [801, 450] width 23 height 23
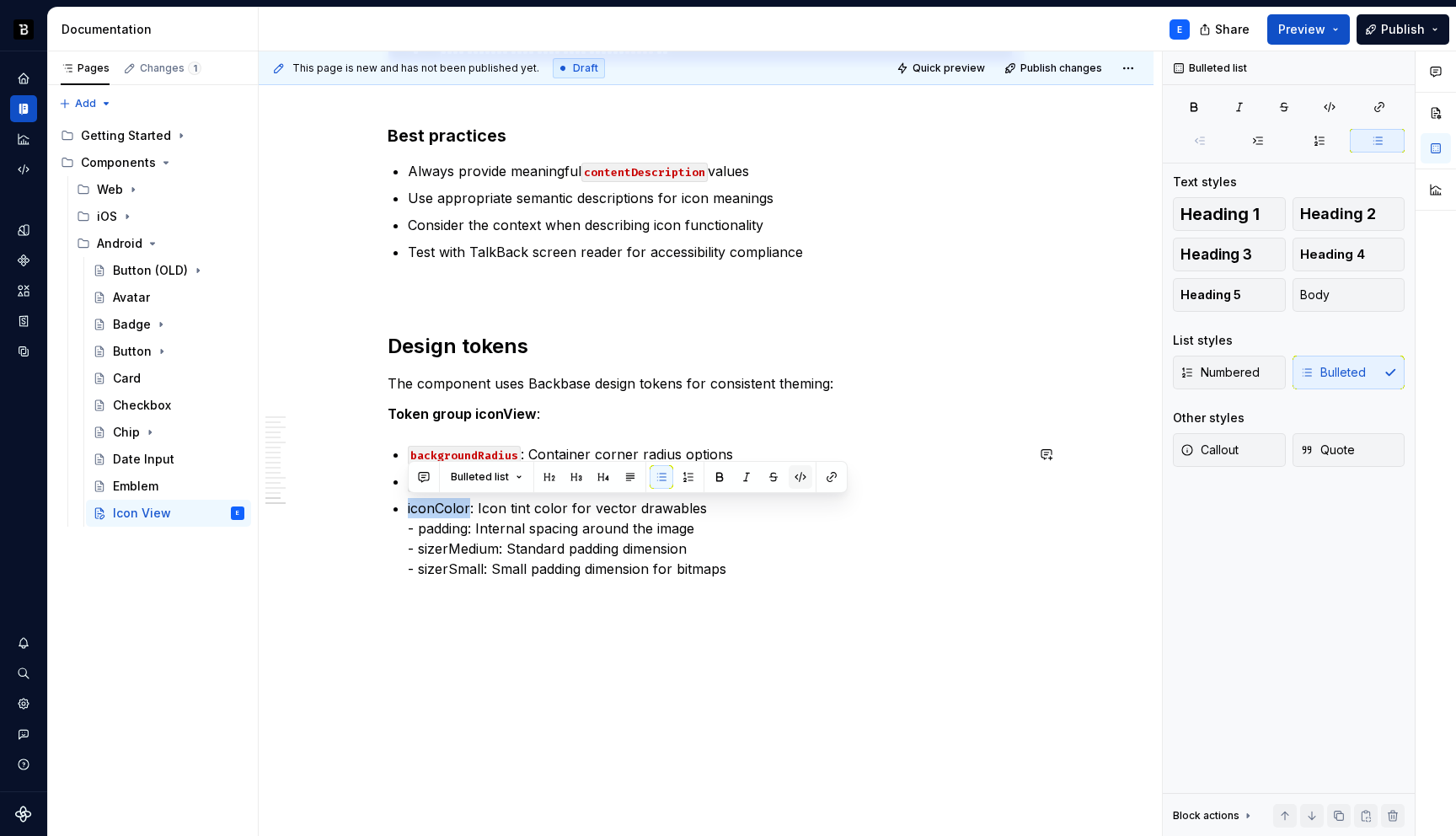
click at [798, 474] on button "button" at bounding box center [801, 477] width 23 height 23
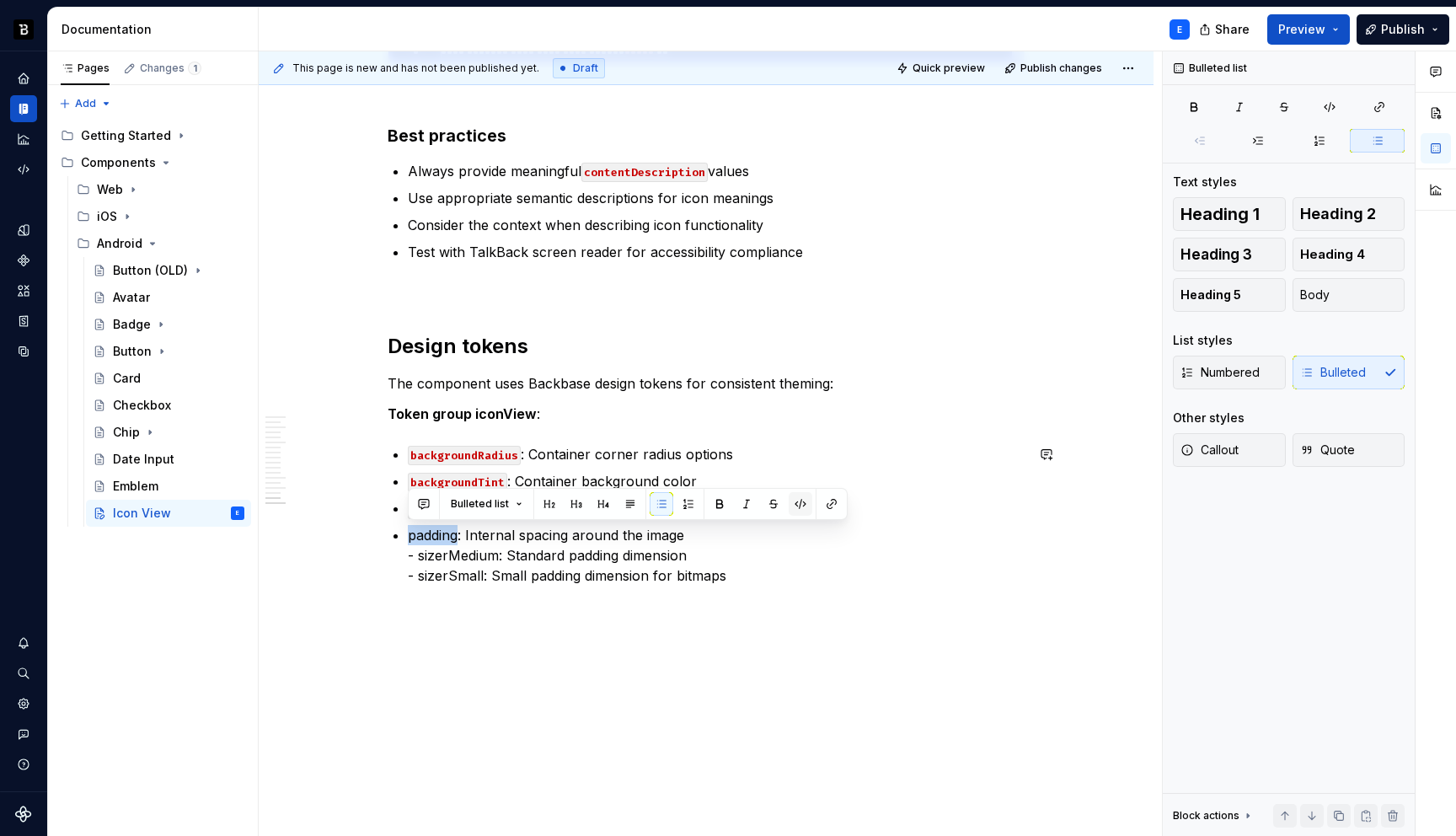
click at [800, 507] on button "button" at bounding box center [801, 504] width 23 height 23
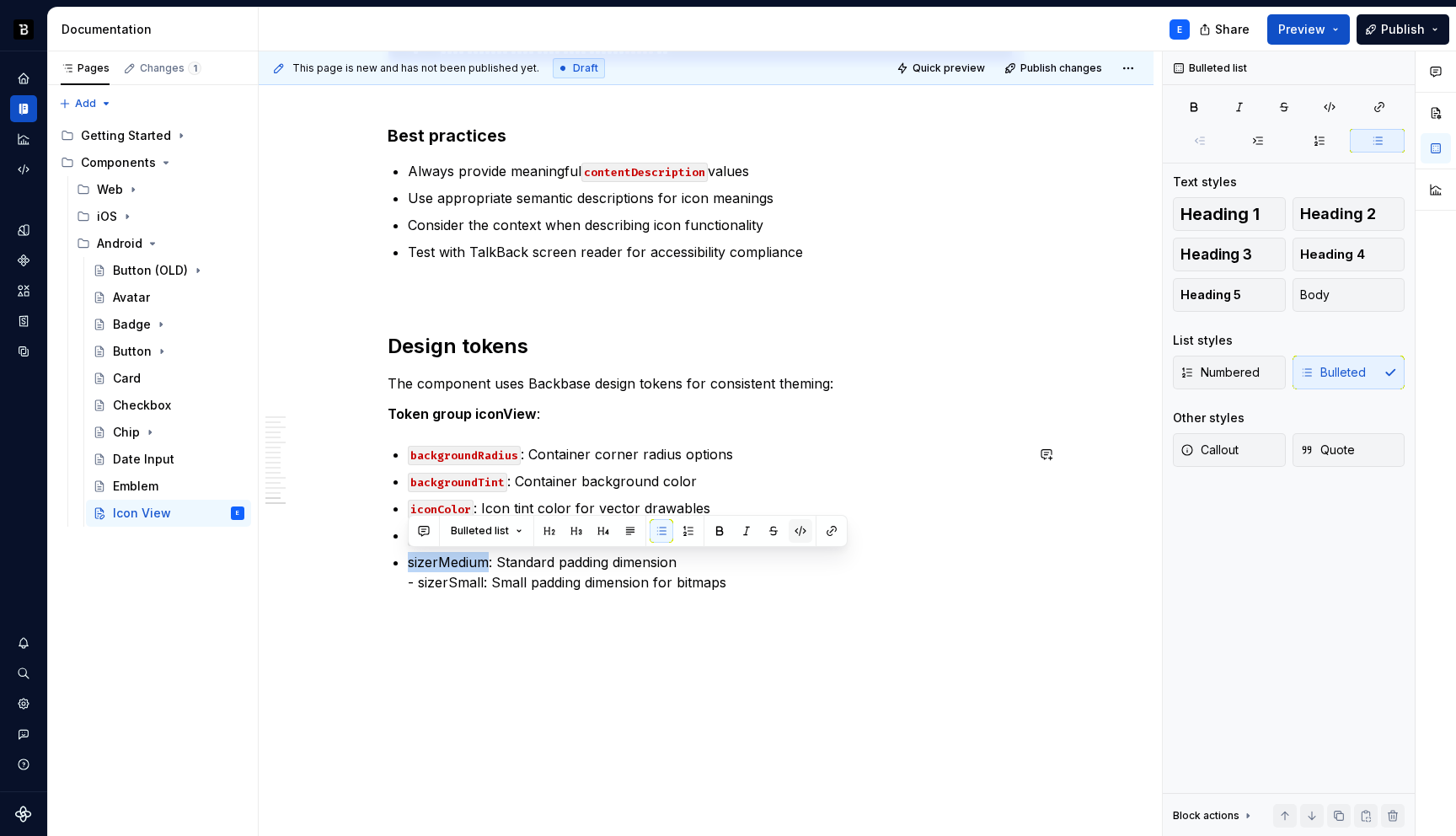
click at [795, 532] on button "button" at bounding box center [801, 531] width 23 height 23
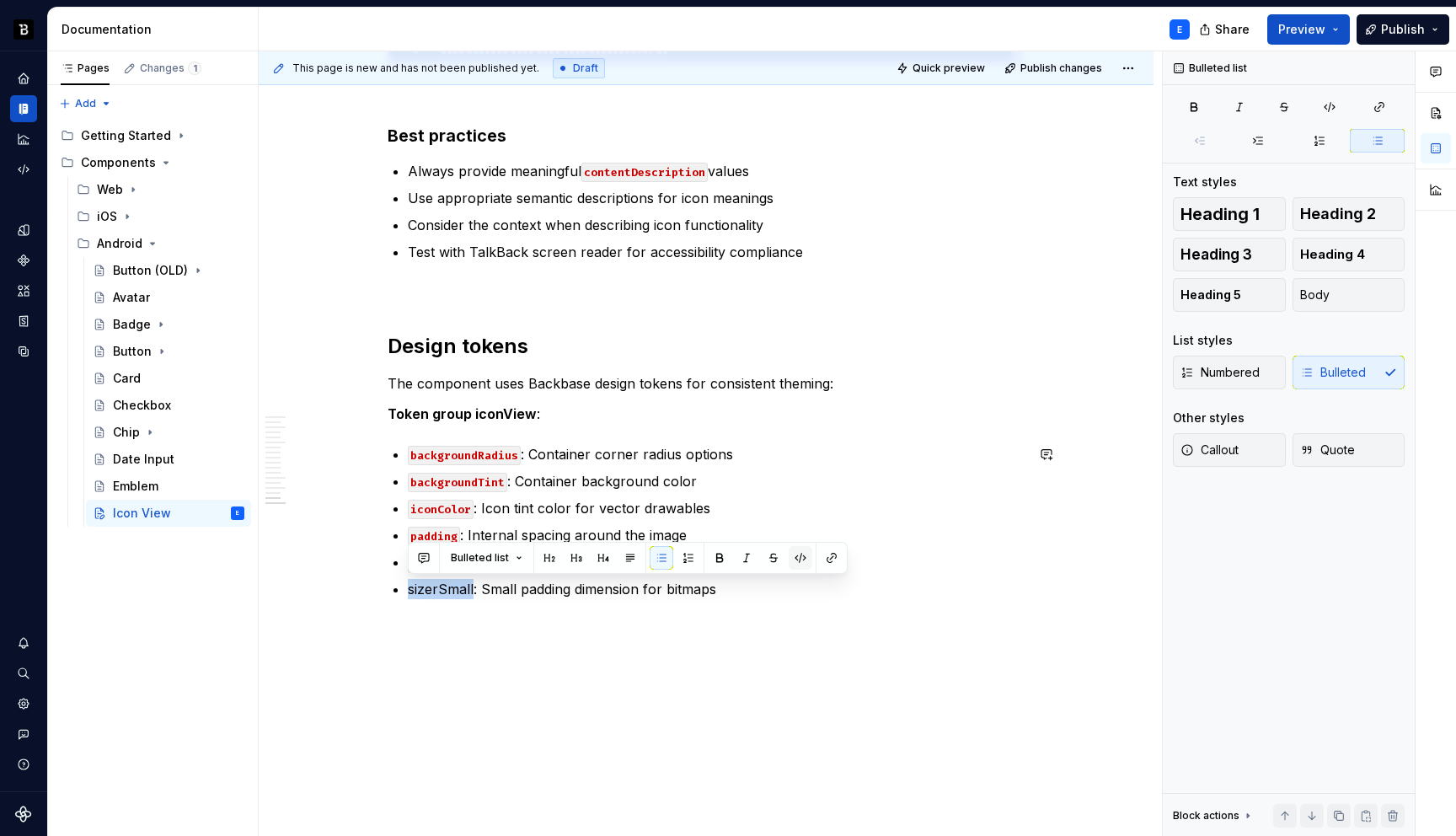
click at [797, 557] on button "button" at bounding box center [801, 558] width 23 height 23
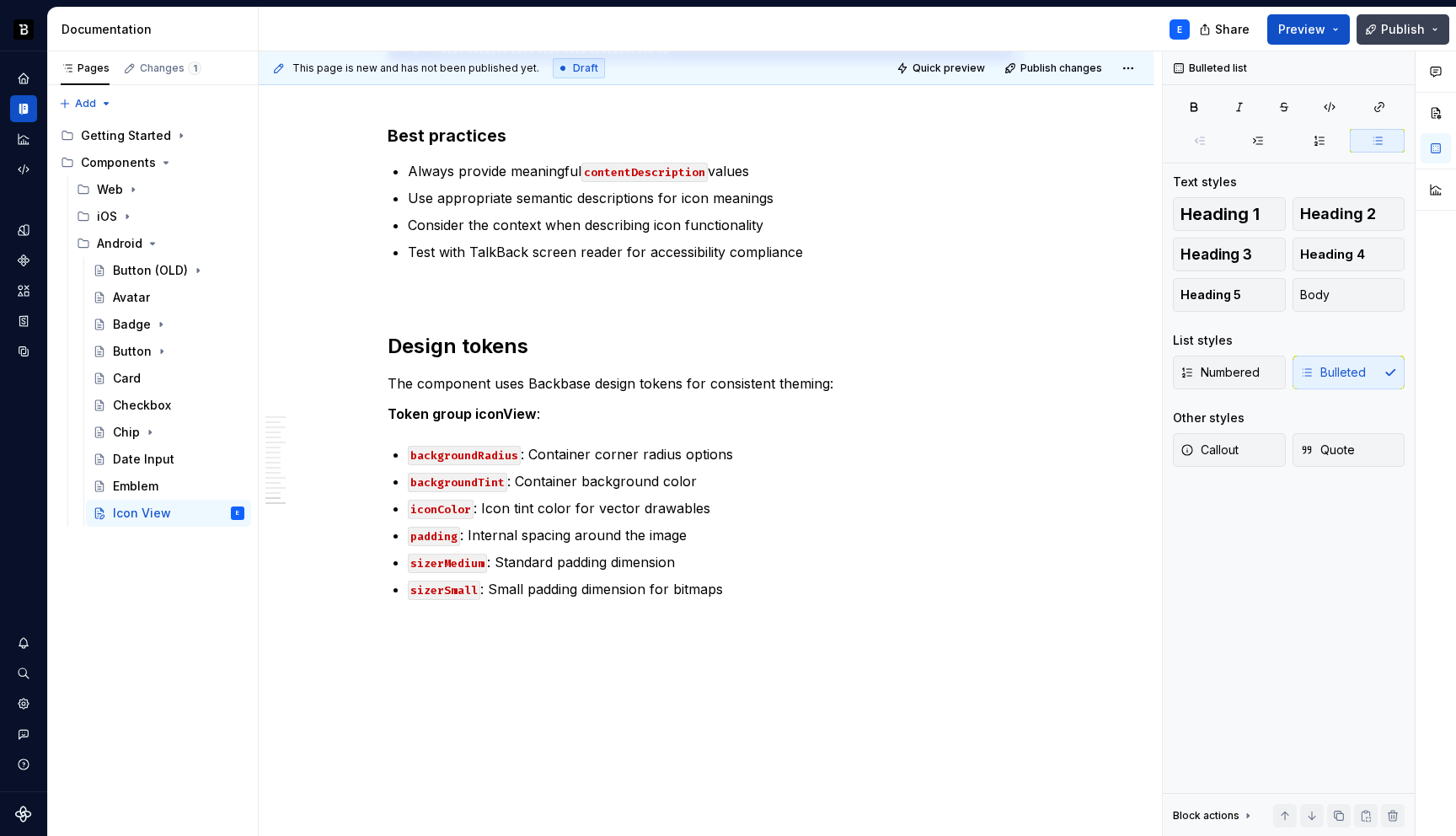
click at [1382, 18] on button "Publish" at bounding box center [1404, 29] width 93 height 30
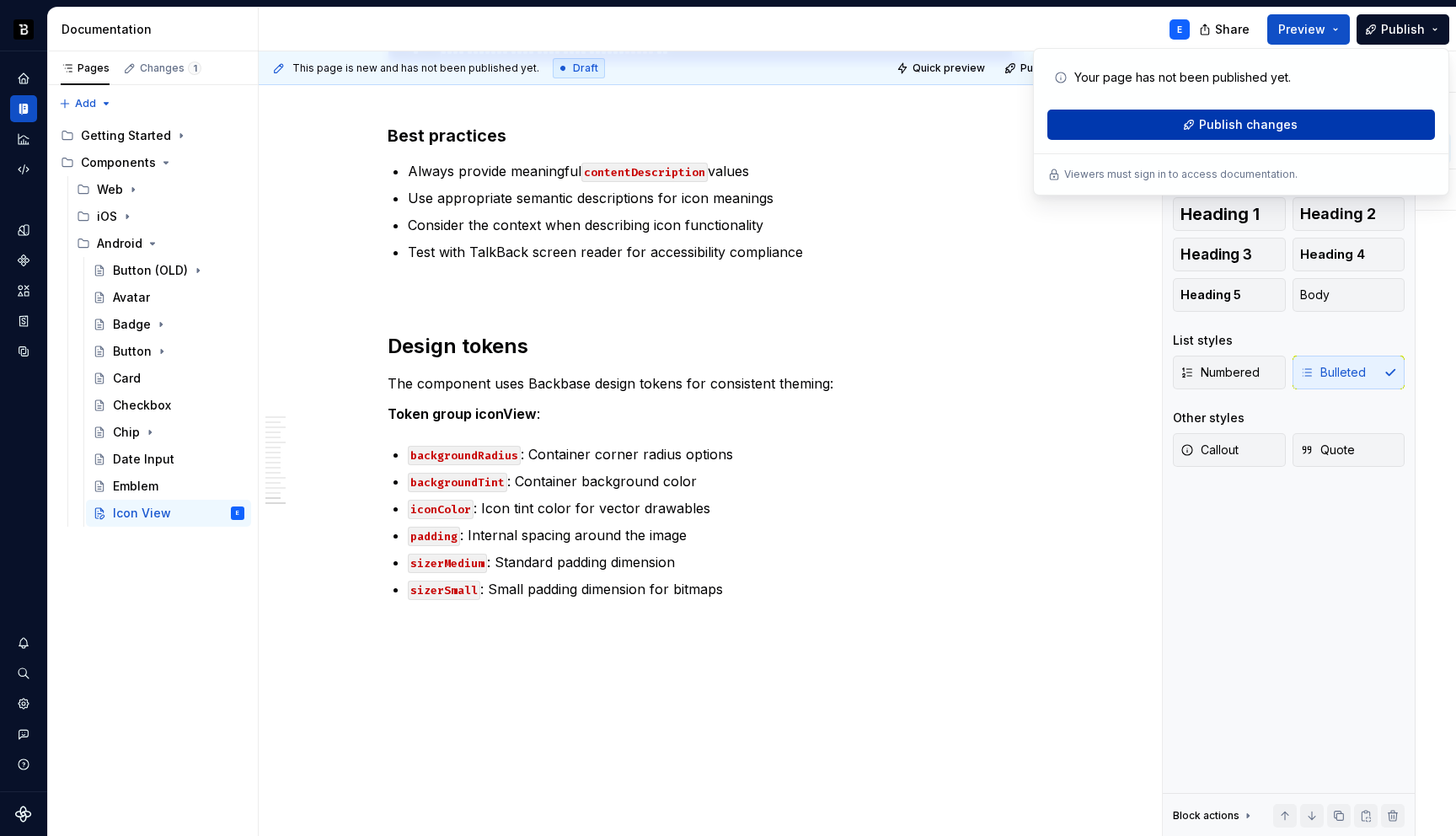
click at [1217, 123] on span "Publish changes" at bounding box center [1249, 124] width 99 height 16
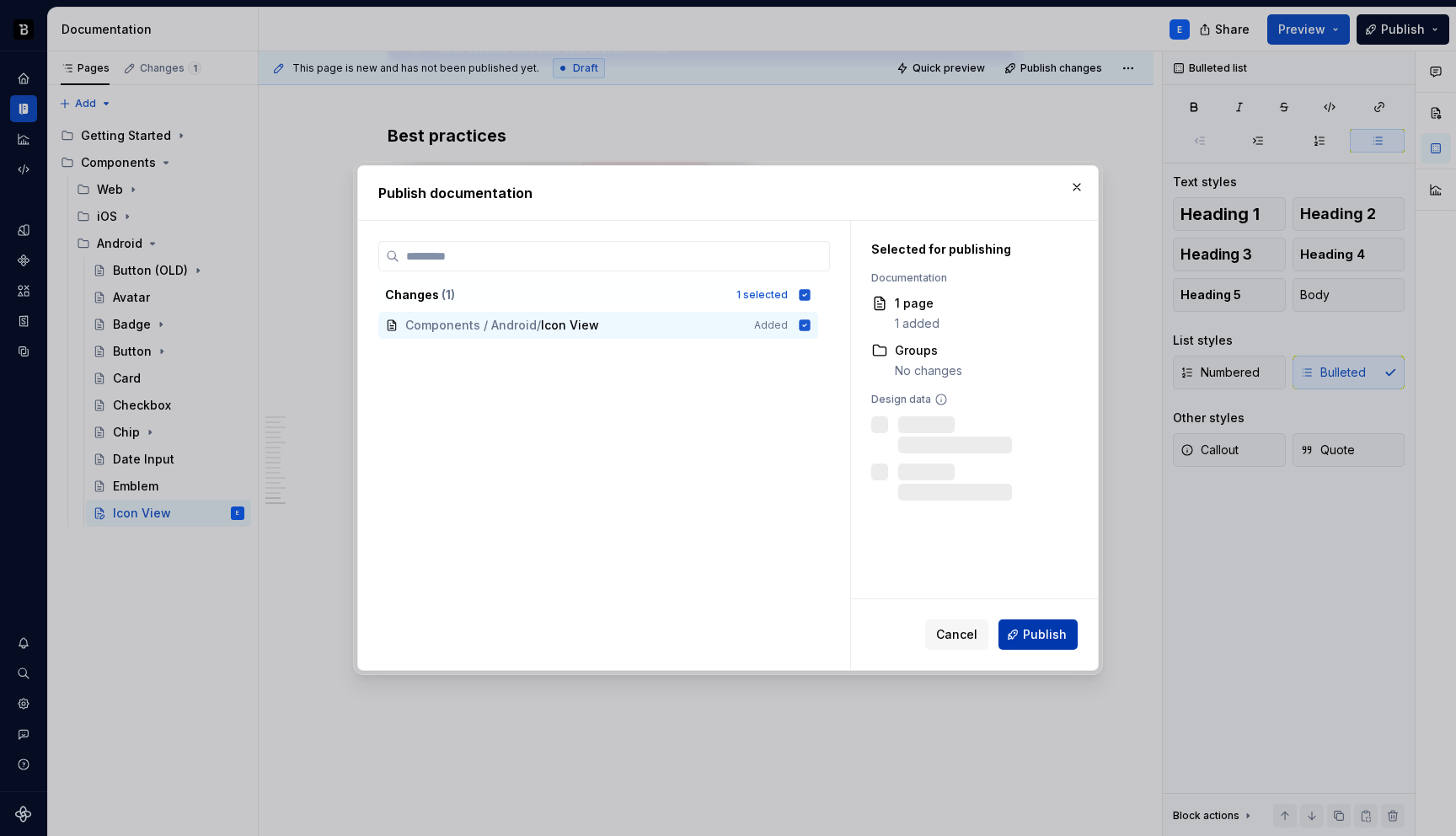
click at [1029, 629] on span "Publish" at bounding box center [1044, 634] width 44 height 16
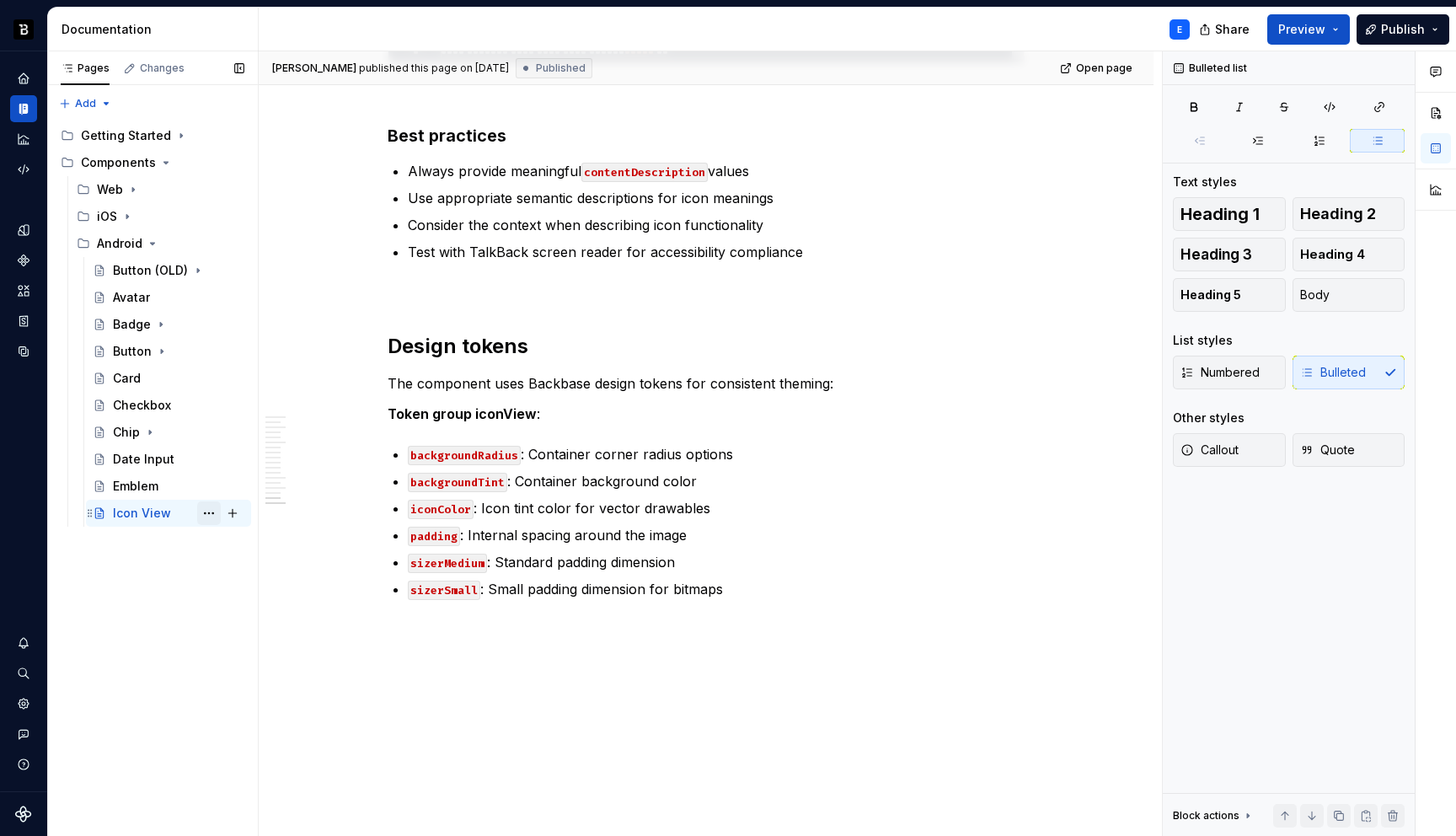
click at [206, 513] on button "Page tree" at bounding box center [208, 513] width 23 height 23
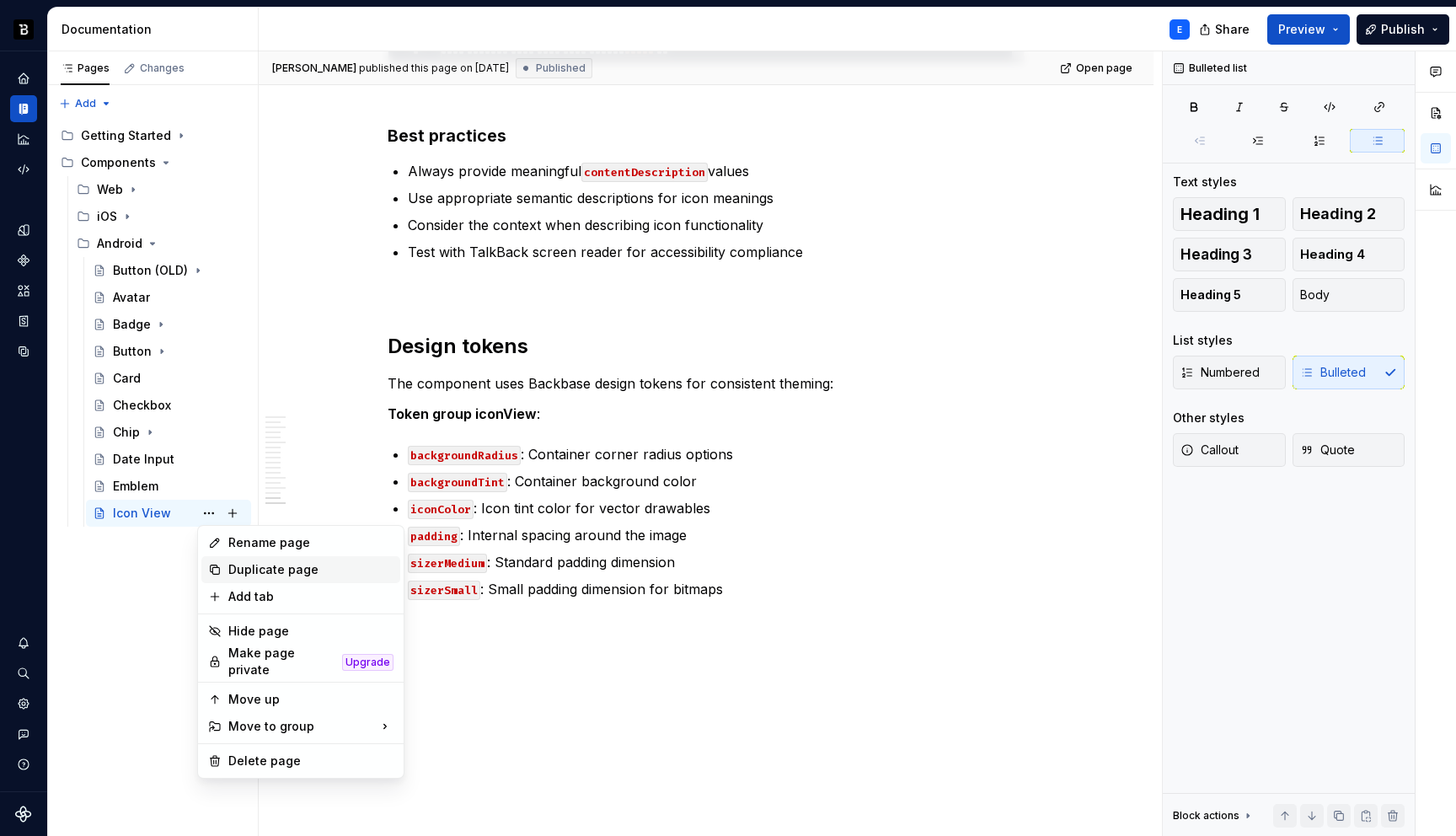
click at [242, 571] on div "Duplicate page" at bounding box center [311, 569] width 165 height 16
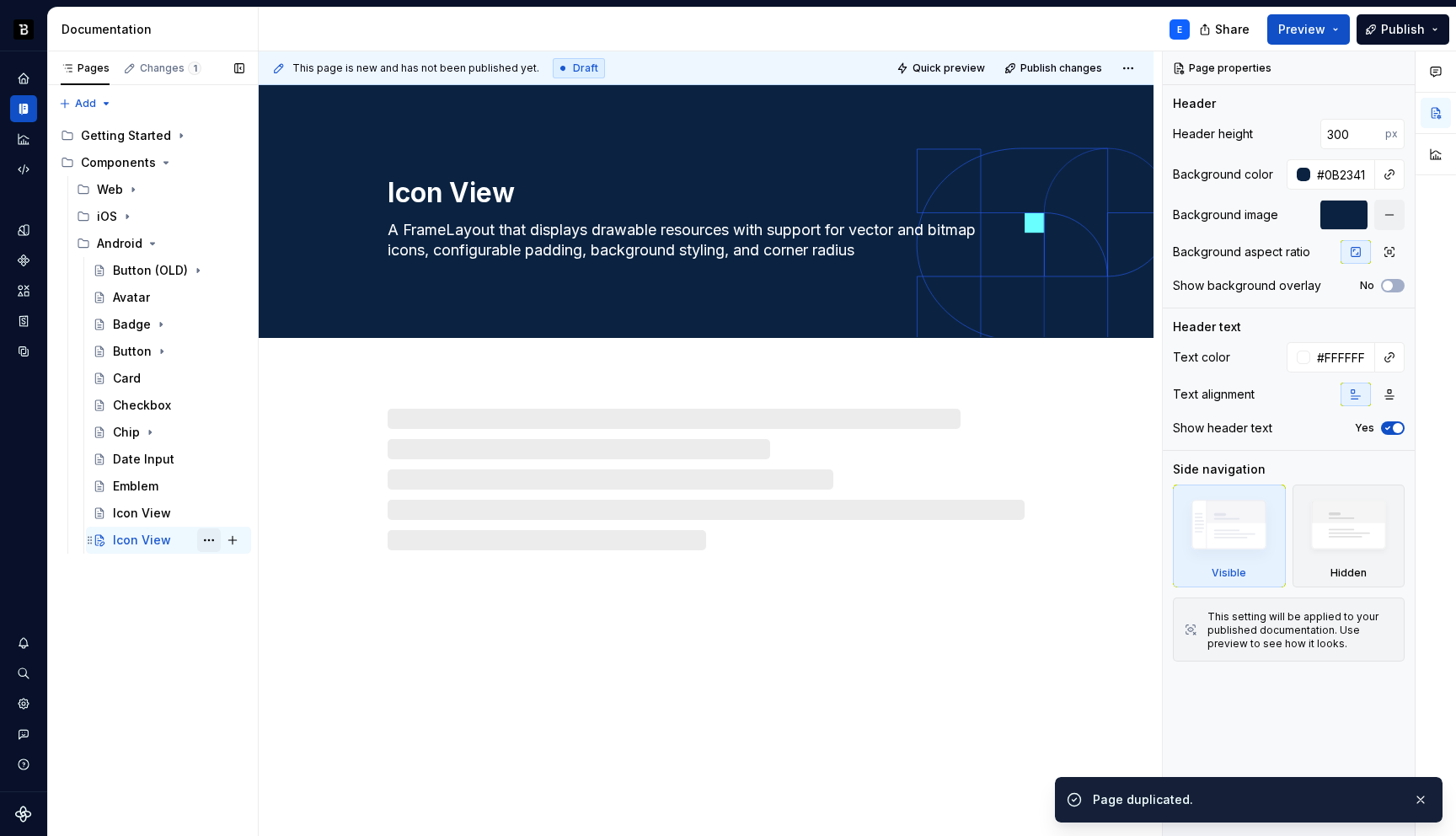
click at [210, 538] on button "Page tree" at bounding box center [208, 540] width 23 height 23
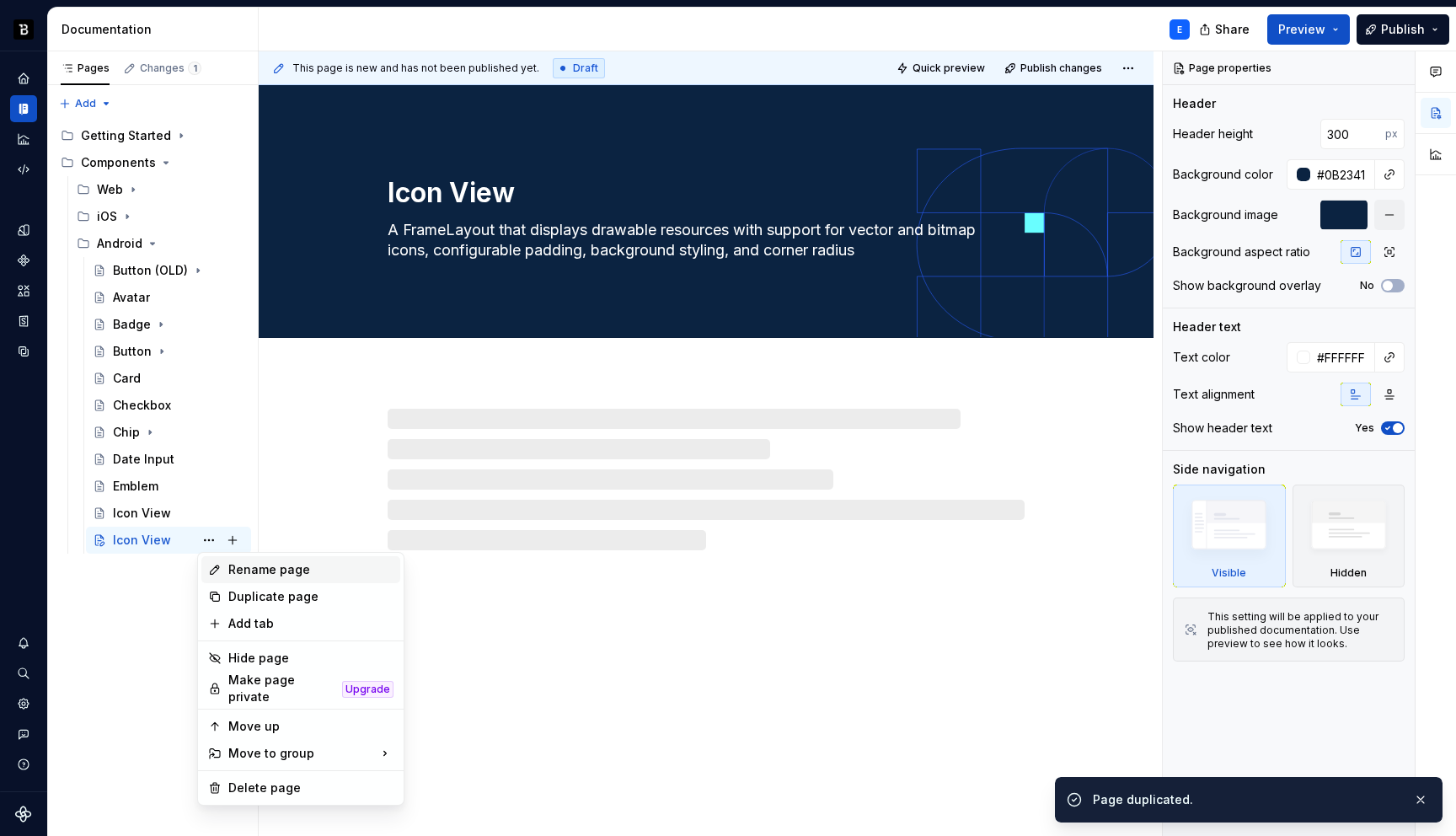
click at [238, 570] on div "Rename page" at bounding box center [311, 569] width 165 height 16
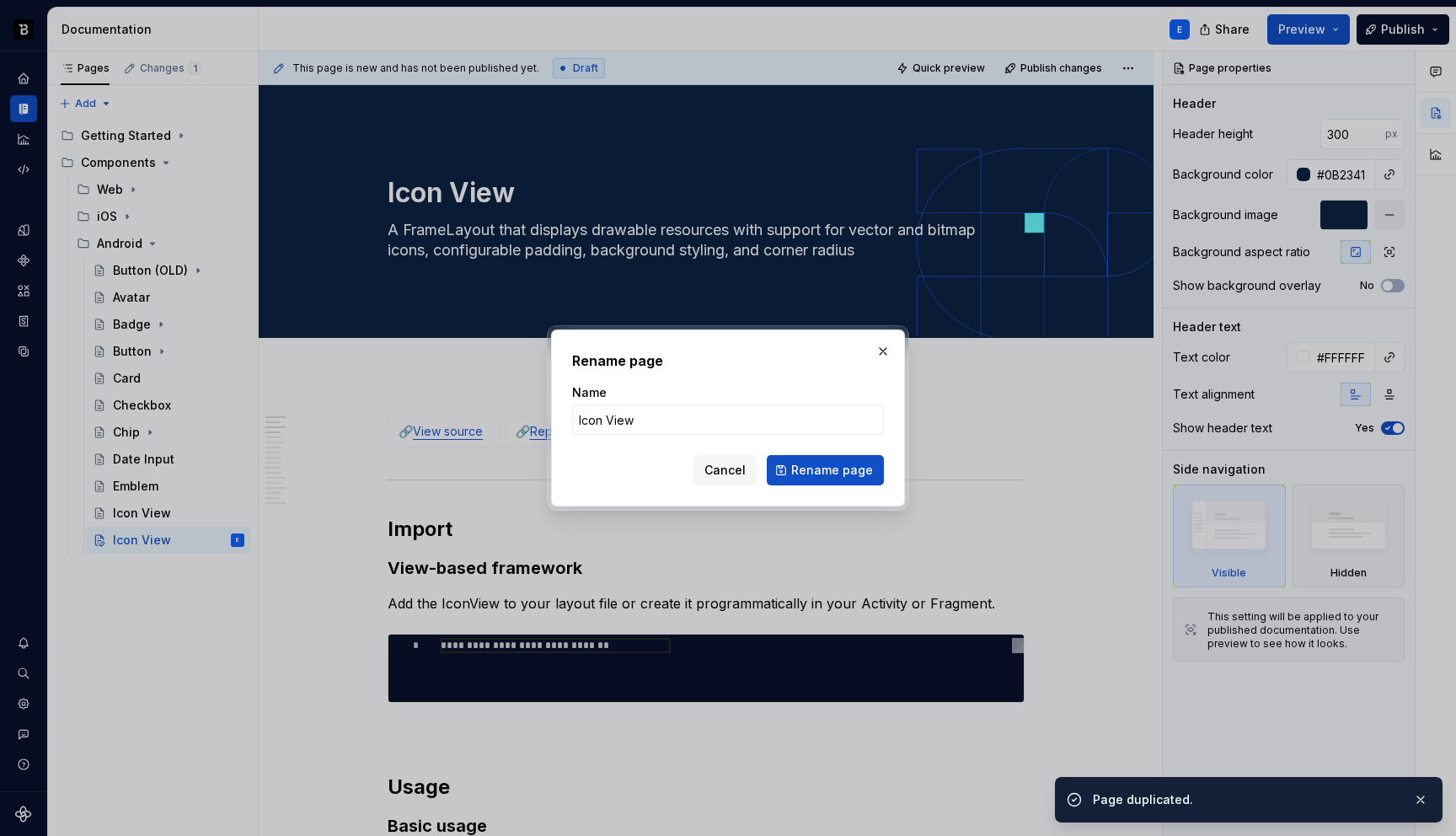
type textarea "*"
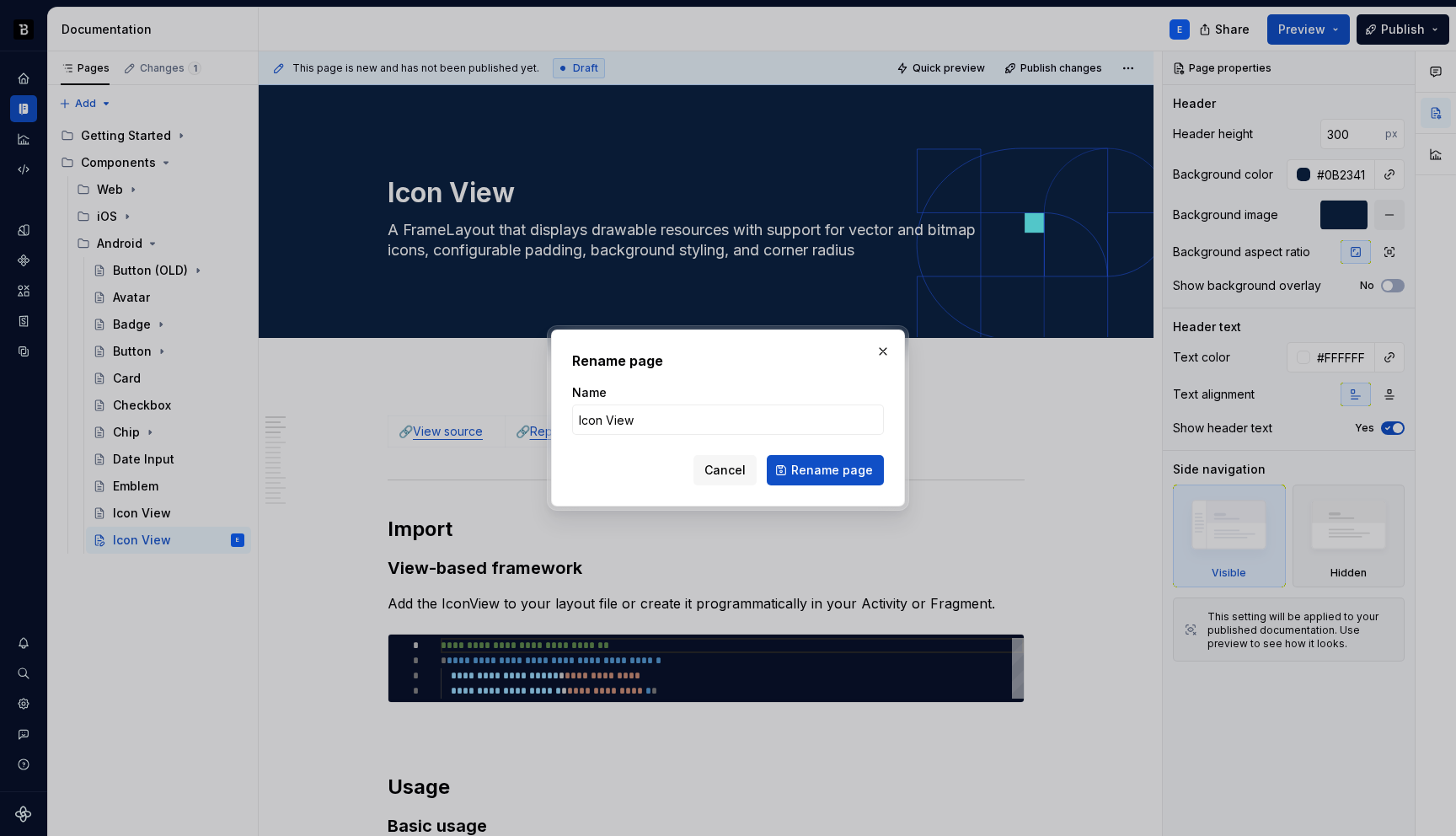
type input "I"
type textarea "*"
type input "Input Amount"
click button "Rename page" at bounding box center [825, 469] width 117 height 30
type textarea "*"
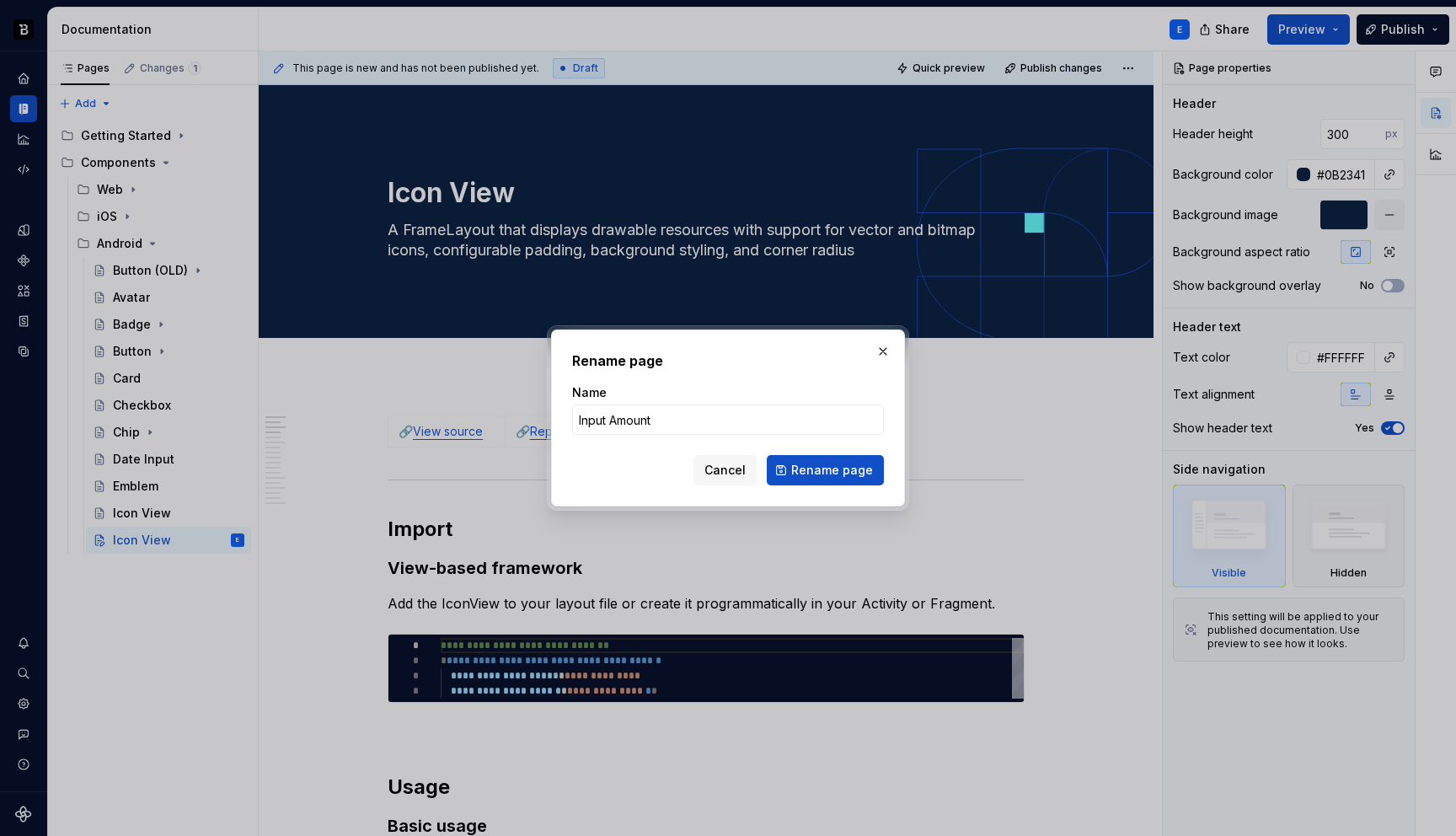
type textarea "Input Amount"
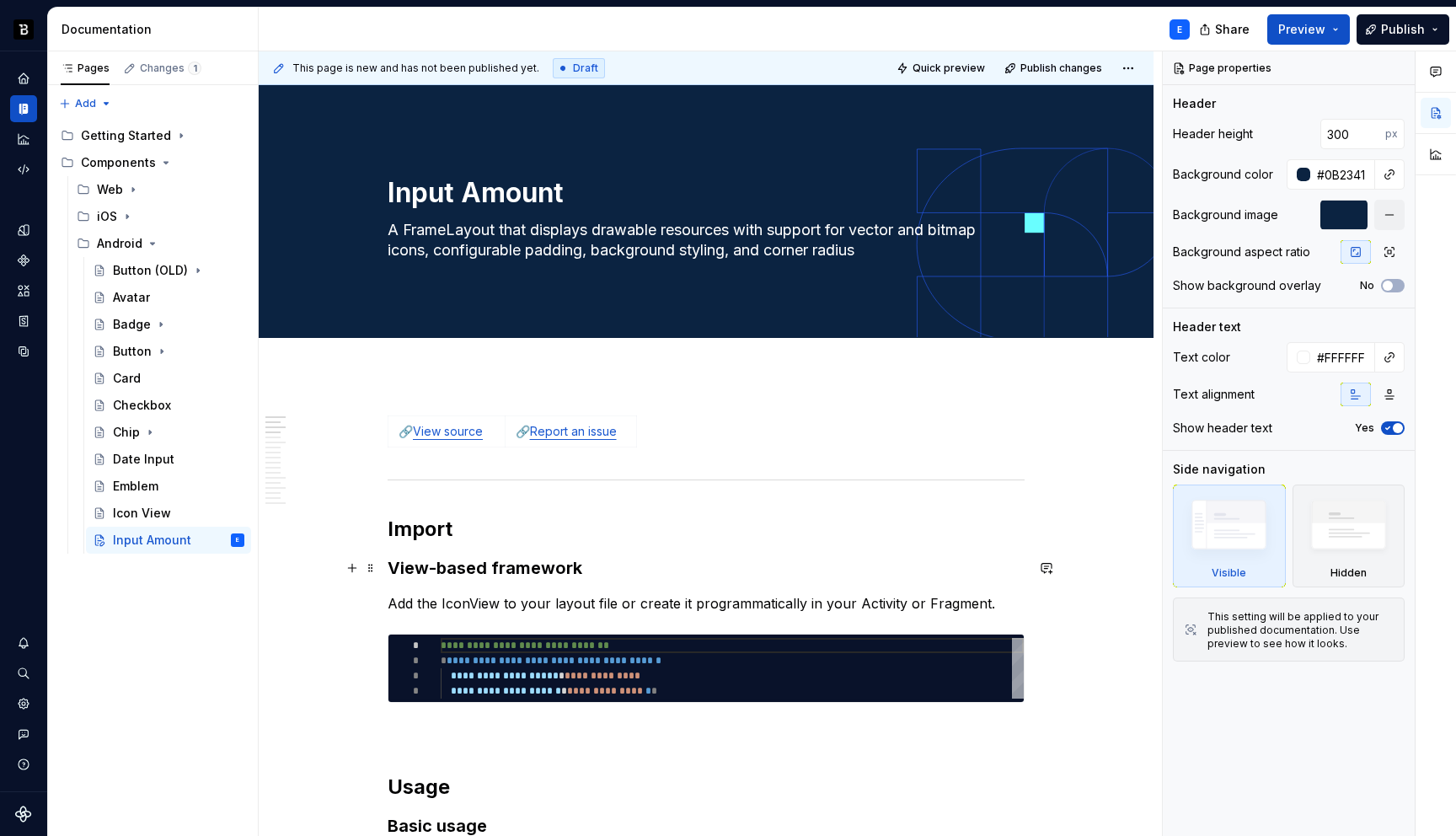
click at [467, 564] on h3 "View-based framework" at bounding box center [706, 568] width 637 height 23
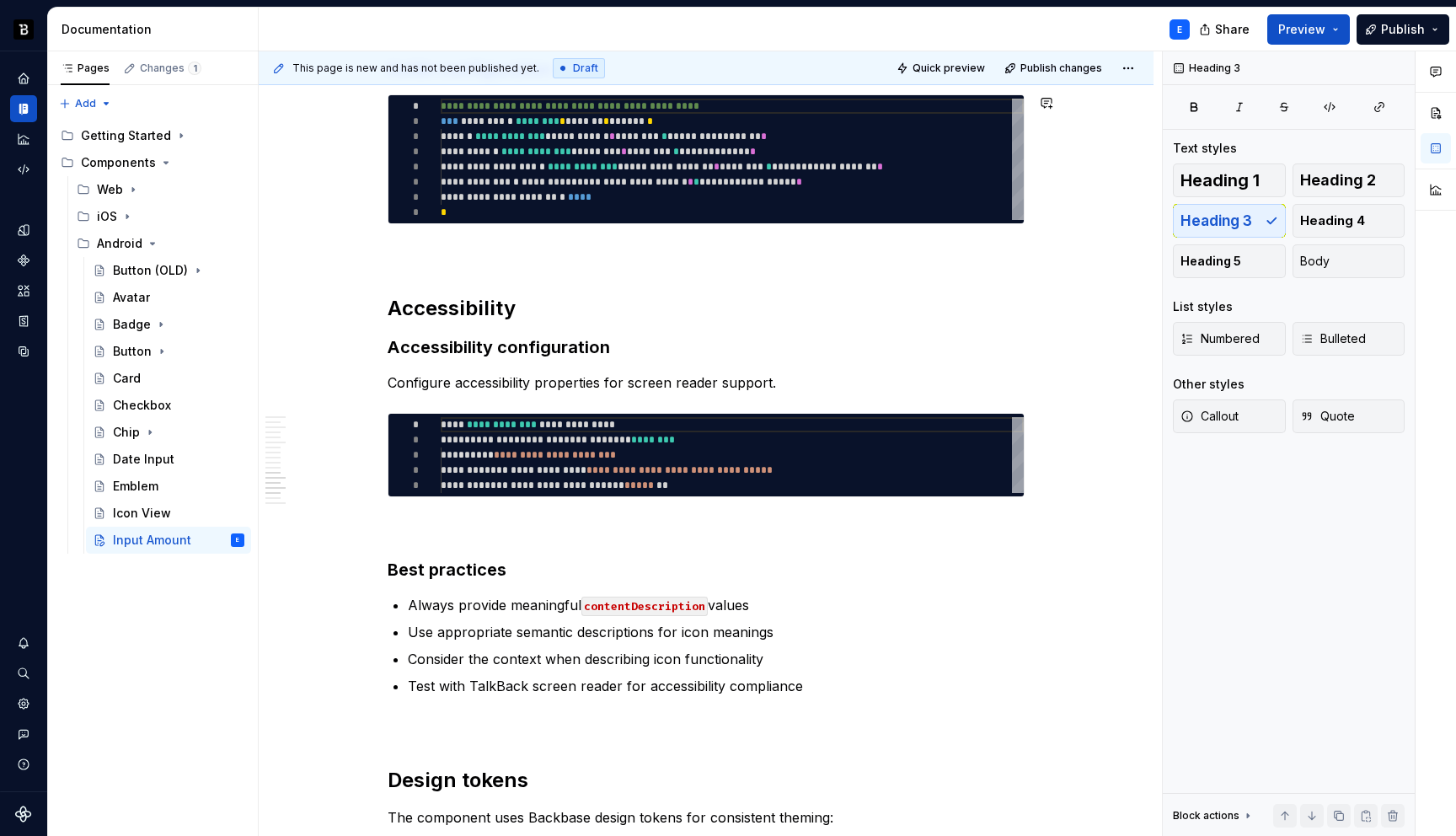
scroll to position [3432, 0]
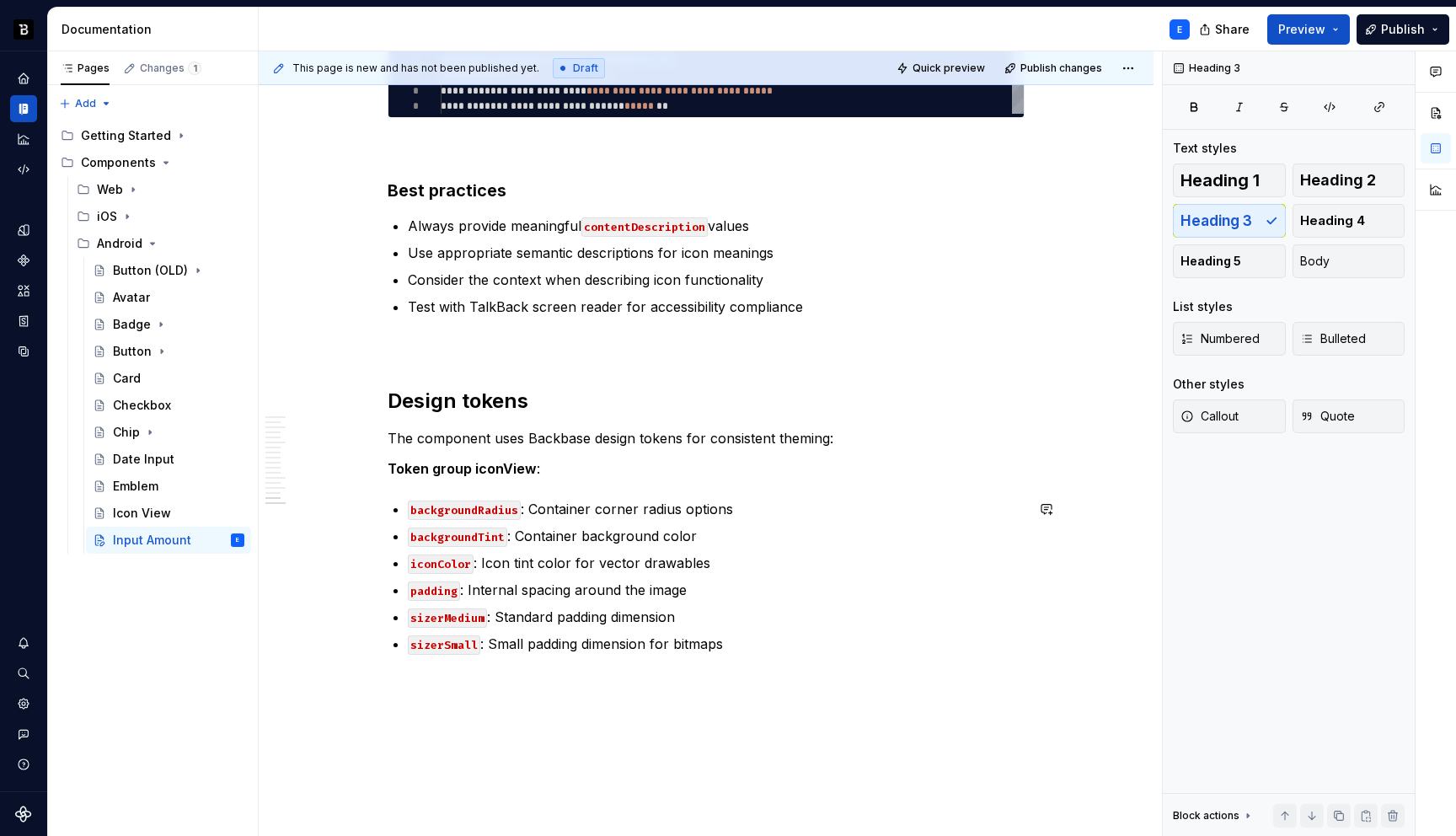
click at [691, 642] on p "sizerSmall : Small padding dimension for bitmaps" at bounding box center [716, 644] width 617 height 20
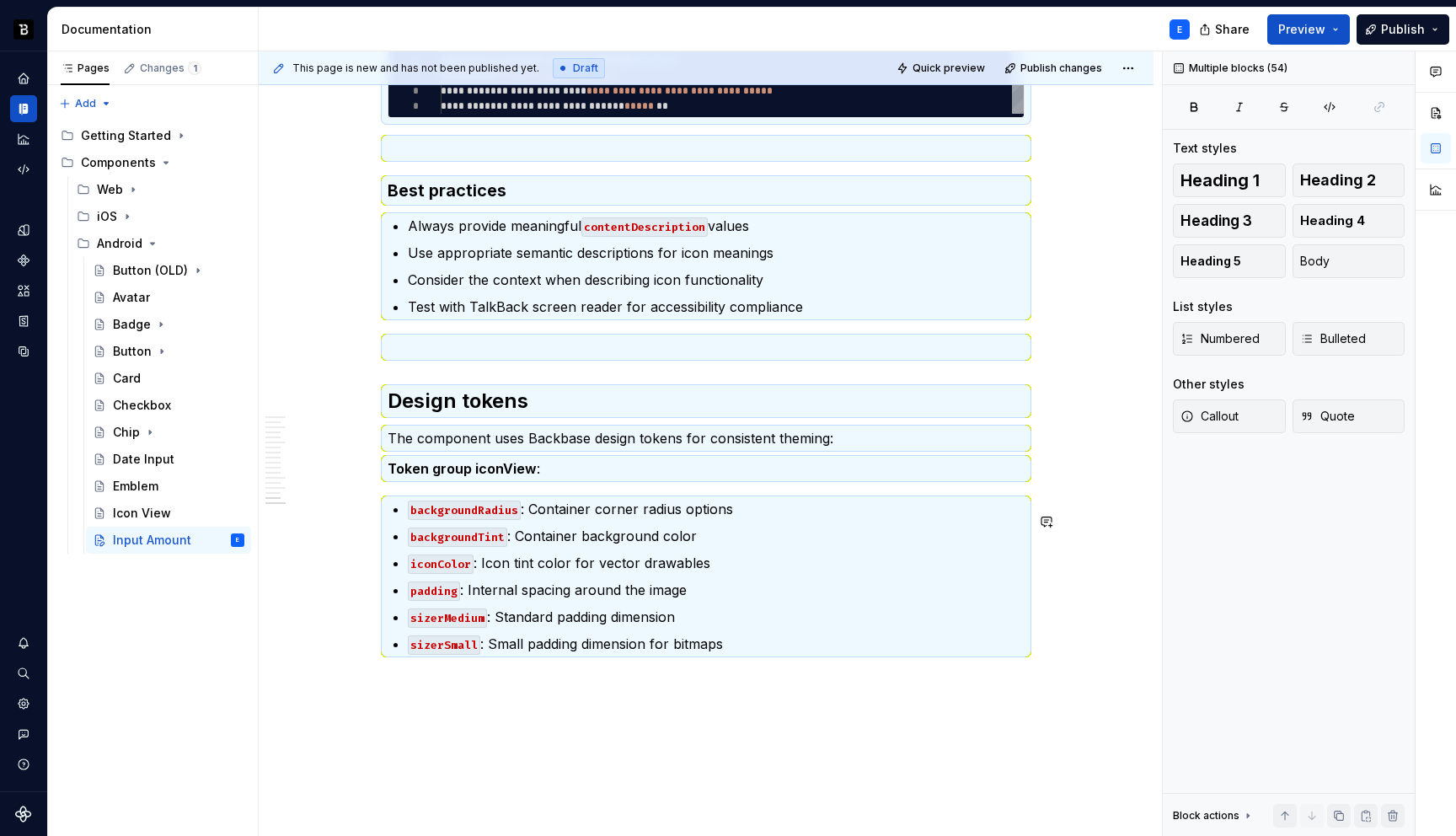
scroll to position [0, 0]
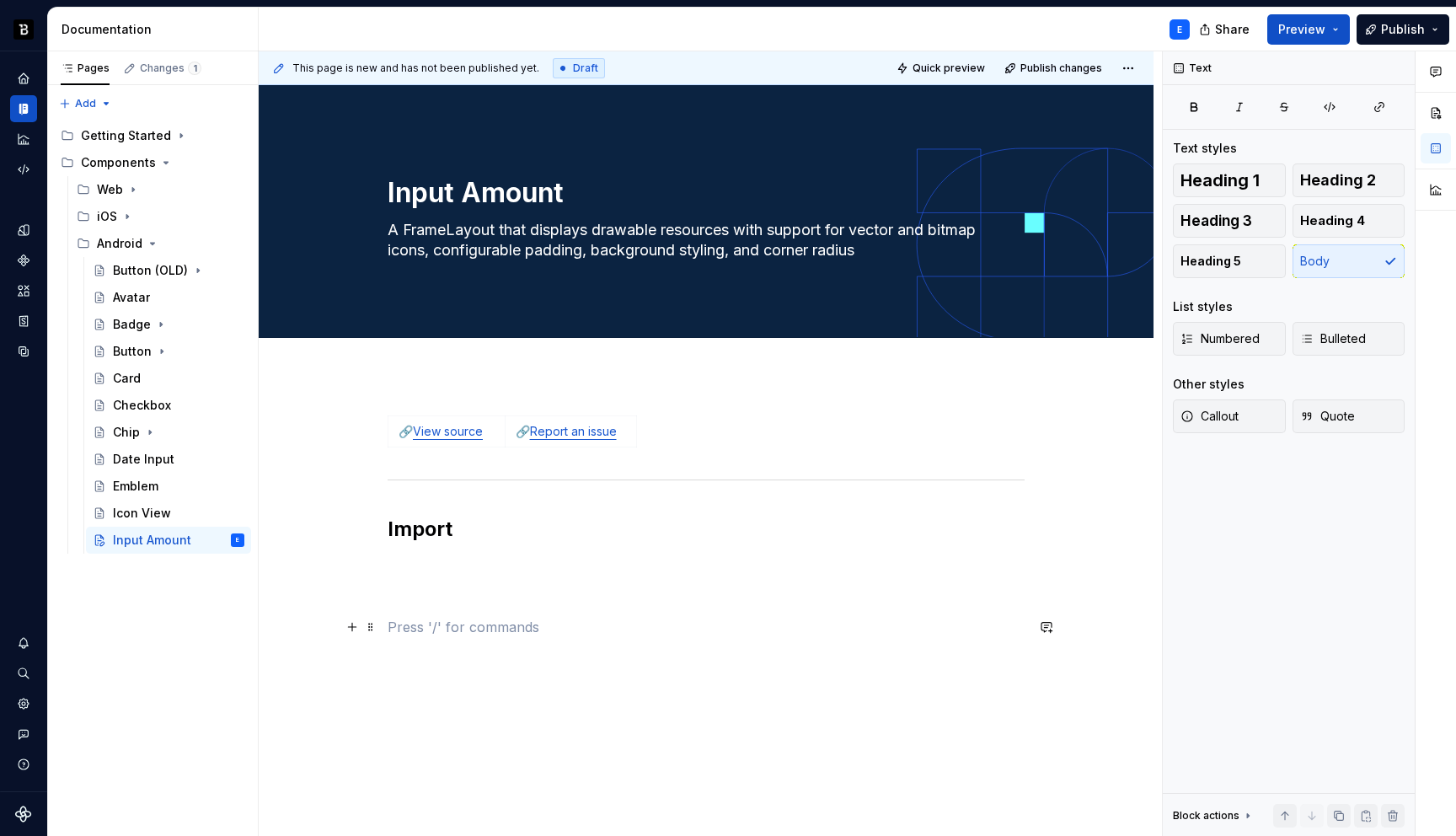
click at [488, 636] on p at bounding box center [706, 627] width 637 height 20
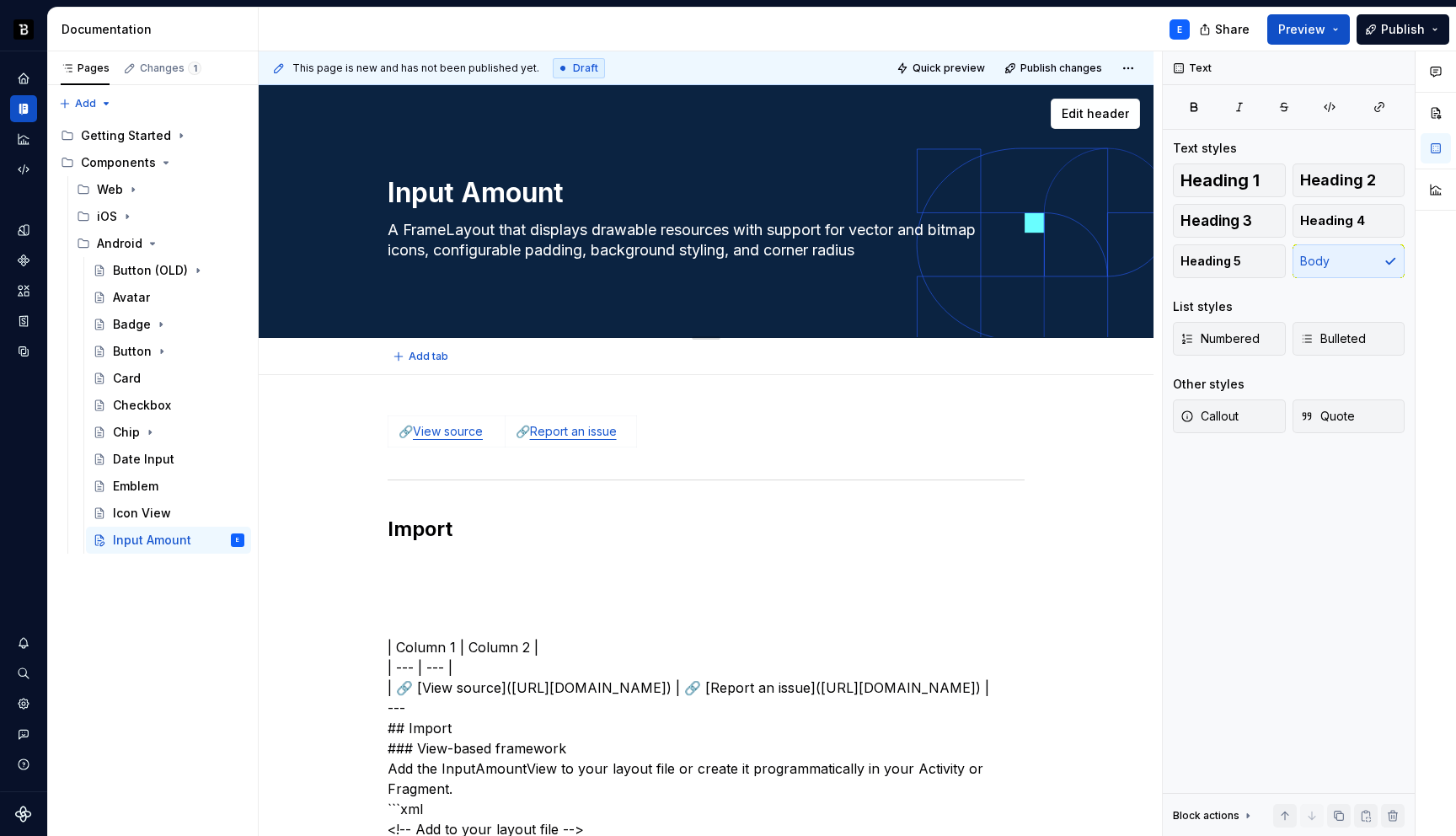
click at [519, 237] on textarea "A FrameLayout that displays drawable resources with support for vector and bitm…" at bounding box center [702, 240] width 637 height 48
paste textarea "TextInputLayout to display an amount (BigDecimal) based on the configuration fl…"
type textarea "*"
type textarea "TextInputLayout to display an amount (BigDecimal) based on the configuration fl…"
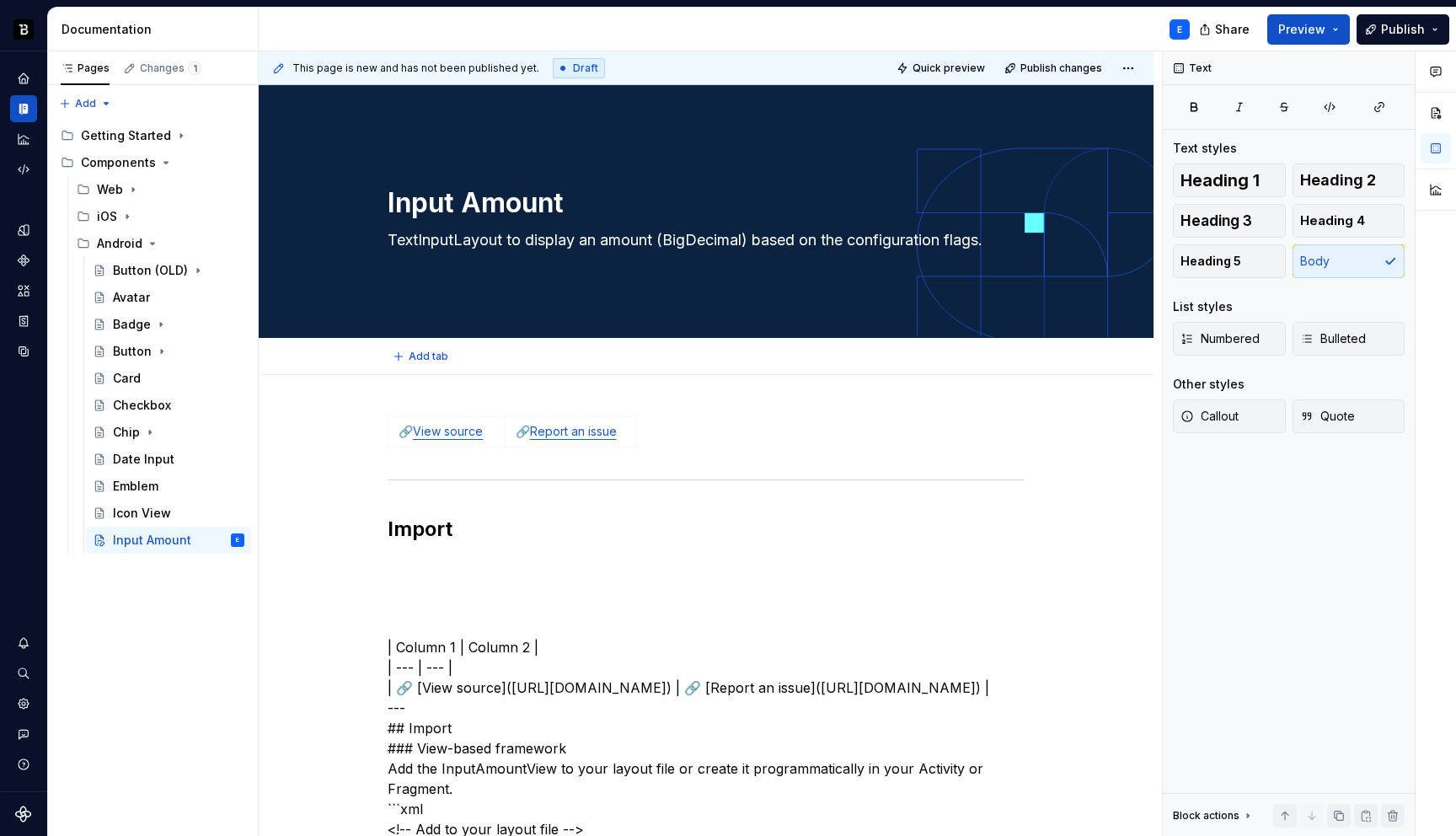
type textarea "*"
type textarea "TextInputLayout to display an amount (BigDecimal) based on the configuration fl…"
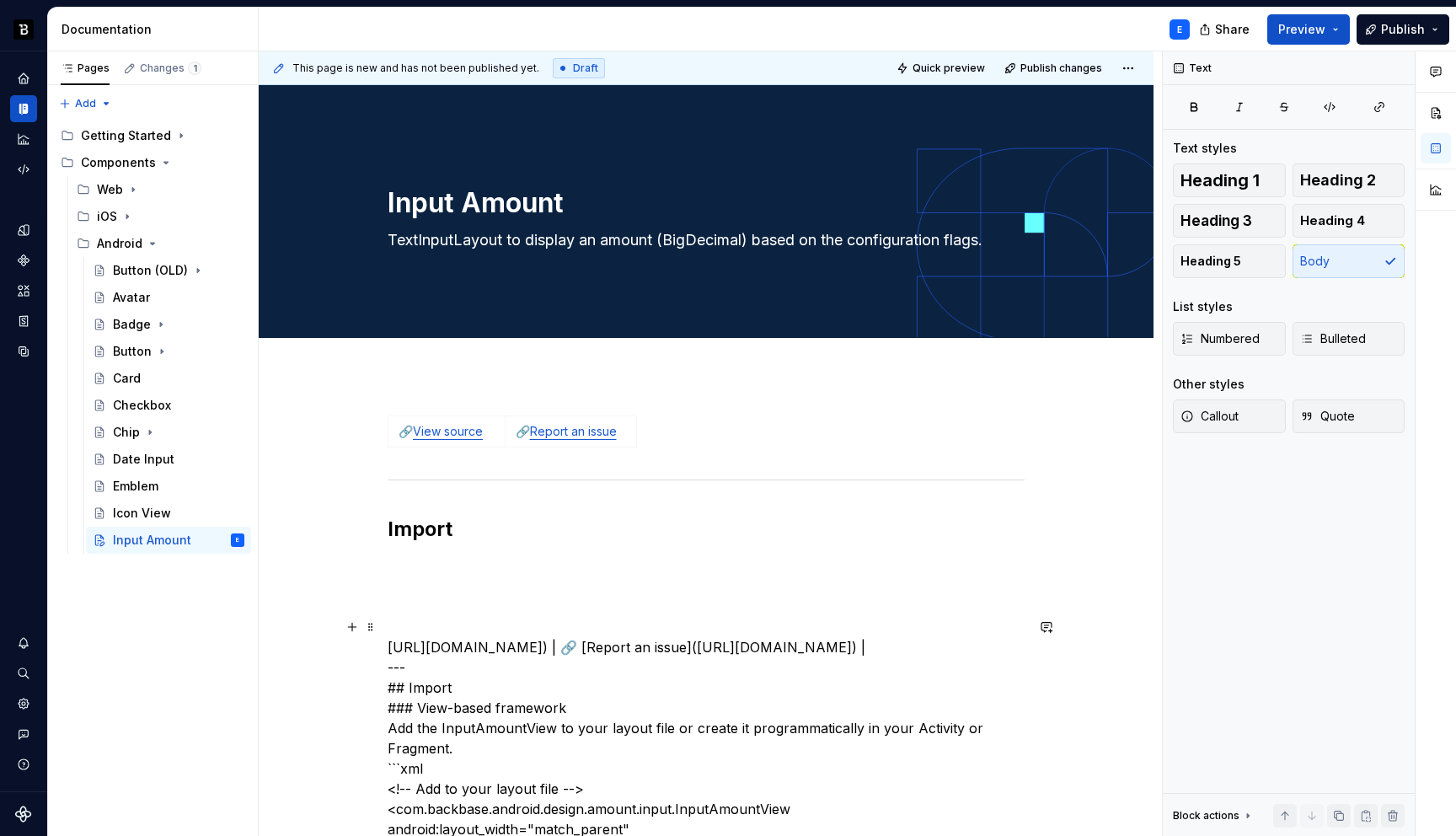
click at [467, 432] on link "View source" at bounding box center [448, 431] width 70 height 15
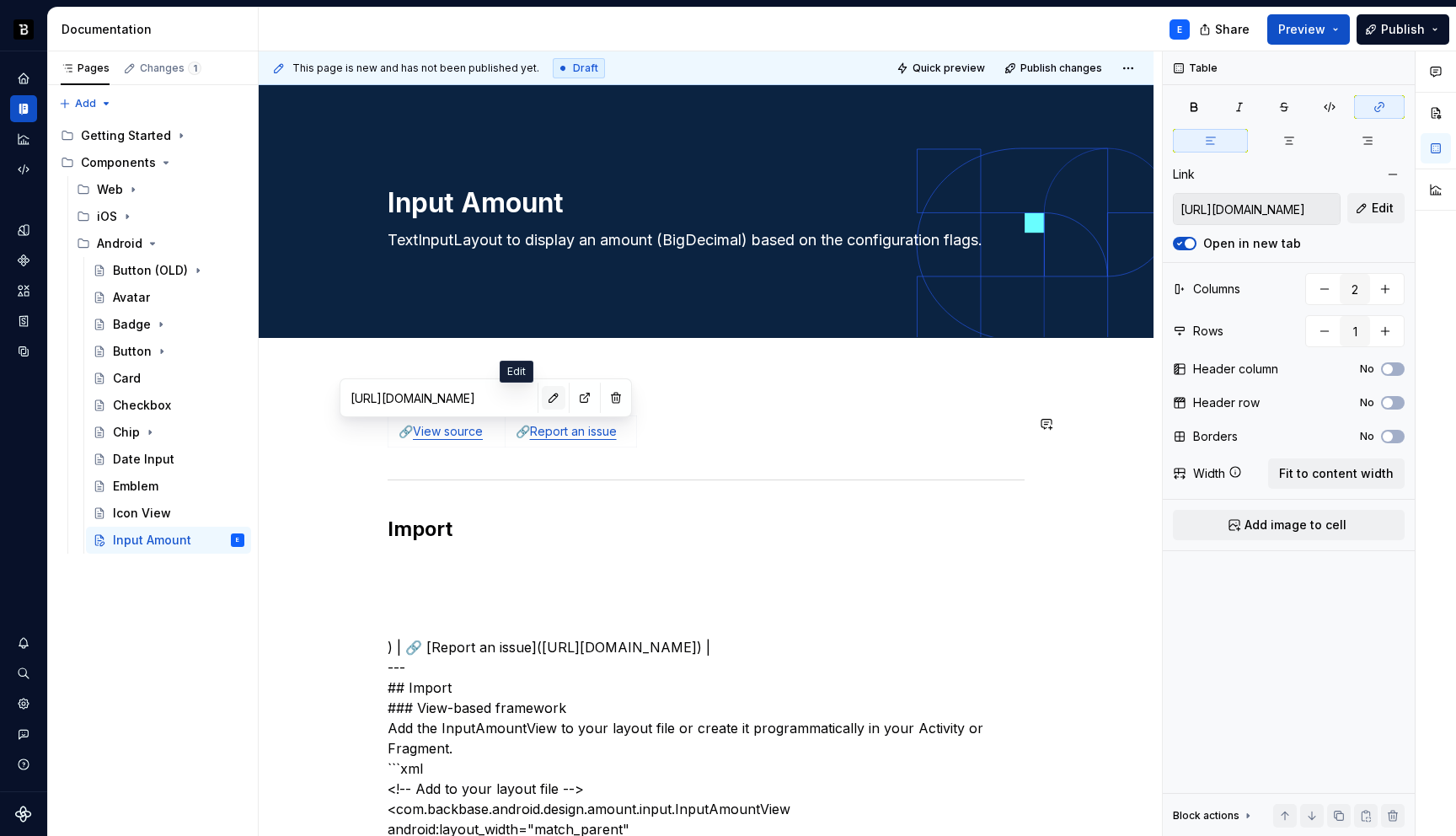
click at [542, 396] on button "button" at bounding box center [554, 398] width 23 height 23
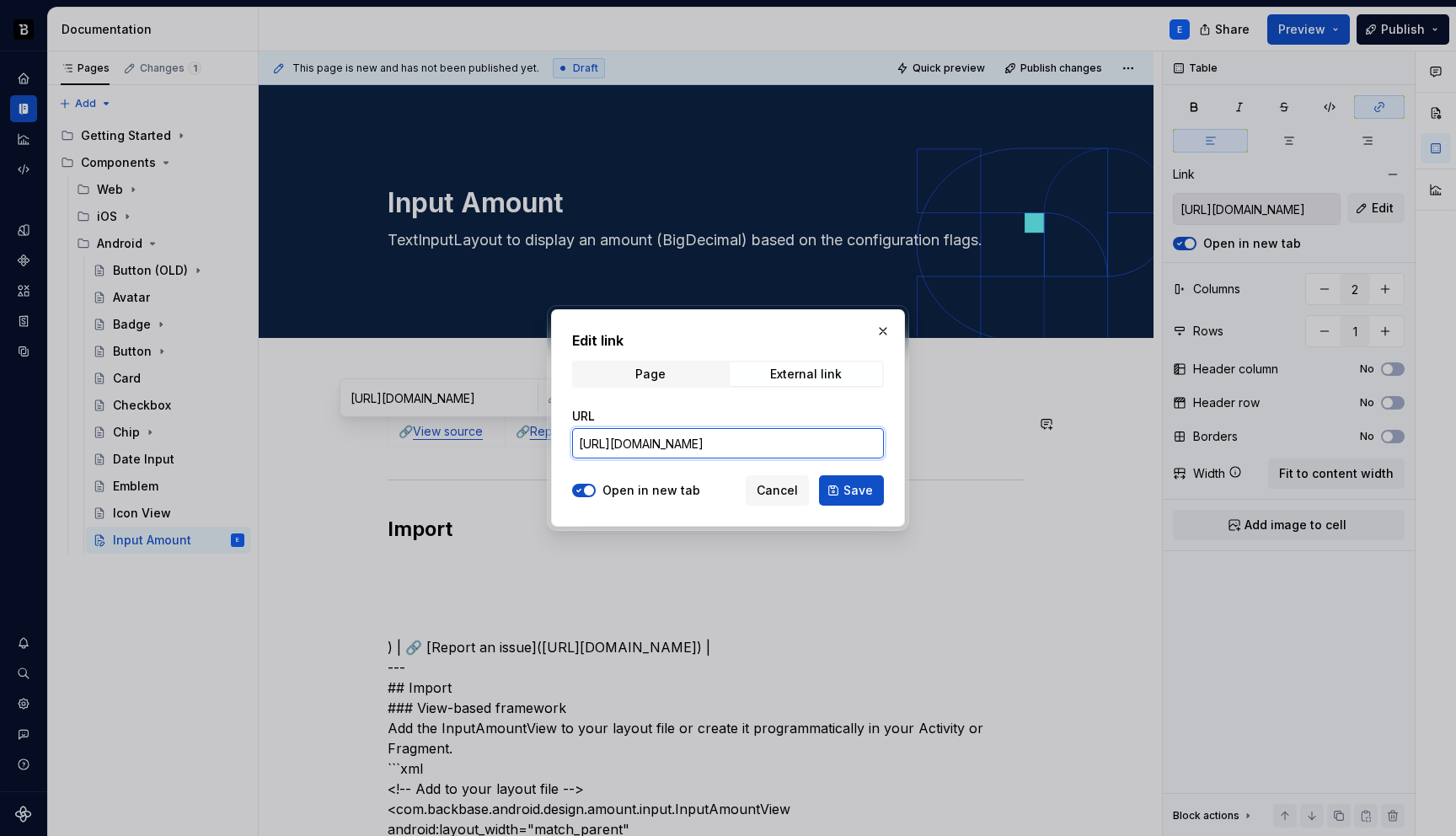
click at [640, 431] on input "[URL][DOMAIN_NAME]" at bounding box center [728, 443] width 312 height 30
paste input "amount/input/InputAmount"
type input "[URL][DOMAIN_NAME]"
click at [848, 497] on span "Save" at bounding box center [858, 490] width 29 height 16
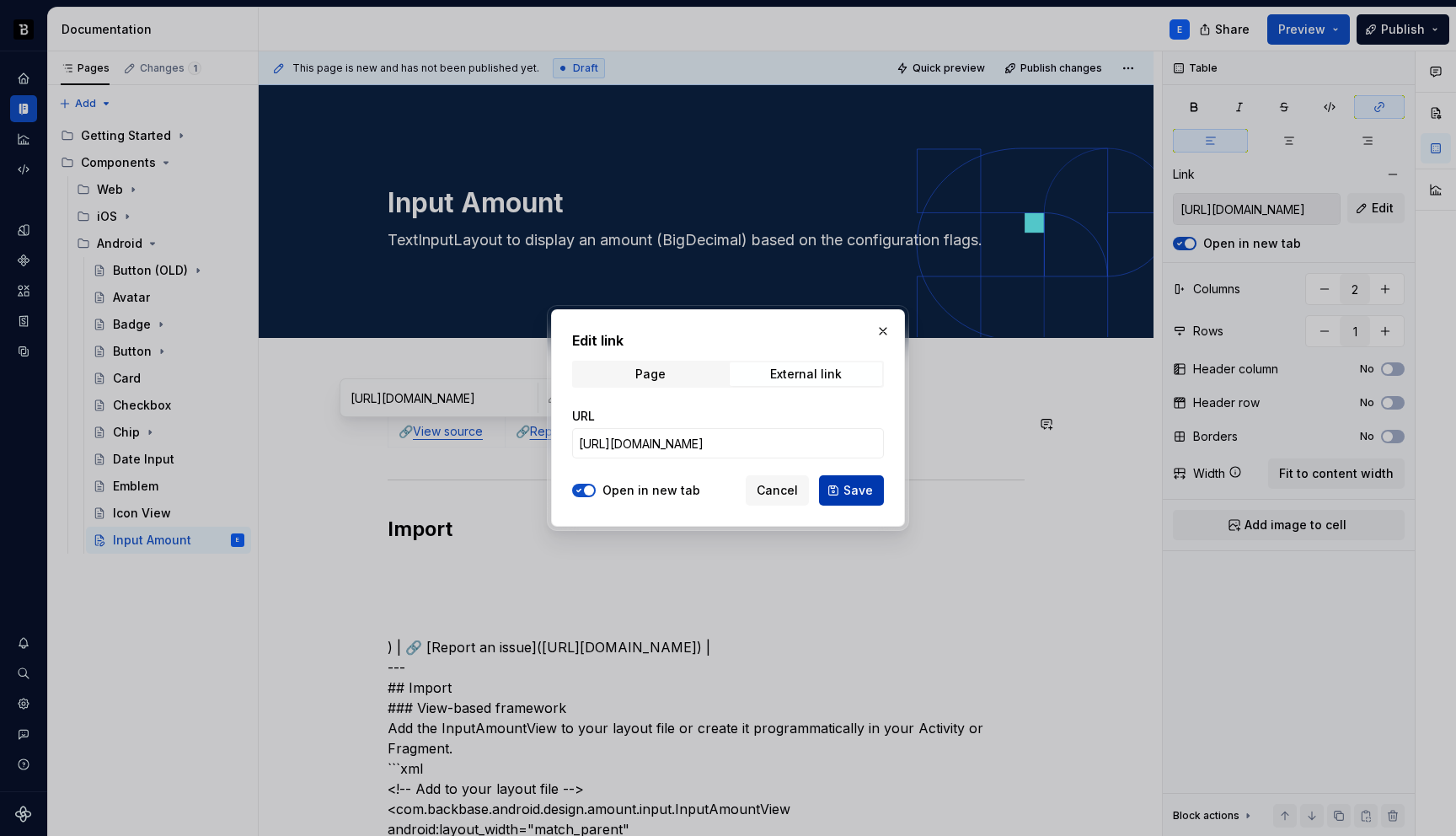
type input "[URL][DOMAIN_NAME]"
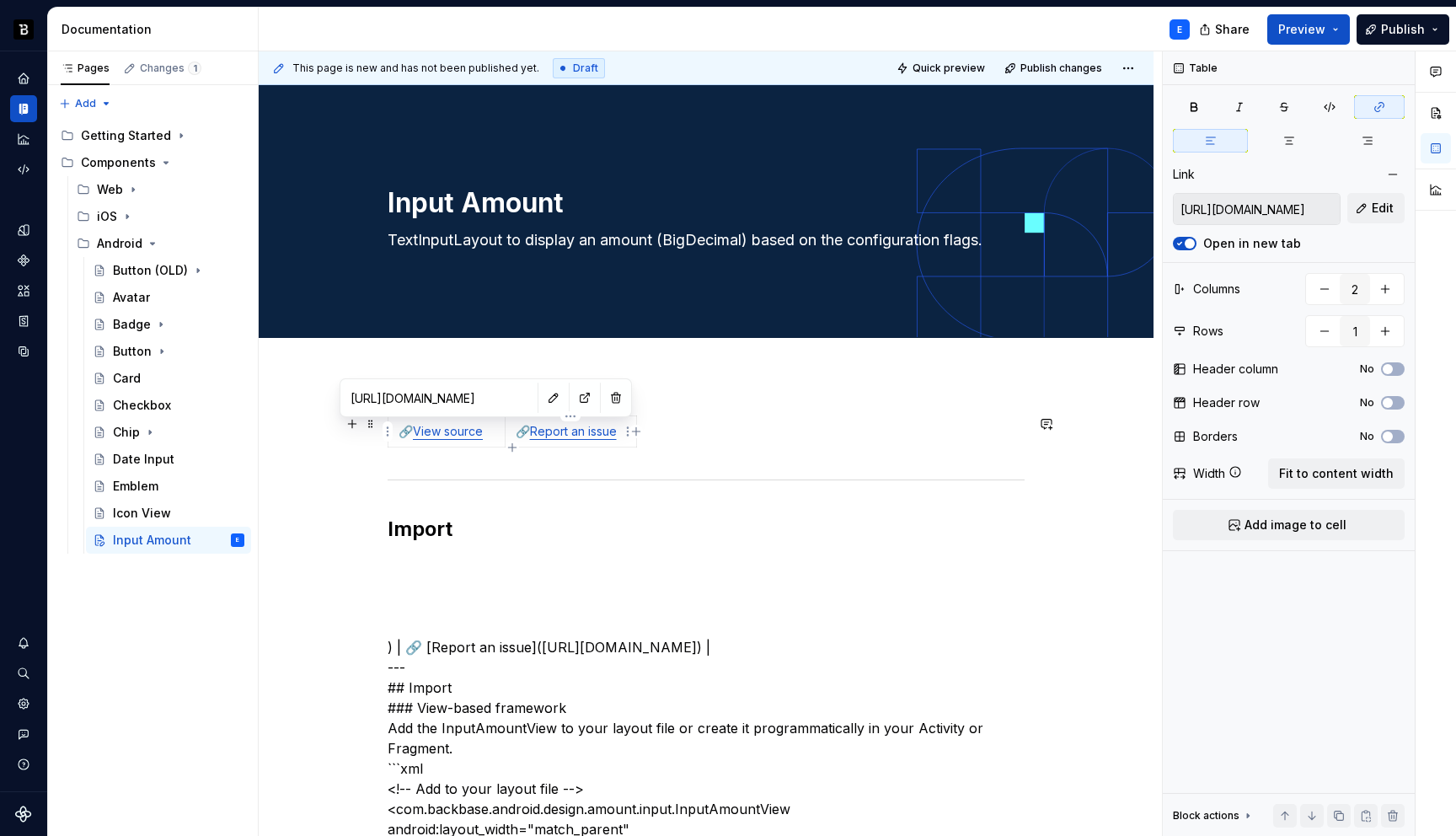
type input "[URL][DOMAIN_NAME]"
click at [569, 433] on link "Report an issue" at bounding box center [574, 431] width 87 height 15
click at [645, 397] on button "button" at bounding box center [656, 398] width 23 height 23
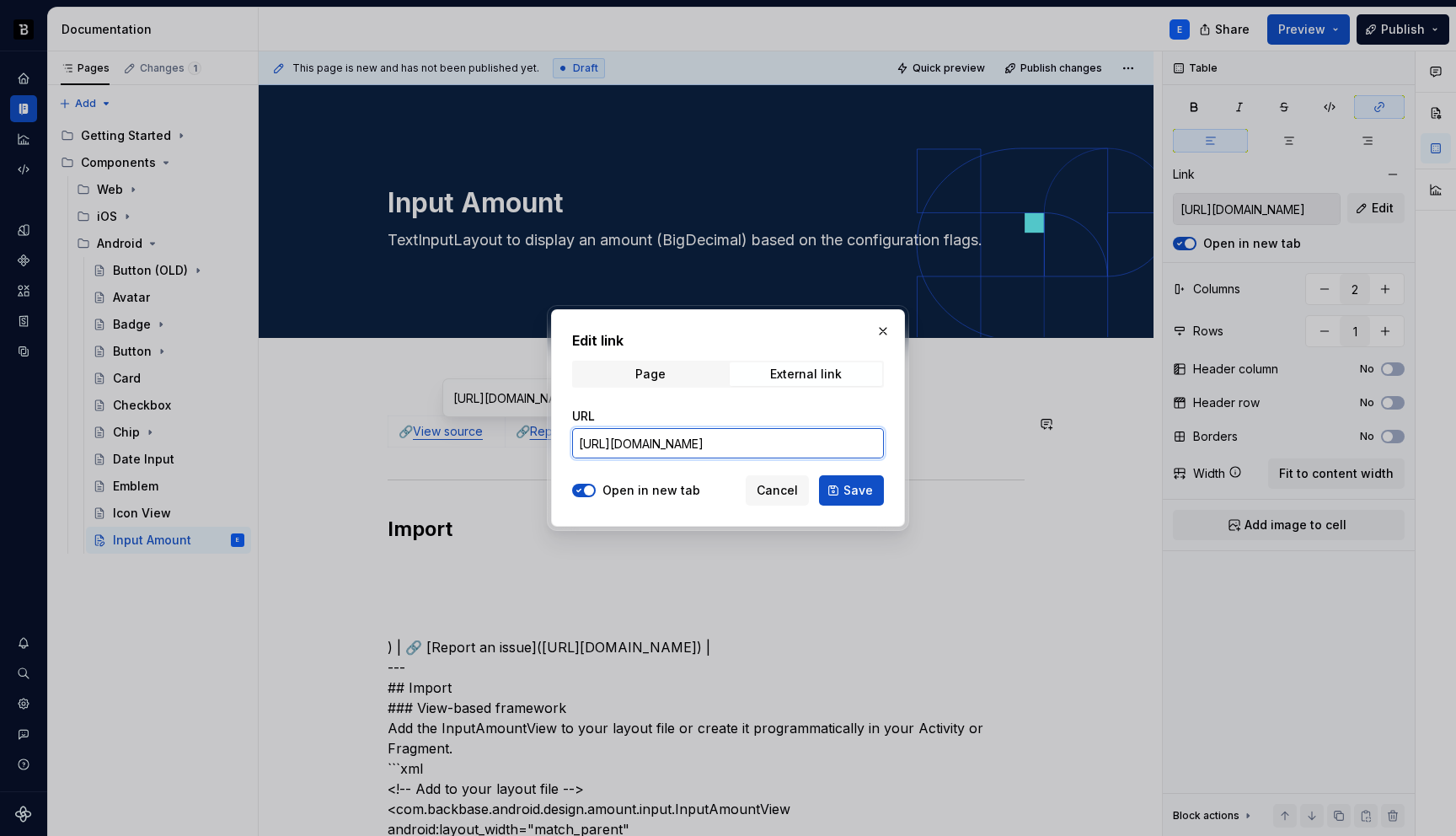
click at [685, 445] on input "[URL][DOMAIN_NAME]" at bounding box center [728, 443] width 312 height 30
paste input "amount/input/InputAmount"
type input "[URL][DOMAIN_NAME]"
click at [861, 487] on span "Save" at bounding box center [858, 490] width 29 height 16
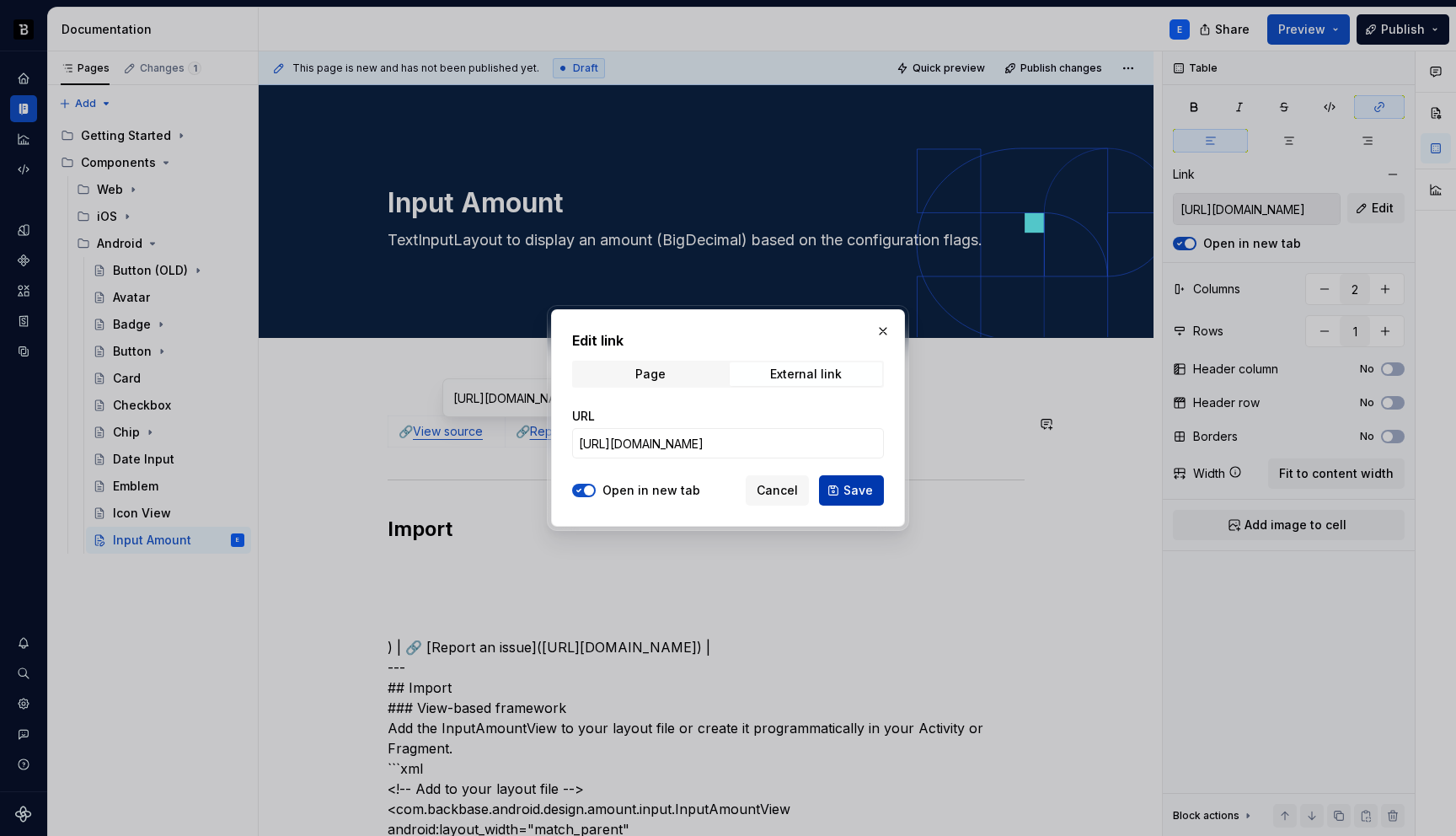
type input "[URL][DOMAIN_NAME]"
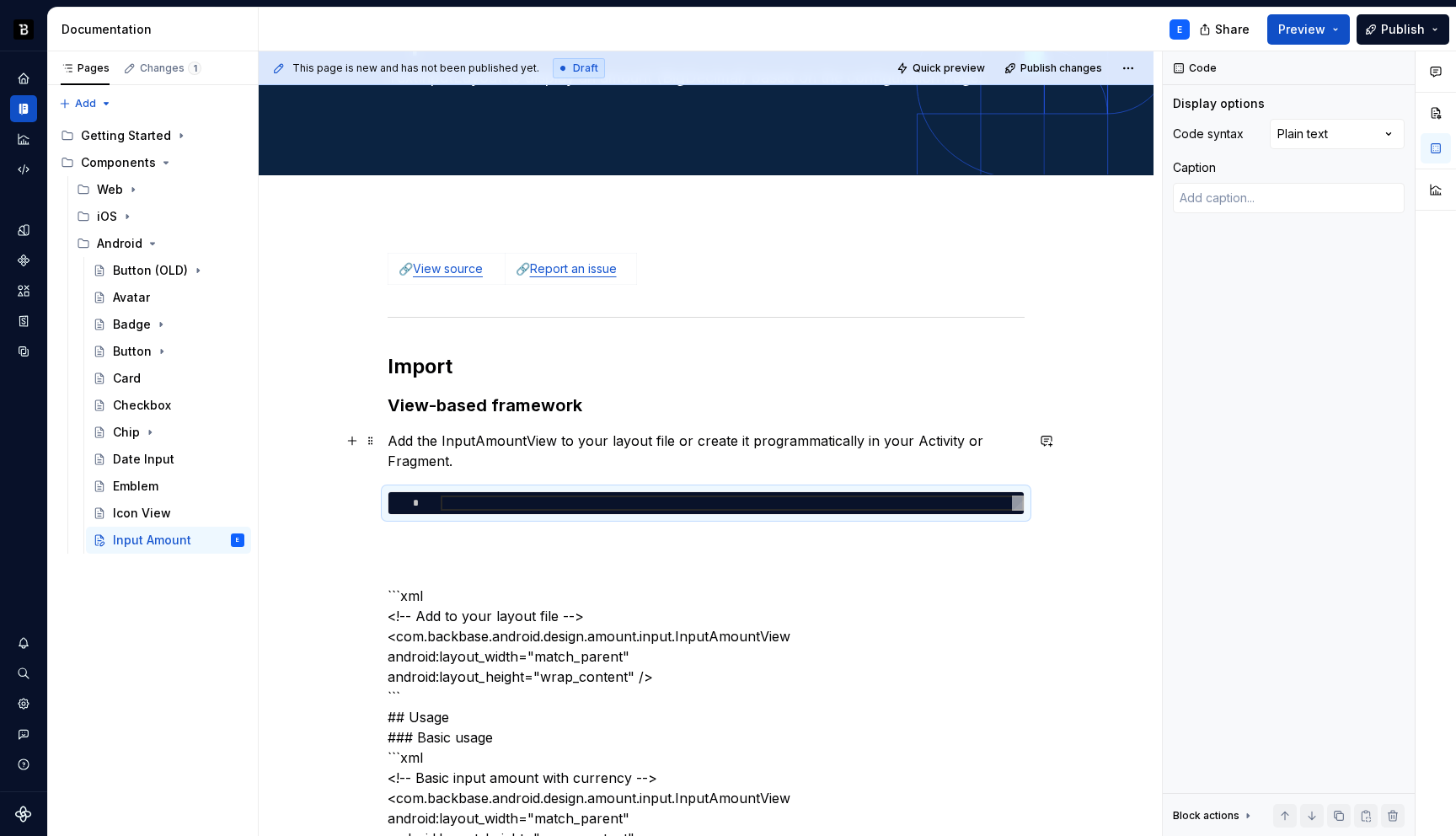
scroll to position [218, 0]
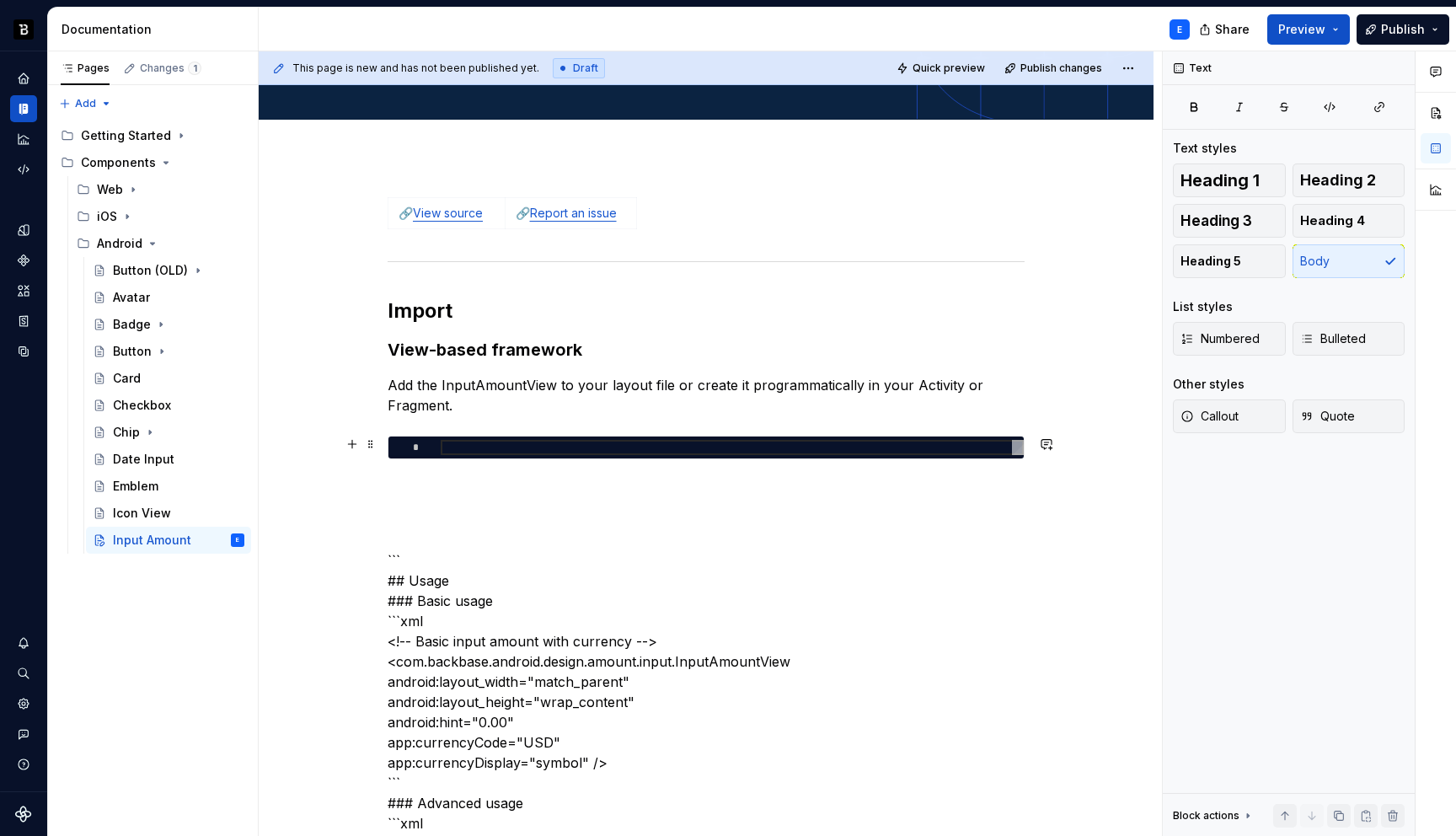
click at [497, 447] on div at bounding box center [733, 448] width 584 height 16
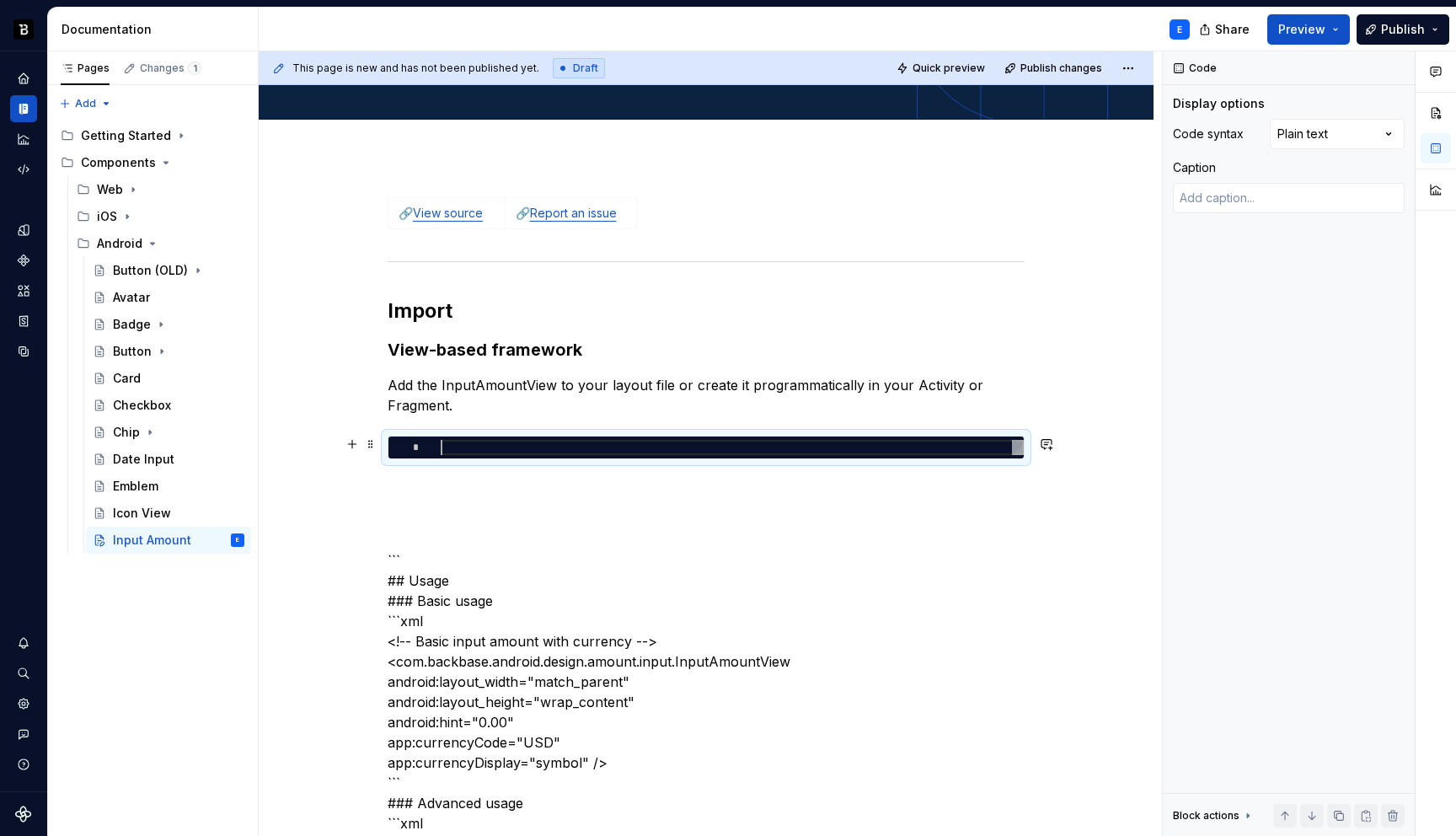
type textarea "*"
type textarea "**********"
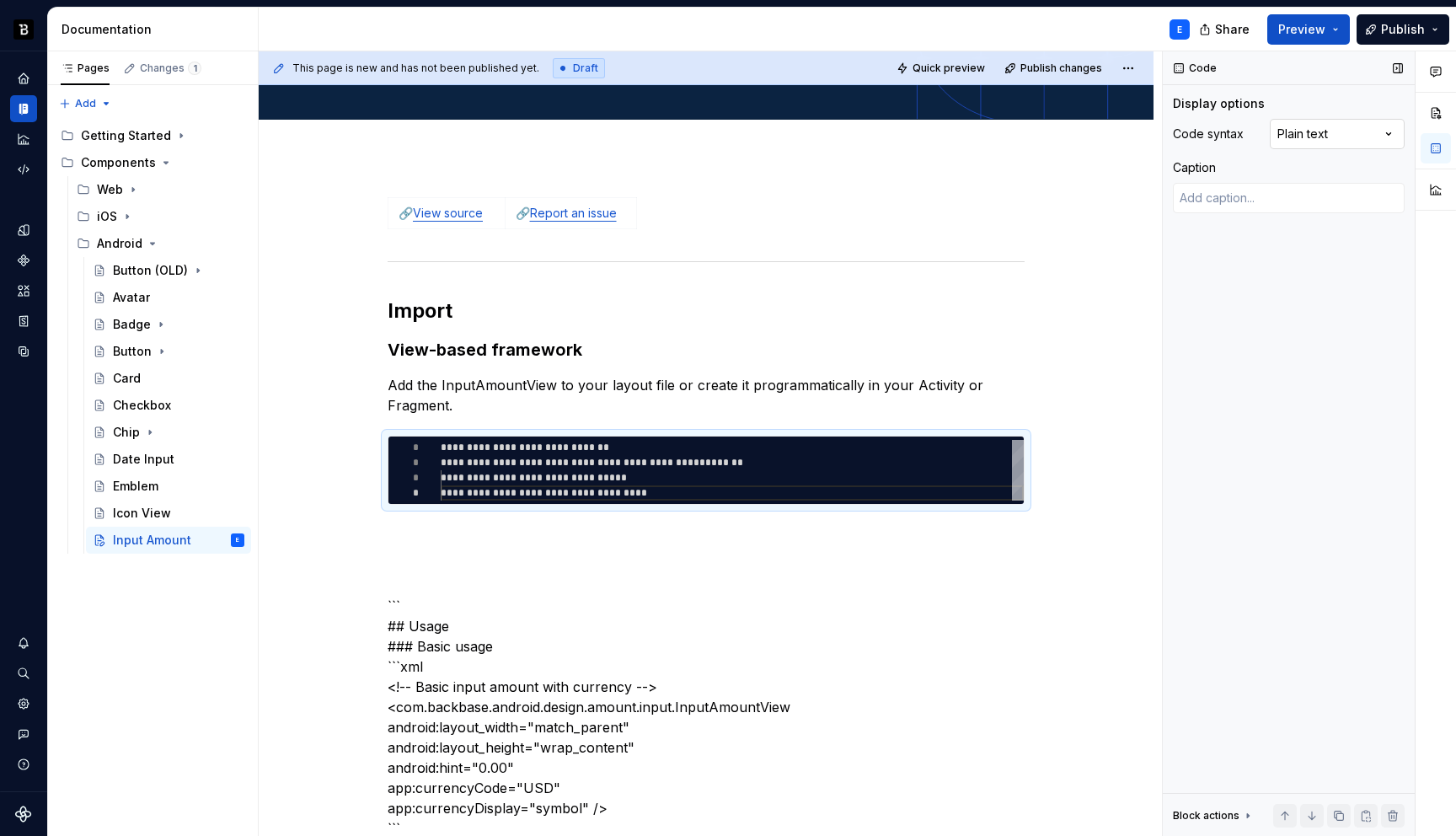
click at [1356, 131] on div "Comments Open comments No comments yet Select ‘Comment’ from the block context …" at bounding box center [1310, 444] width 294 height 786
type textarea "*"
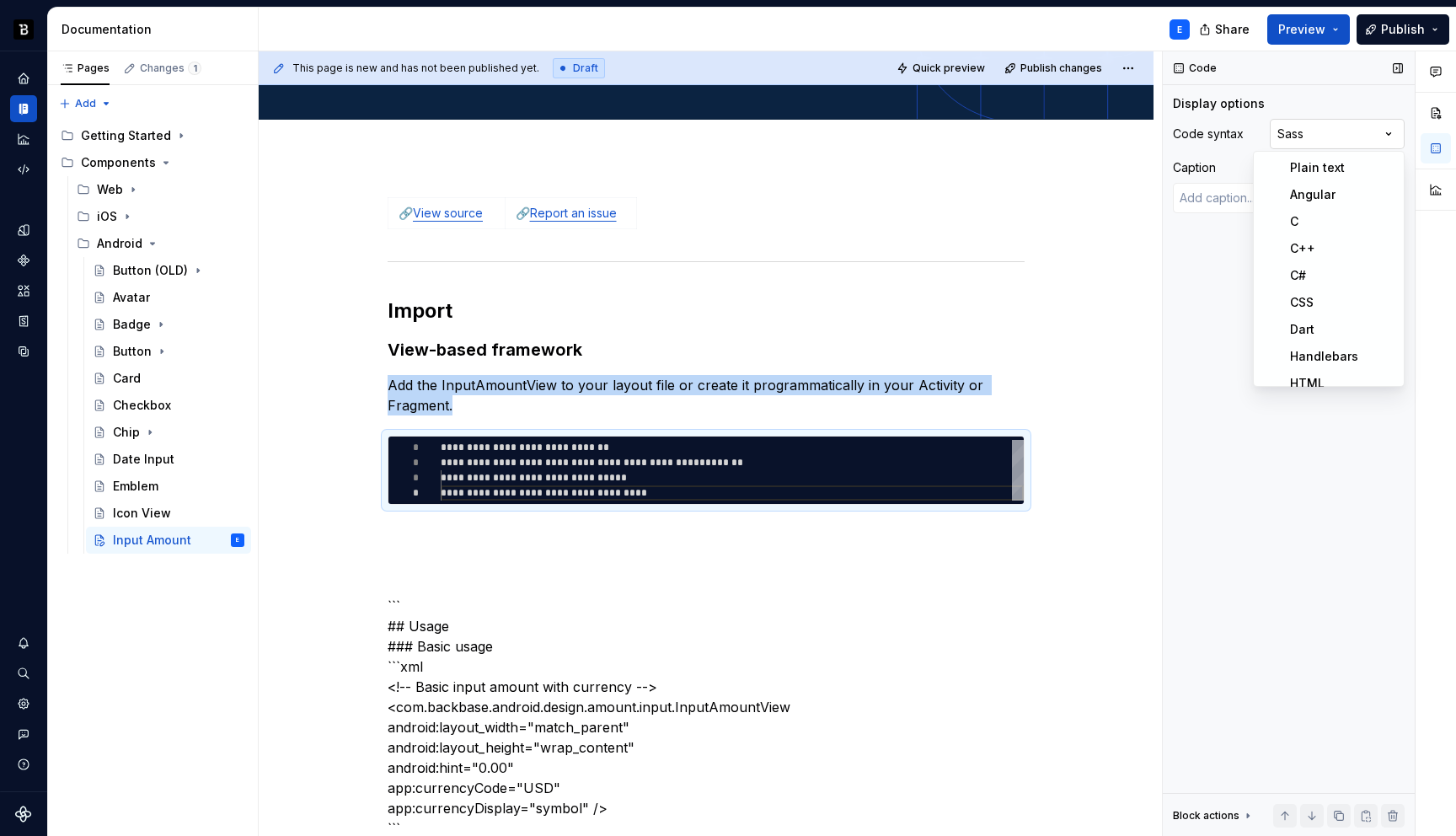
click at [1303, 136] on div "Comments Open comments No comments yet Select ‘Comment’ from the block context …" at bounding box center [1310, 444] width 294 height 786
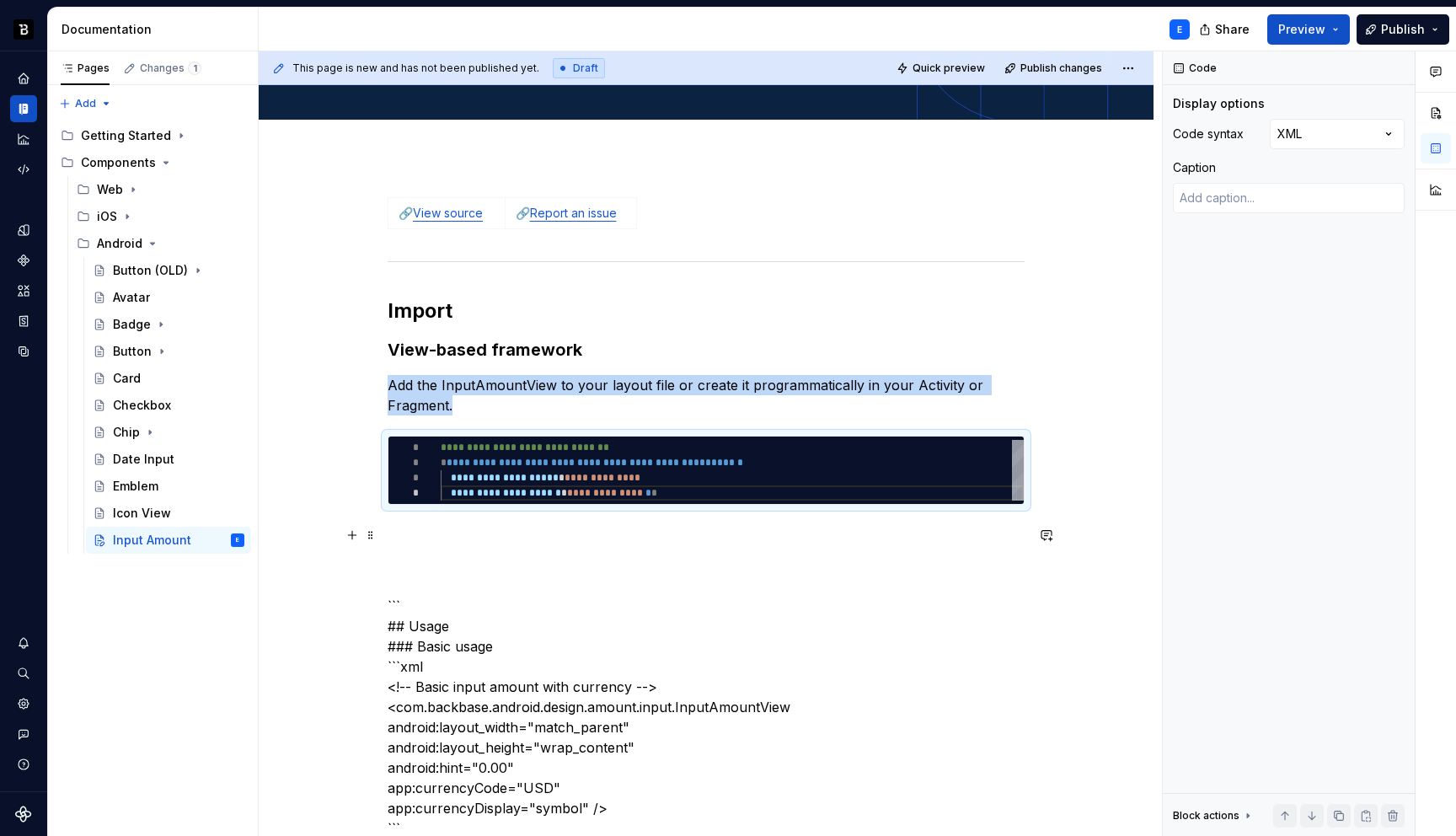
click at [516, 527] on p at bounding box center [706, 535] width 637 height 20
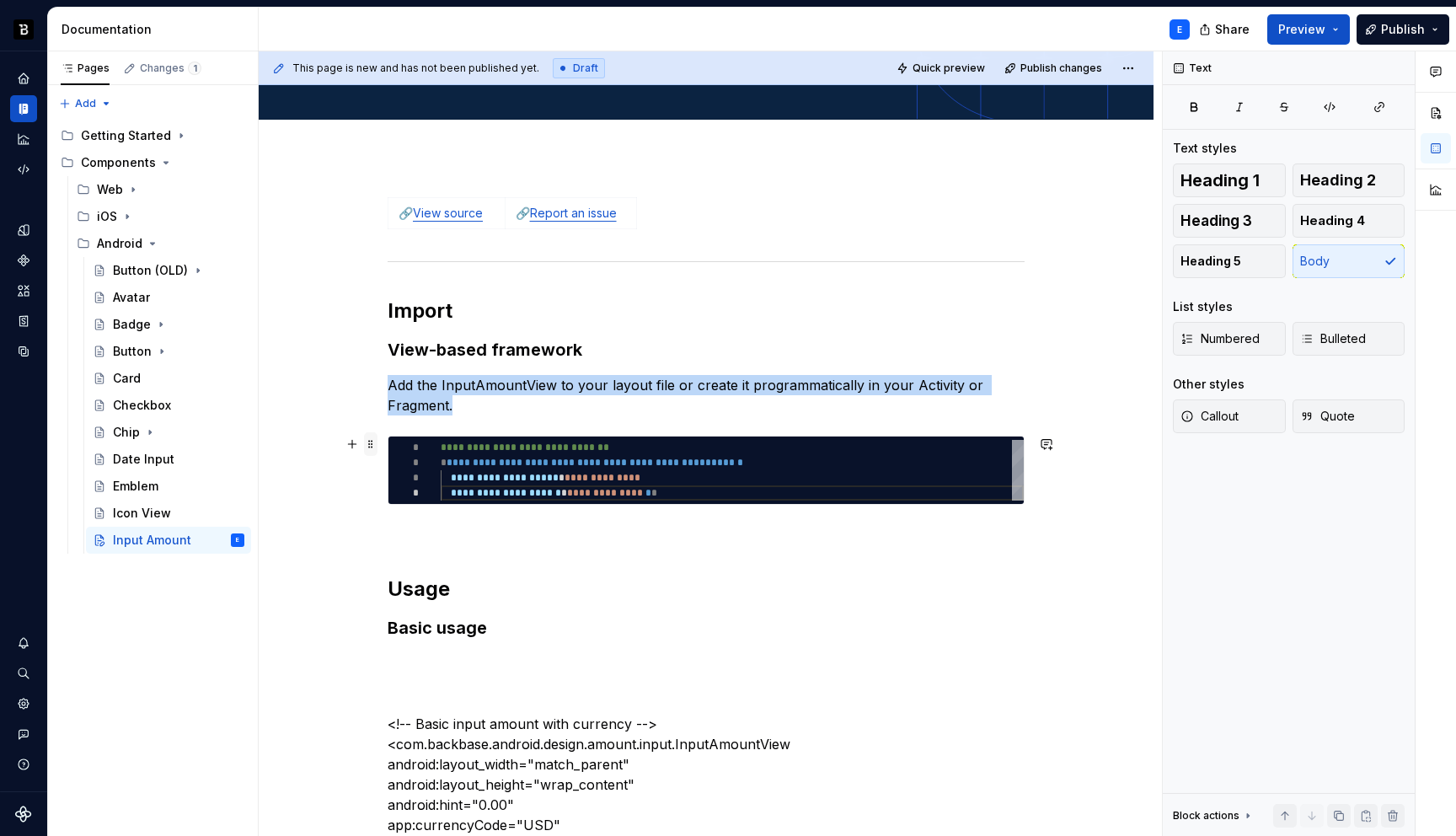
click at [369, 446] on span at bounding box center [371, 444] width 14 height 23
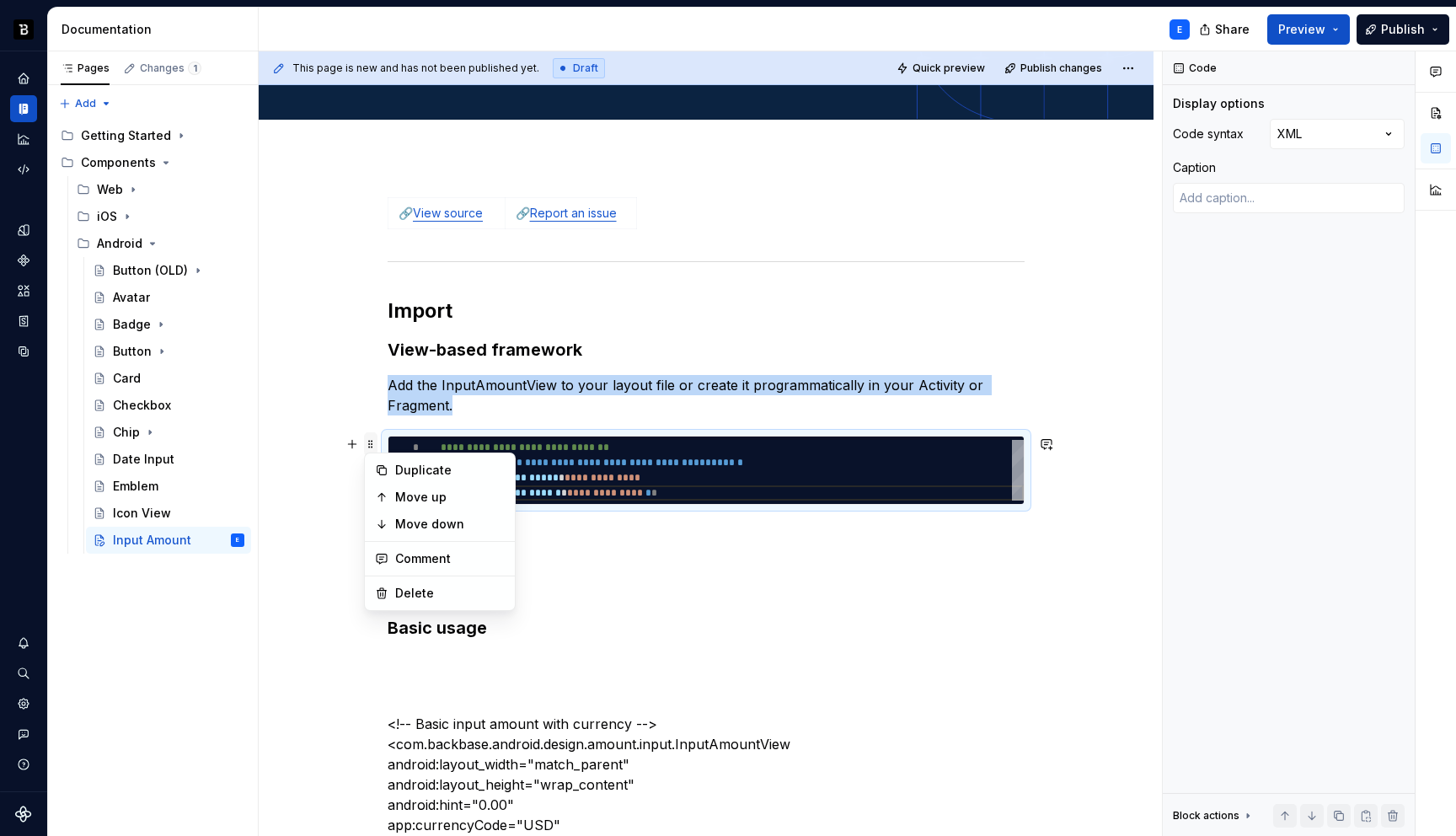
click at [369, 446] on span at bounding box center [371, 444] width 14 height 23
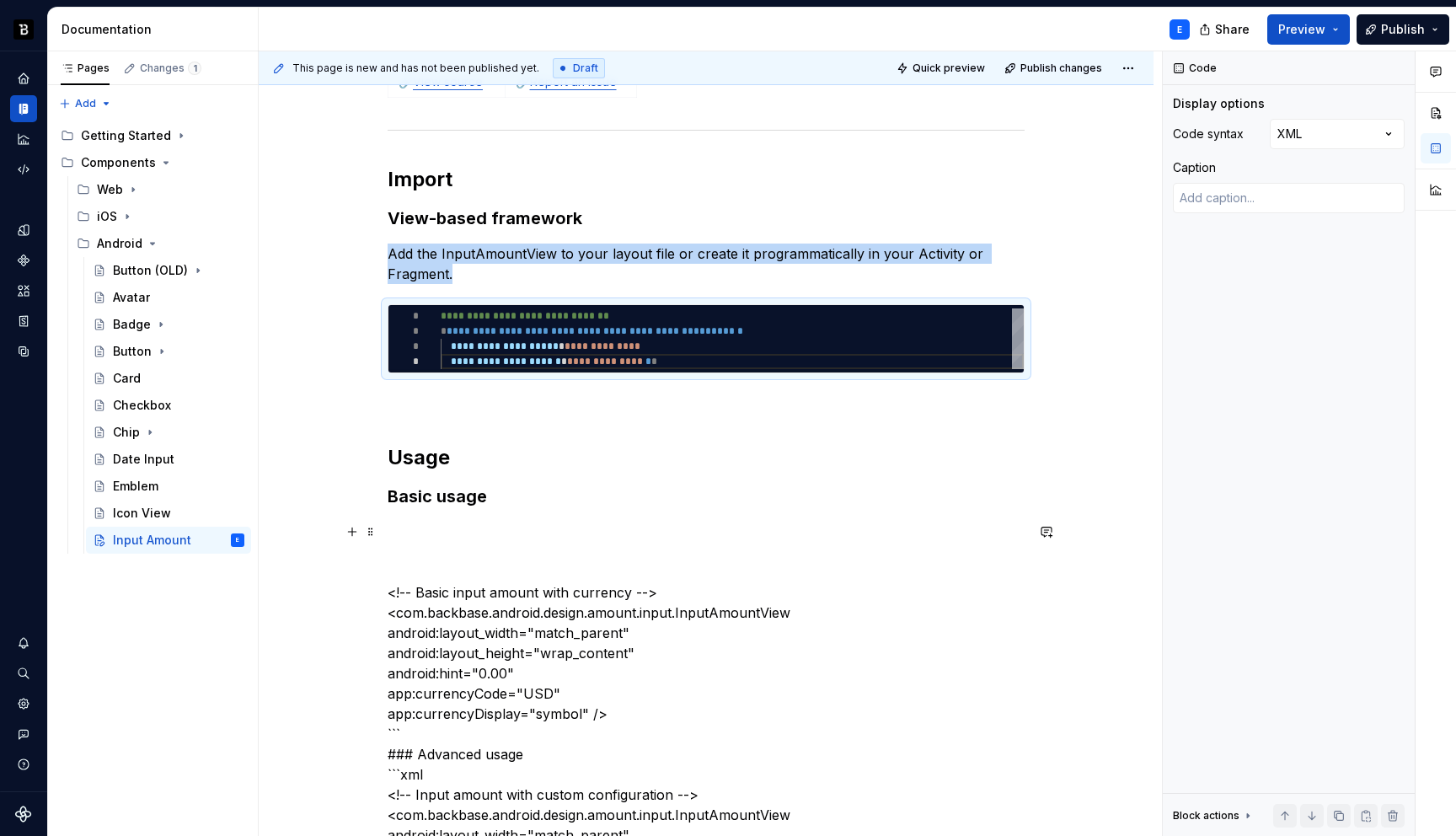
scroll to position [359, 0]
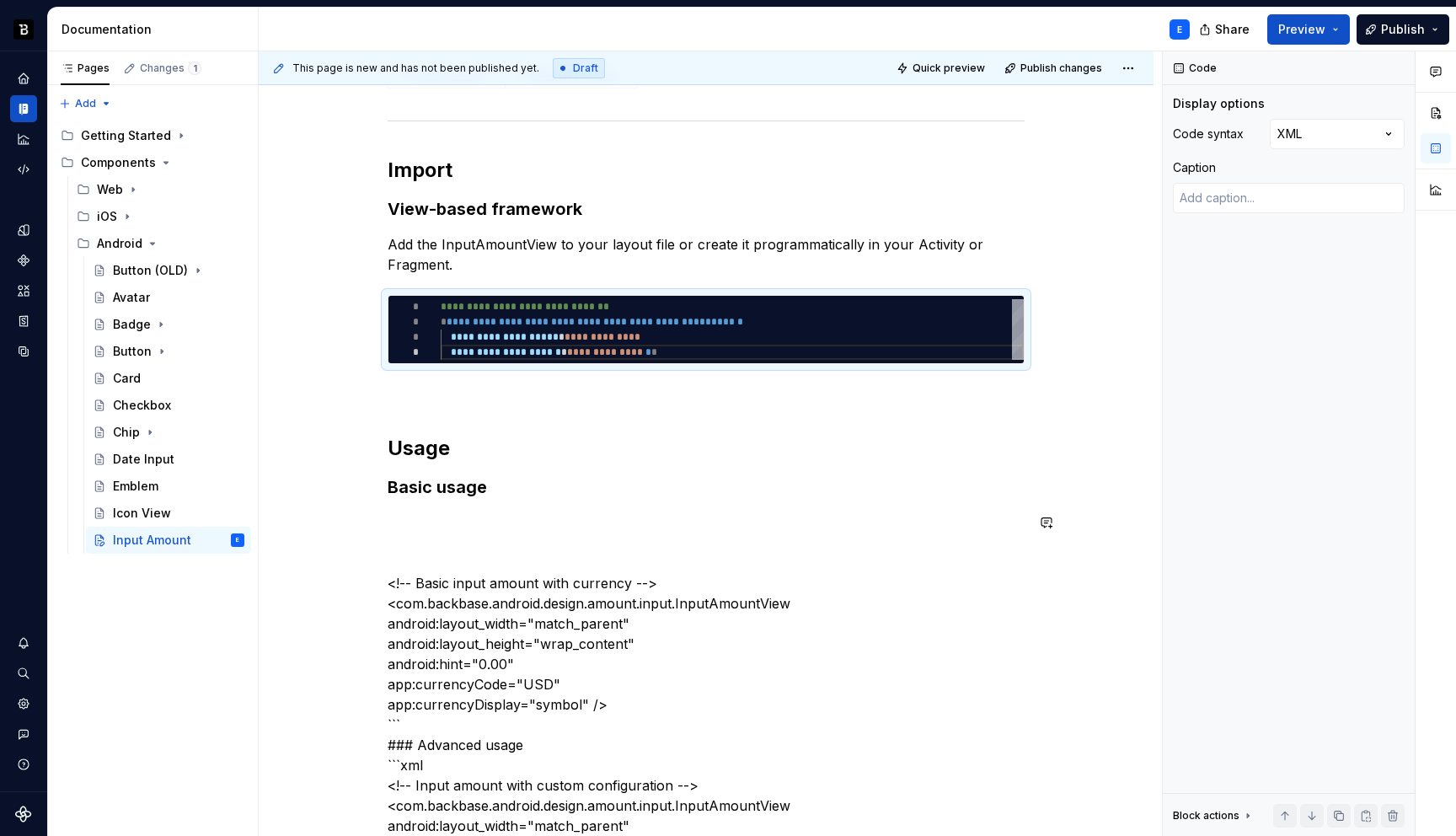
click at [539, 493] on h3 "Basic usage" at bounding box center [706, 487] width 637 height 23
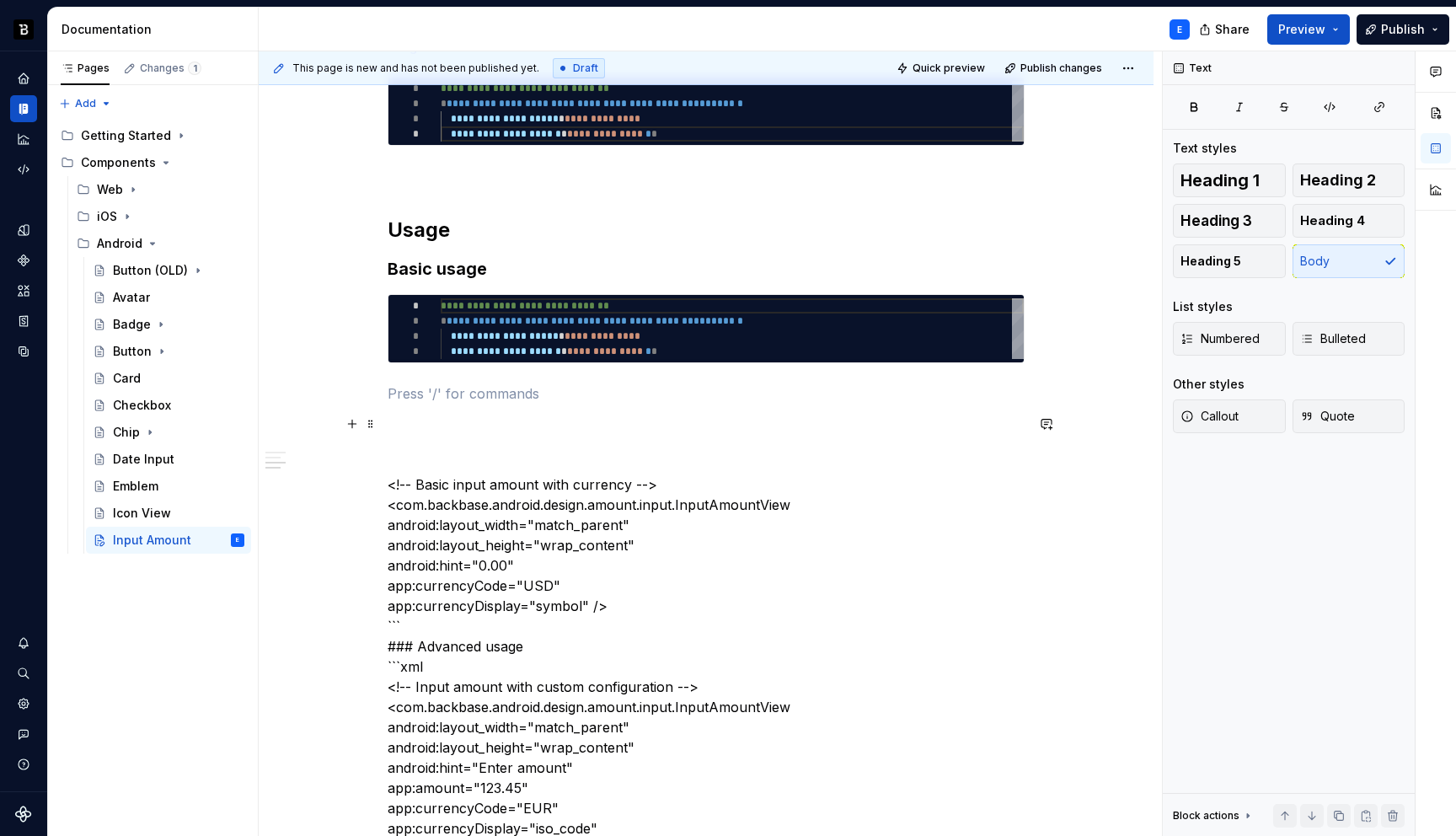
scroll to position [664, 0]
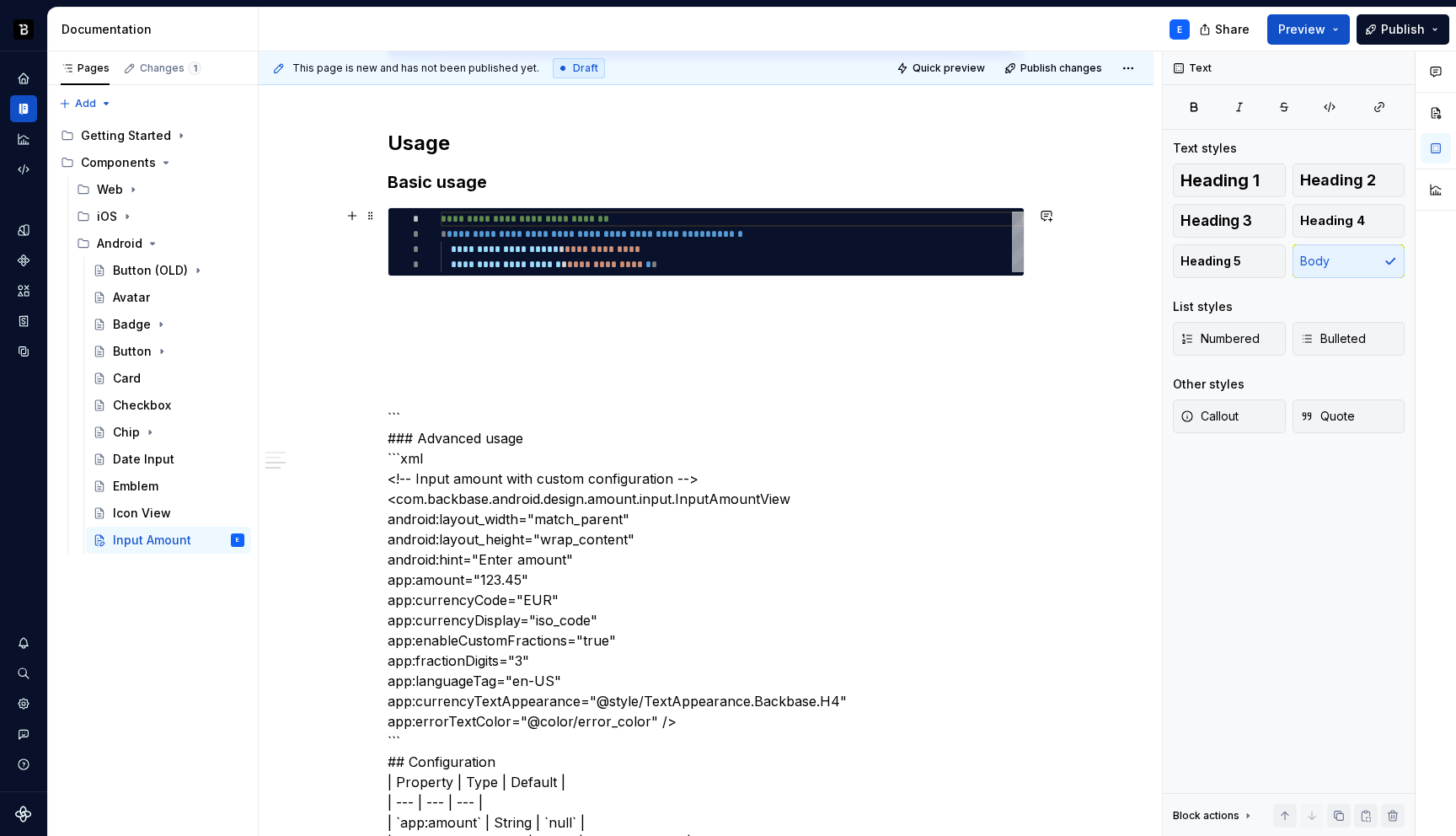
type textarea "*"
type textarea "**********"
click at [570, 216] on div "**********" at bounding box center [733, 241] width 584 height 61
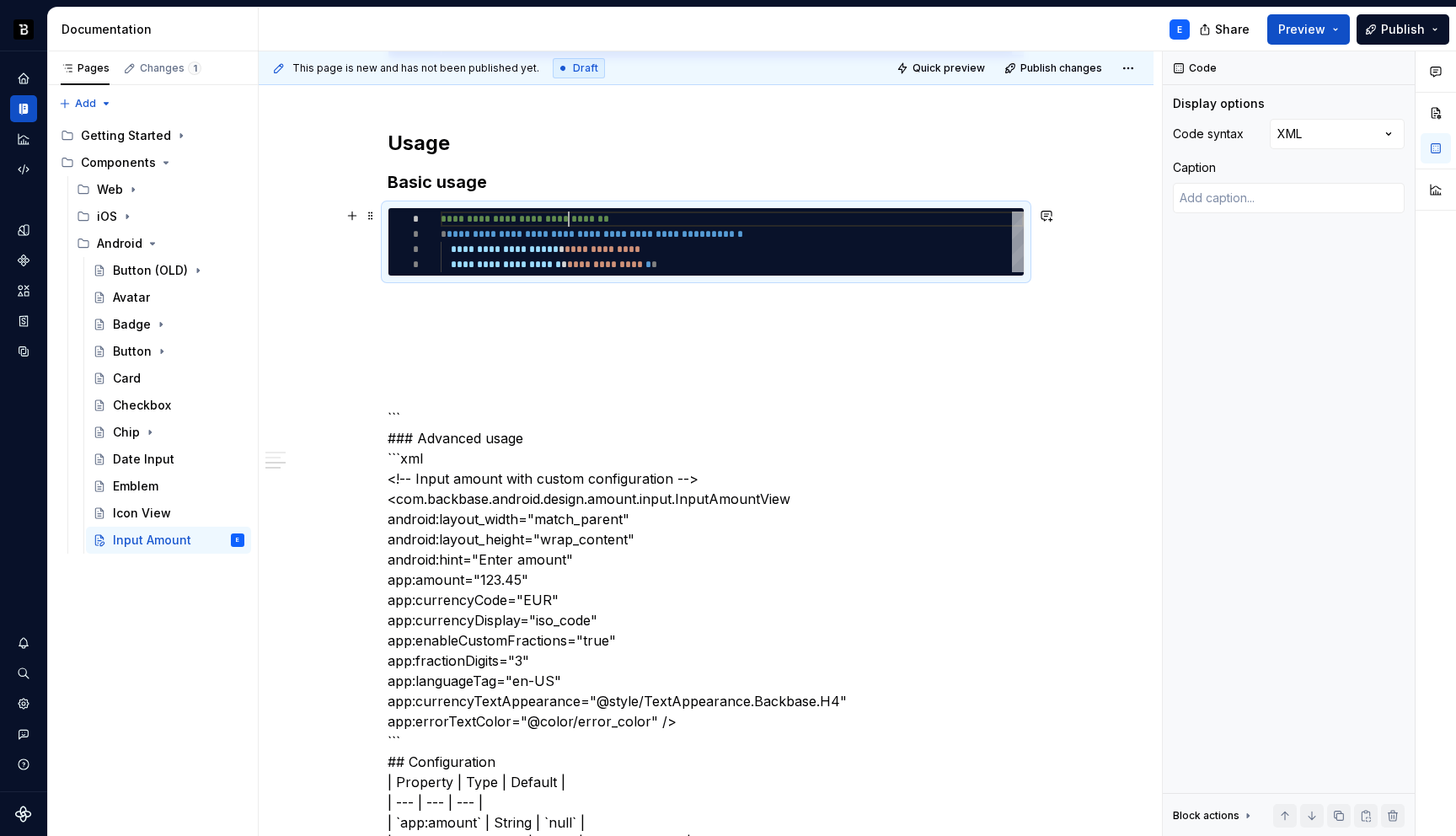
scroll to position [0, 262]
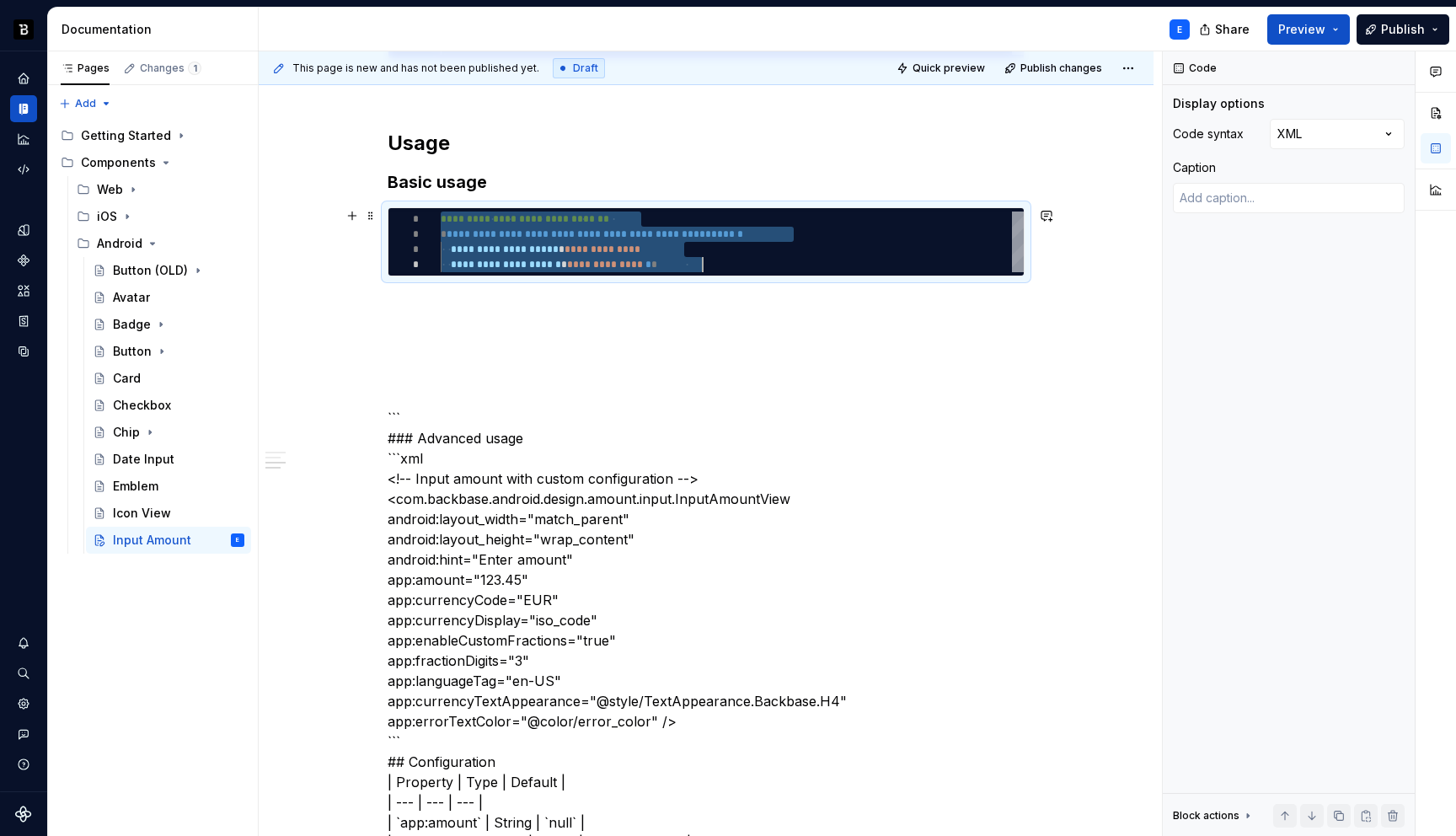
type textarea "*"
type textarea "**********"
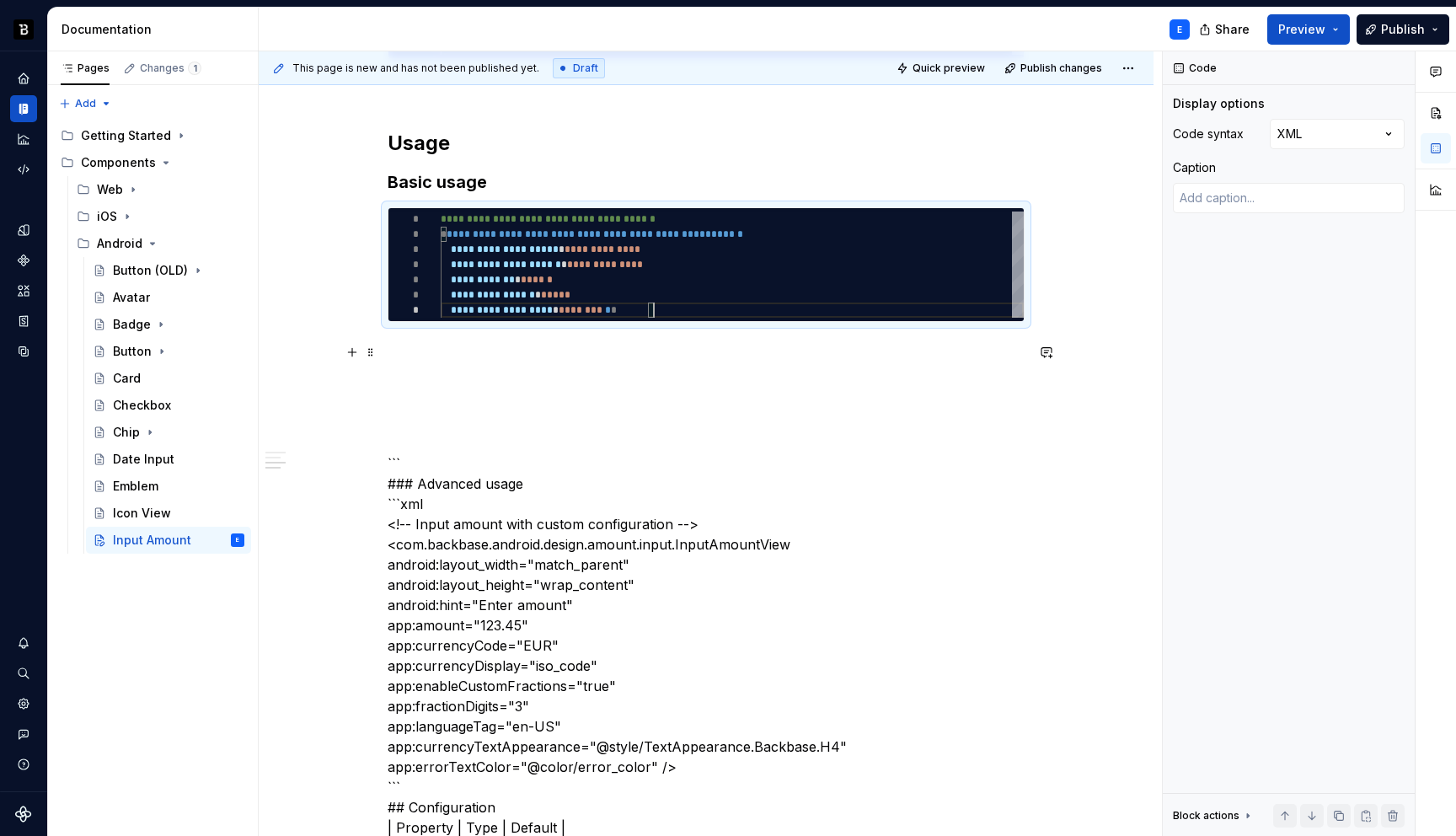
click at [488, 345] on p at bounding box center [706, 352] width 637 height 20
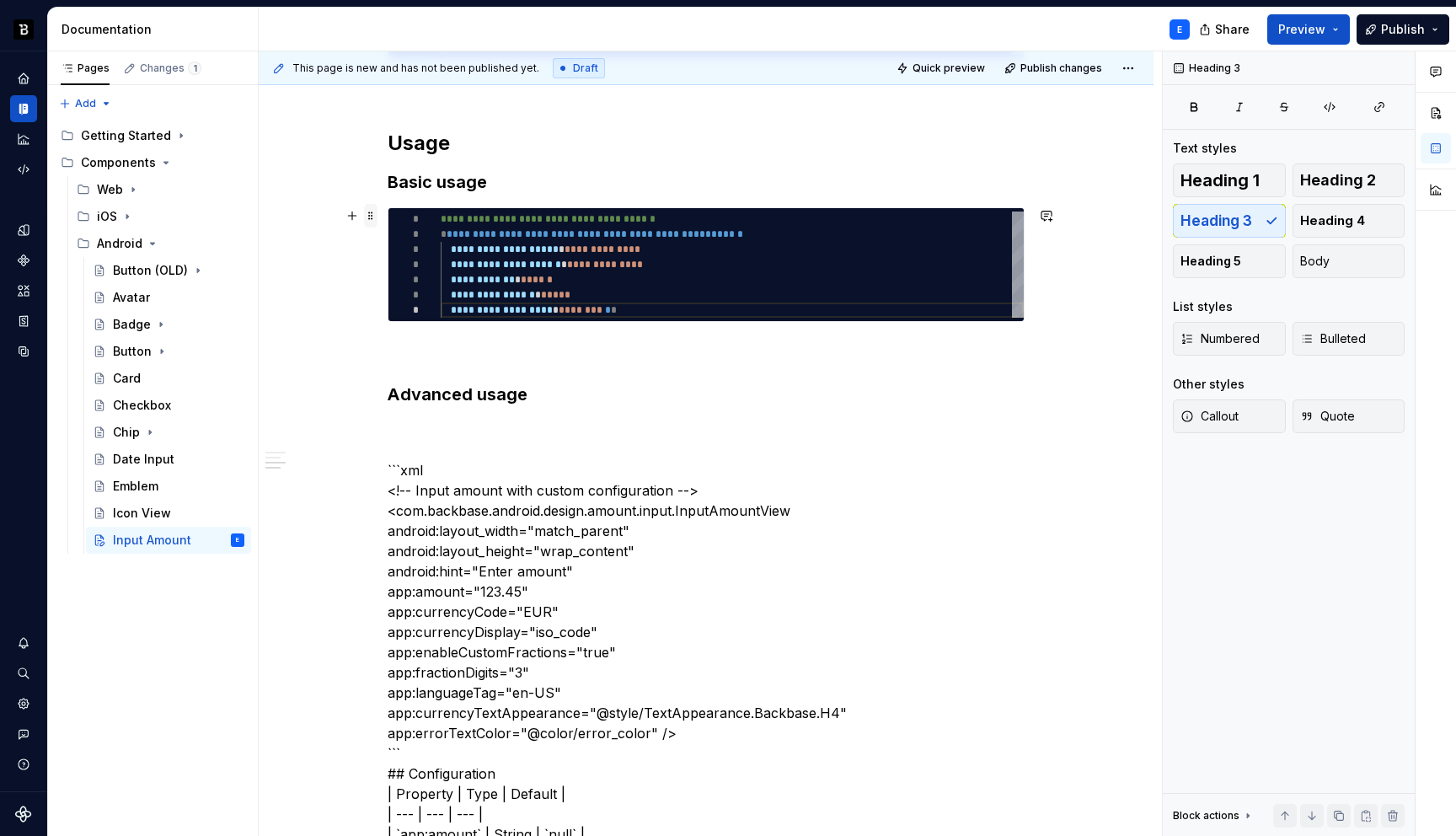
click at [371, 218] on span at bounding box center [371, 215] width 14 height 23
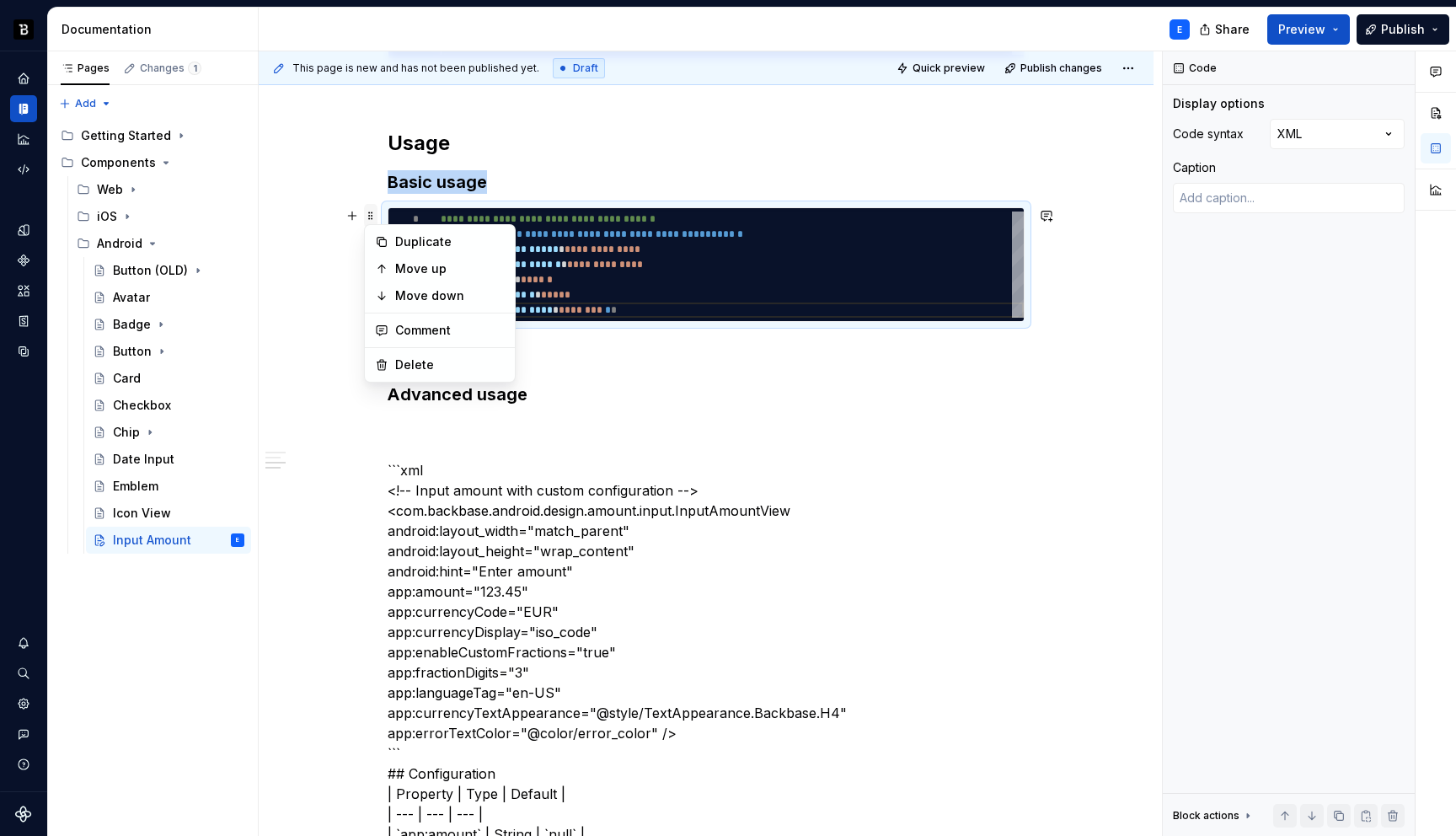
click at [371, 218] on span at bounding box center [371, 215] width 14 height 23
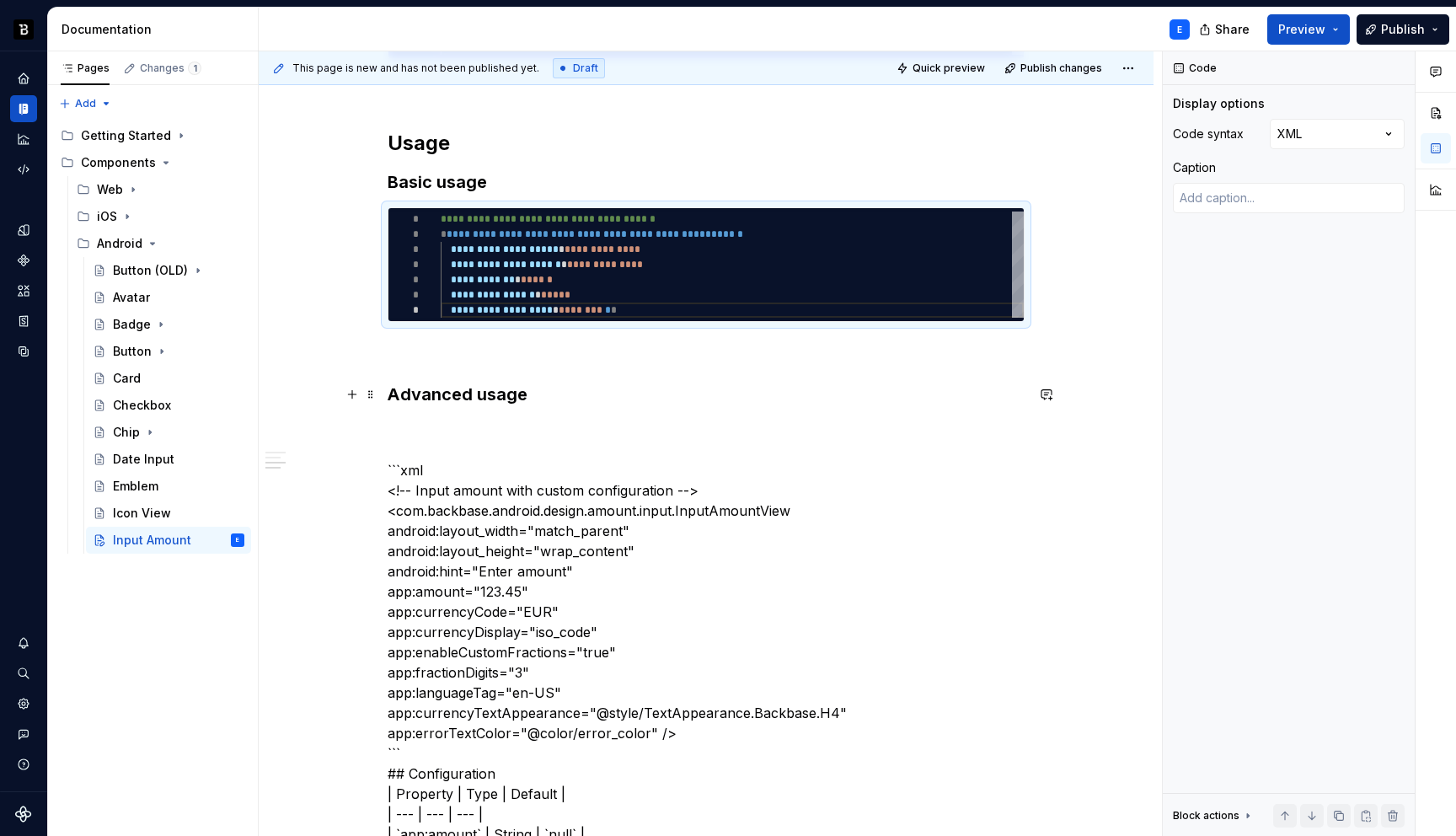
click at [539, 397] on h3 "Advanced usage" at bounding box center [706, 395] width 637 height 23
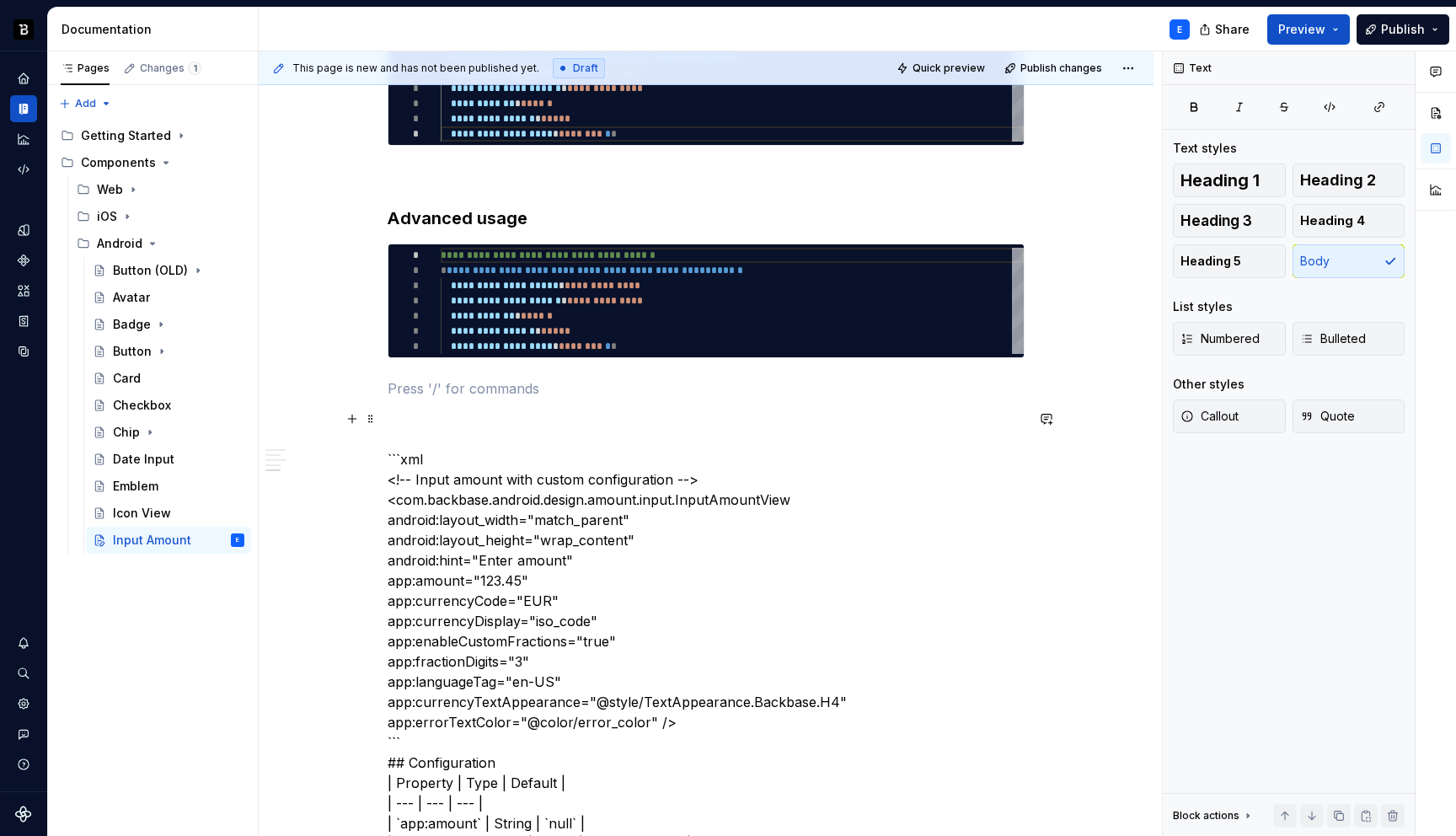
scroll to position [866, 0]
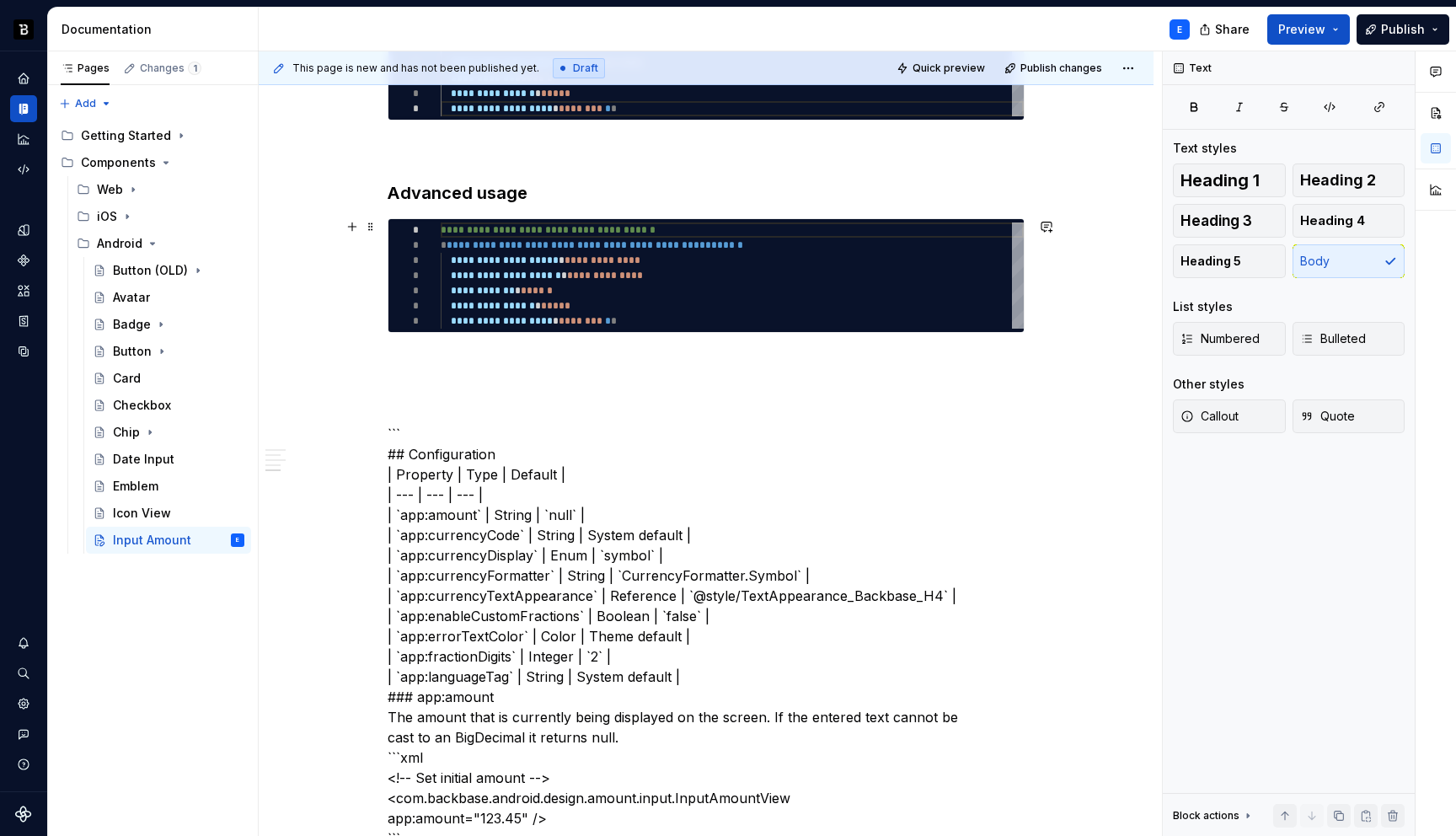
click at [527, 271] on div "**********" at bounding box center [733, 276] width 584 height 107
type textarea "*"
type textarea "**********"
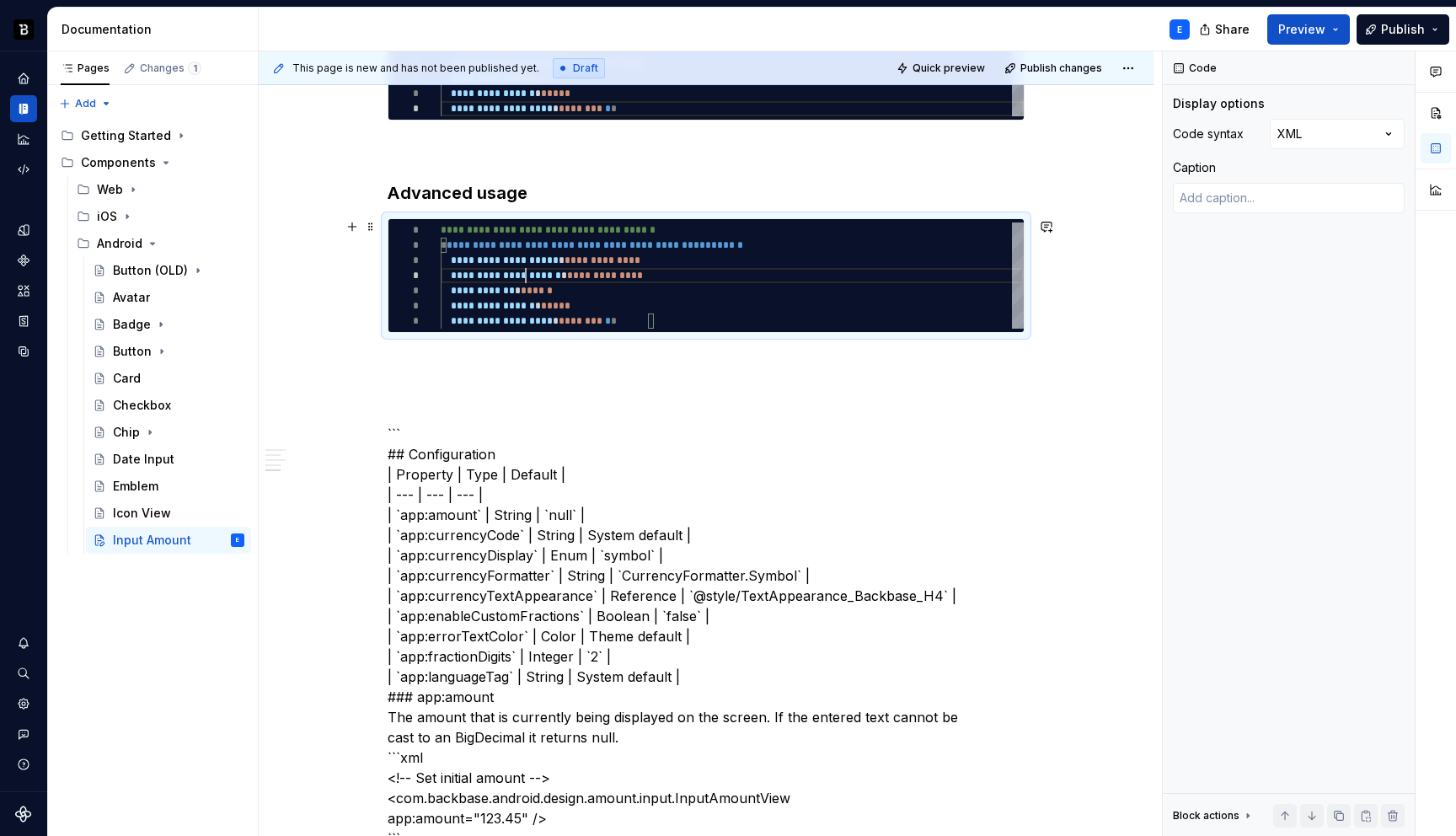
scroll to position [0, 213]
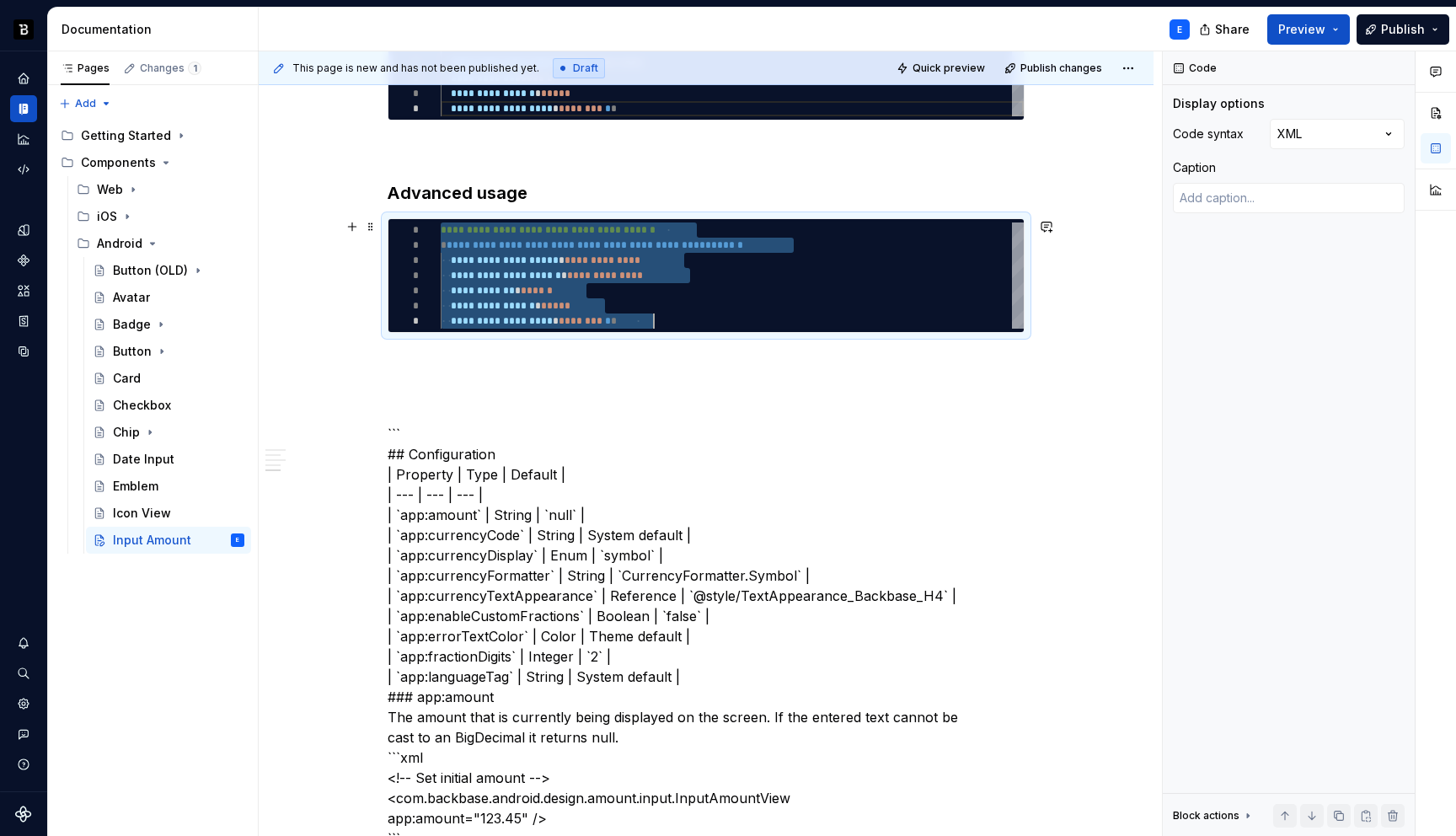
type textarea "*"
type textarea "**********"
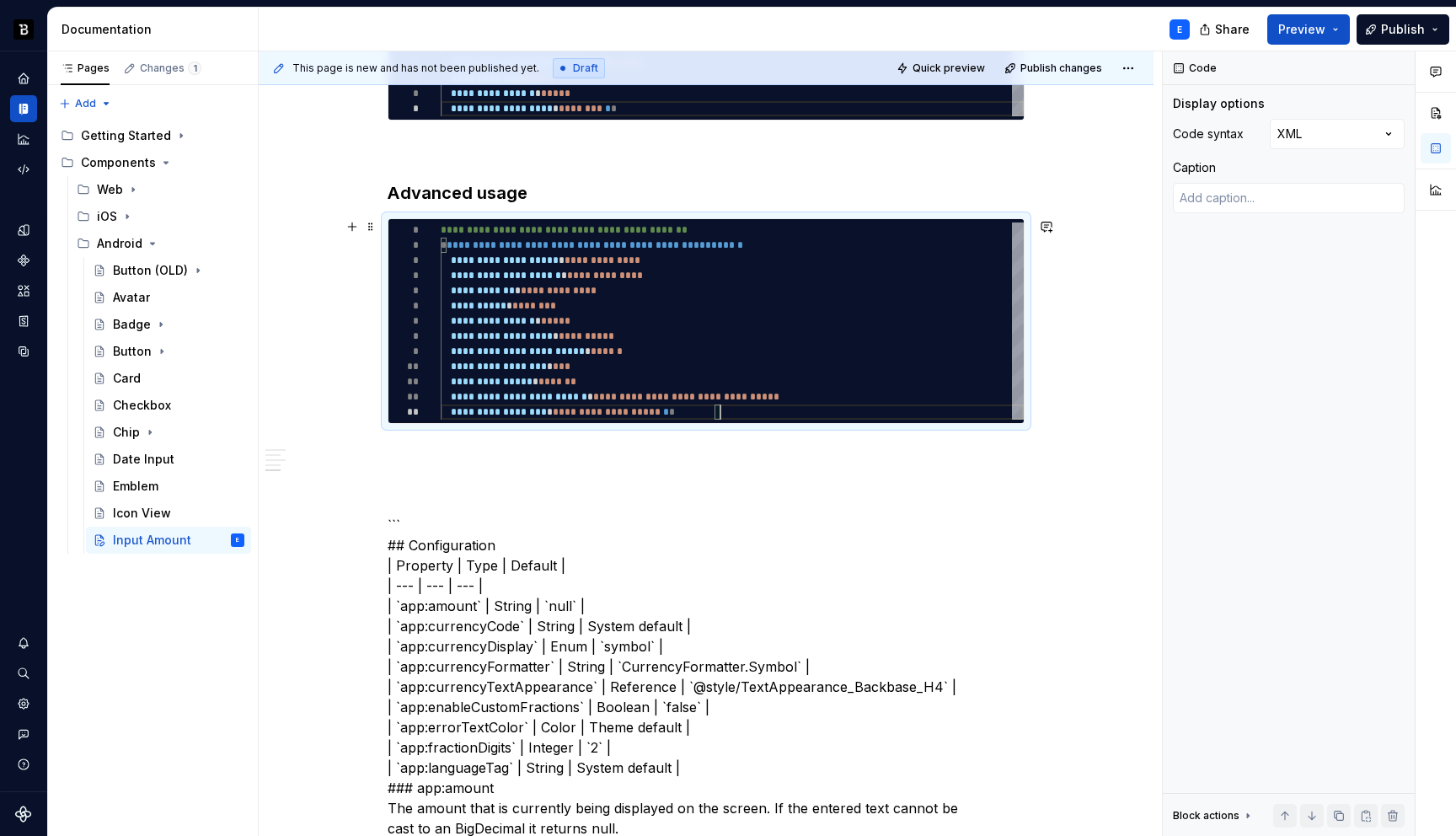
scroll to position [30, 280]
click at [477, 448] on p at bounding box center [706, 454] width 637 height 20
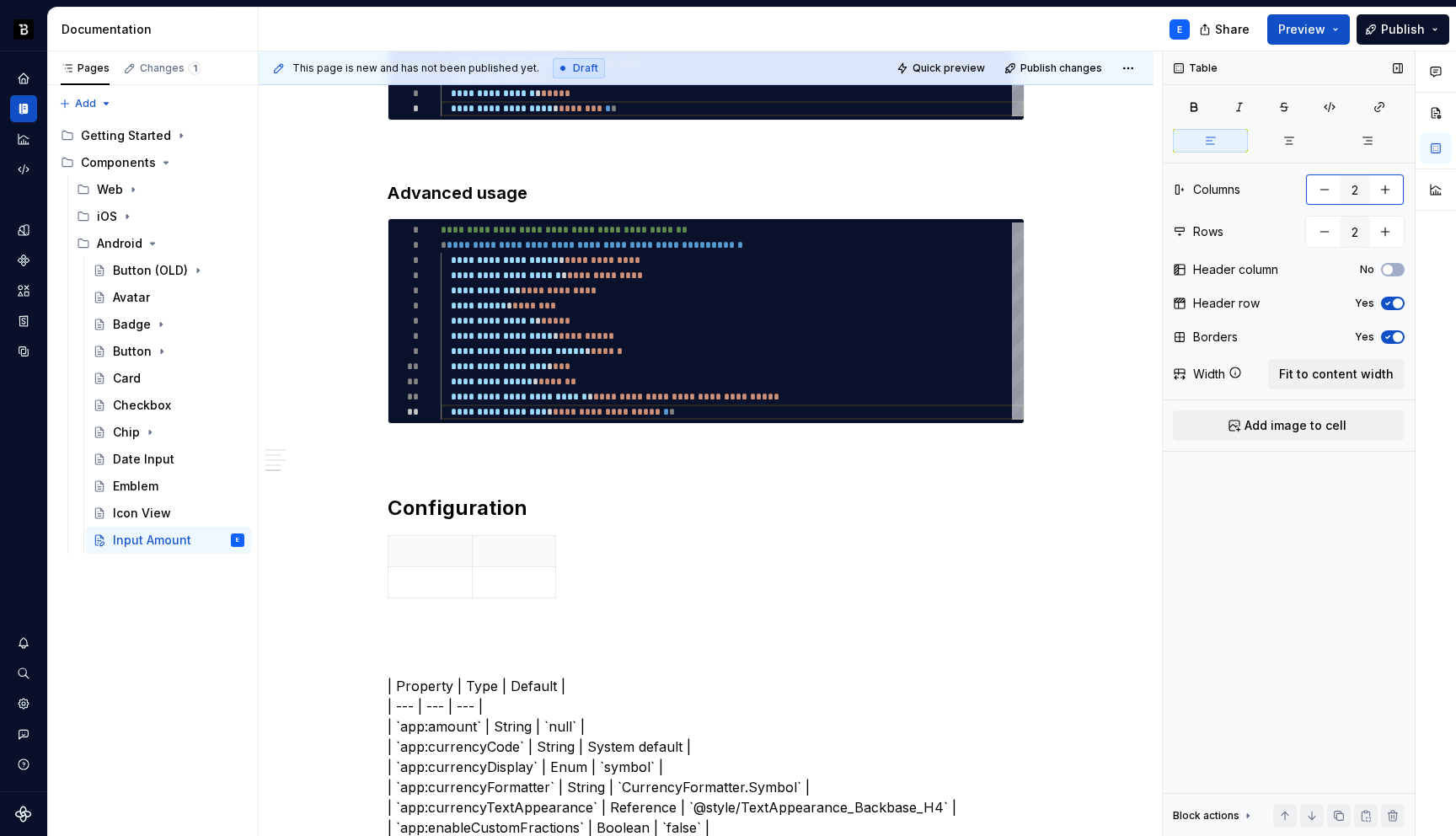
click at [1388, 186] on button "button" at bounding box center [1385, 189] width 30 height 30
type input "3"
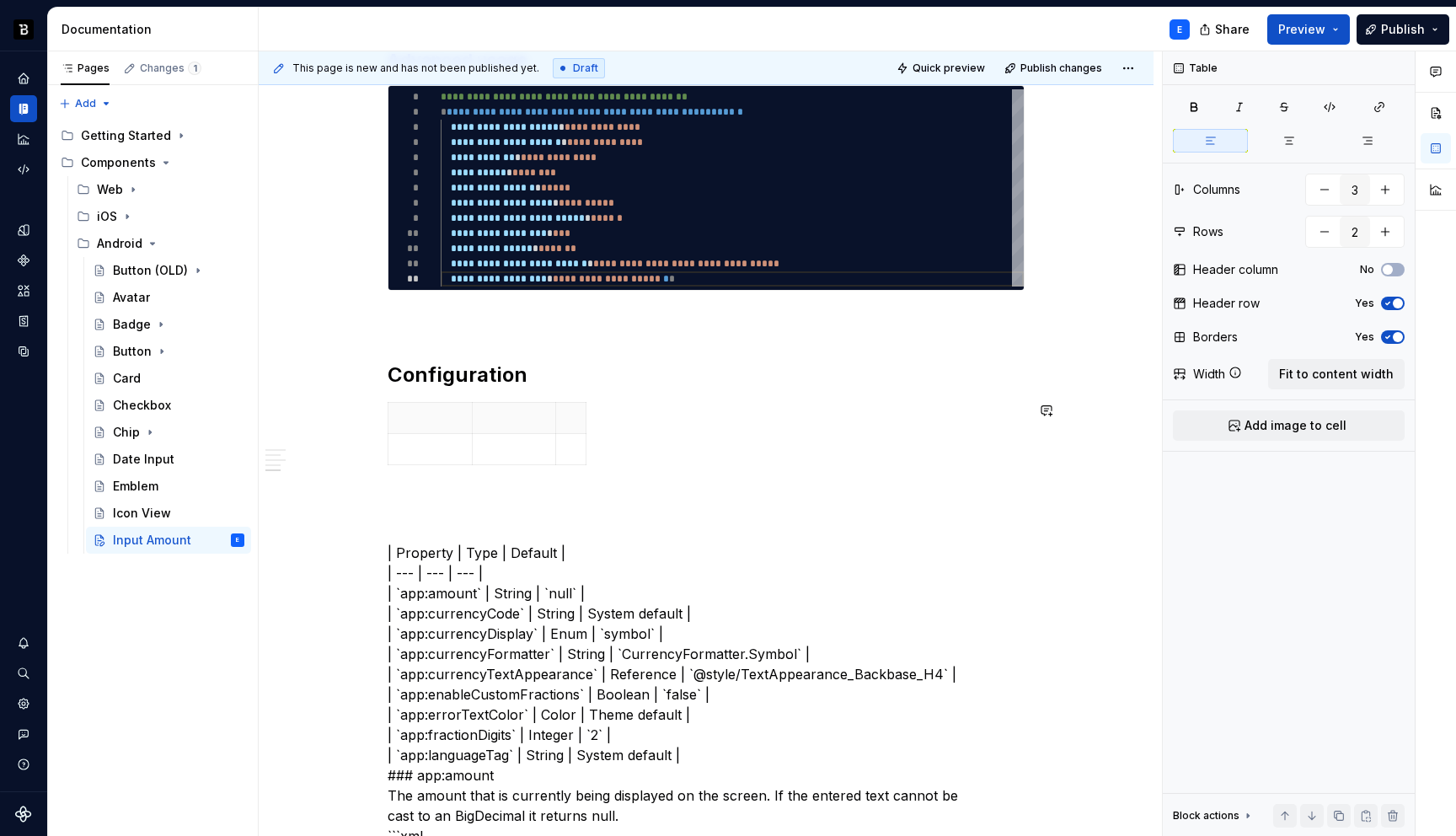
scroll to position [1032, 0]
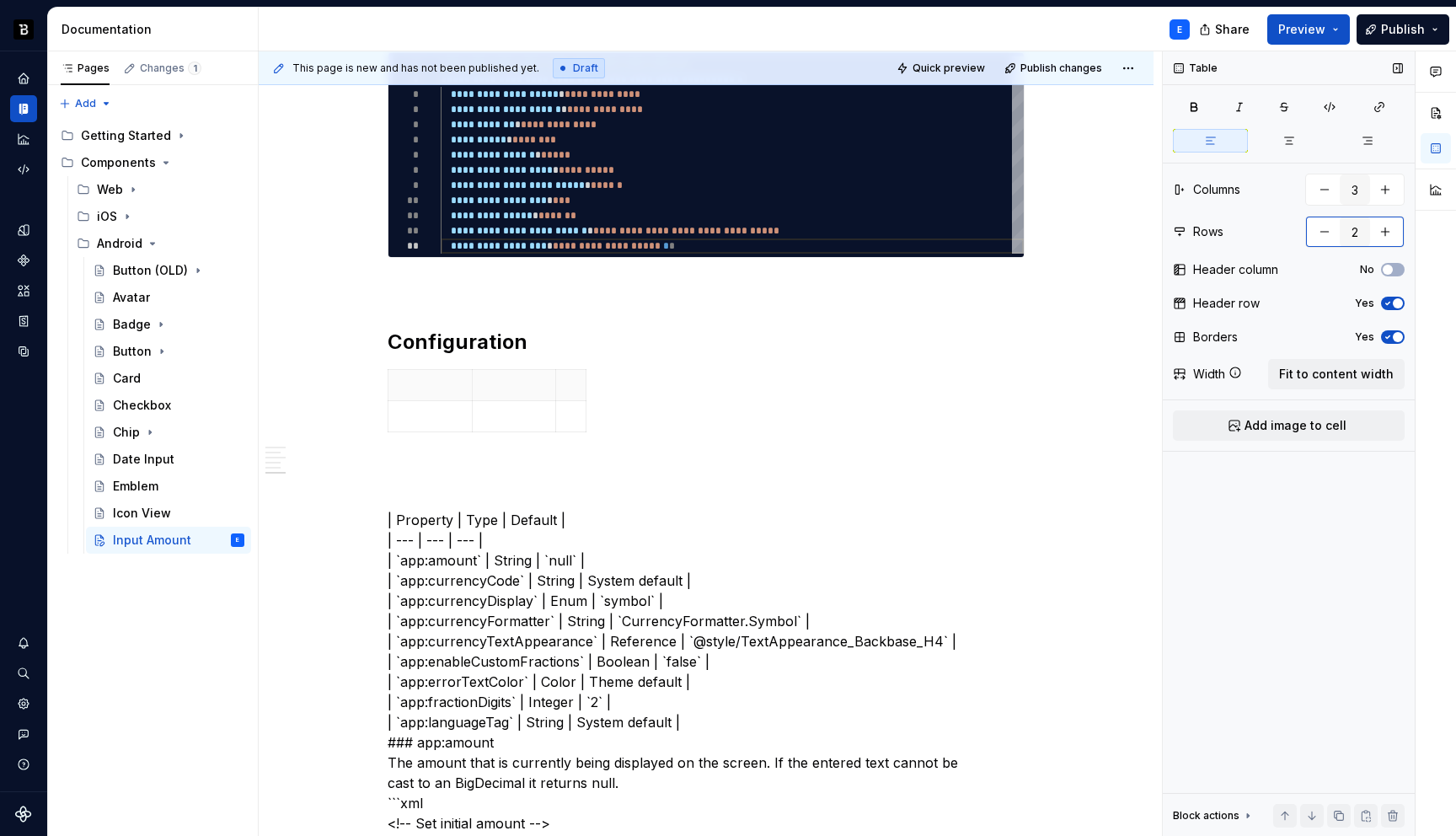
click at [1393, 232] on button "button" at bounding box center [1385, 231] width 30 height 30
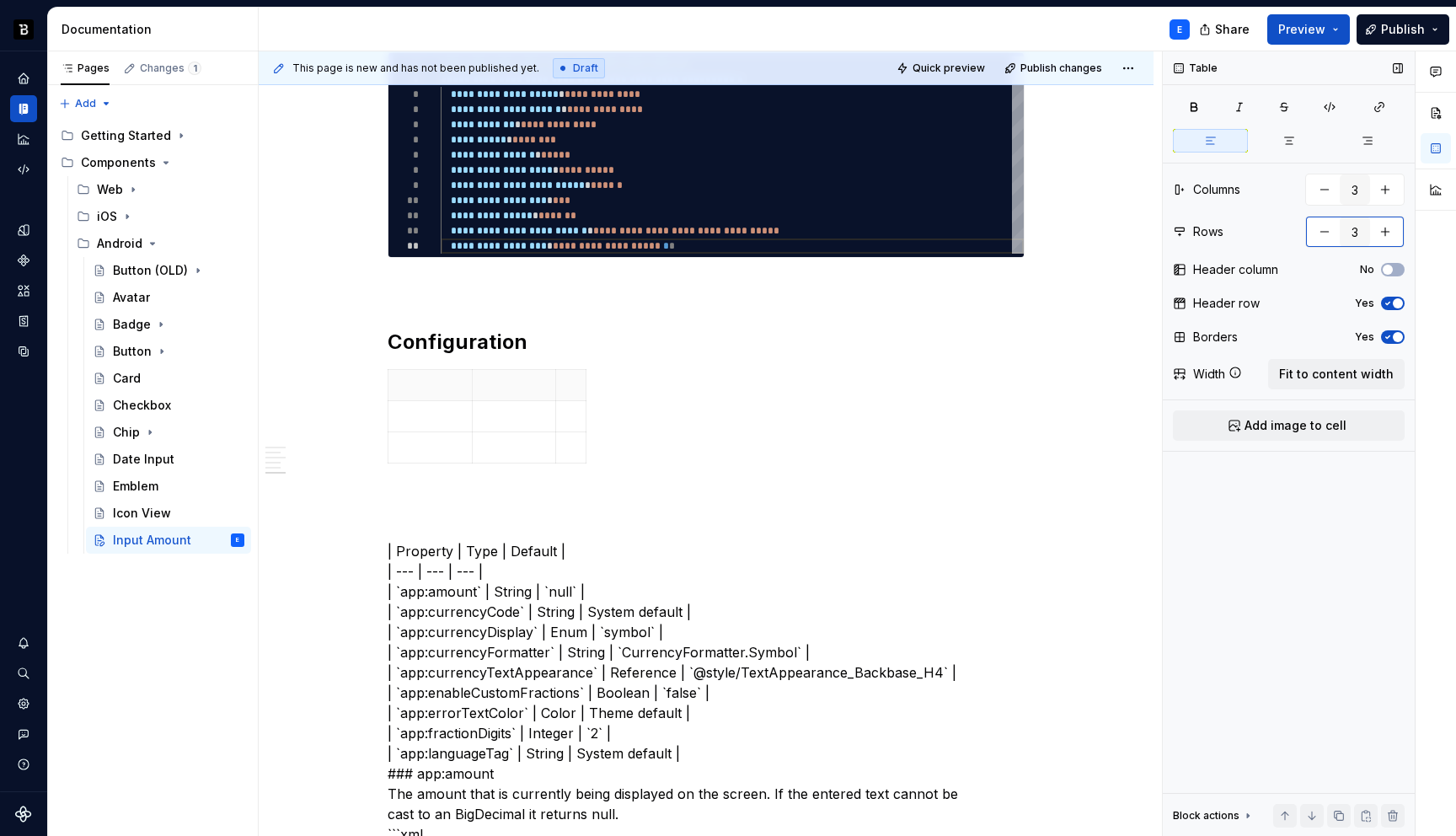
click at [1393, 232] on button "button" at bounding box center [1385, 231] width 30 height 30
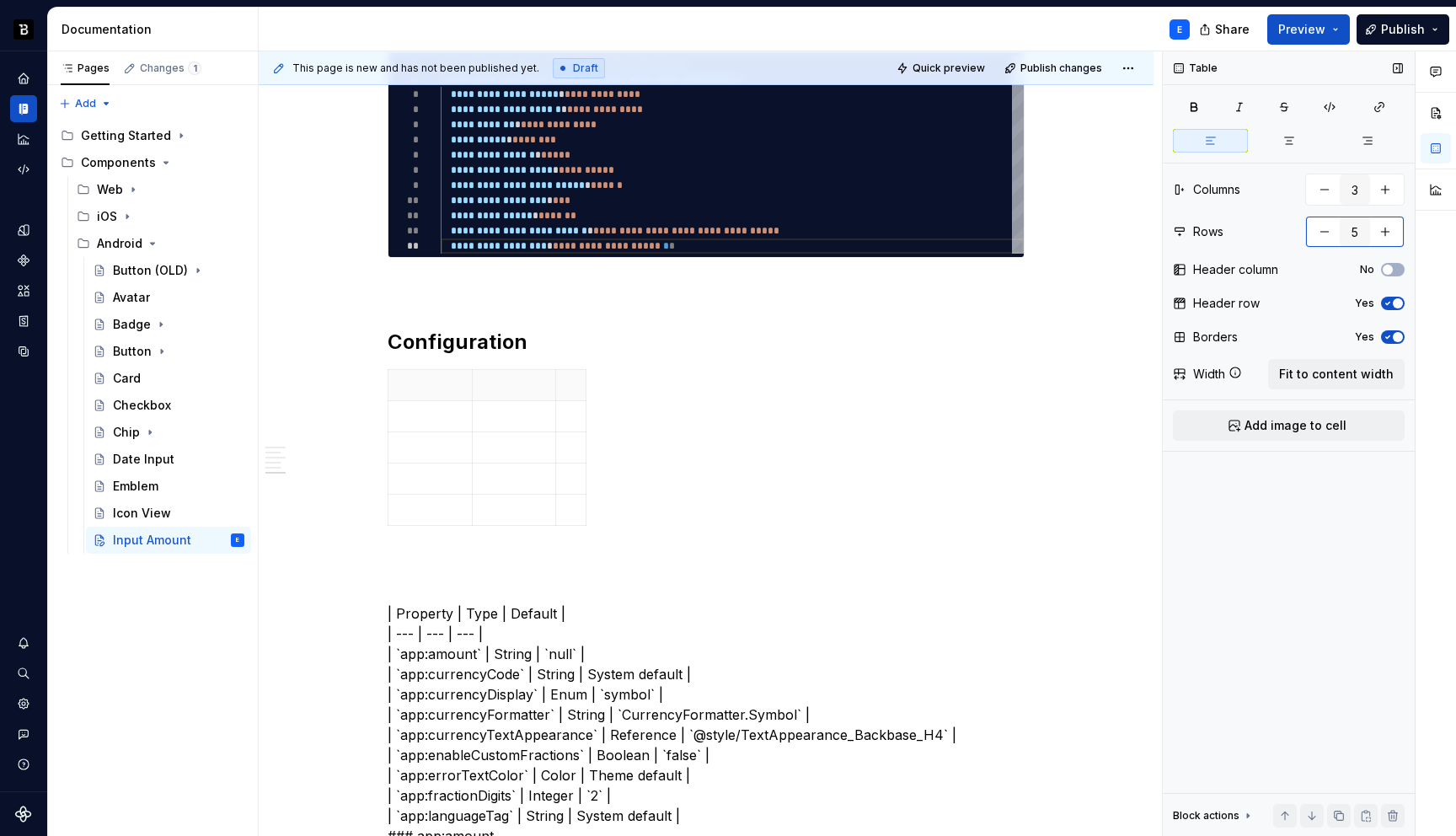
click at [1393, 232] on button "button" at bounding box center [1385, 231] width 30 height 30
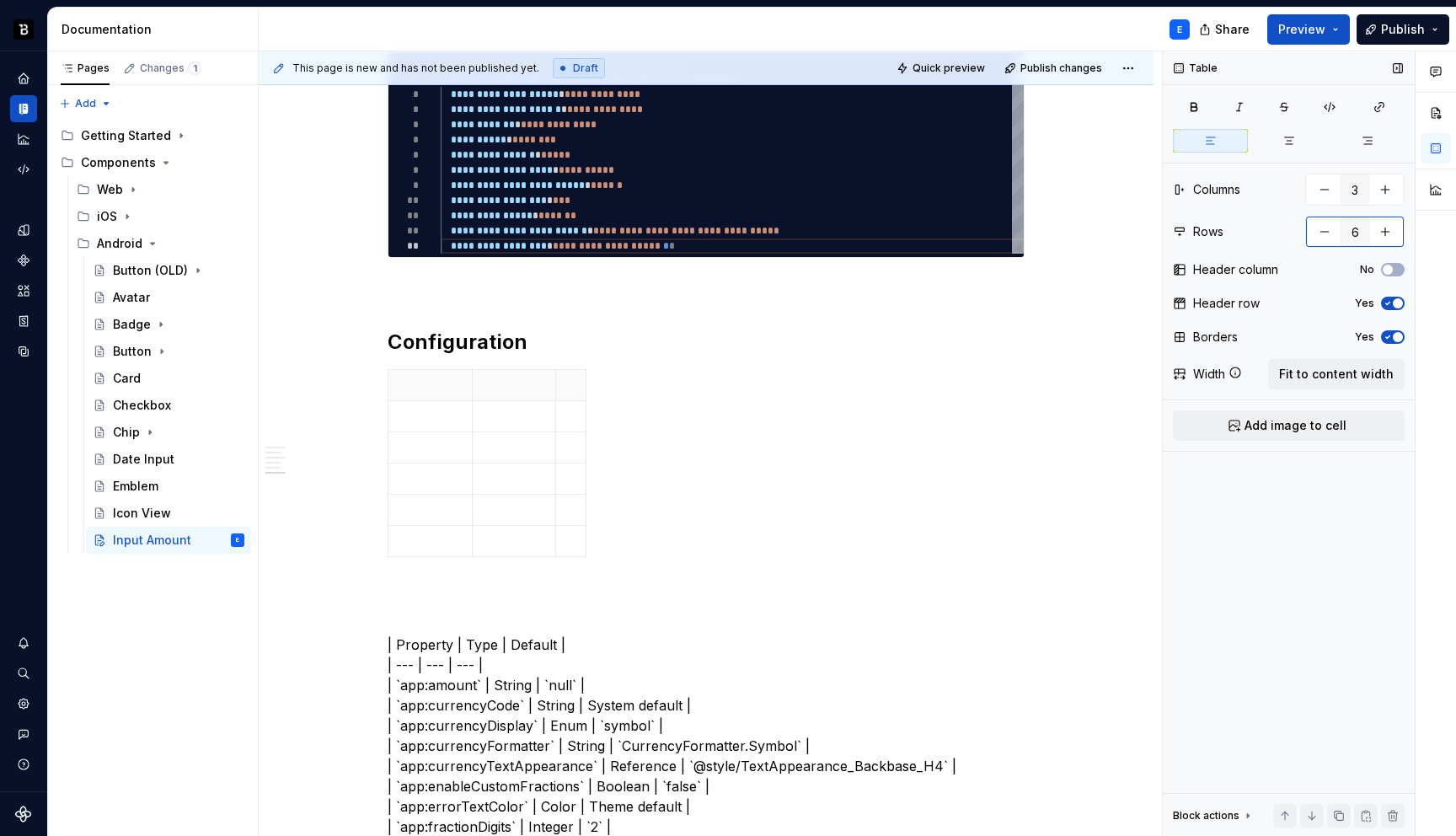
click at [1393, 232] on button "button" at bounding box center [1385, 231] width 30 height 30
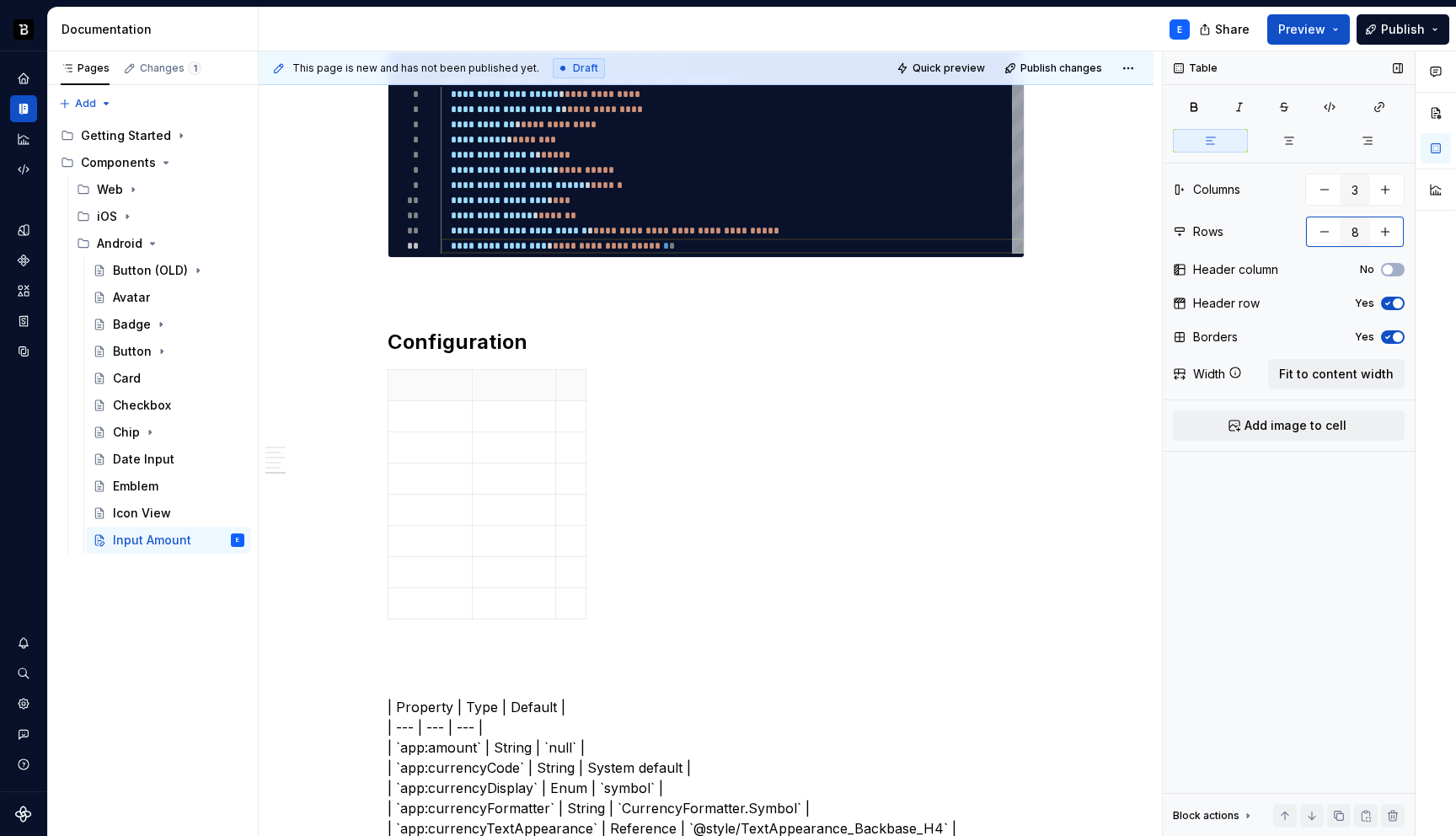
click at [1393, 232] on button "button" at bounding box center [1385, 231] width 30 height 30
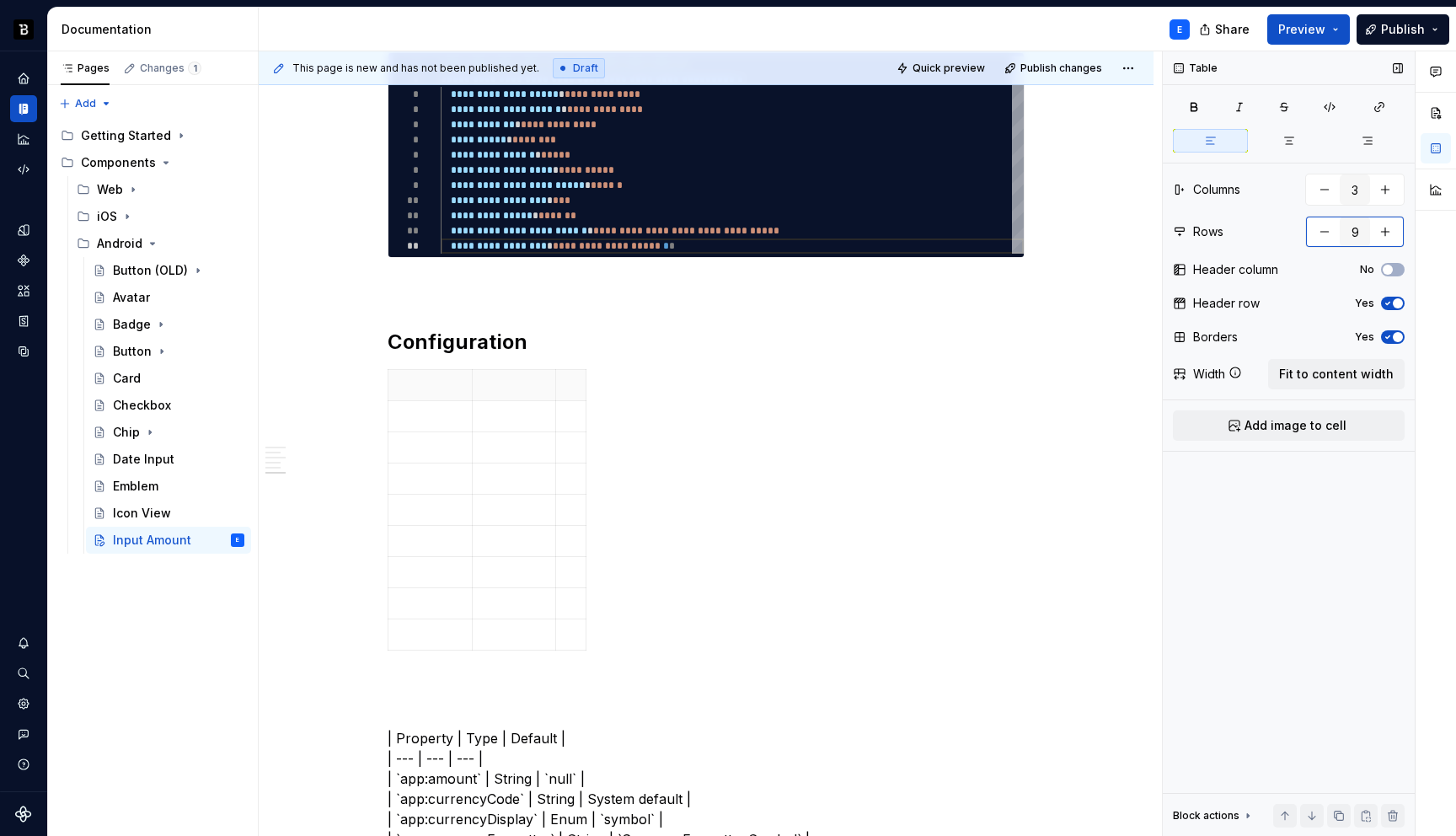
click at [1393, 232] on button "button" at bounding box center [1385, 231] width 30 height 30
type input "10"
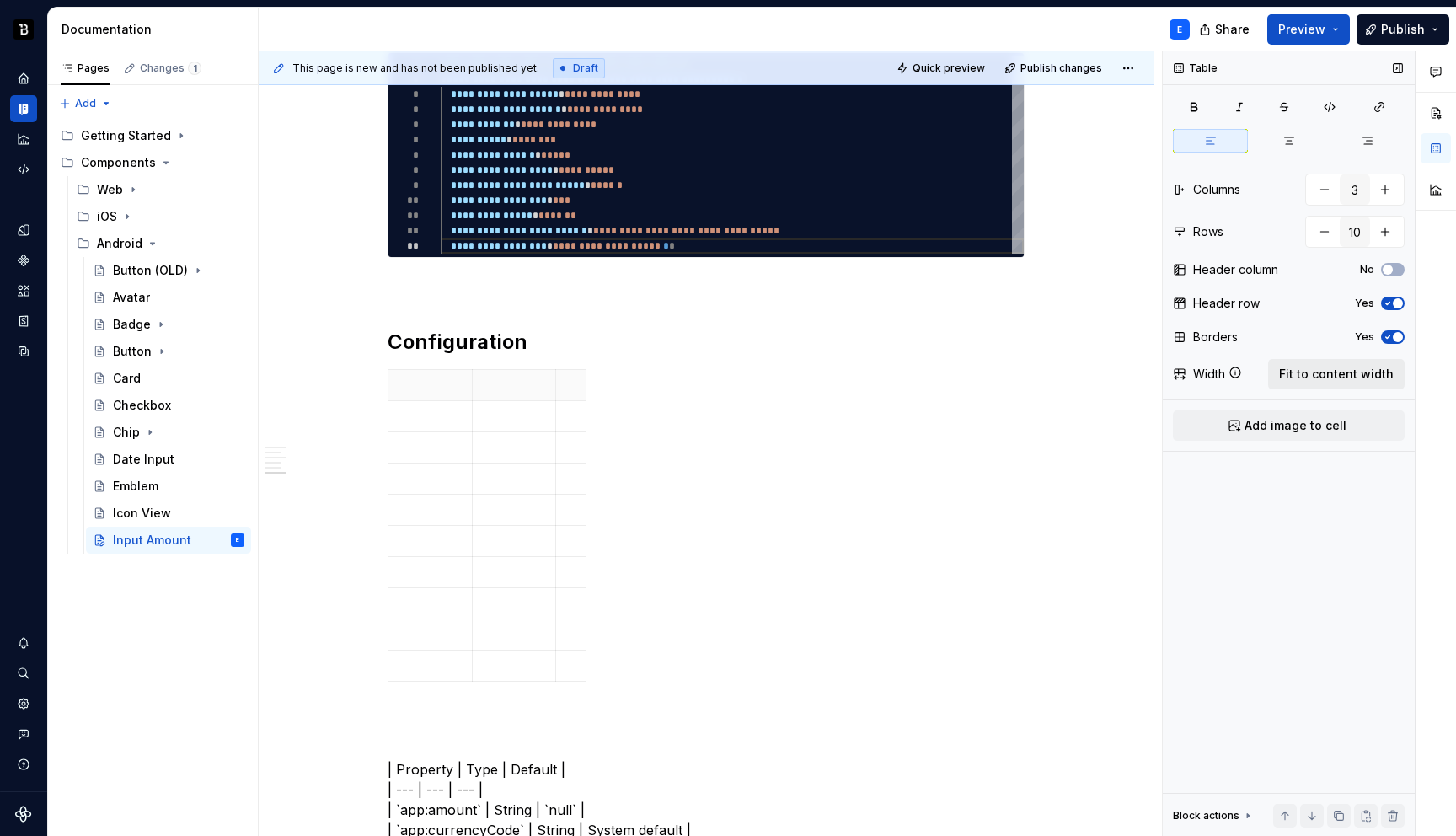
click at [1360, 372] on span "Fit to content width" at bounding box center [1337, 373] width 114 height 16
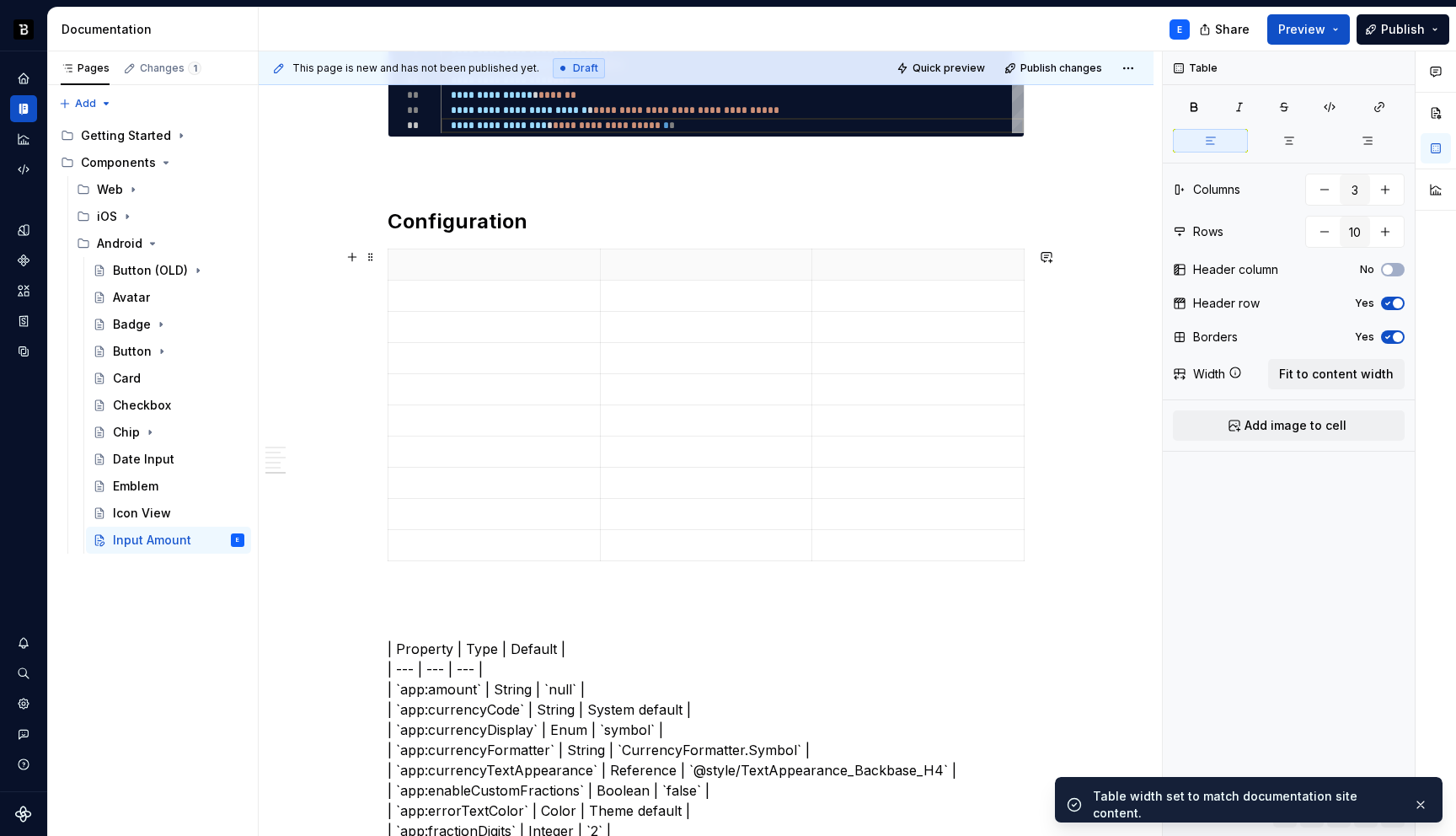
scroll to position [1182, 0]
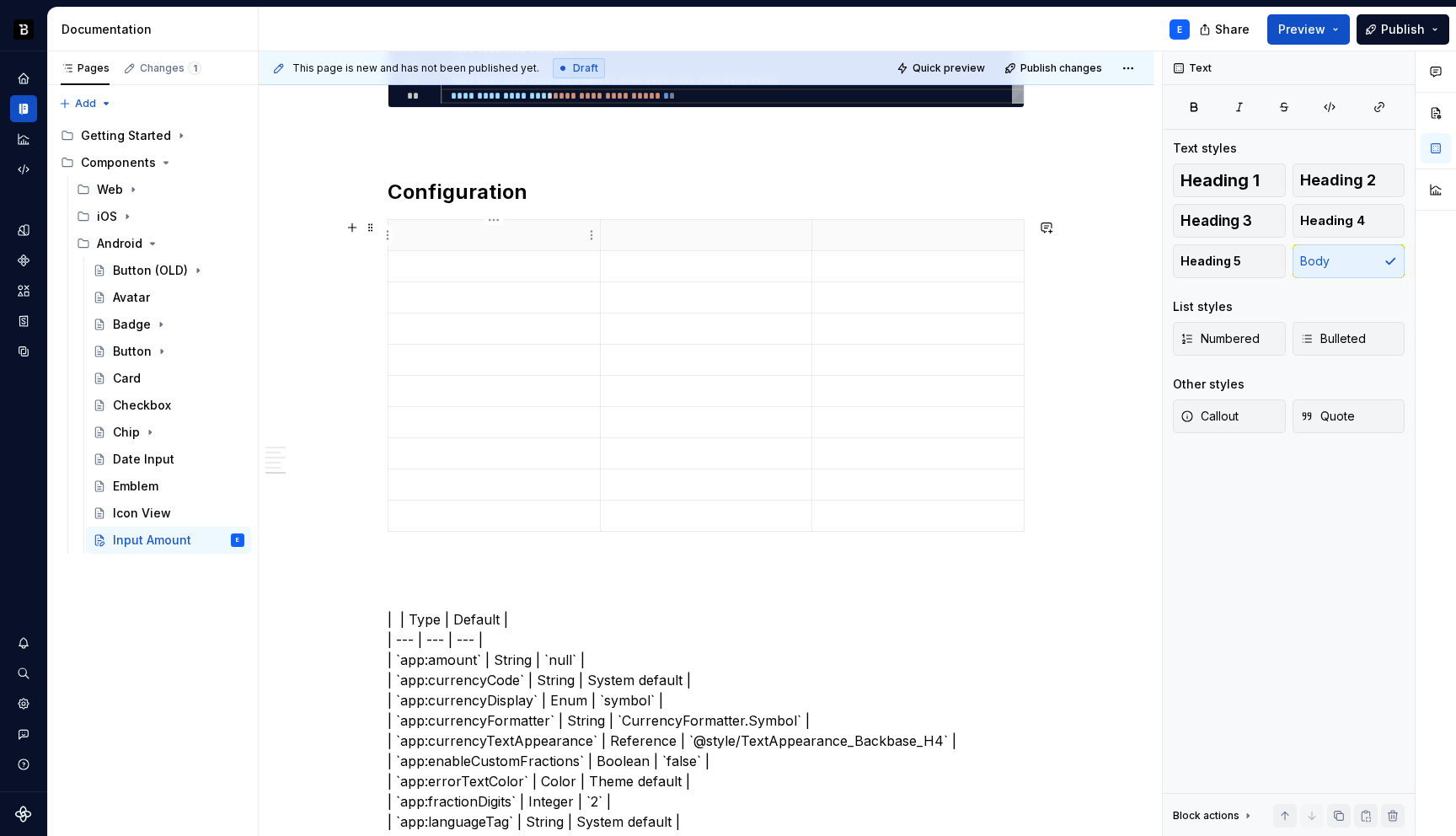
click at [466, 231] on p at bounding box center [493, 235] width 191 height 16
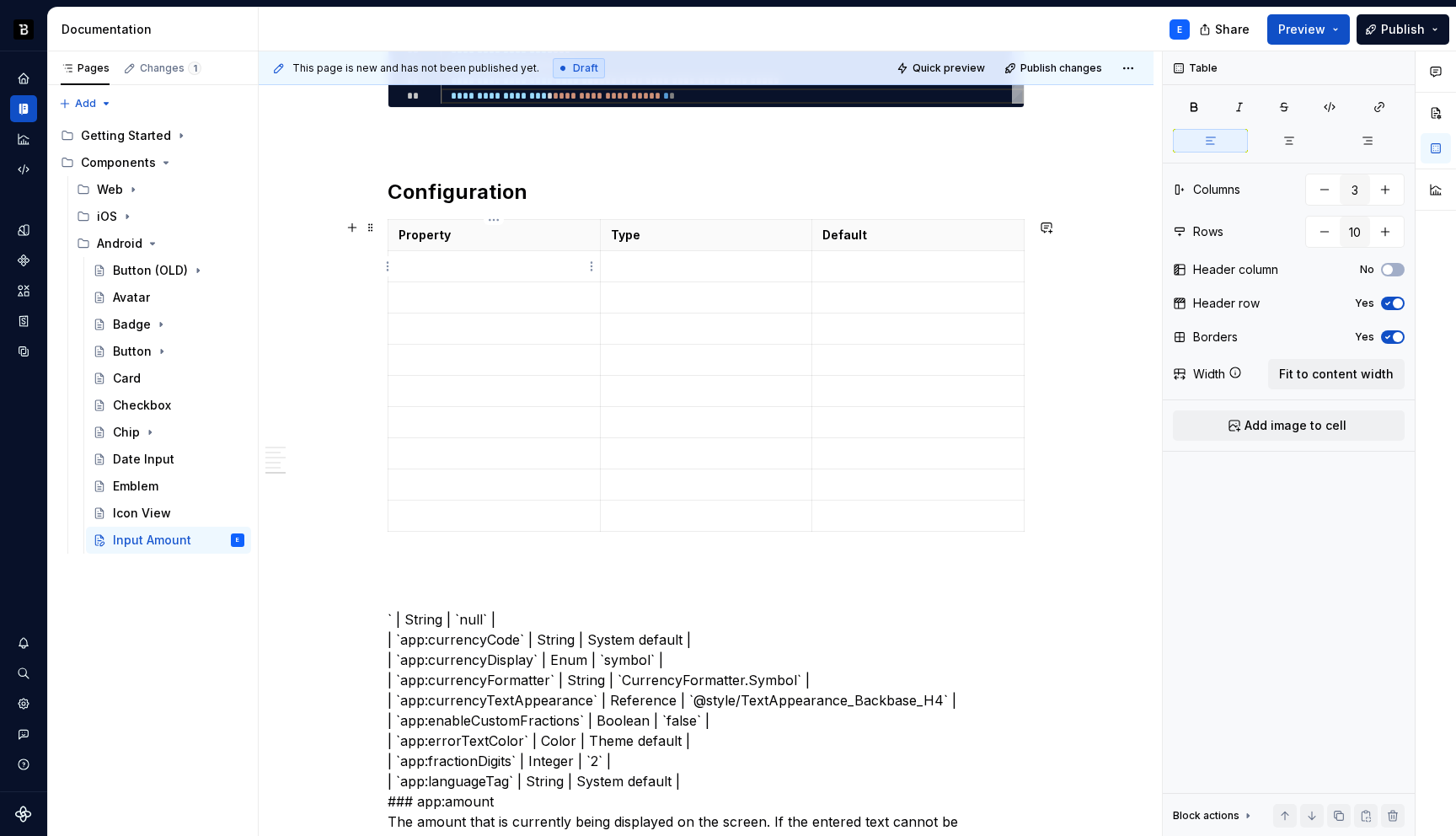
click at [461, 262] on p at bounding box center [493, 266] width 191 height 16
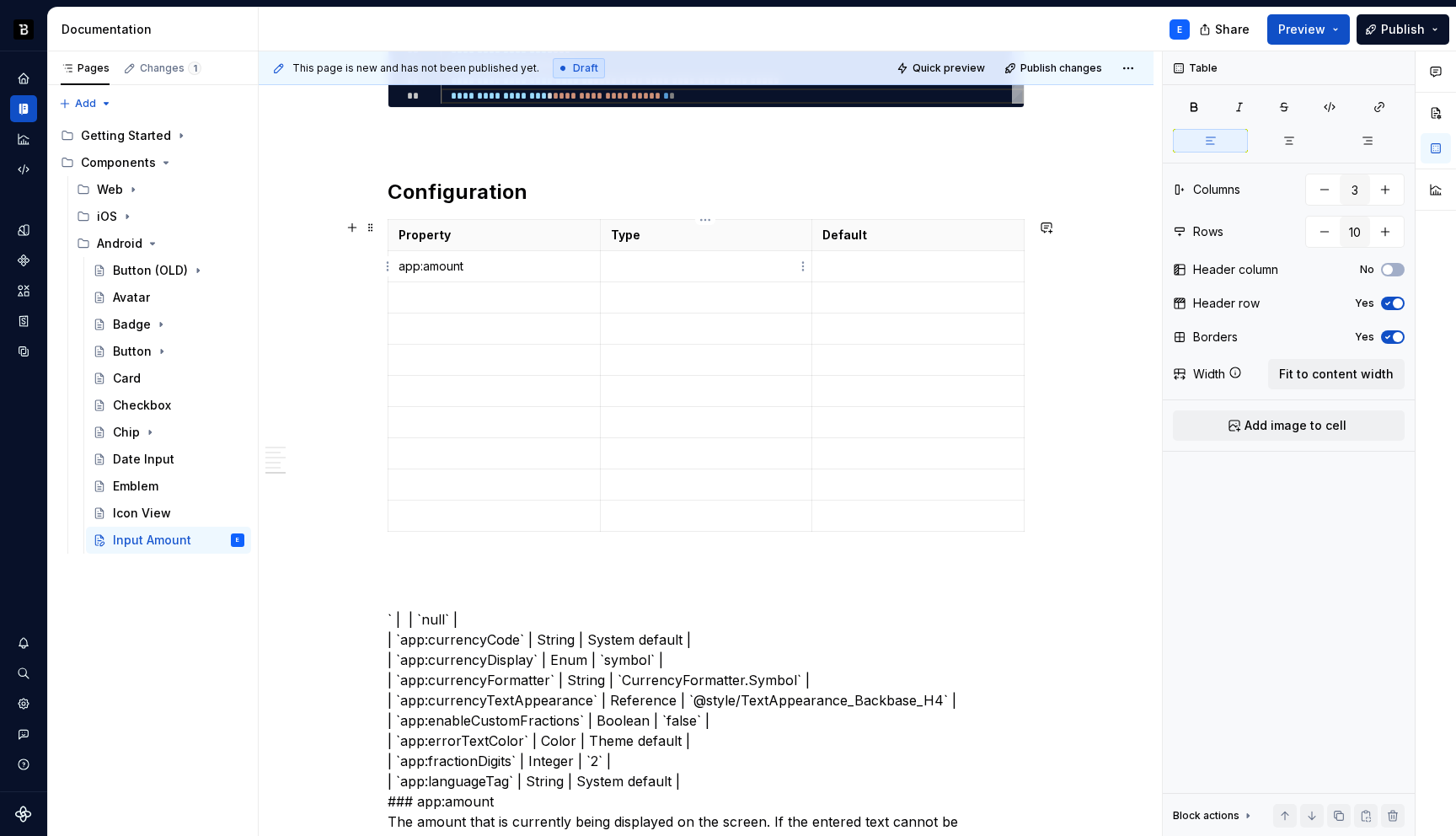
click at [626, 268] on p at bounding box center [706, 266] width 191 height 16
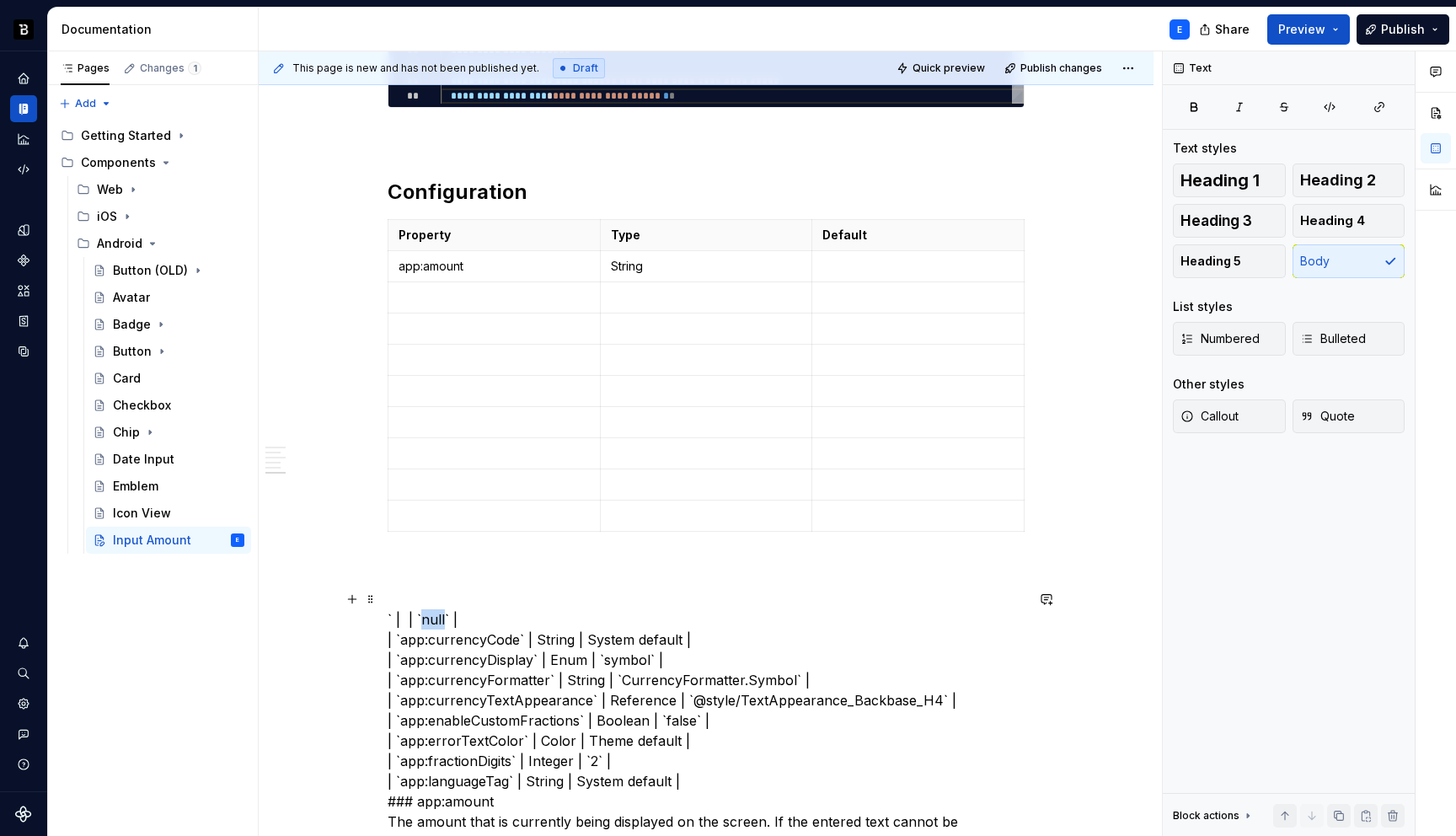
click at [851, 269] on p at bounding box center [918, 266] width 191 height 16
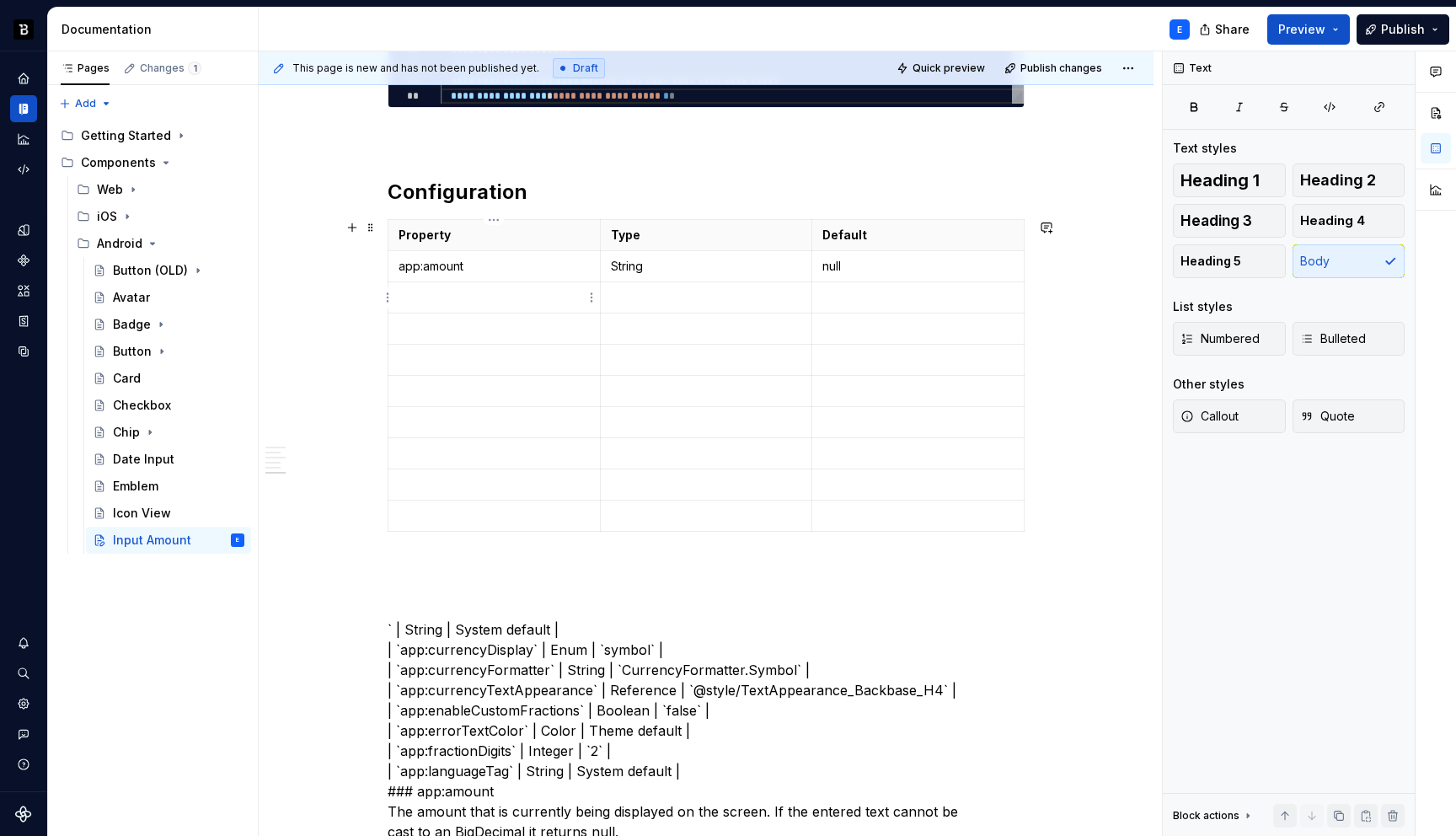
click at [467, 295] on p at bounding box center [493, 297] width 191 height 16
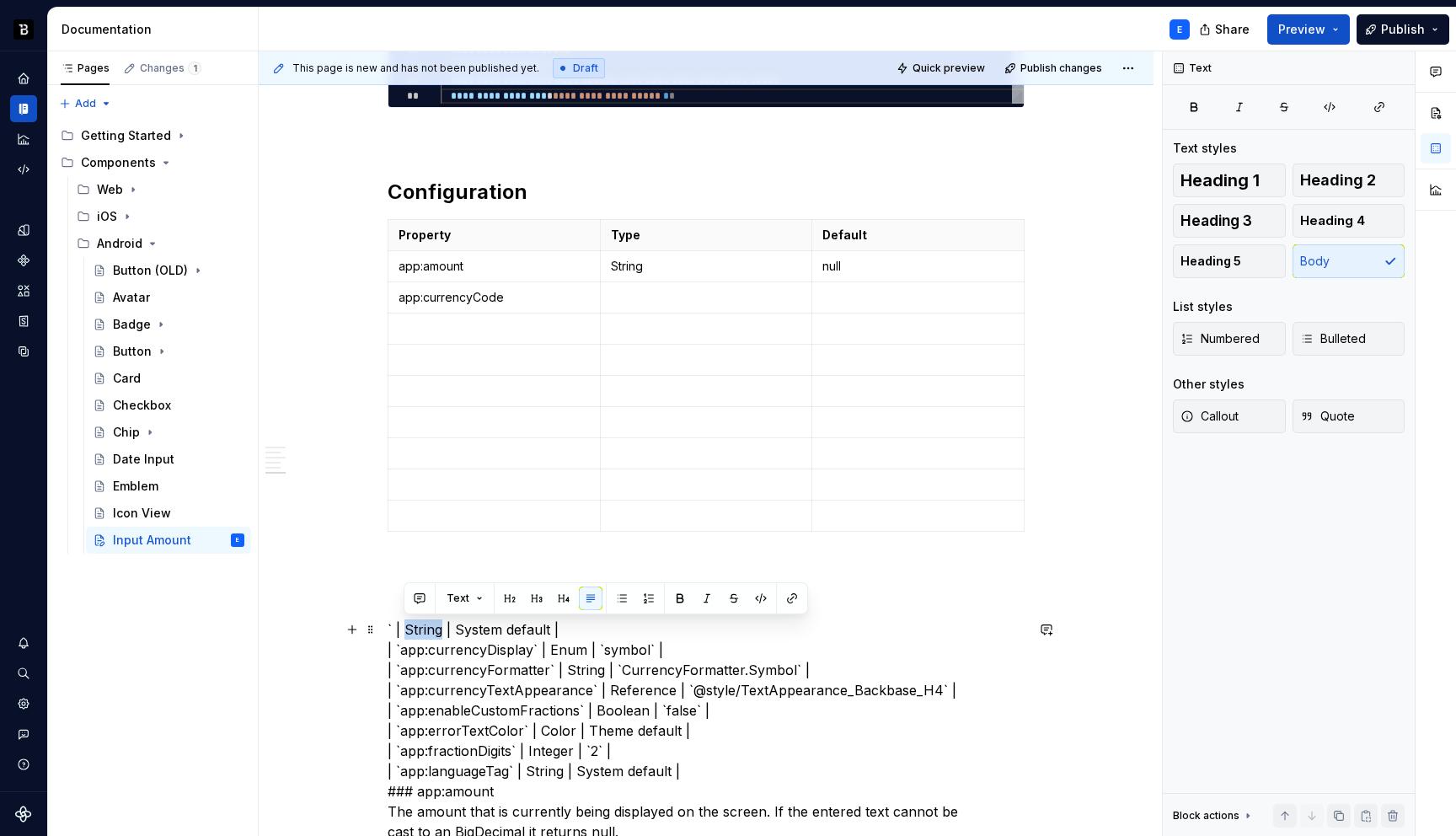
click at [652, 296] on p at bounding box center [706, 297] width 191 height 16
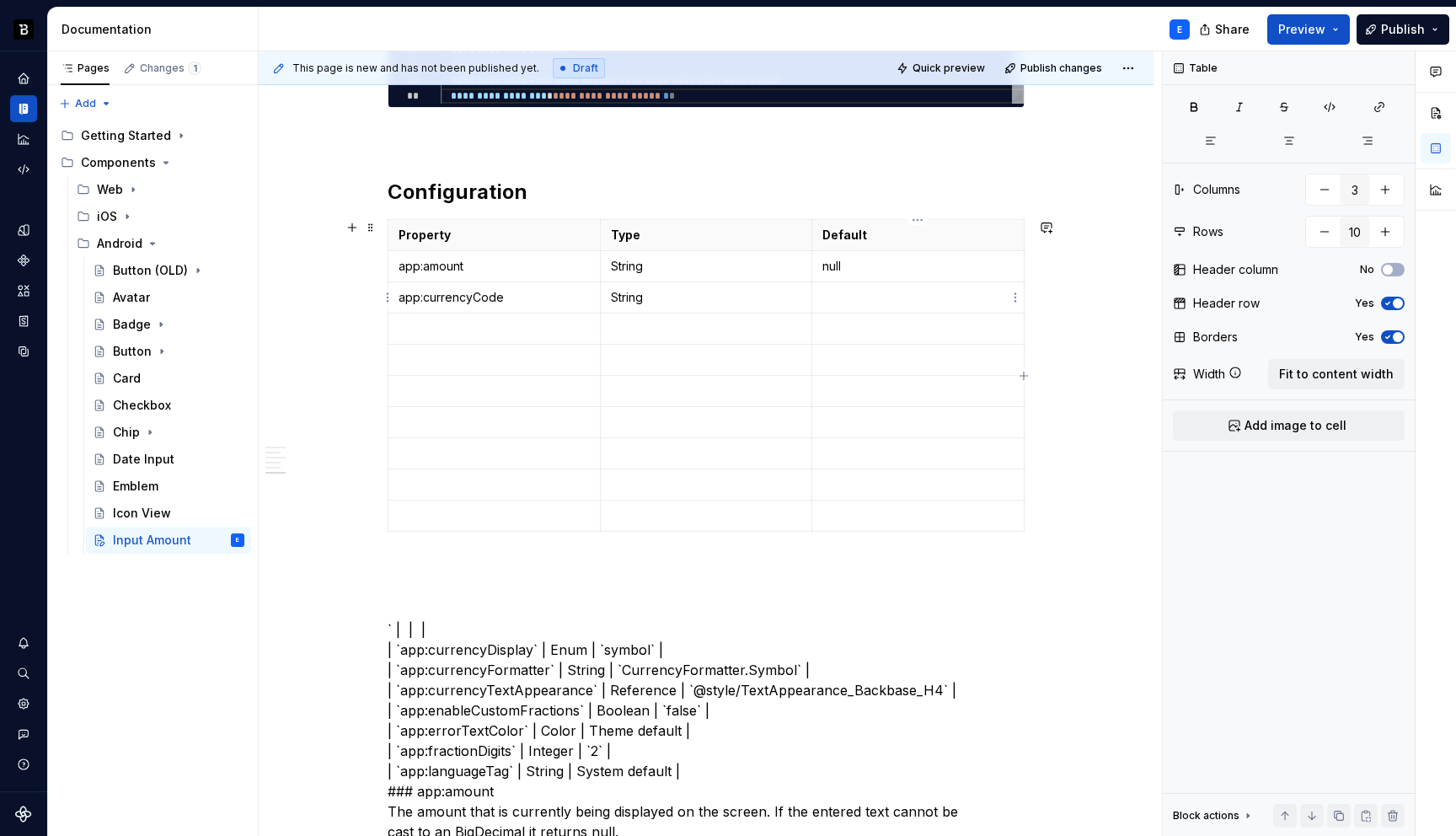
click at [880, 299] on p at bounding box center [918, 297] width 191 height 16
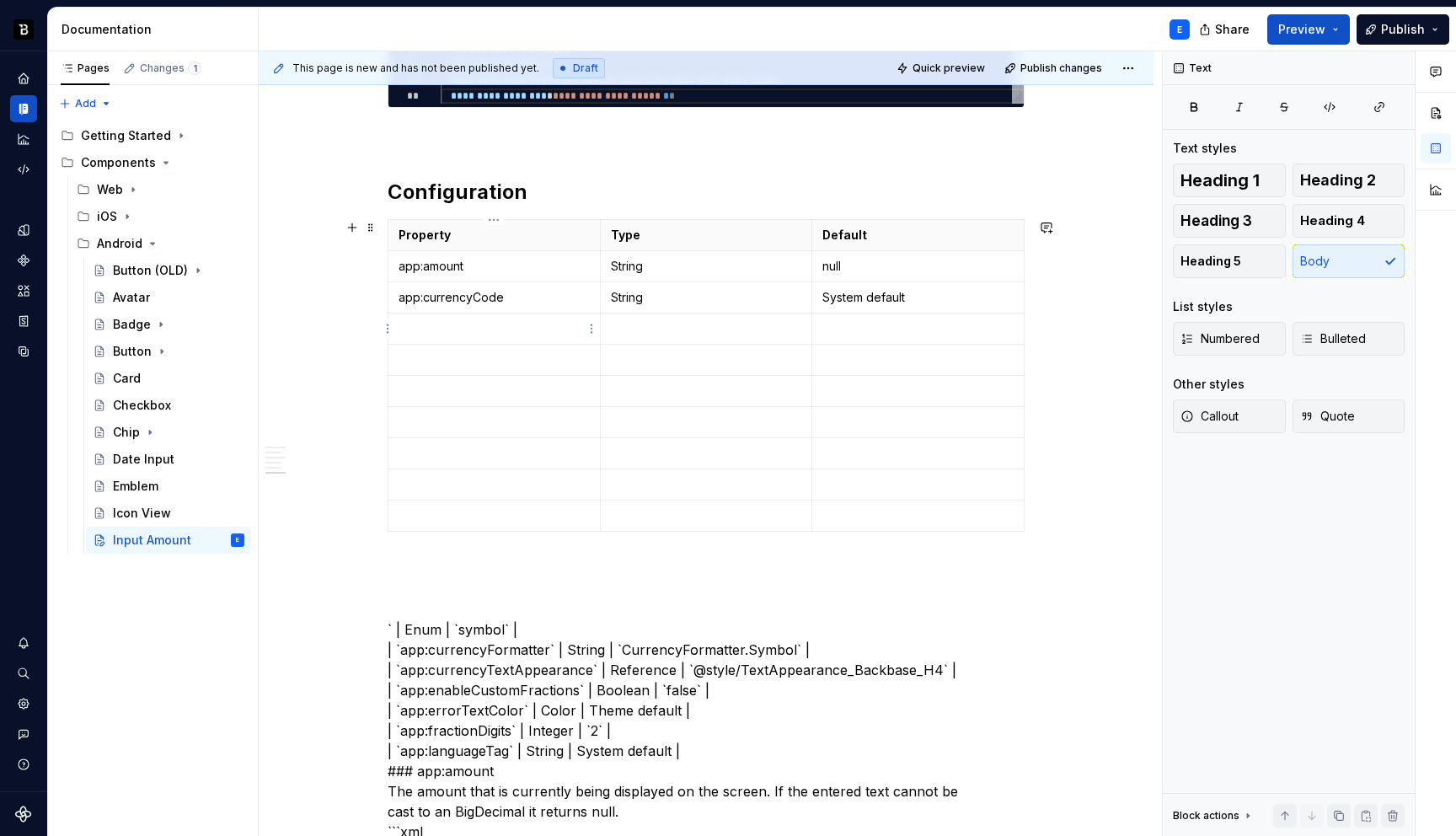
click at [513, 327] on p at bounding box center [493, 328] width 191 height 16
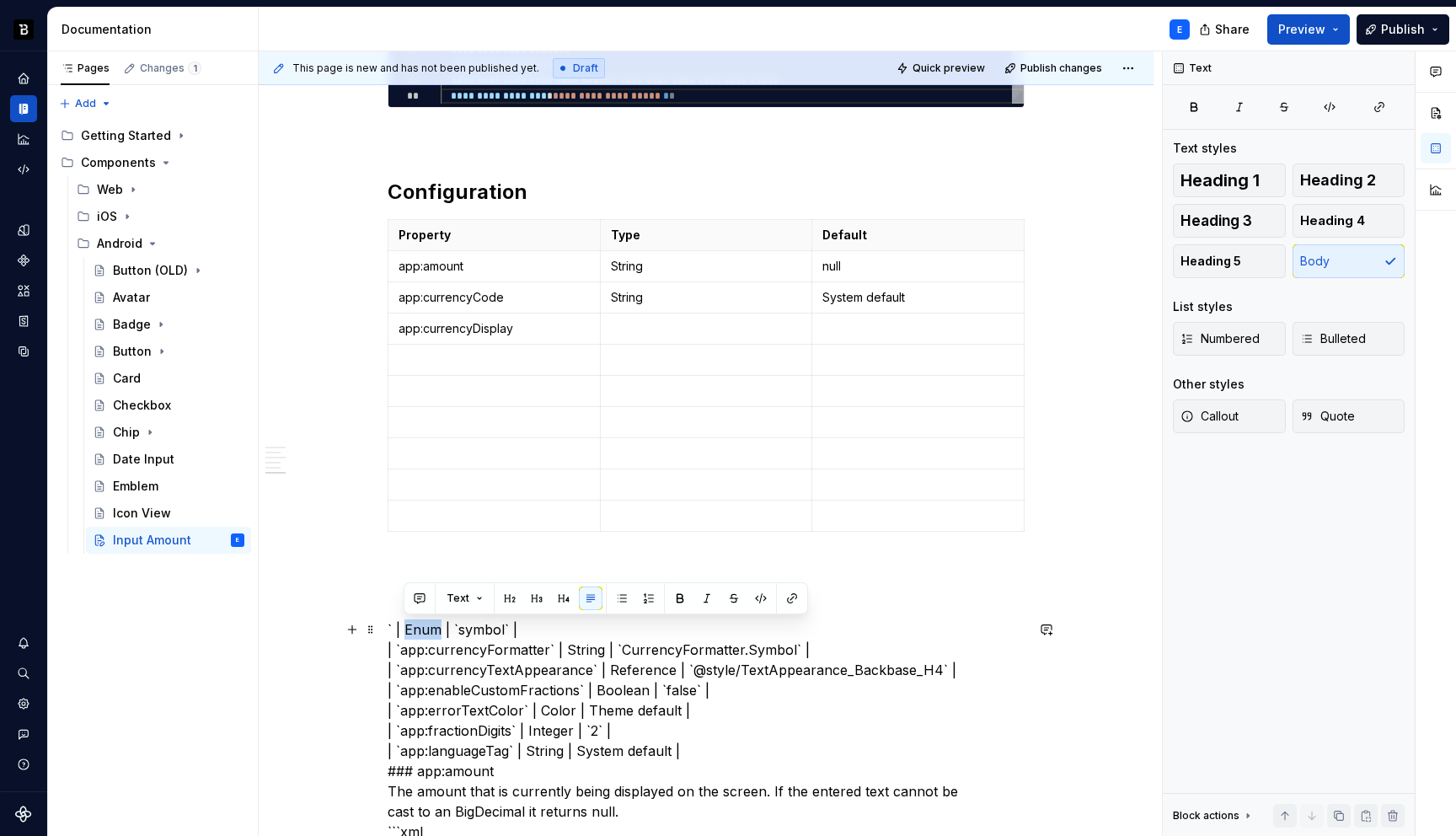
click at [641, 313] on td at bounding box center [706, 329] width 212 height 31
click at [843, 326] on p at bounding box center [918, 328] width 191 height 16
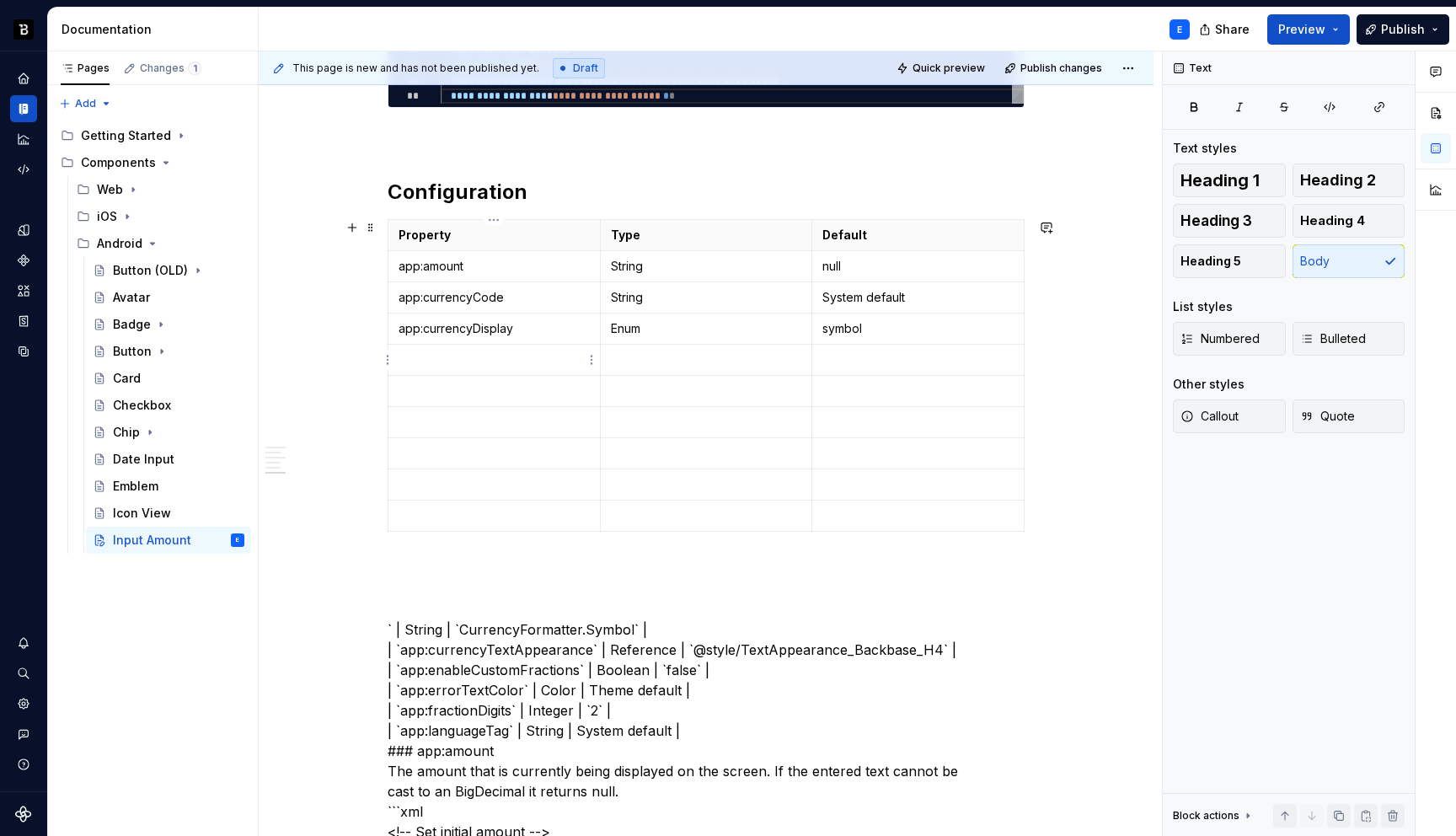
click at [544, 363] on p at bounding box center [493, 360] width 191 height 16
click at [651, 359] on p at bounding box center [706, 360] width 191 height 16
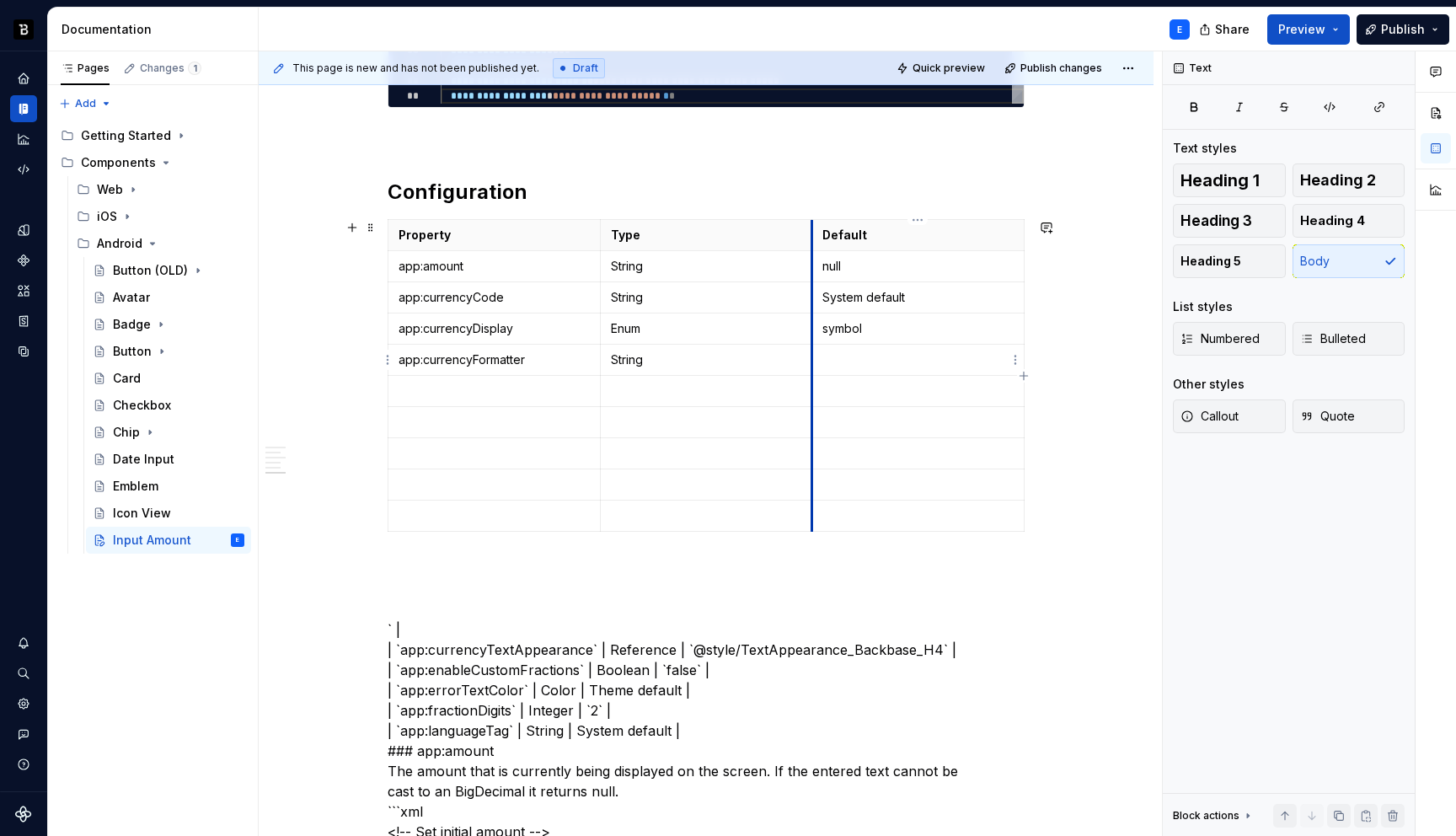
click at [829, 358] on p at bounding box center [918, 360] width 191 height 16
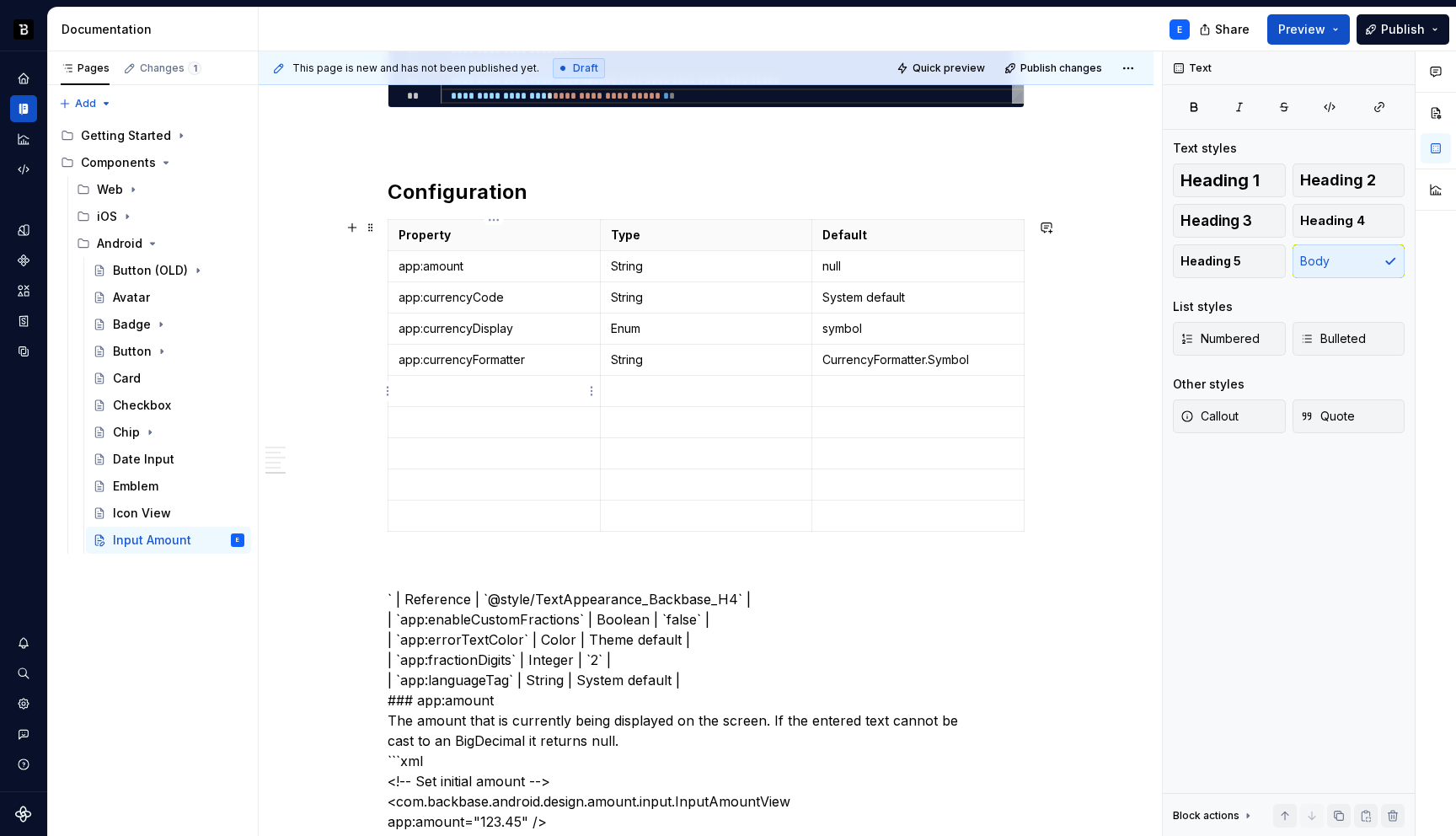
click at [541, 397] on p at bounding box center [493, 391] width 191 height 16
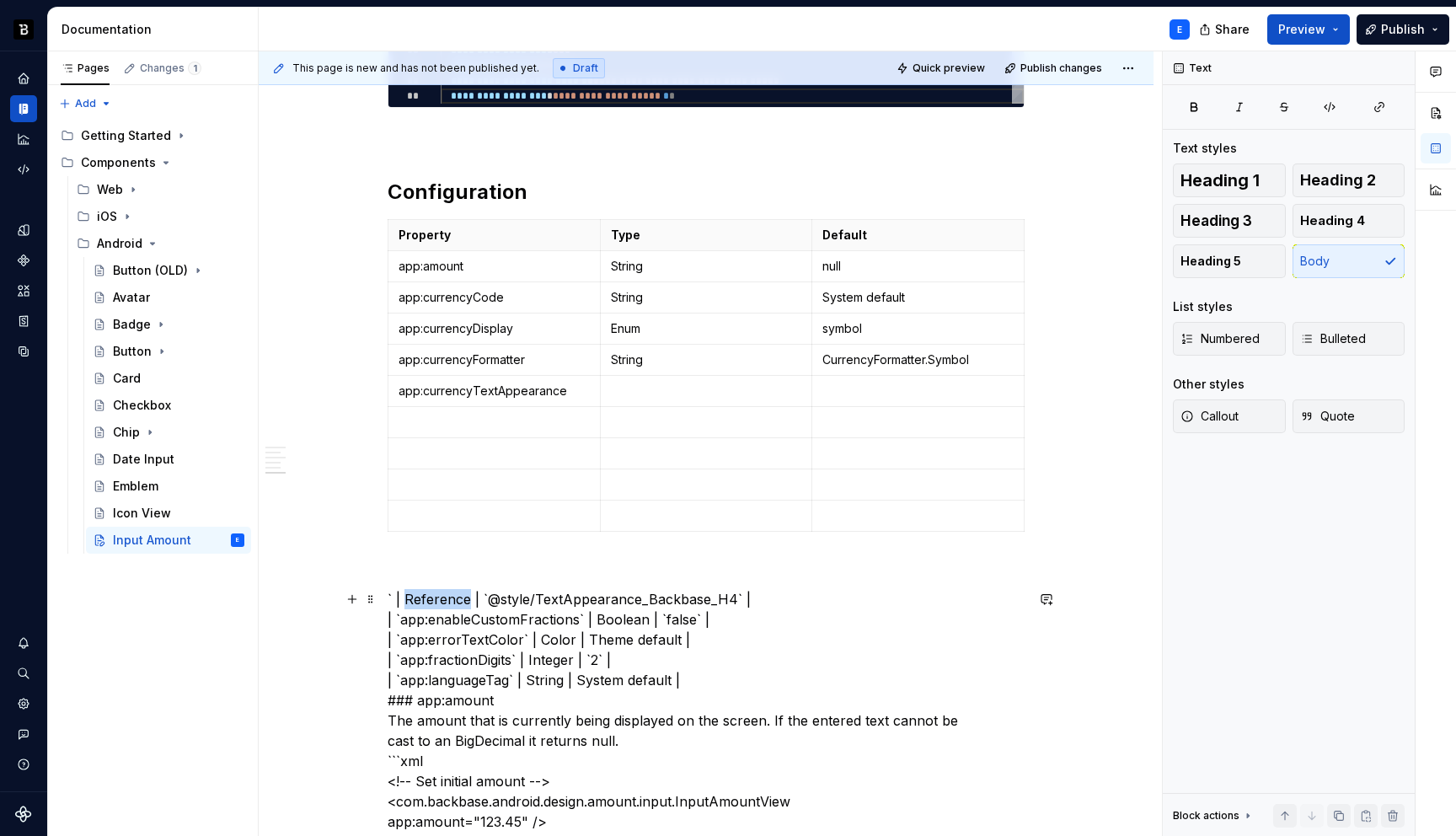
click at [671, 395] on p at bounding box center [706, 391] width 191 height 16
click at [842, 381] on td at bounding box center [918, 392] width 212 height 31
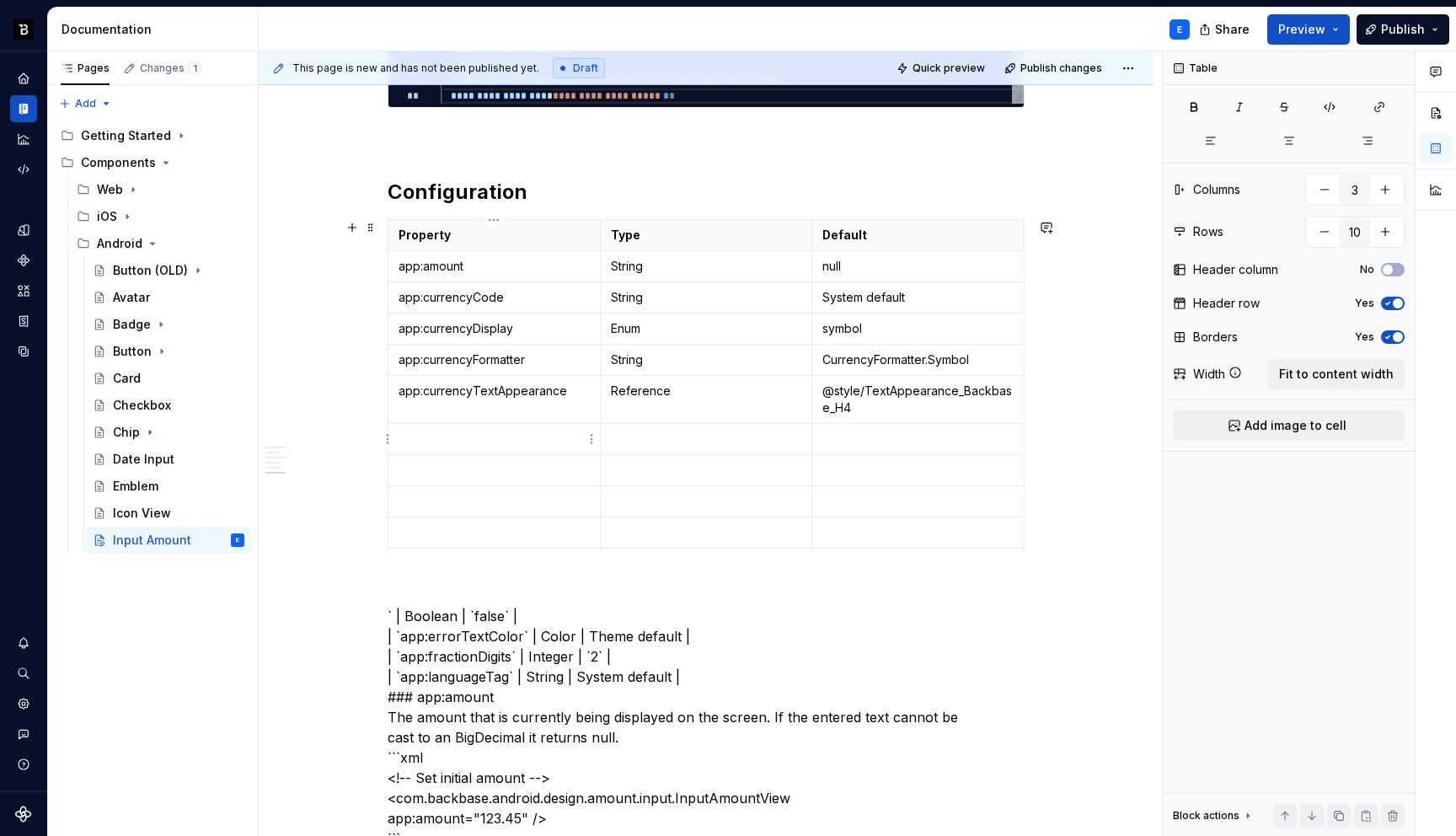
click at [480, 430] on td at bounding box center [494, 439] width 212 height 31
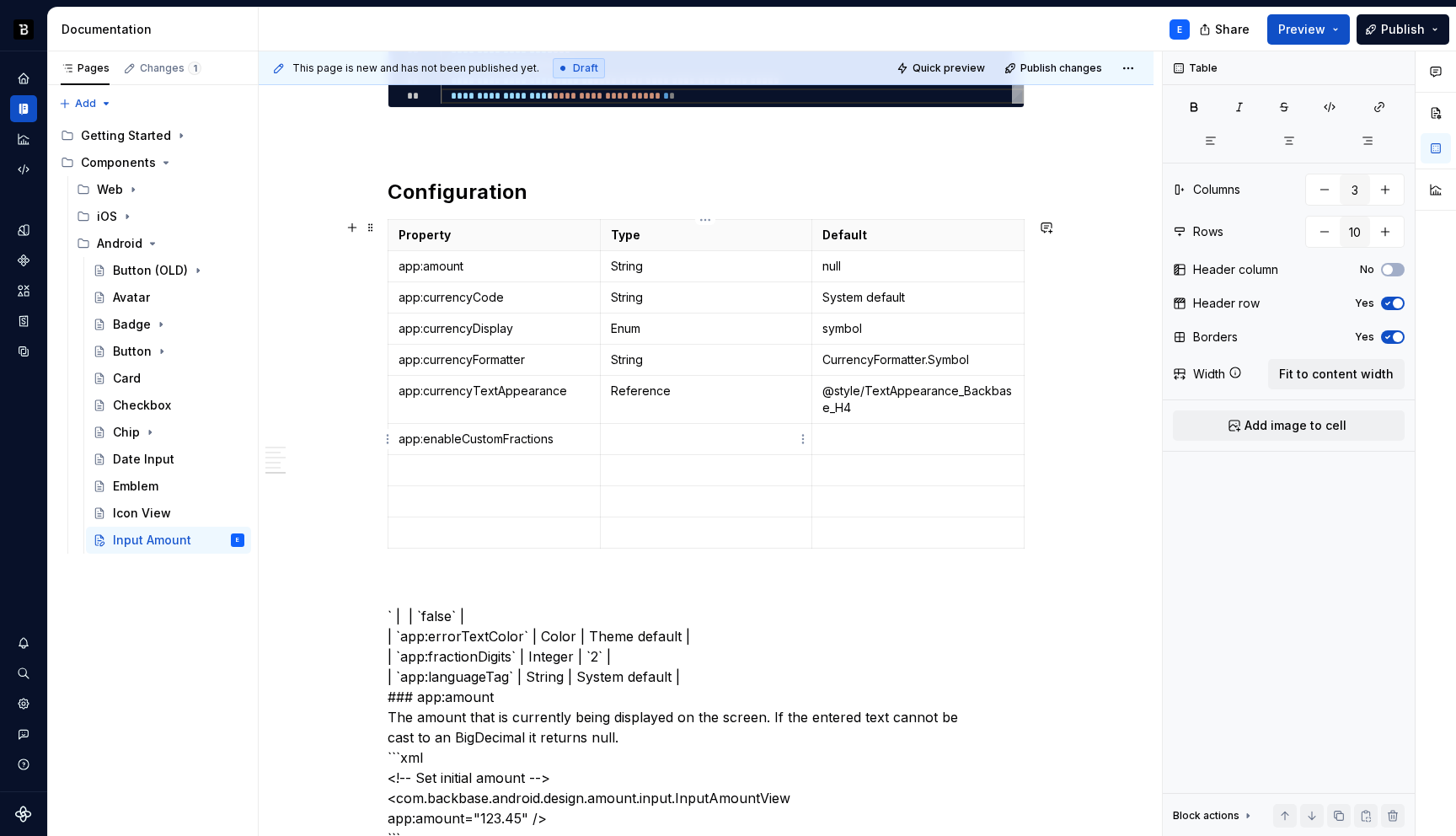
click at [666, 434] on p at bounding box center [706, 438] width 191 height 16
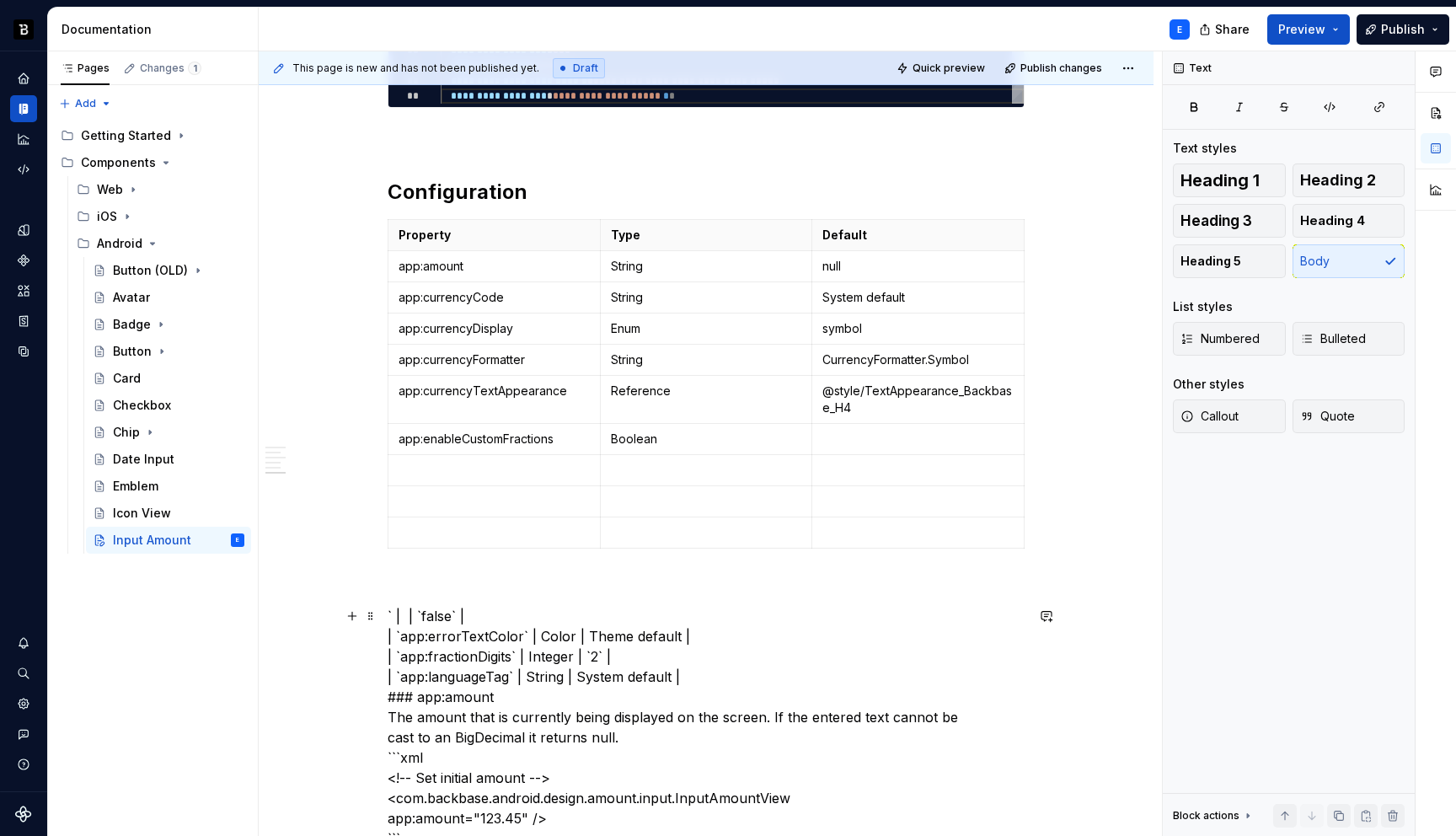
click at [870, 434] on p at bounding box center [918, 438] width 191 height 16
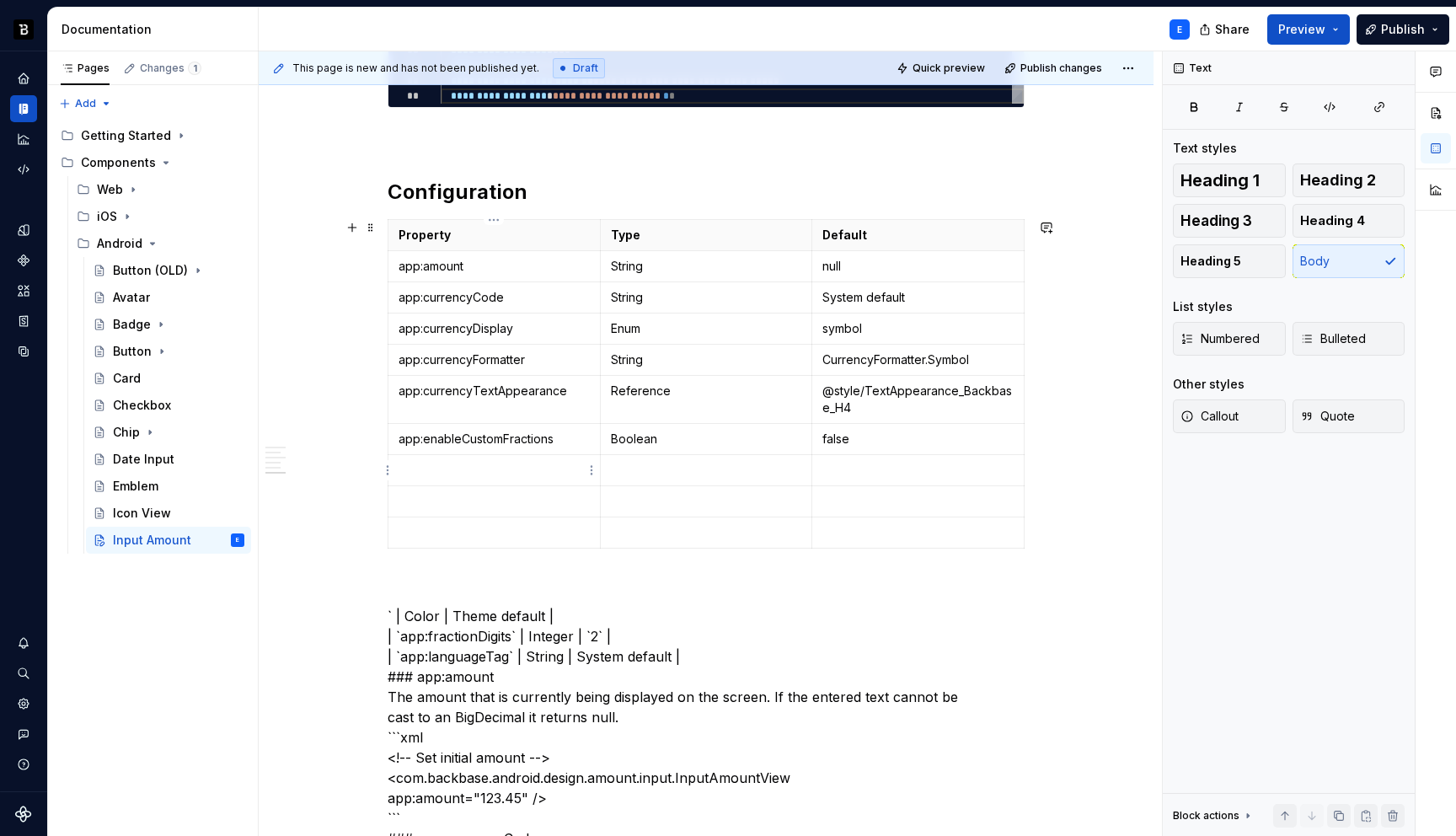
click at [453, 469] on p at bounding box center [493, 469] width 191 height 16
click at [639, 459] on td at bounding box center [706, 470] width 212 height 31
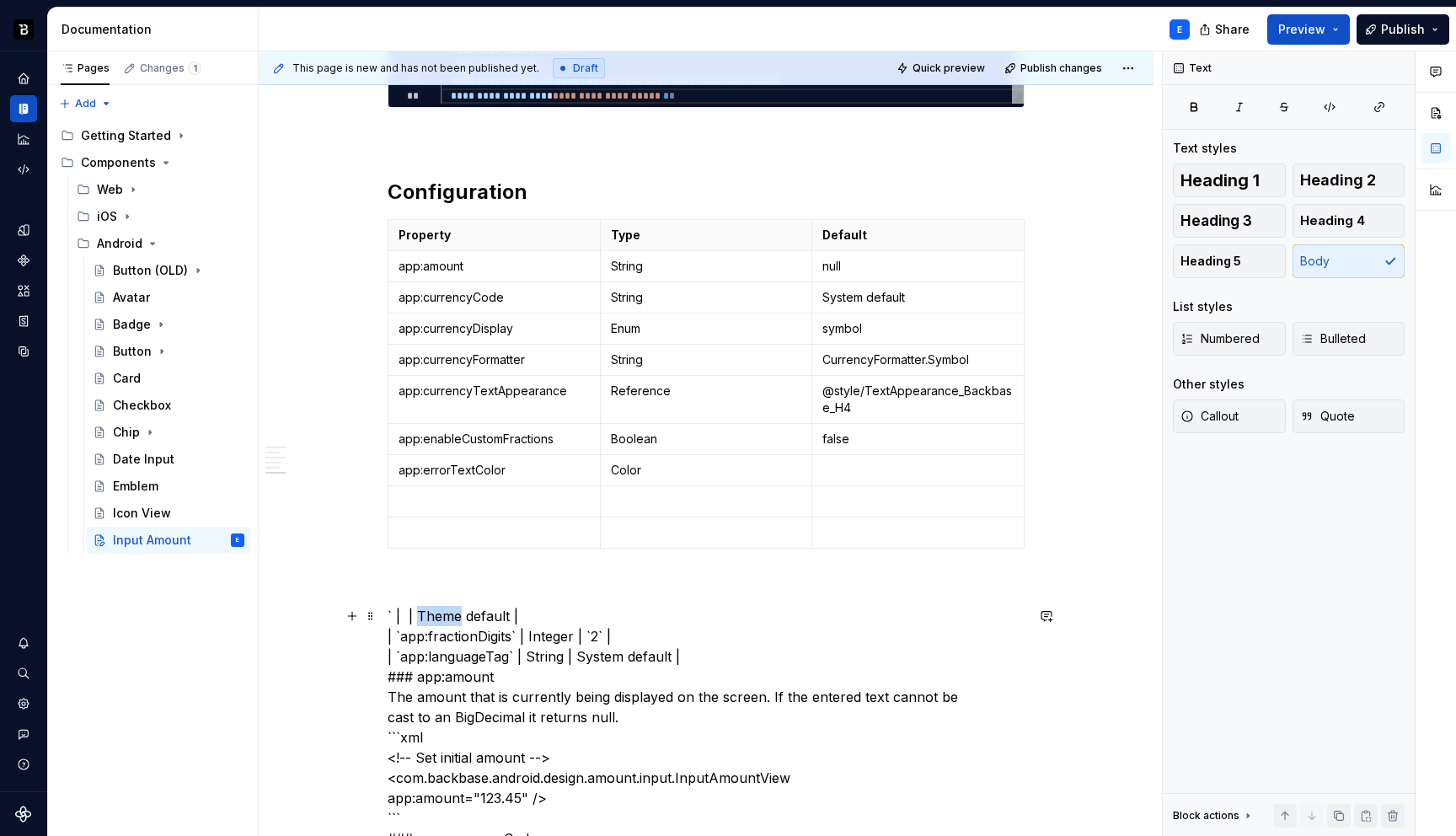
click at [853, 466] on p at bounding box center [918, 469] width 191 height 16
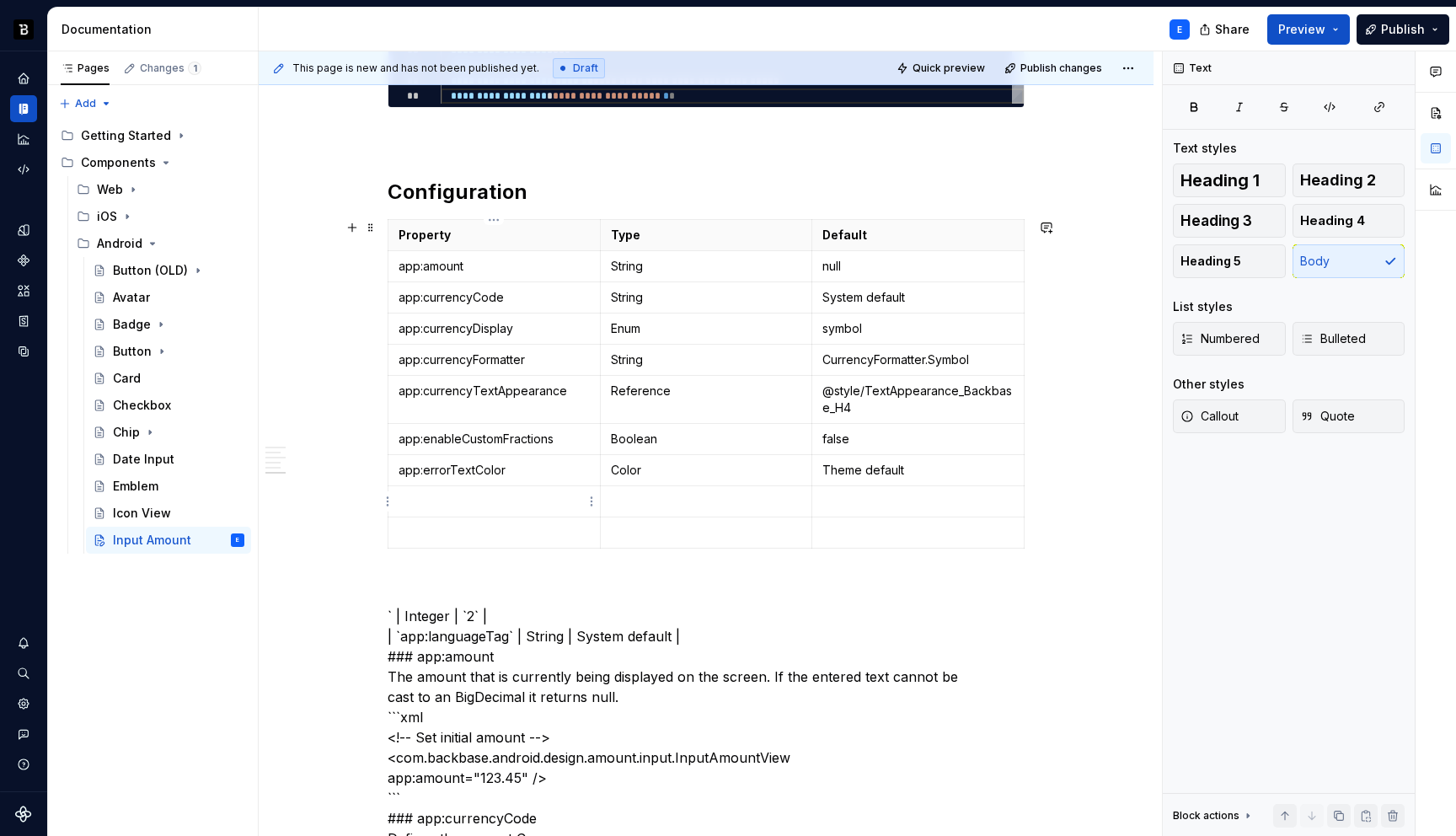
click at [478, 494] on p at bounding box center [493, 501] width 191 height 16
click at [654, 494] on p at bounding box center [706, 501] width 191 height 16
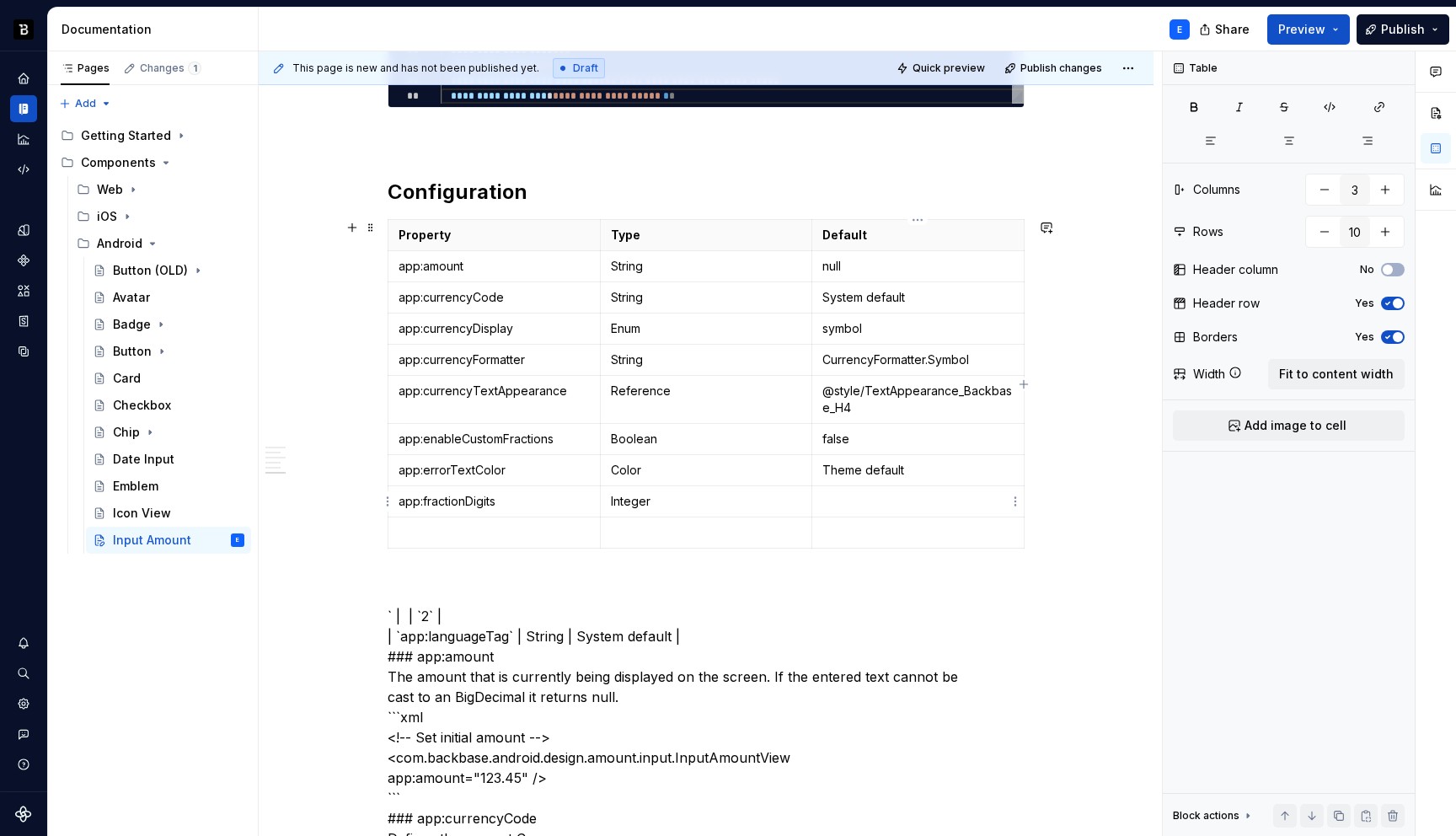
click at [863, 492] on td at bounding box center [918, 502] width 212 height 31
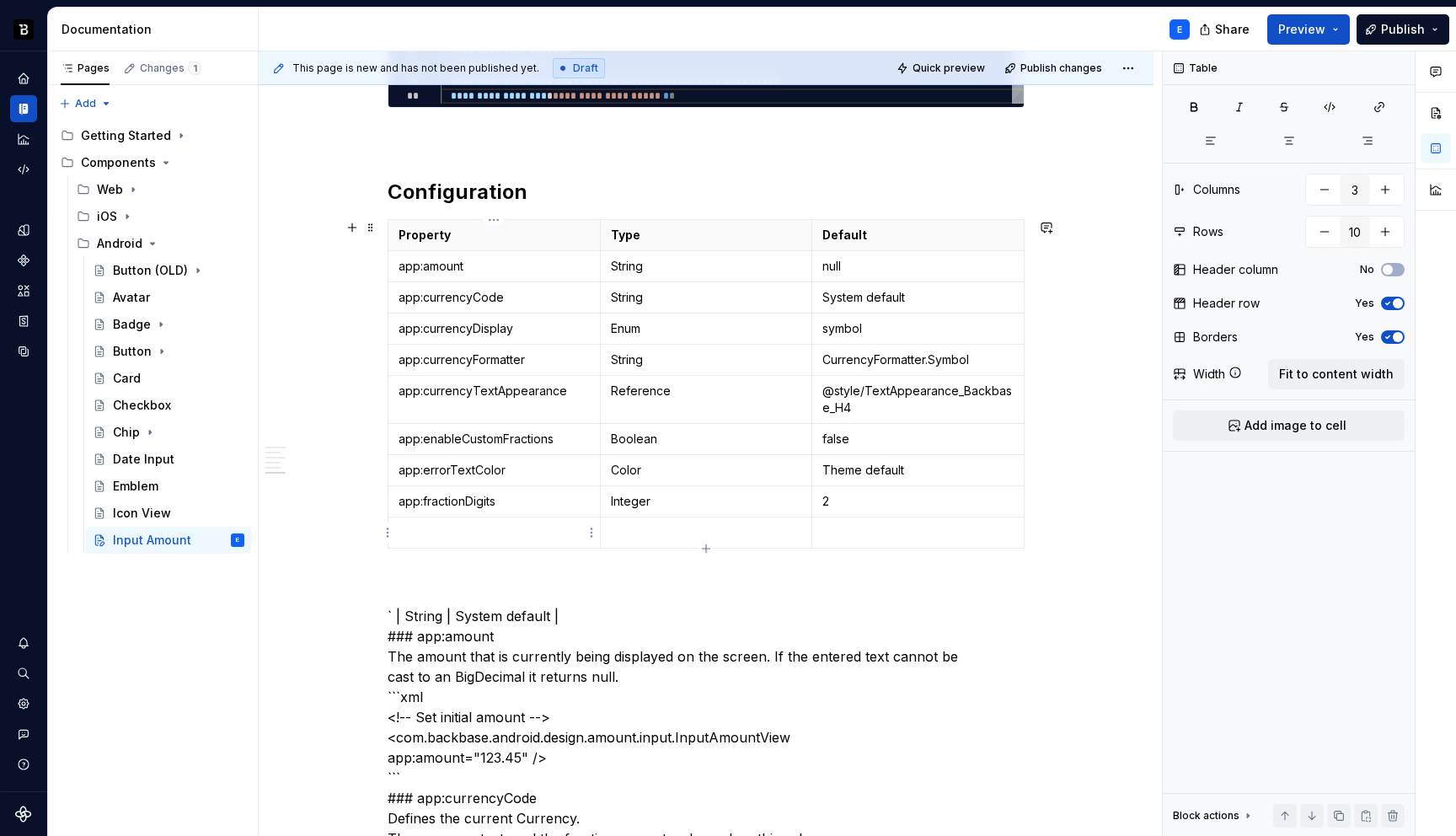
click at [461, 532] on p at bounding box center [493, 532] width 191 height 16
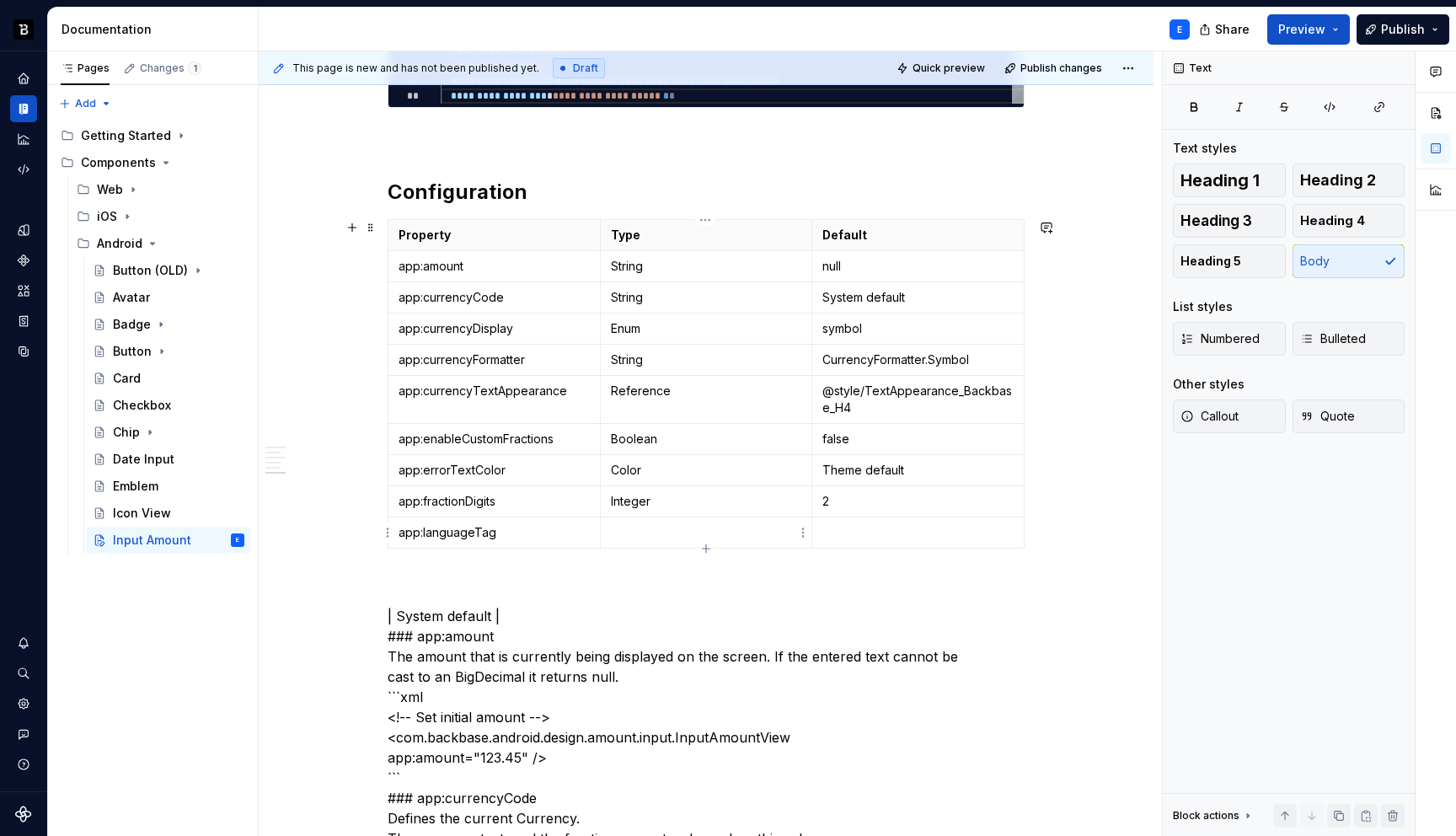
click at [622, 527] on p at bounding box center [706, 532] width 191 height 16
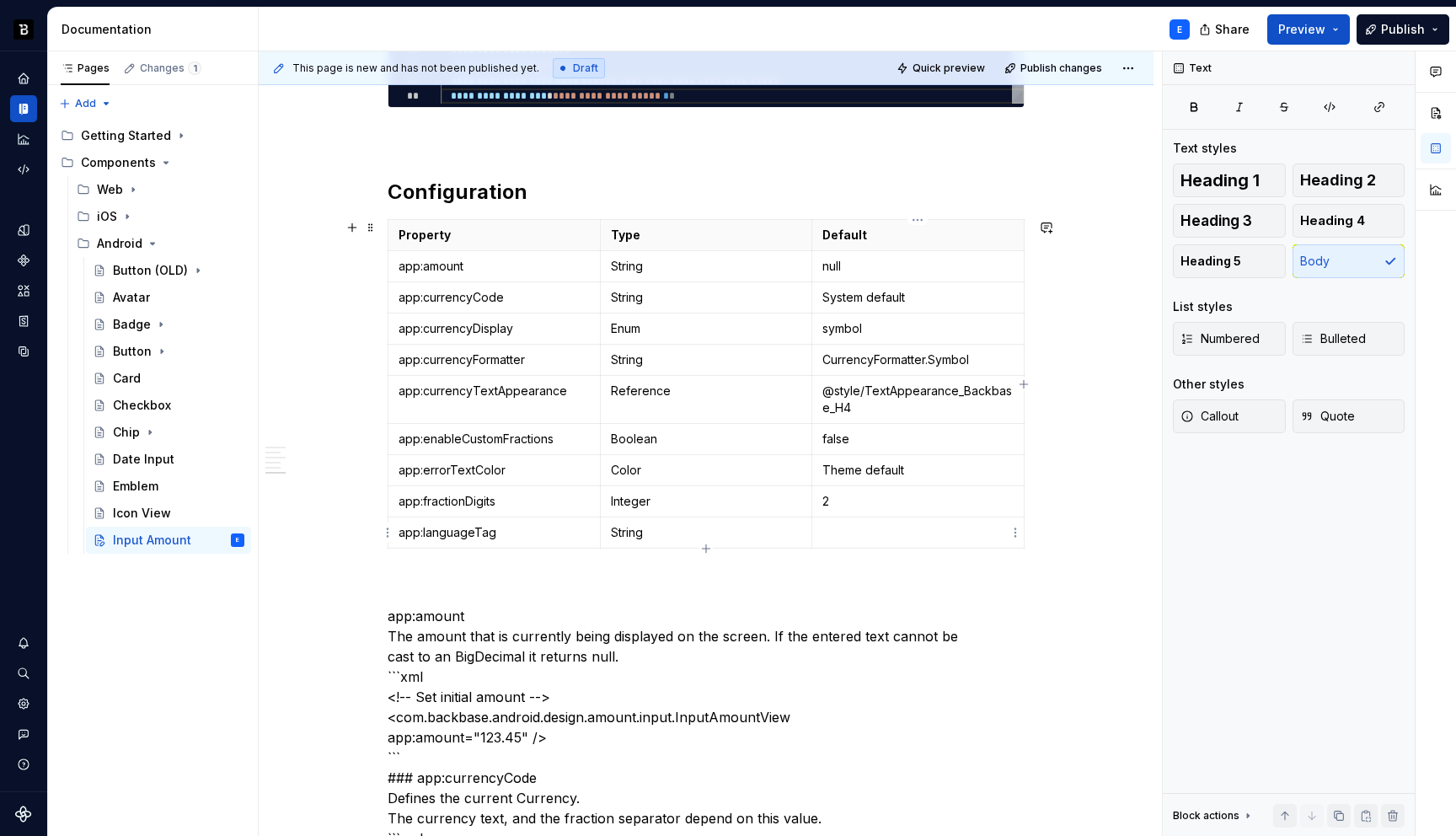
click at [847, 529] on p at bounding box center [918, 532] width 191 height 16
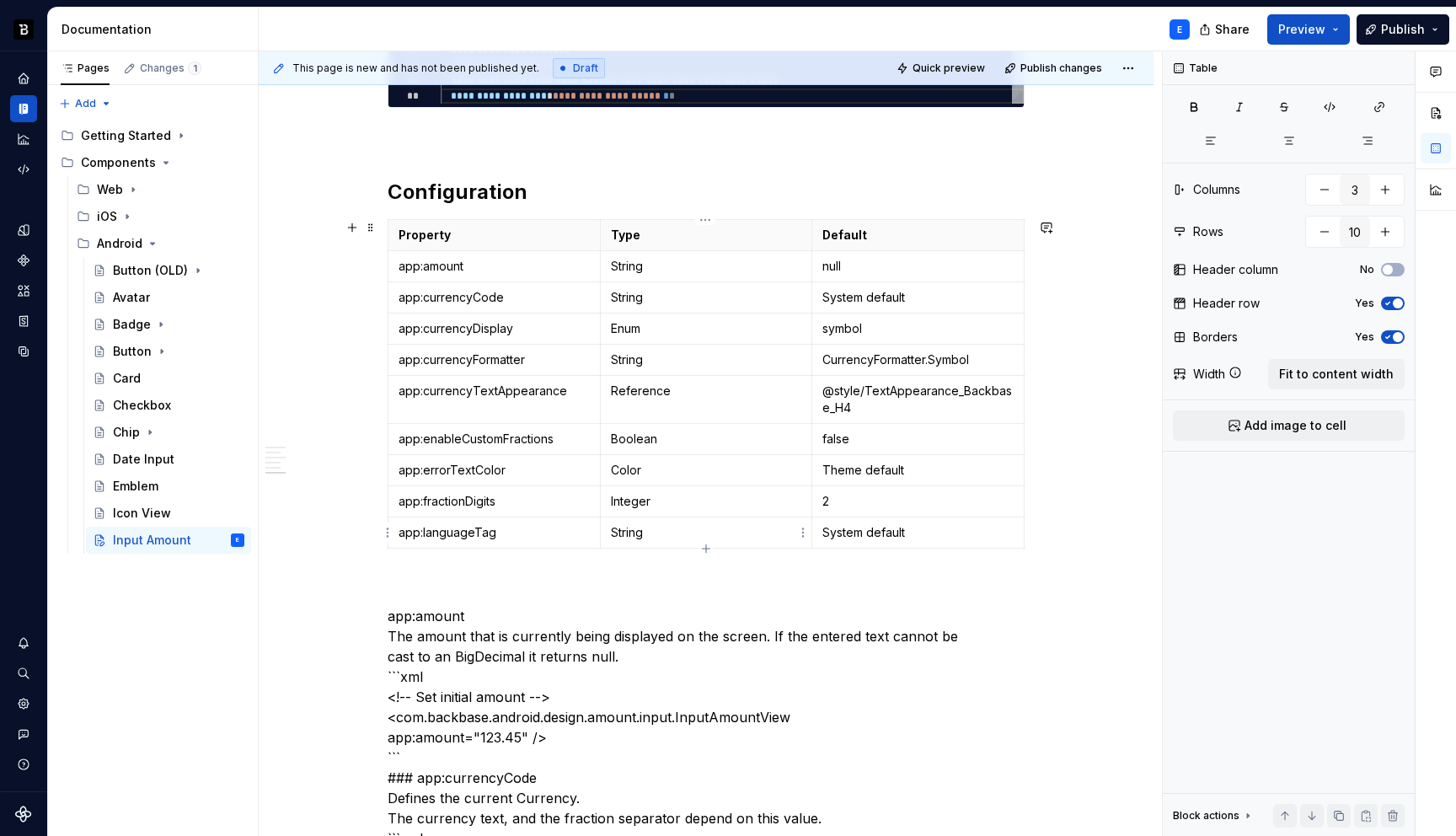
click at [722, 529] on p "String" at bounding box center [706, 532] width 191 height 16
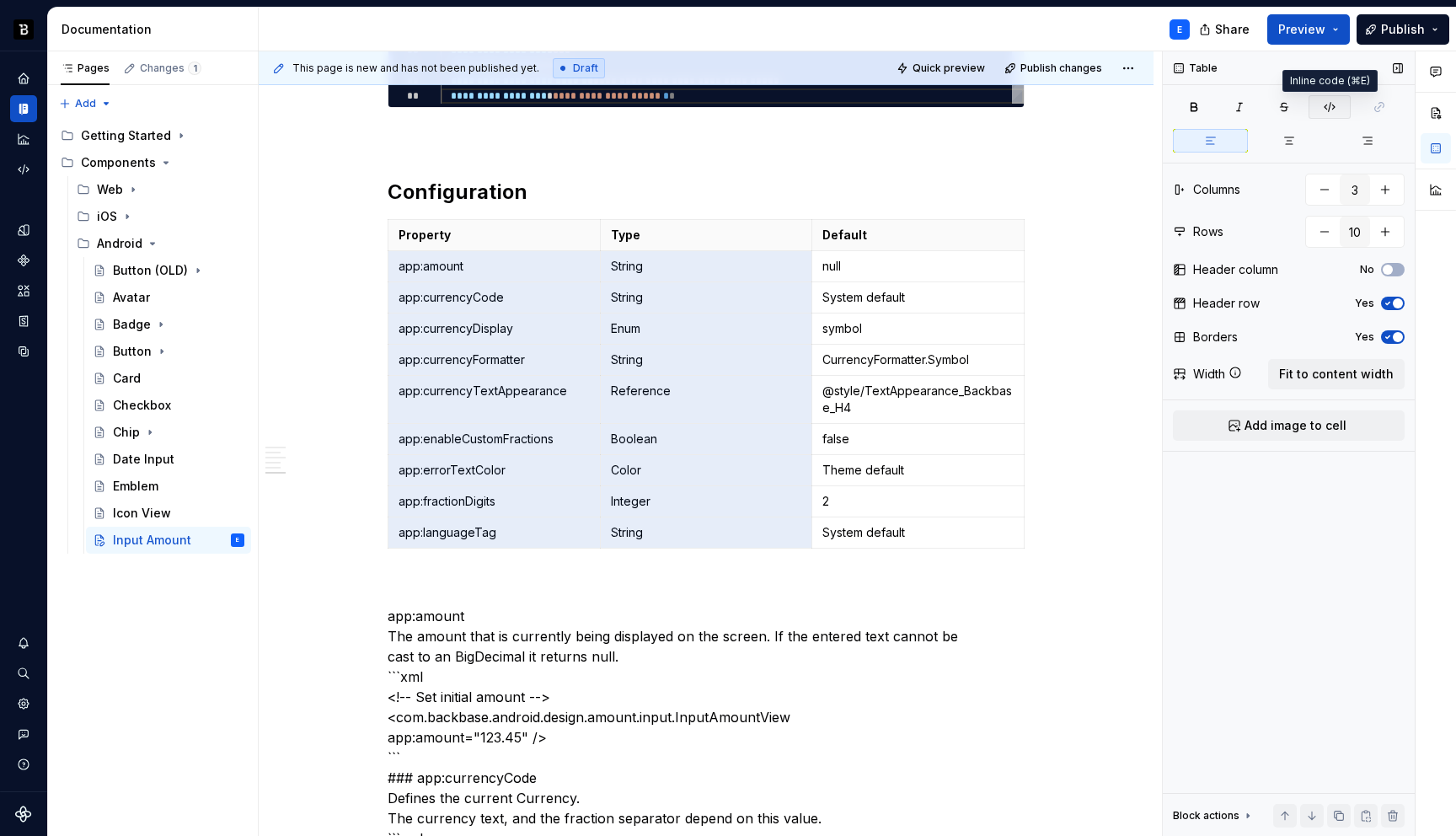
click at [1327, 100] on icon "button" at bounding box center [1330, 107] width 14 height 14
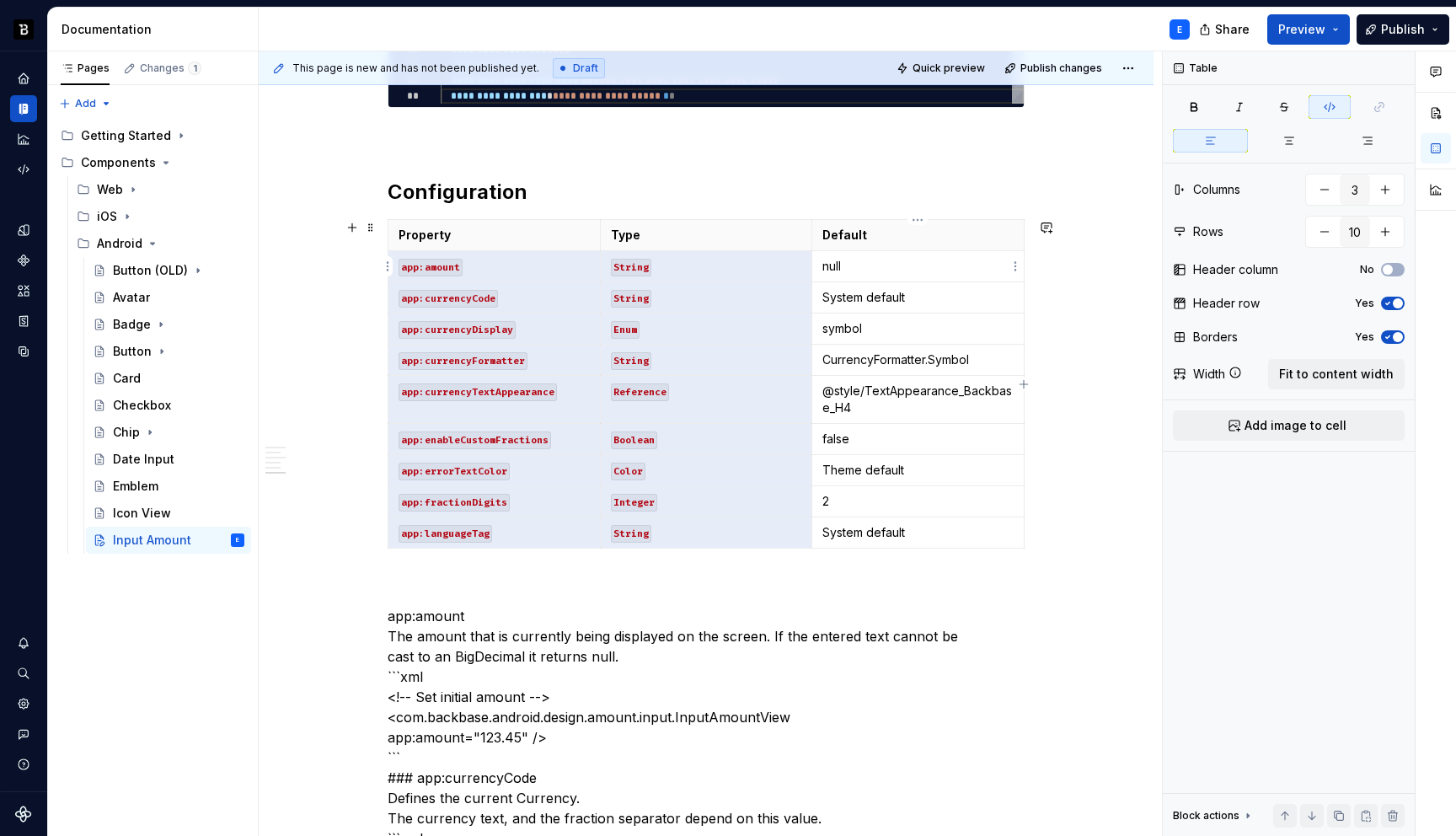
click at [908, 268] on p "null" at bounding box center [918, 266] width 191 height 16
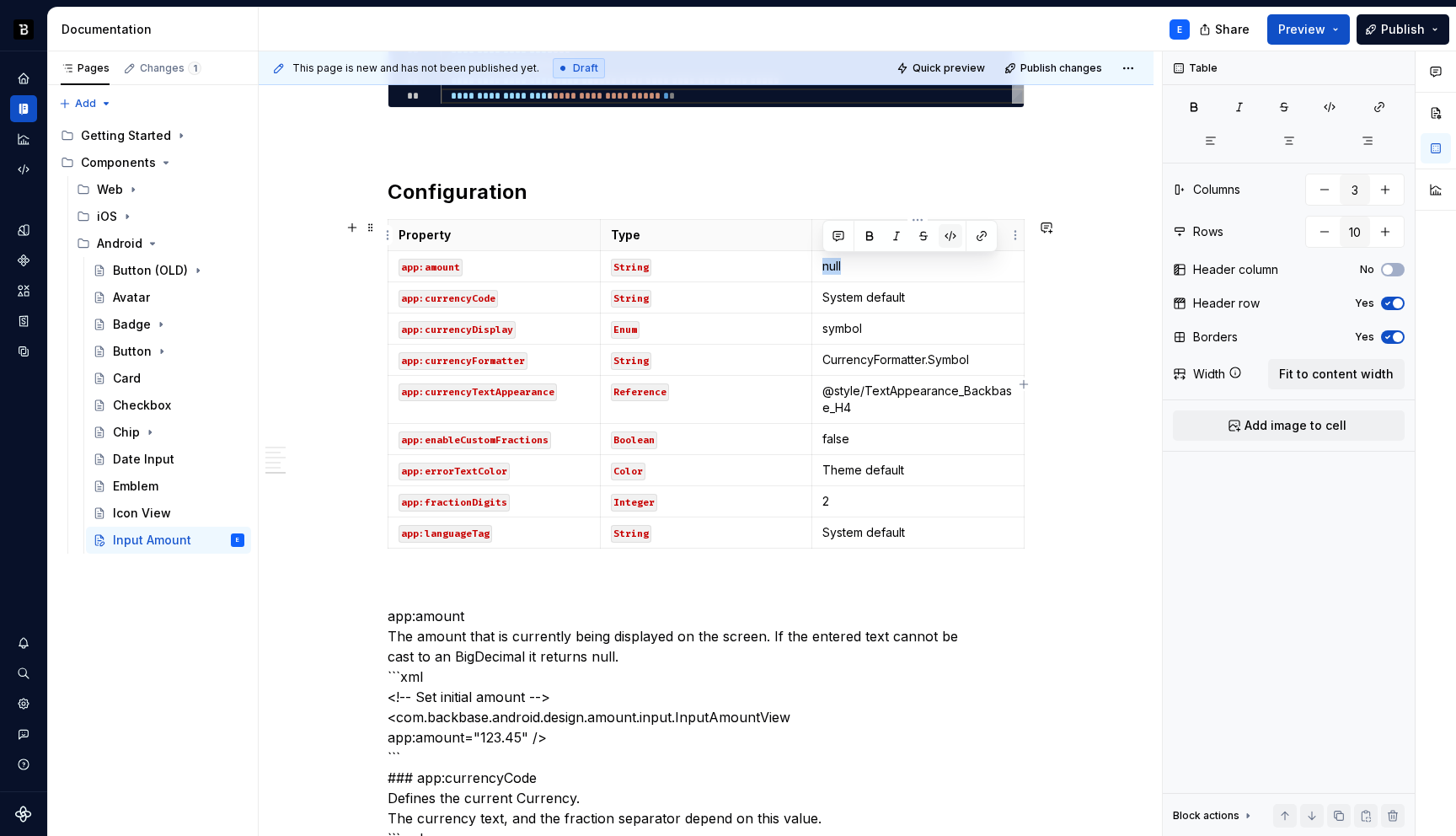
click at [950, 236] on button "button" at bounding box center [951, 236] width 23 height 23
click at [882, 329] on p "symbol" at bounding box center [918, 328] width 191 height 16
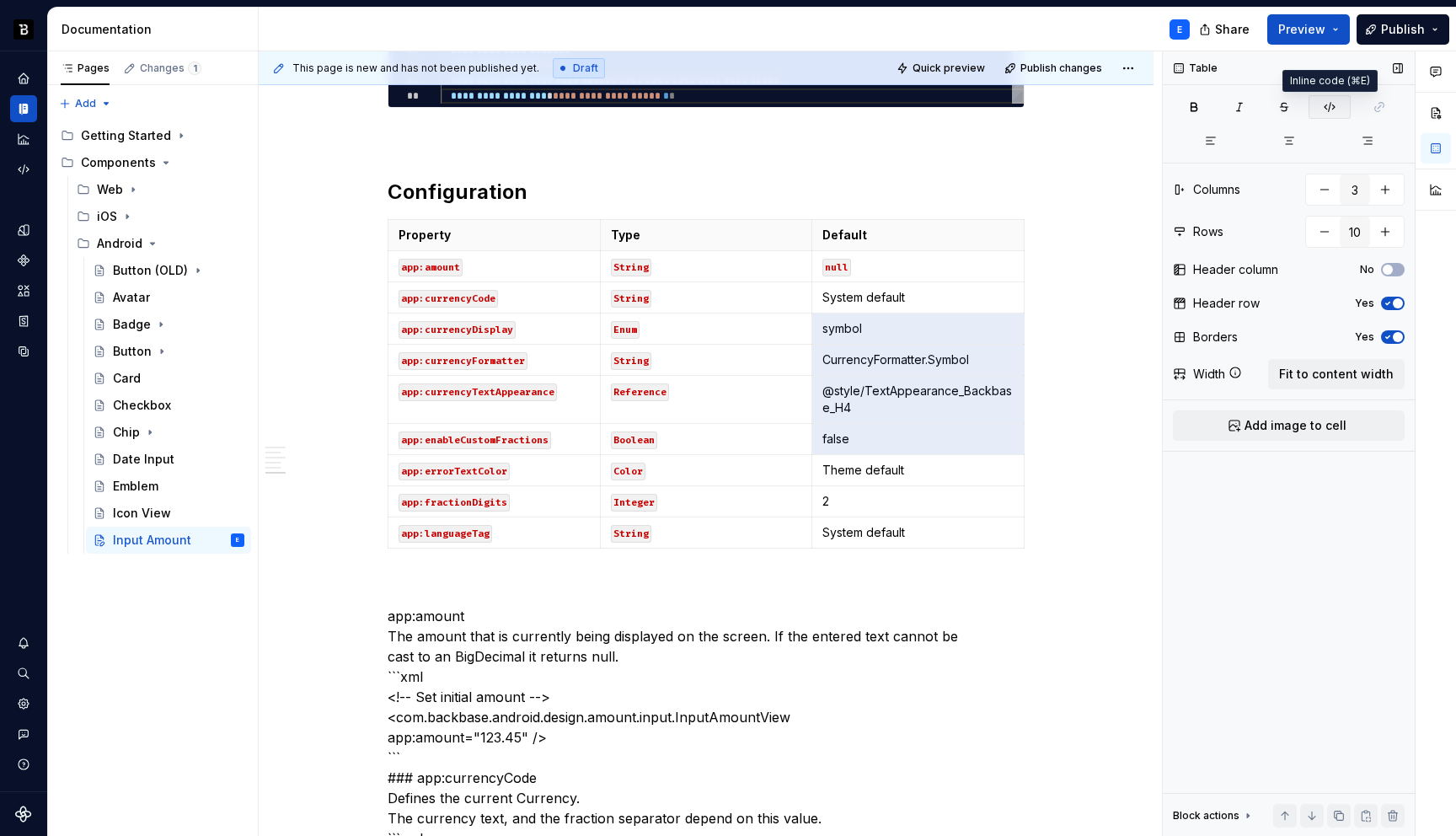
click at [1325, 104] on icon "button" at bounding box center [1330, 107] width 14 height 14
click at [880, 498] on p "2" at bounding box center [918, 501] width 191 height 16
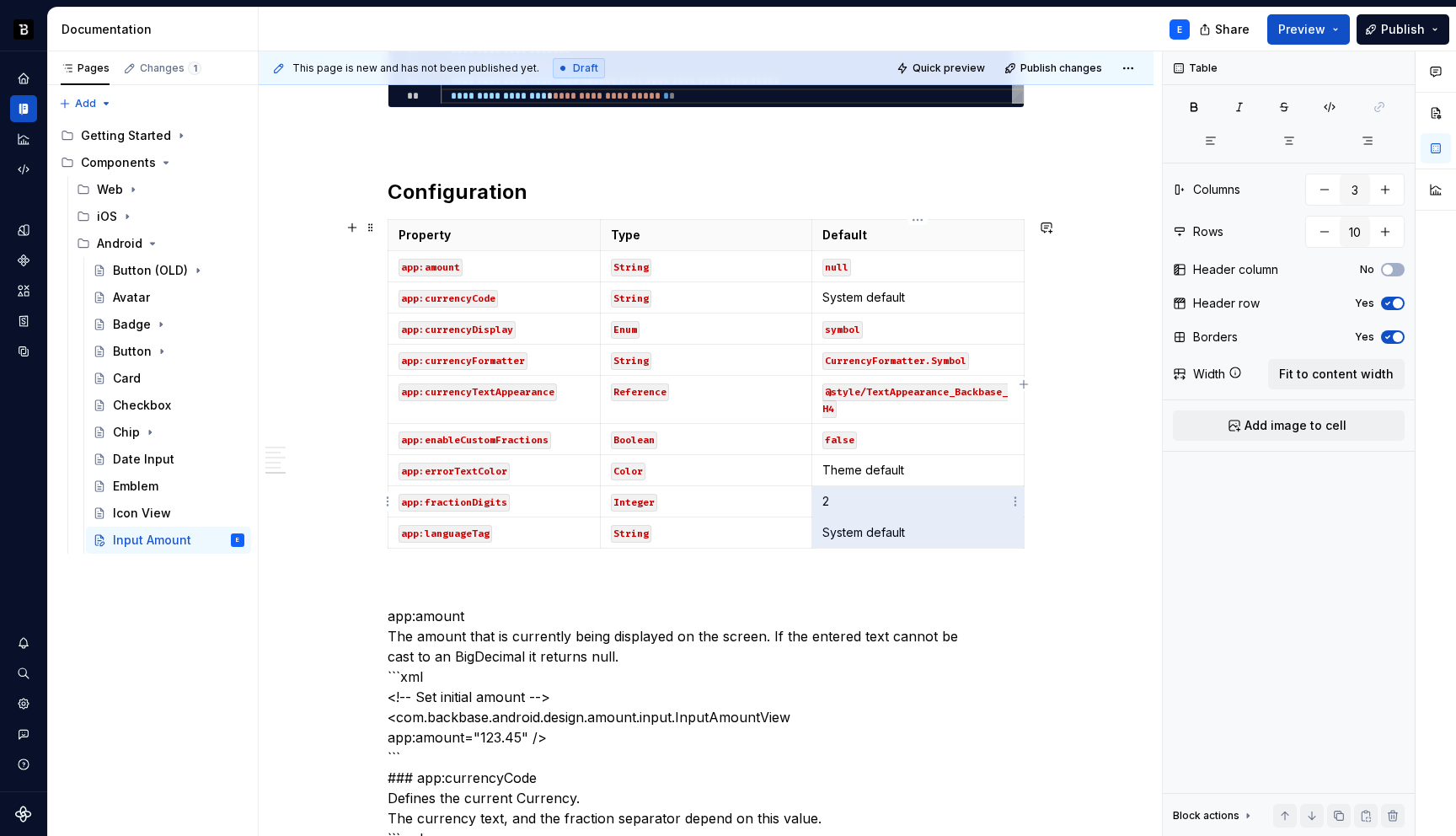
click at [947, 504] on p "2" at bounding box center [918, 501] width 191 height 16
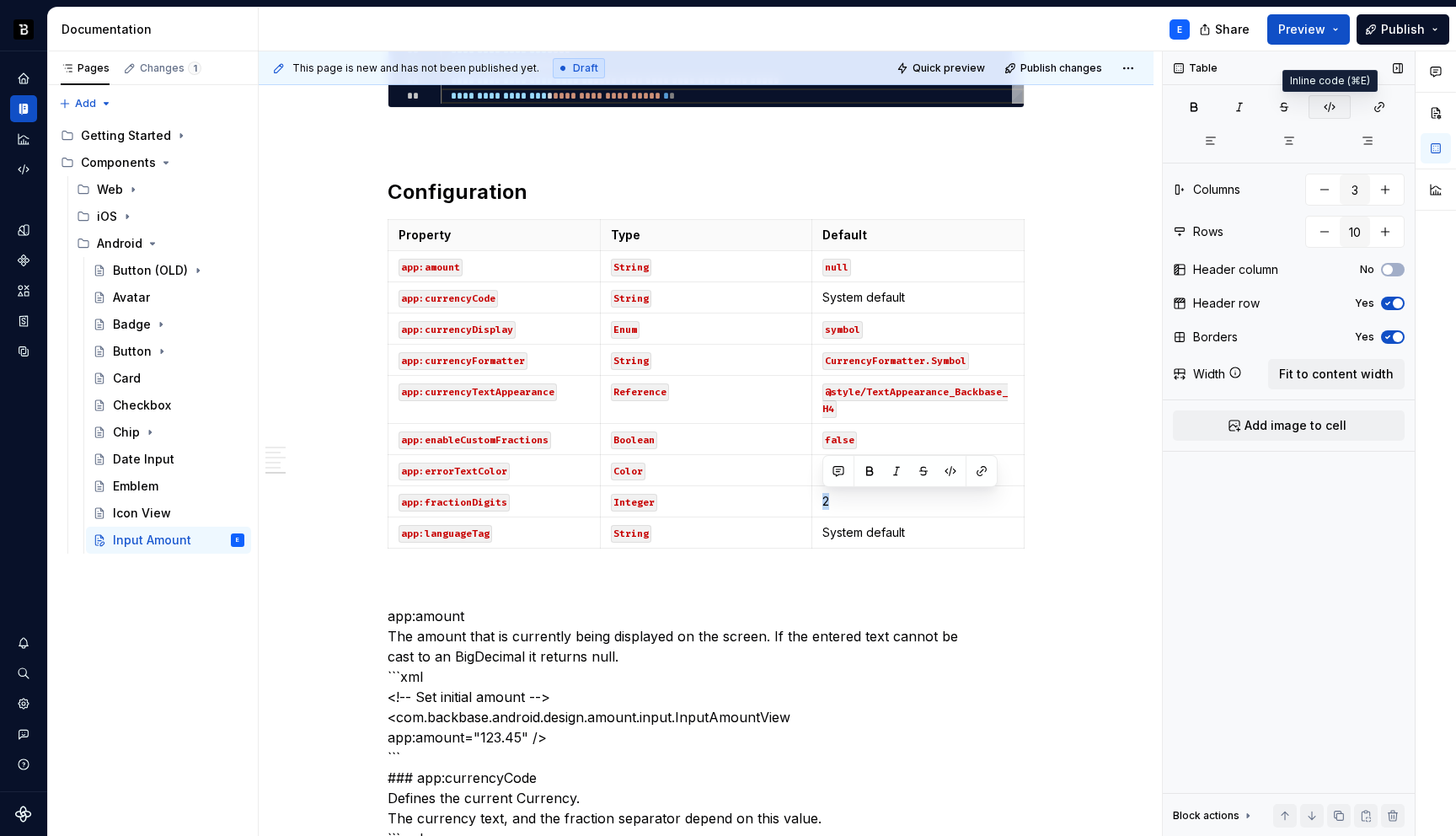
click at [1331, 107] on icon "button" at bounding box center [1330, 107] width 14 height 14
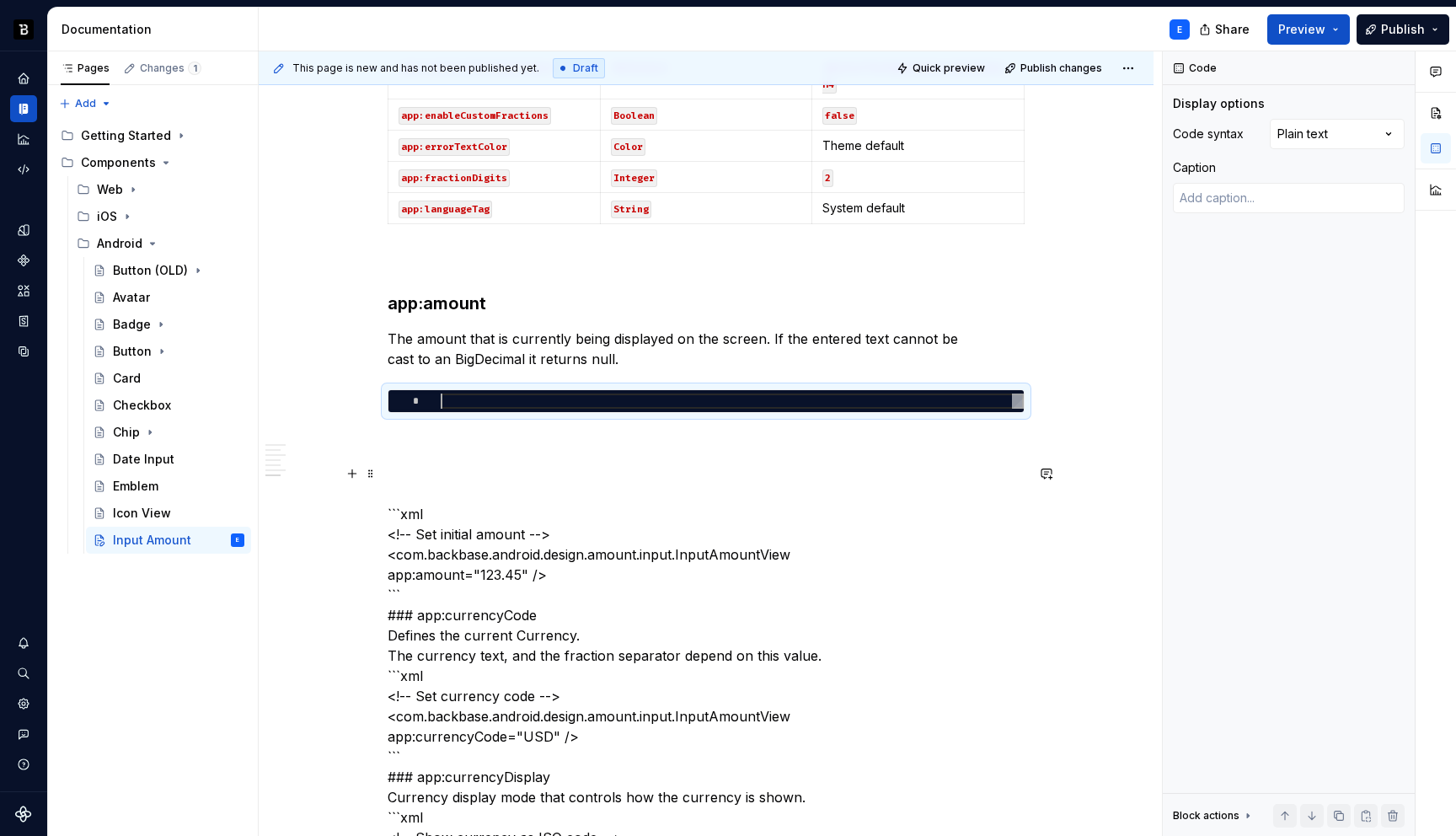
scroll to position [1559, 0]
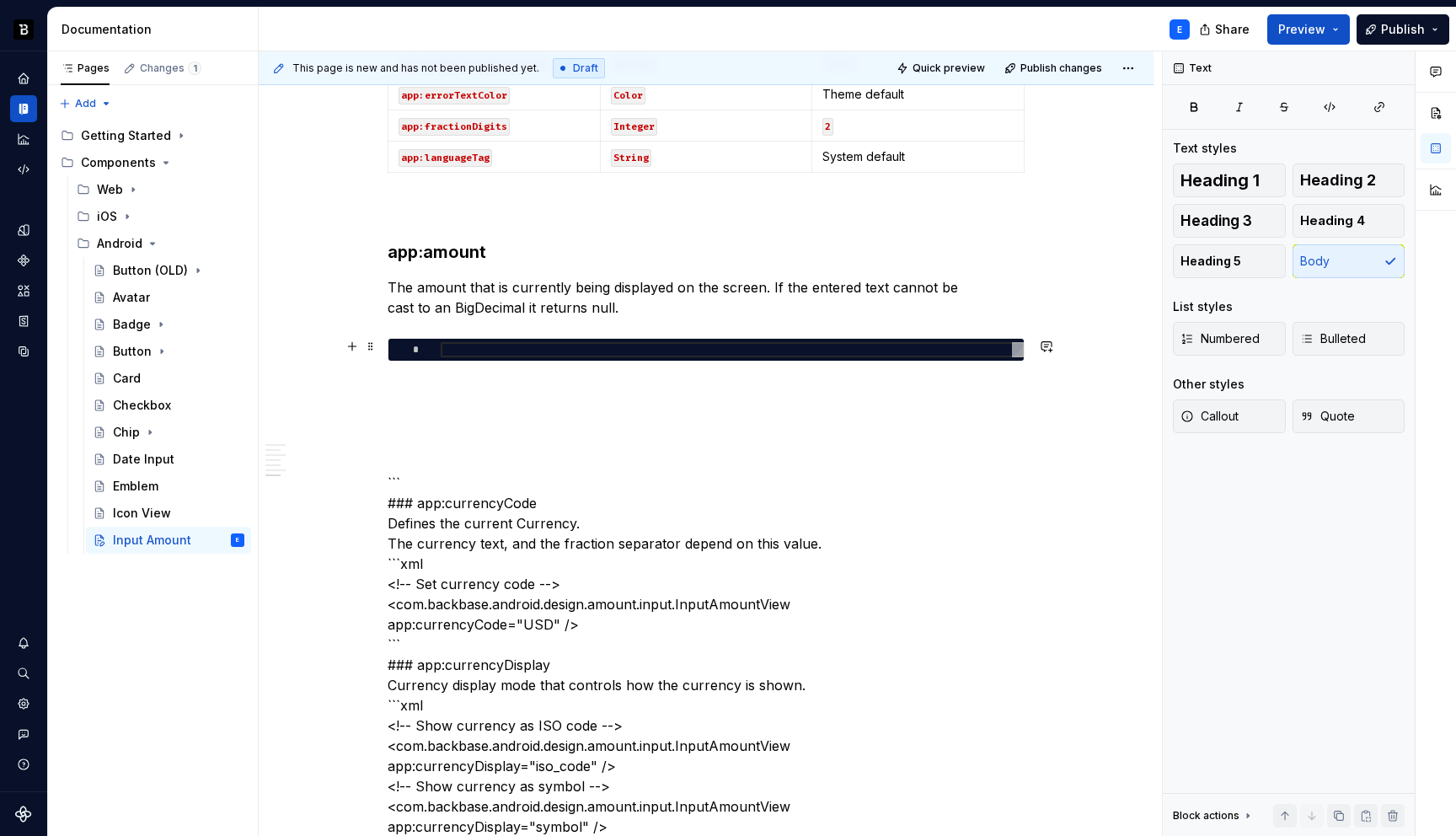
click at [500, 347] on div at bounding box center [733, 350] width 584 height 16
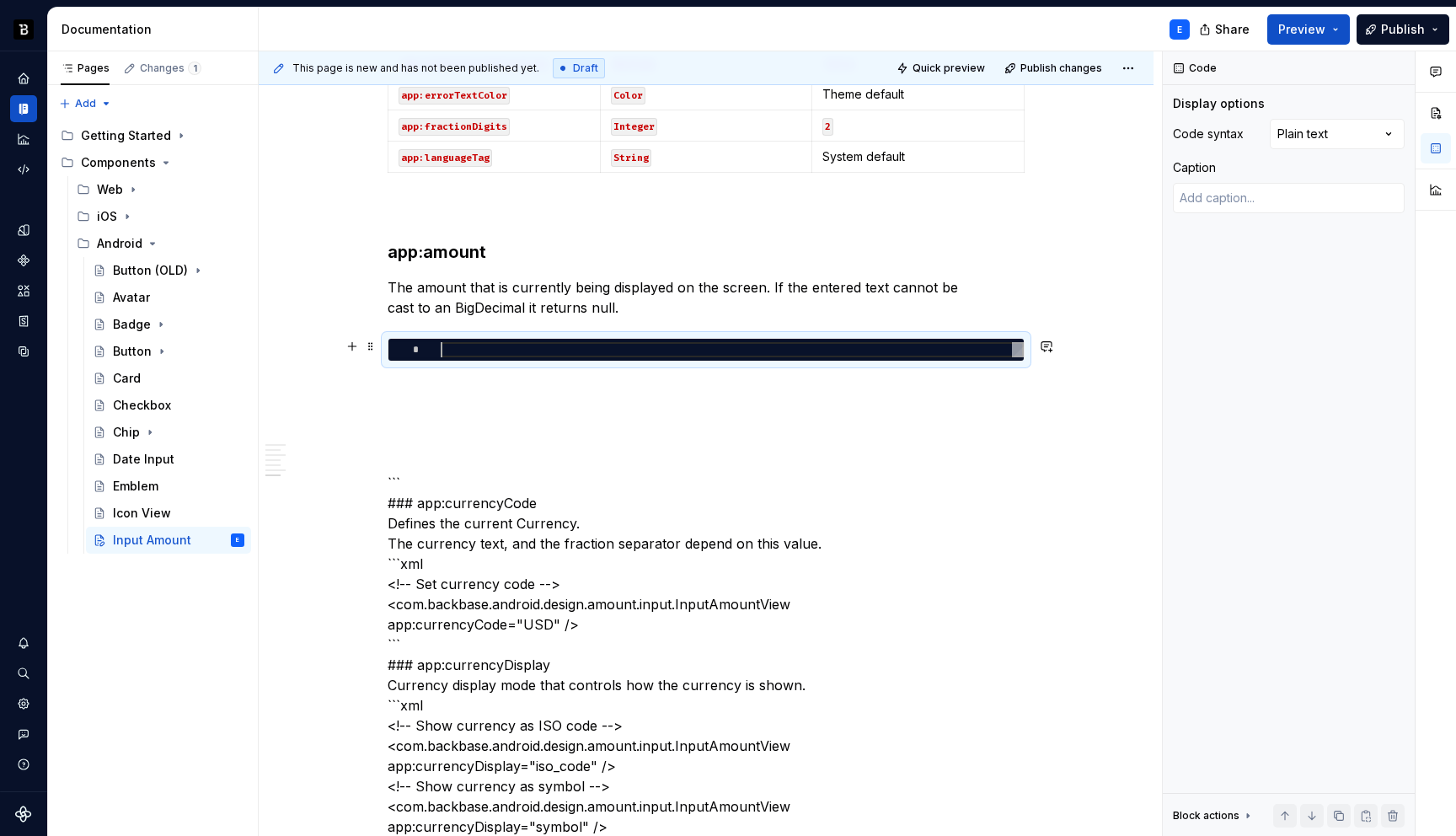
type textarea "*"
type textarea "**********"
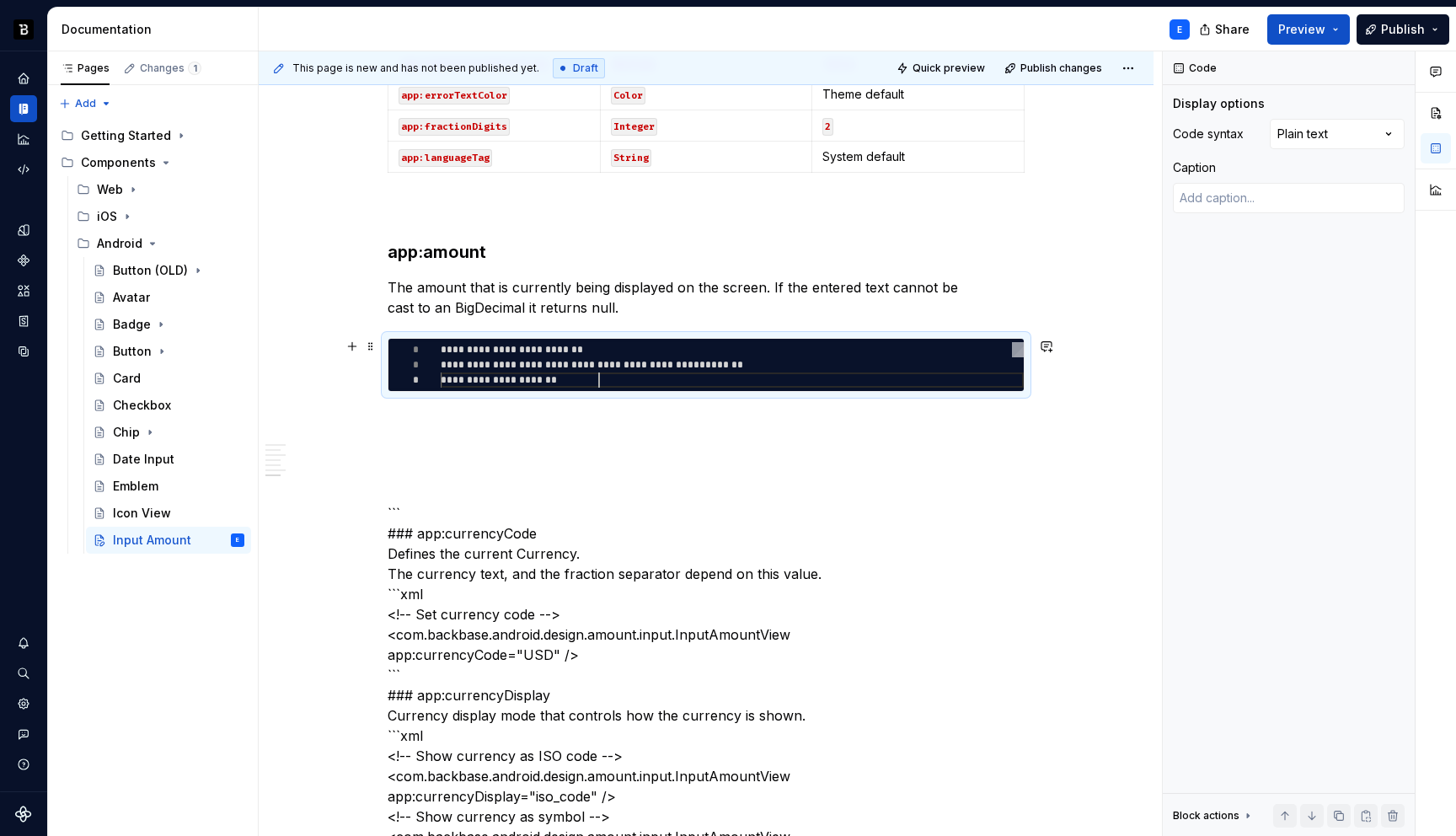
scroll to position [30, 158]
click at [1313, 130] on div "Comments Open comments No comments yet Select ‘Comment’ from the block context …" at bounding box center [1310, 444] width 294 height 786
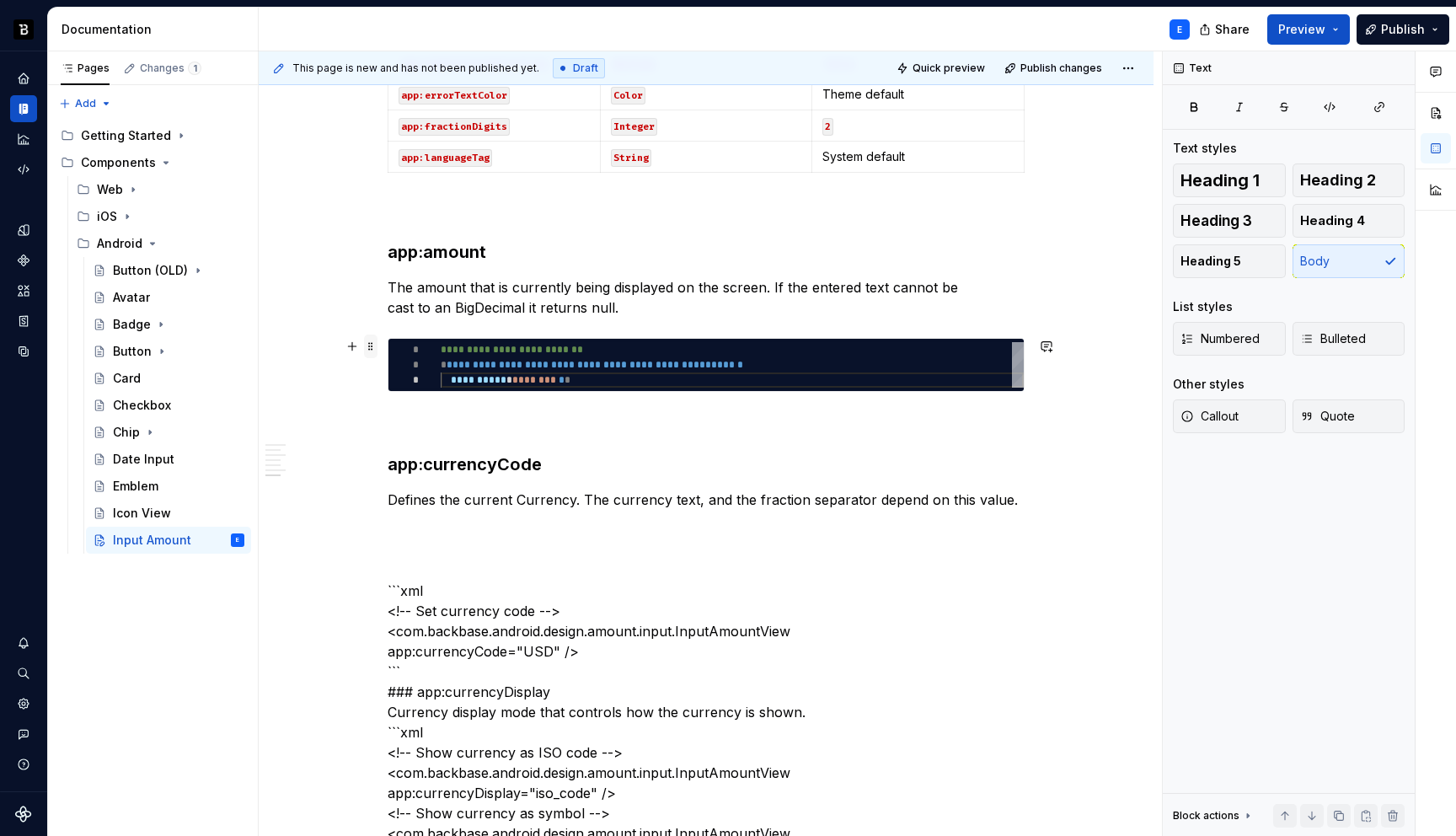
click at [371, 347] on span at bounding box center [371, 346] width 14 height 23
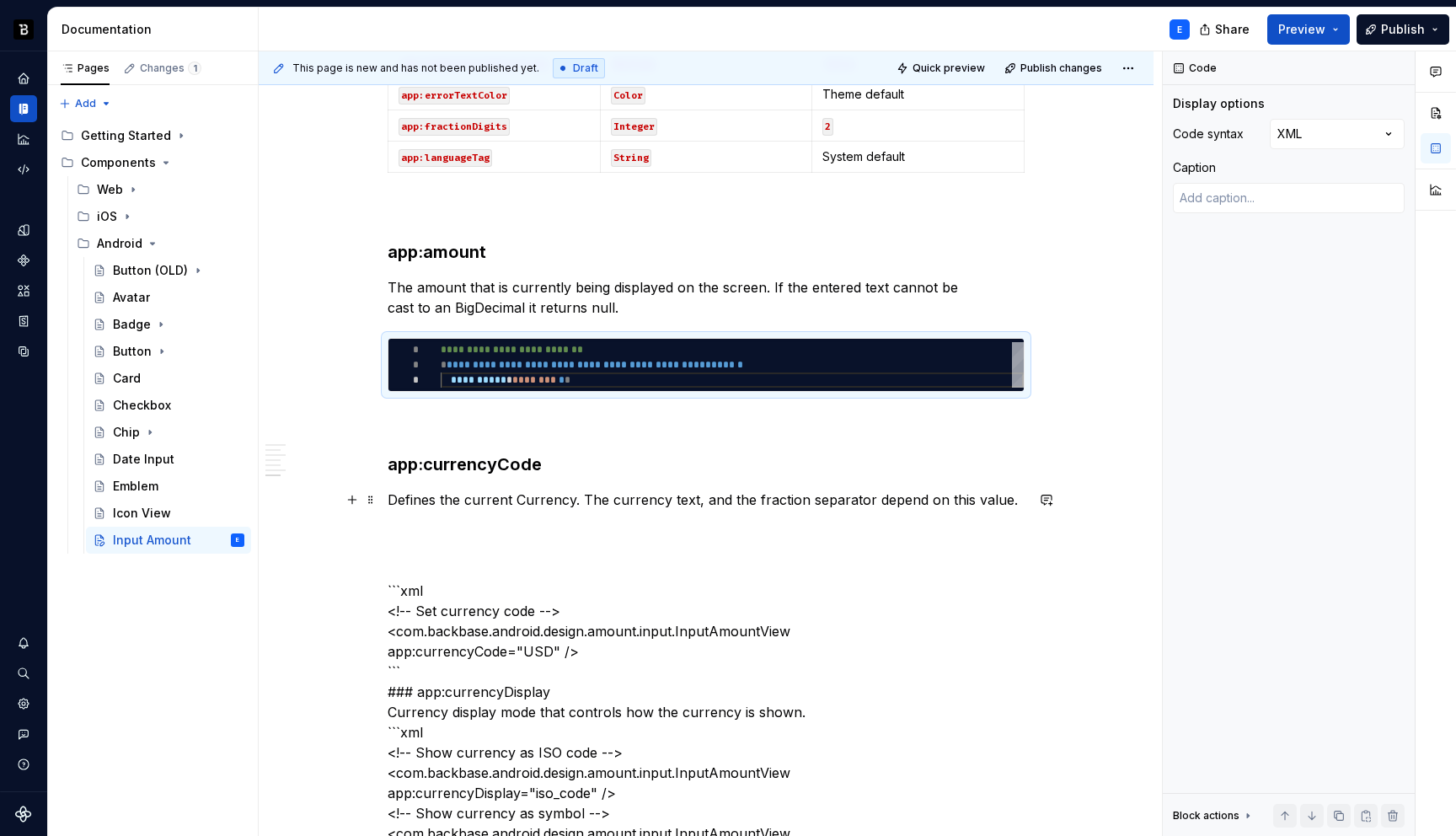
click at [763, 500] on p "Defines the current Currency. The currency text, and the fraction separator dep…" at bounding box center [706, 499] width 637 height 20
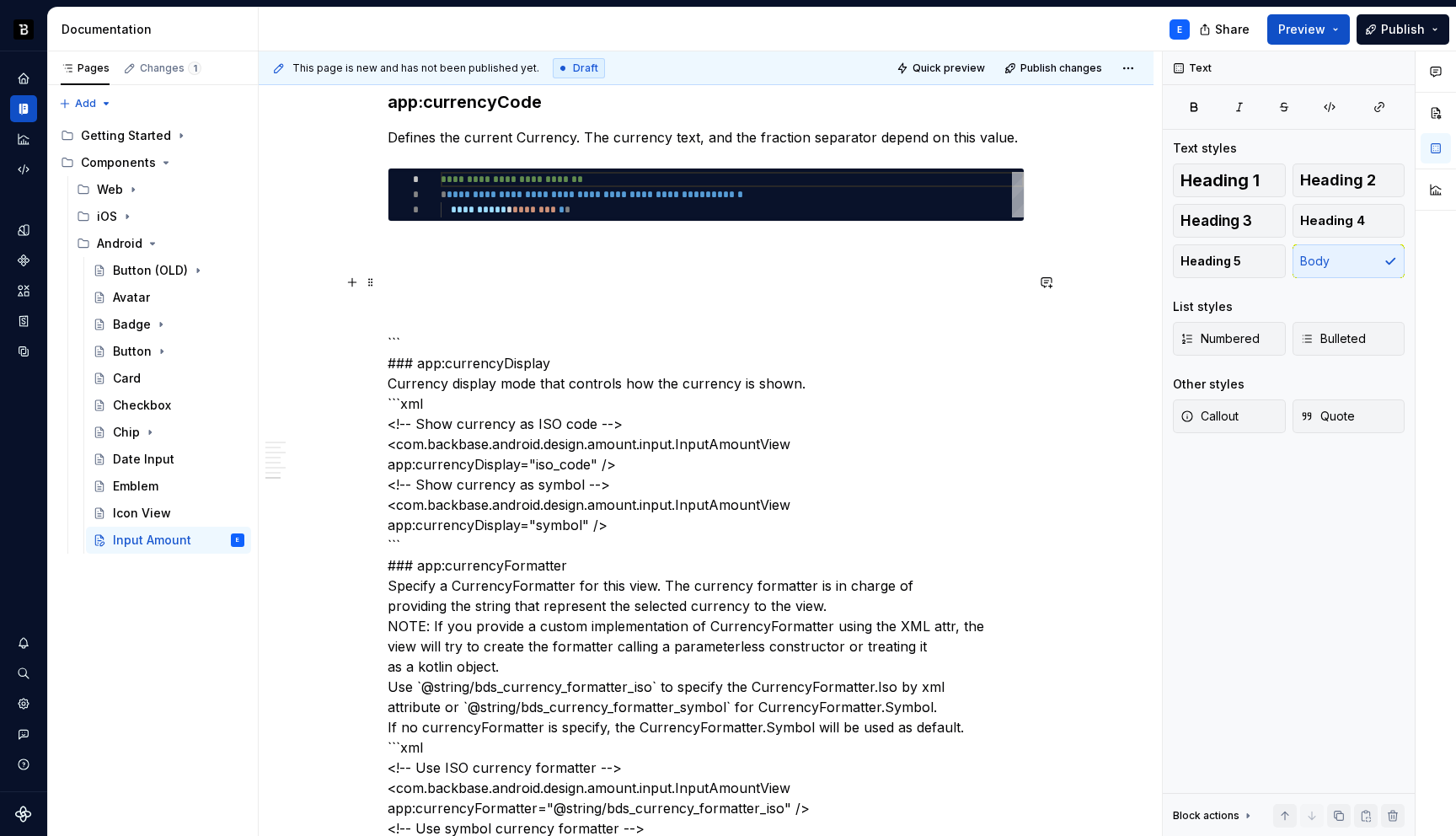
scroll to position [1895, 0]
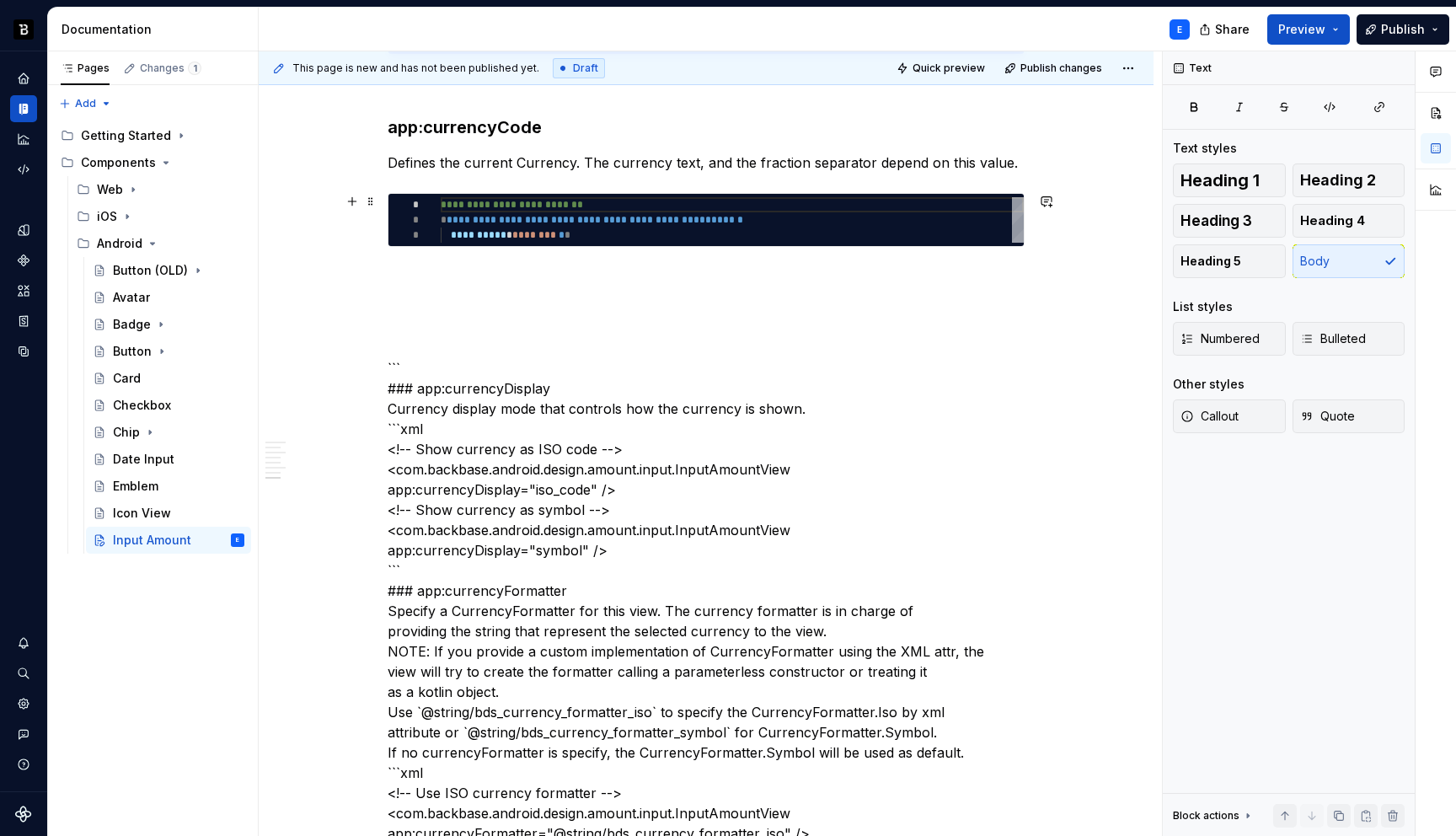
type textarea "*"
type textarea "**********"
click at [538, 219] on div "**********" at bounding box center [733, 219] width 584 height 46
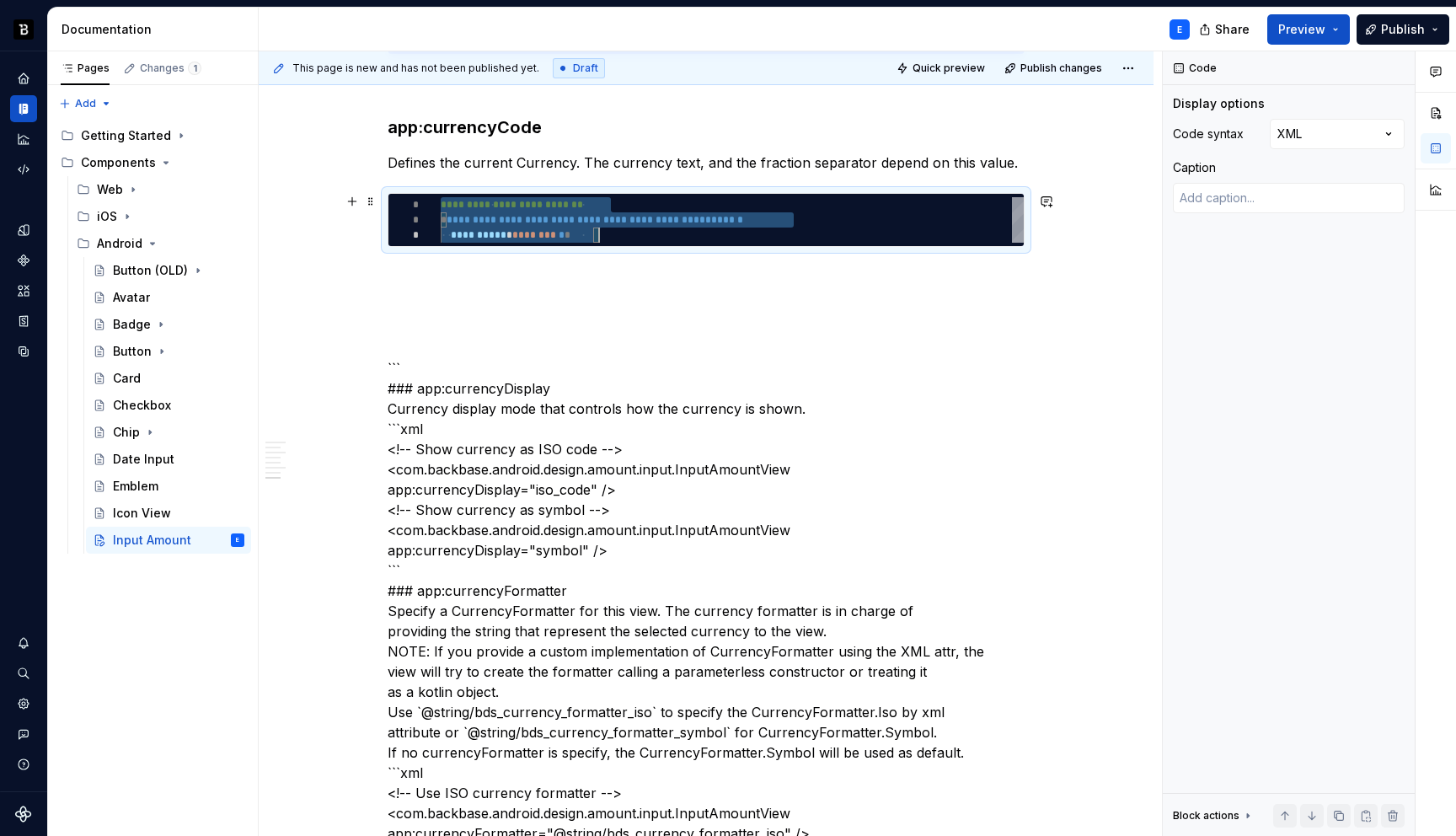
scroll to position [0, 158]
type textarea "*"
type textarea "**********"
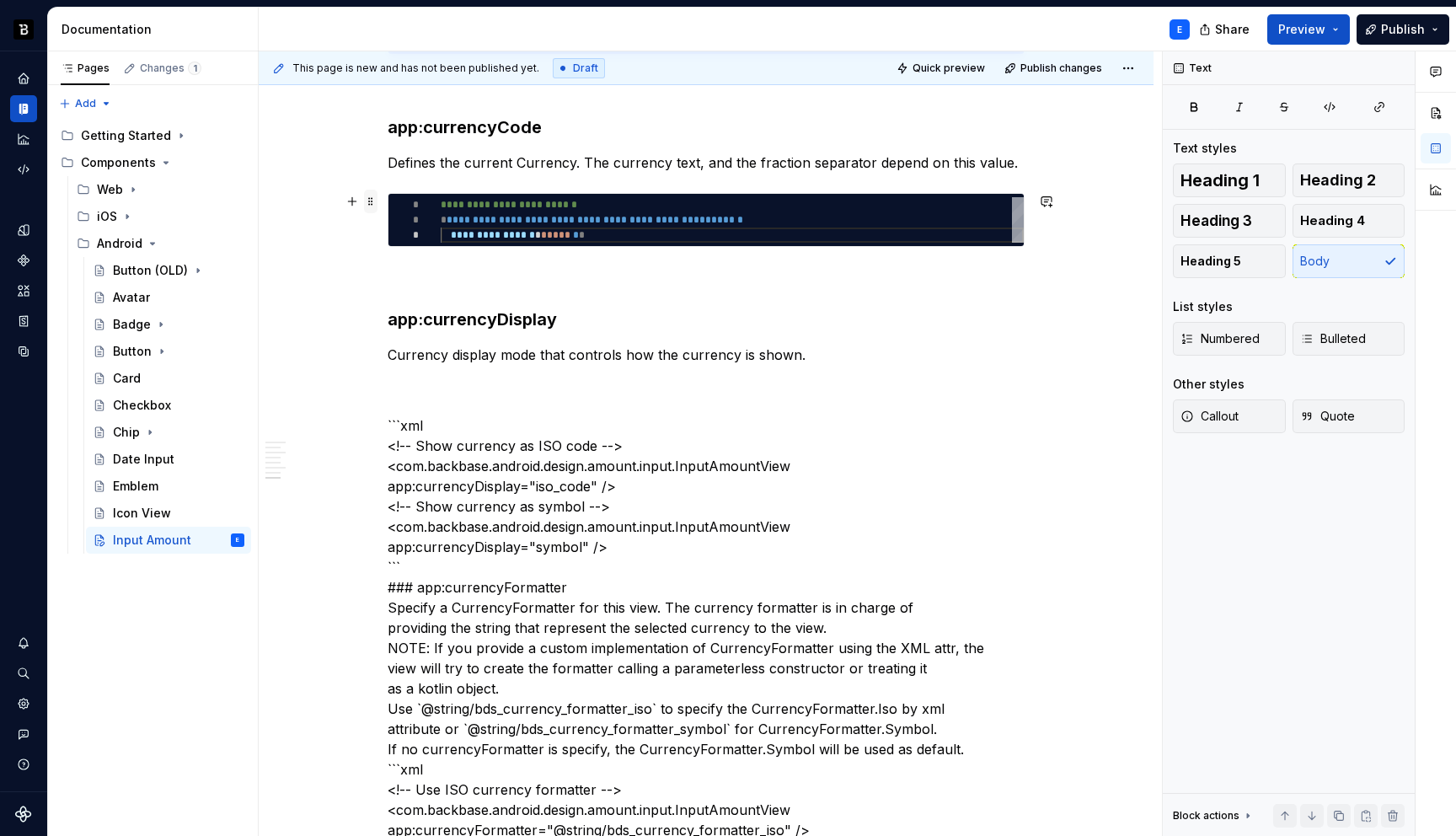
click at [373, 203] on span at bounding box center [371, 202] width 14 height 23
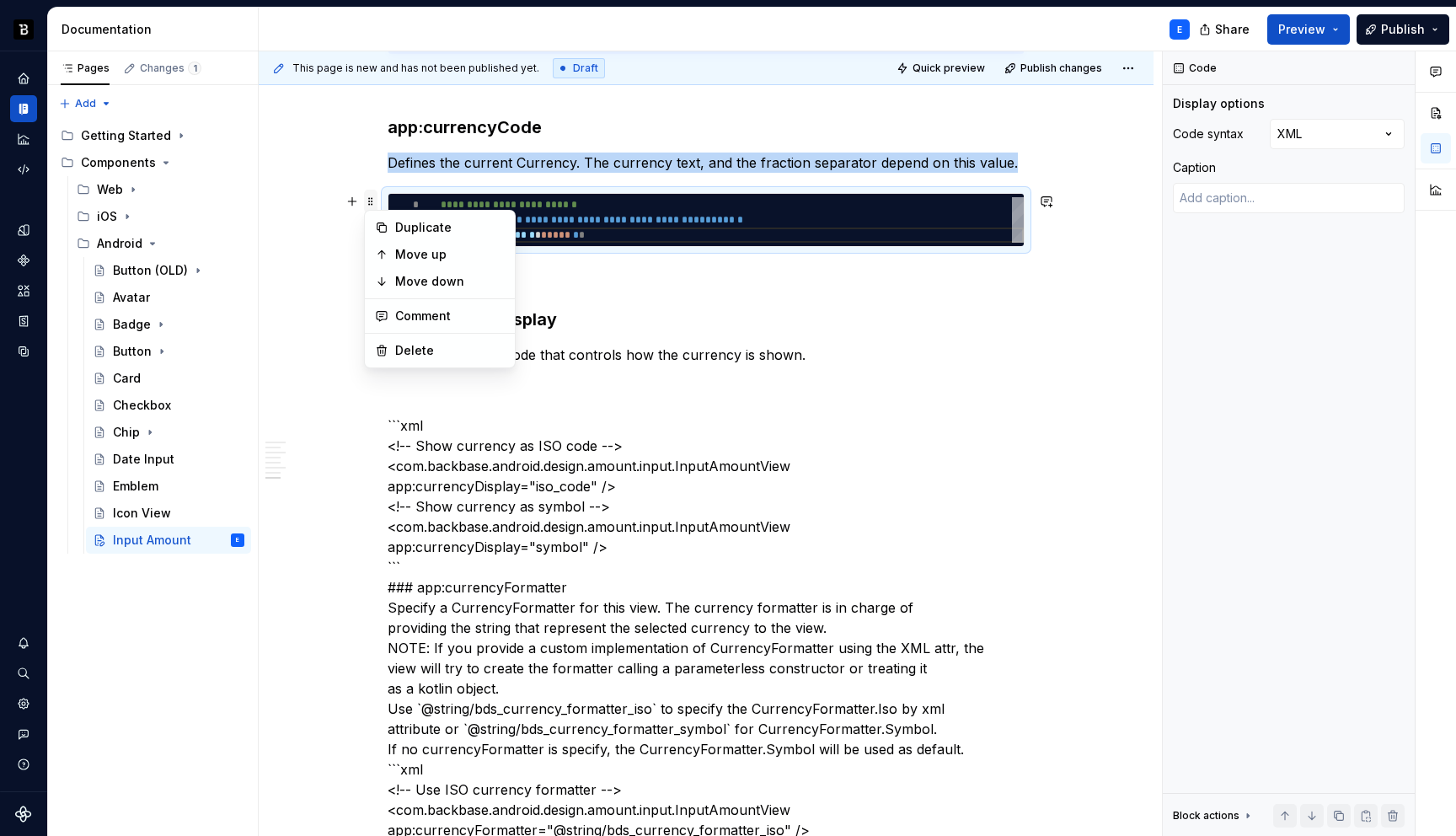
click at [373, 203] on span at bounding box center [371, 202] width 14 height 23
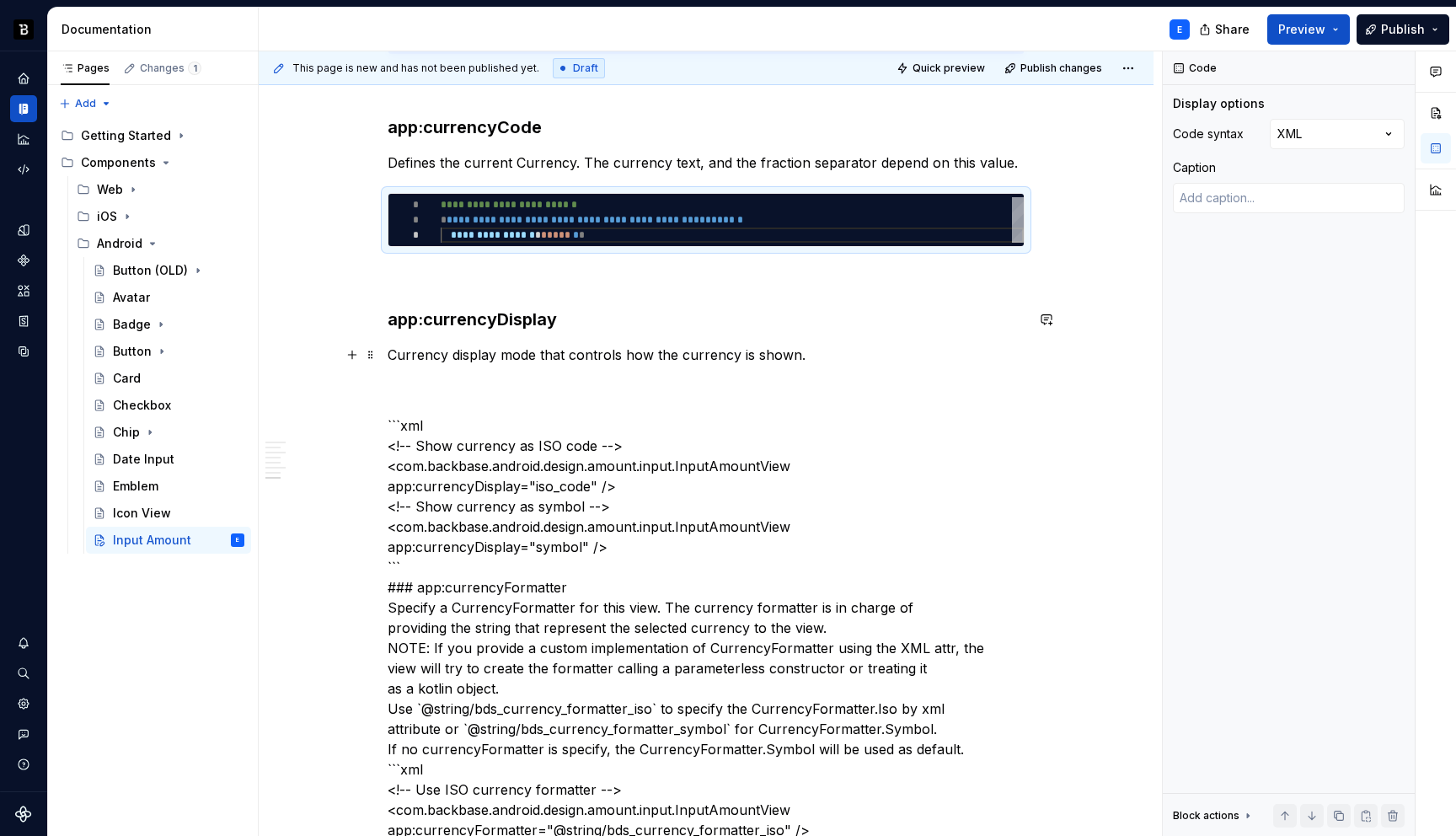
click at [810, 352] on p "Currency display mode that controls how the currency is shown." at bounding box center [706, 355] width 637 height 20
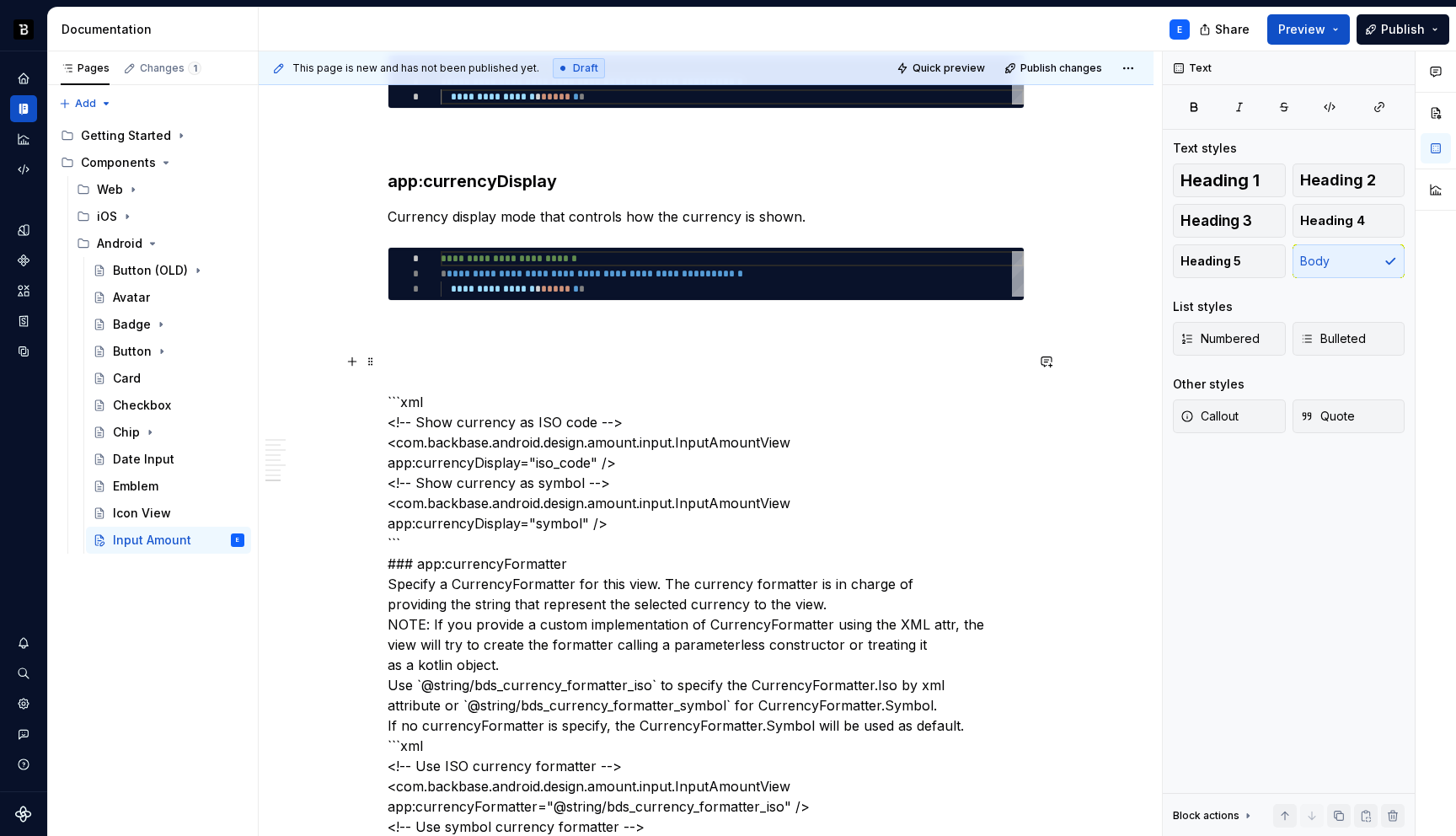
scroll to position [2038, 0]
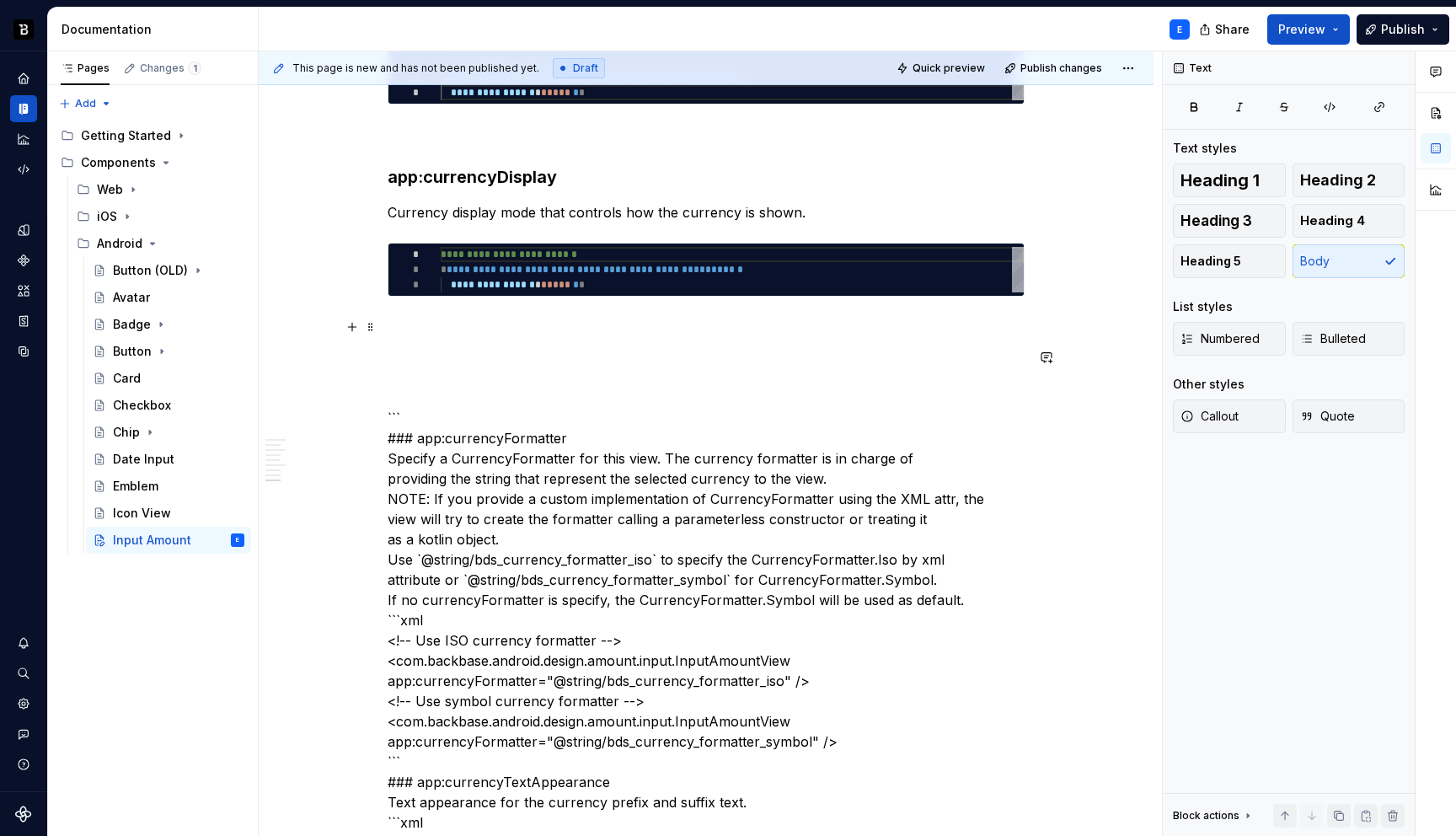
type textarea "*"
type textarea "**********"
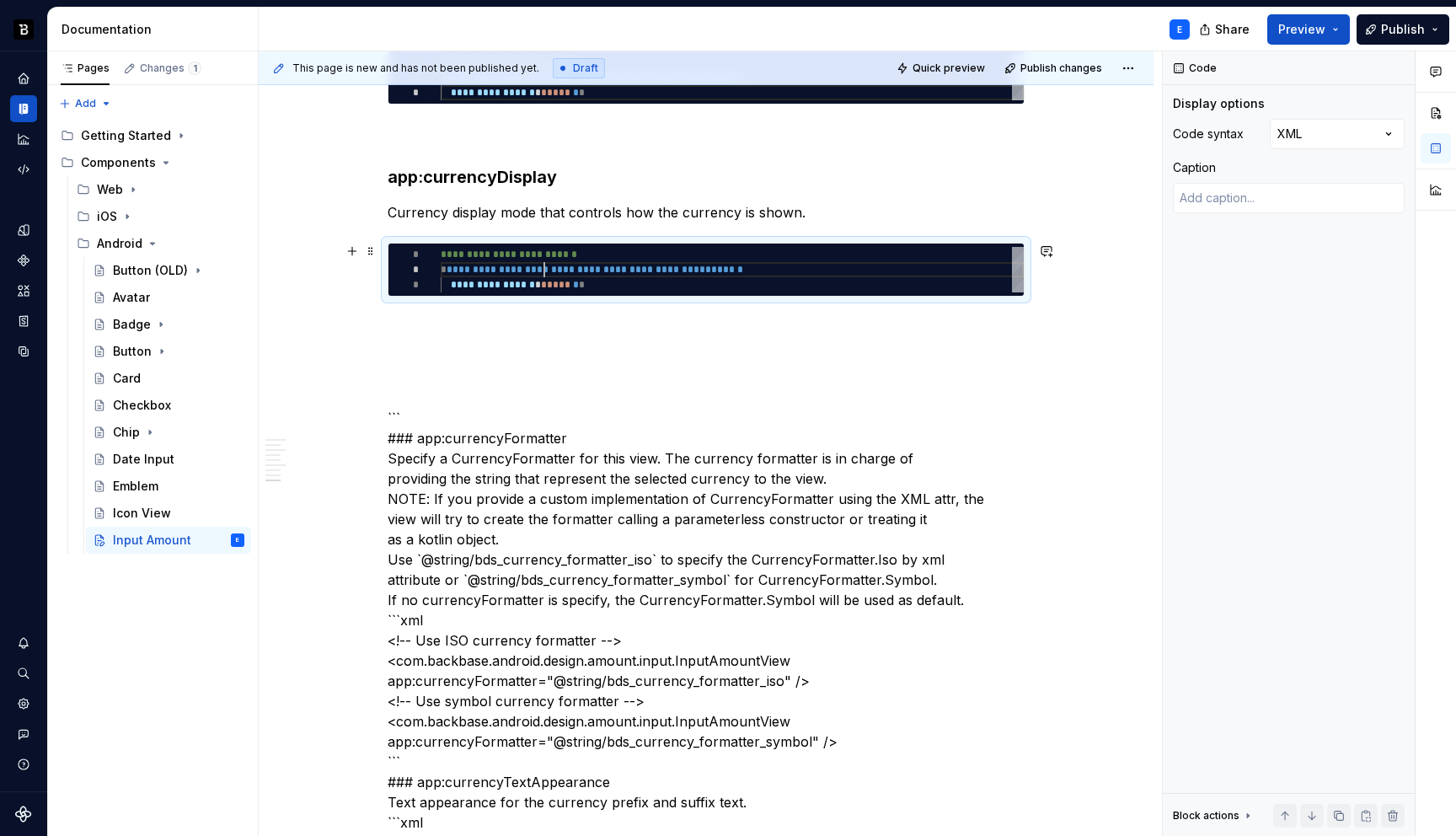
click at [546, 268] on div "**********" at bounding box center [733, 270] width 584 height 46
type textarea "*"
type textarea "**********"
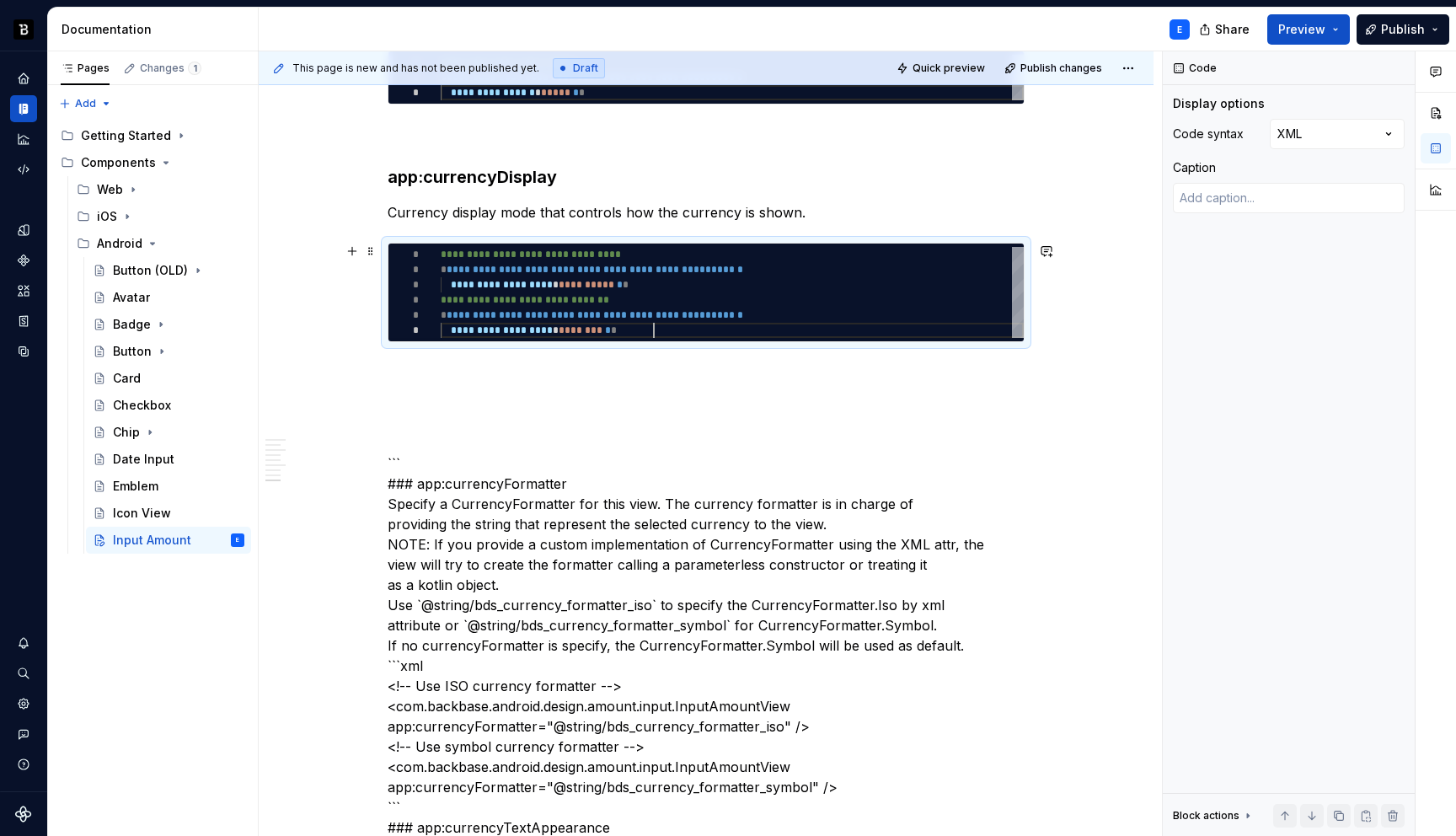
scroll to position [76, 213]
click at [515, 361] on div "**********" at bounding box center [706, 771] width 637 height 4788
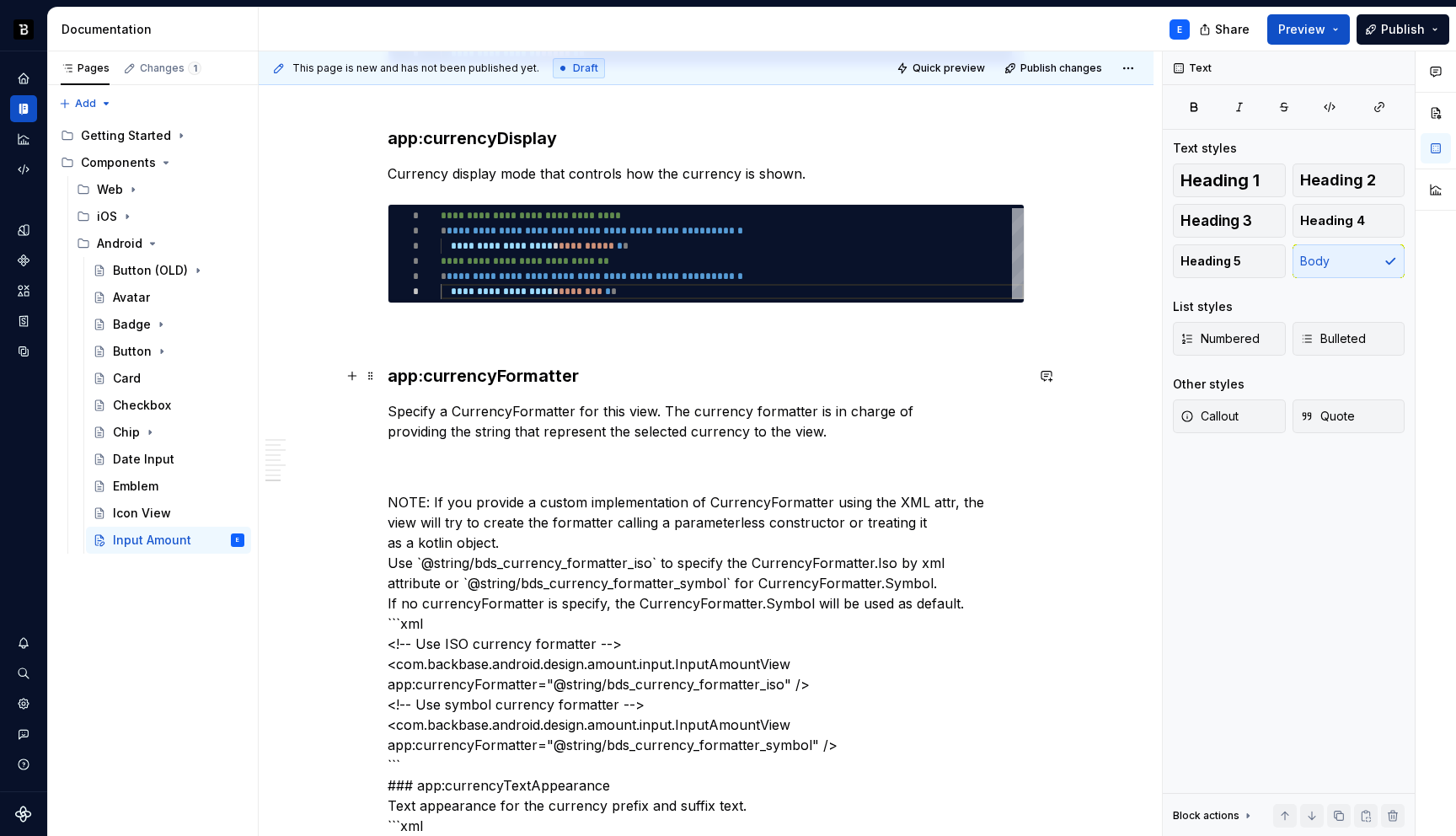
scroll to position [2081, 0]
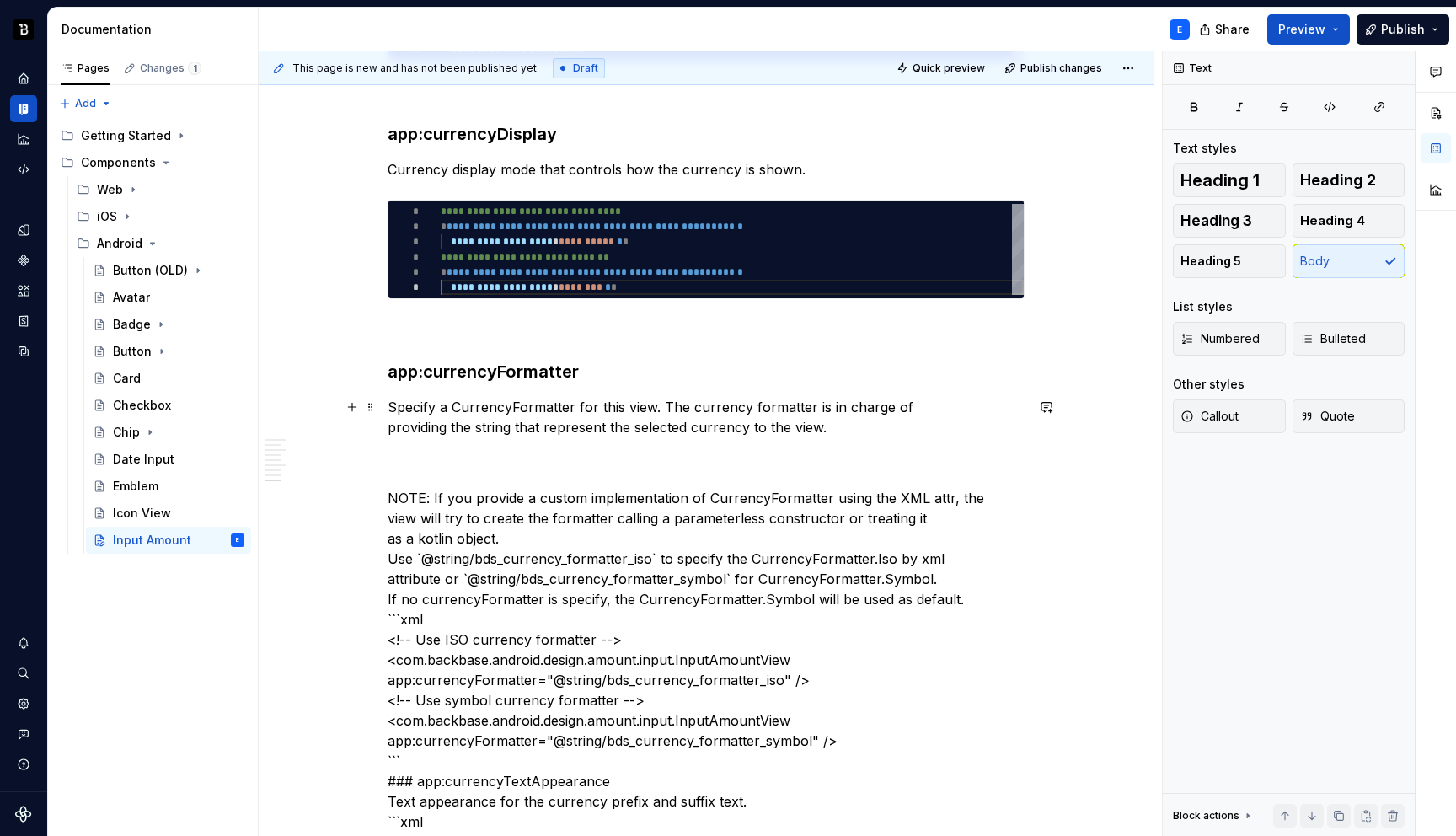
click at [604, 431] on p "Specify a CurrencyFormatter for this view. The currency formatter is in charge …" at bounding box center [706, 417] width 637 height 41
click at [855, 421] on p "Specify a CurrencyFormatter for this view. The currency formatter is in charge …" at bounding box center [706, 417] width 637 height 41
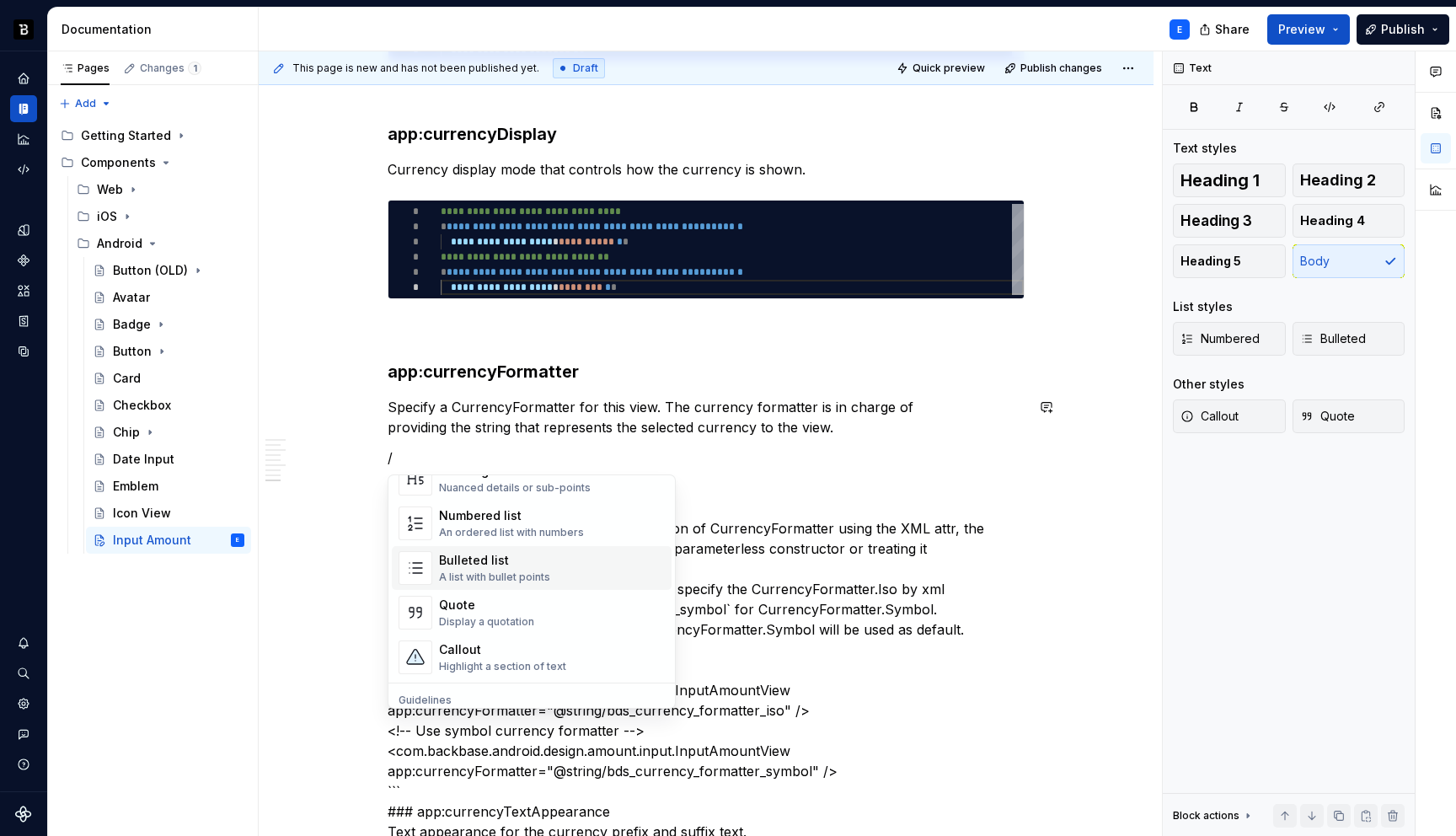
scroll to position [318, 0]
click at [510, 606] on div "Callout" at bounding box center [502, 600] width 127 height 16
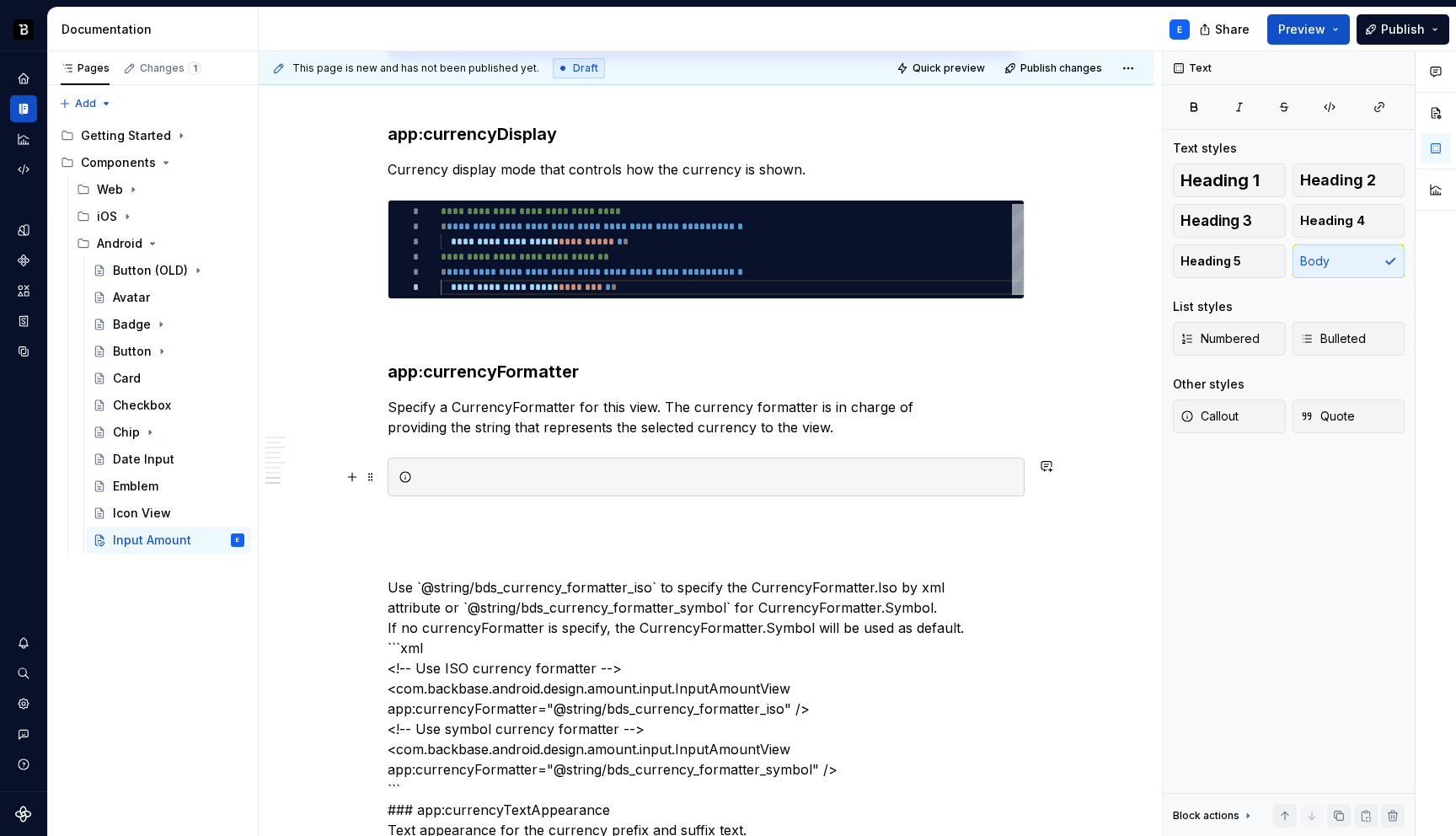
click at [519, 473] on div at bounding box center [716, 476] width 595 height 16
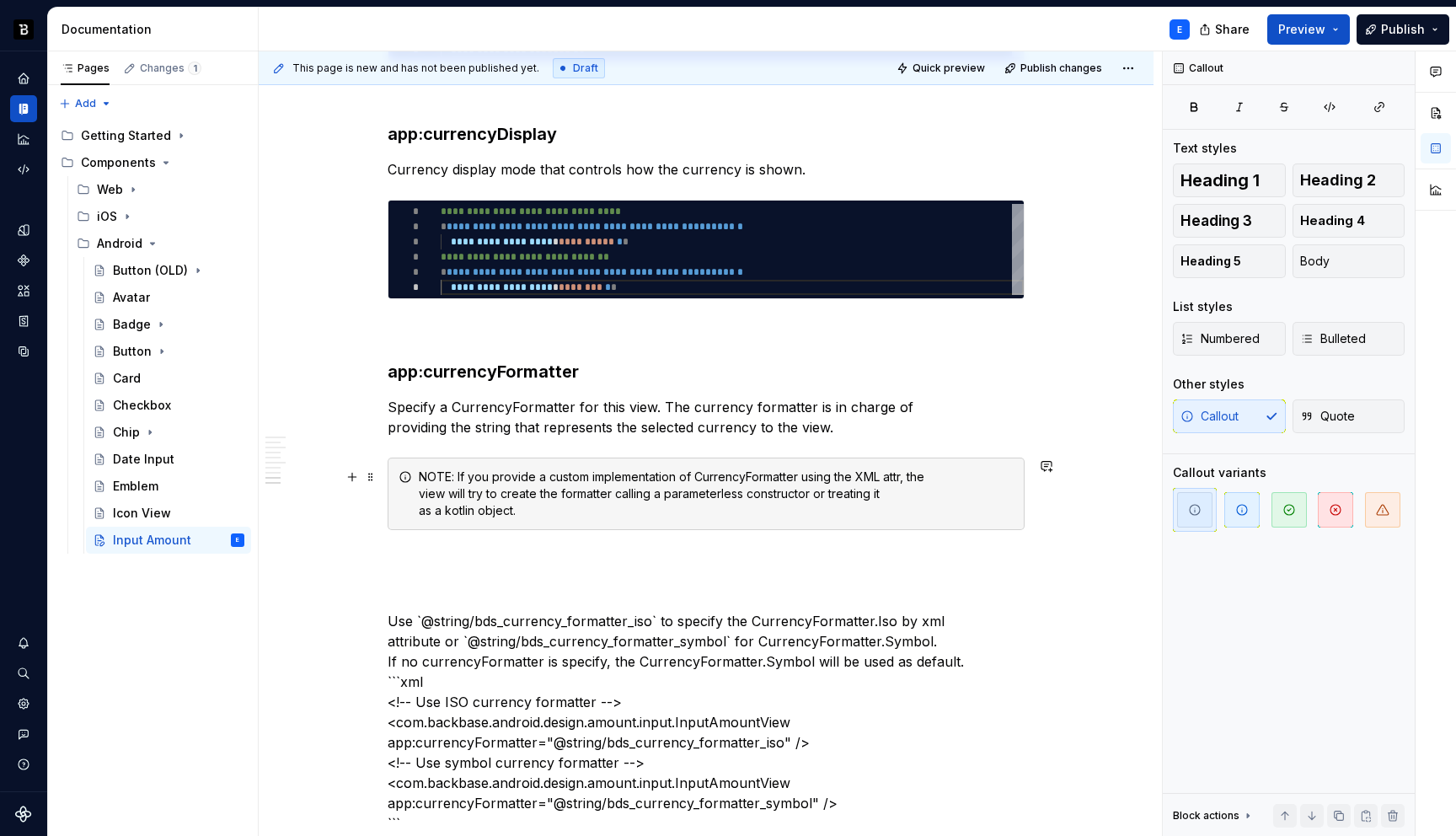
click at [435, 476] on div "NOTE: If you provide a custom implementation of CurrencyFormatter using the XML…" at bounding box center [716, 494] width 595 height 50
click at [1251, 449] on button "button" at bounding box center [1251, 447] width 23 height 23
click at [642, 509] on div "Note : If you provide a custom implementation of CurrencyFormatter using the XM…" at bounding box center [716, 494] width 595 height 50
click at [535, 546] on div "**********" at bounding box center [706, 757] width 637 height 4846
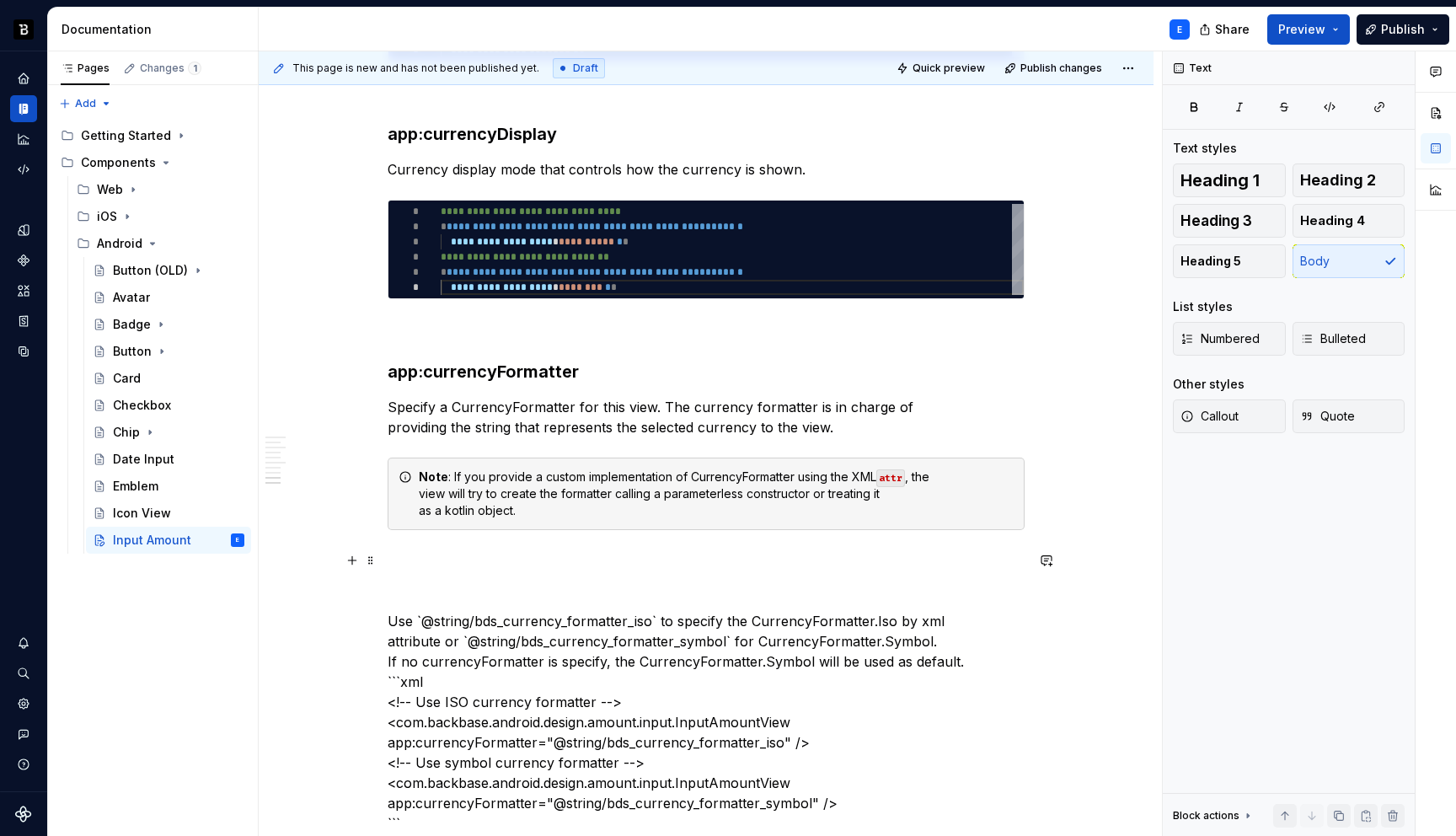
click at [475, 534] on div "**********" at bounding box center [706, 757] width 637 height 4846
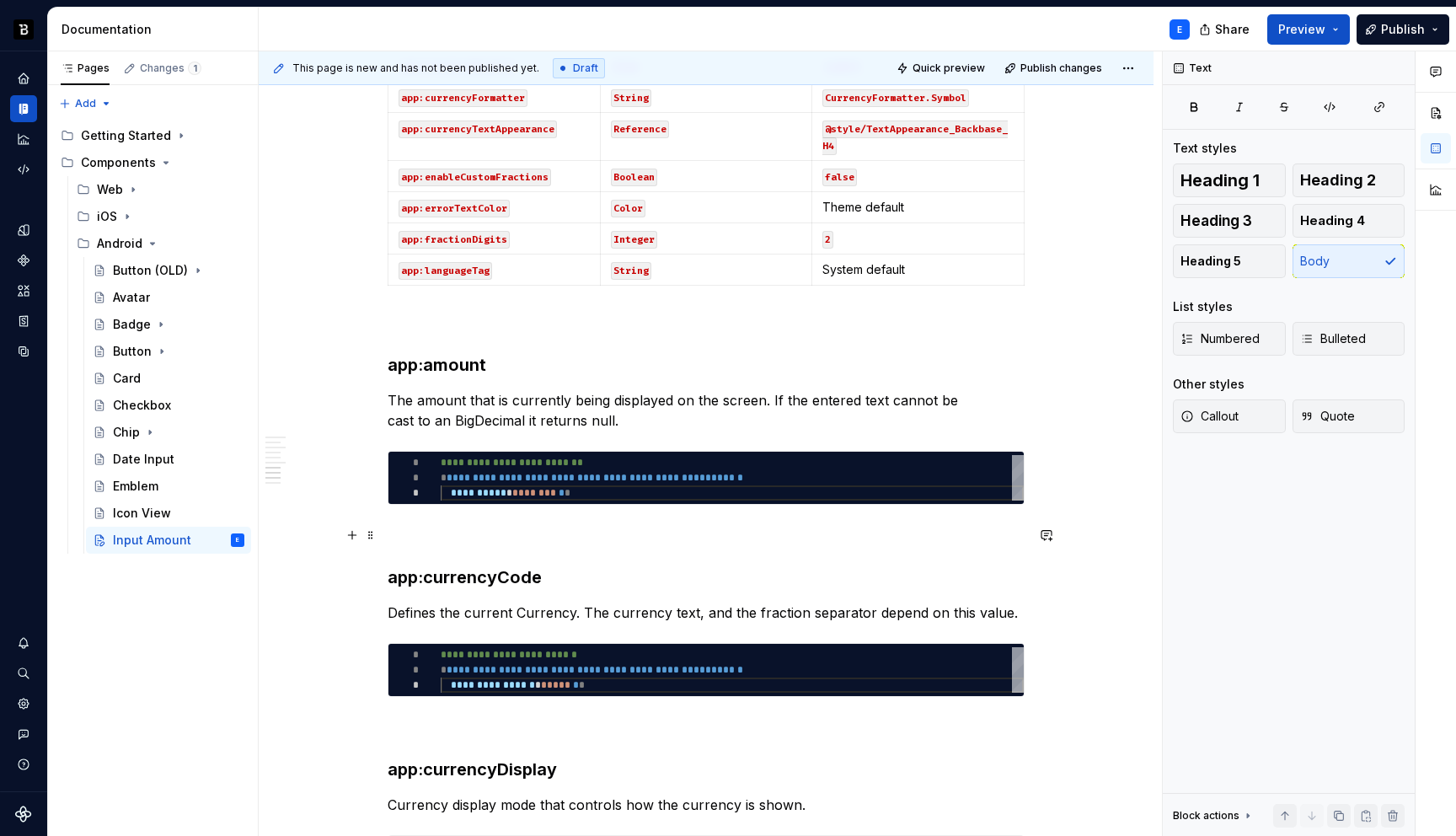
scroll to position [1463, 0]
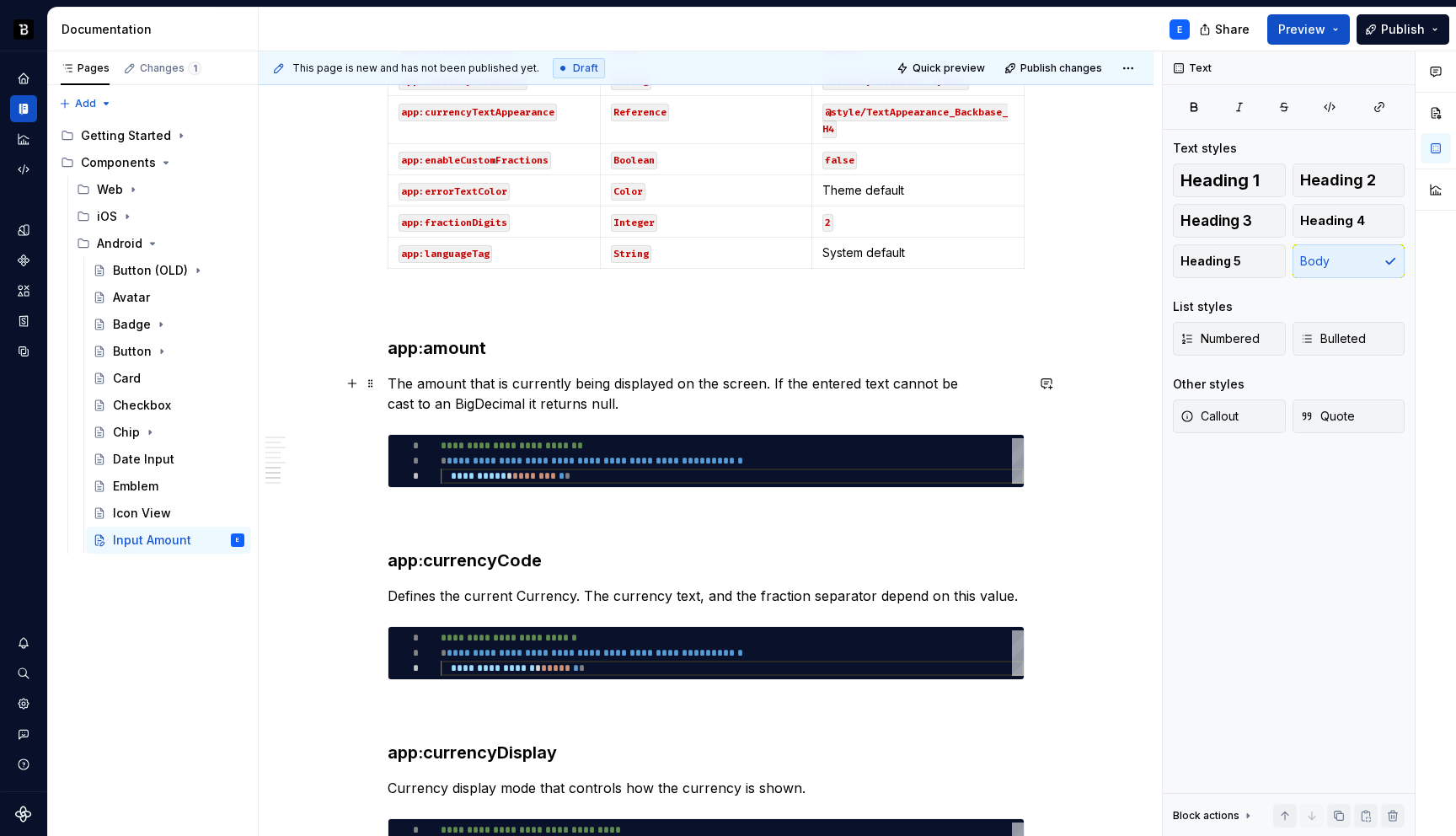
click at [447, 402] on p "The amount that is currently being displayed on the screen. If the entered text…" at bounding box center [706, 394] width 637 height 41
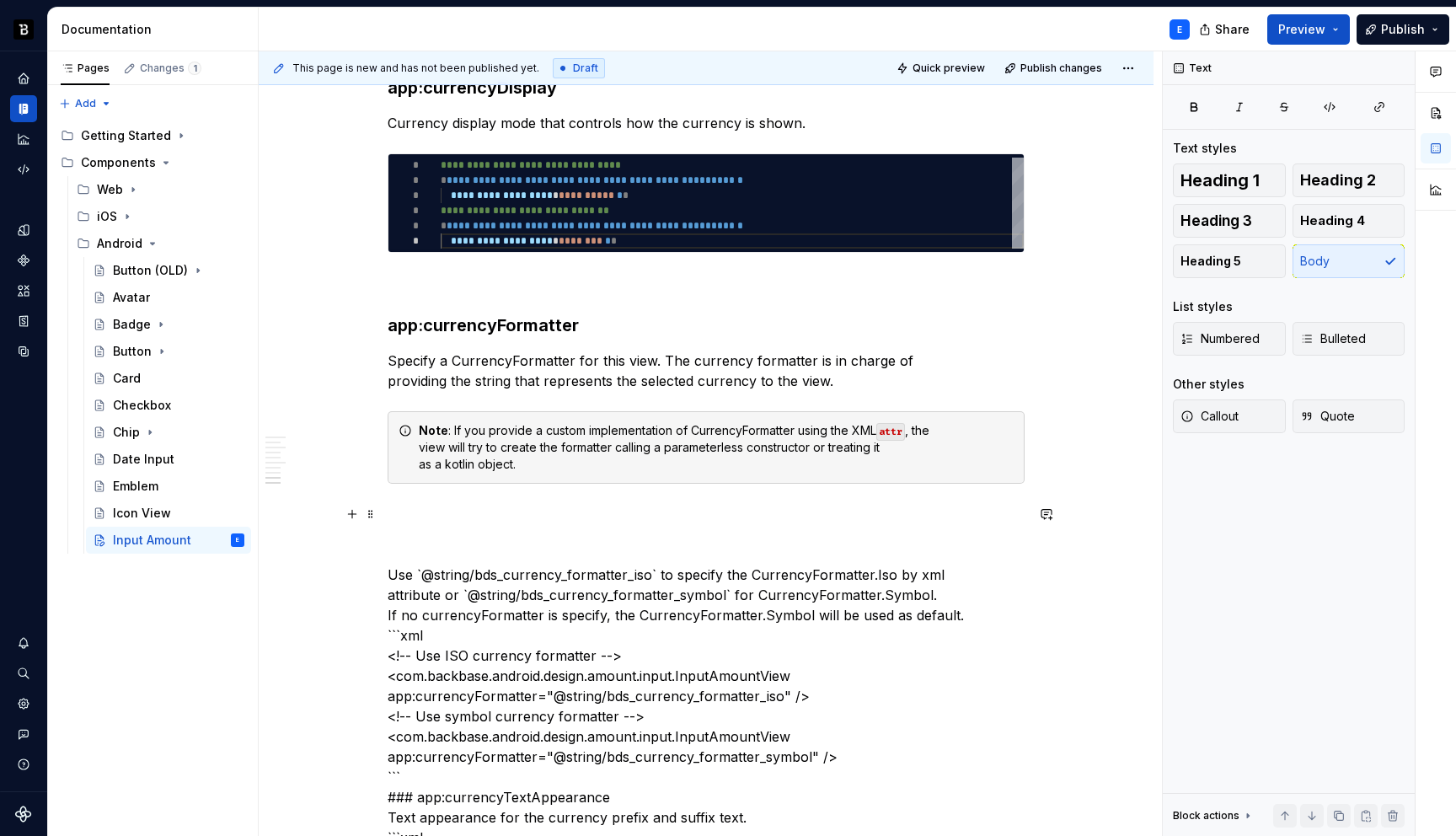
scroll to position [2163, 0]
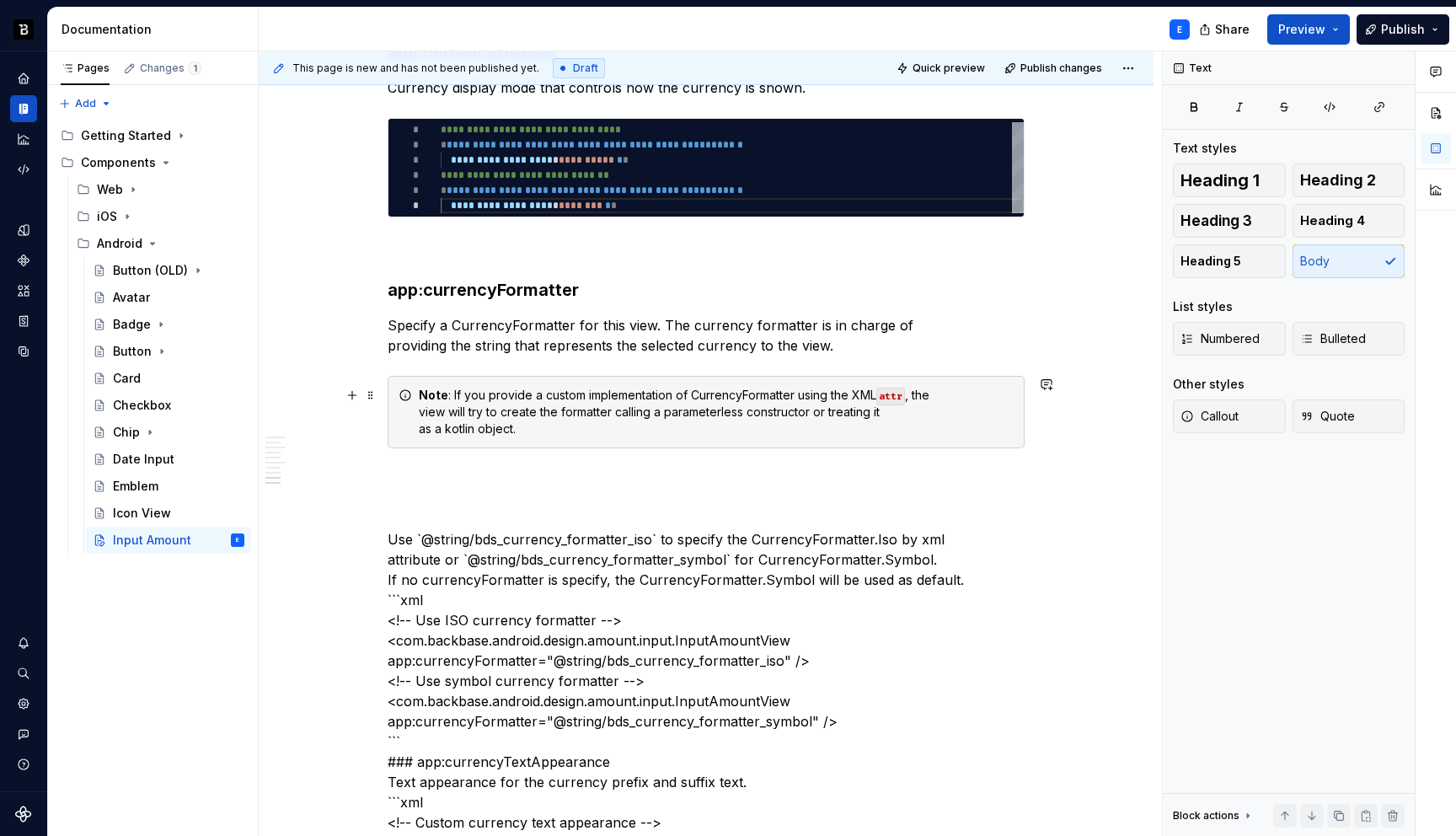
click at [901, 396] on code "attr" at bounding box center [891, 397] width 29 height 17
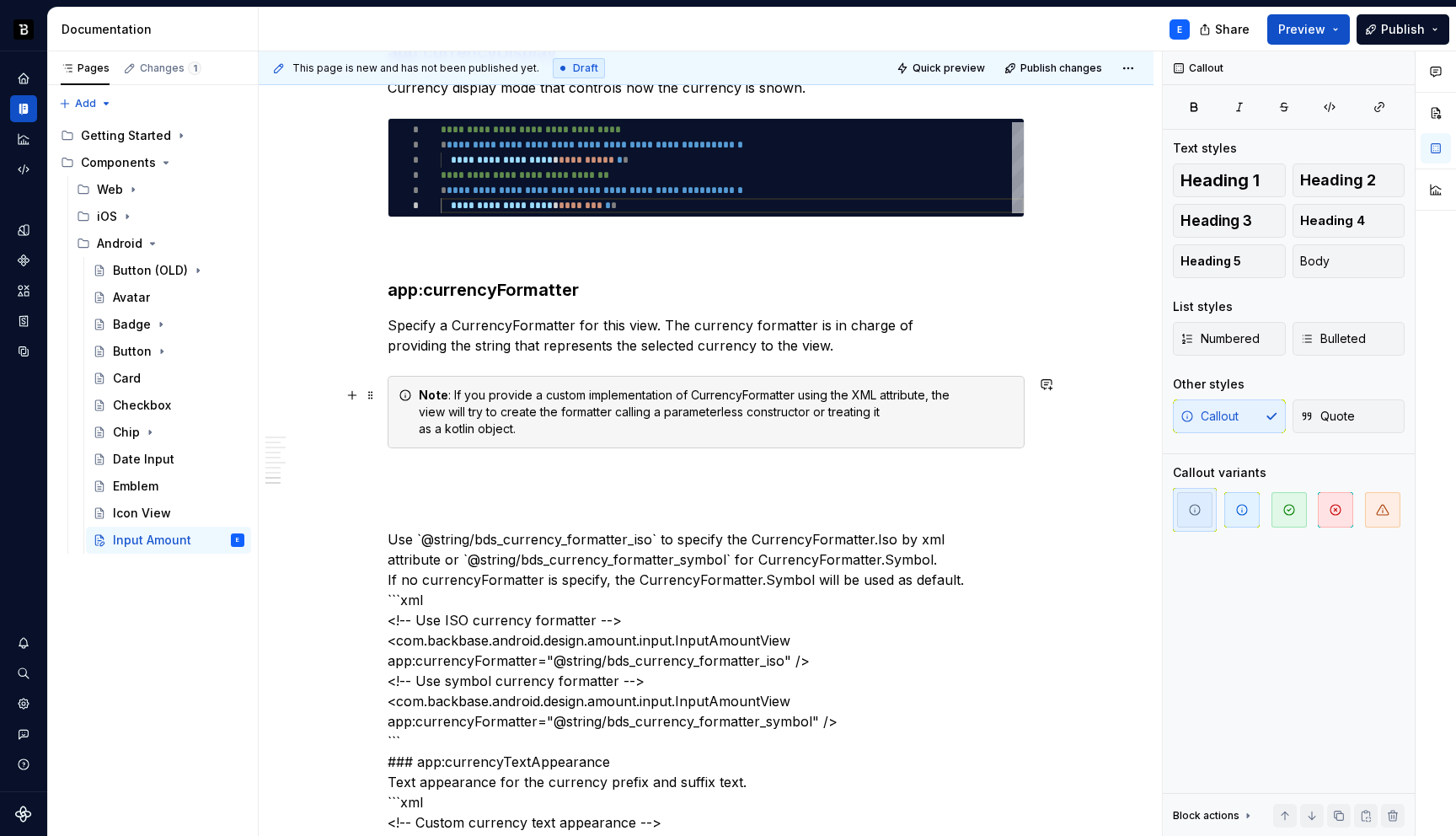
click at [456, 428] on div "Note : If you provide a custom implementation of CurrencyFormatter using the XM…" at bounding box center [716, 412] width 595 height 50
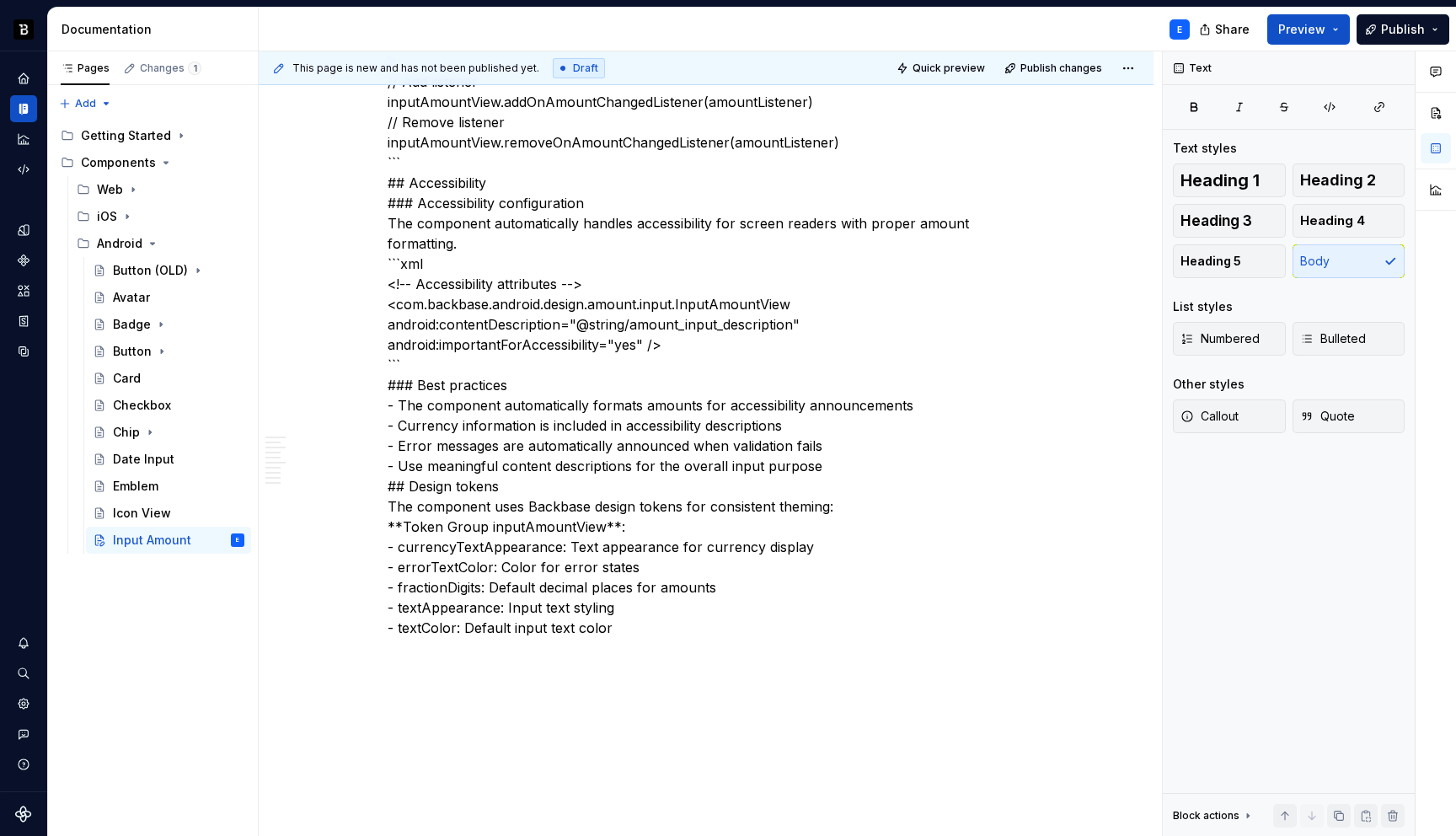
scroll to position [4697, 0]
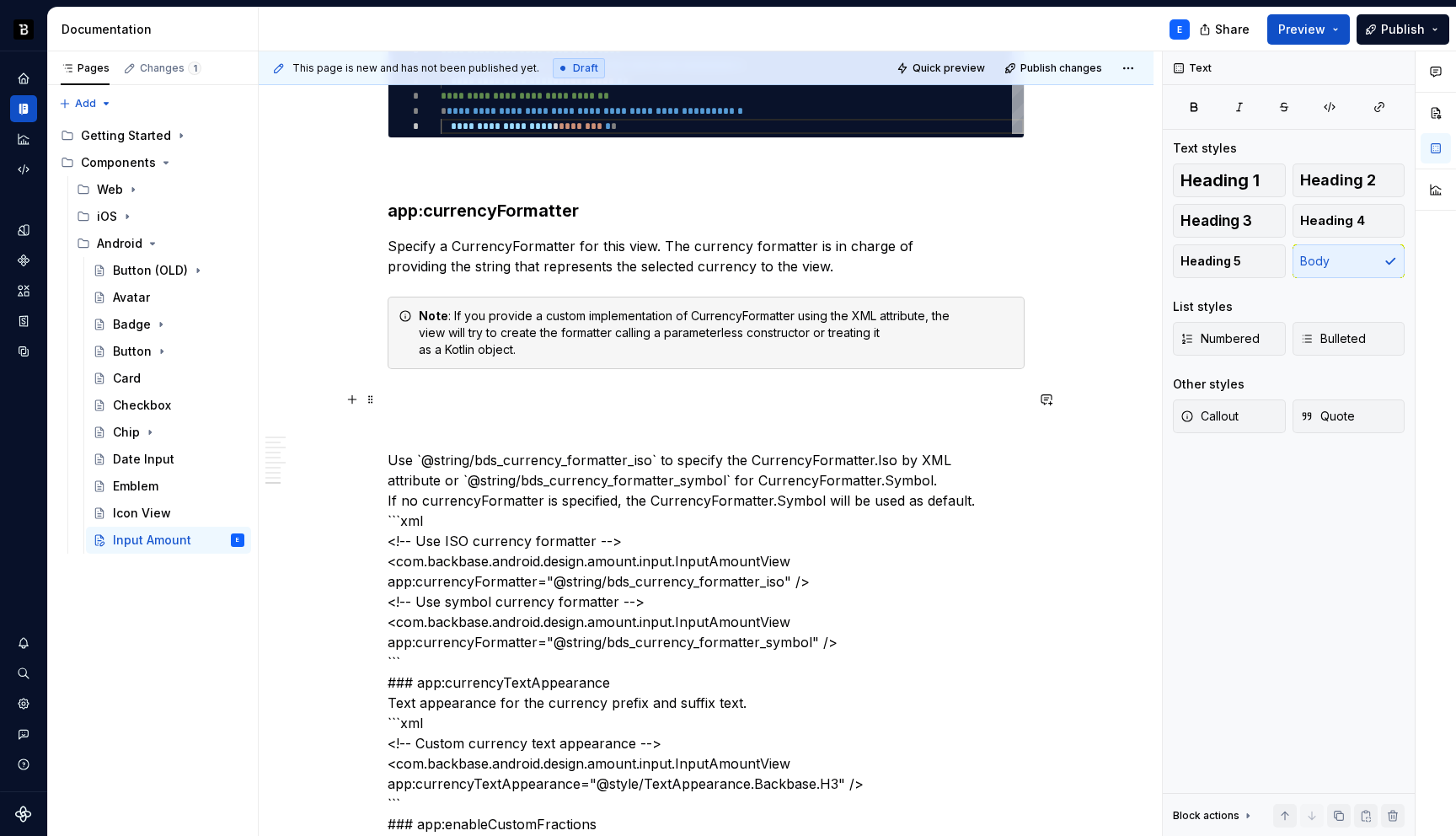
scroll to position [2264, 0]
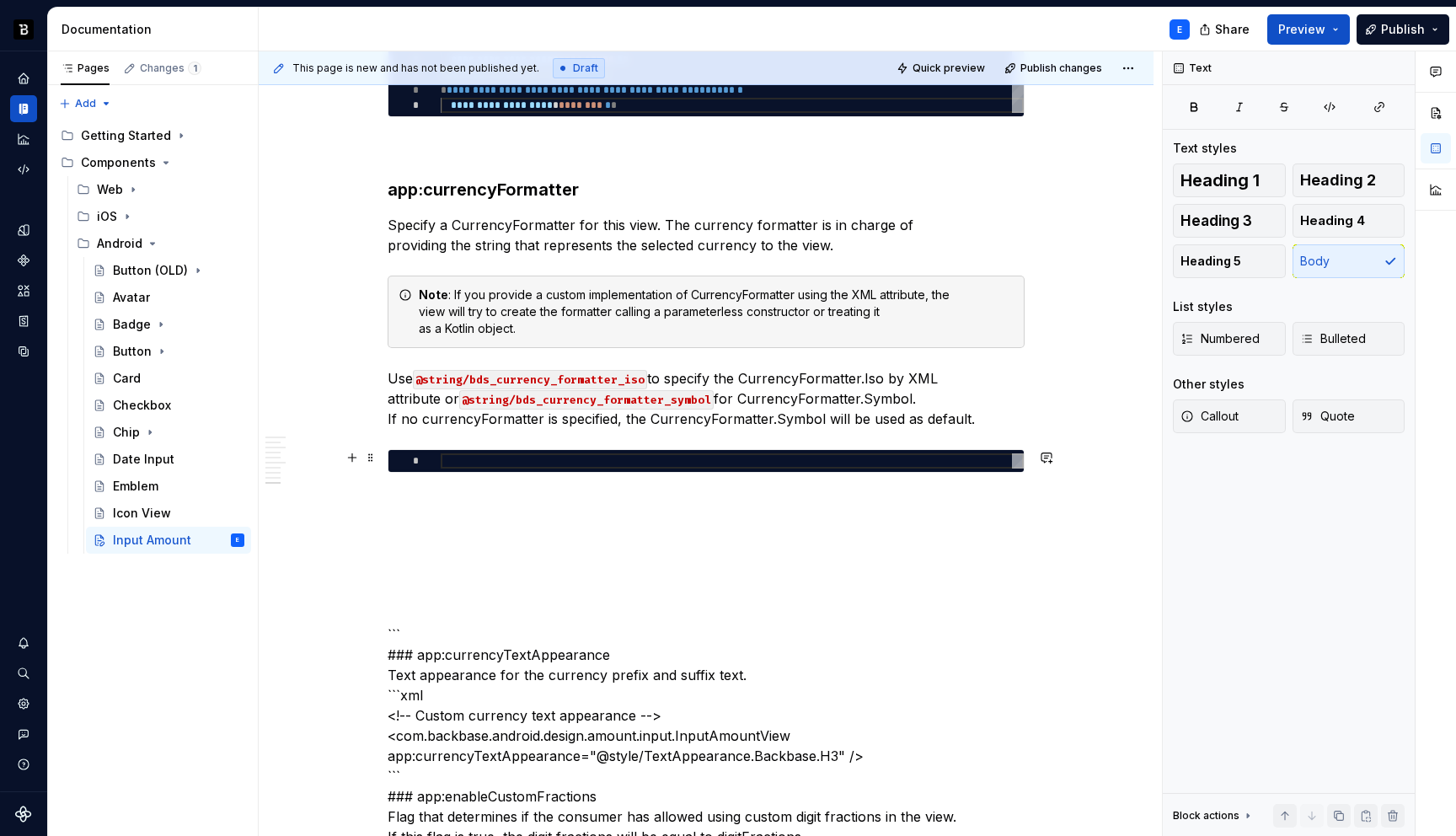
click at [488, 464] on div at bounding box center [733, 462] width 584 height 16
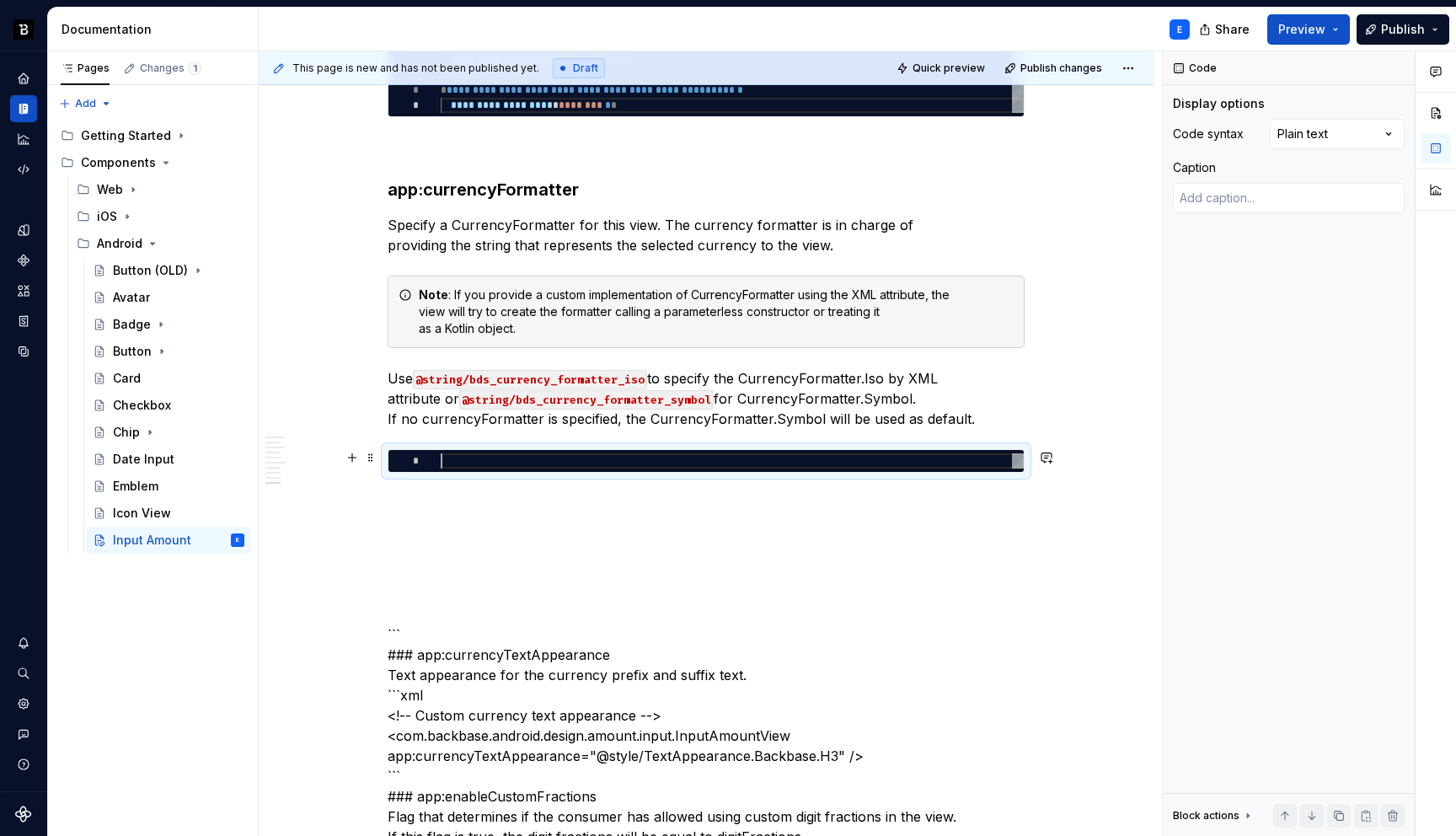
type textarea "*"
type textarea "**********"
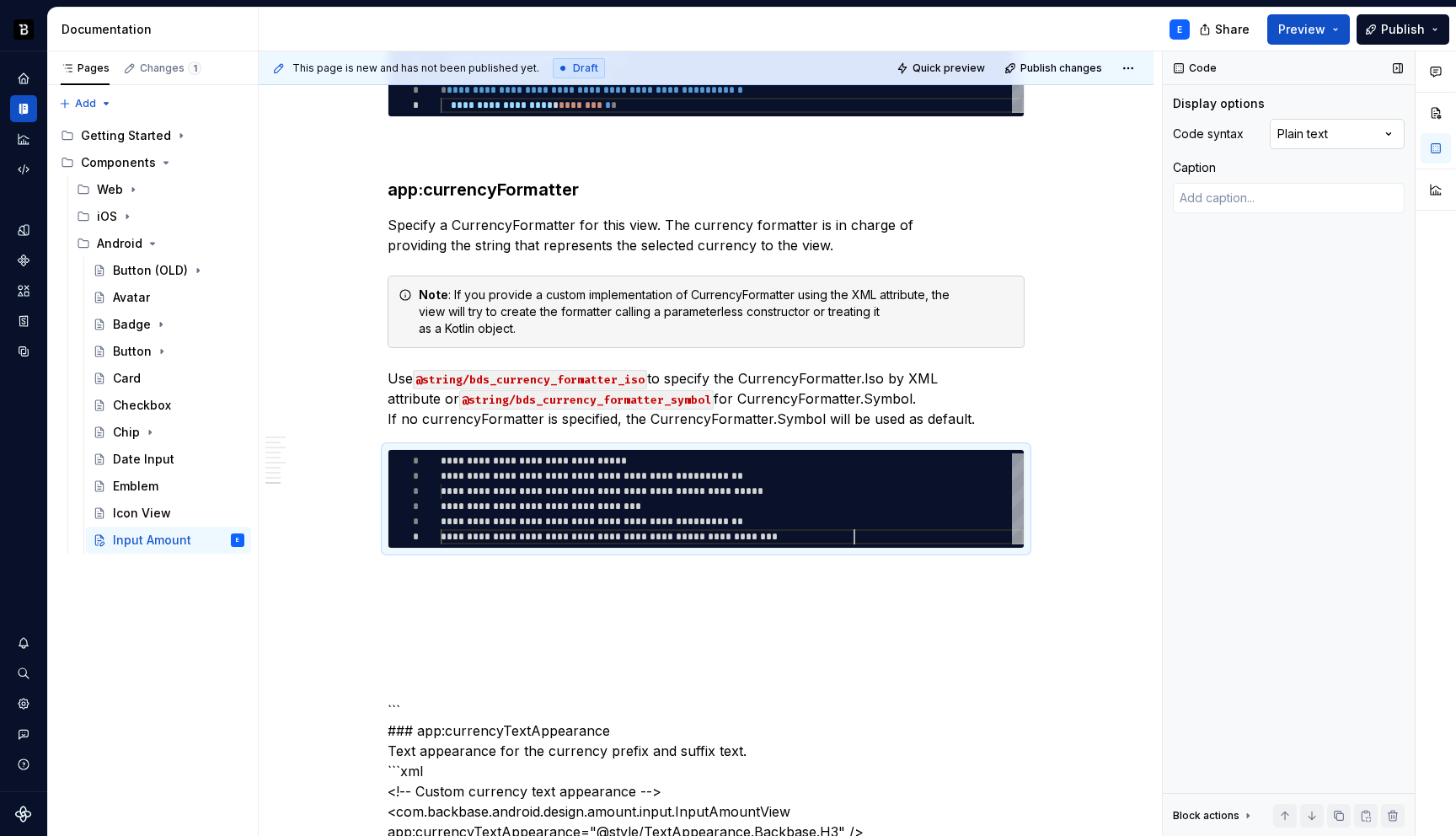
click at [1303, 127] on div "Comments Open comments No comments yet Select ‘Comment’ from the block context …" at bounding box center [1310, 444] width 294 height 786
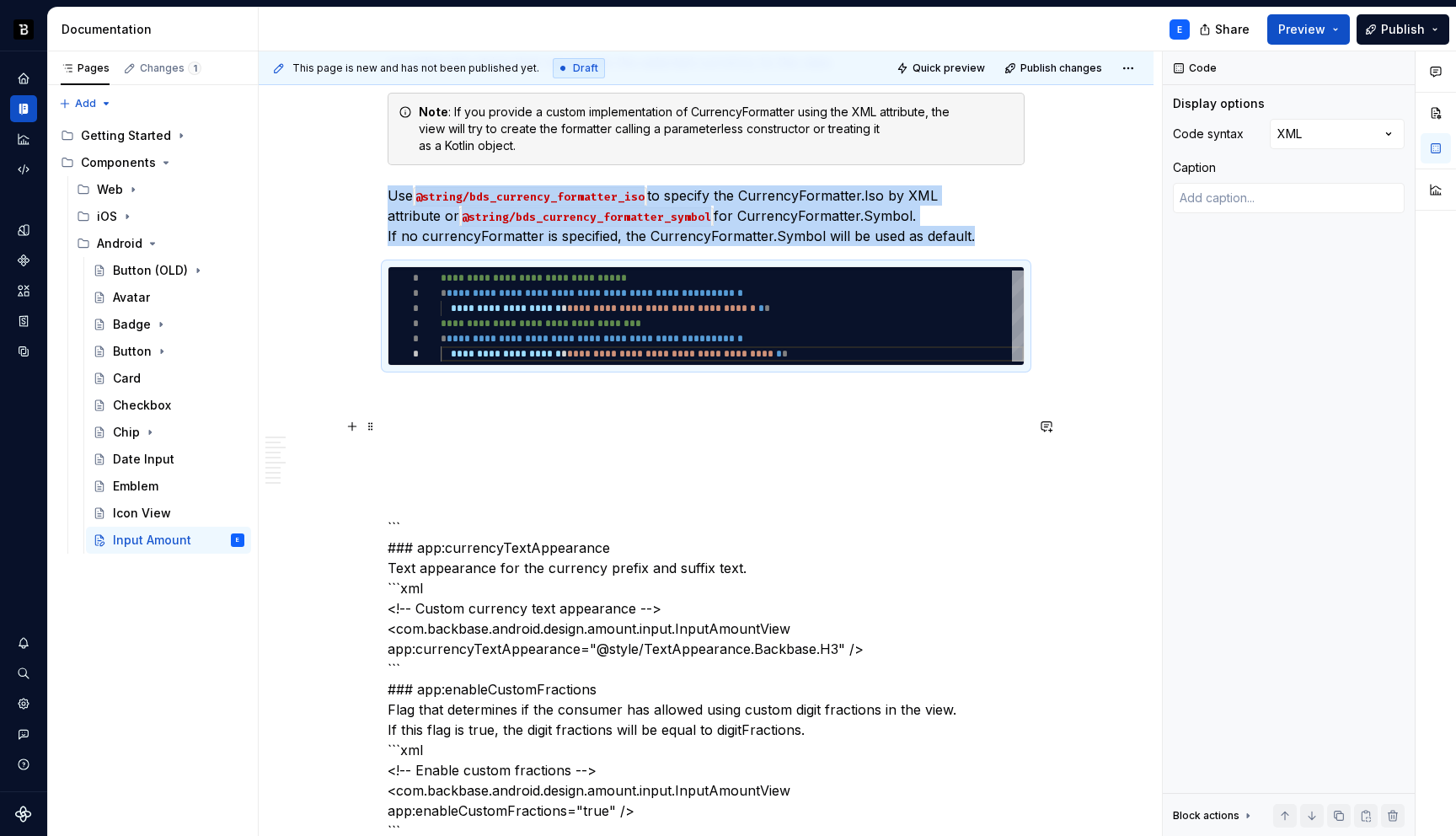
scroll to position [2488, 0]
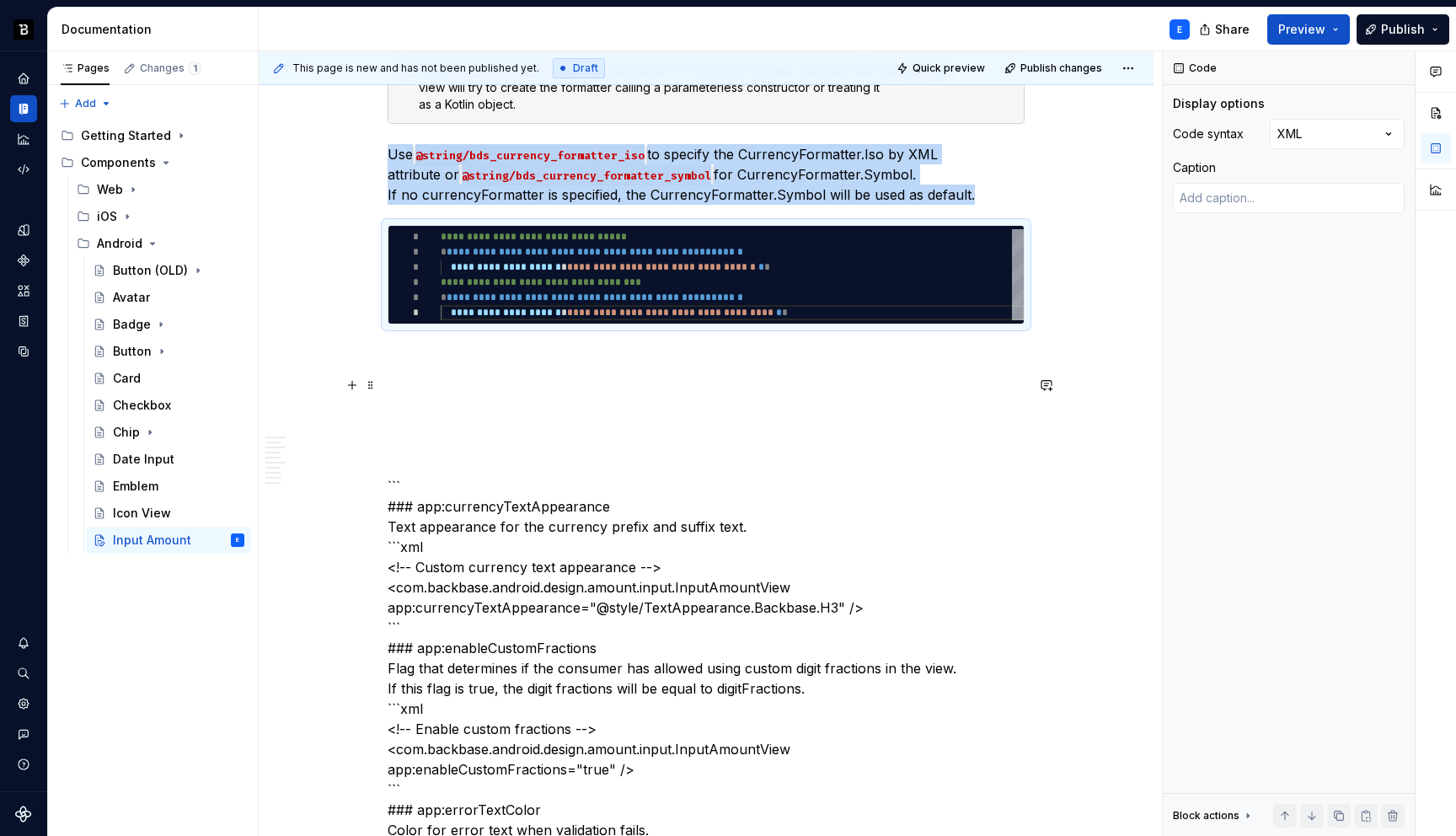
click at [502, 357] on p at bounding box center [706, 355] width 637 height 20
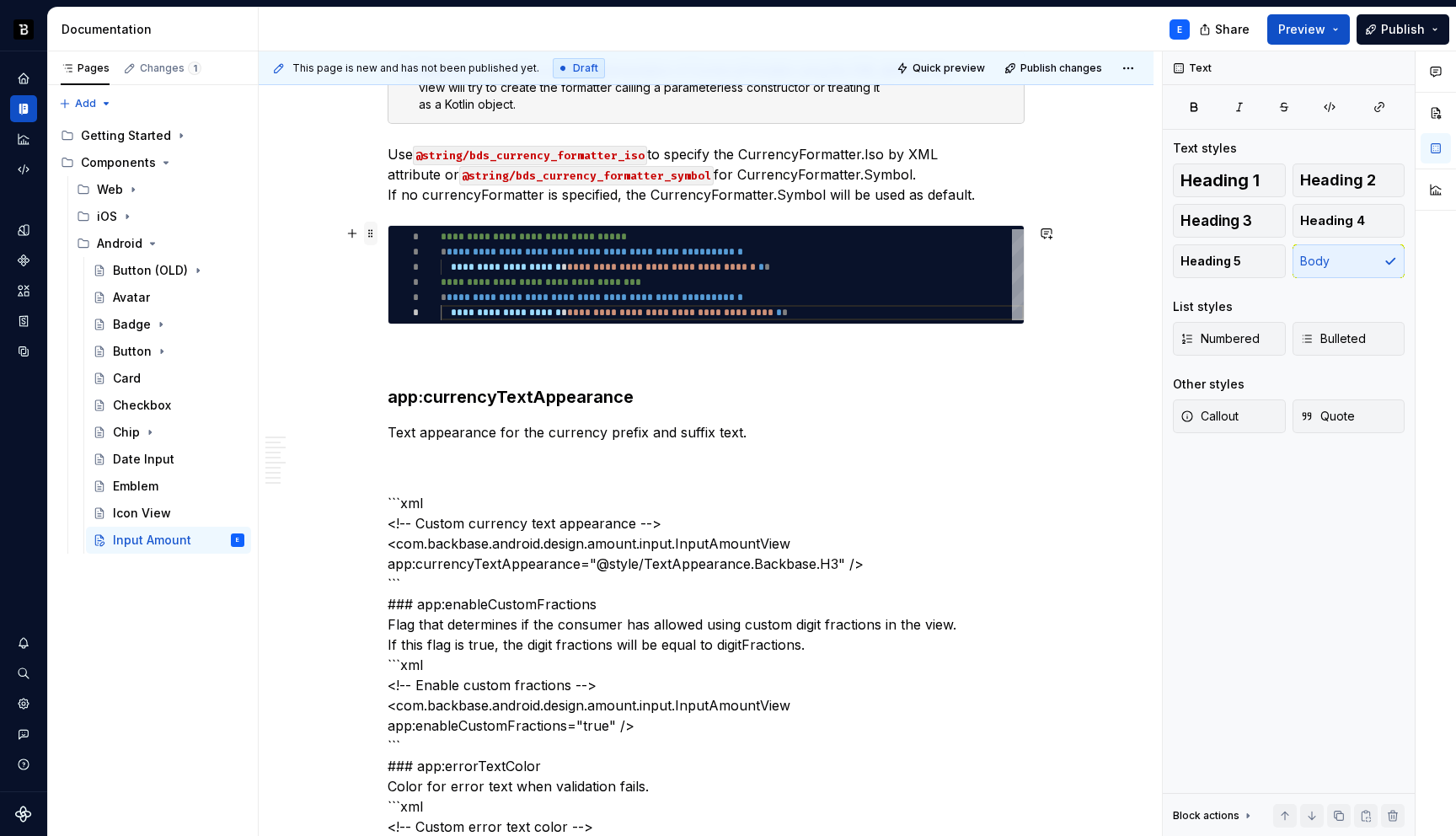
click at [376, 236] on span at bounding box center [371, 234] width 14 height 23
type textarea "*"
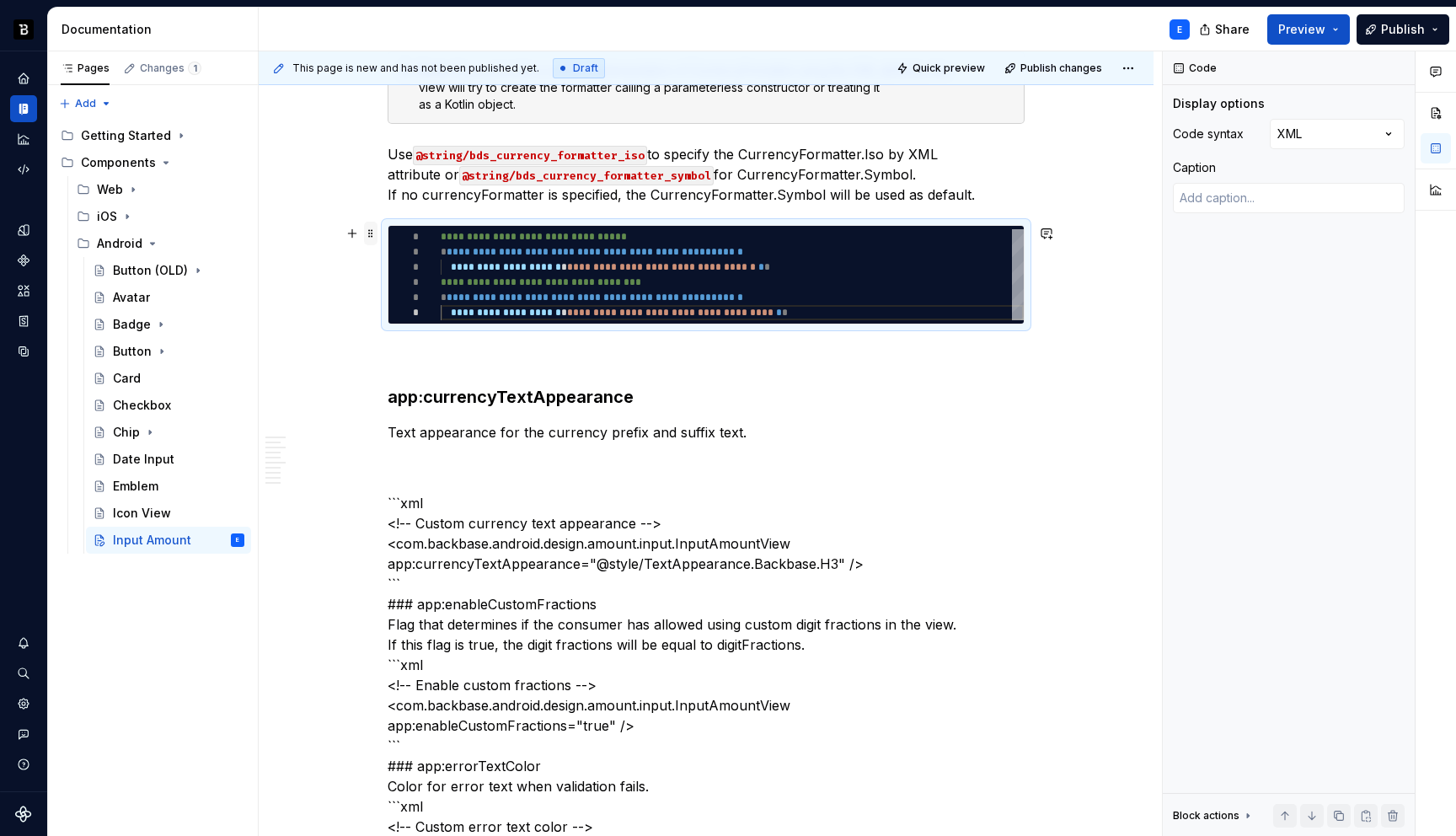
click at [376, 236] on span at bounding box center [371, 234] width 14 height 23
click at [781, 430] on p "Text appearance for the currency prefix and suffix text." at bounding box center [706, 433] width 637 height 20
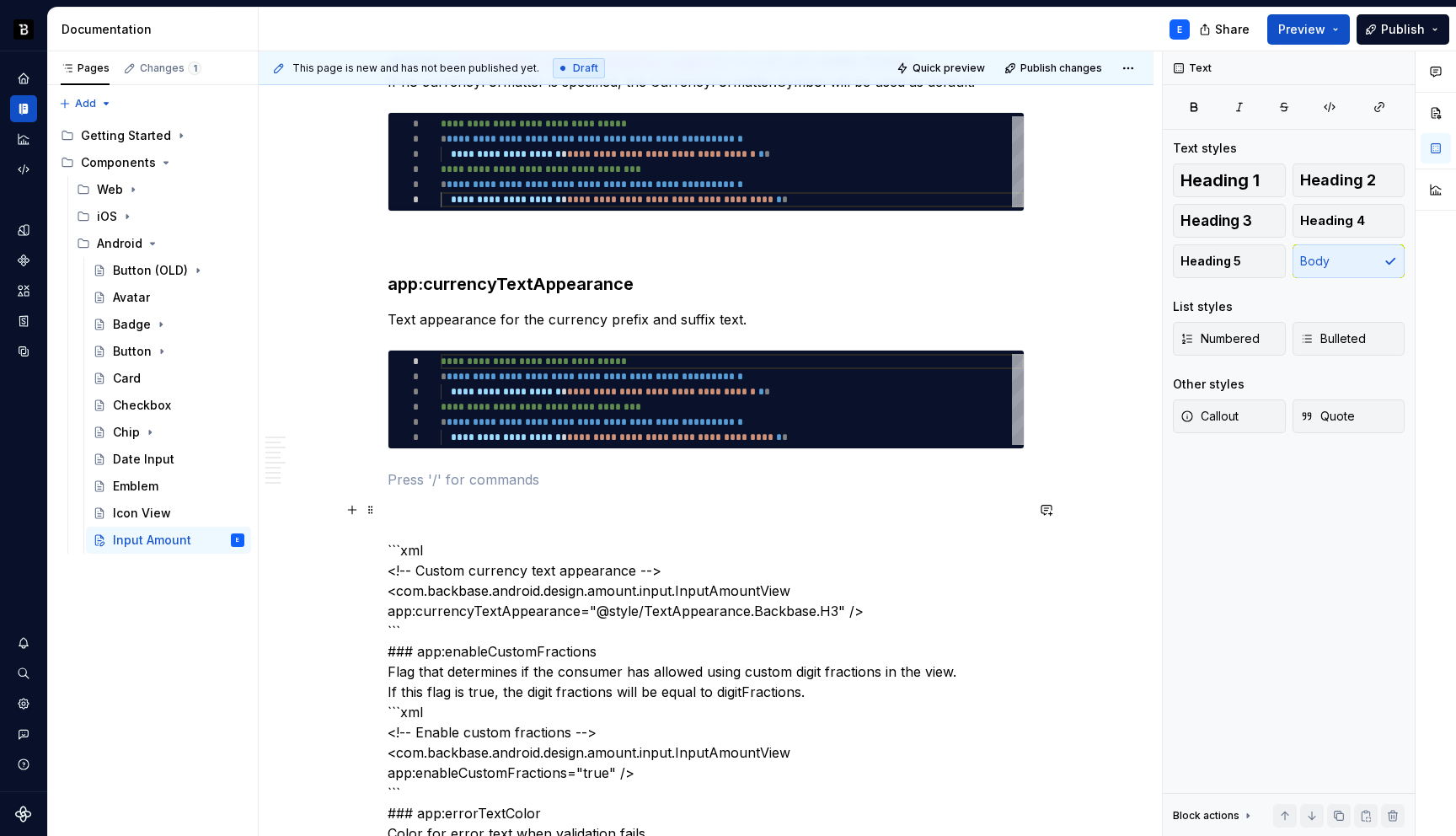
scroll to position [2651, 0]
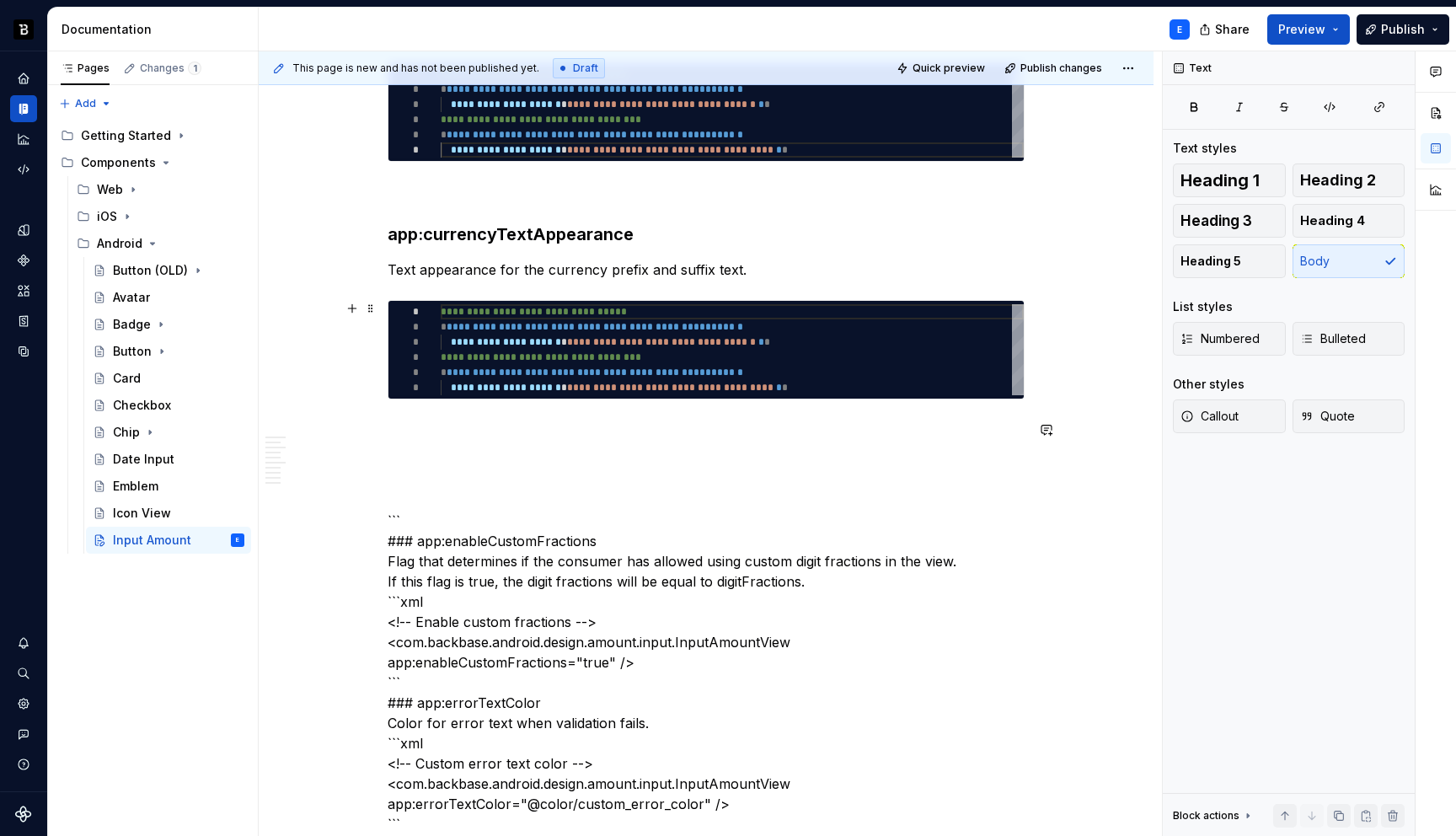
type textarea "**********"
click at [492, 357] on div "**********" at bounding box center [733, 350] width 584 height 91
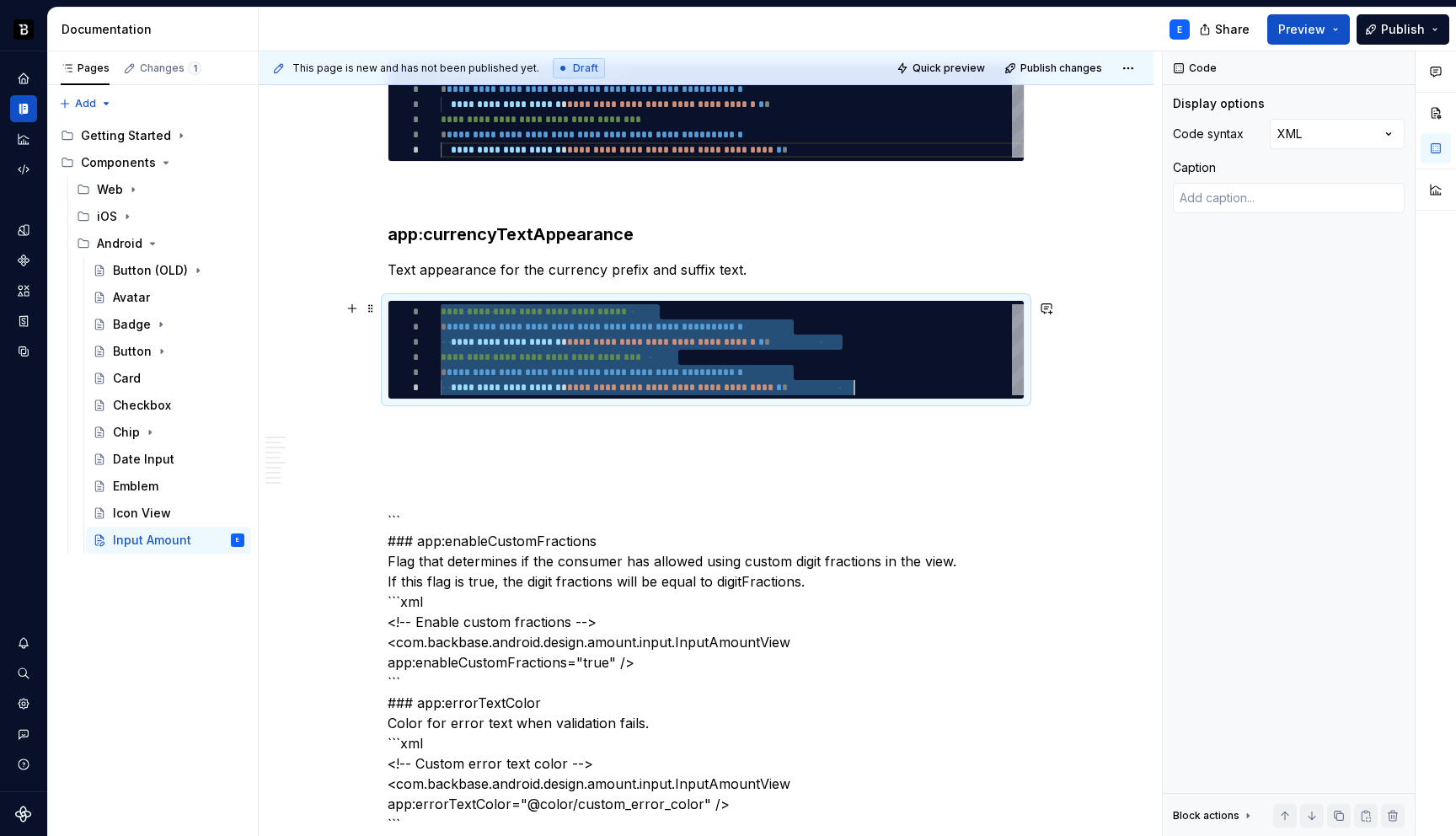
scroll to position [0, 413]
type textarea "*"
type textarea "**********"
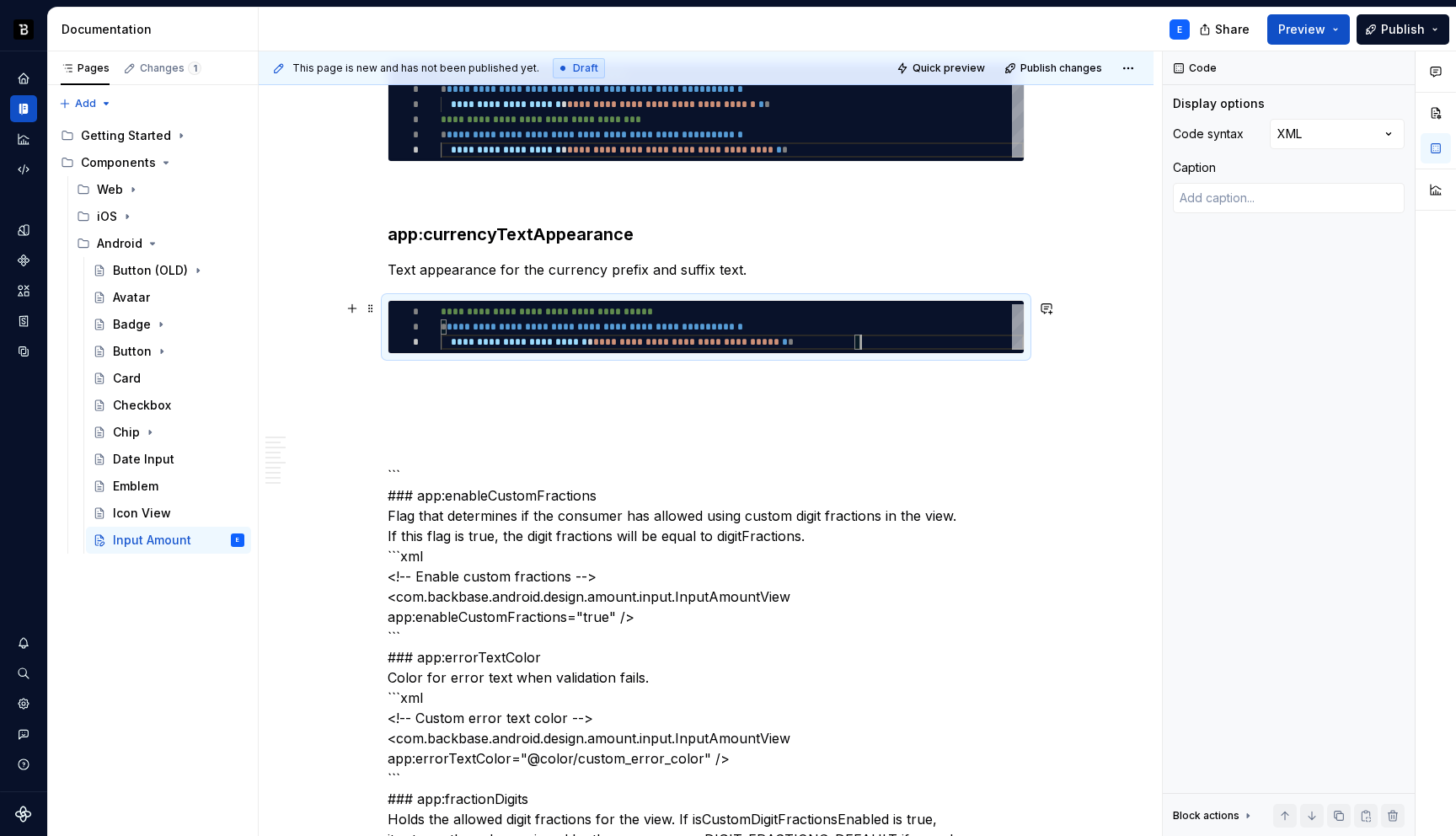
scroll to position [30, 420]
click at [484, 384] on p at bounding box center [706, 384] width 637 height 20
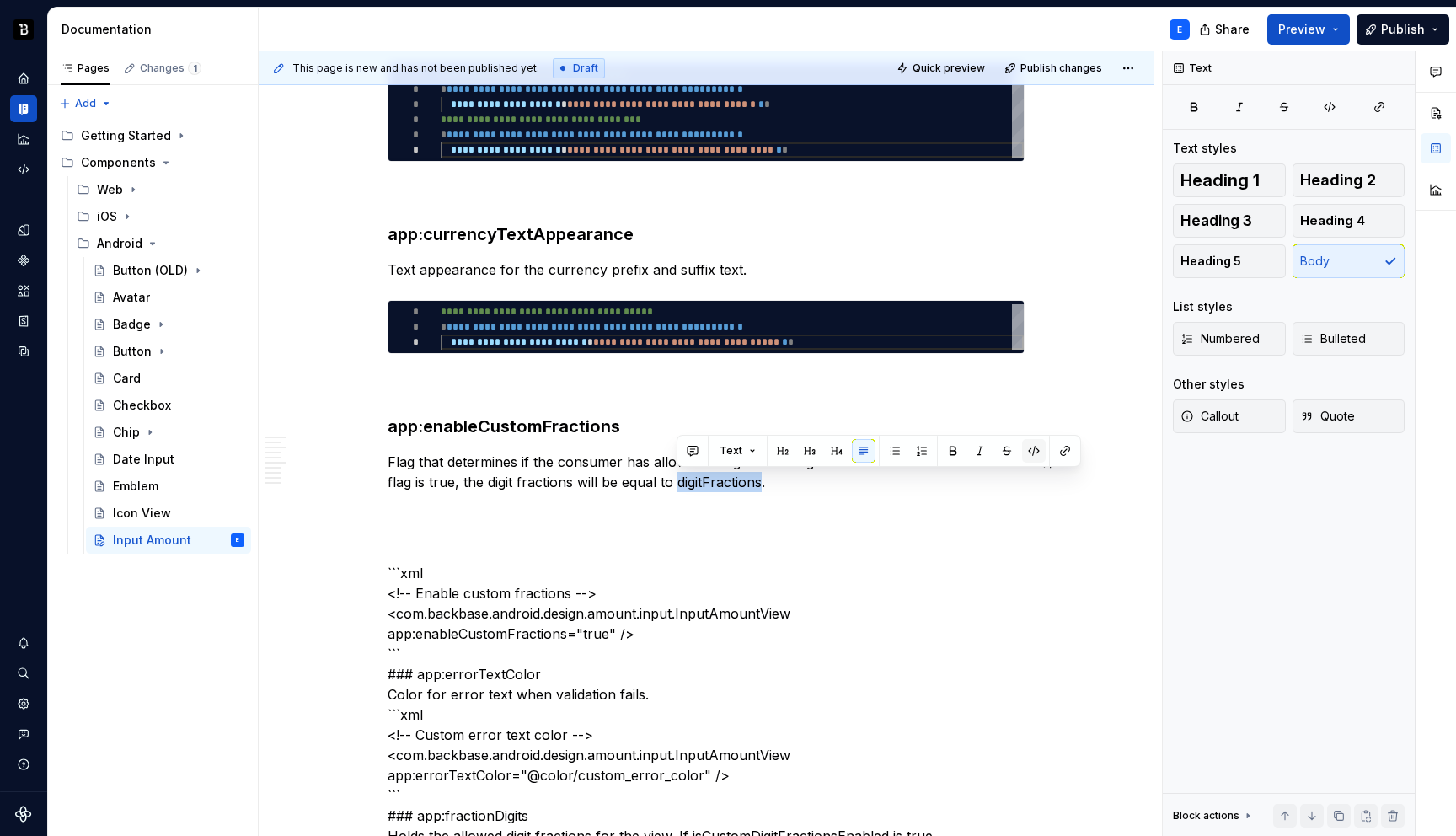
click at [1032, 455] on button "button" at bounding box center [1034, 451] width 23 height 23
click at [368, 306] on span at bounding box center [371, 308] width 14 height 23
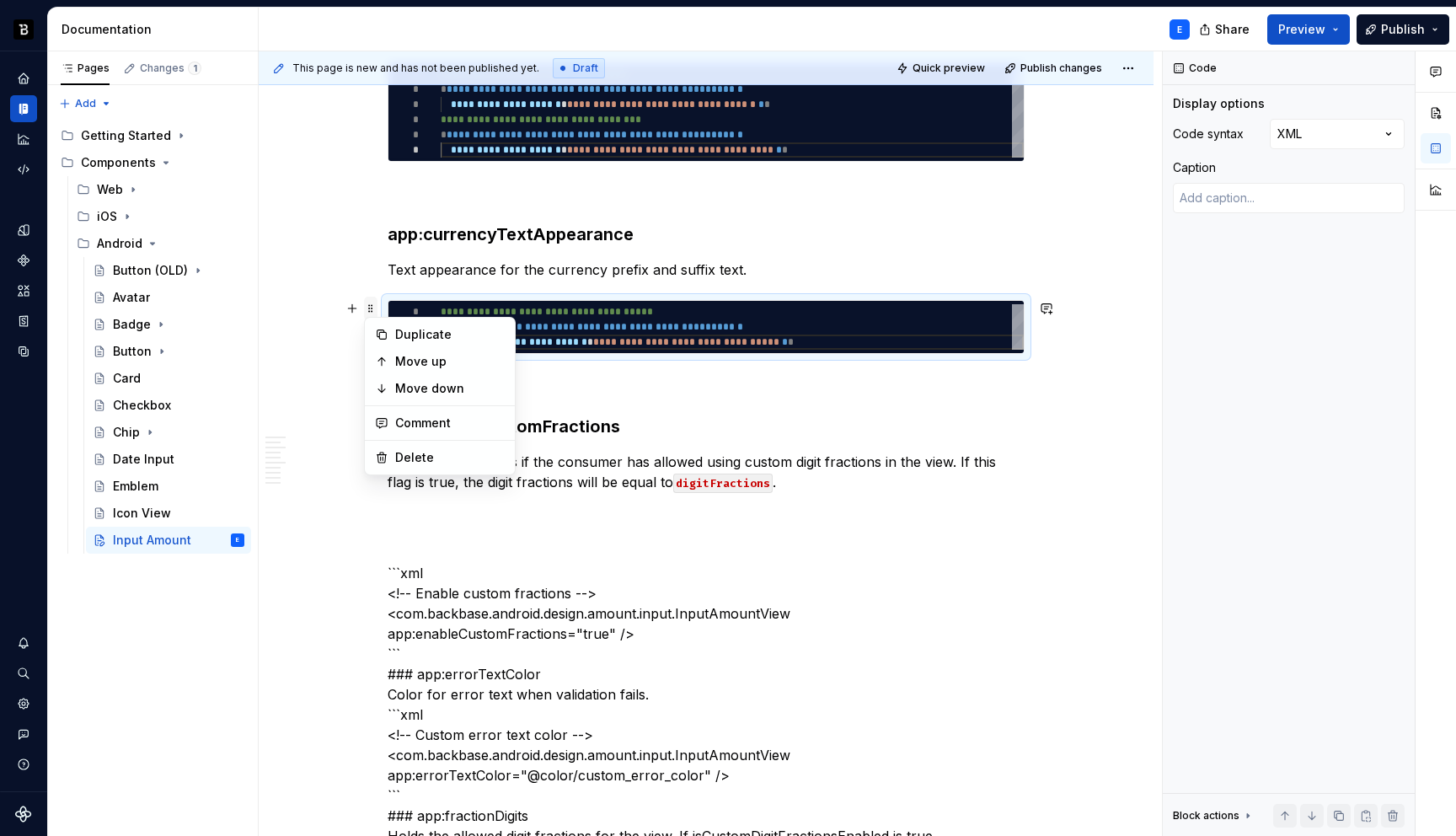
click at [368, 306] on span at bounding box center [371, 308] width 14 height 23
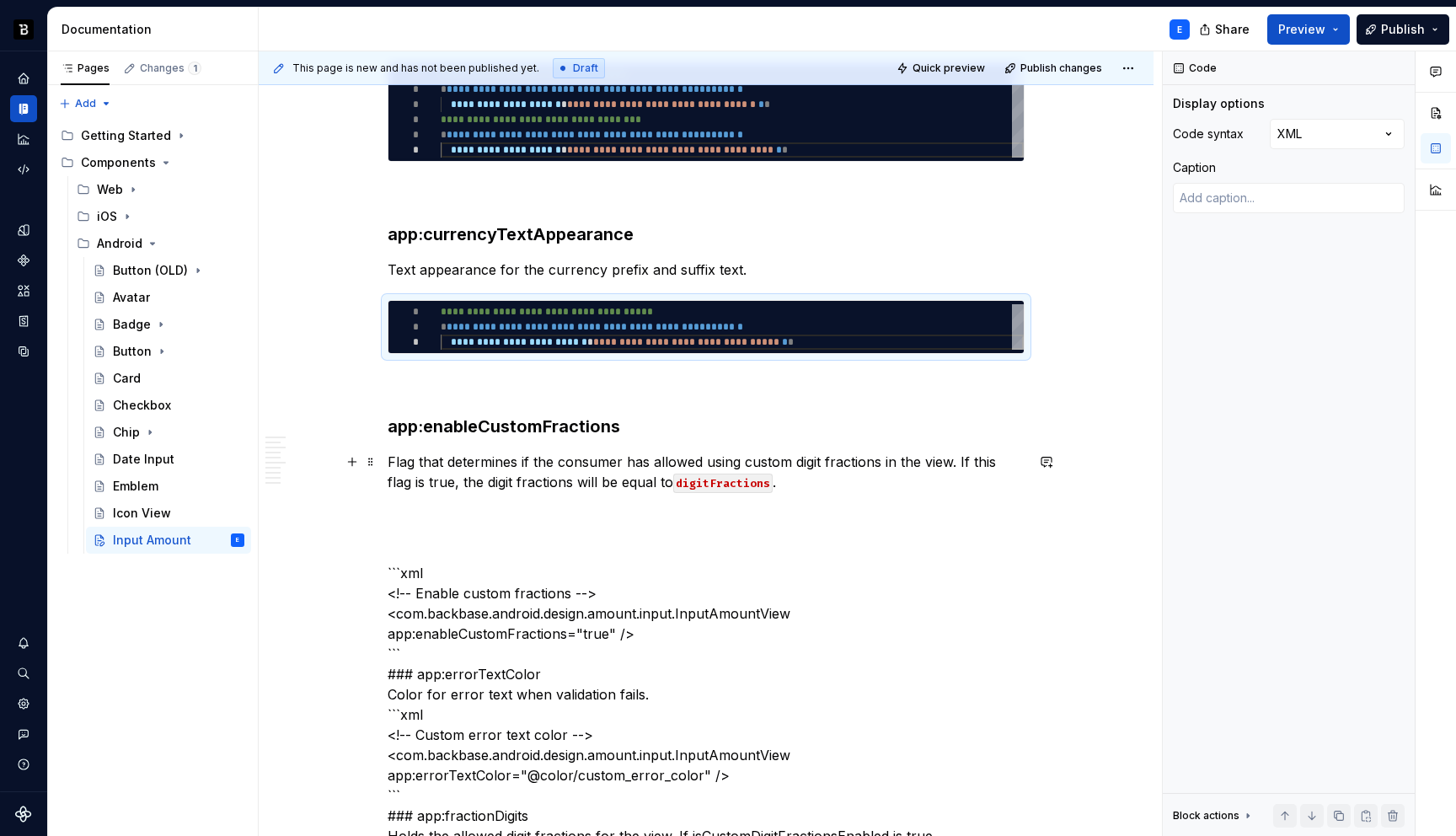
click at [819, 496] on div "**********" at bounding box center [706, 237] width 637 height 4943
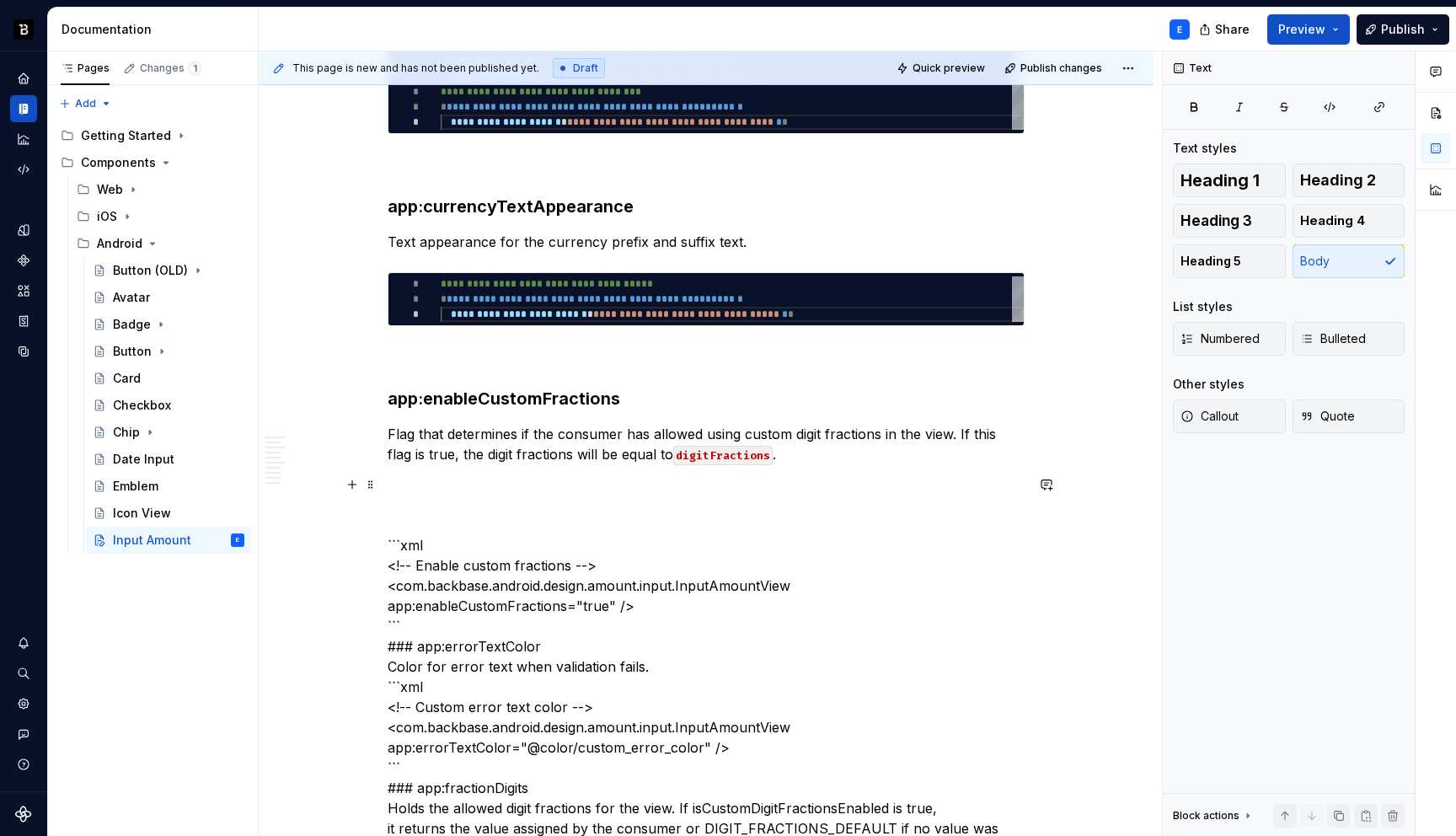
scroll to position [2677, 0]
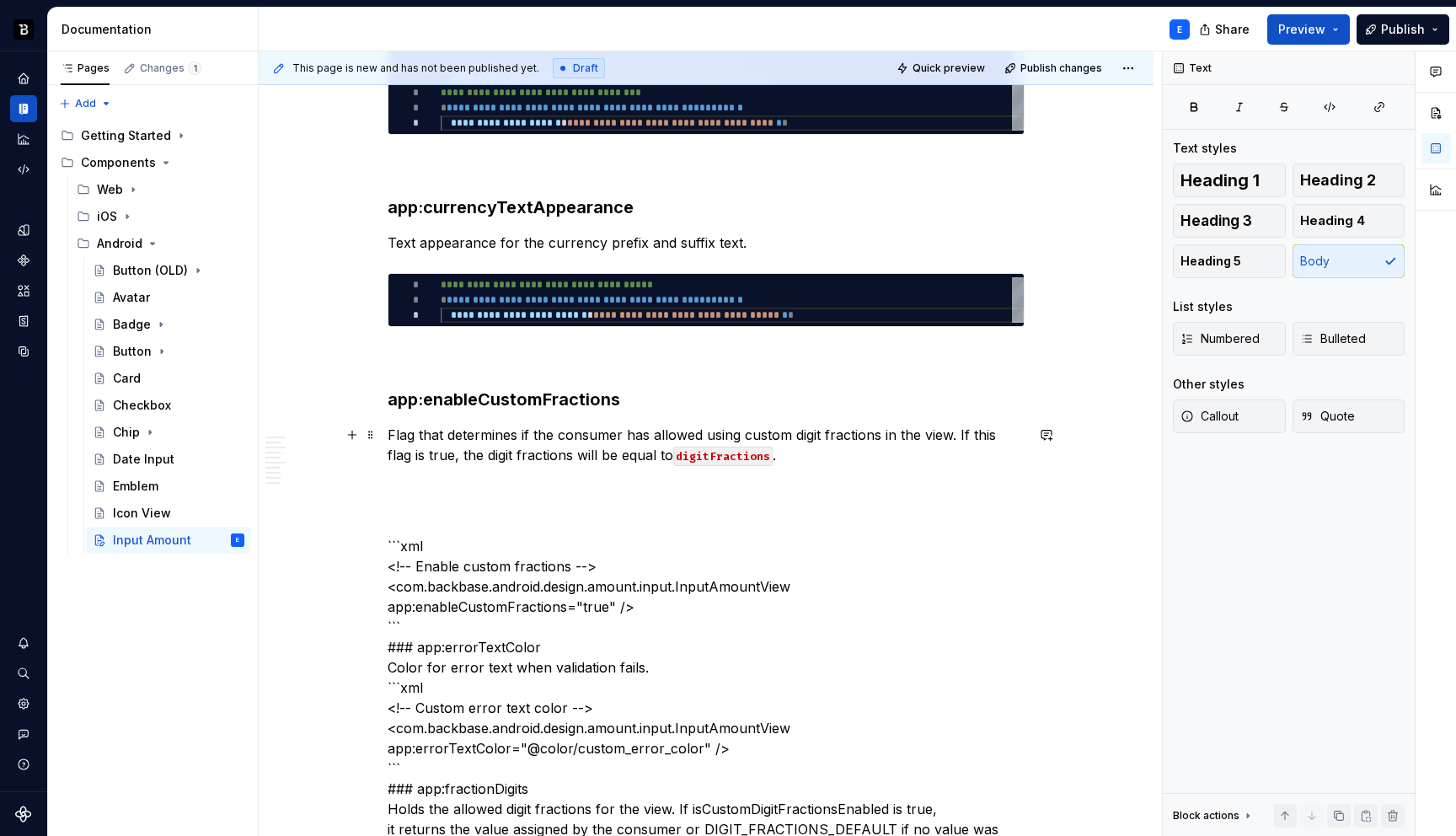
click at [799, 457] on p "Flag that determines if the consumer has allowed using custom digit fractions i…" at bounding box center [706, 445] width 637 height 41
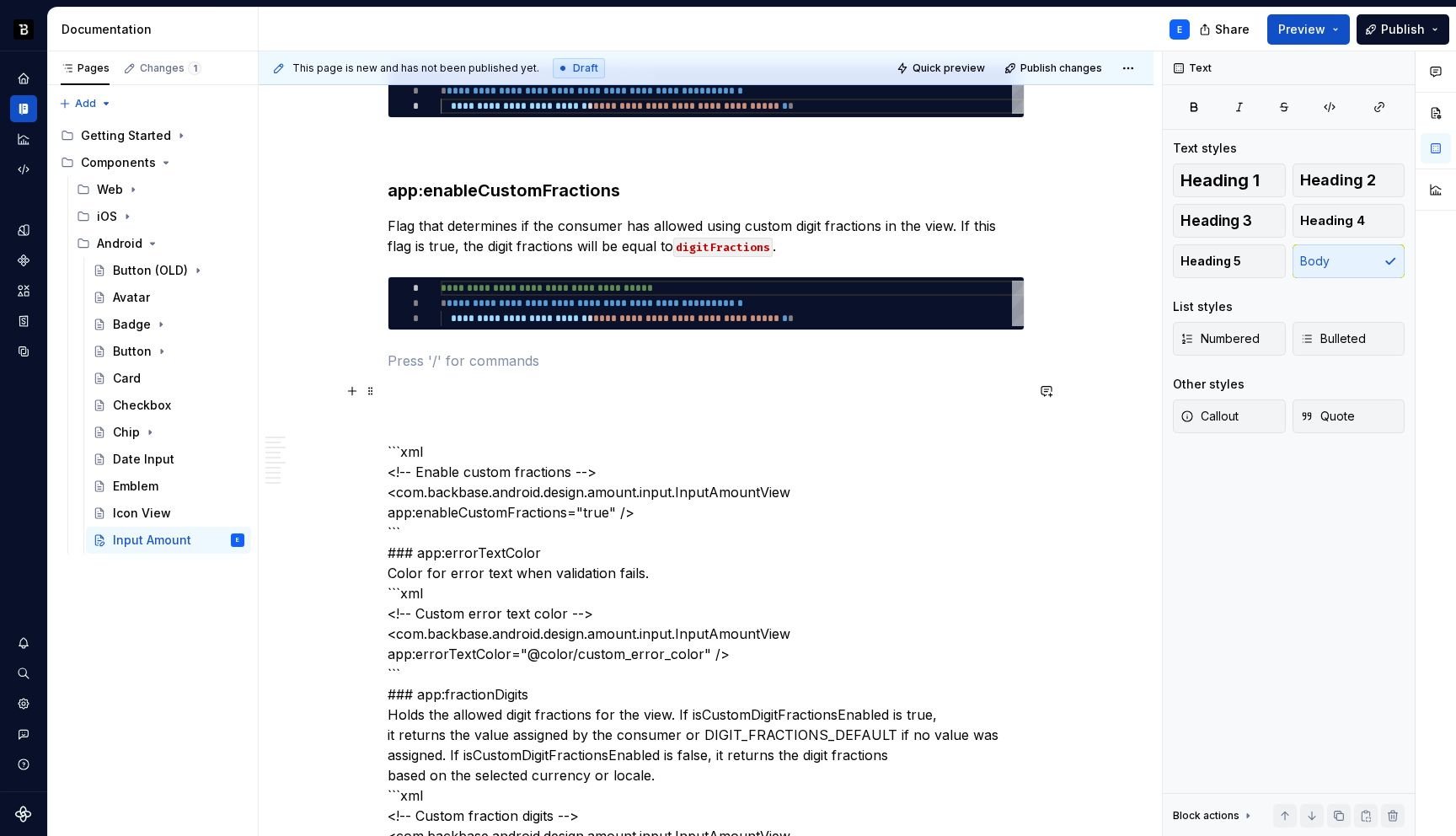
scroll to position [2930, 0]
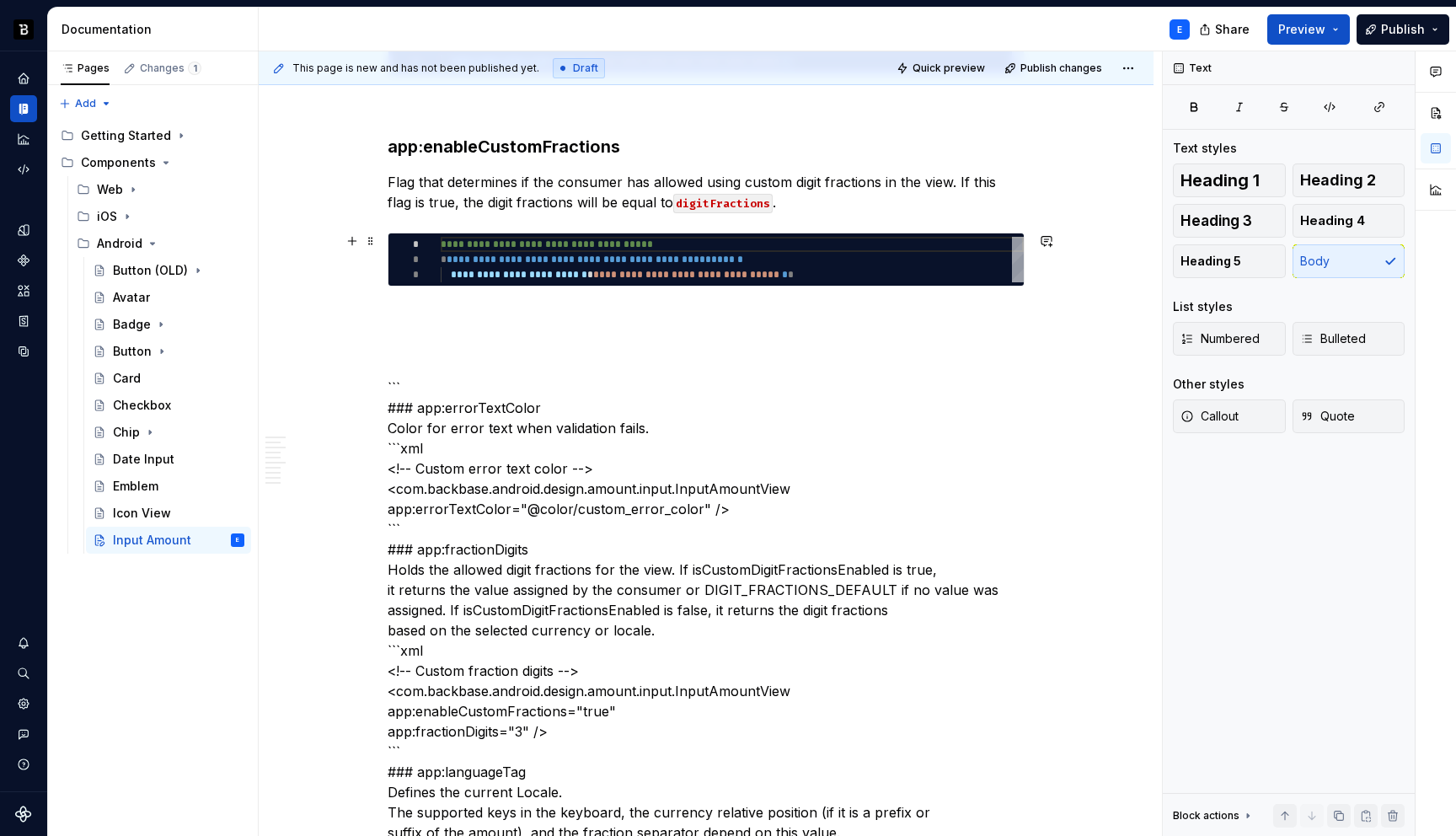
type textarea "*"
type textarea "**********"
click at [539, 273] on div "**********" at bounding box center [733, 259] width 584 height 46
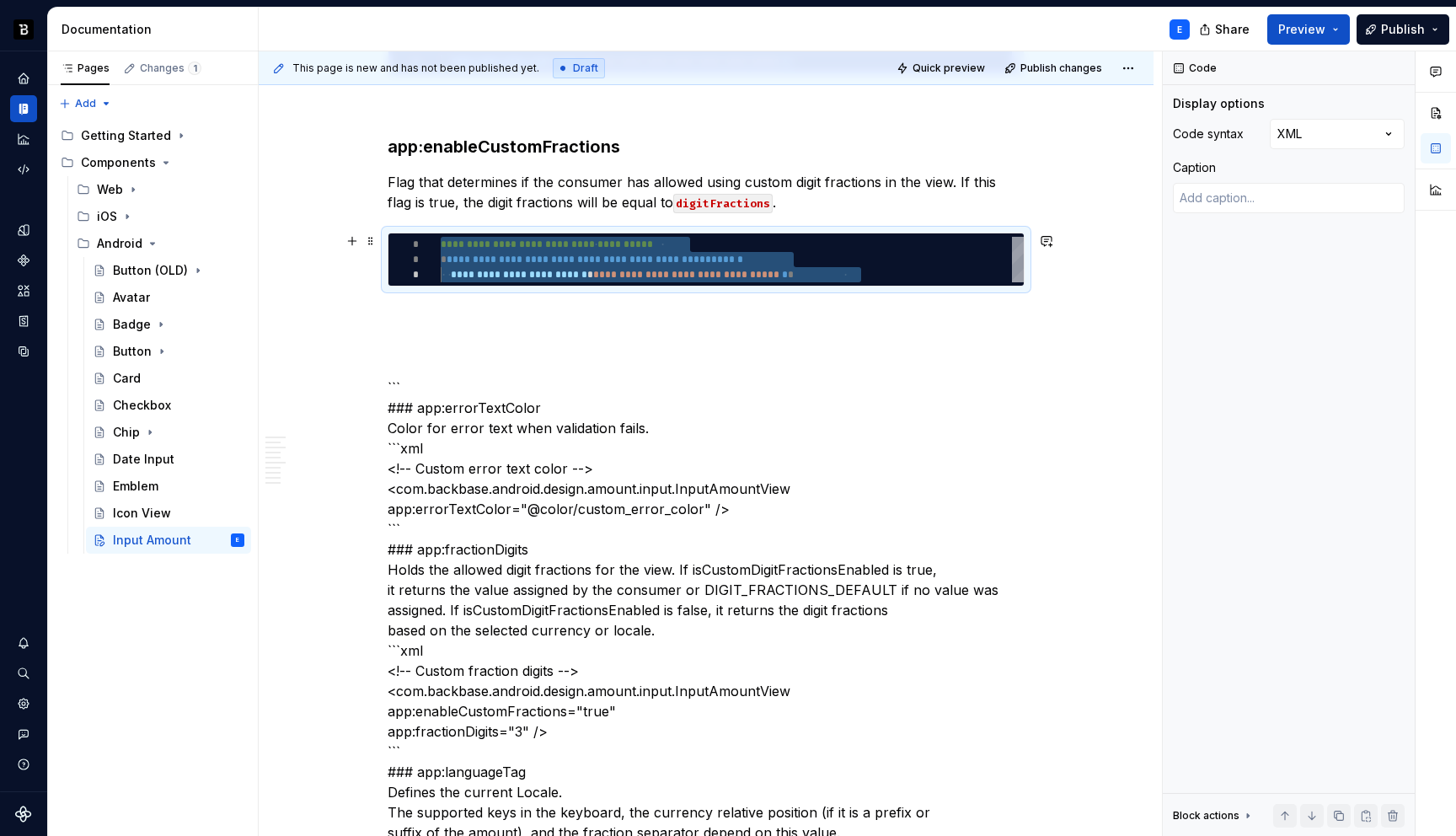
type textarea "*"
type textarea "**********"
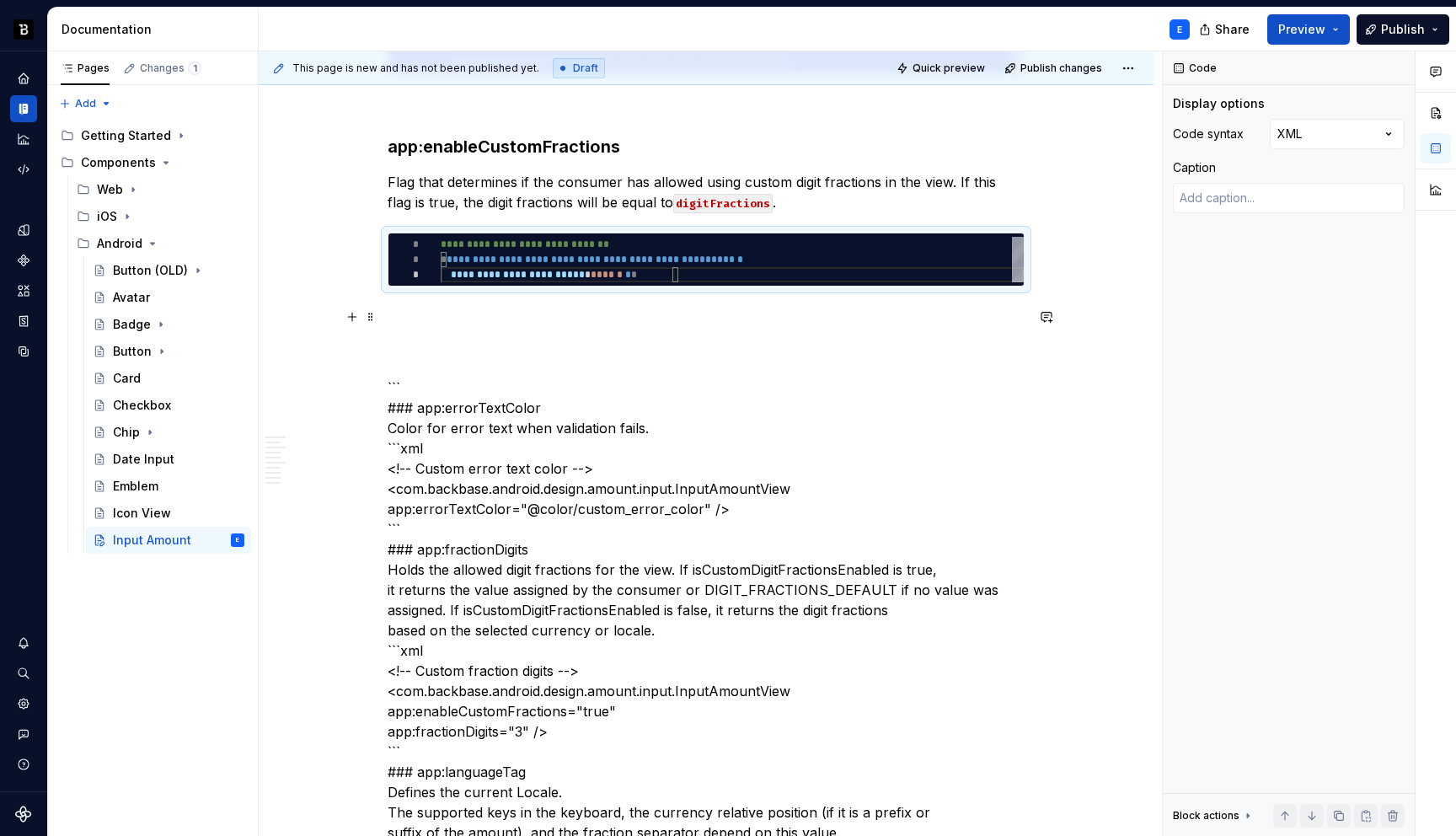
click at [528, 307] on p at bounding box center [706, 316] width 637 height 20
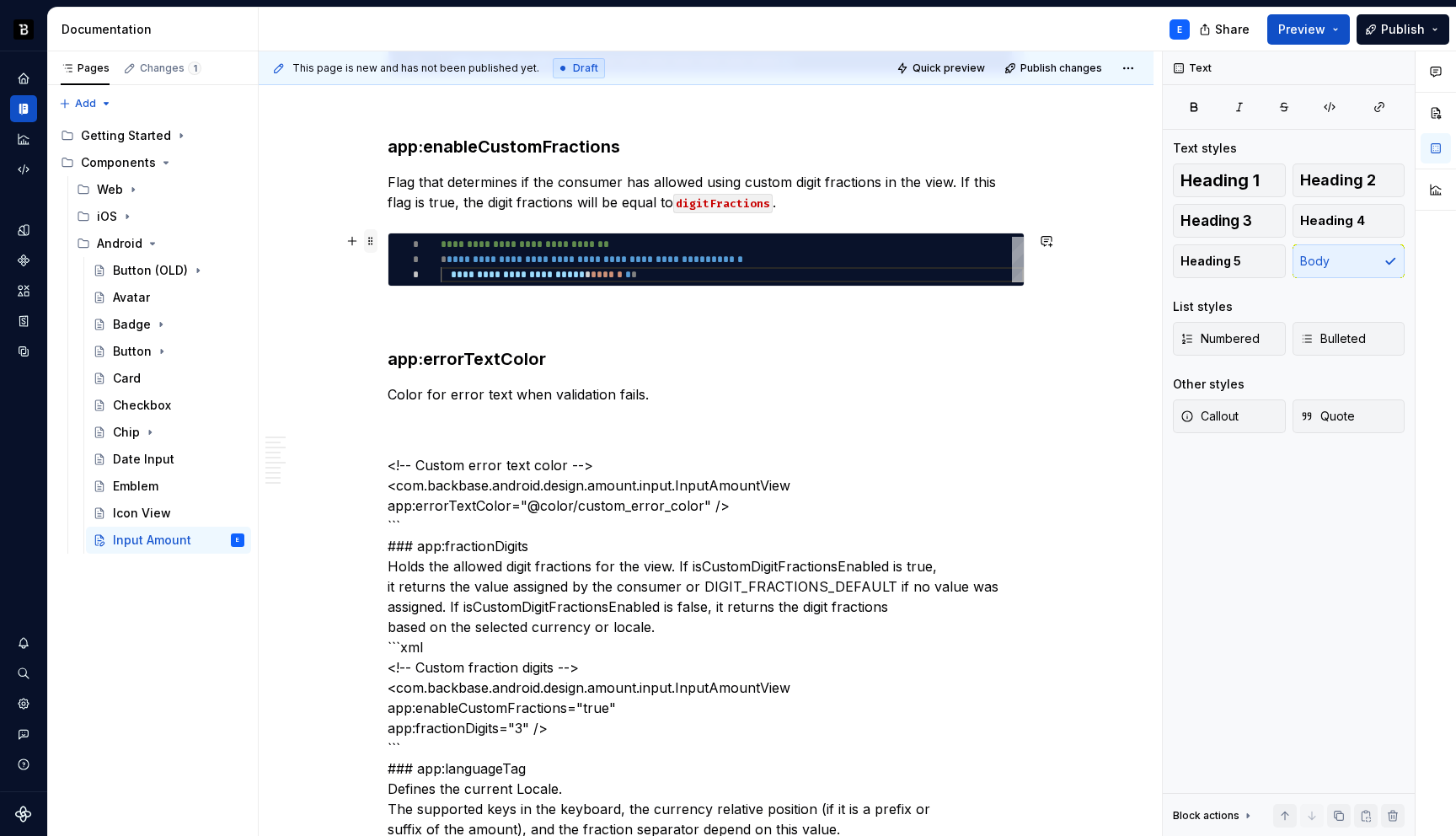
click at [371, 240] on span at bounding box center [371, 241] width 14 height 23
type textarea "*"
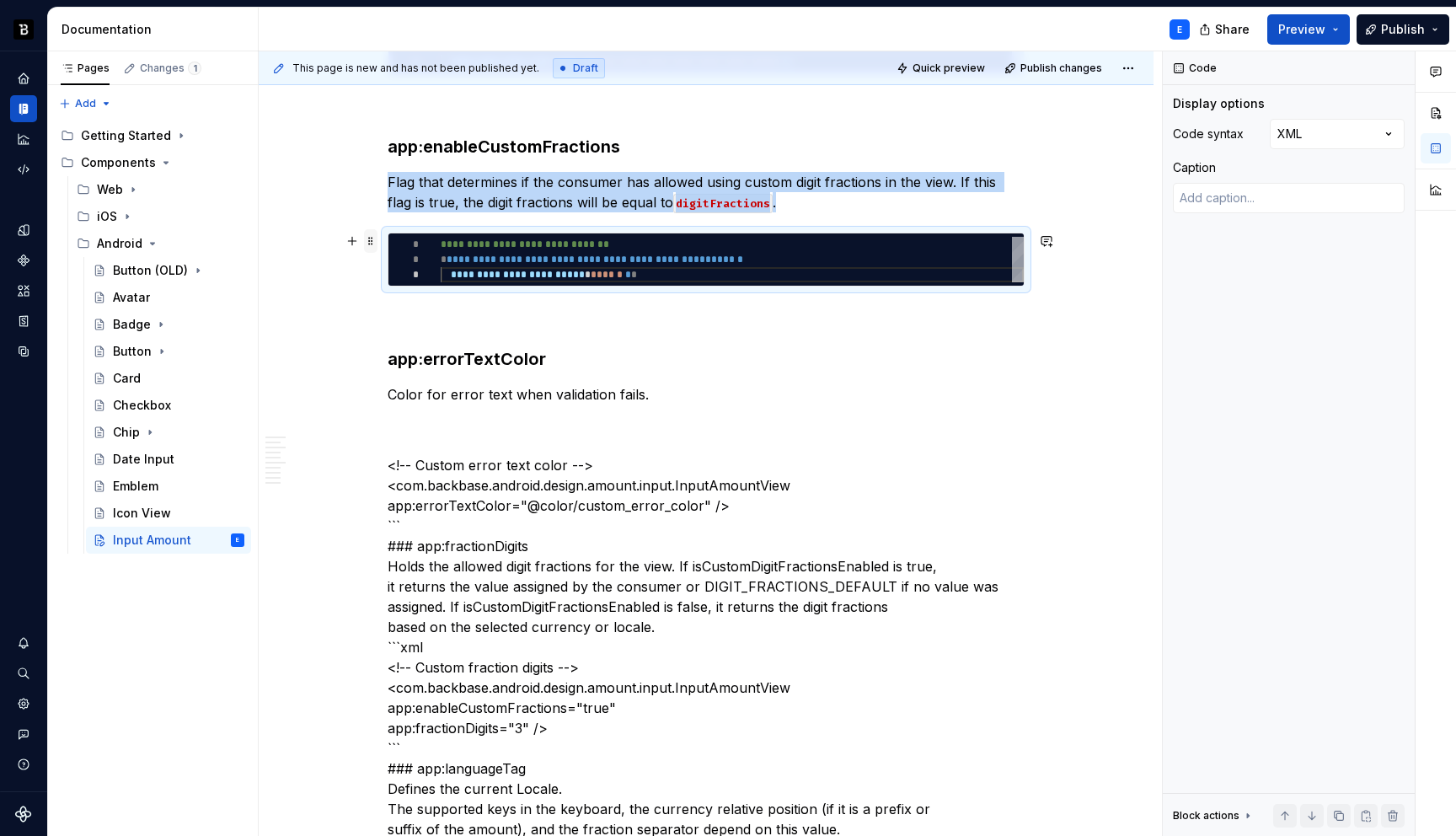
click at [371, 240] on span at bounding box center [371, 241] width 14 height 23
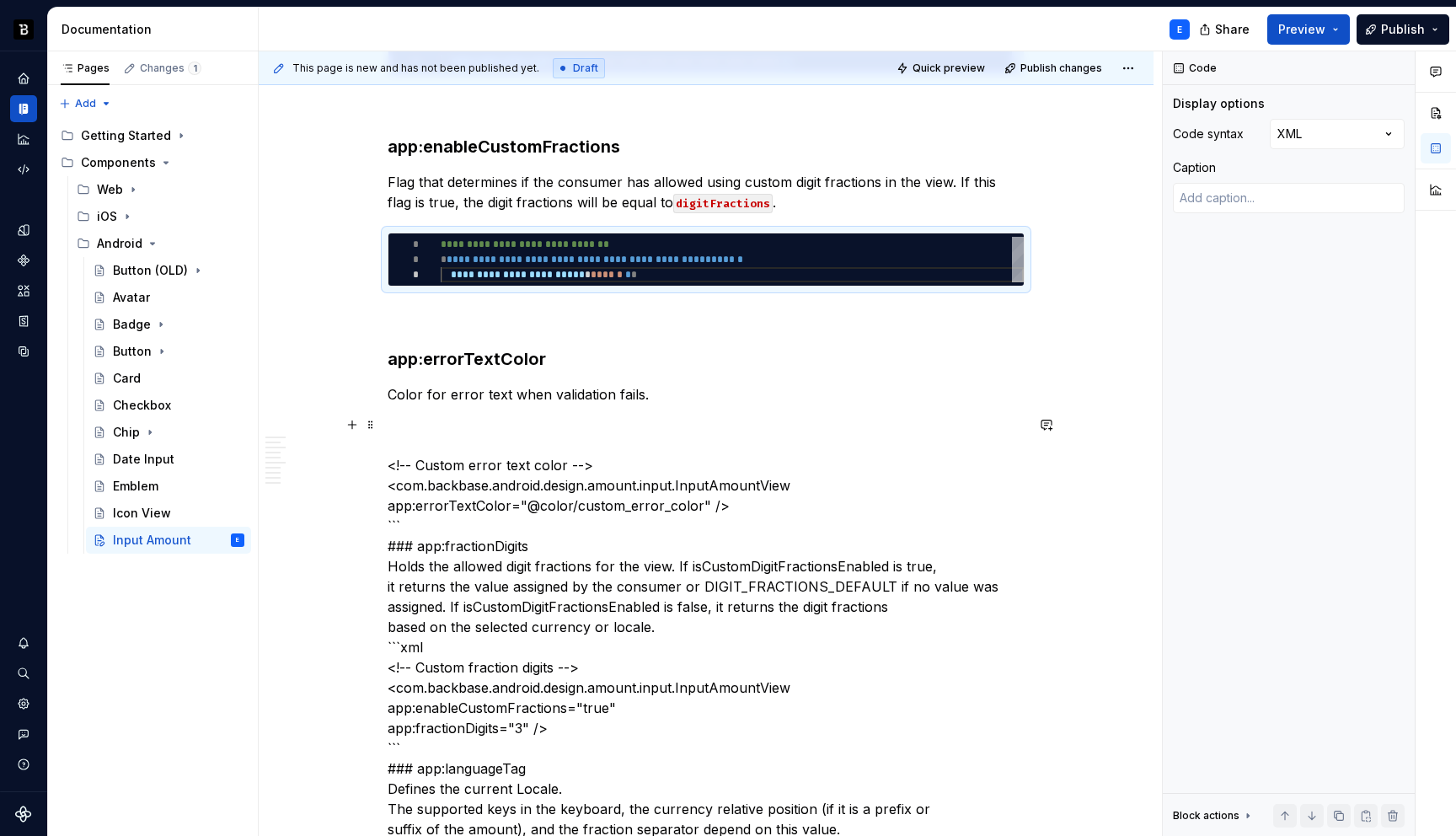
click at [652, 393] on p "Color for error text when validation fails." at bounding box center [706, 394] width 637 height 20
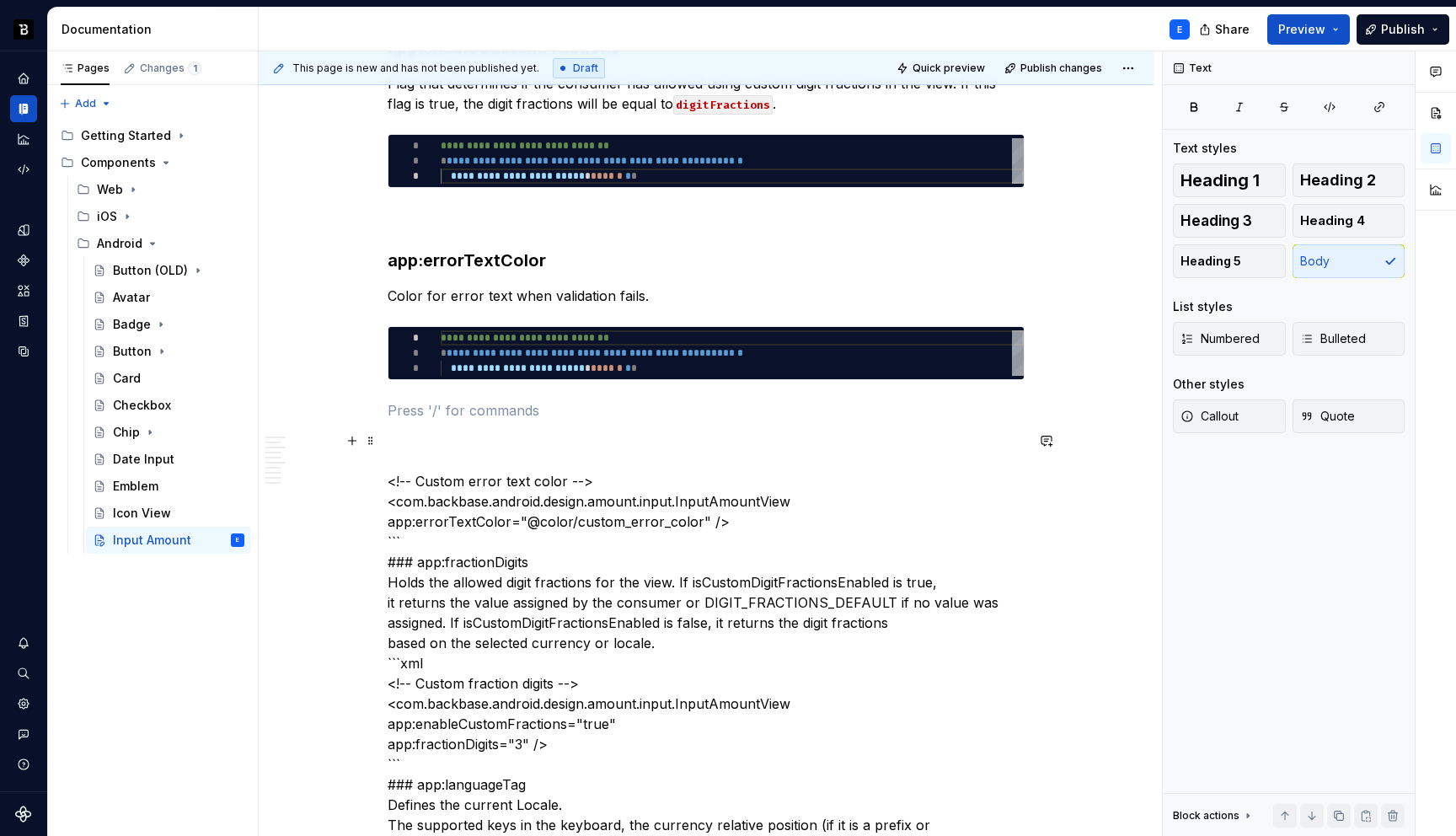
scroll to position [3064, 0]
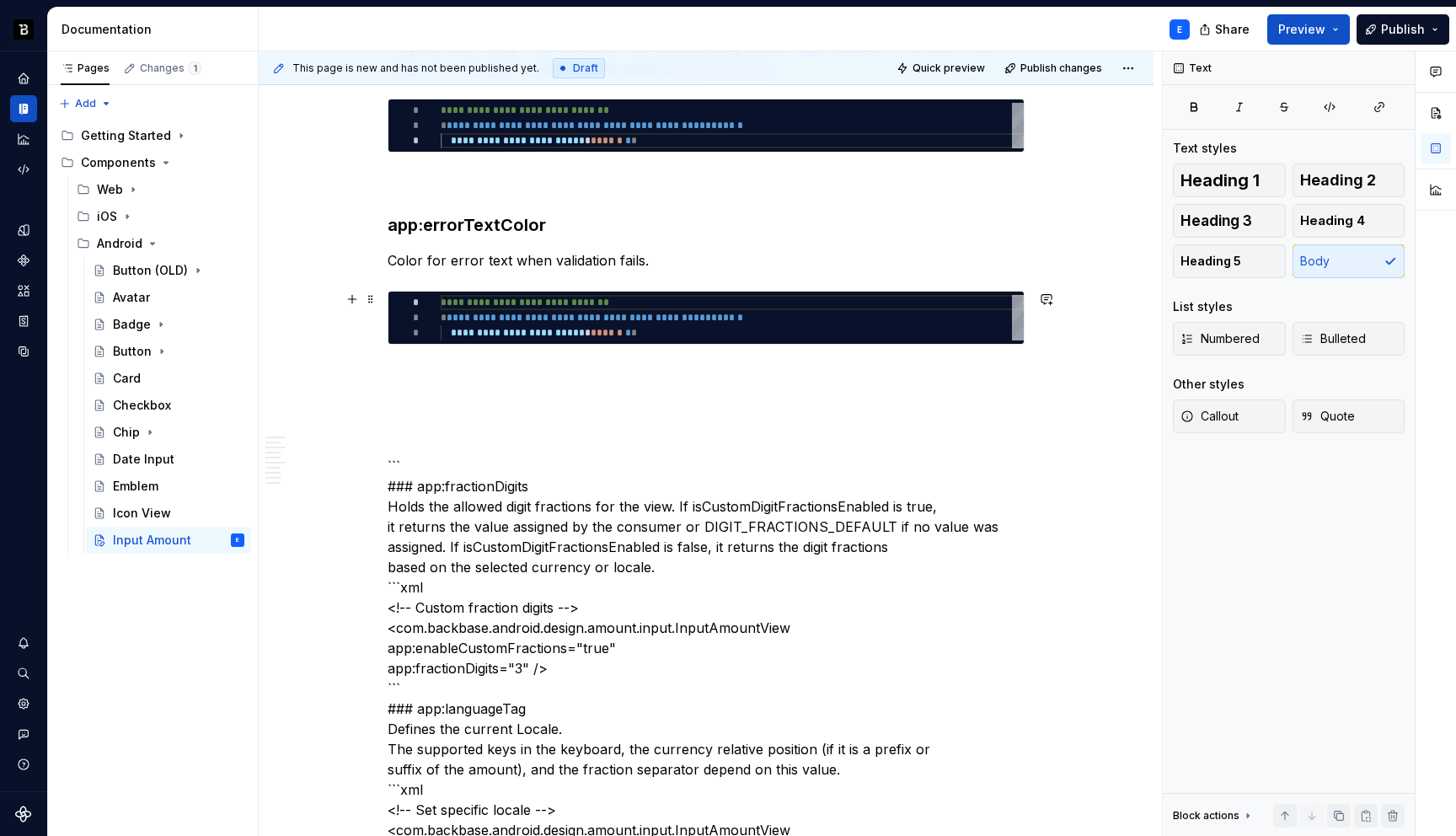
type textarea "**********"
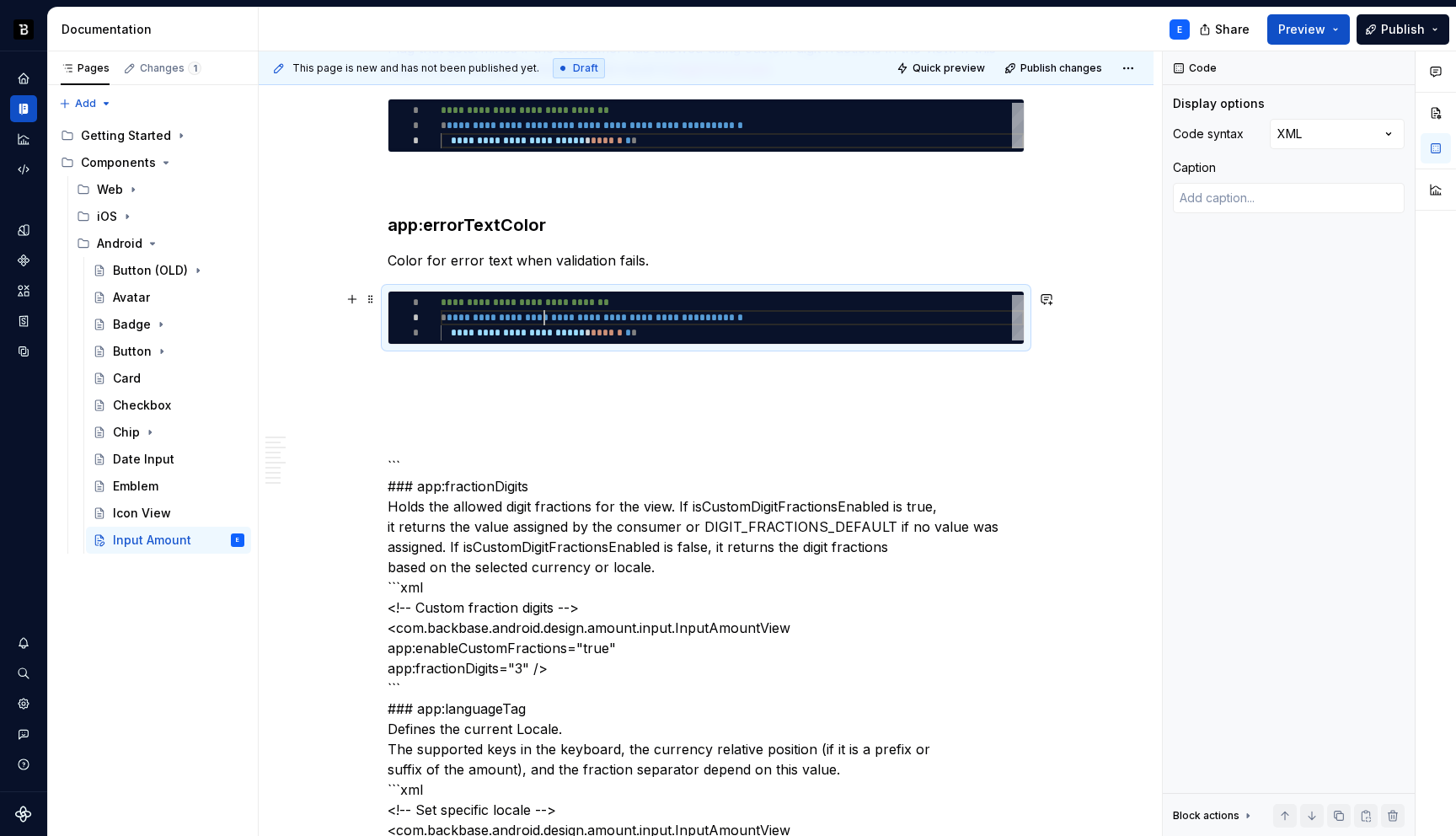
click at [543, 315] on div "**********" at bounding box center [733, 317] width 584 height 46
type textarea "*"
type textarea "**********"
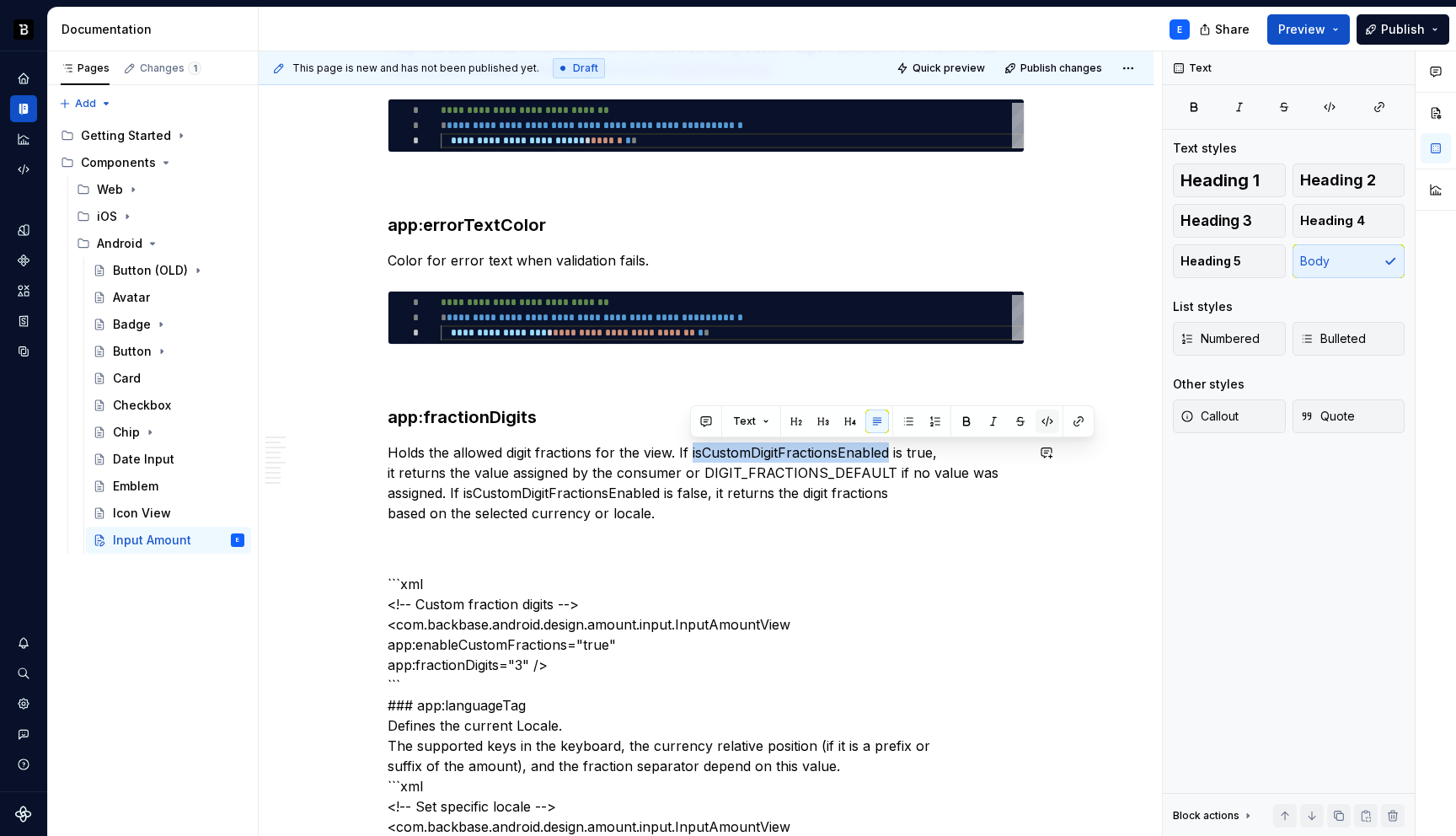
click at [1045, 417] on button "button" at bounding box center [1048, 422] width 23 height 23
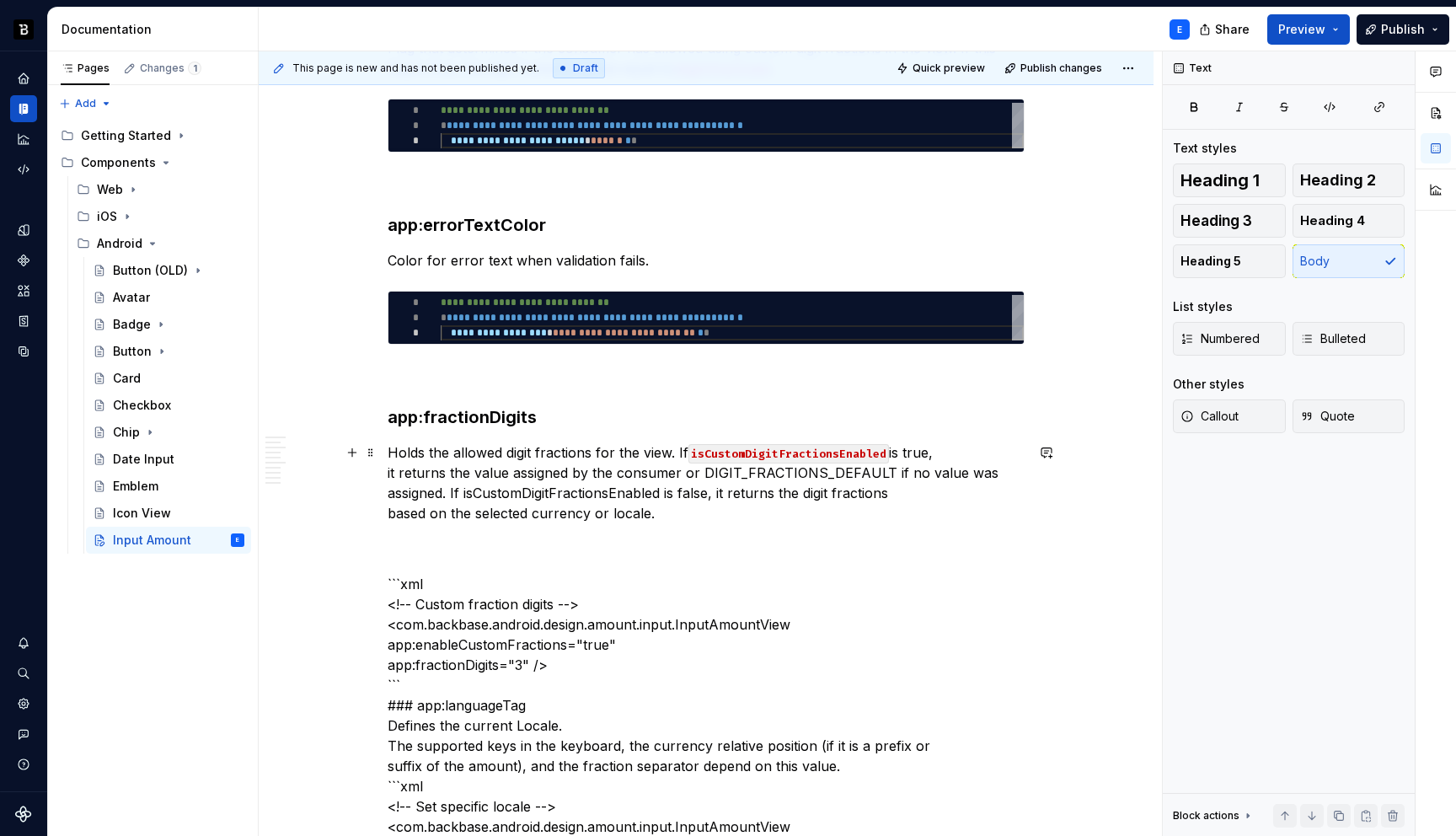
click at [952, 454] on p "Holds the allowed digit fractions for the view. If isCustomDigitFractionsEnable…" at bounding box center [706, 482] width 637 height 80
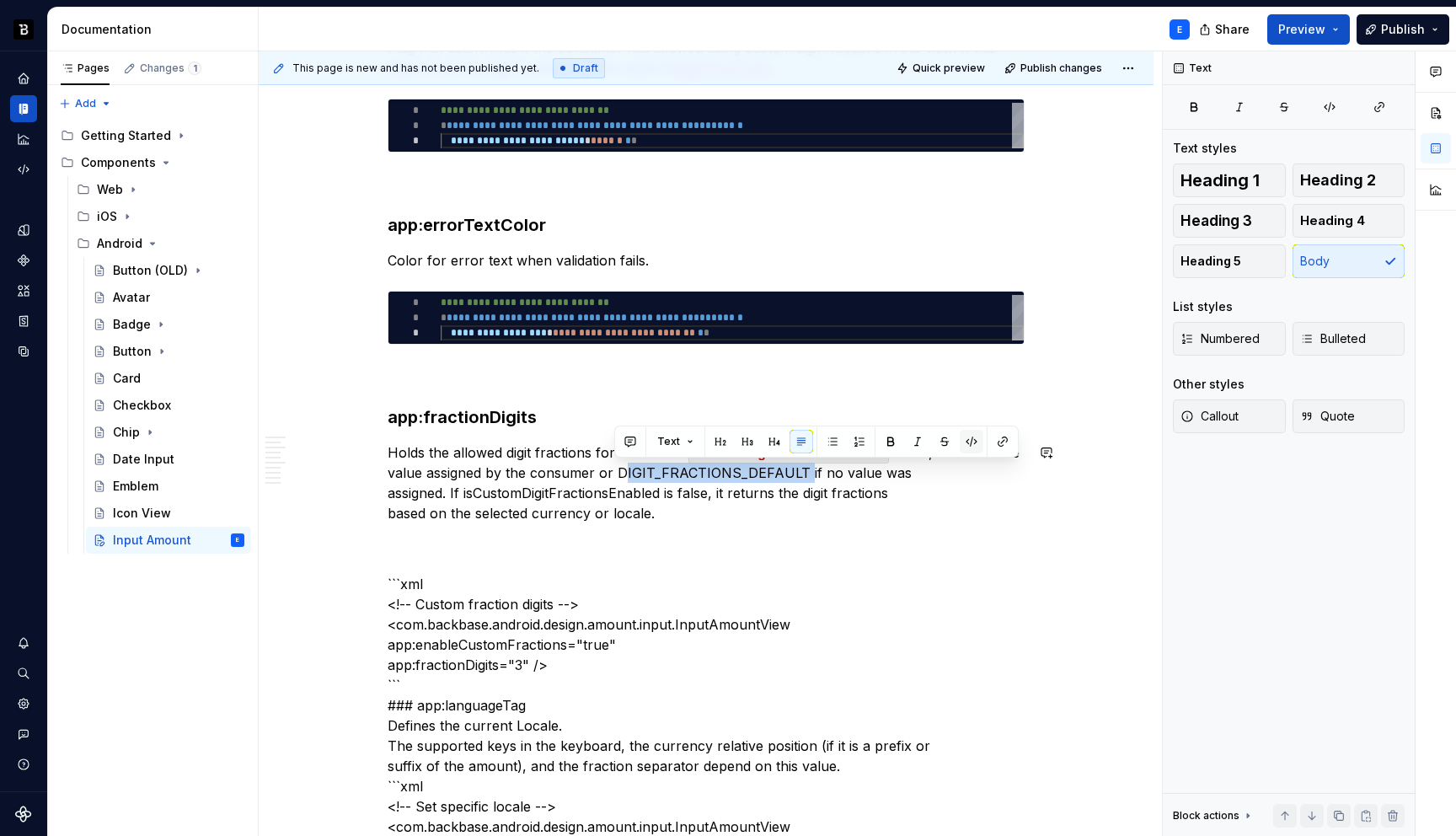
click at [972, 438] on button "button" at bounding box center [971, 441] width 23 height 23
click at [913, 469] on p "Holds the allowed digit fractions for the view. If isCustomDigitFractionsEnable…" at bounding box center [706, 482] width 637 height 80
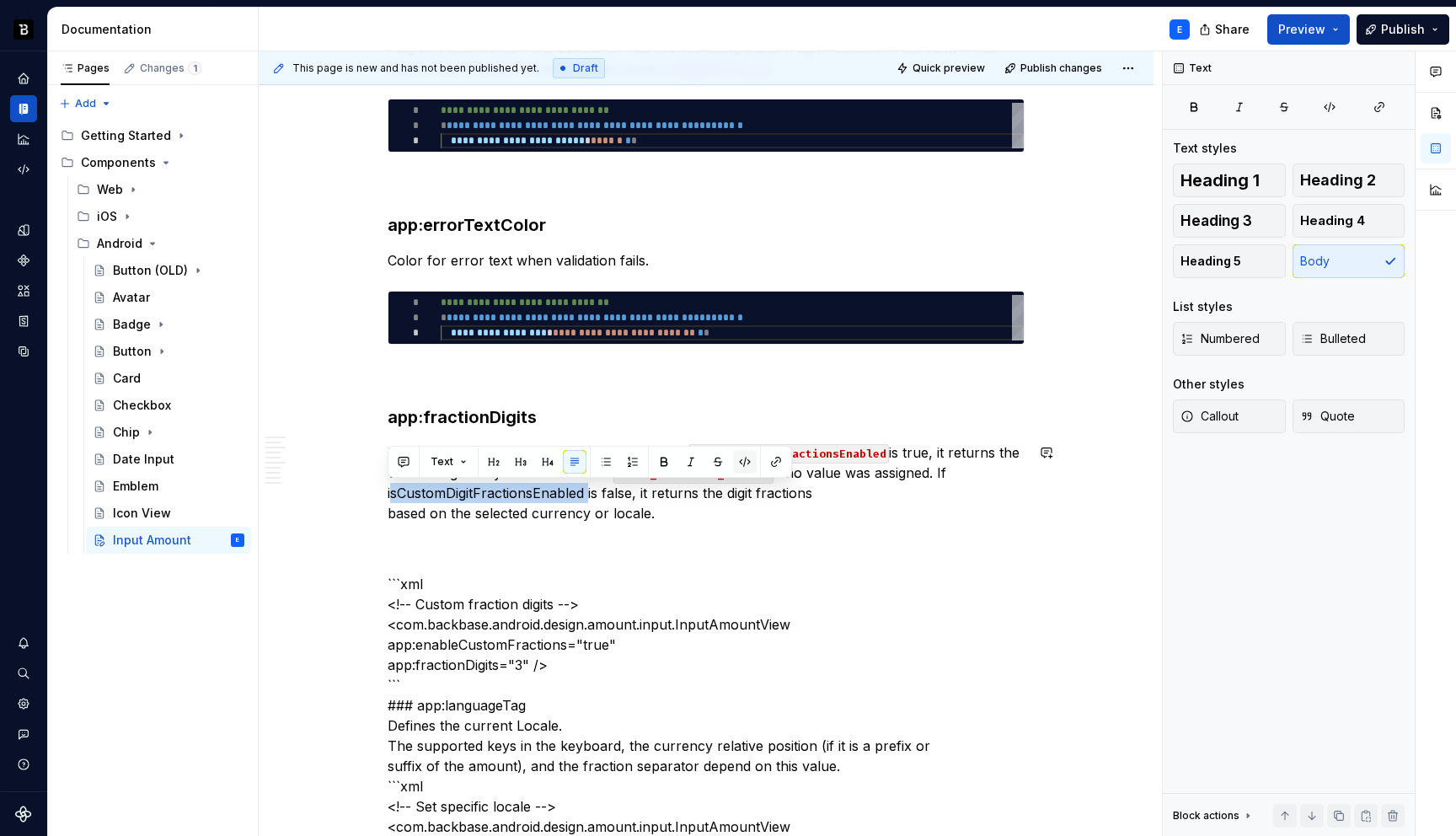
click at [741, 462] on button "button" at bounding box center [744, 462] width 23 height 23
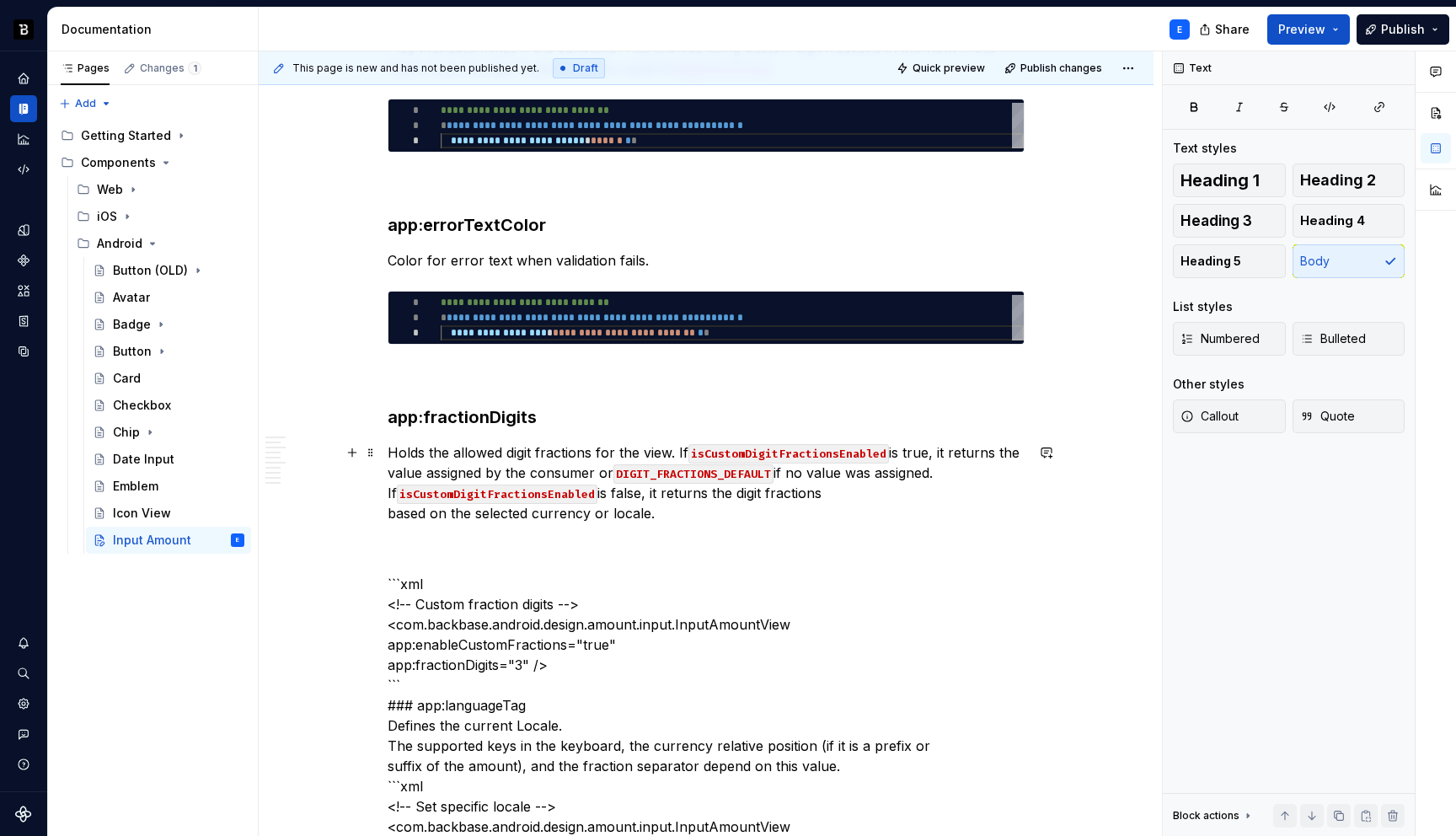
click at [831, 495] on p "Holds the allowed digit fractions for the view. If isCustomDigitFractionsEnable…" at bounding box center [706, 482] width 637 height 80
click at [372, 304] on span at bounding box center [371, 299] width 14 height 23
type textarea "*"
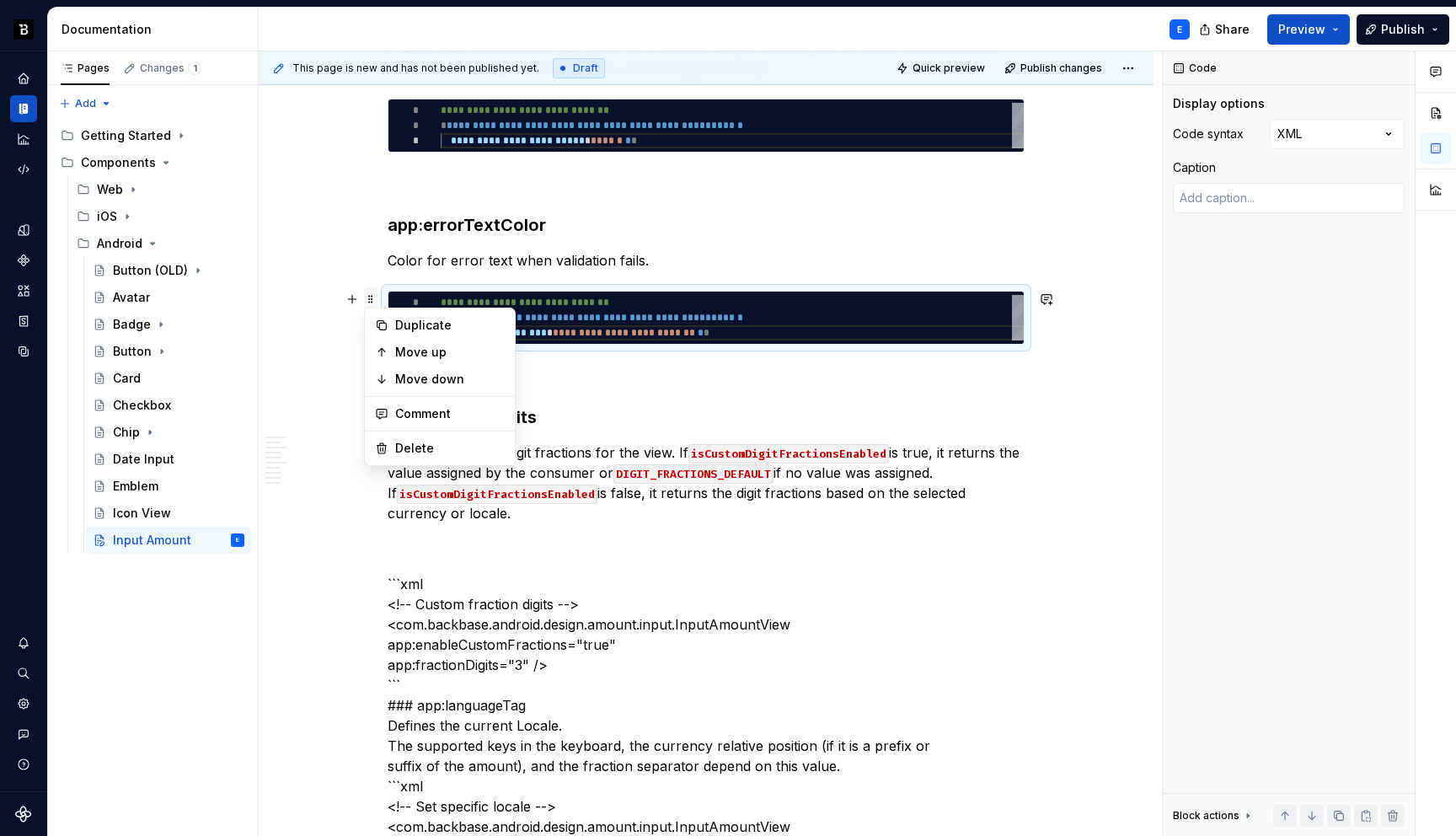
click at [372, 304] on span at bounding box center [371, 299] width 14 height 23
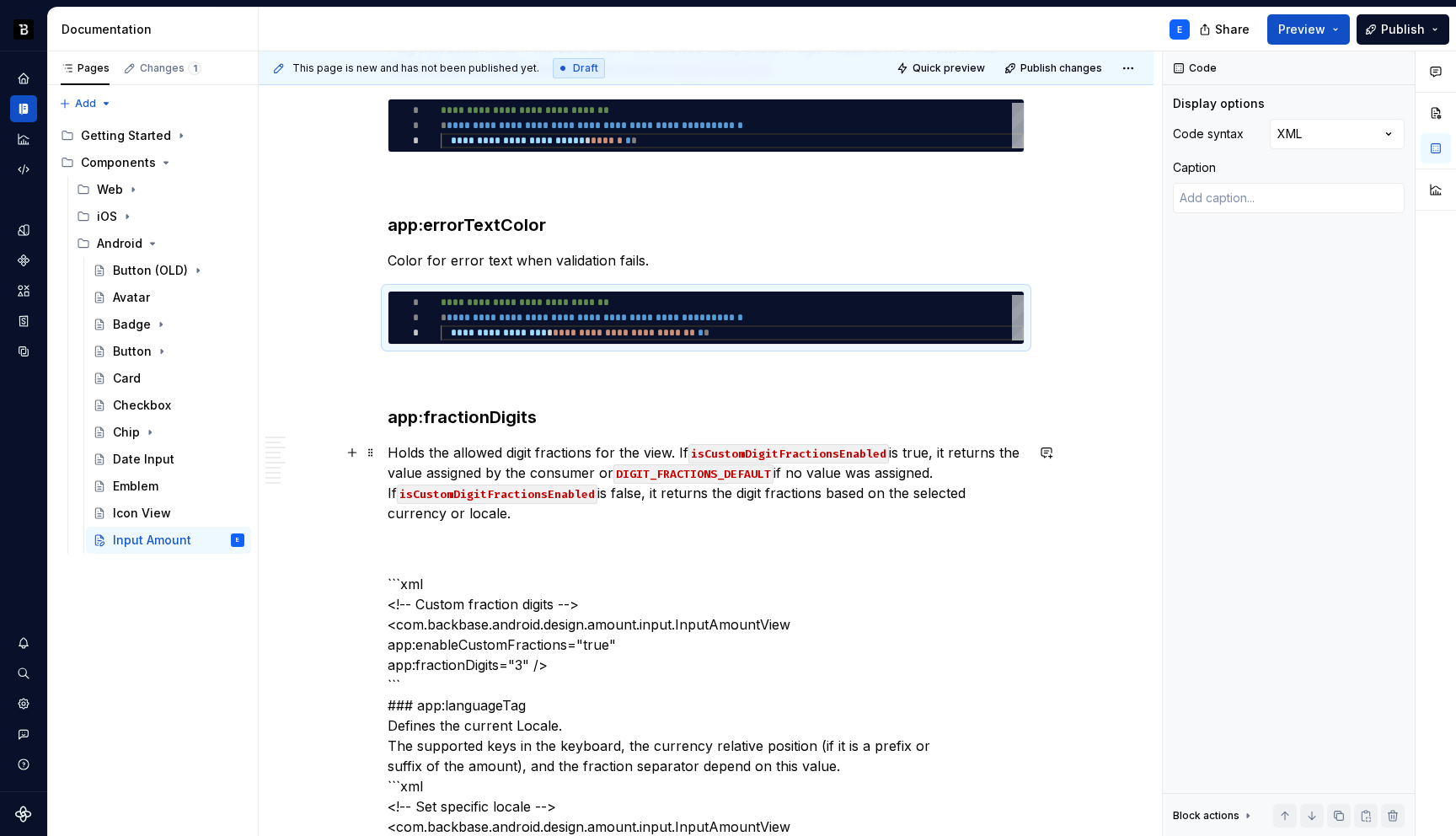
click at [485, 513] on p "Holds the allowed digit fractions for the view. If isCustomDigitFractionsEnable…" at bounding box center [706, 482] width 637 height 80
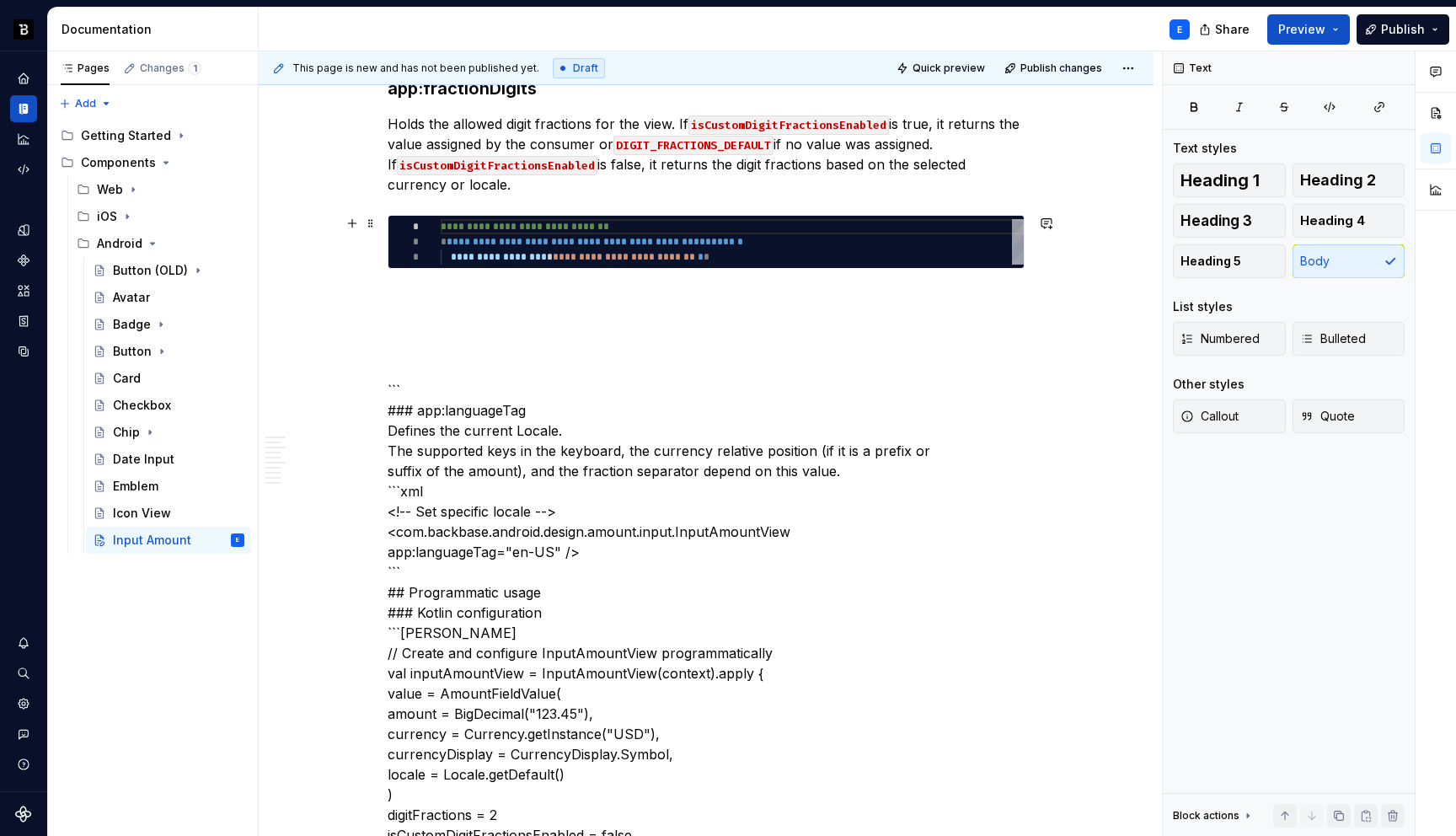
type textarea "**********"
type textarea "*"
click at [524, 230] on div "**********" at bounding box center [733, 241] width 584 height 46
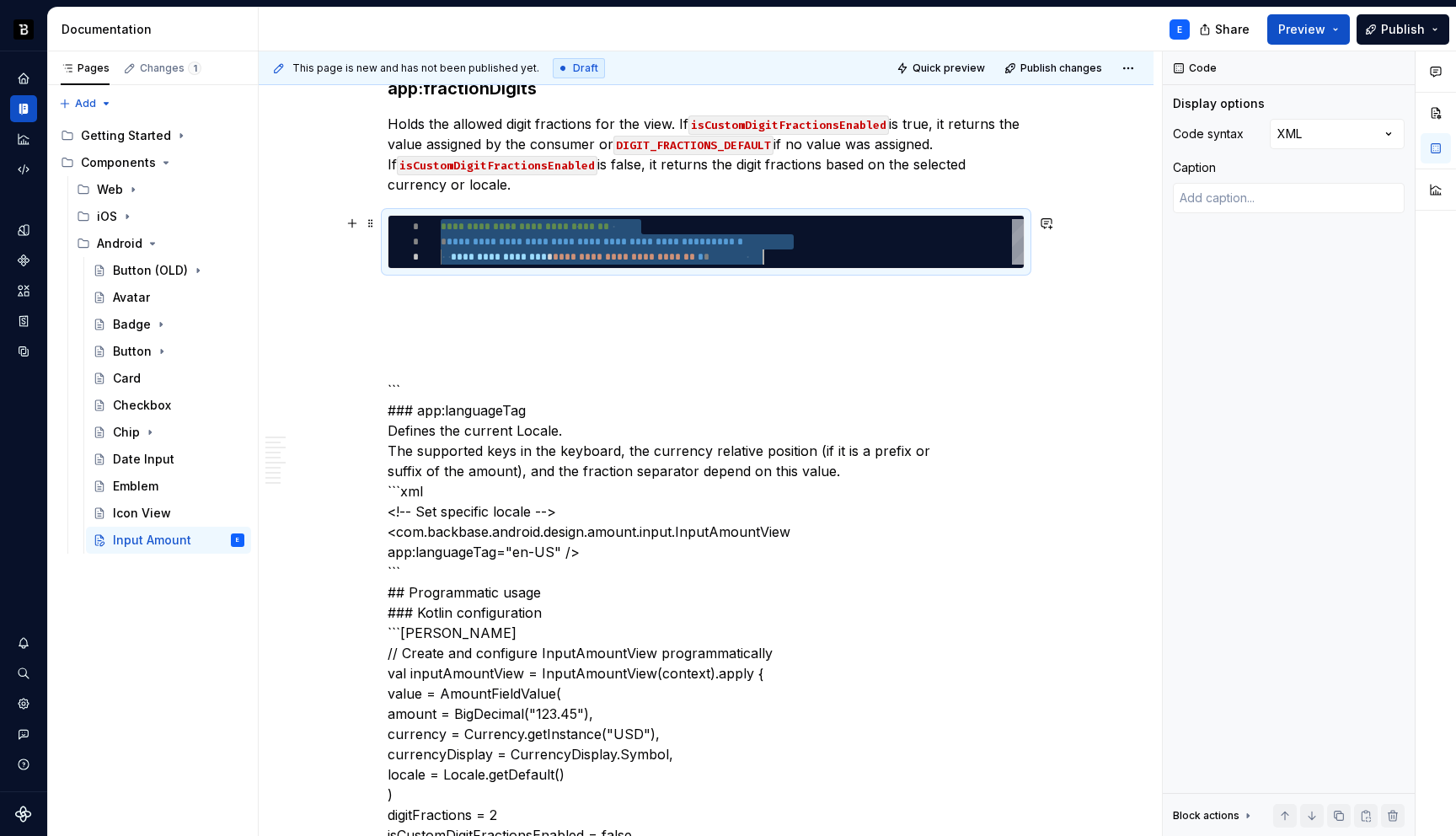
scroll to position [0, 323]
type textarea "**********"
type textarea "*"
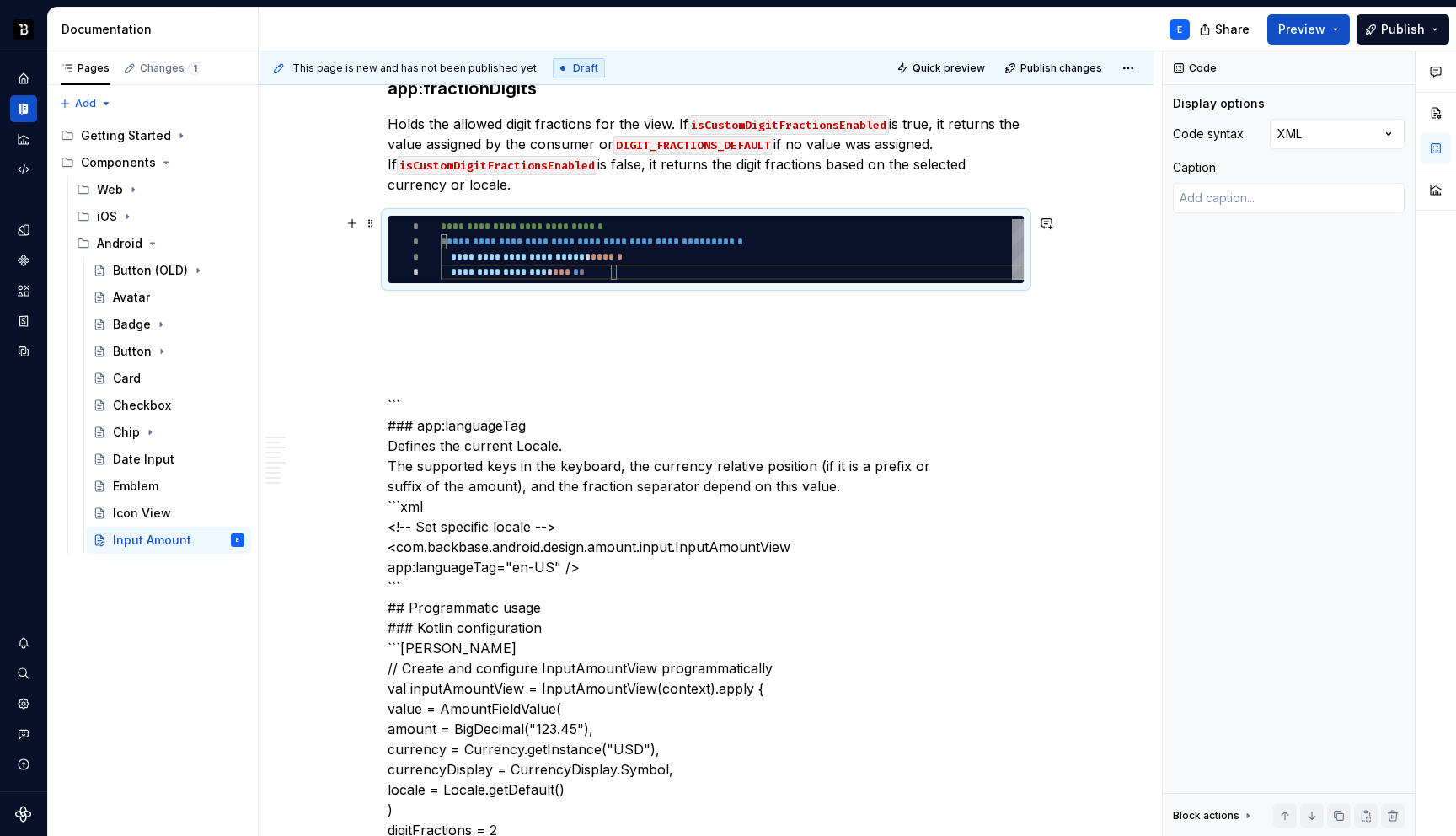
click at [513, 305] on p at bounding box center [706, 314] width 637 height 20
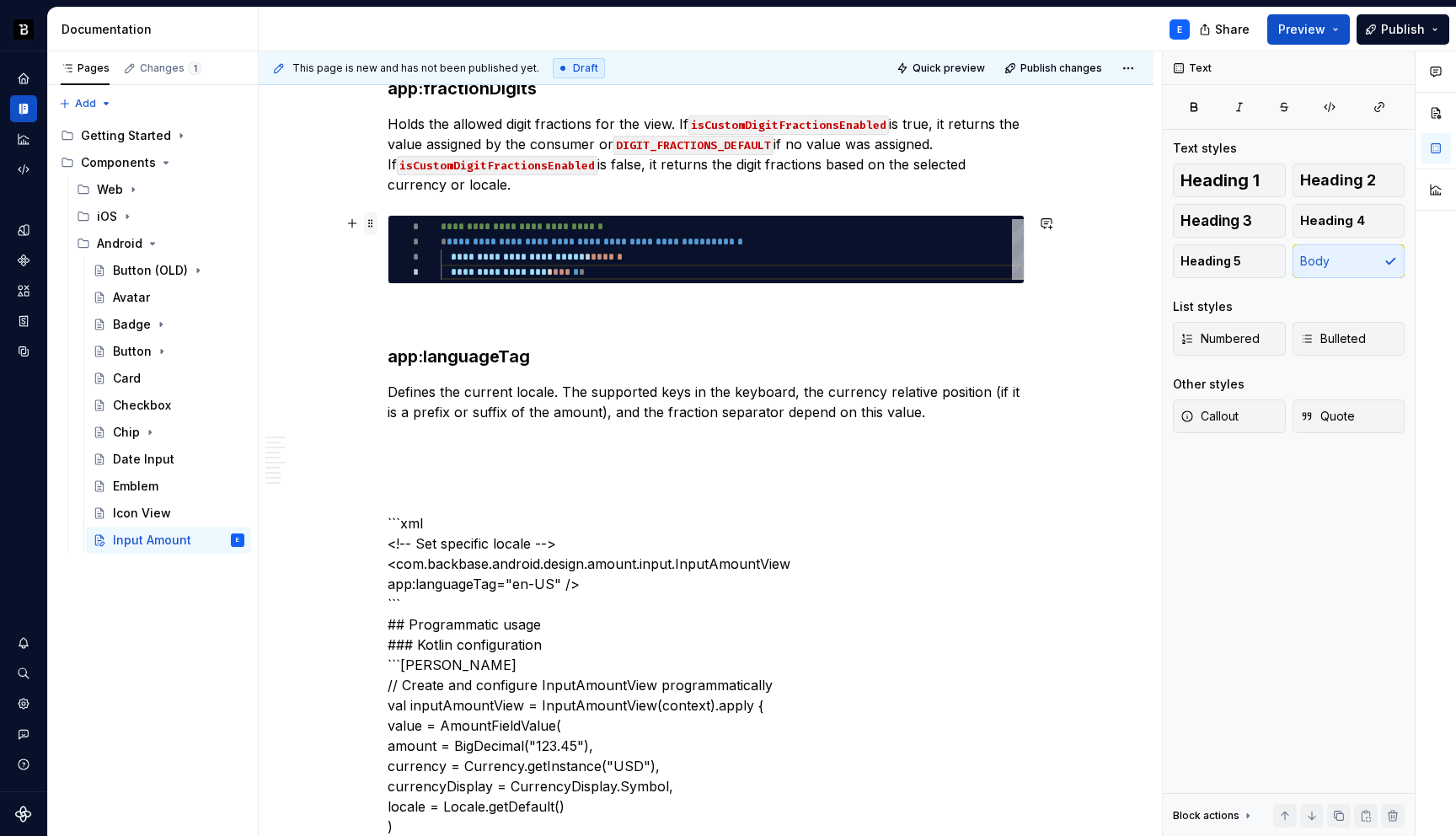
click at [375, 222] on span at bounding box center [371, 223] width 14 height 23
type textarea "*"
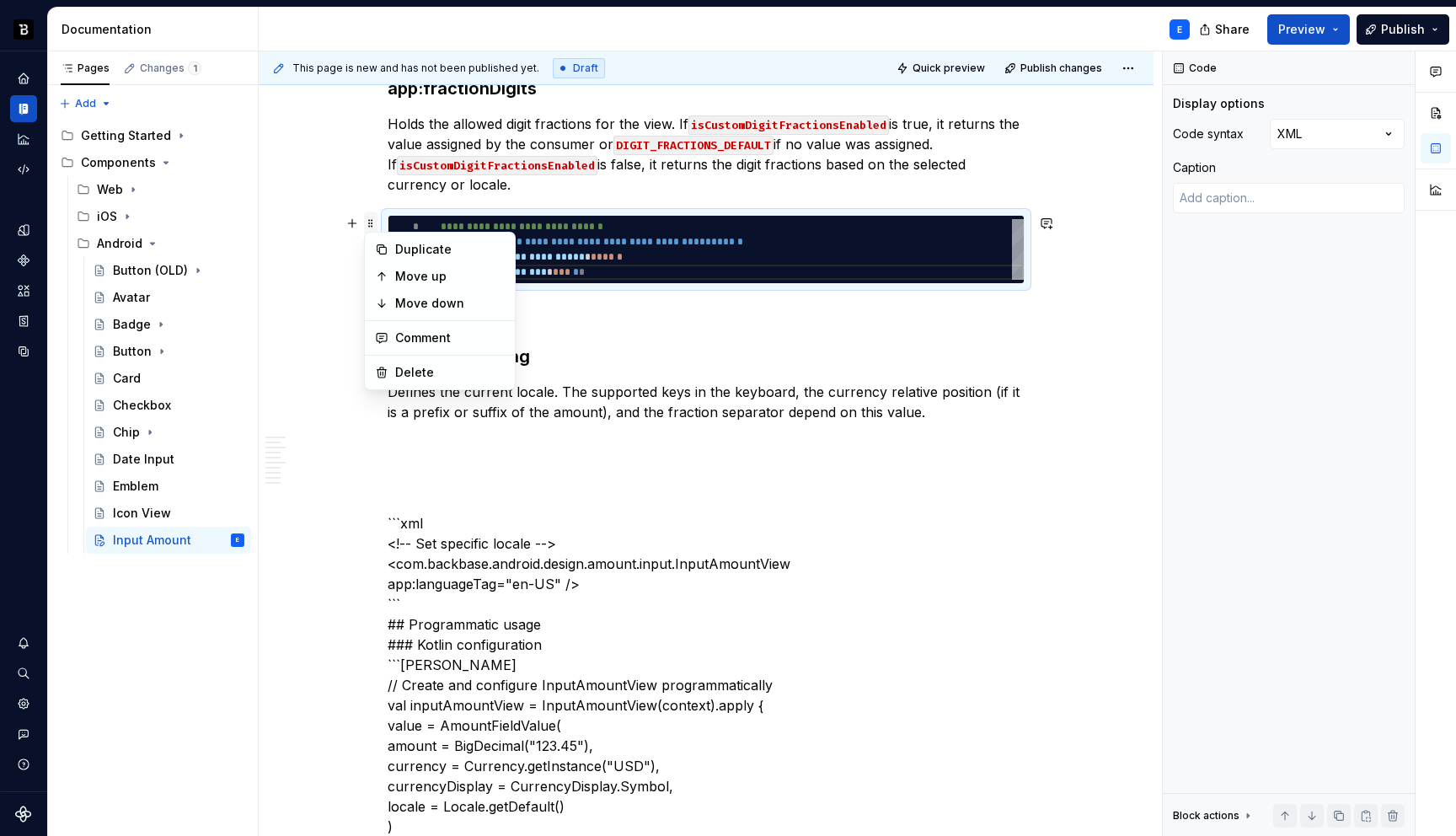
click at [375, 222] on span at bounding box center [371, 223] width 14 height 23
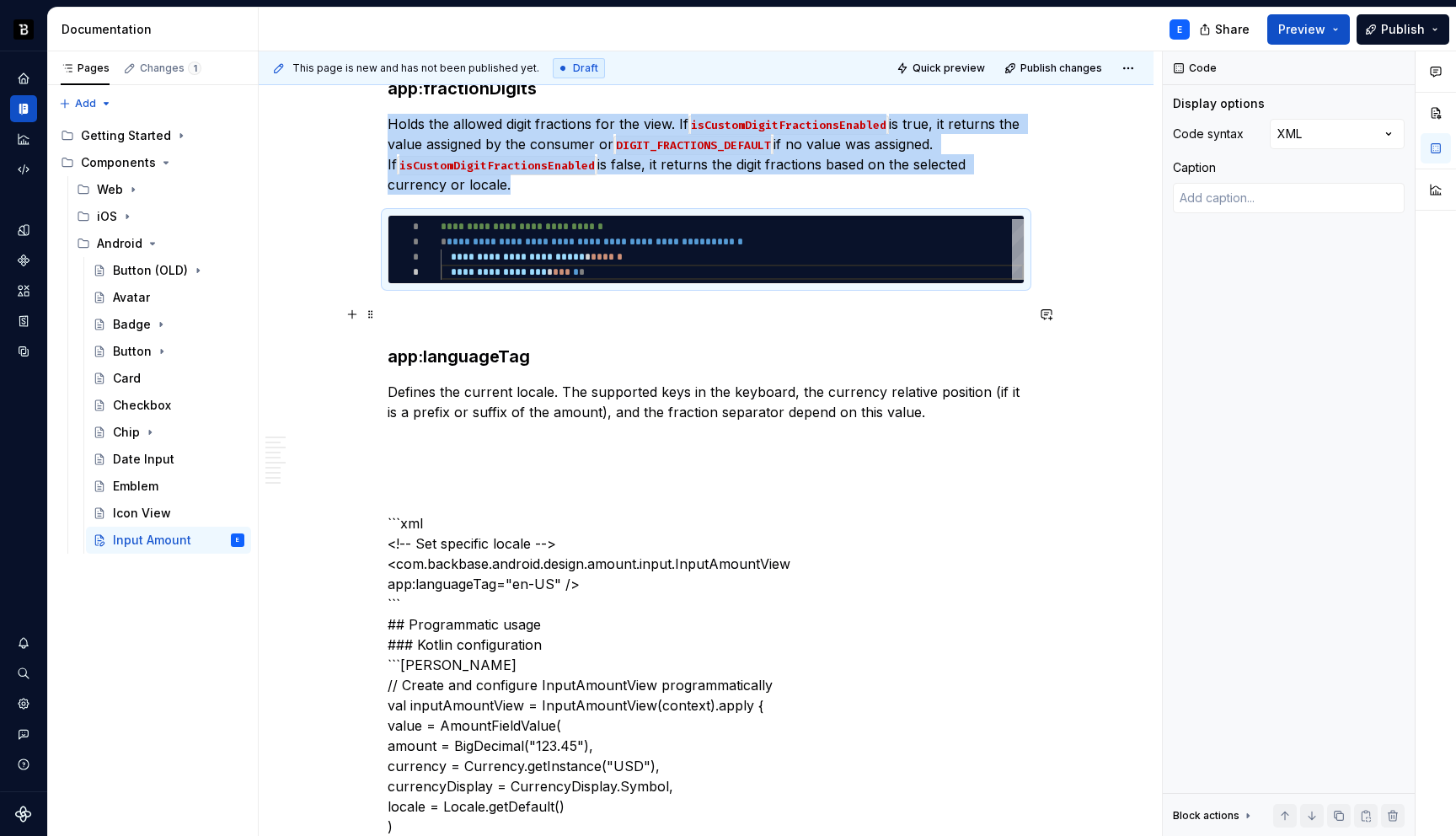
copy p "Holds the allowed digit fractions for the view. If isCustomDigitFractionsEnable…"
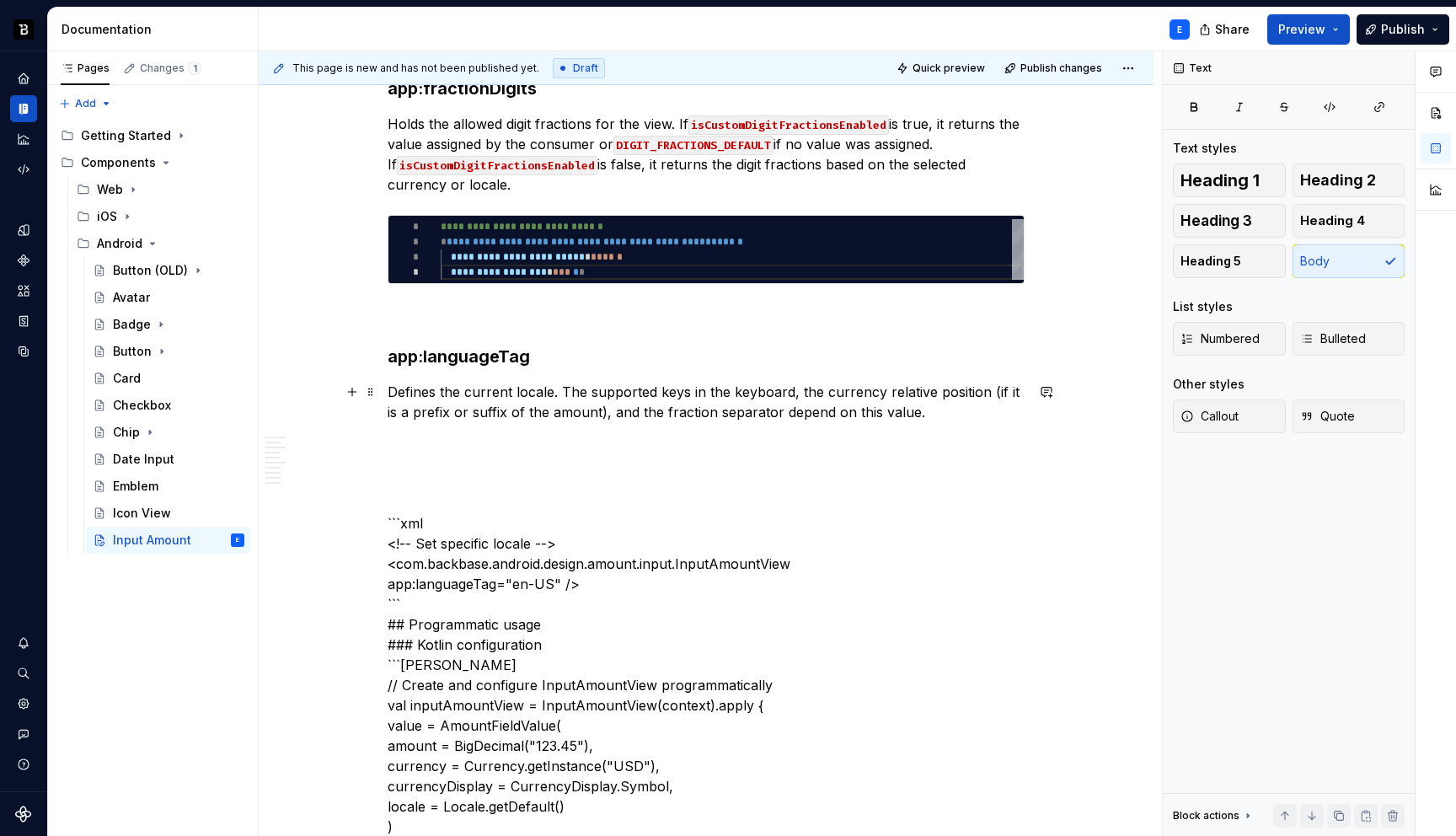
click at [540, 410] on p "Defines the current locale. The supported keys in the keyboard, the currency re…" at bounding box center [706, 402] width 637 height 41
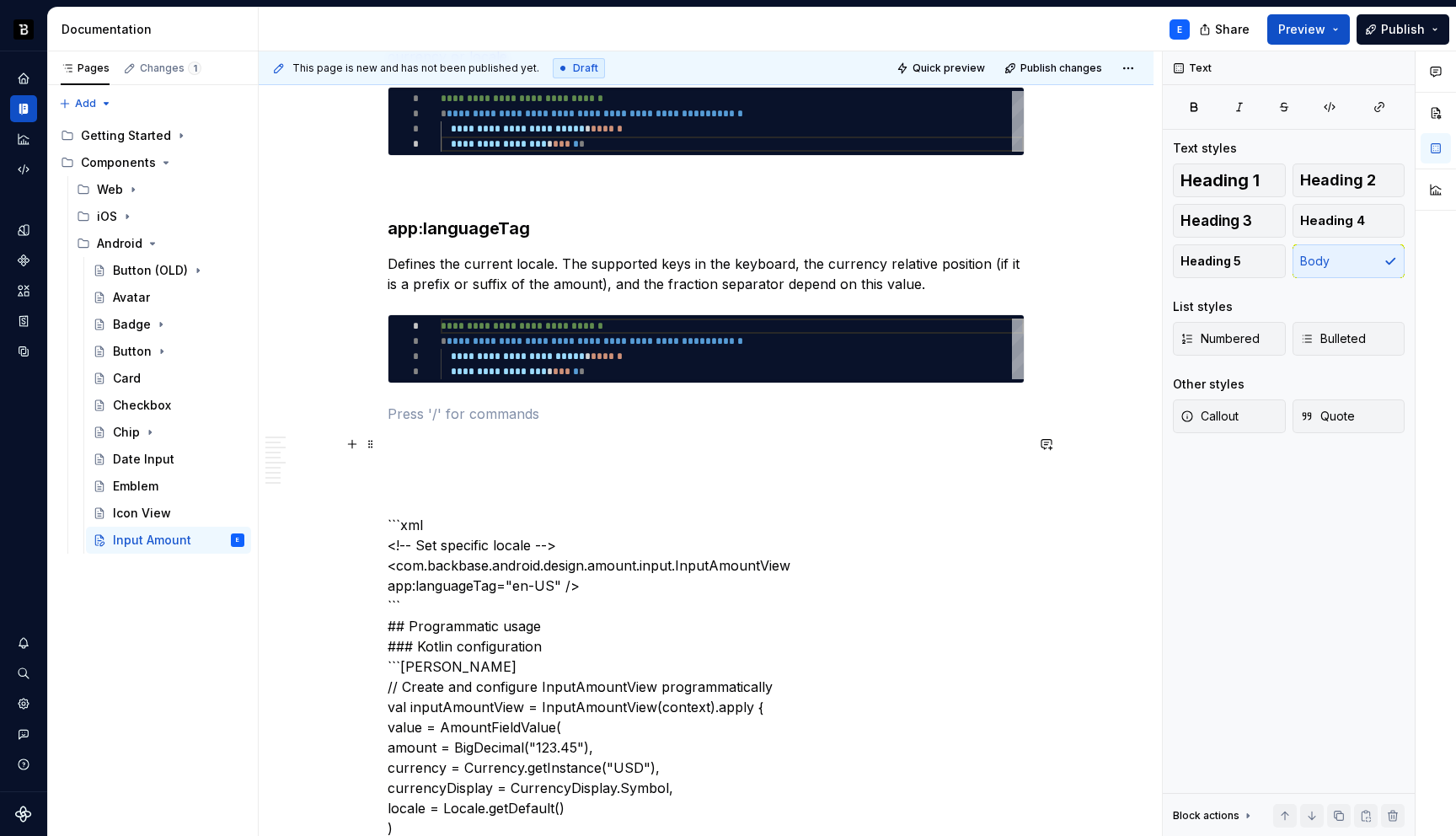
scroll to position [3539, 0]
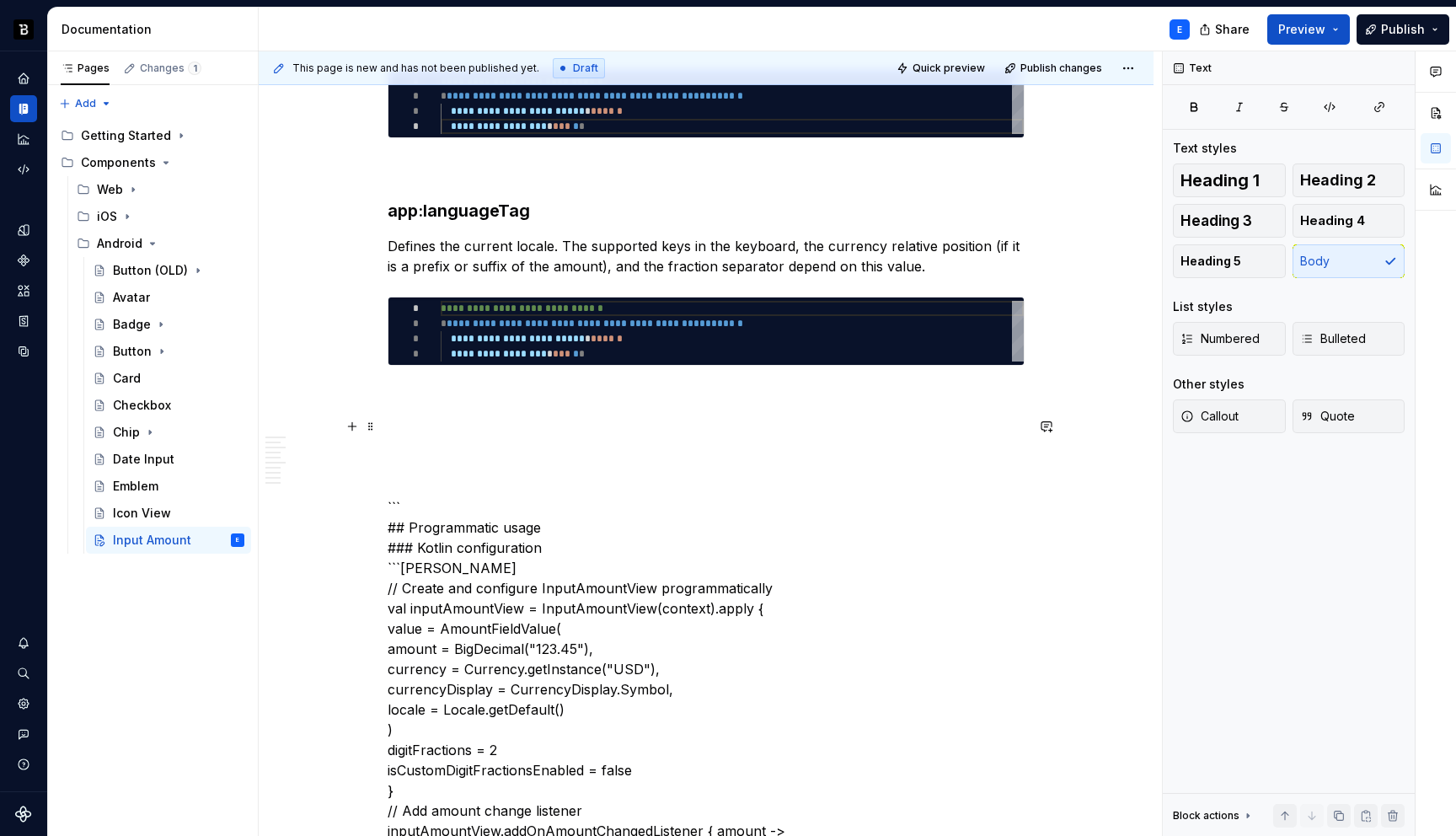
type textarea "**********"
click at [534, 329] on div "**********" at bounding box center [733, 331] width 584 height 61
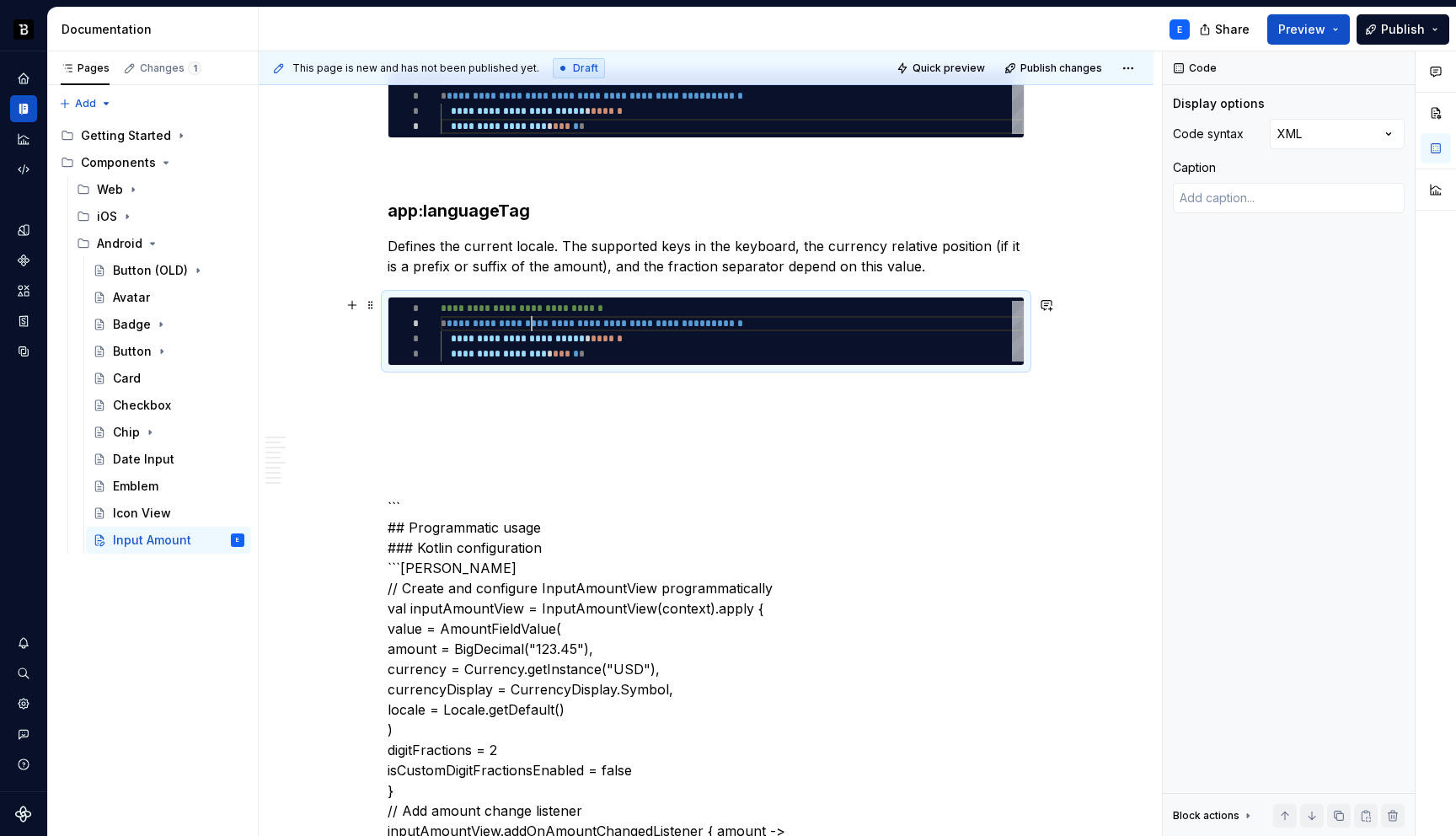
scroll to position [0, 177]
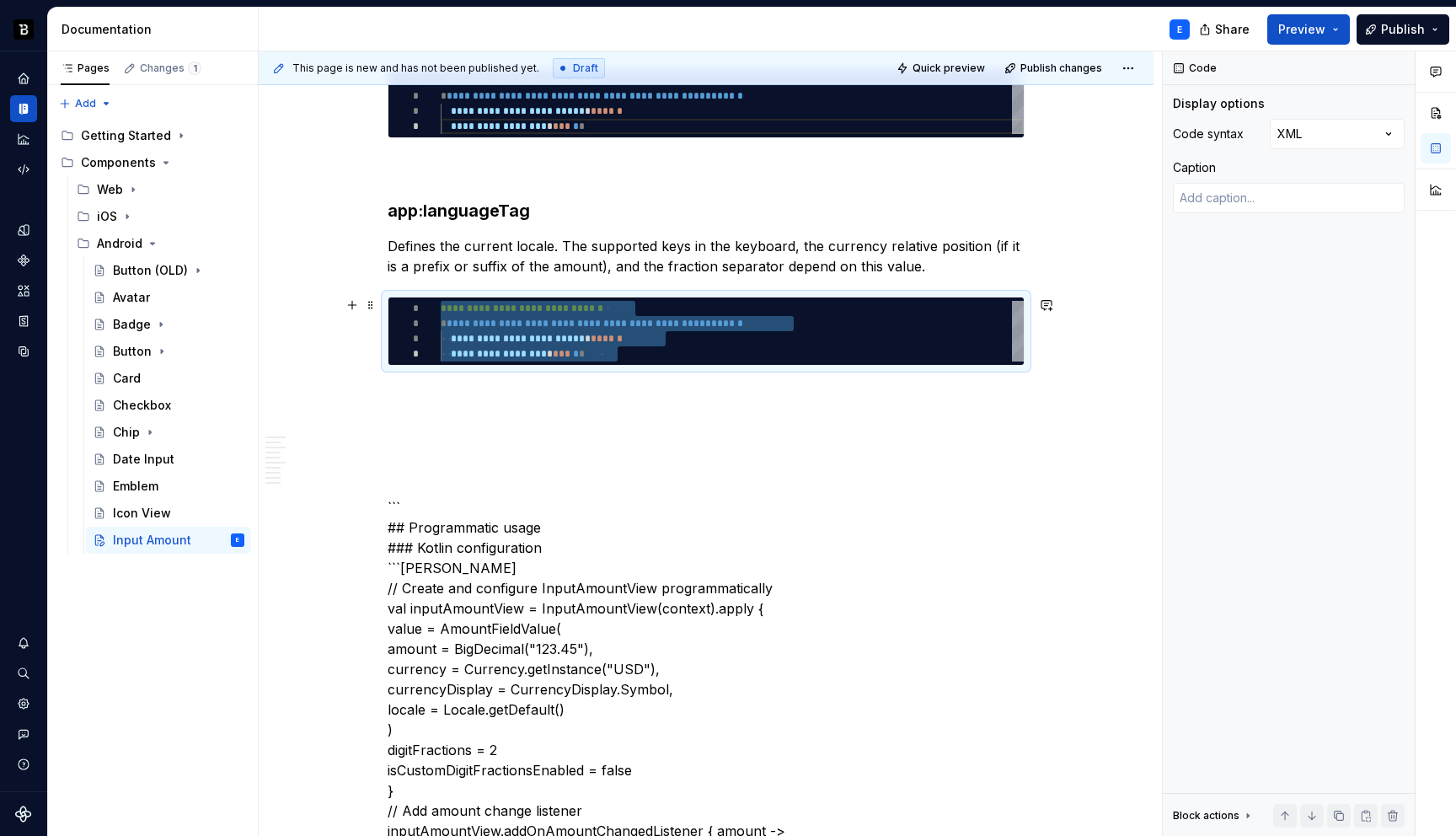
type textarea "*"
type textarea "**********"
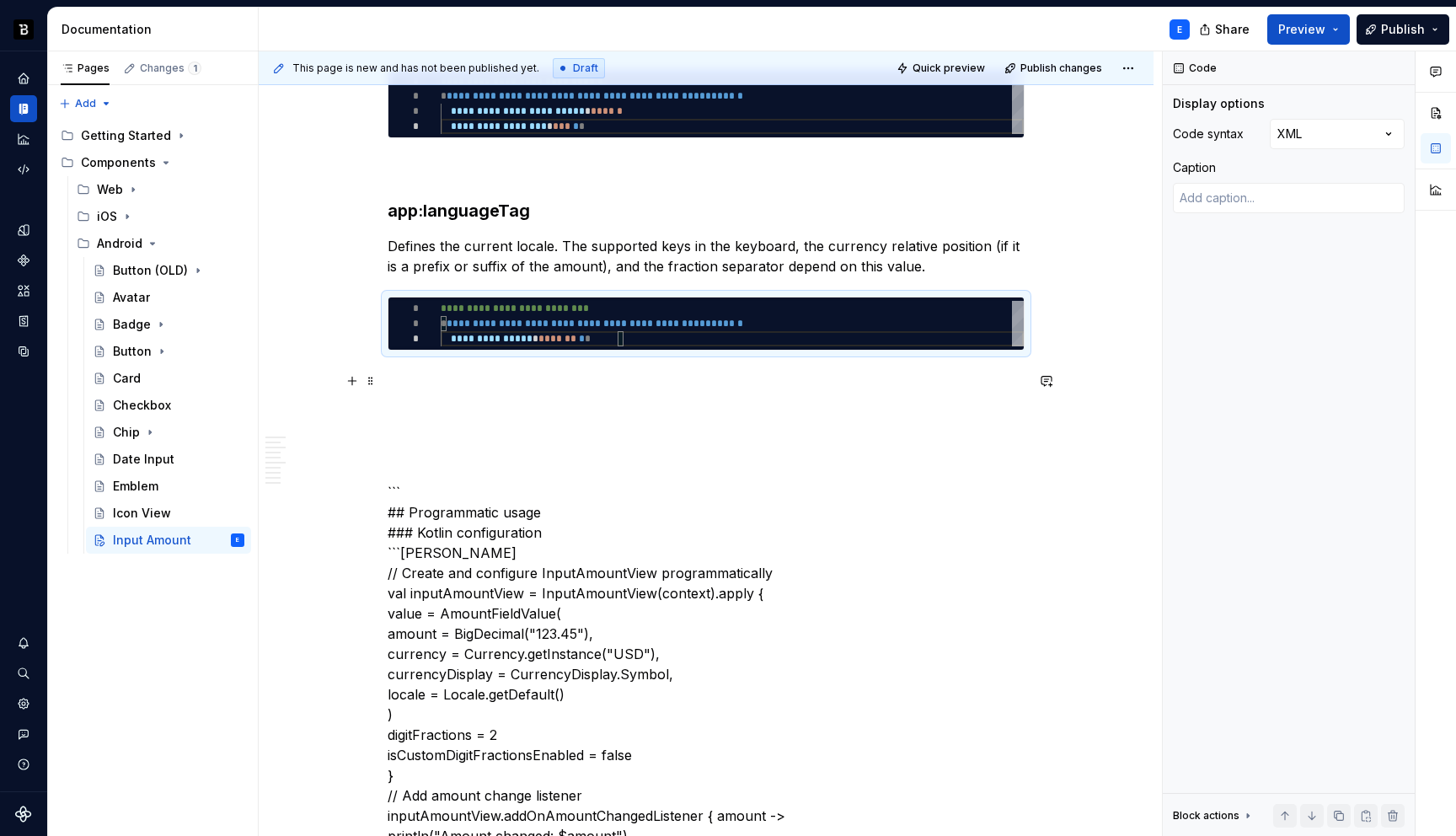
click at [514, 377] on p at bounding box center [706, 381] width 637 height 20
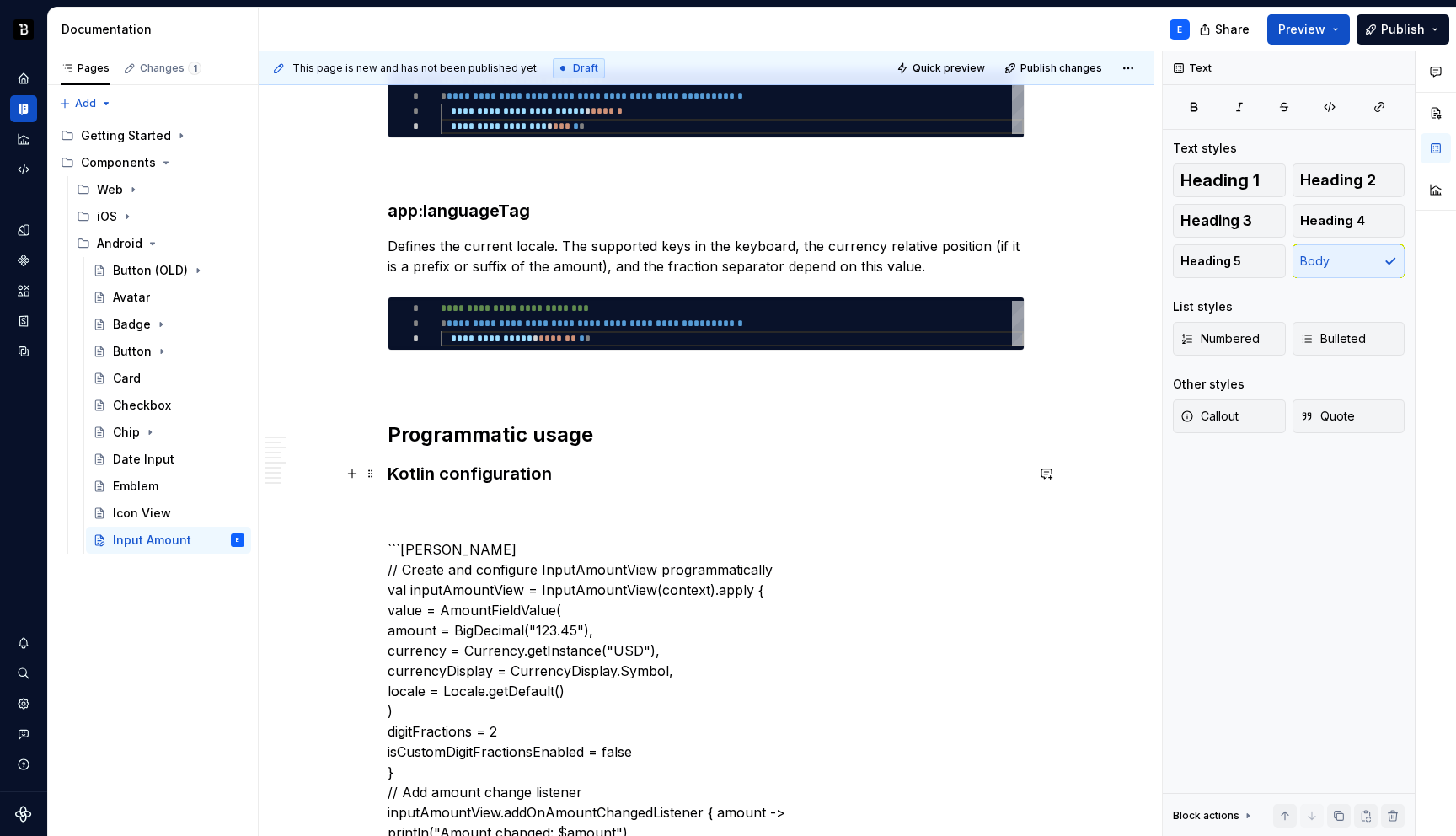
click at [559, 479] on h3 "Kotlin configuration" at bounding box center [706, 473] width 637 height 23
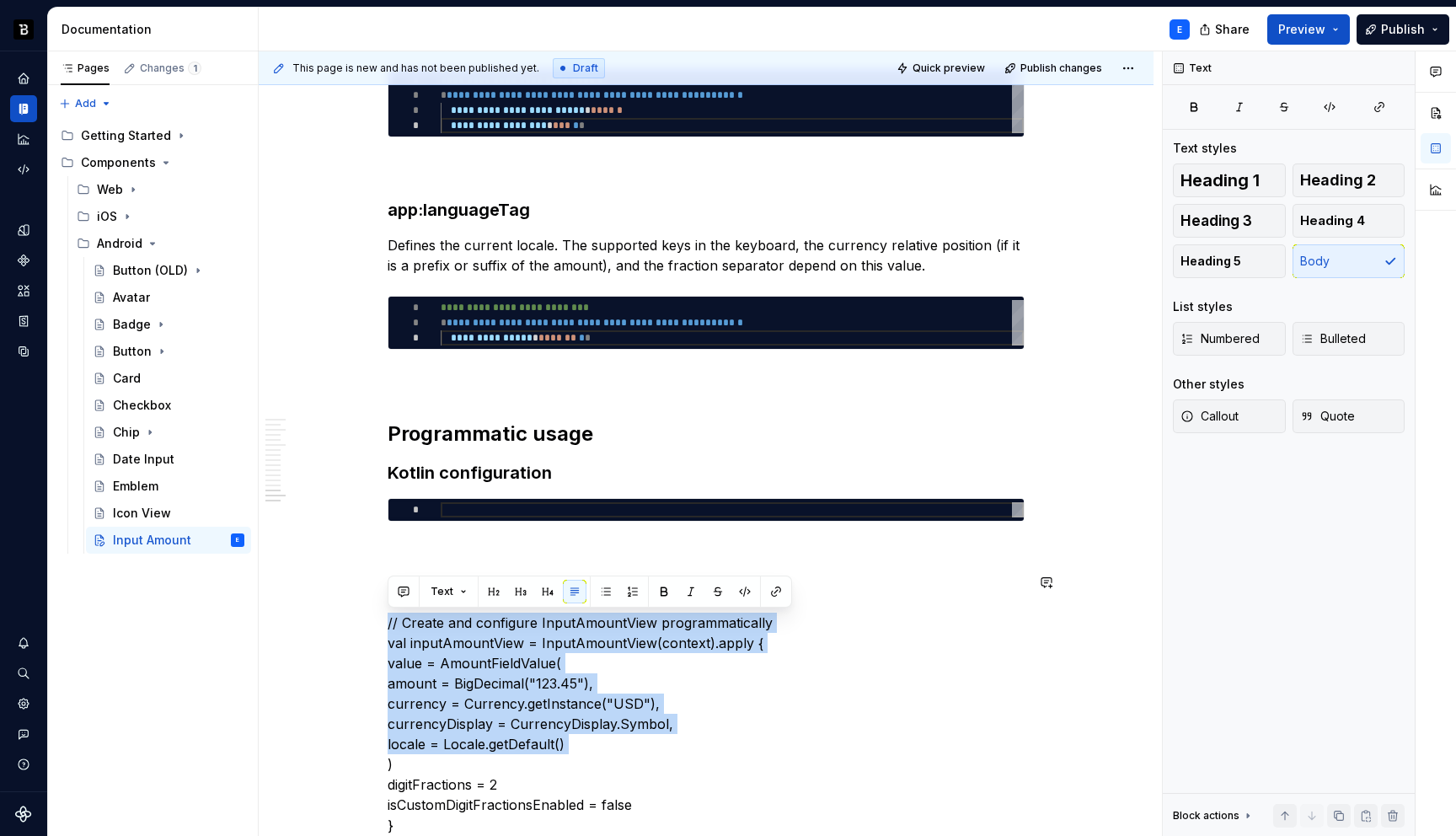
scroll to position [3860, 0]
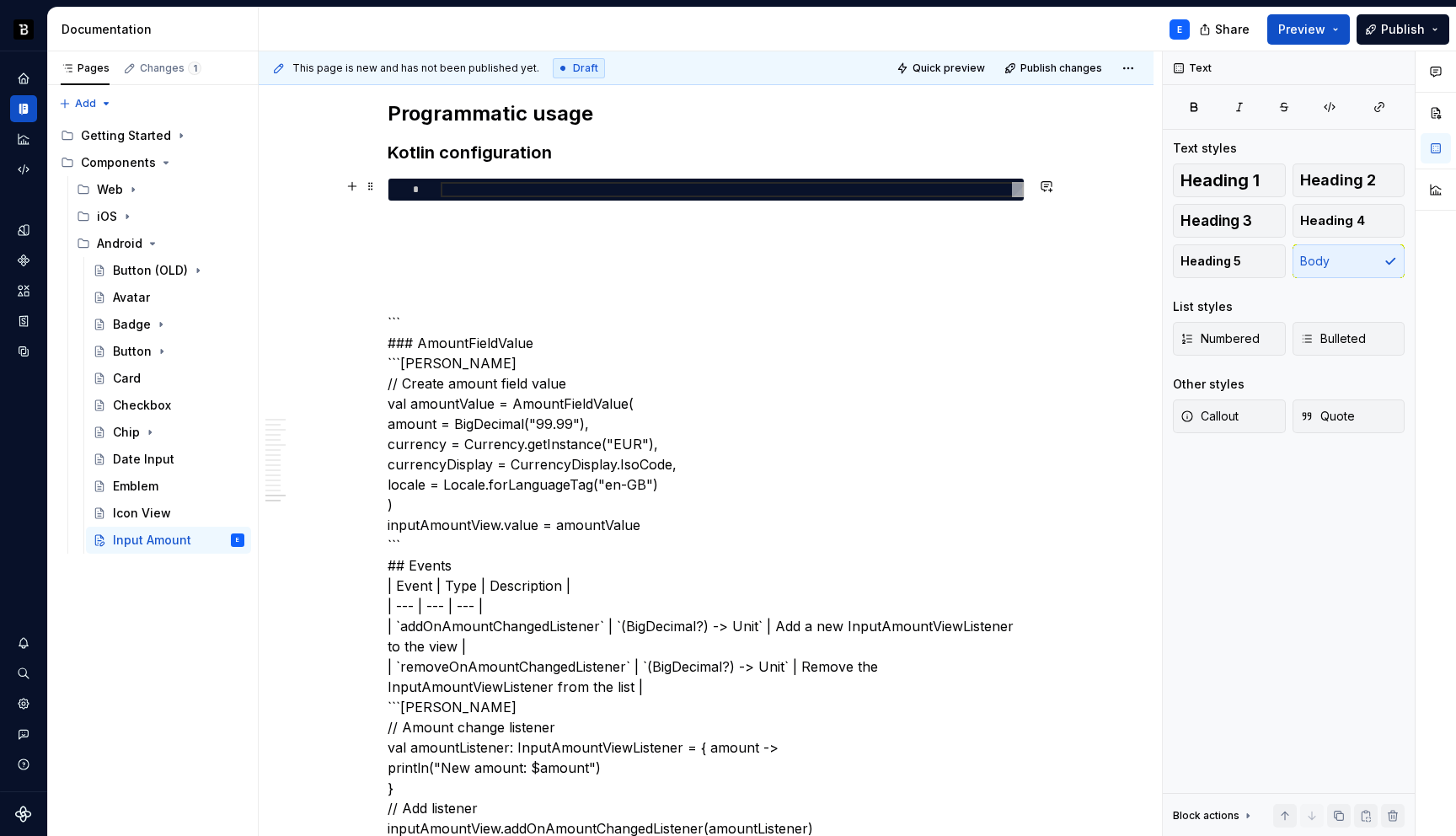
click at [535, 188] on div at bounding box center [733, 190] width 584 height 16
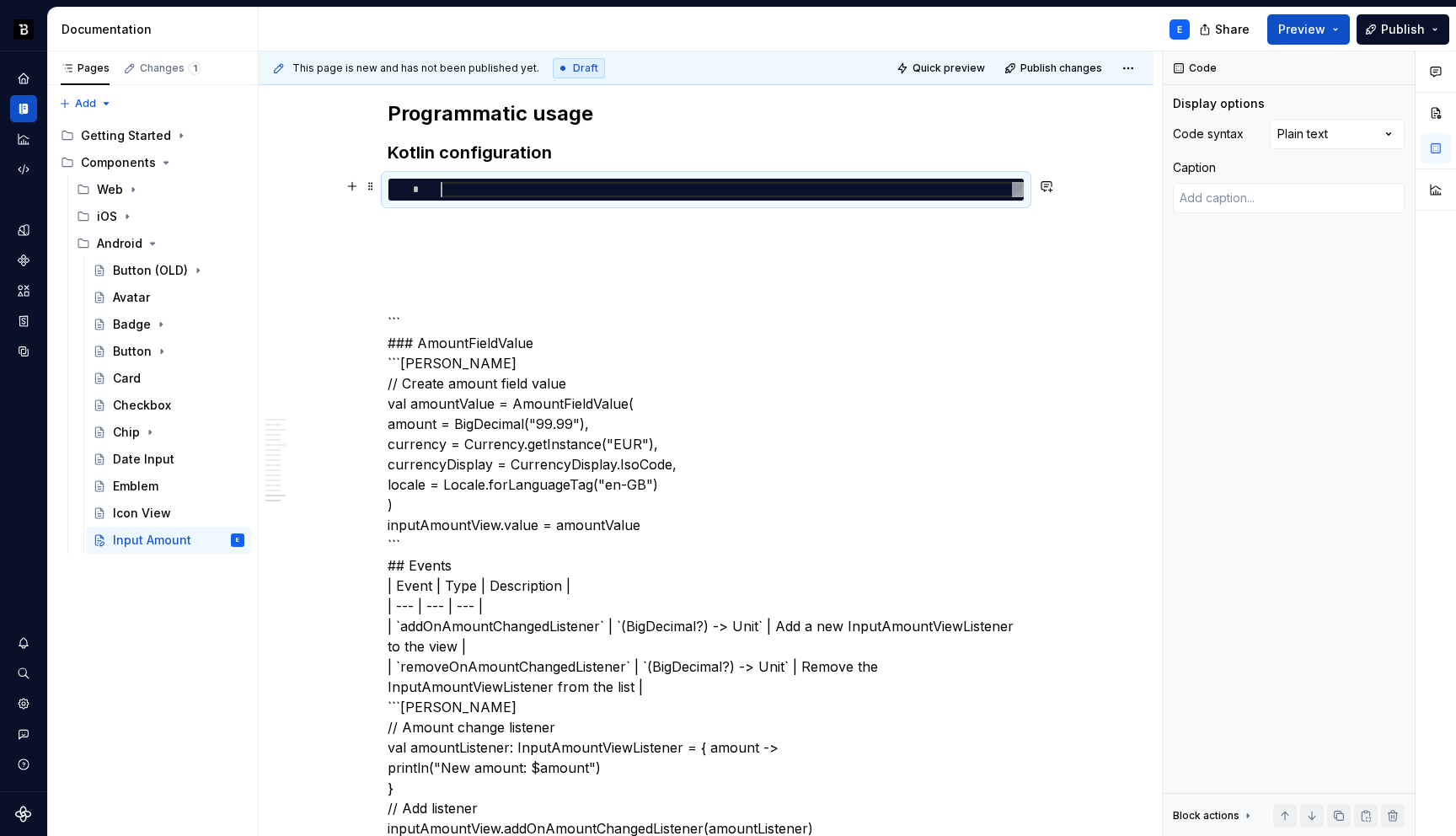
type textarea "*"
type textarea "**********"
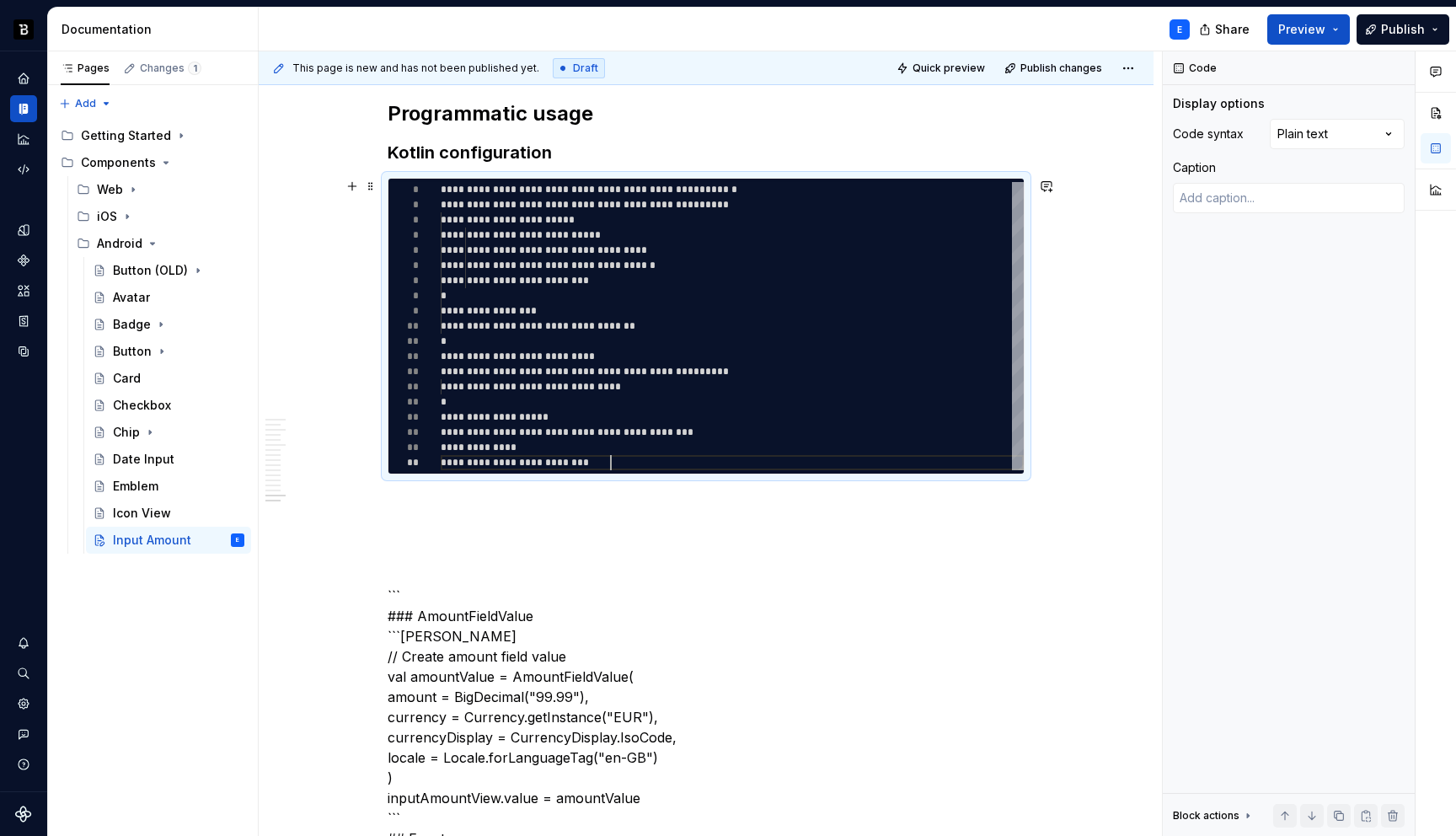
scroll to position [121, 171]
click at [1342, 129] on div "Comments Open comments No comments yet Select ‘Comment’ from the block context …" at bounding box center [1310, 444] width 294 height 786
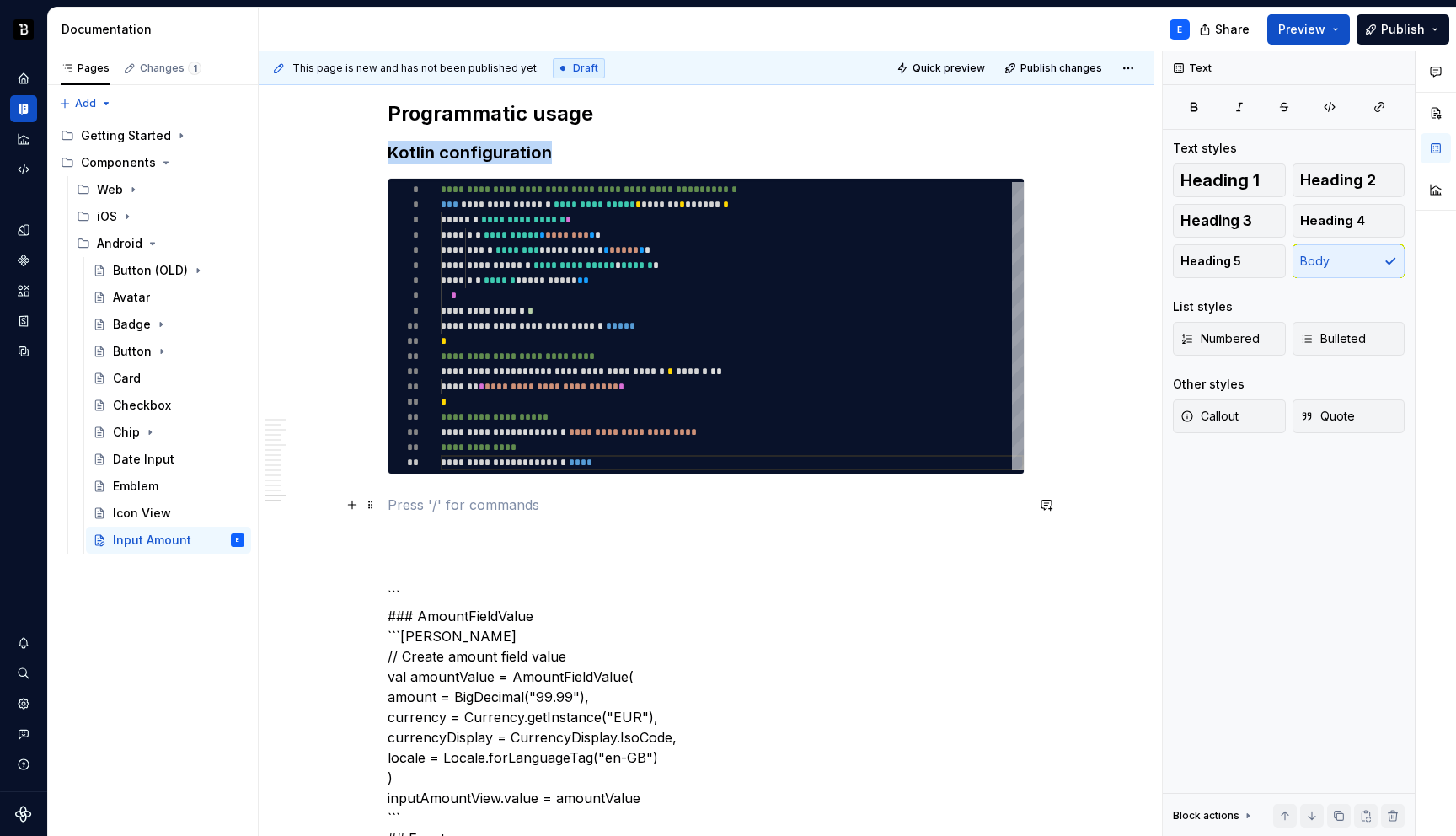
click at [534, 499] on p at bounding box center [706, 504] width 637 height 20
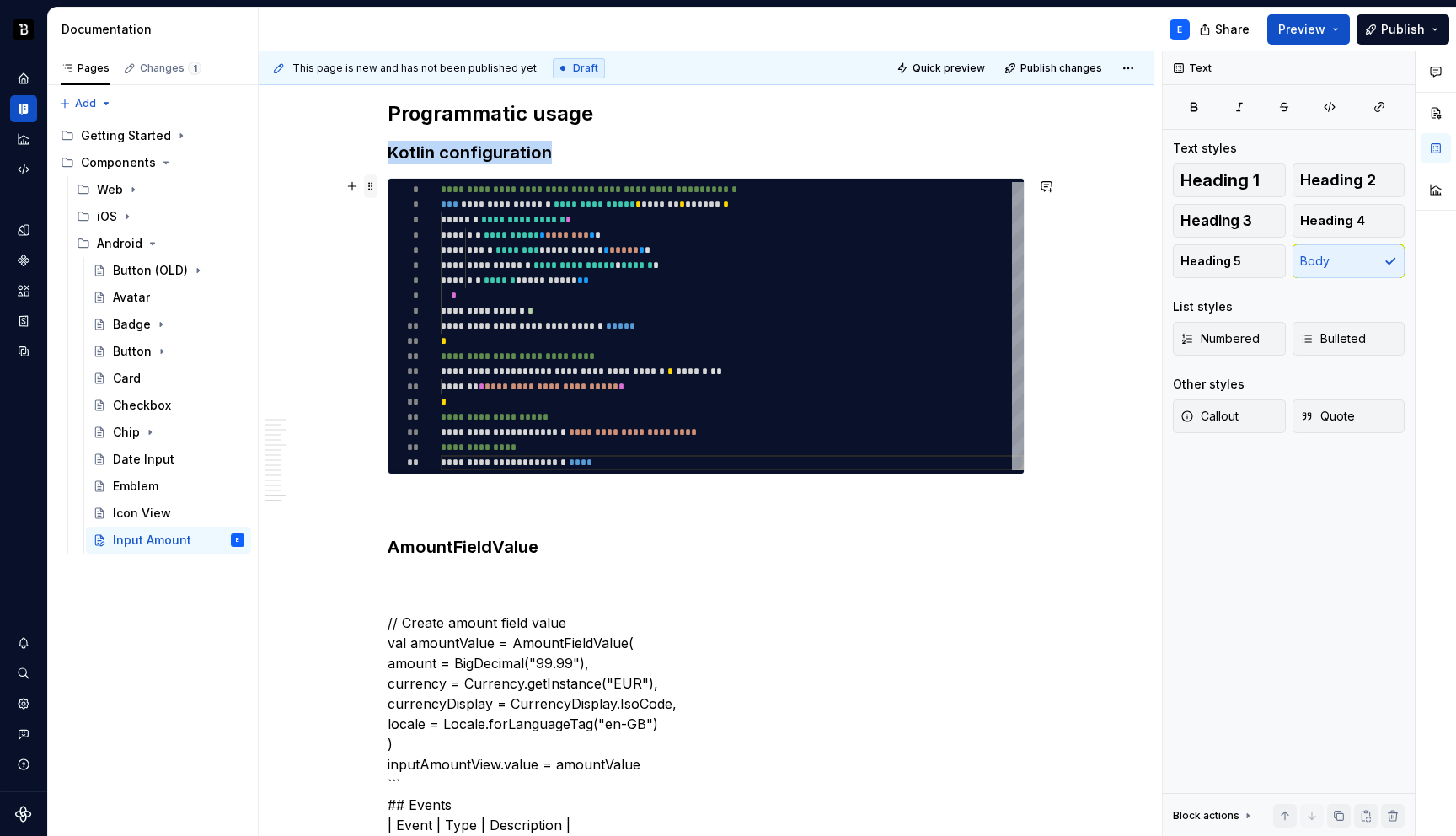
click at [371, 177] on span at bounding box center [371, 186] width 14 height 23
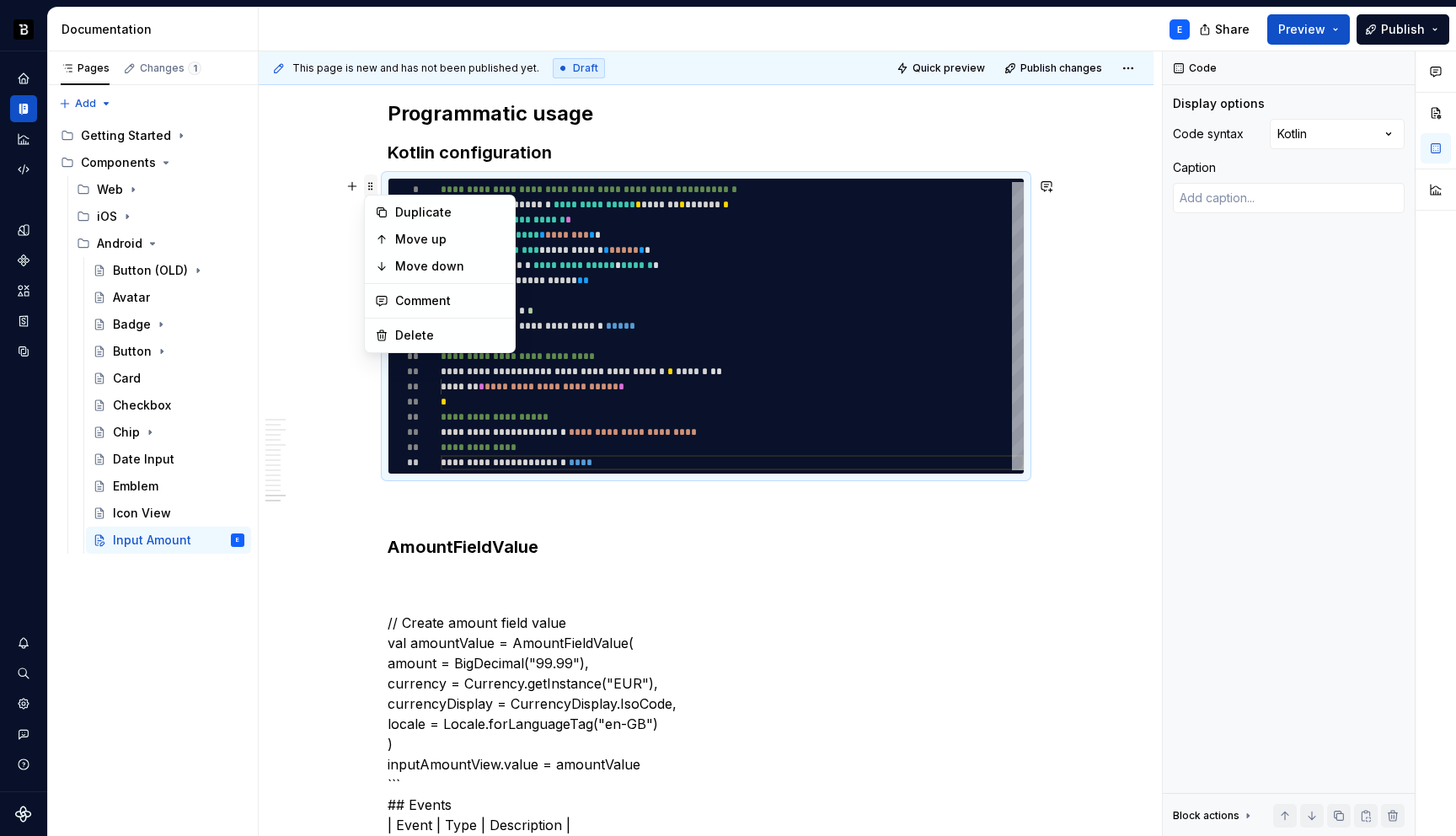
click at [371, 177] on span at bounding box center [371, 186] width 14 height 23
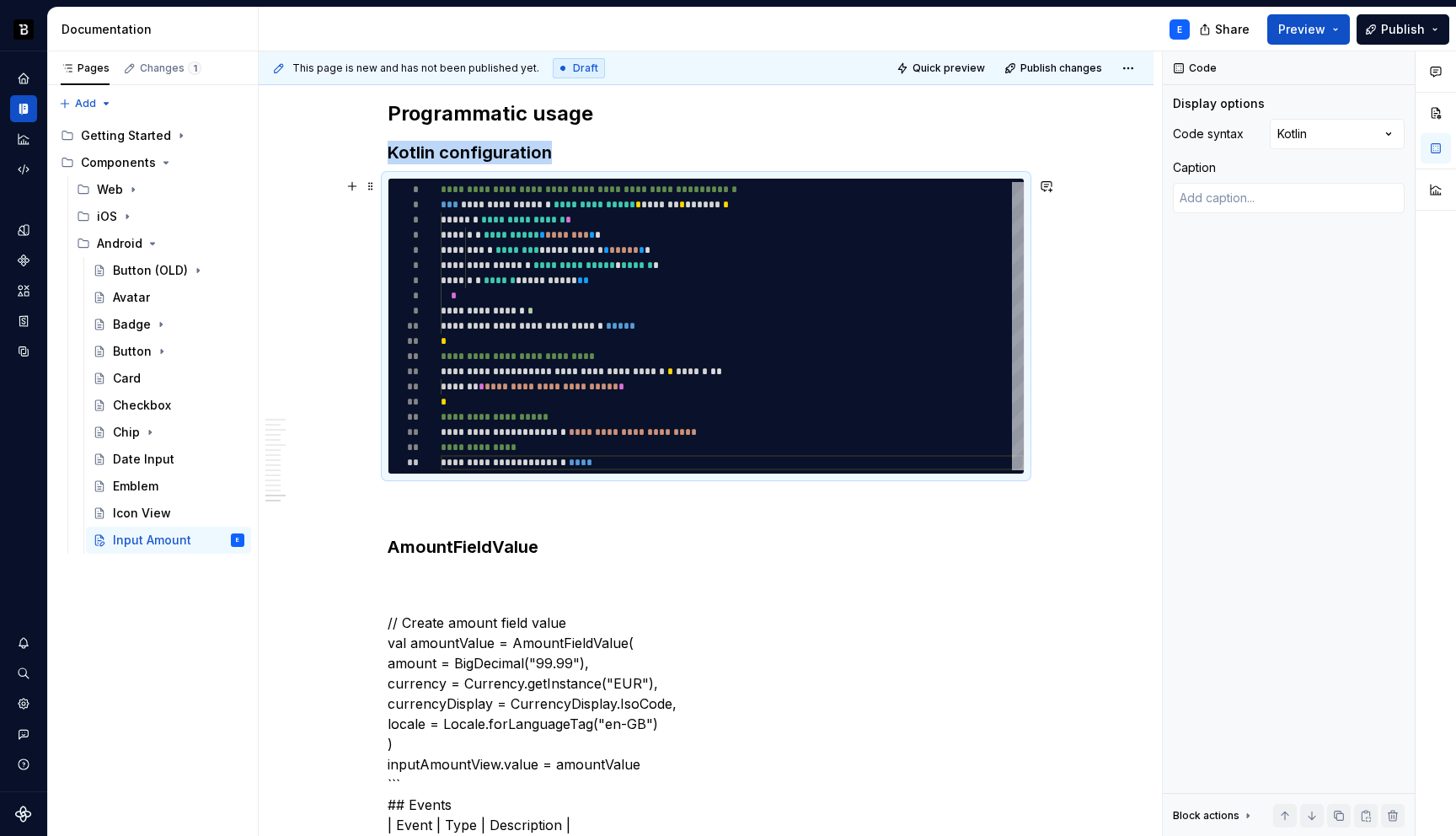
copy h3 "Kotlin configuration"
click at [553, 544] on h3 "AmountFieldValue" at bounding box center [706, 547] width 637 height 23
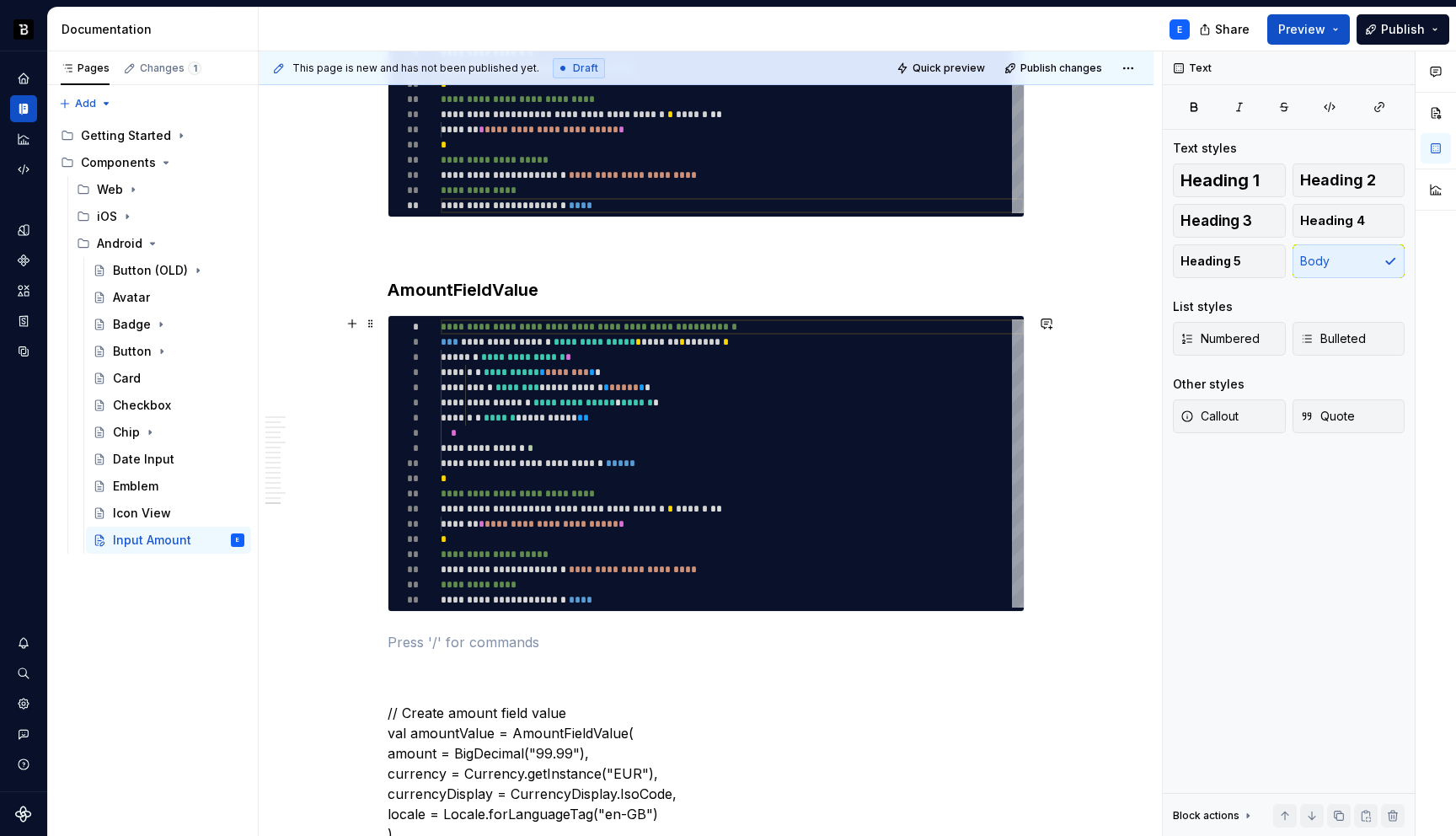
scroll to position [4140, 0]
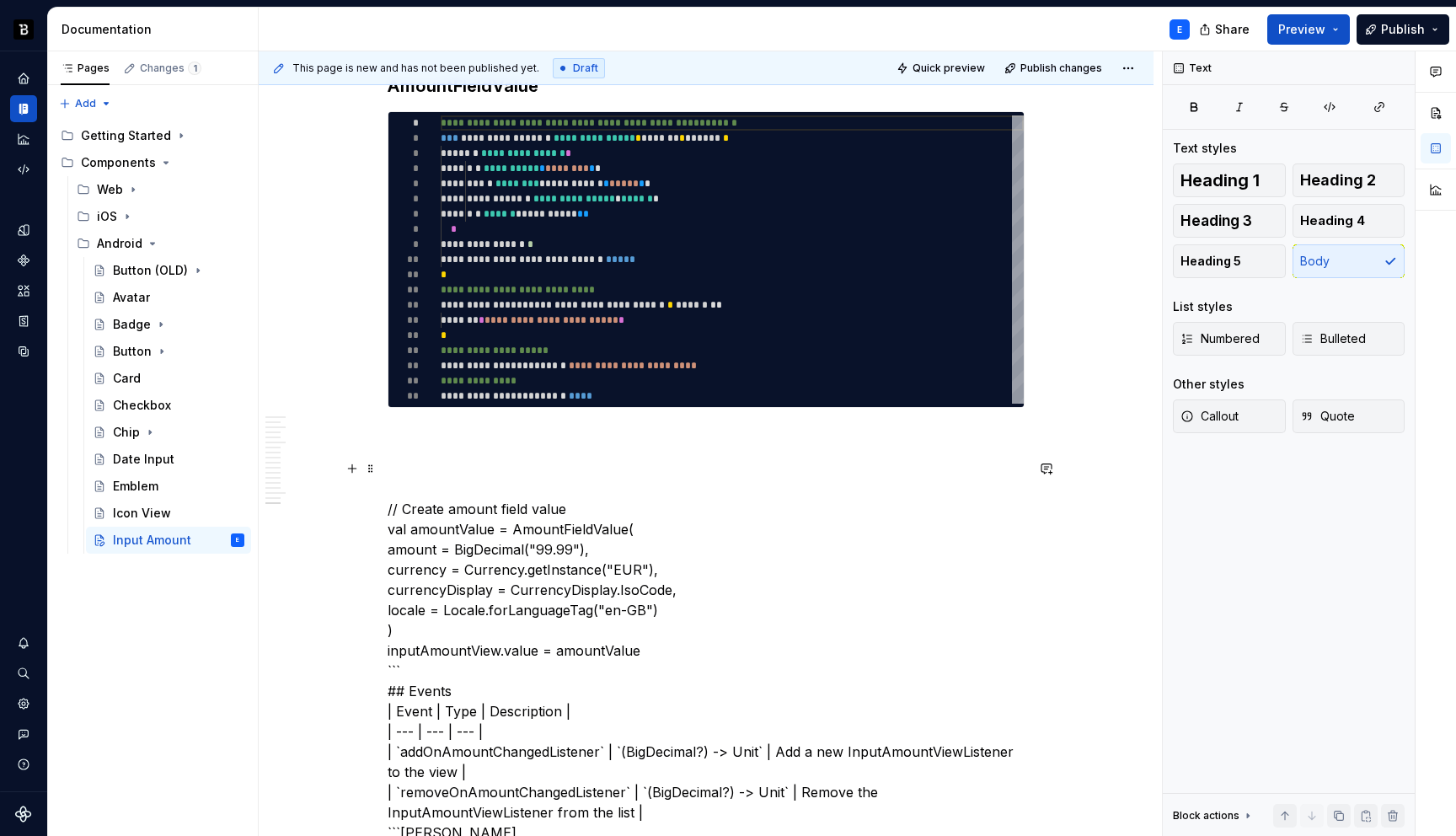
scroll to position [4346, 0]
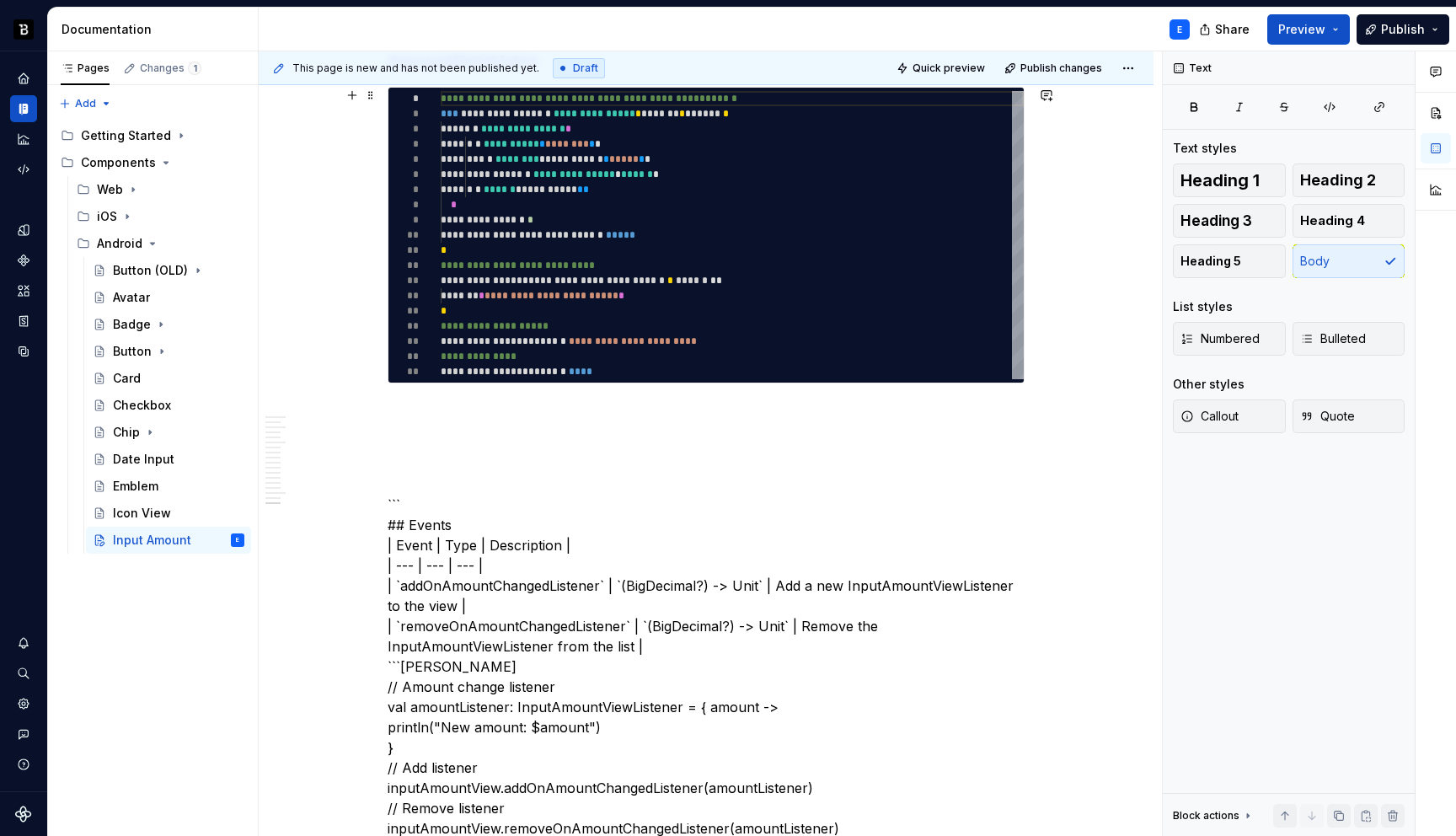
type textarea "*"
click at [564, 357] on div "**********" at bounding box center [733, 235] width 584 height 288
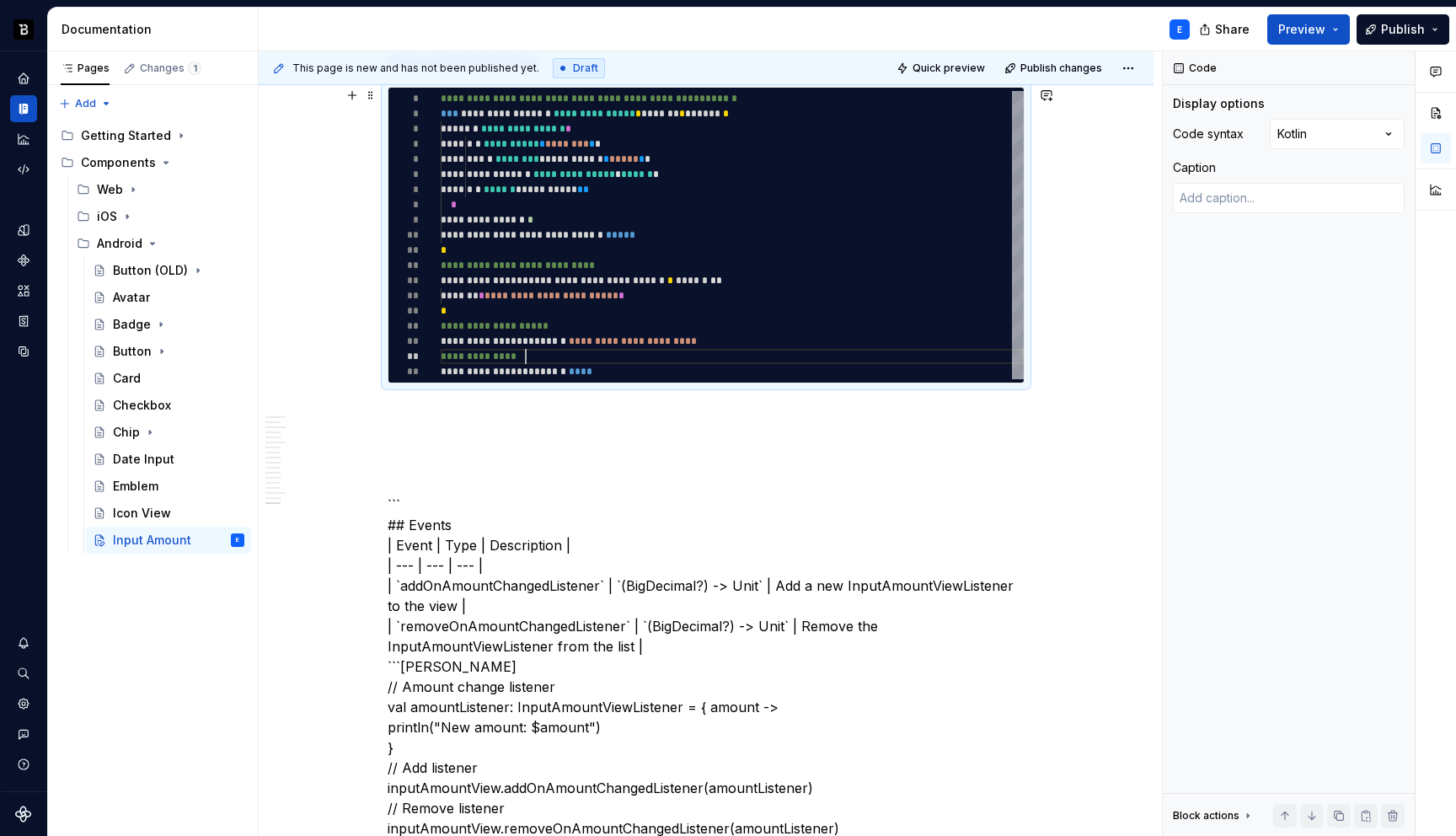
type textarea "**********"
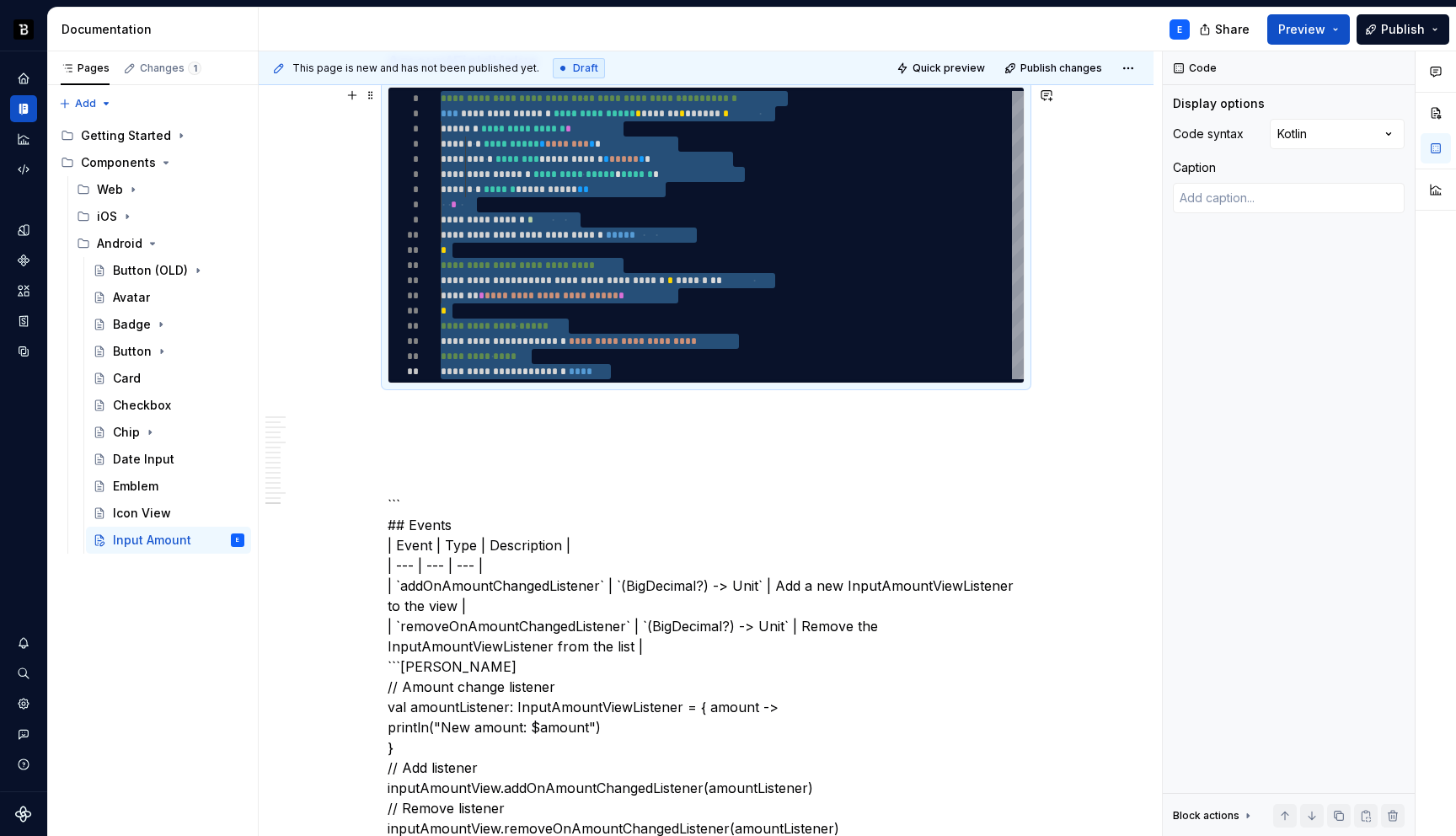
type textarea "*"
type textarea "**********"
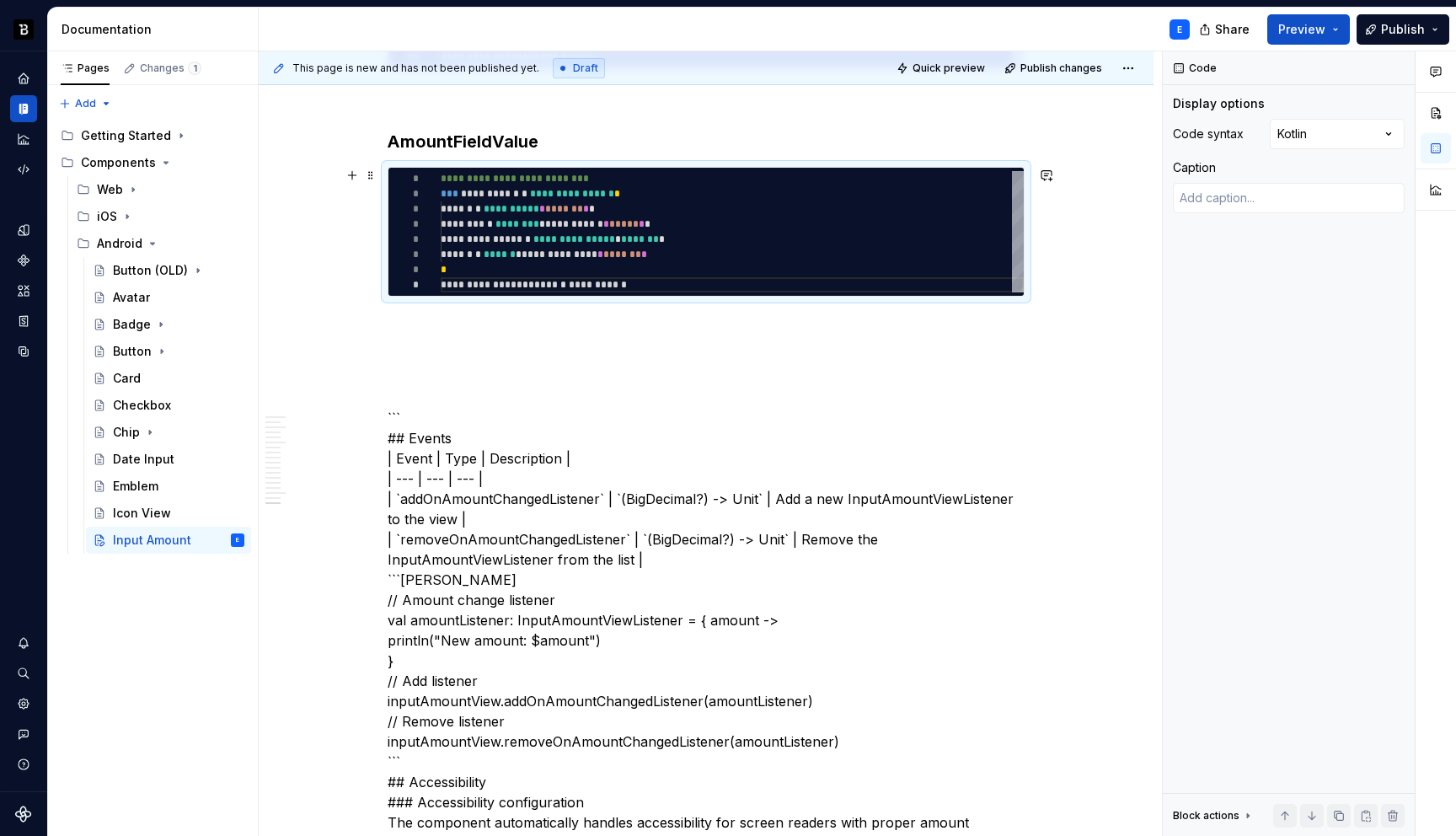
scroll to position [4207, 0]
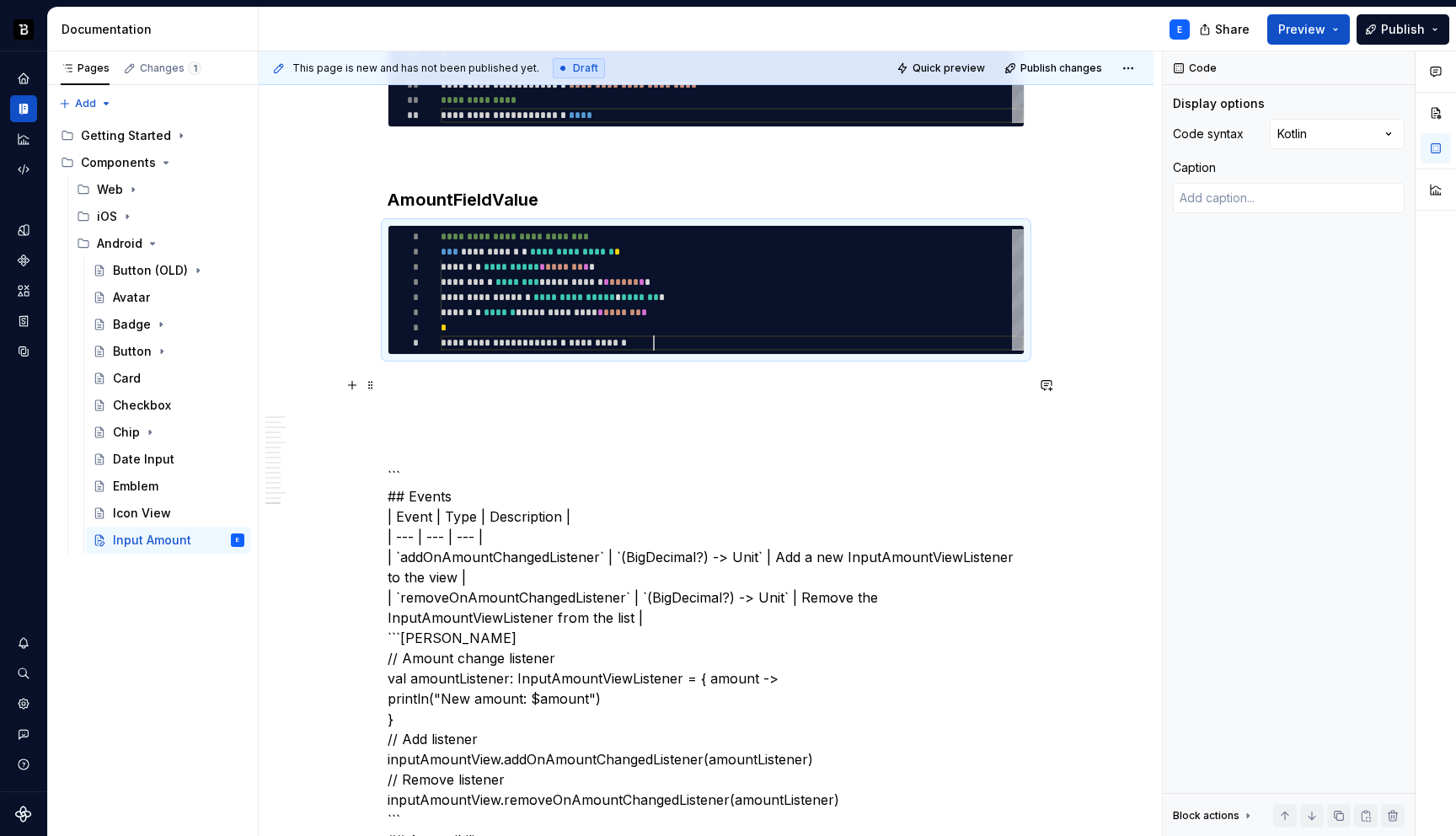
click at [496, 383] on p at bounding box center [706, 385] width 637 height 20
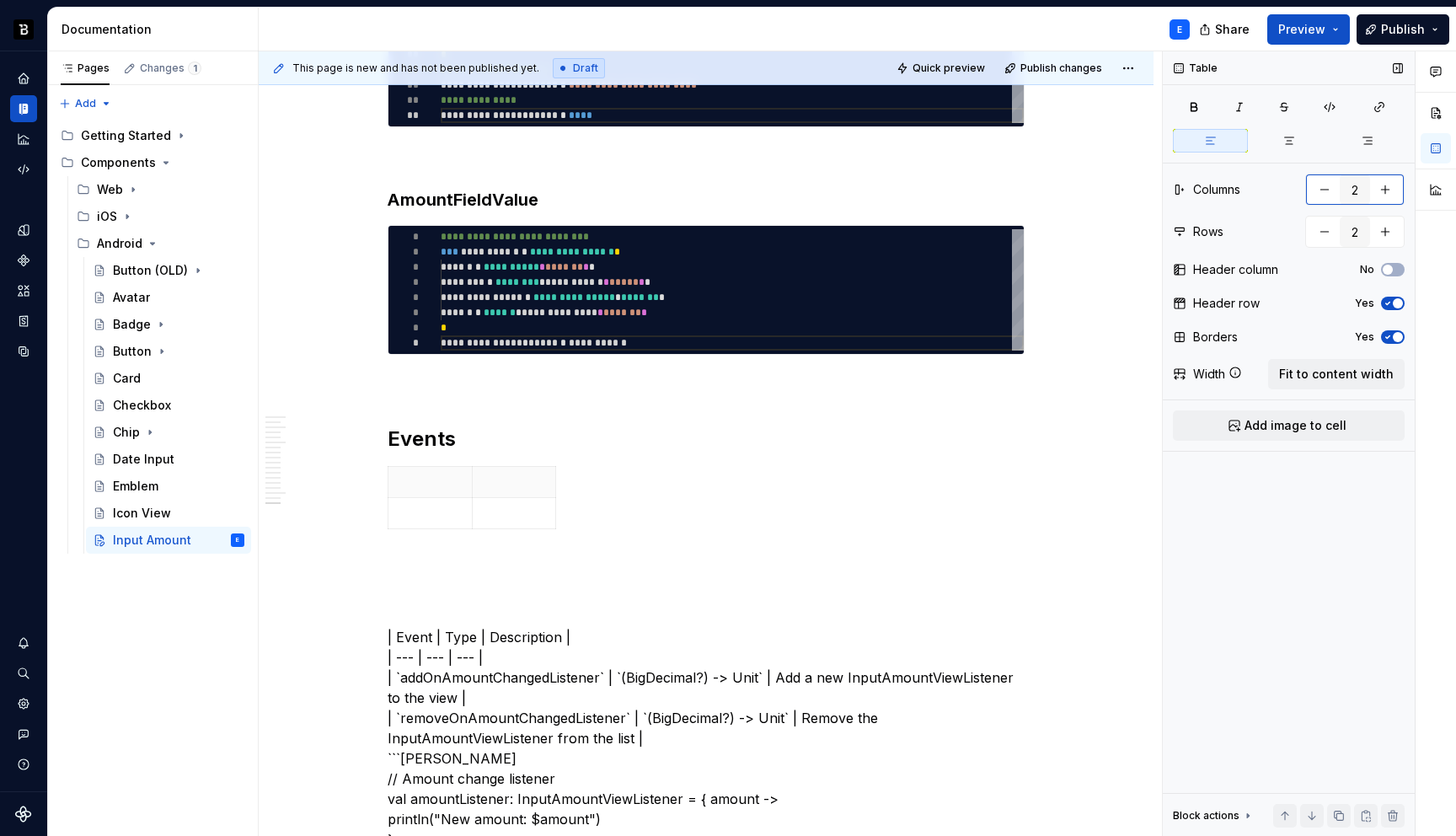
click at [1385, 181] on button "button" at bounding box center [1385, 189] width 30 height 30
type input "3"
click at [1391, 232] on button "button" at bounding box center [1385, 231] width 30 height 30
type input "3"
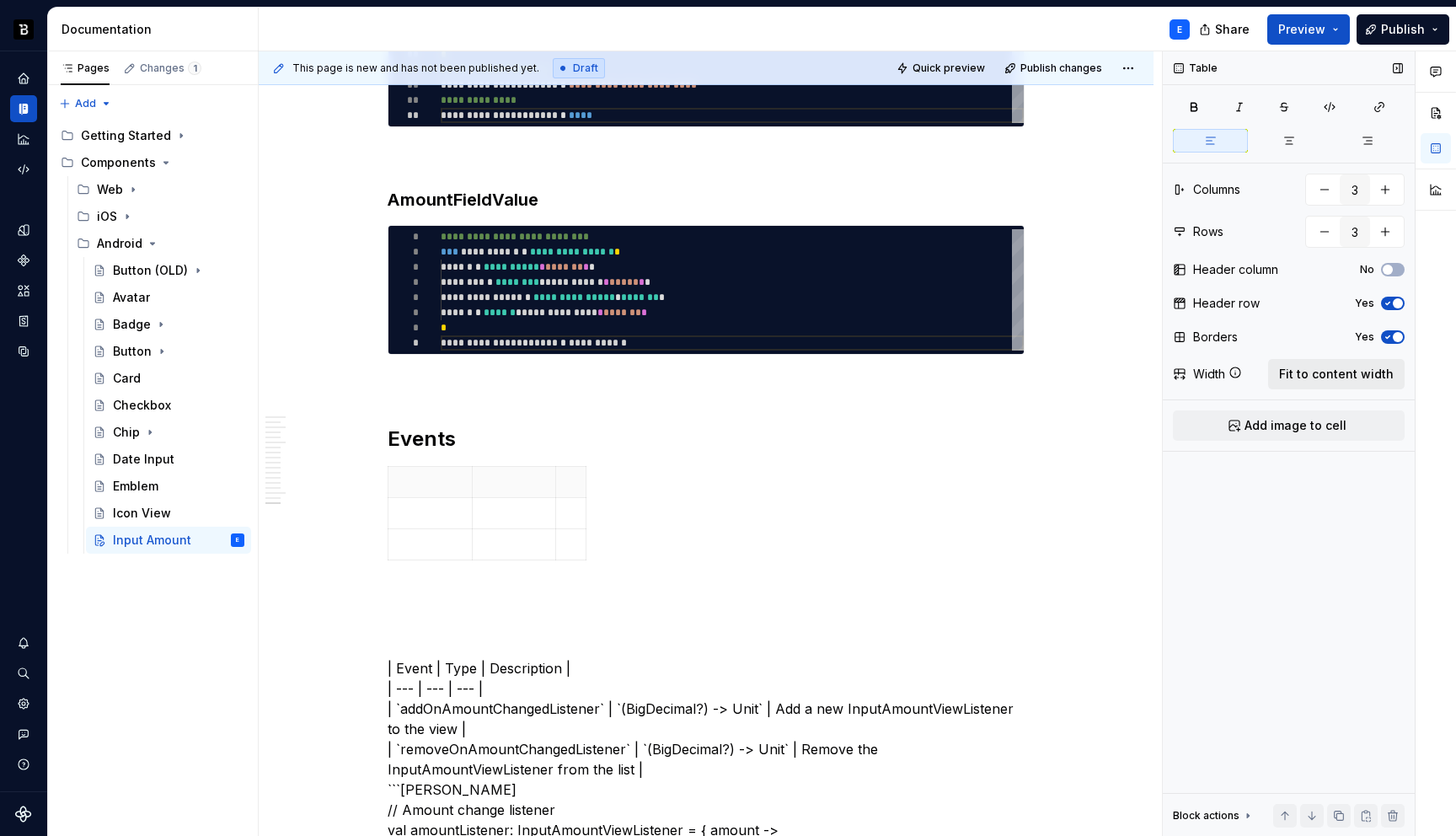
click at [1342, 380] on span "Fit to content width" at bounding box center [1337, 373] width 114 height 16
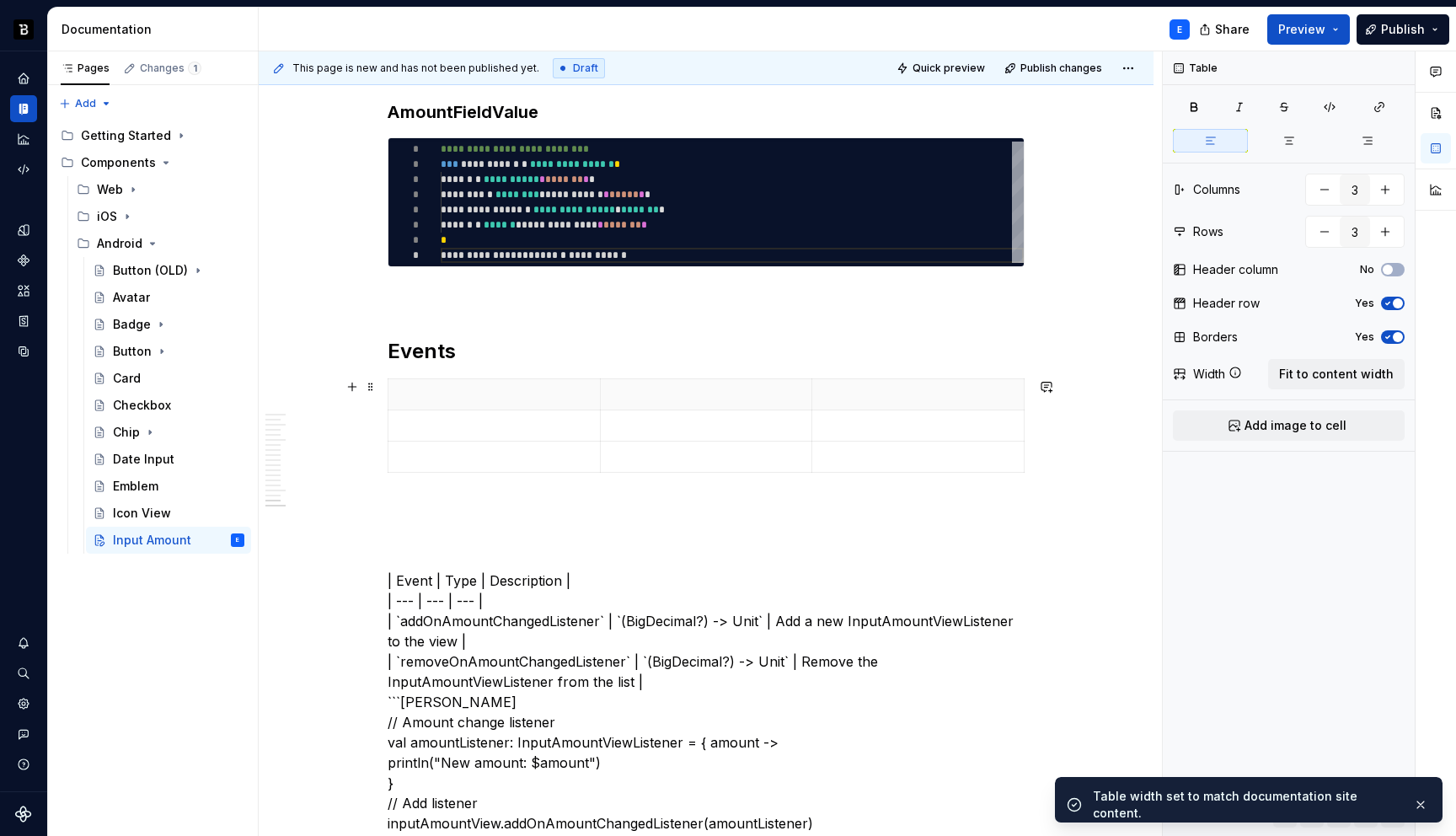
scroll to position [4311, 0]
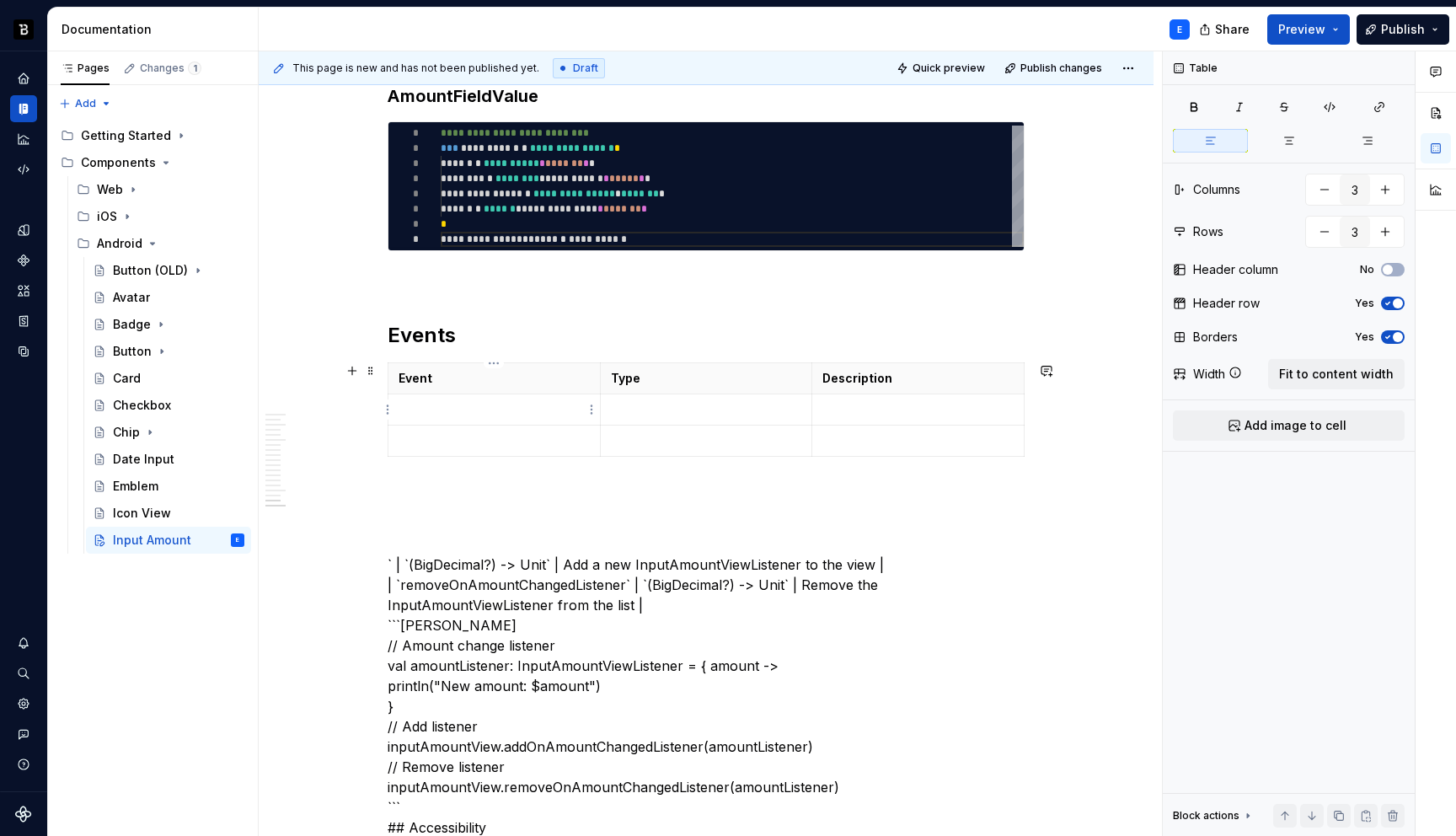
click at [430, 409] on p at bounding box center [493, 409] width 191 height 16
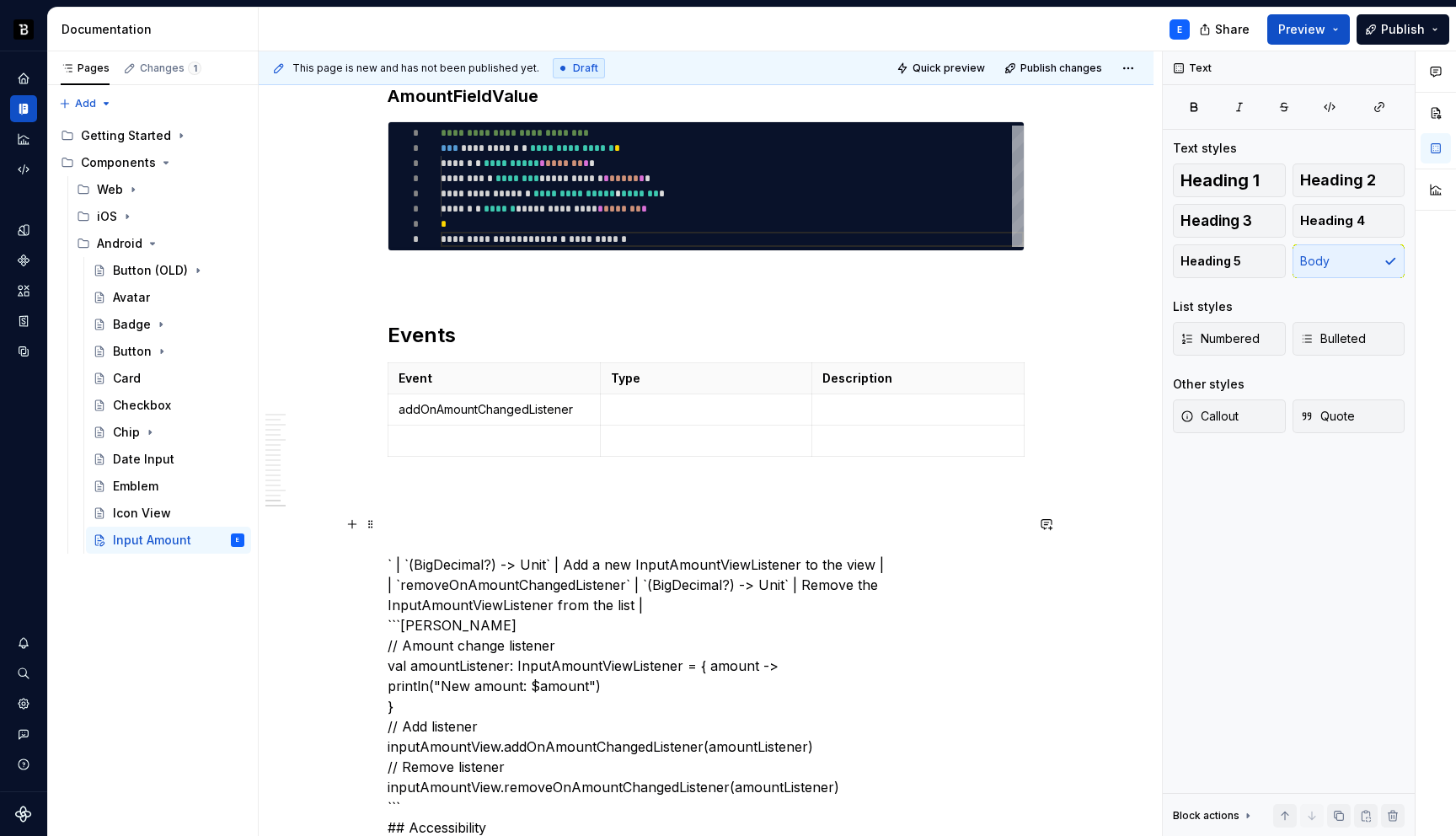
click at [622, 402] on p at bounding box center [706, 409] width 191 height 16
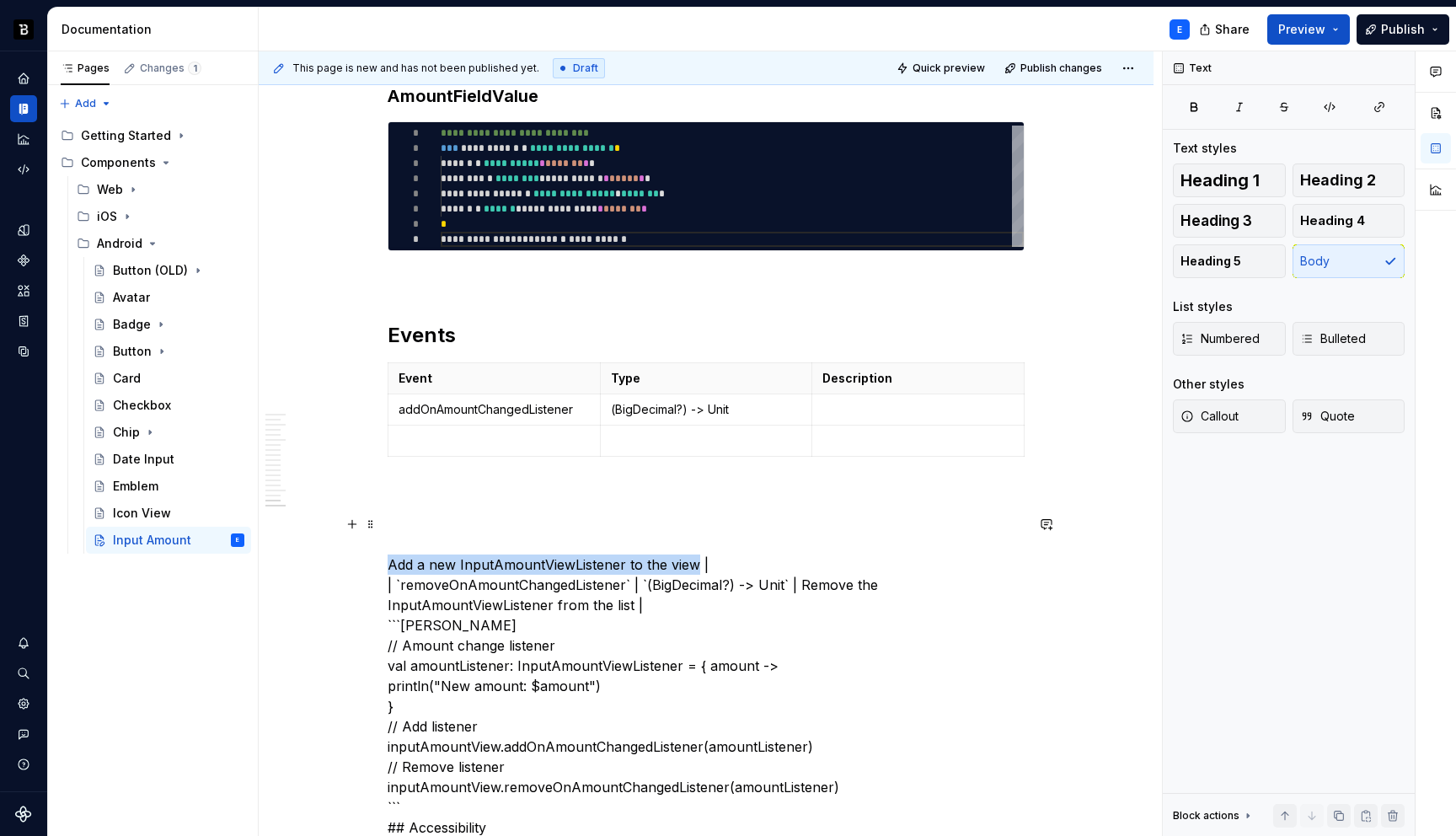
click at [842, 404] on p at bounding box center [918, 409] width 191 height 16
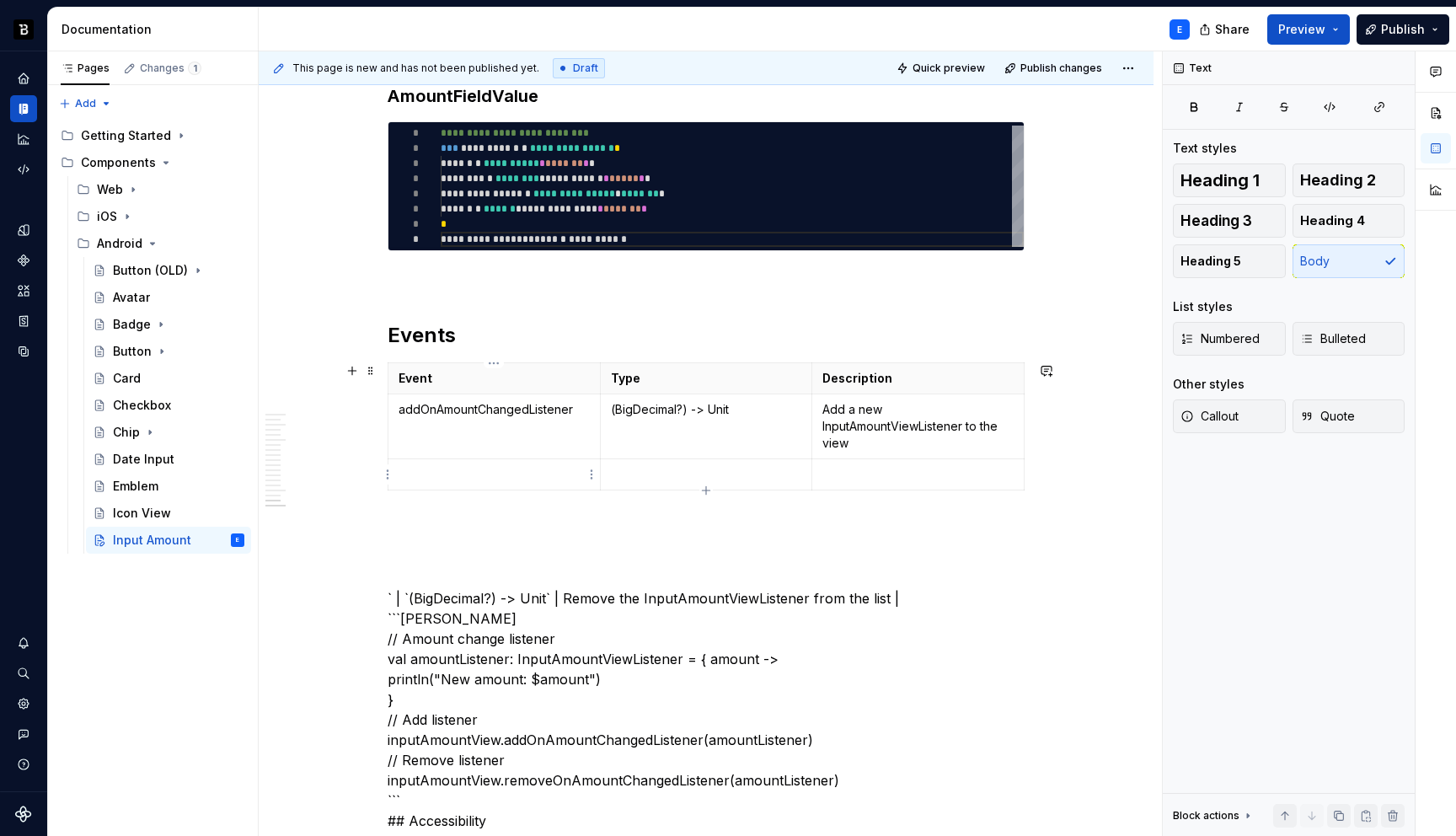
click at [457, 466] on p at bounding box center [493, 474] width 191 height 16
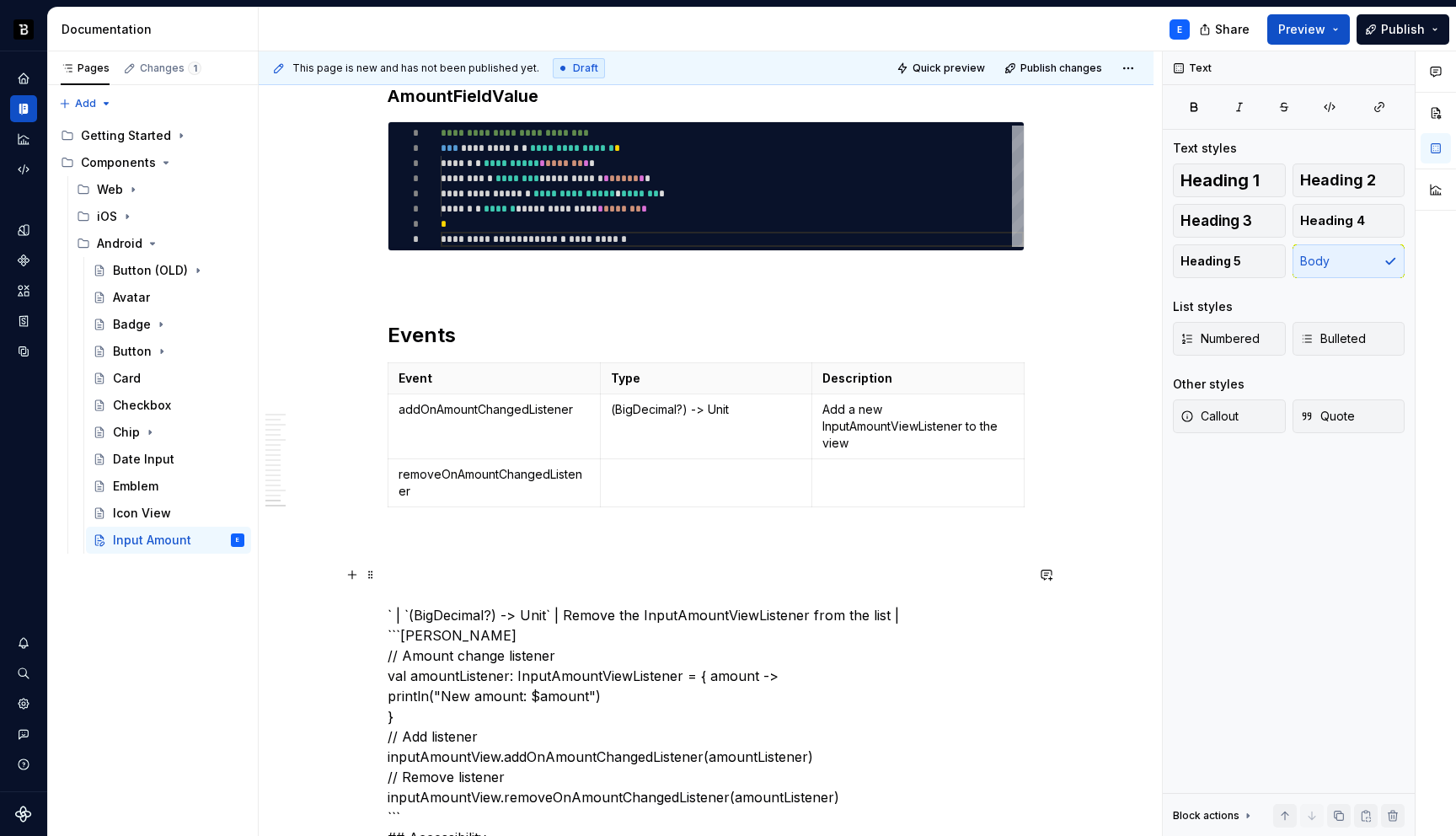
click at [646, 468] on p at bounding box center [706, 474] width 191 height 16
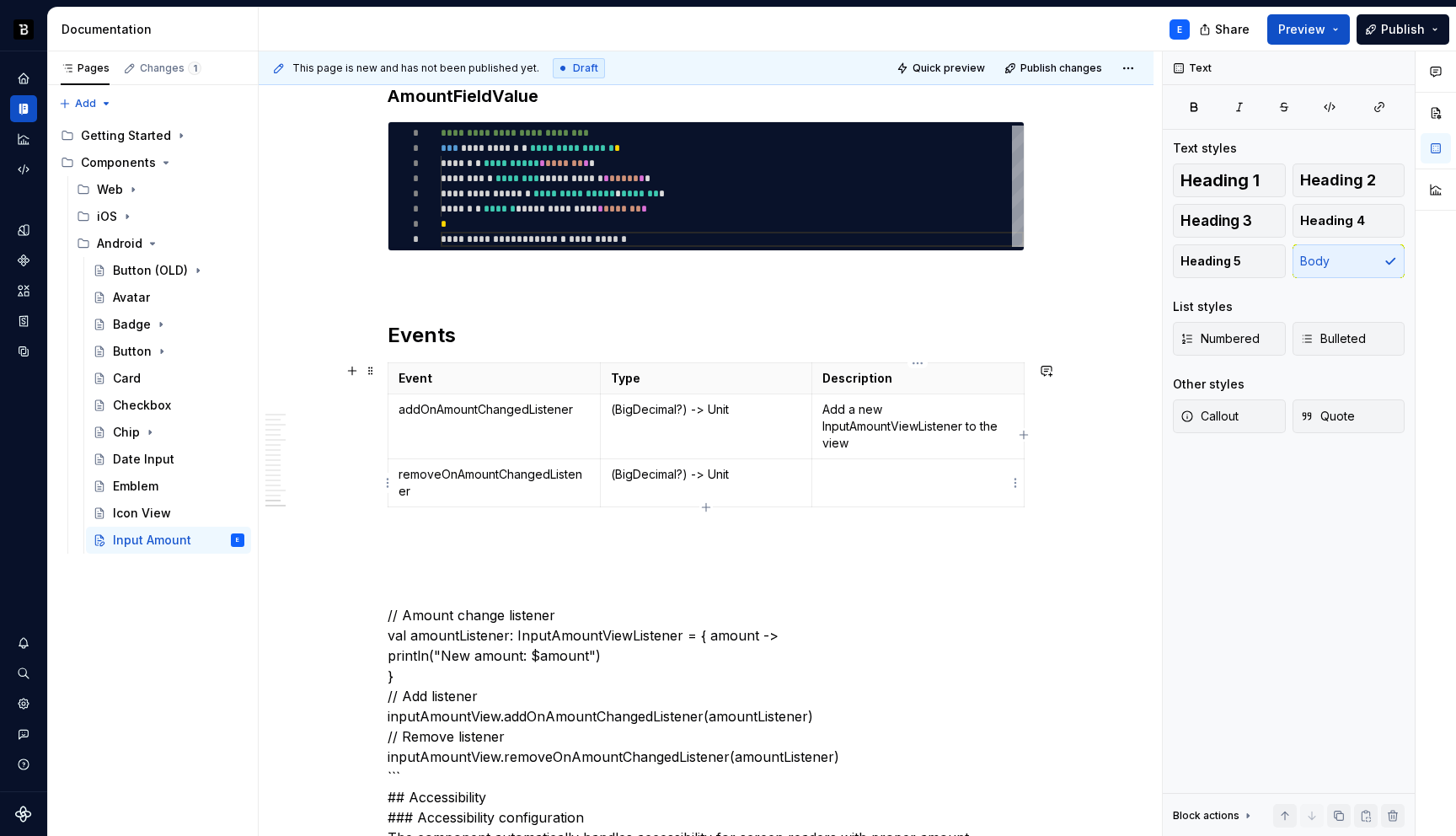
click at [868, 466] on p at bounding box center [918, 474] width 191 height 16
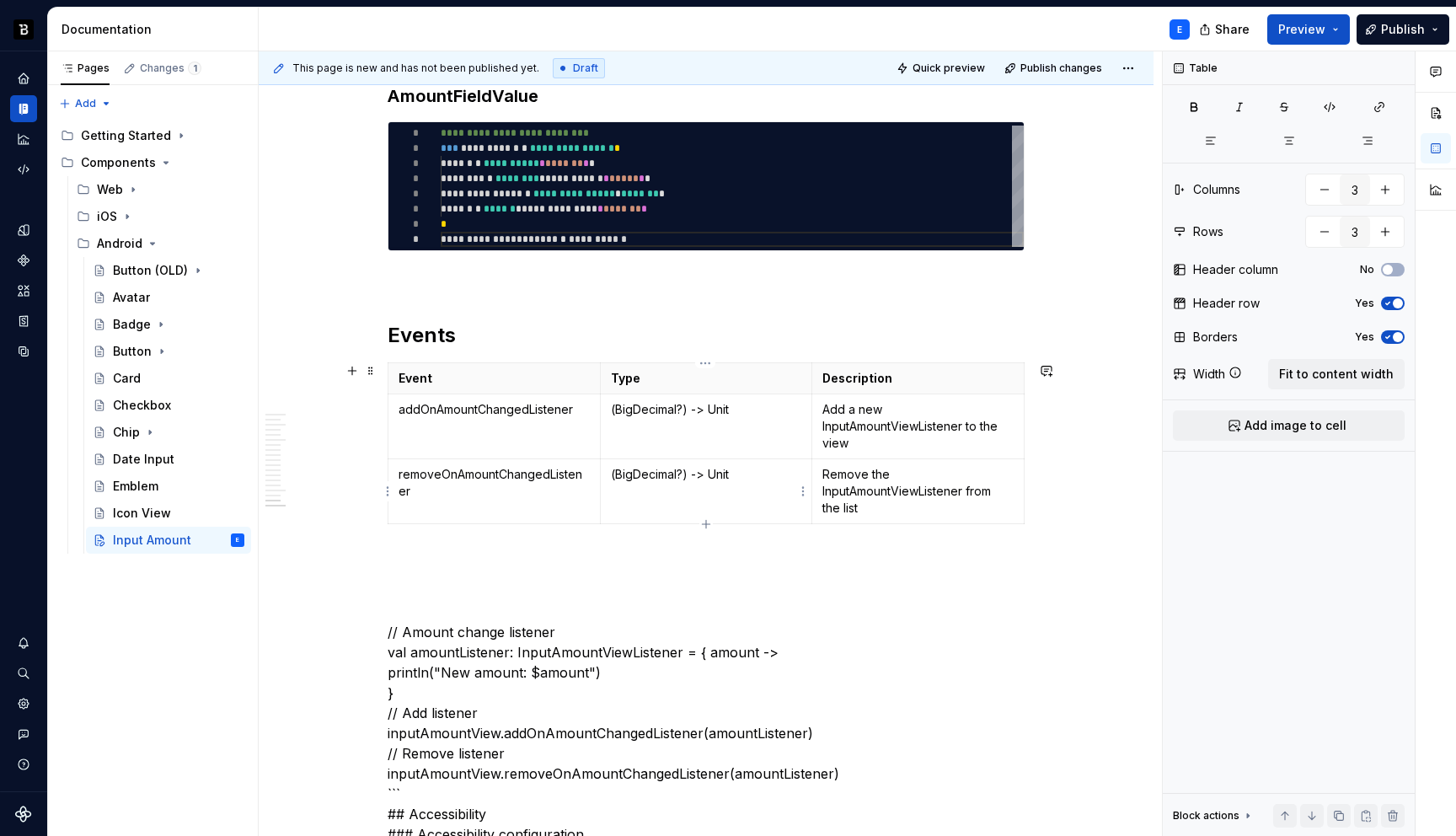
click at [758, 483] on td "(BigDecimal?) -> Unit" at bounding box center [706, 492] width 212 height 65
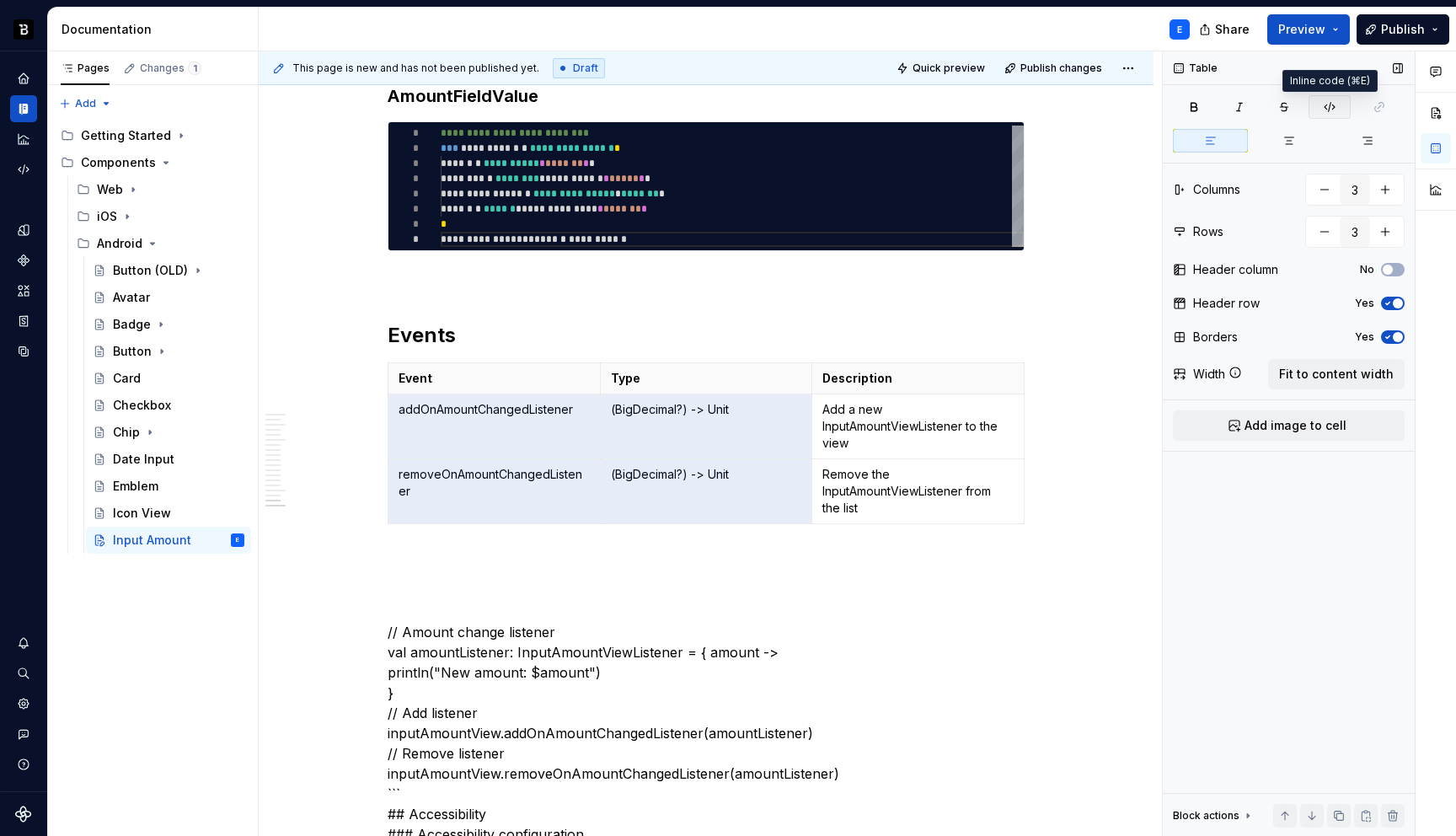
click at [1328, 106] on icon "button" at bounding box center [1330, 107] width 14 height 14
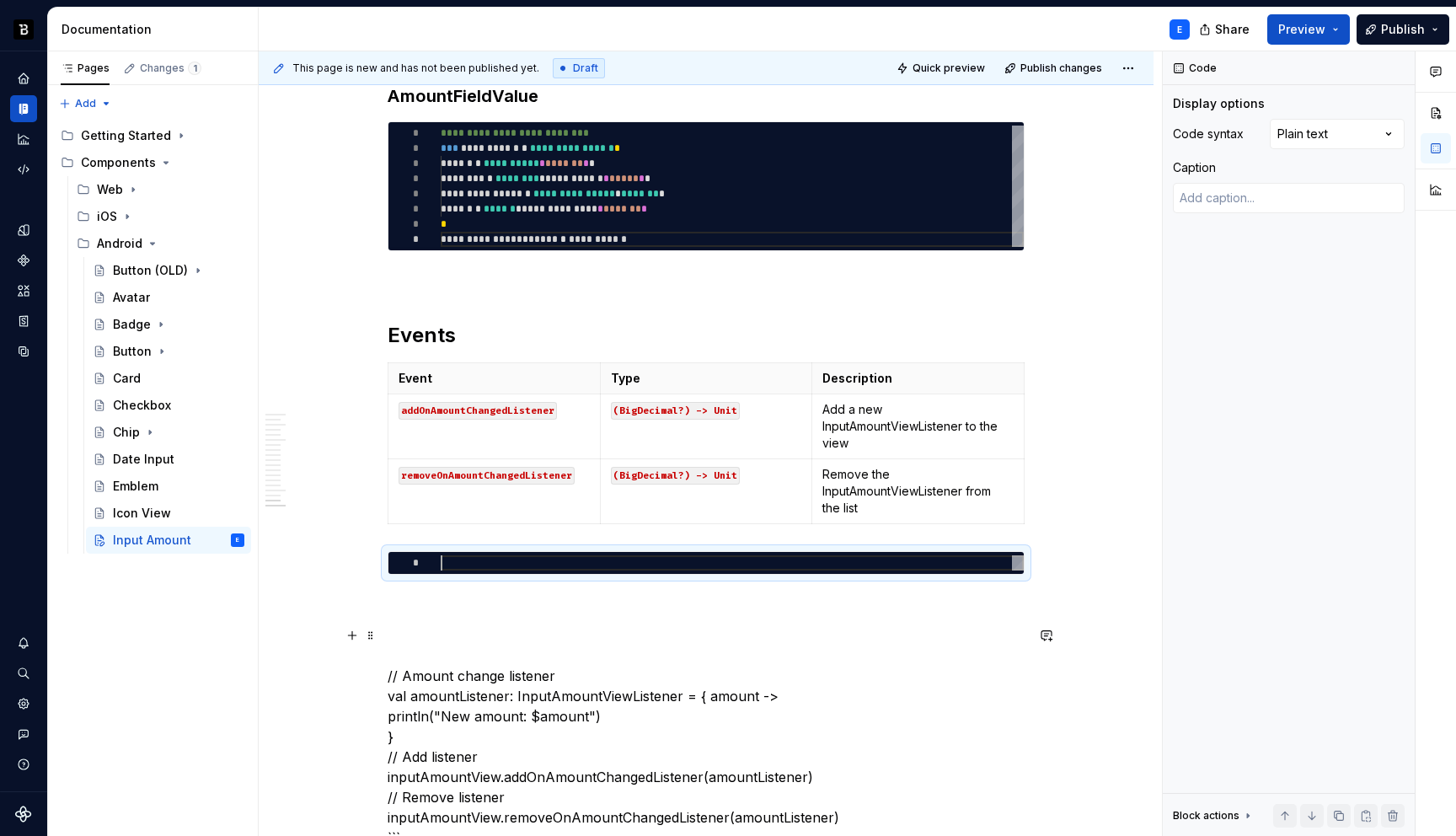
scroll to position [4443, 0]
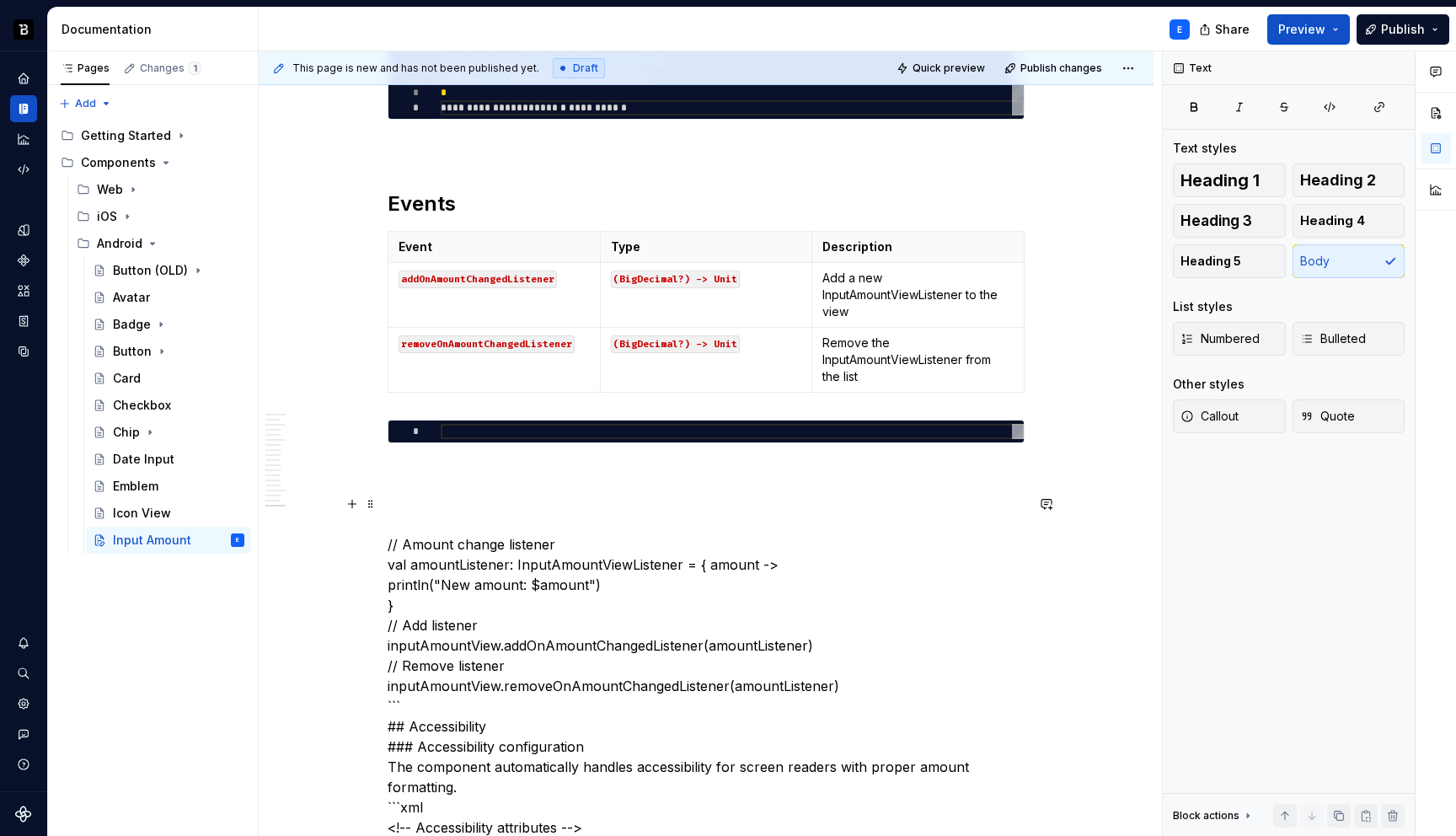
click at [493, 540] on p "// Amount change listener val amountListener: InputAmountViewListener = { amoun…" at bounding box center [706, 837] width 637 height 688
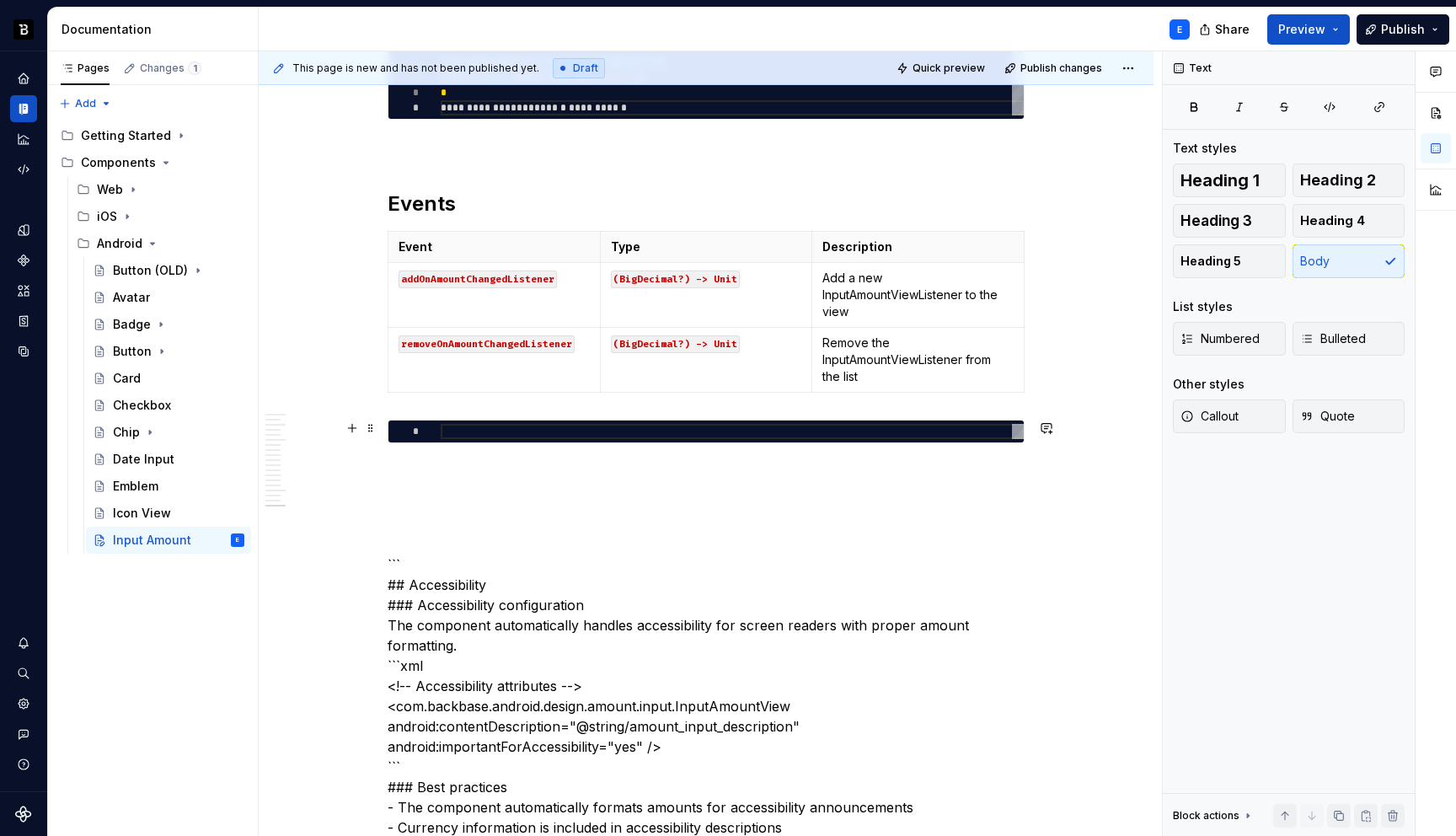
click at [534, 422] on div "*" at bounding box center [707, 432] width 636 height 22
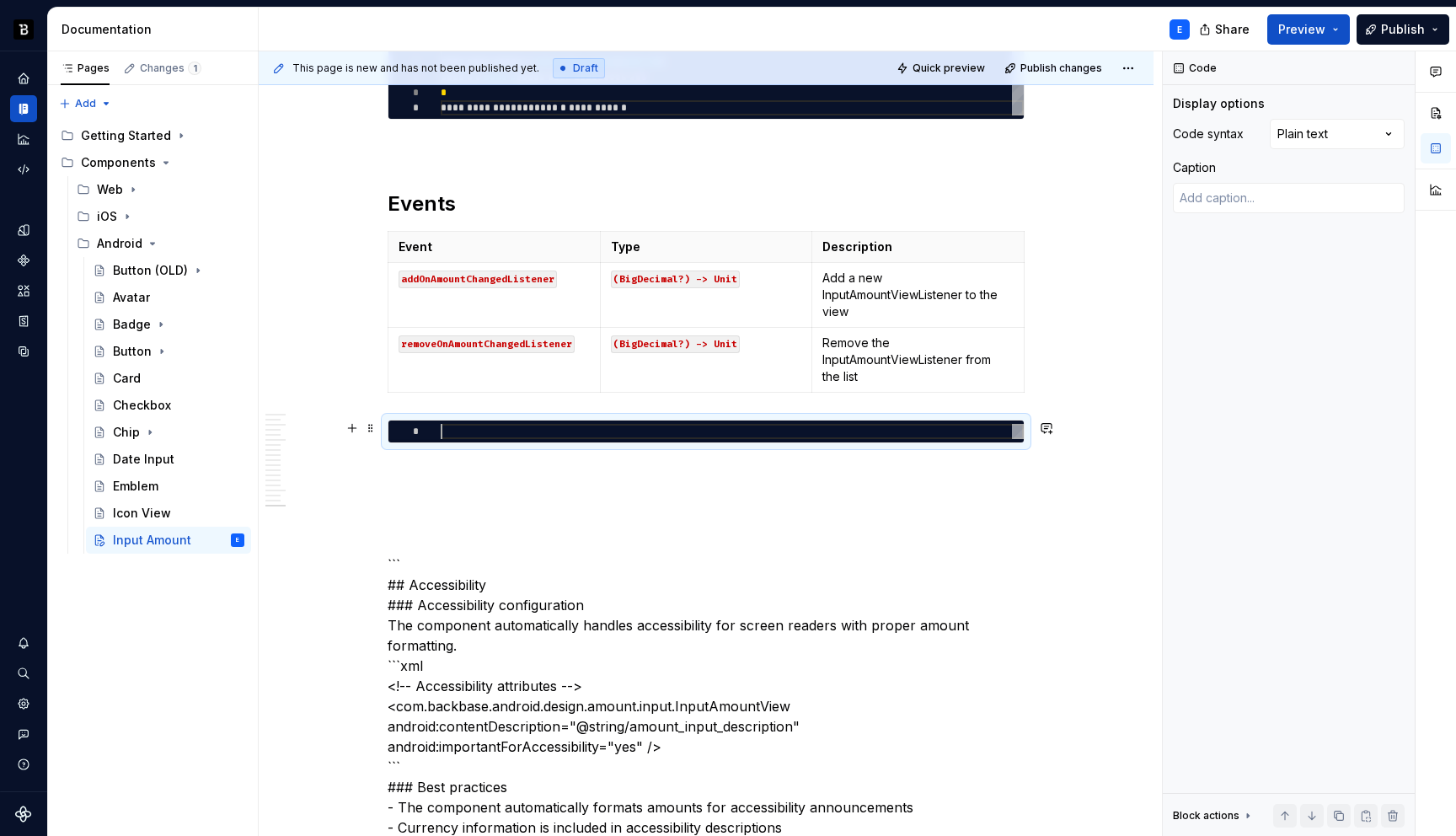
click at [540, 433] on div at bounding box center [733, 432] width 584 height 16
type textarea "*"
type textarea "**********"
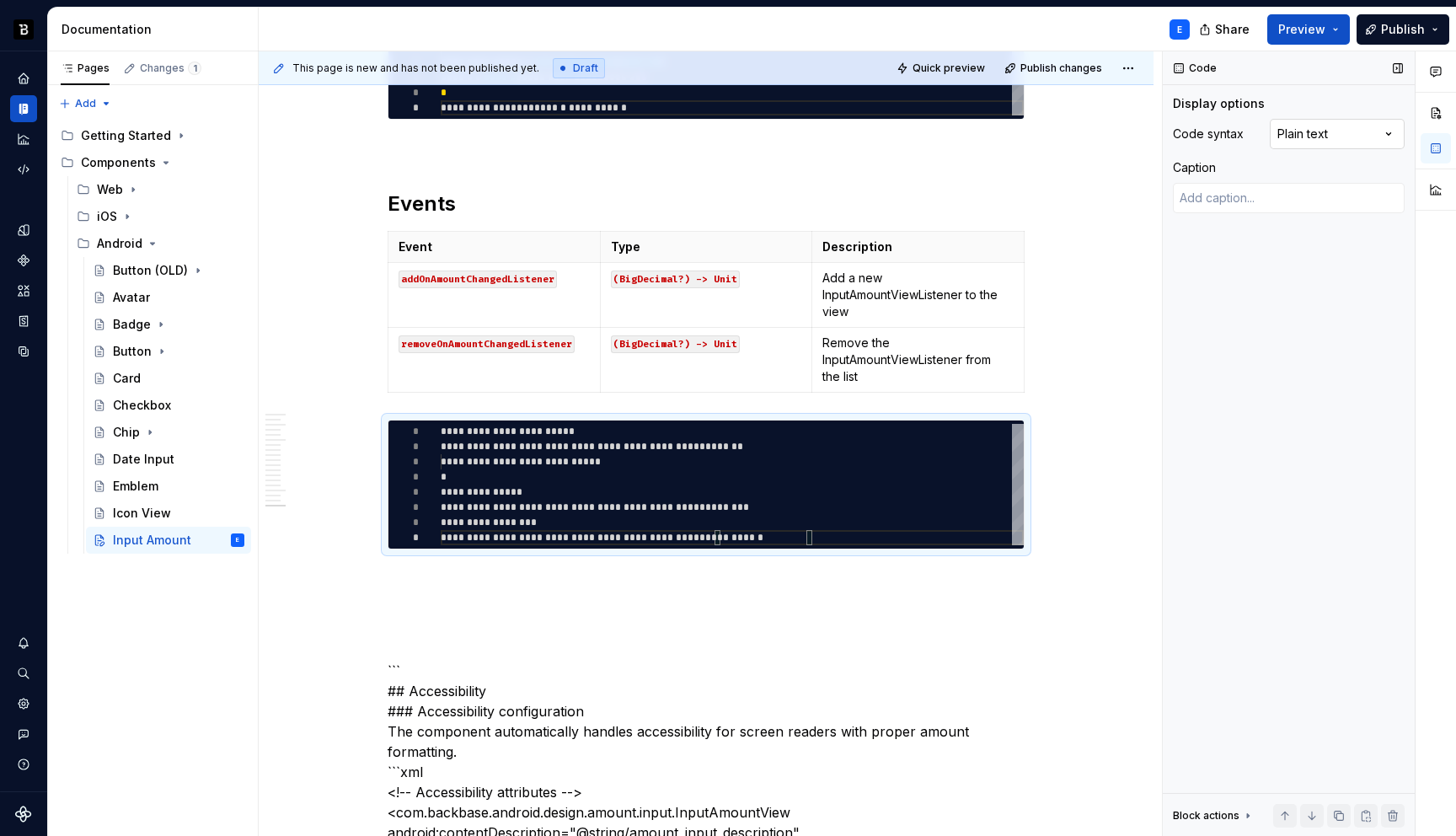
click at [1288, 130] on div "Comments Open comments No comments yet Select ‘Comment’ from the block context …" at bounding box center [1310, 444] width 294 height 786
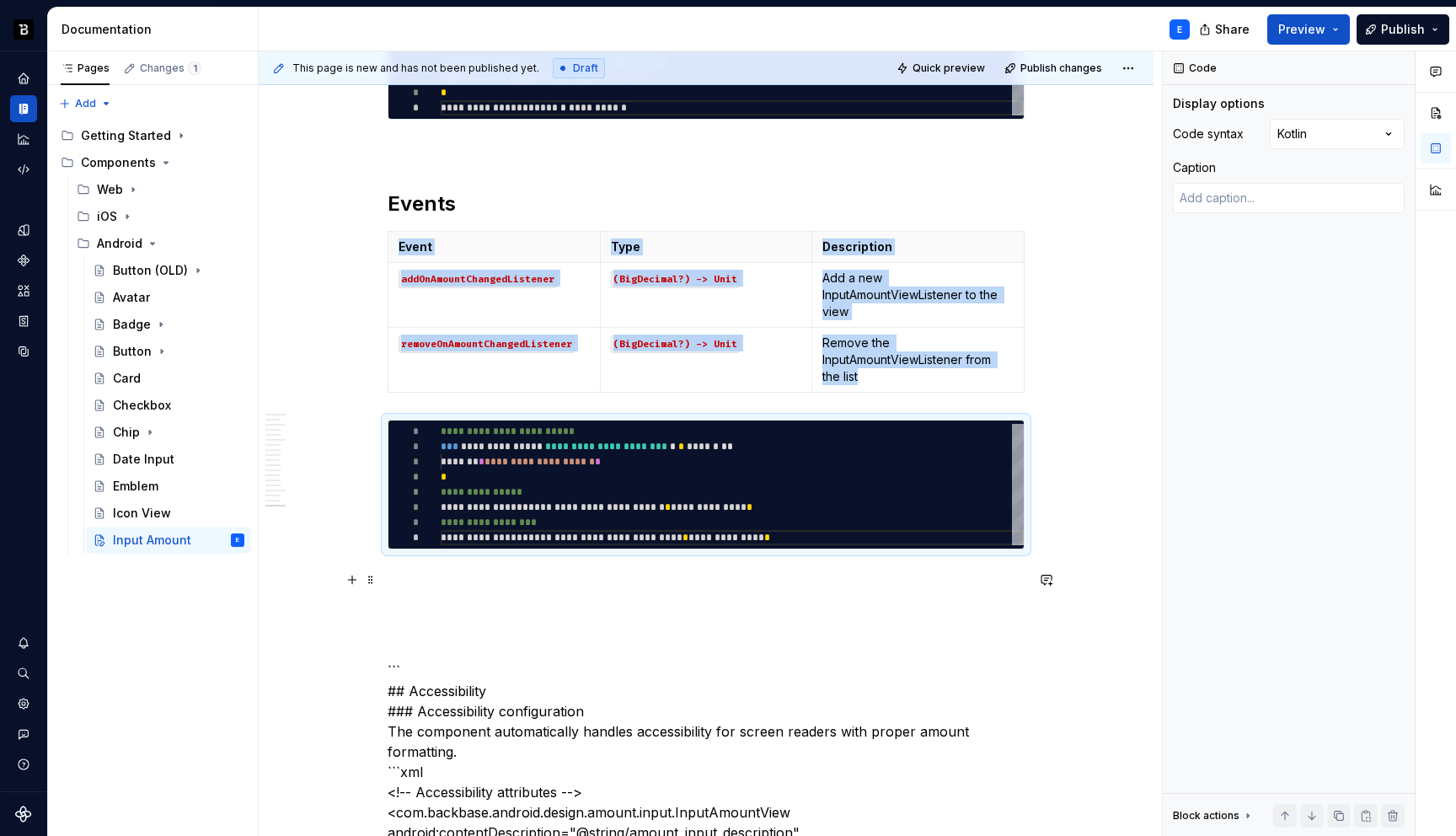
click at [540, 574] on p at bounding box center [706, 580] width 637 height 20
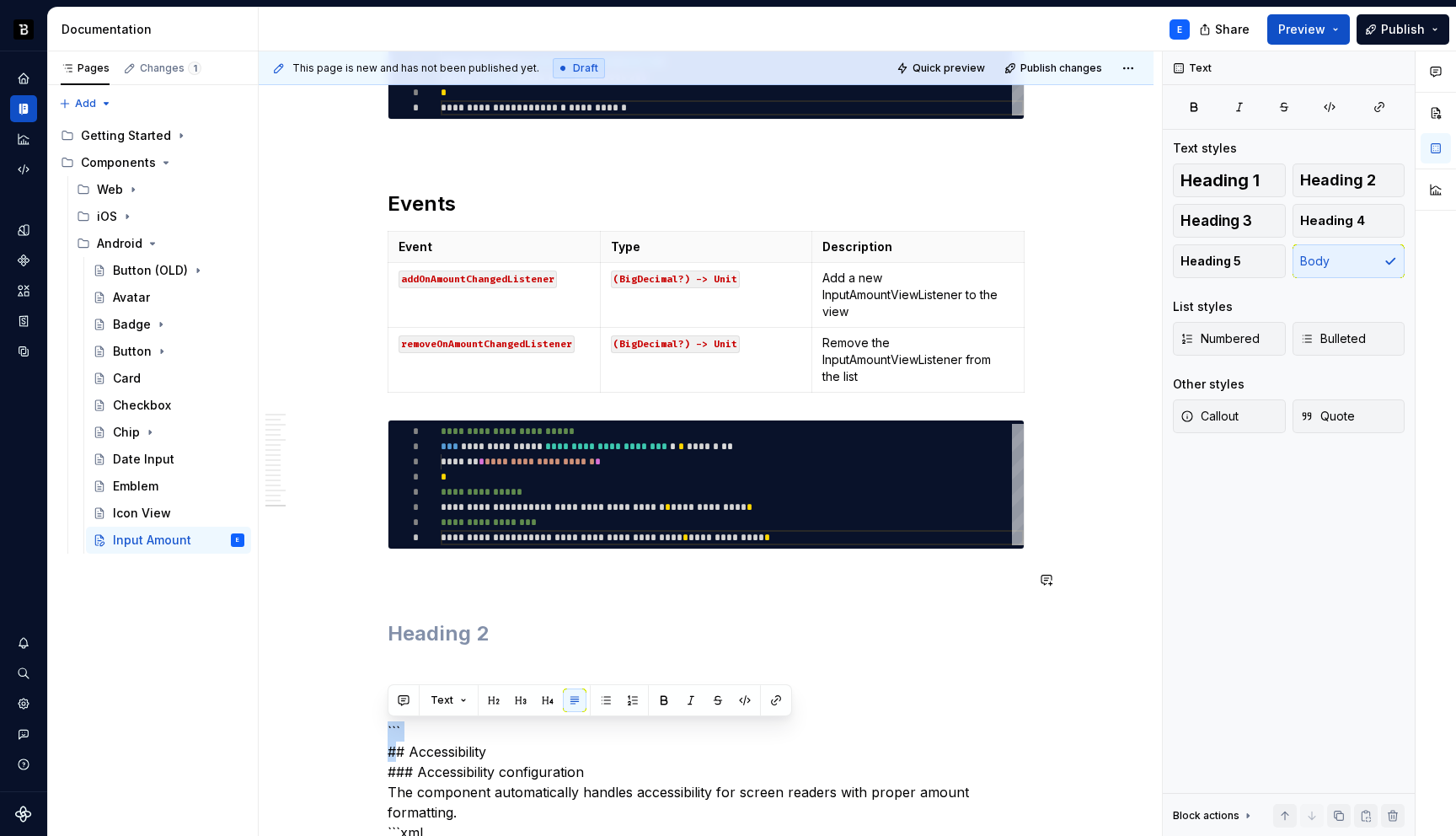
scroll to position [4451, 0]
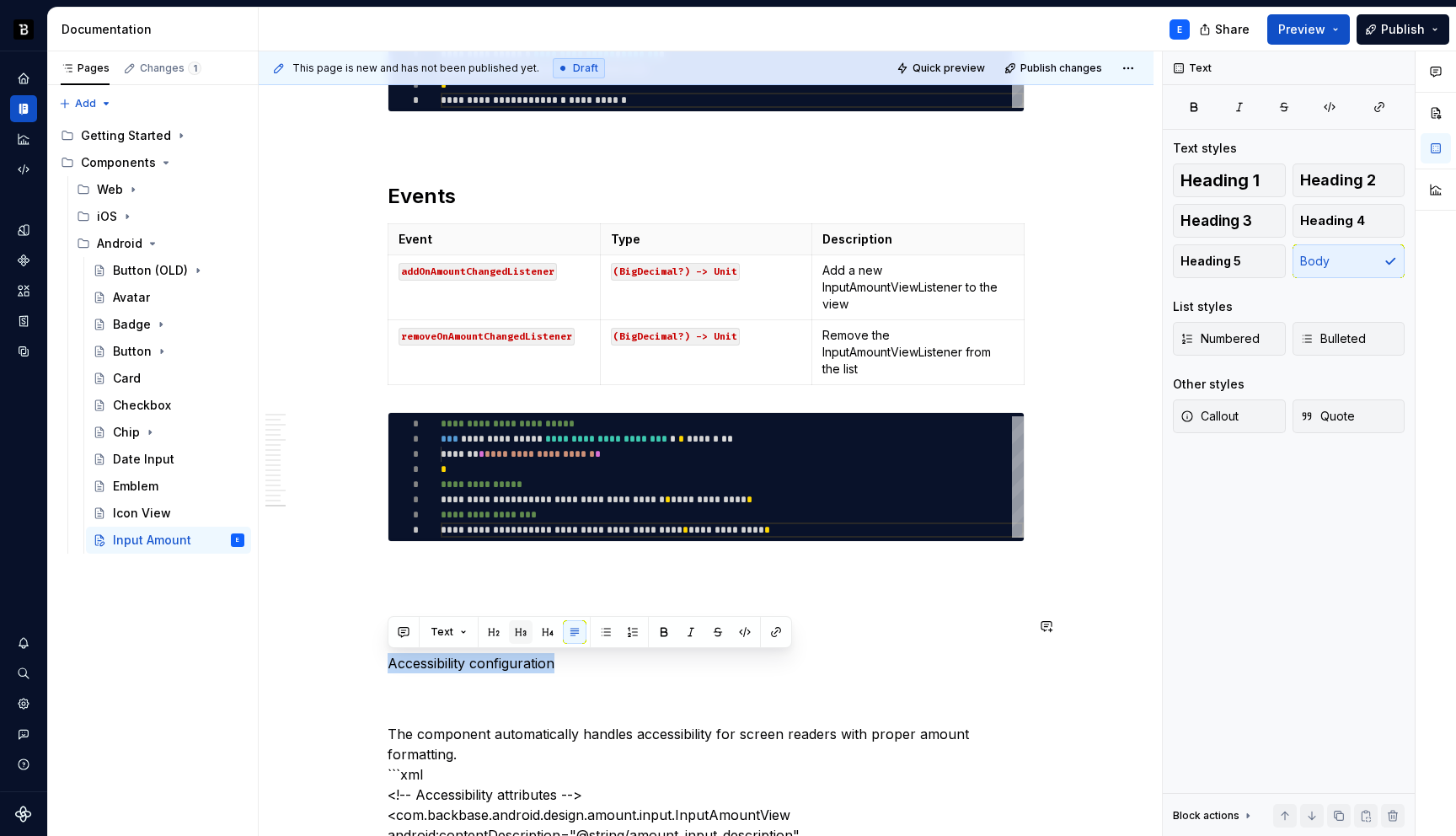
click at [517, 630] on button "button" at bounding box center [521, 632] width 23 height 23
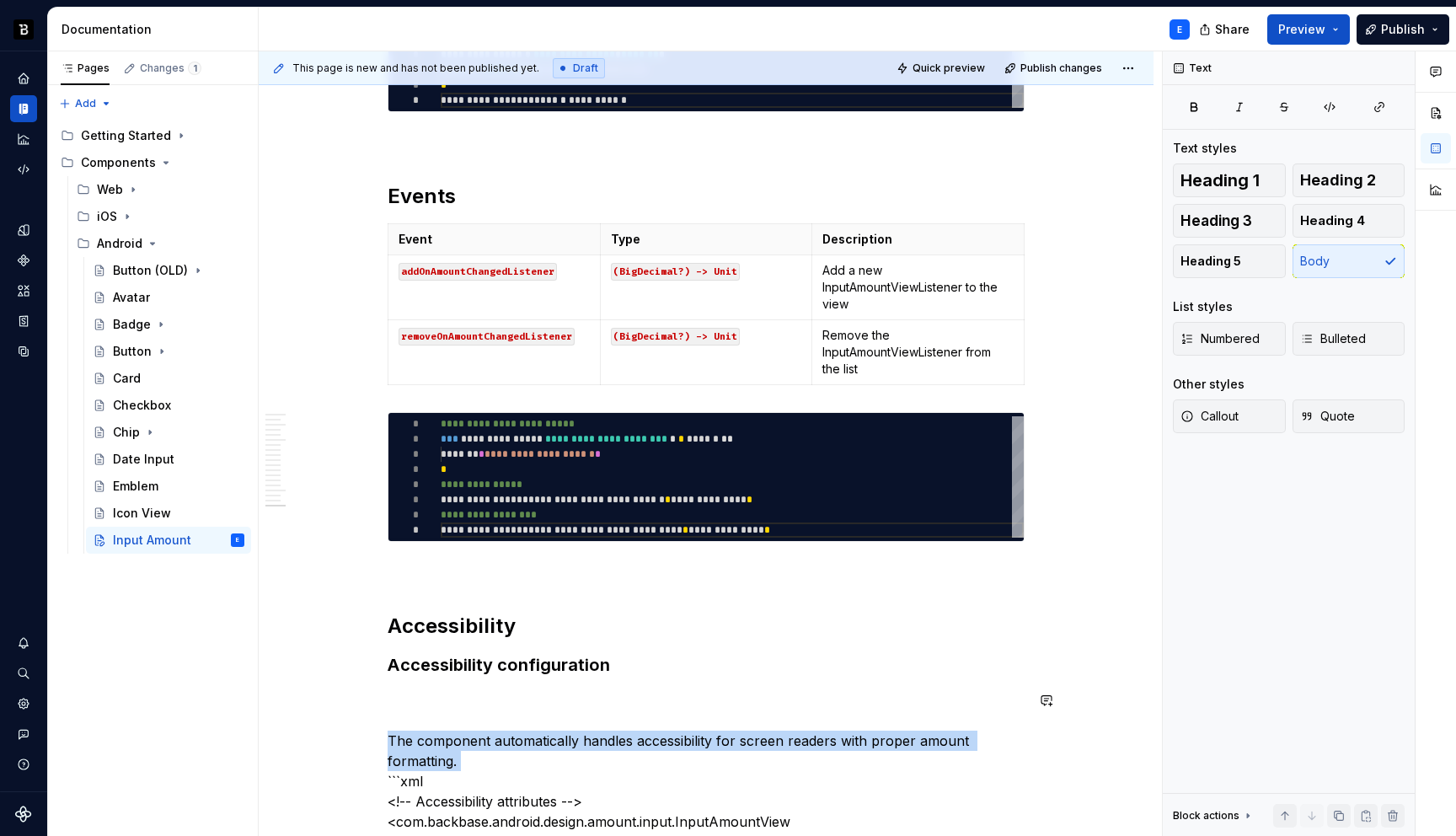
scroll to position [4788, 0]
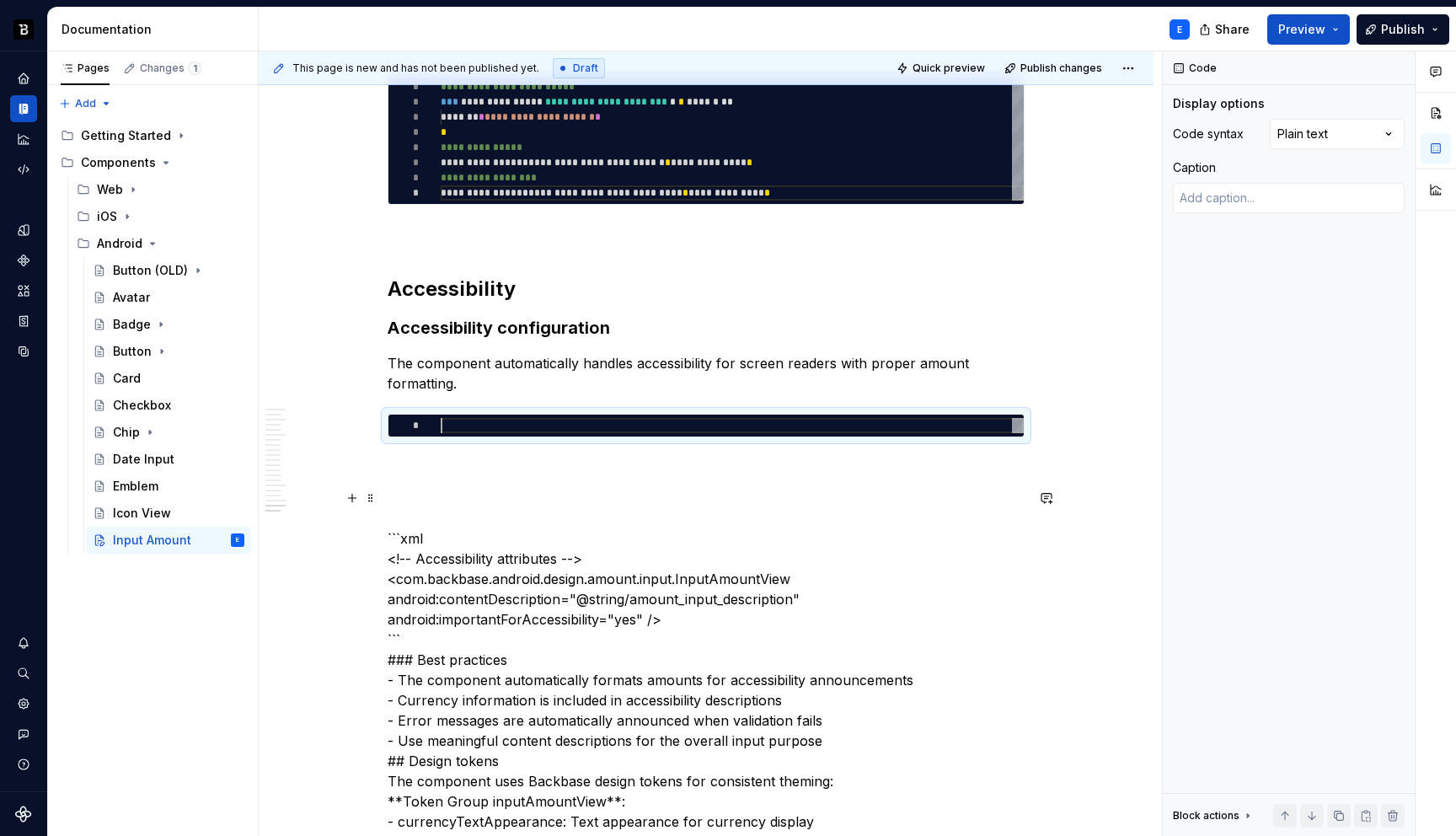
click at [455, 536] on p "```xml <!-- Accessibility attributes --> <com.backbase.android.design.amount.in…" at bounding box center [706, 700] width 637 height 425
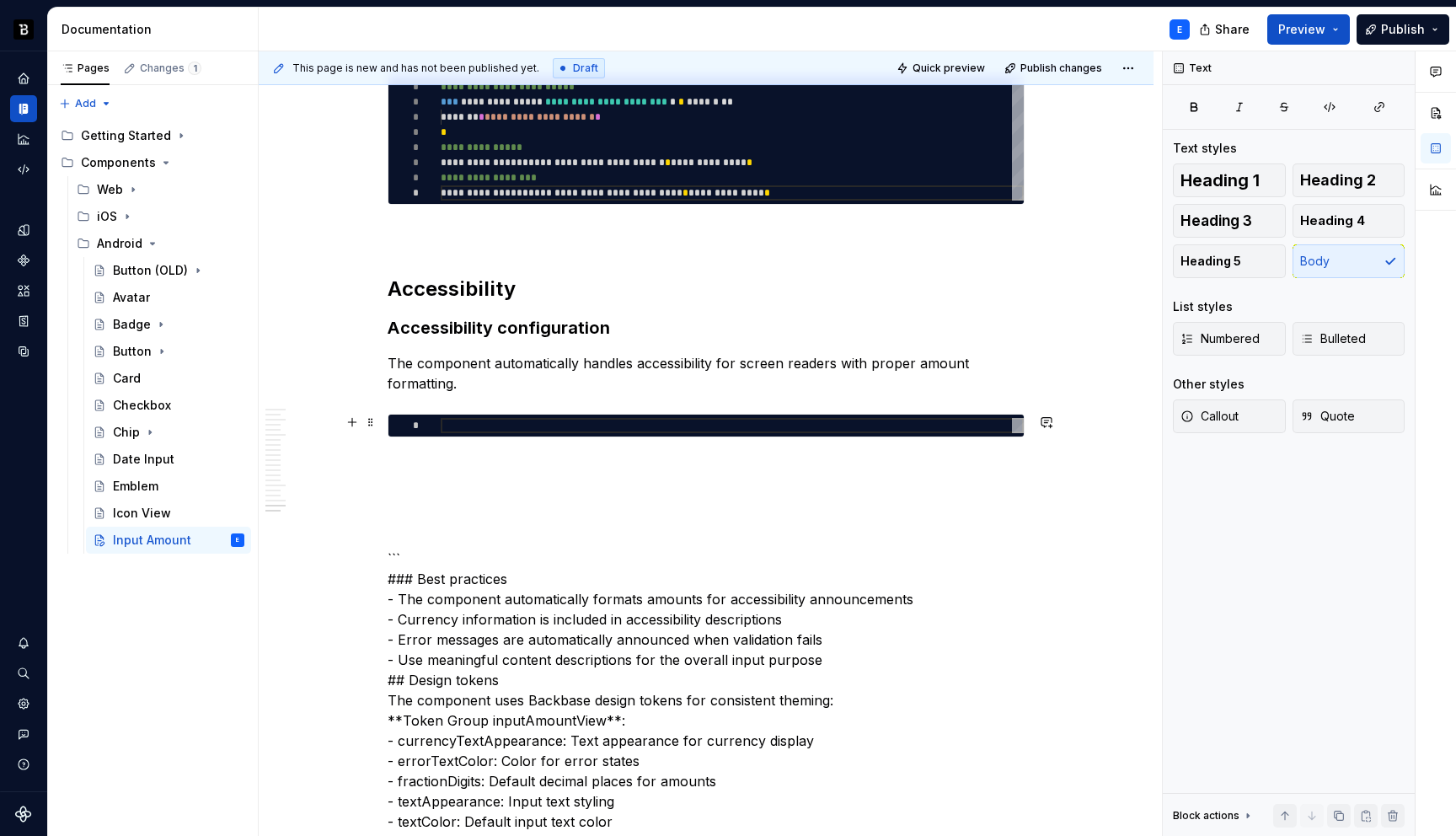
click at [508, 419] on div at bounding box center [733, 426] width 584 height 16
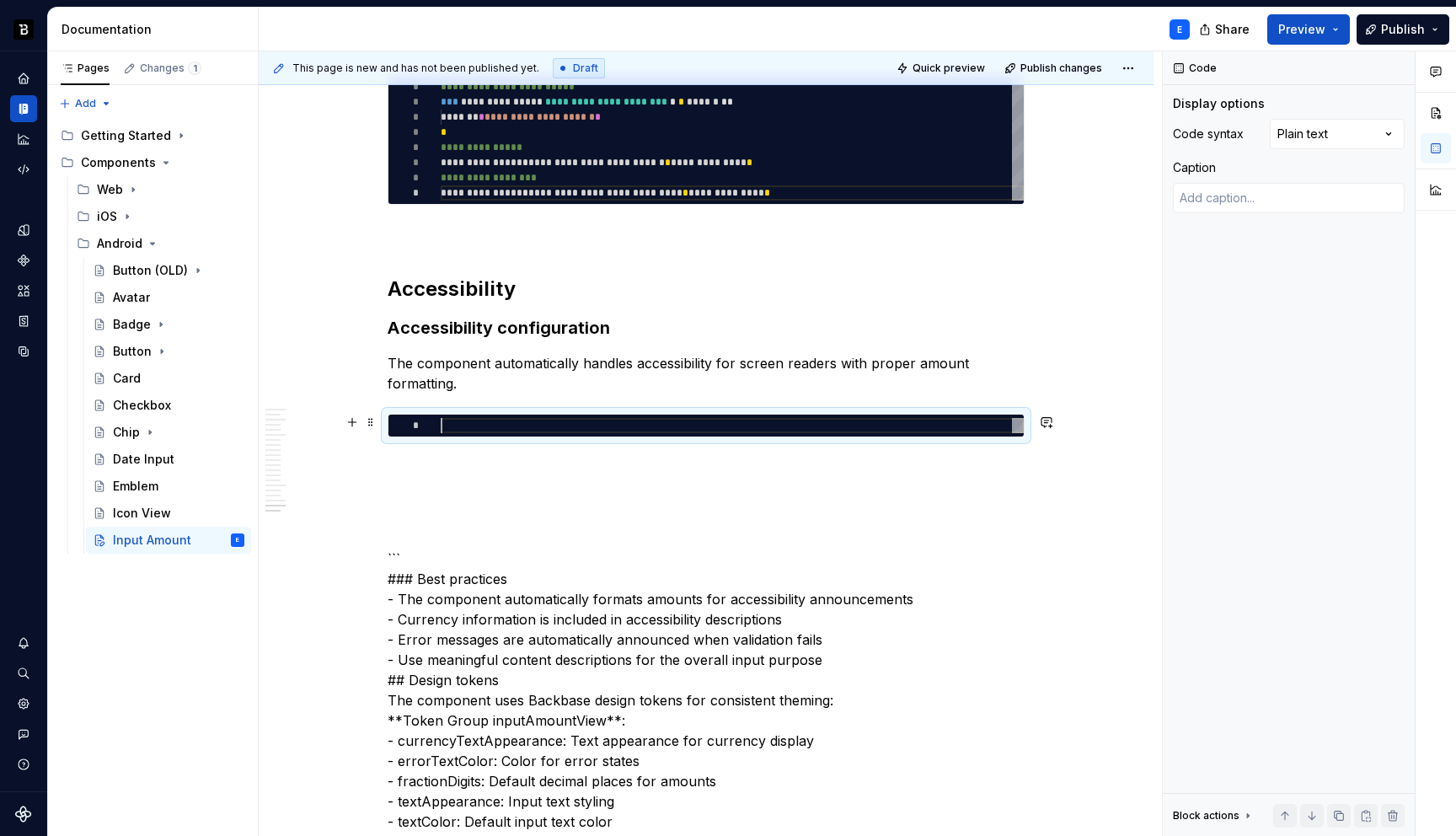
type textarea "*"
type textarea "**********"
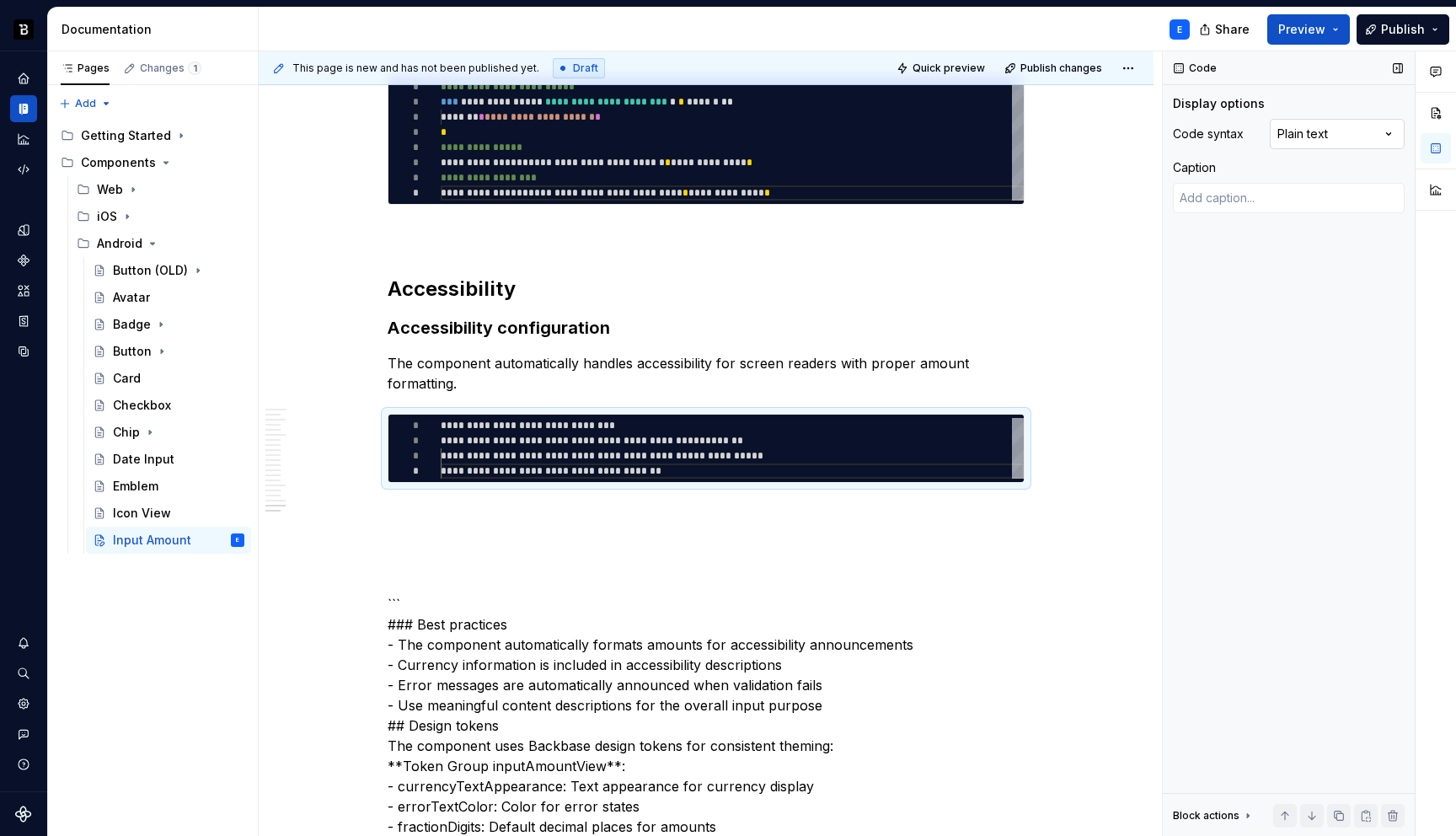
click at [1318, 124] on div "Comments Open comments No comments yet Select ‘Comment’ from the block context …" at bounding box center [1310, 444] width 294 height 786
type textarea "*"
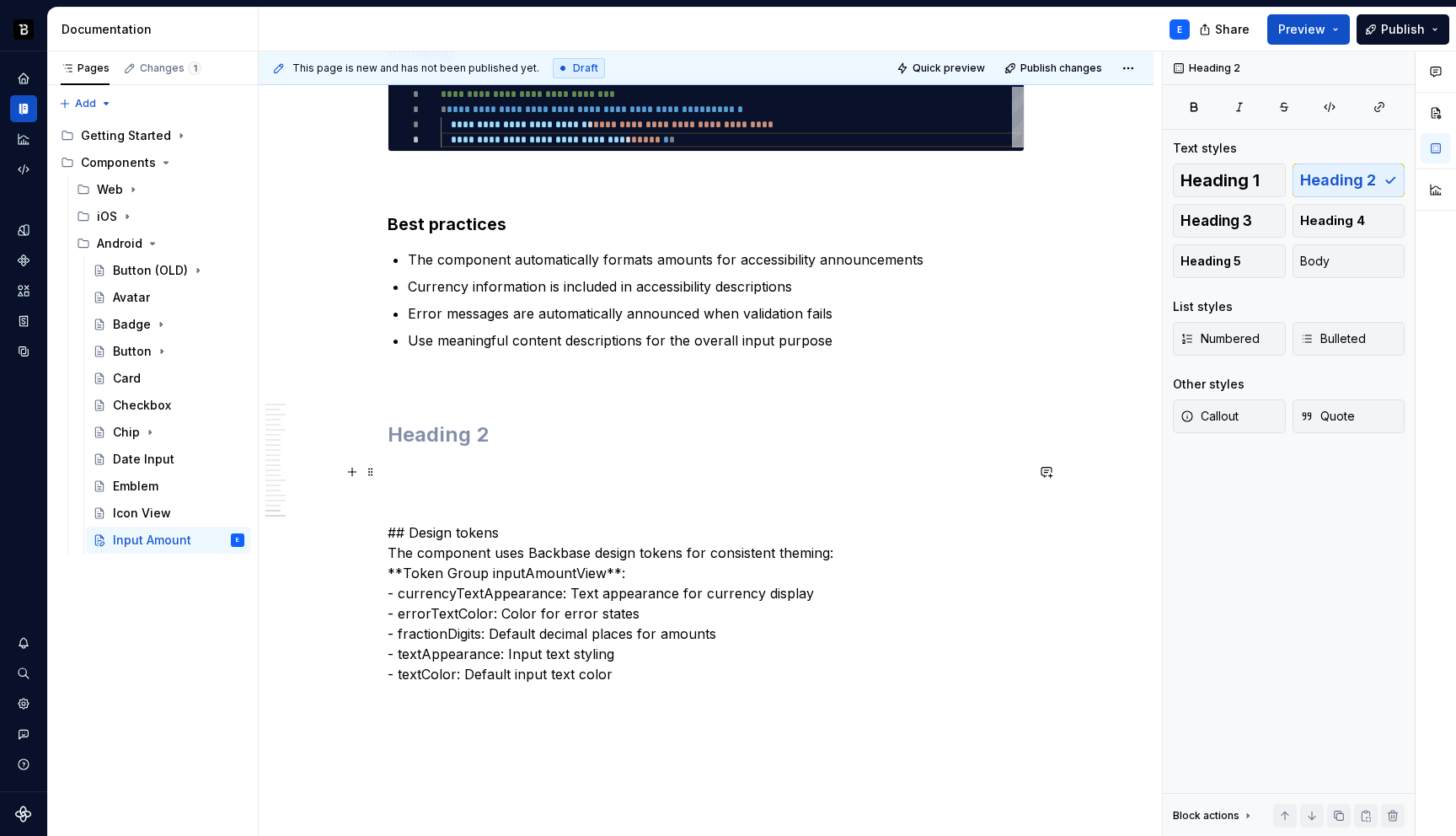
scroll to position [5148, 0]
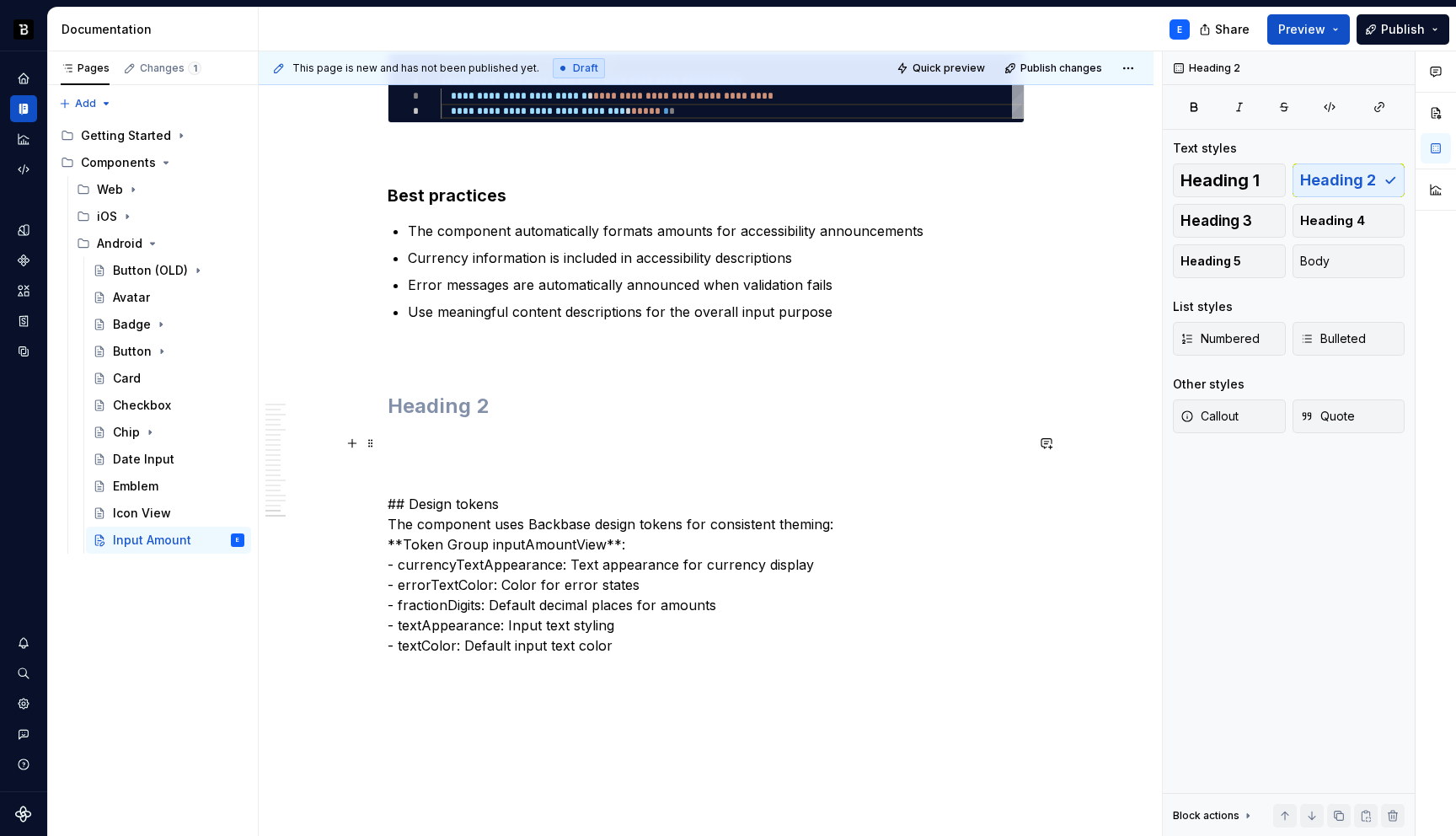
click at [511, 498] on p "## Design tokens The component uses Backbase design tokens for consistent themi…" at bounding box center [706, 545] width 637 height 223
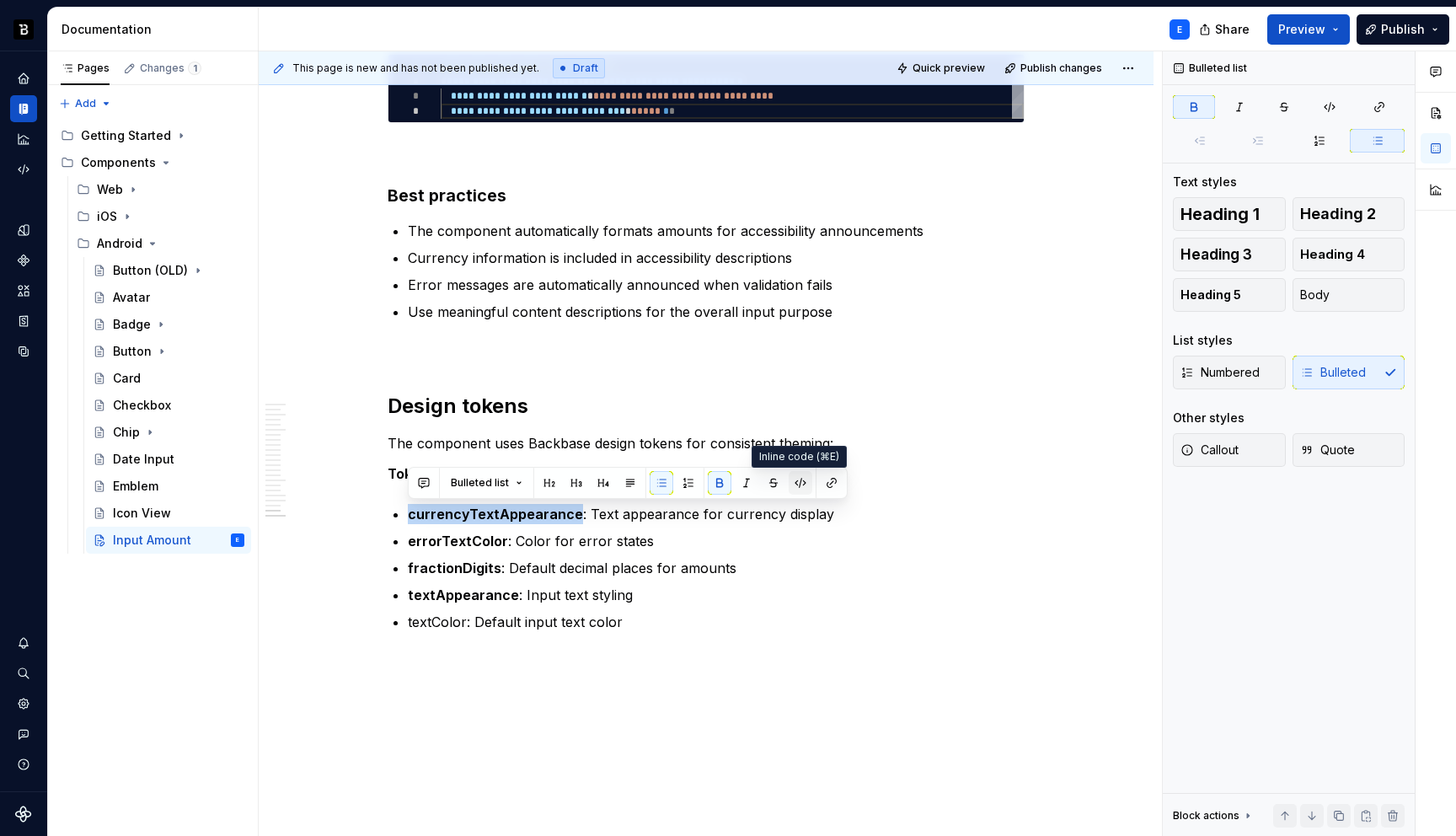
click at [791, 481] on button "button" at bounding box center [801, 483] width 23 height 23
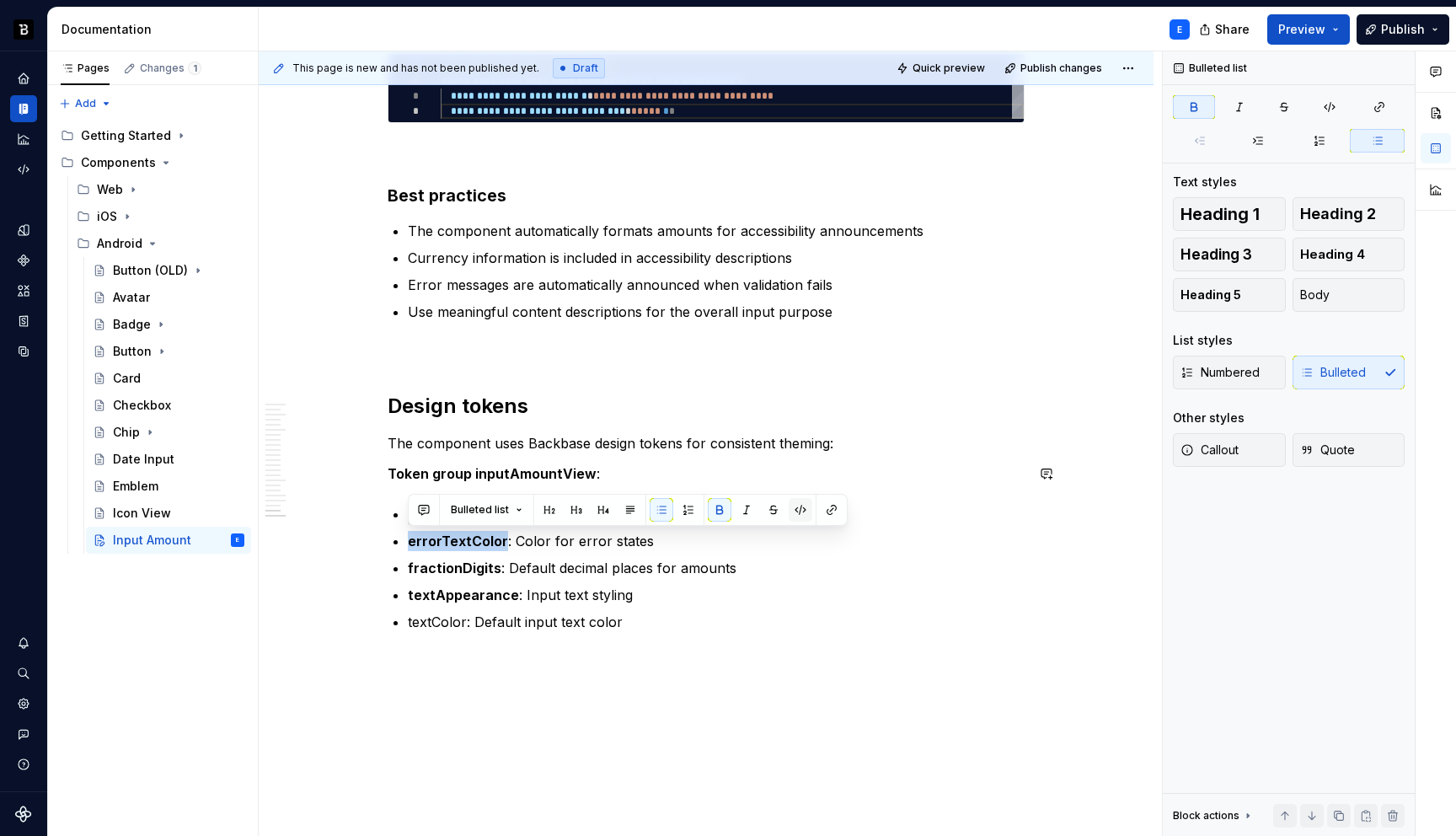
click at [802, 510] on button "button" at bounding box center [801, 510] width 23 height 23
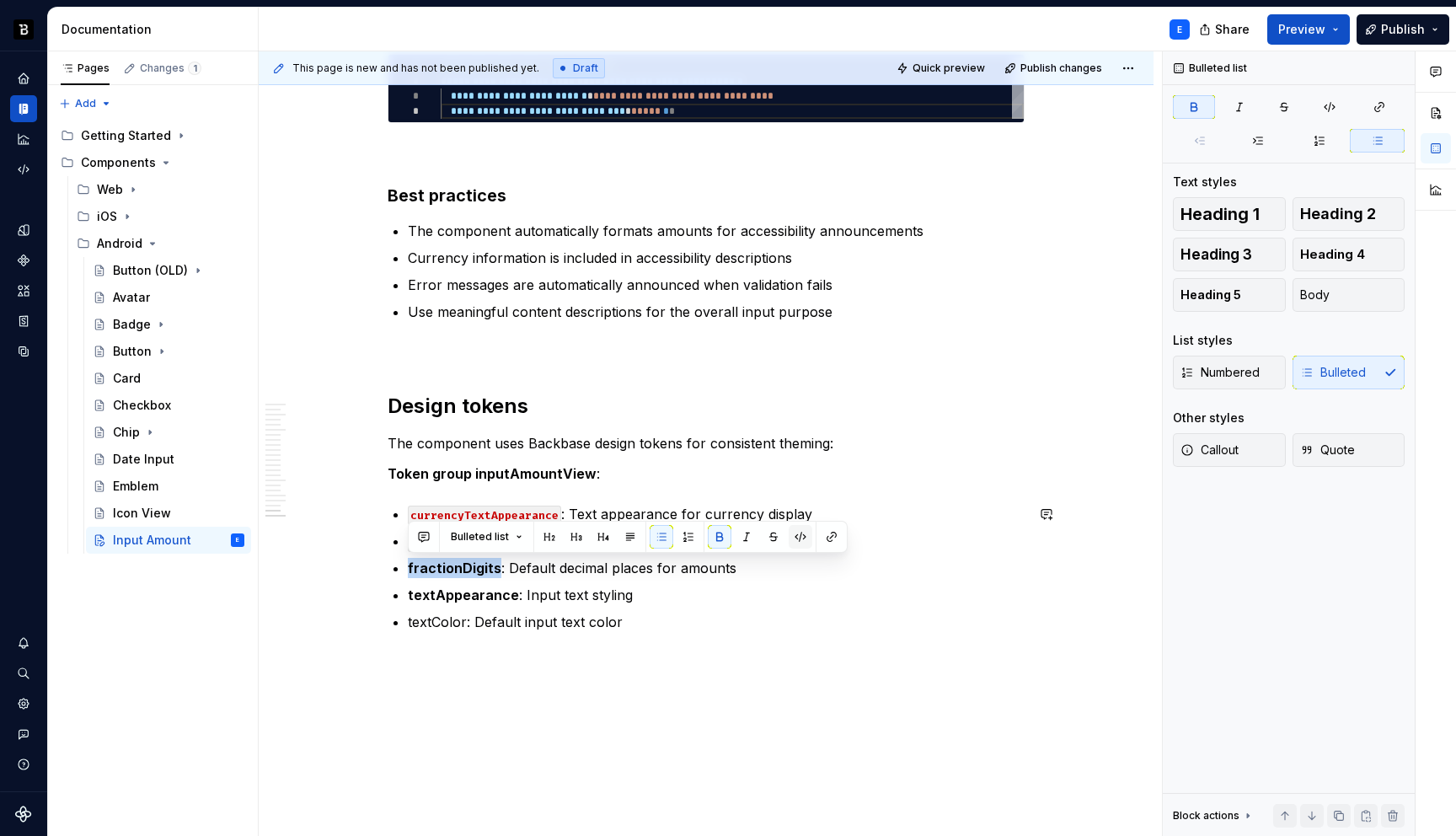
click at [796, 532] on button "button" at bounding box center [801, 537] width 23 height 23
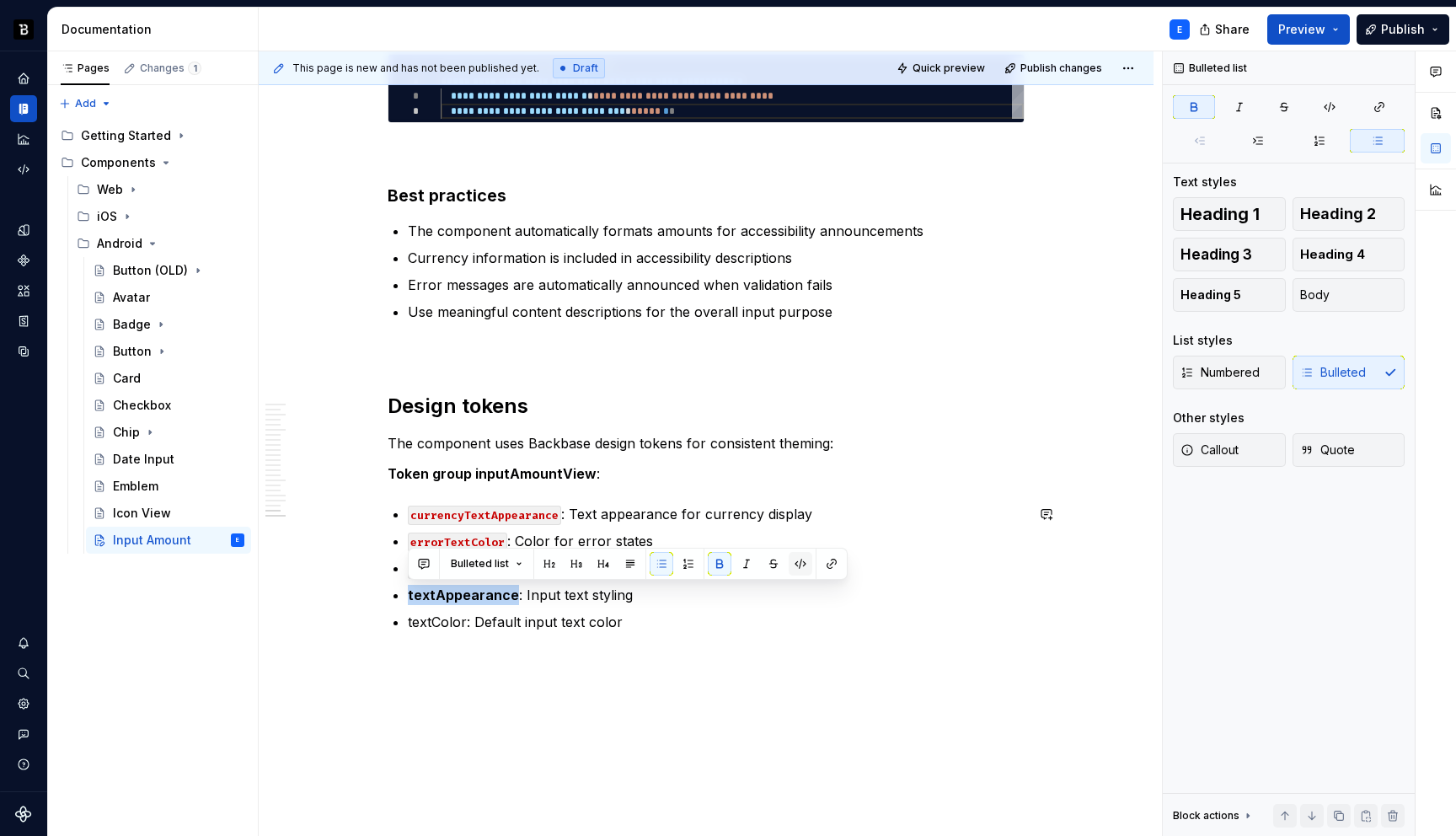
click at [796, 567] on button "button" at bounding box center [801, 563] width 23 height 23
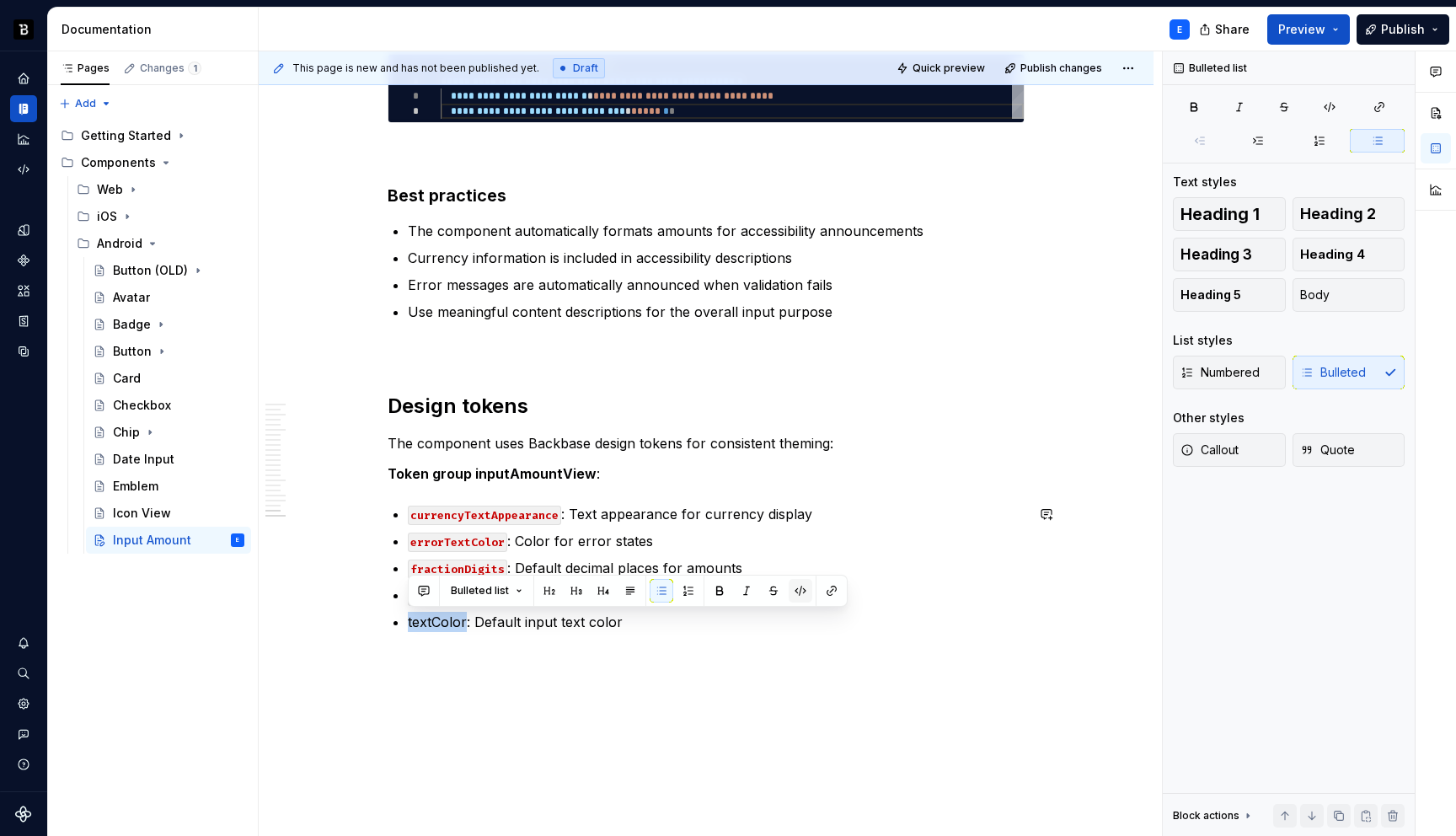
click at [800, 588] on button "button" at bounding box center [801, 591] width 23 height 23
click at [750, 618] on p "textColor : Default input text color" at bounding box center [716, 622] width 617 height 20
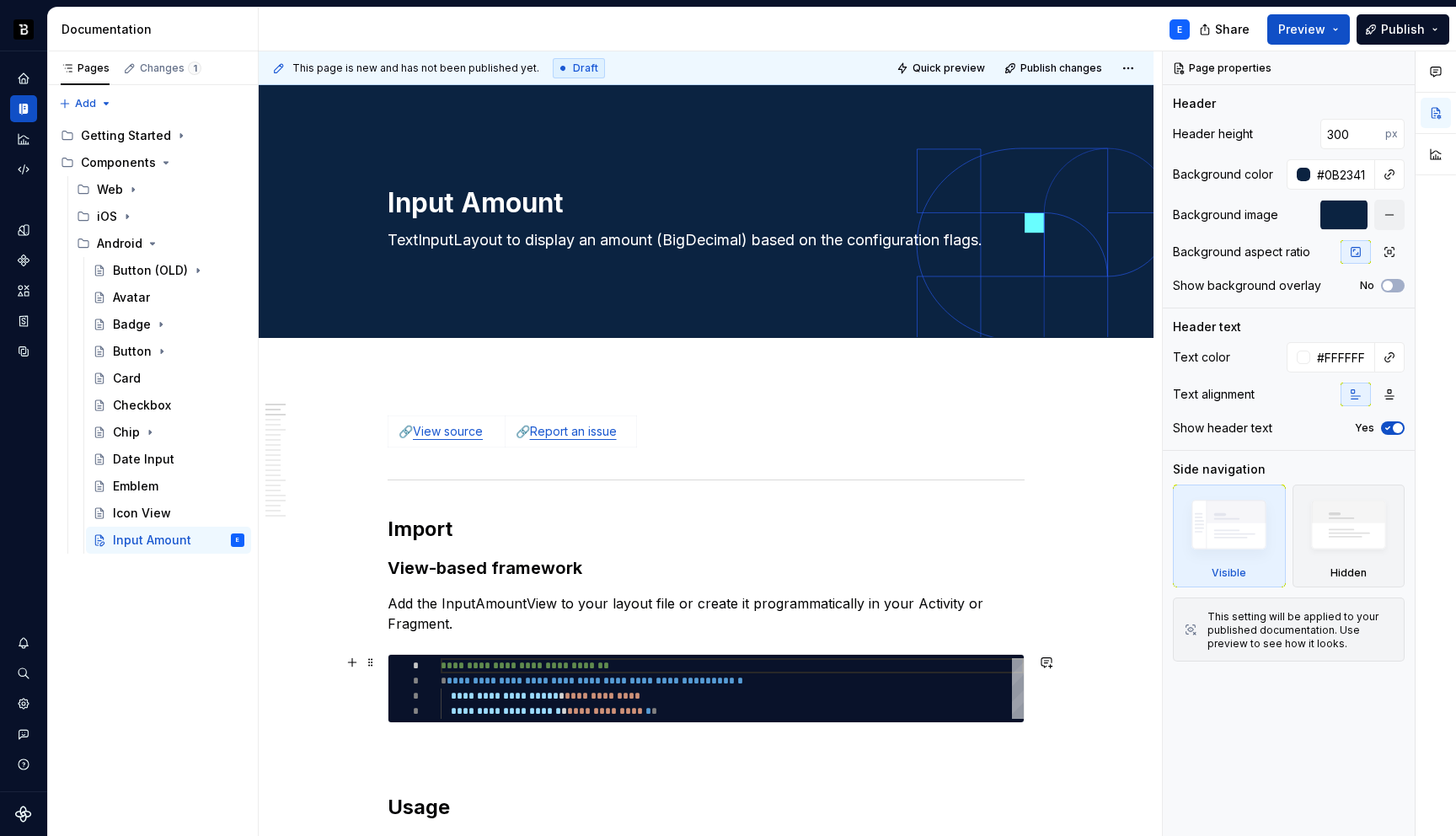
type textarea "*"
